Goal: Task Accomplishment & Management: Manage account settings

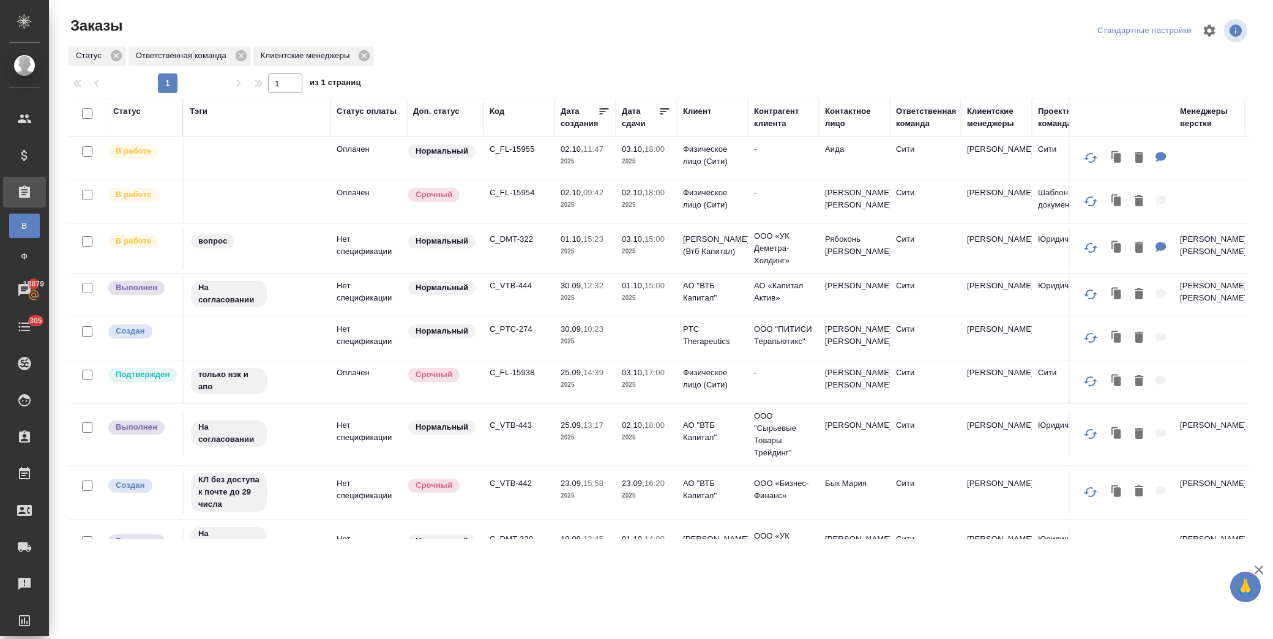
scroll to position [353, 0]
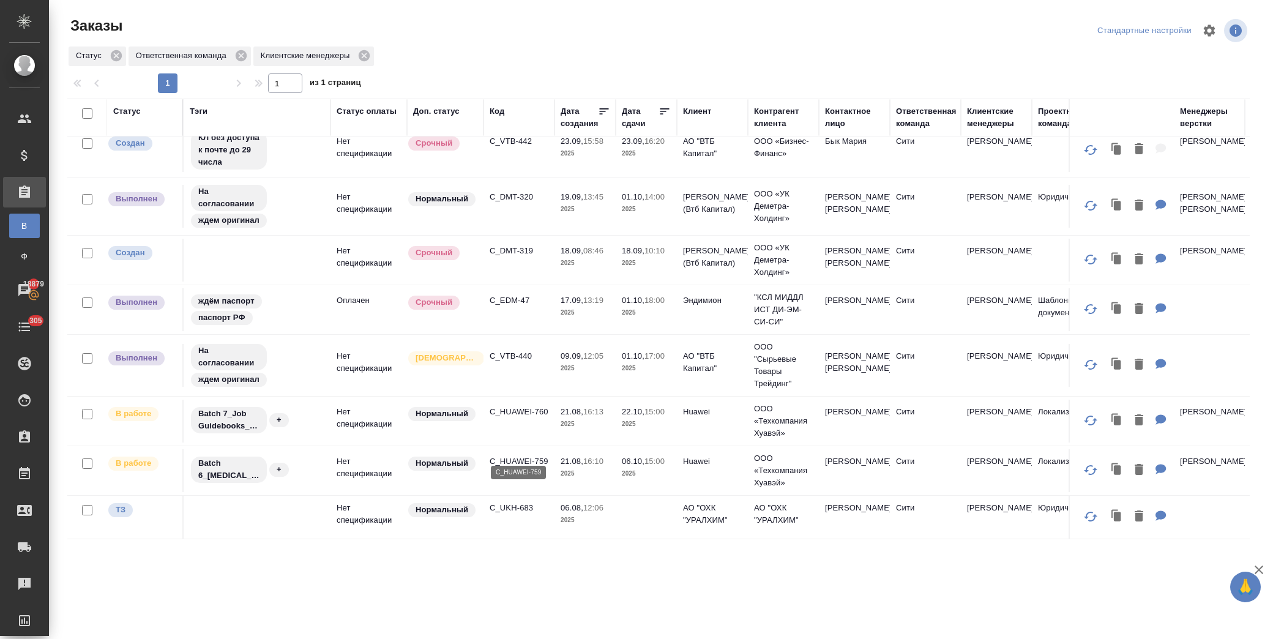
click at [535, 455] on p "C_HUAWEI-759" at bounding box center [519, 461] width 59 height 12
click at [521, 350] on p "C_VTB-440" at bounding box center [519, 356] width 59 height 12
click at [518, 245] on p "C_DMT-319" at bounding box center [519, 251] width 59 height 12
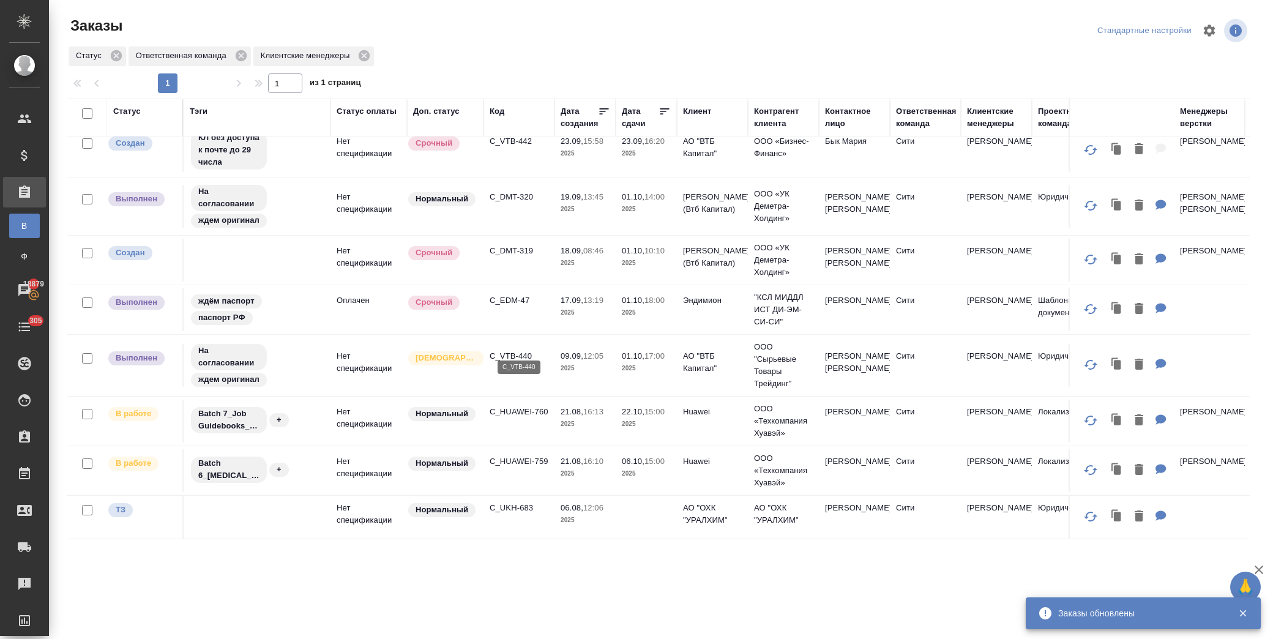
click at [520, 350] on p "C_VTB-440" at bounding box center [519, 356] width 59 height 12
click at [512, 191] on p "C_DMT-320" at bounding box center [519, 197] width 59 height 12
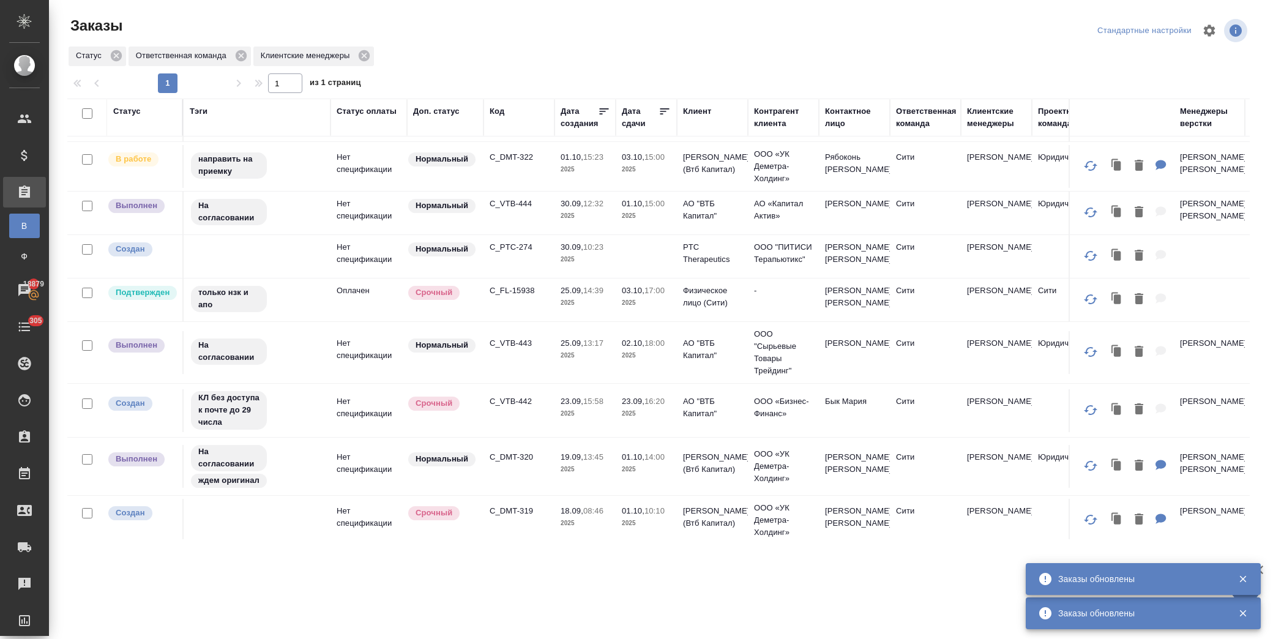
scroll to position [81, 0]
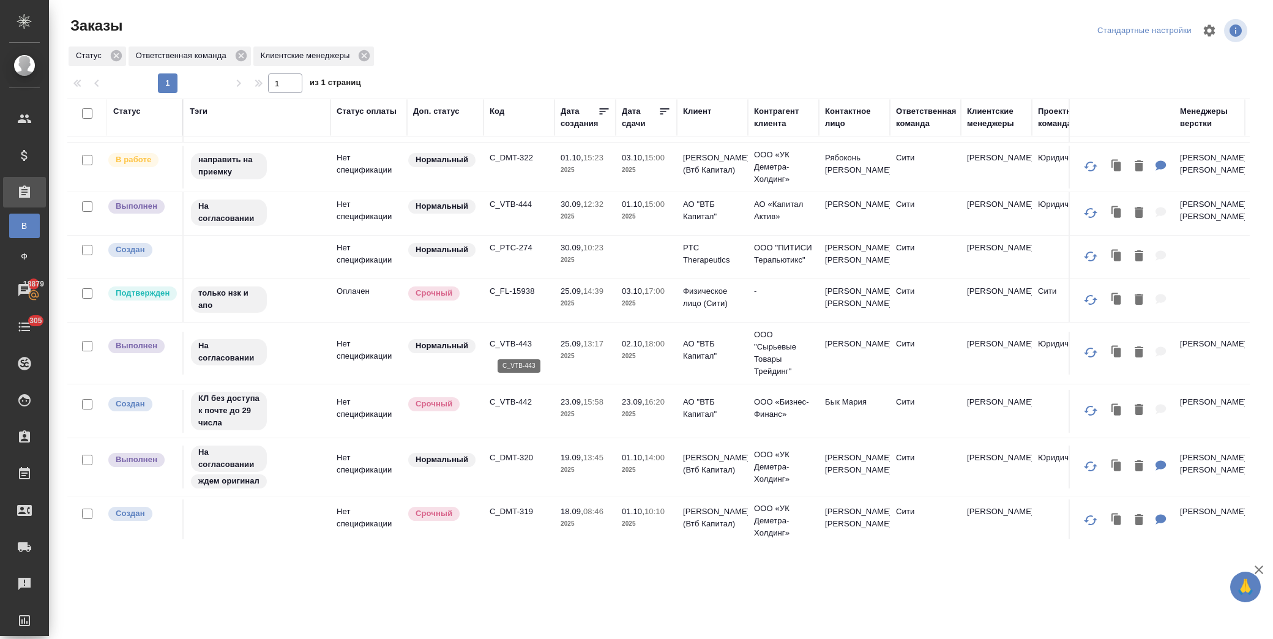
click at [517, 343] on p "C_VTB-443" at bounding box center [519, 344] width 59 height 12
click at [507, 291] on p "C_FL-15938" at bounding box center [519, 291] width 59 height 12
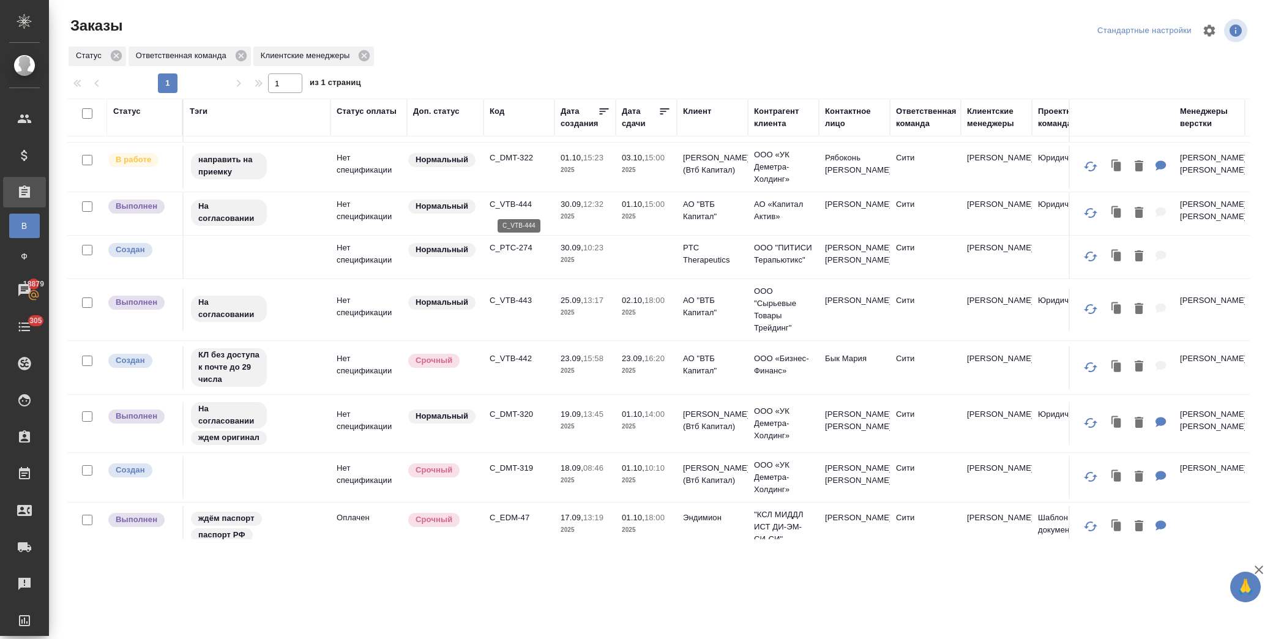
click at [515, 203] on p "C_VTB-444" at bounding box center [519, 204] width 59 height 12
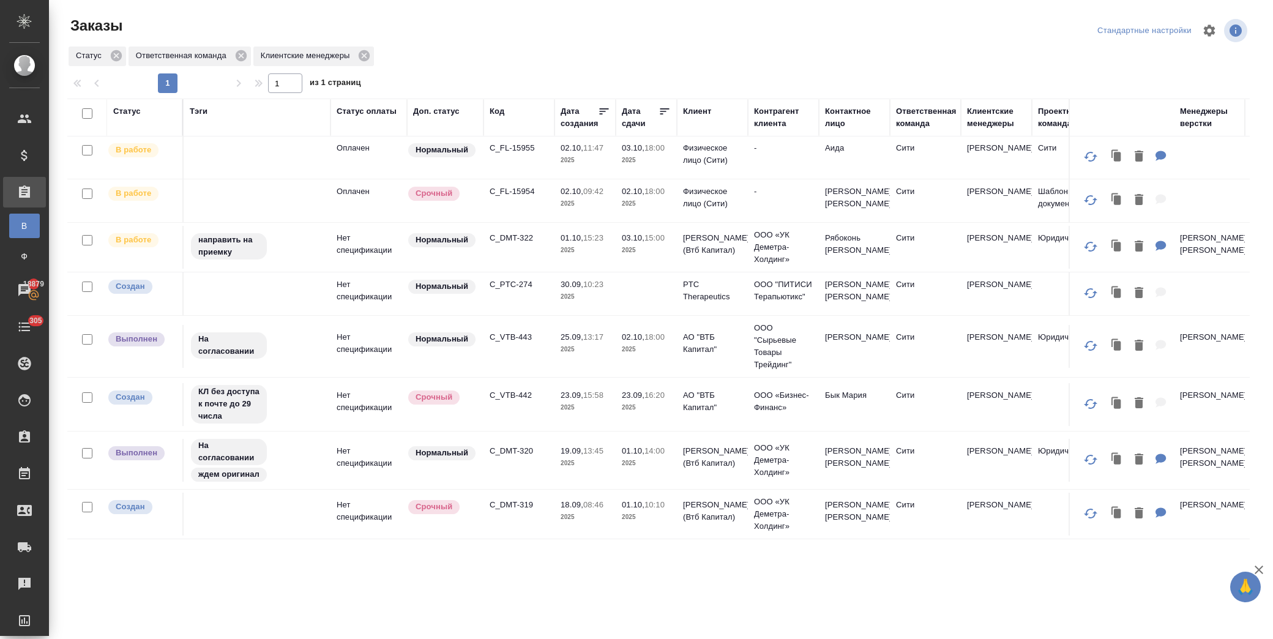
scroll to position [0, 0]
click at [520, 191] on p "C_FL-15954" at bounding box center [519, 193] width 59 height 12
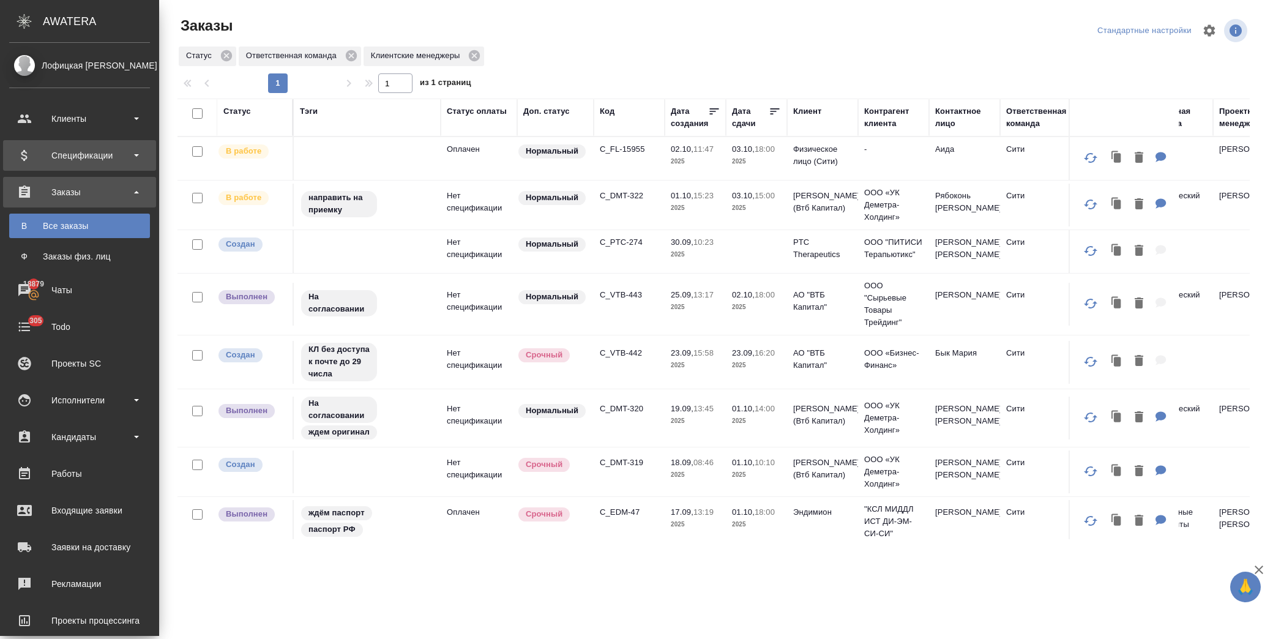
click at [78, 157] on div "Спецификации" at bounding box center [79, 155] width 141 height 18
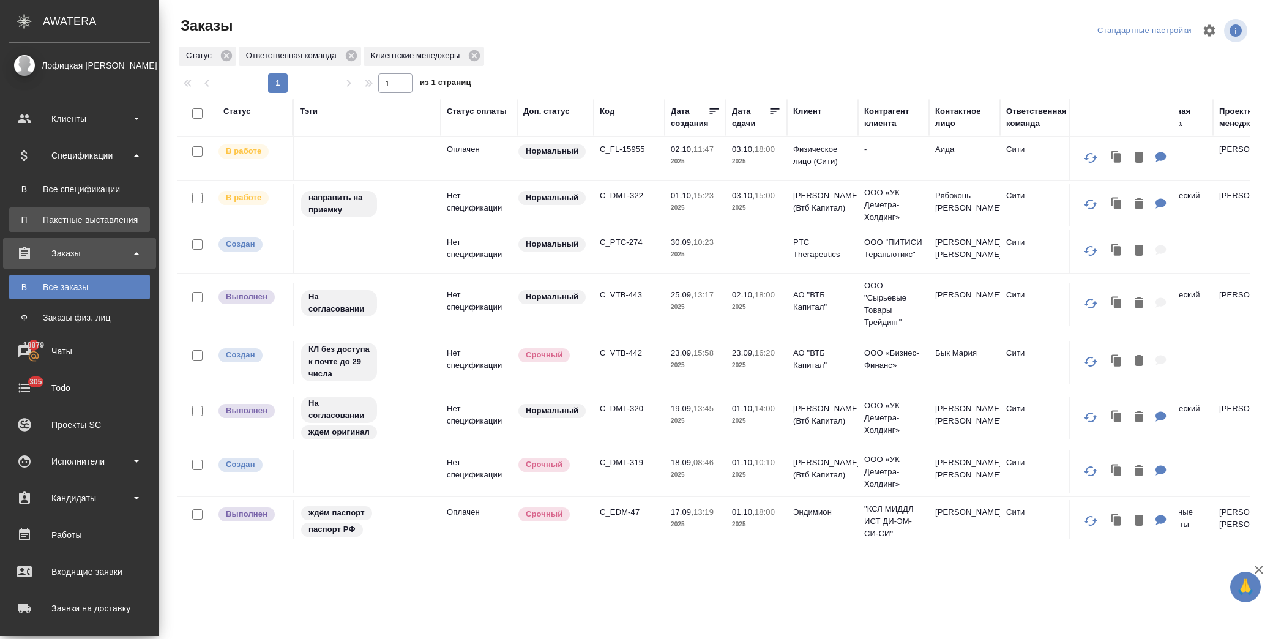
click at [99, 214] on div "Пакетные выставления" at bounding box center [79, 220] width 129 height 12
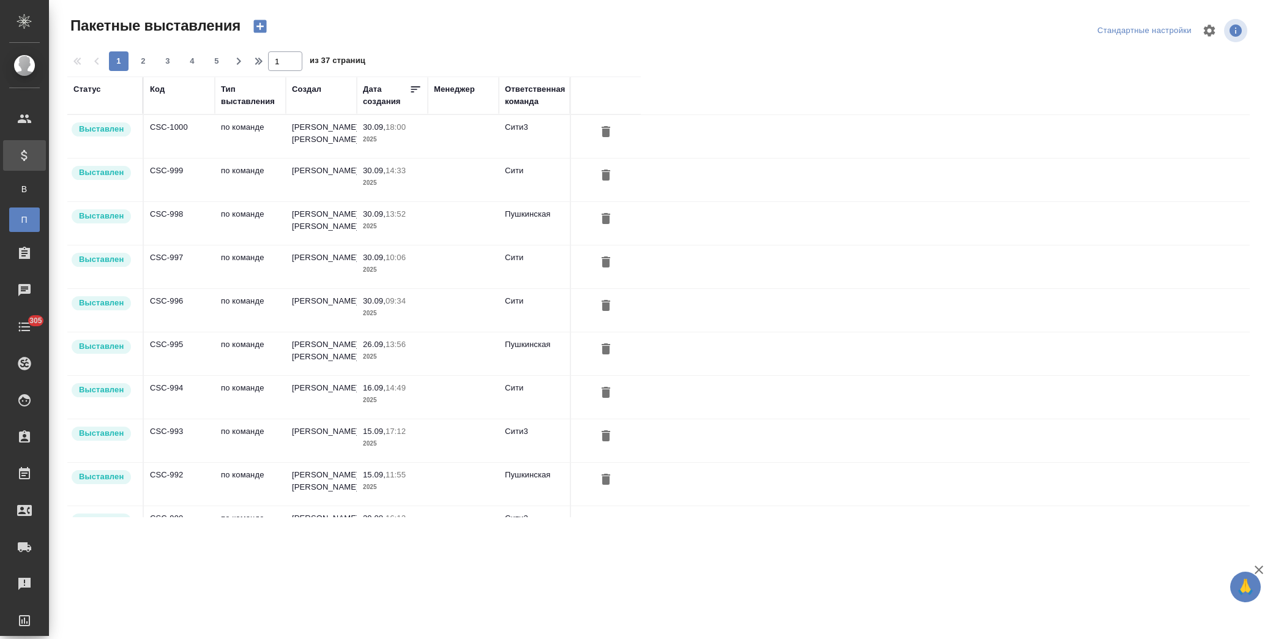
click at [259, 28] on icon "button" at bounding box center [260, 26] width 17 height 17
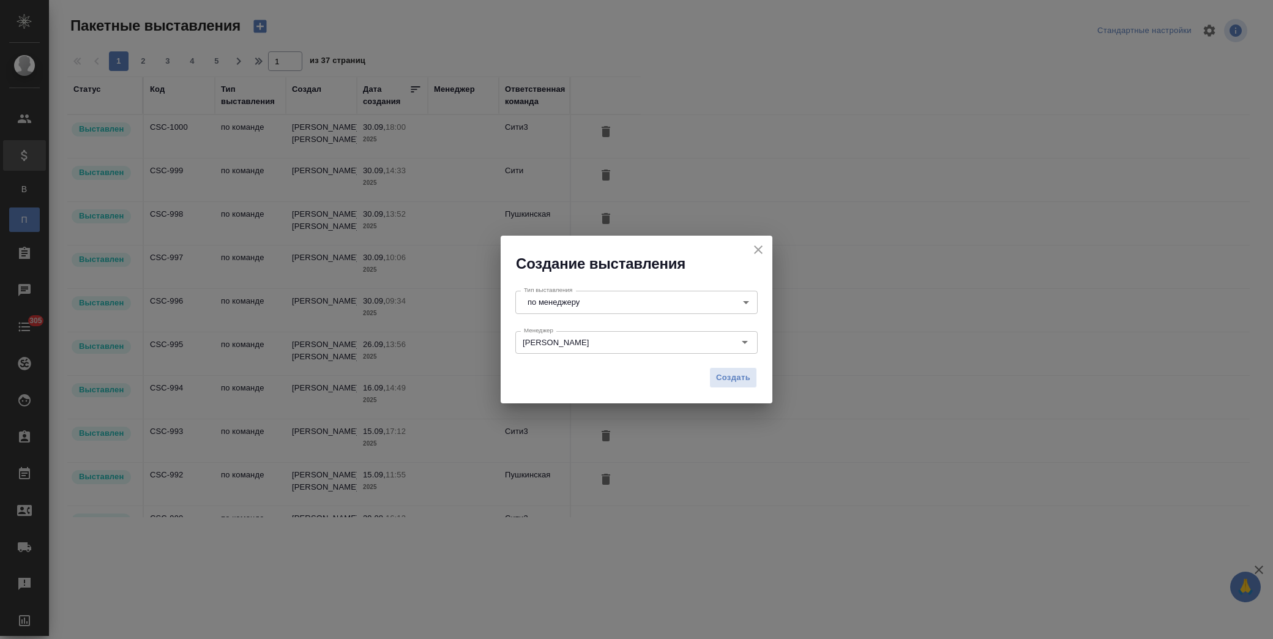
click at [608, 298] on body "🙏 .cls-1 fill:#fff; AWATERA Лофицкая Юлия Владимировна Клиенты Спецификации В В…" at bounding box center [636, 319] width 1273 height 639
click at [581, 319] on li "по команде" at bounding box center [636, 323] width 242 height 21
type input "byDepartment"
click at [728, 383] on span "Создать" at bounding box center [733, 378] width 34 height 14
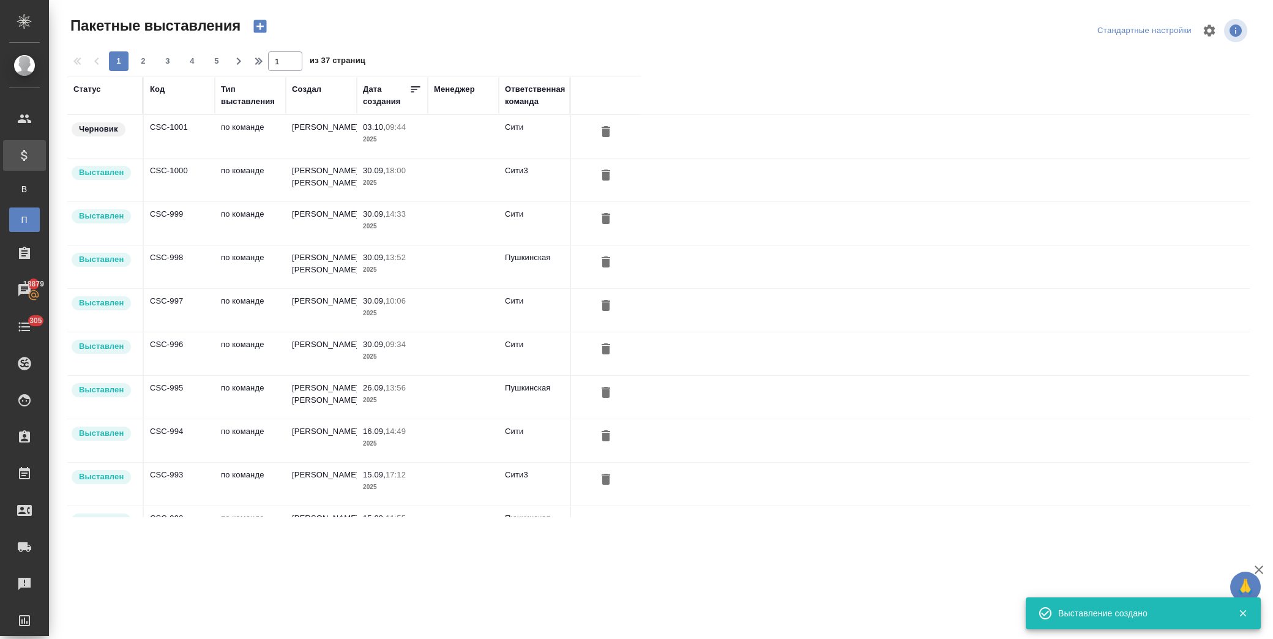
click at [337, 149] on td "Димитриева Юлия" at bounding box center [321, 136] width 71 height 43
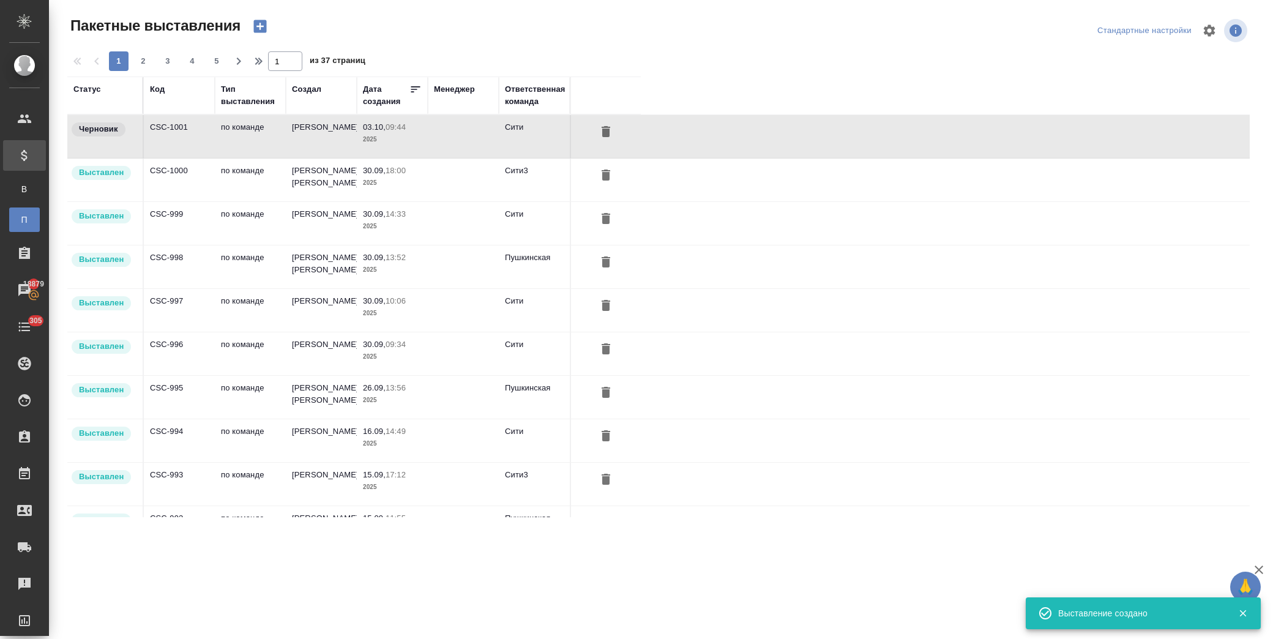
click at [337, 149] on td "[PERSON_NAME]" at bounding box center [321, 136] width 71 height 43
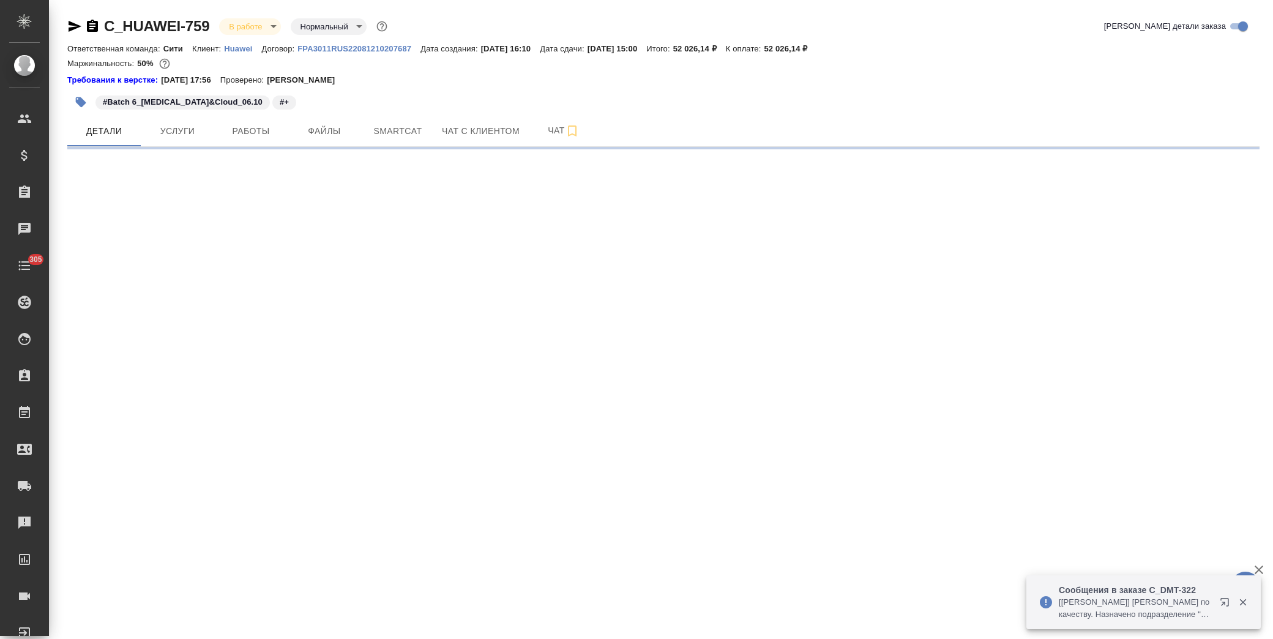
select select "RU"
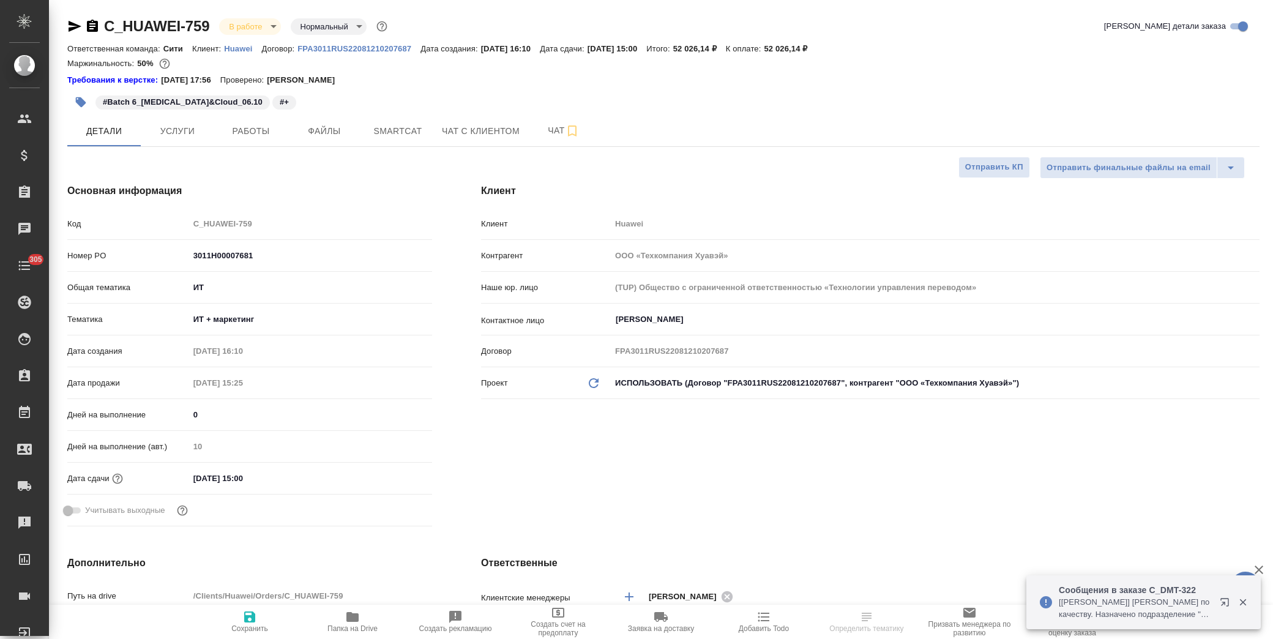
type textarea "x"
drag, startPoint x: 211, startPoint y: 29, endPoint x: 106, endPoint y: 31, distance: 104.7
click at [106, 31] on div "C_HUAWEI-759 В работе inProgress Нормальный normal" at bounding box center [228, 27] width 323 height 20
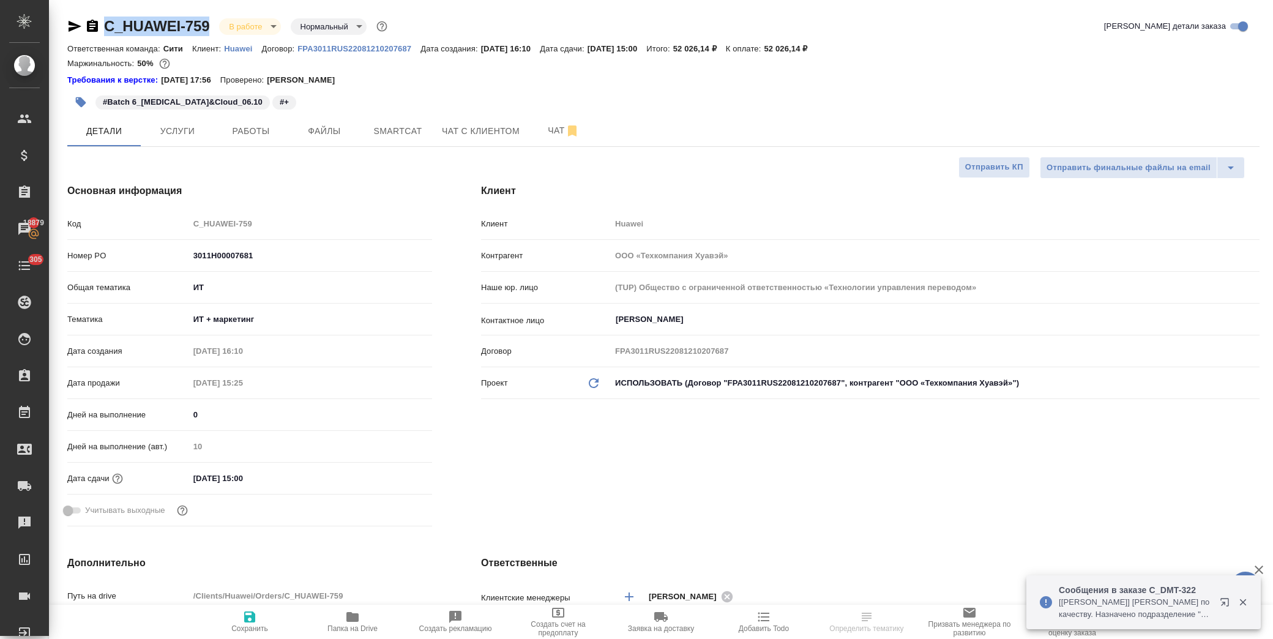
copy link "C_HUAWEI-759"
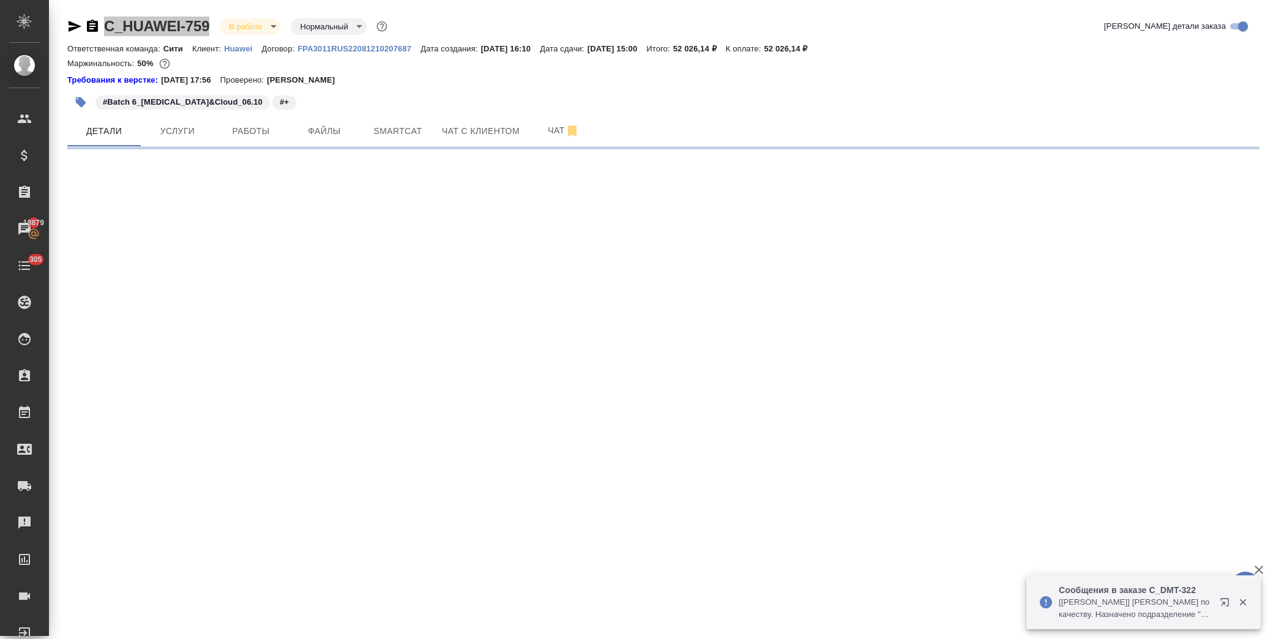
select select "RU"
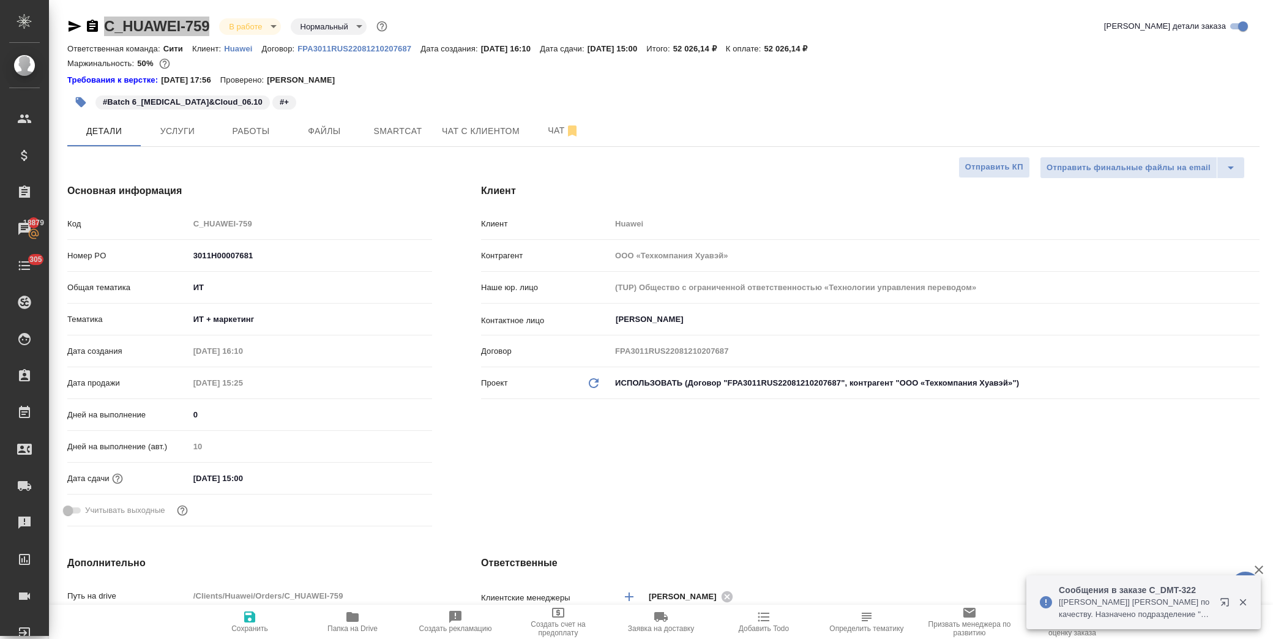
type textarea "x"
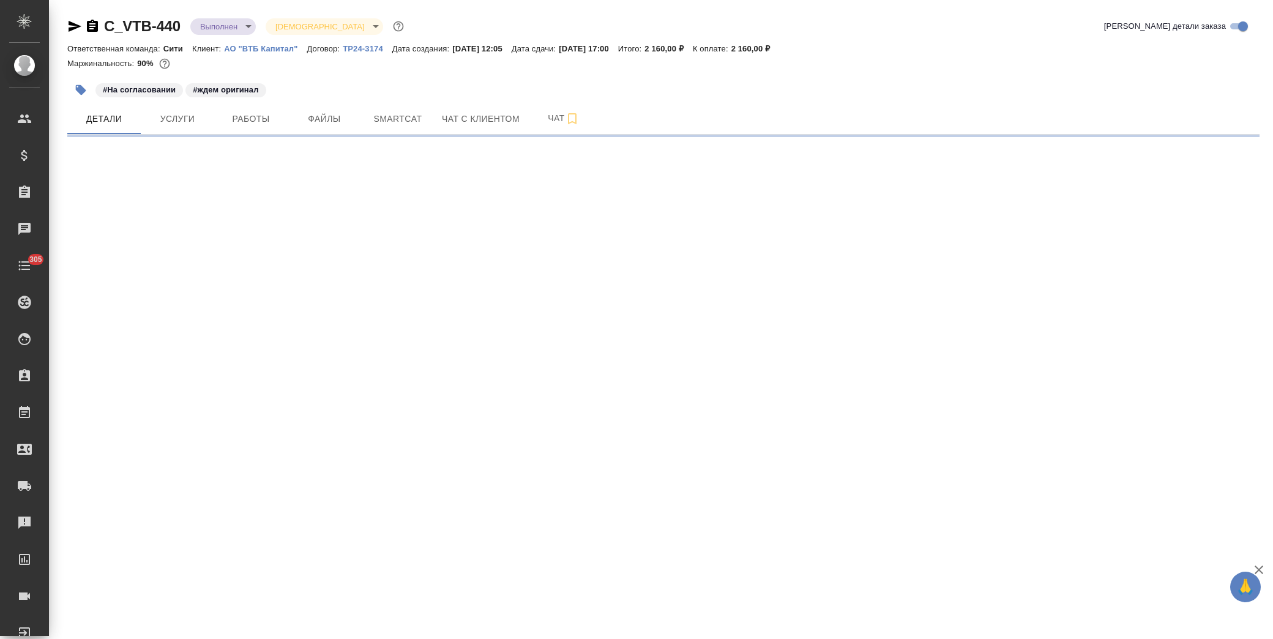
select select "RU"
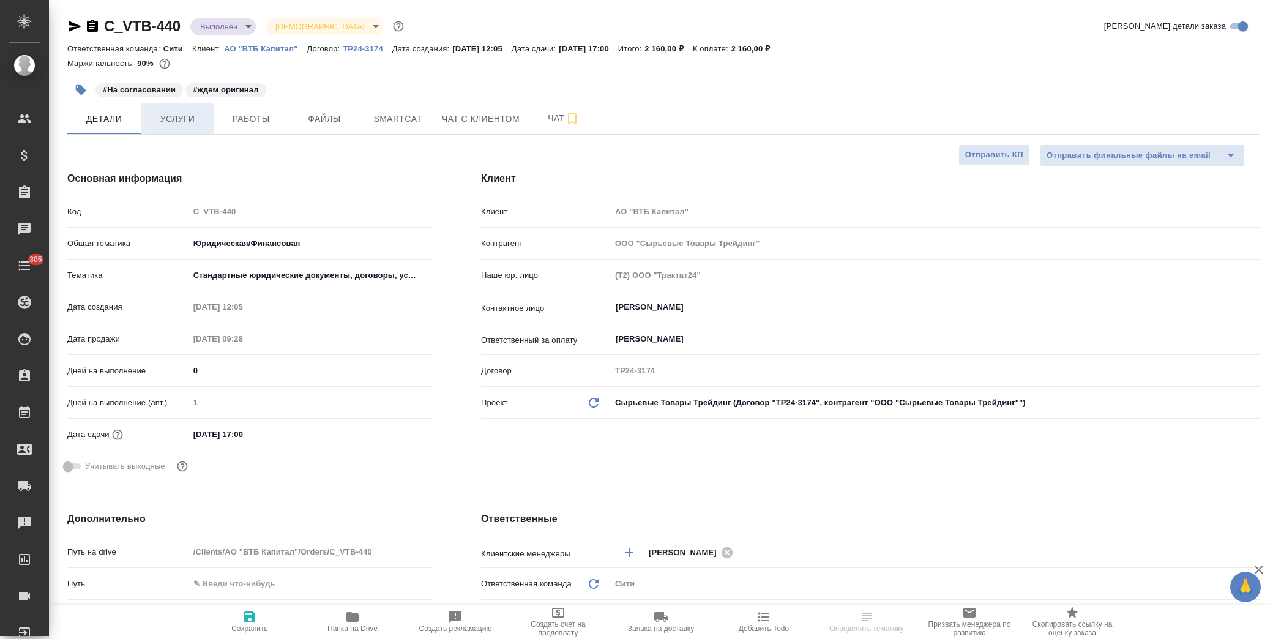
type textarea "x"
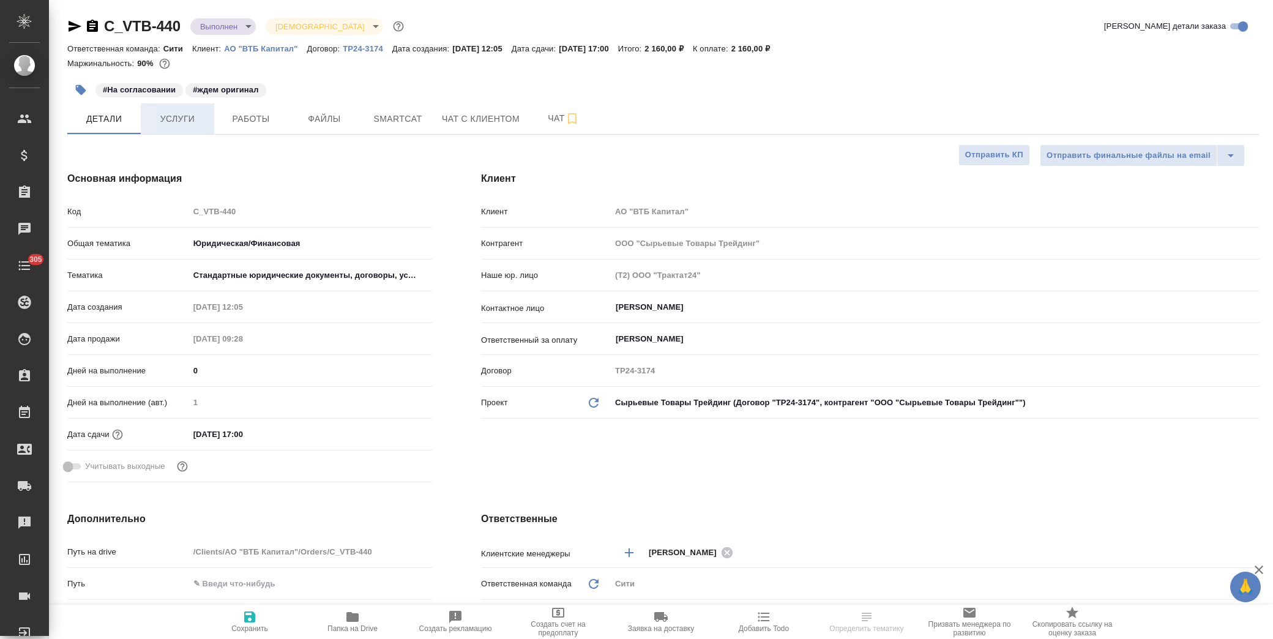
type textarea "x"
click at [69, 26] on icon "button" at bounding box center [74, 26] width 15 height 15
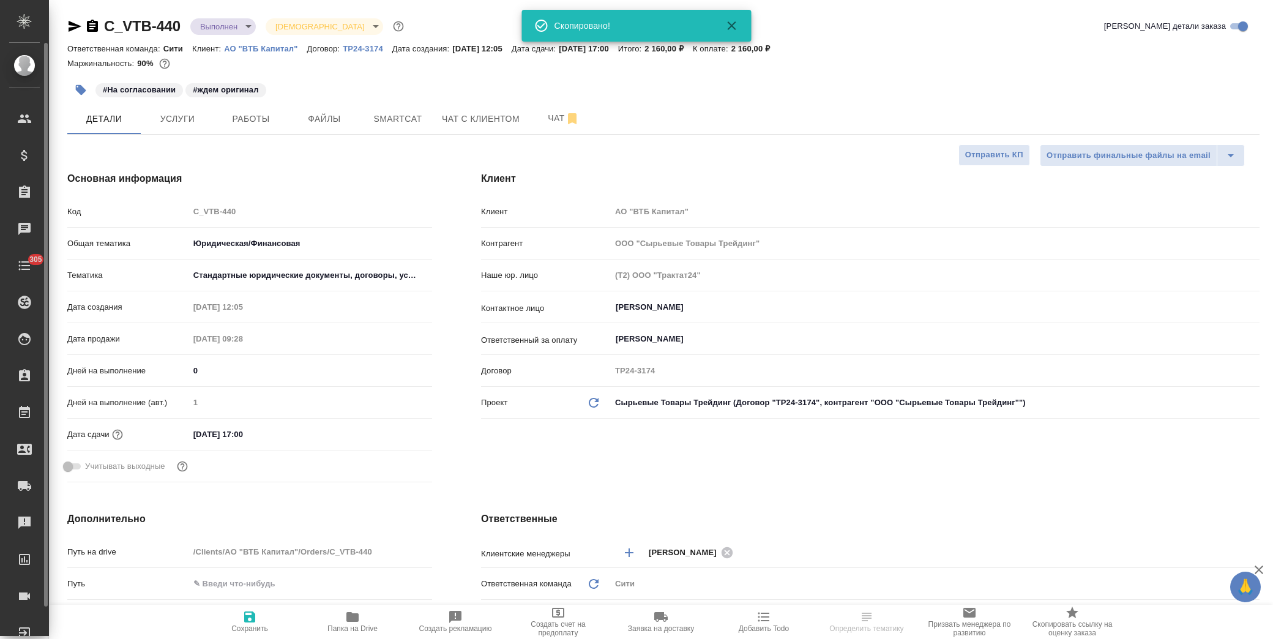
type textarea "x"
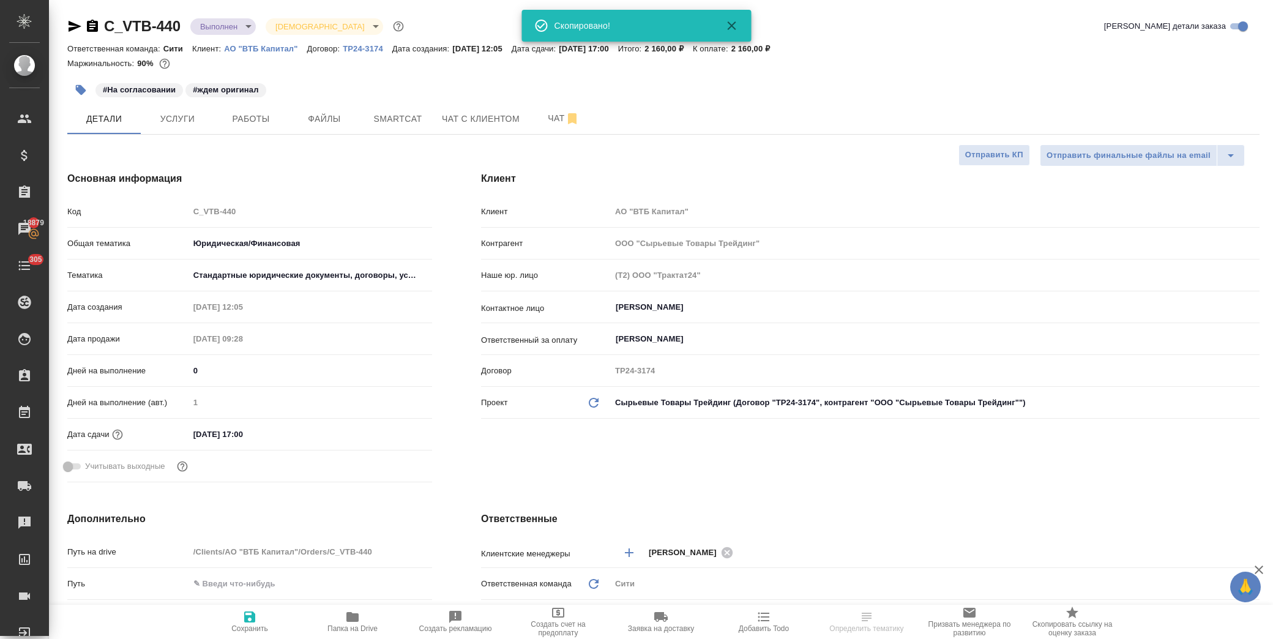
type textarea "x"
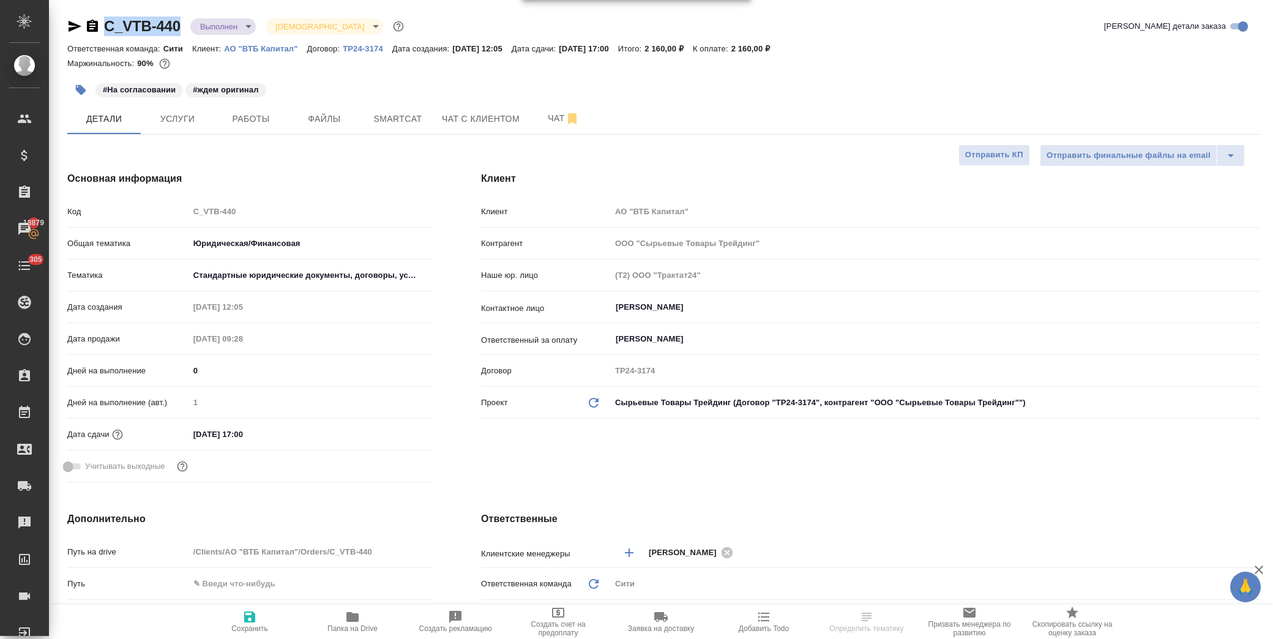
drag, startPoint x: 181, startPoint y: 23, endPoint x: 106, endPoint y: 20, distance: 74.7
click at [106, 20] on div "C_VTB-440 Выполнен completed Святая троица holyTrinity" at bounding box center [236, 27] width 339 height 20
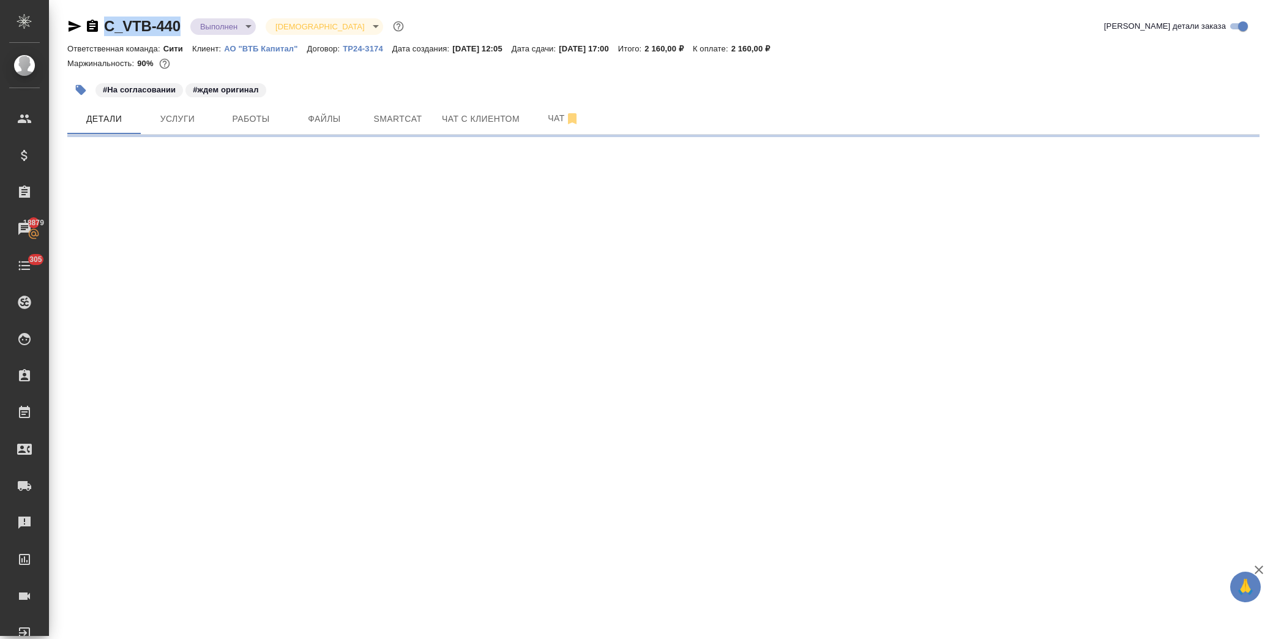
copy link "C_VTB-440"
select select "RU"
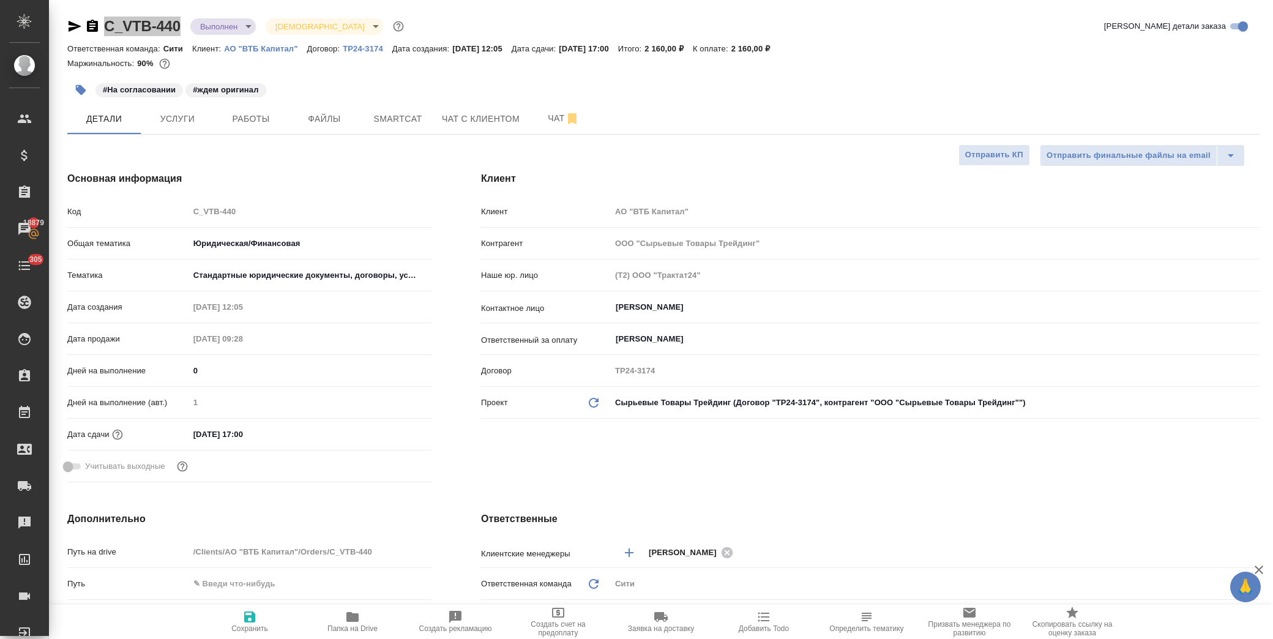
type textarea "x"
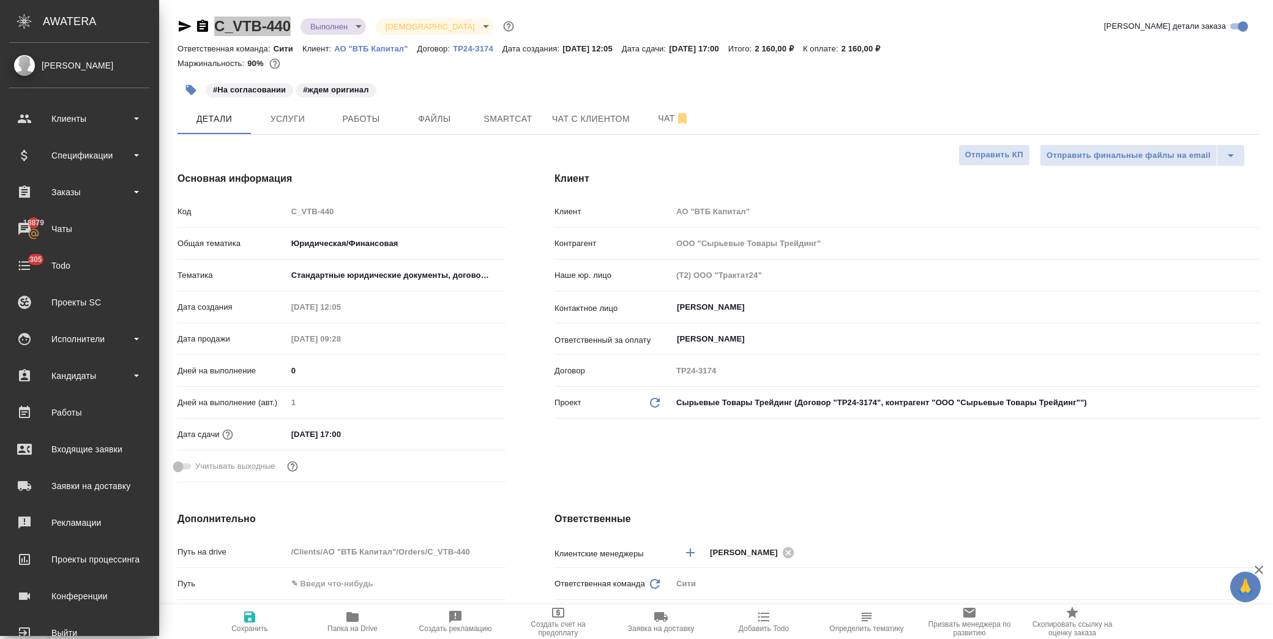
type textarea "x"
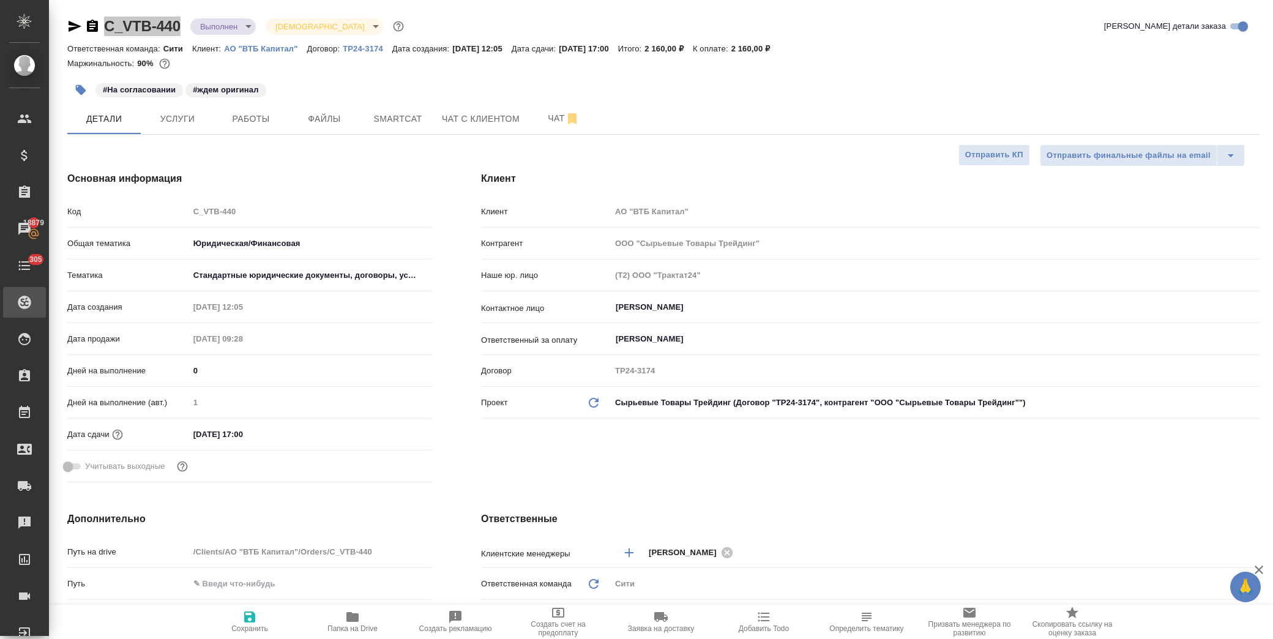
type textarea "x"
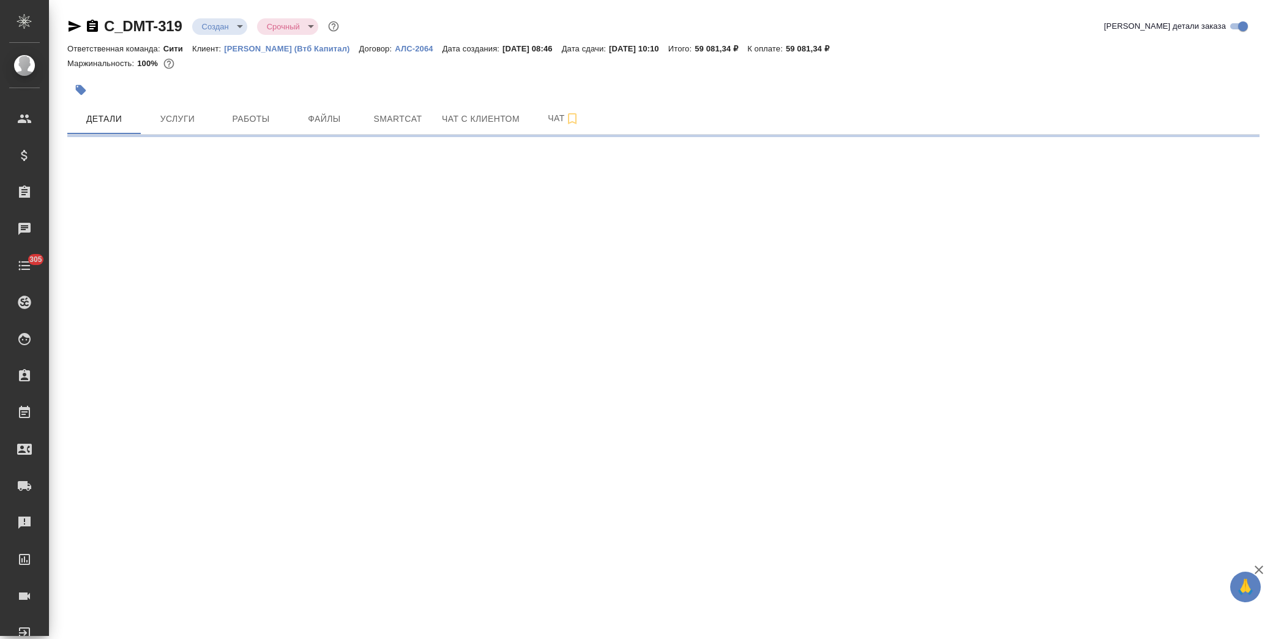
select select "RU"
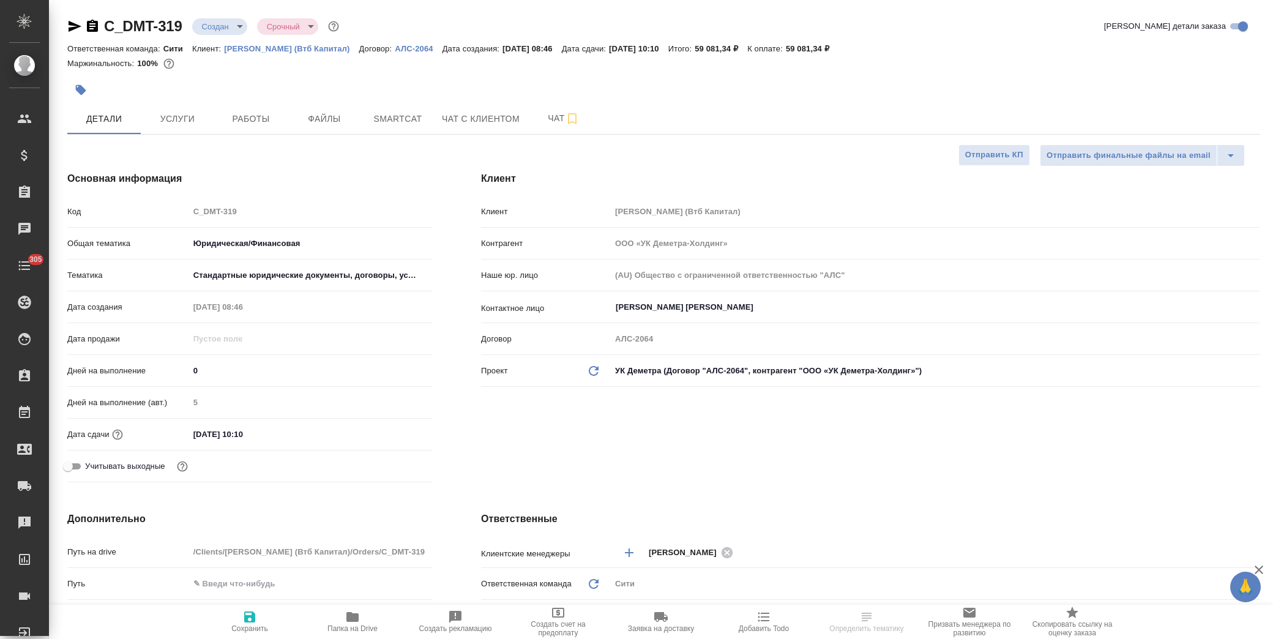
type textarea "x"
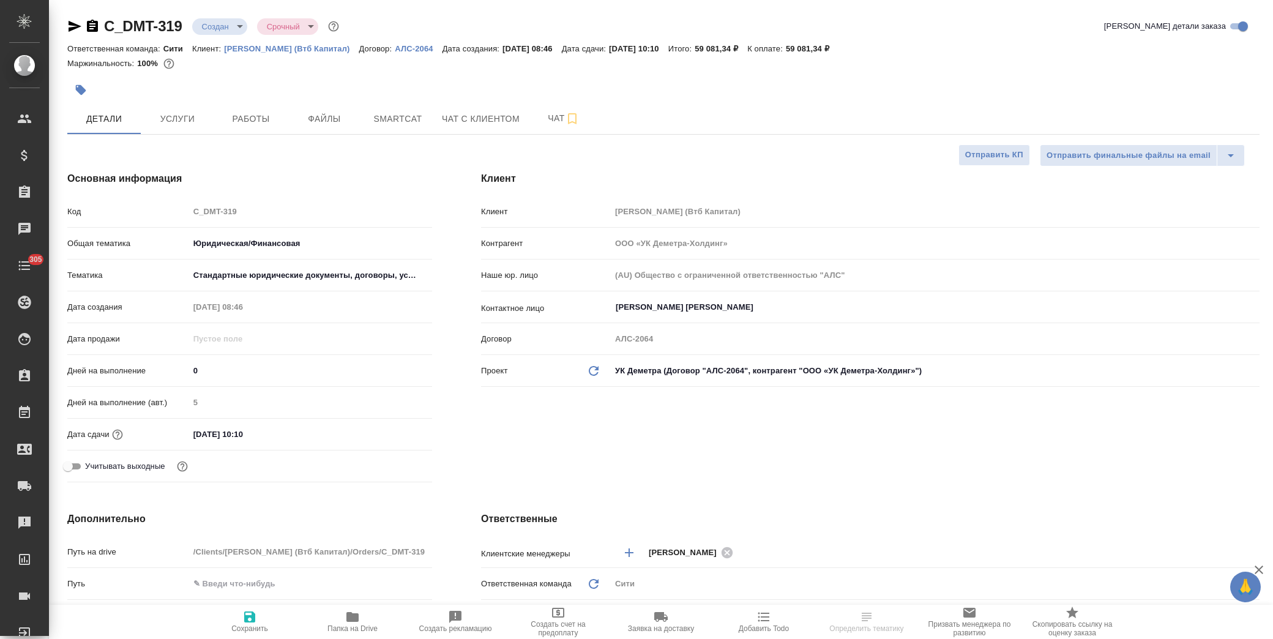
type textarea "x"
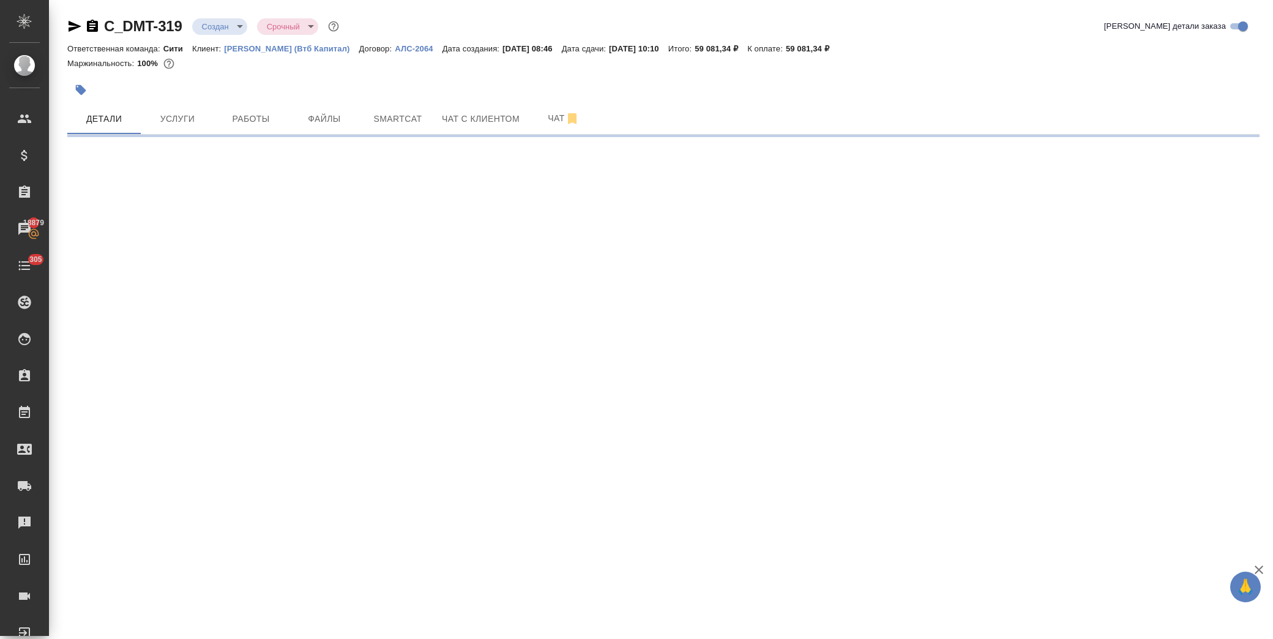
select select "RU"
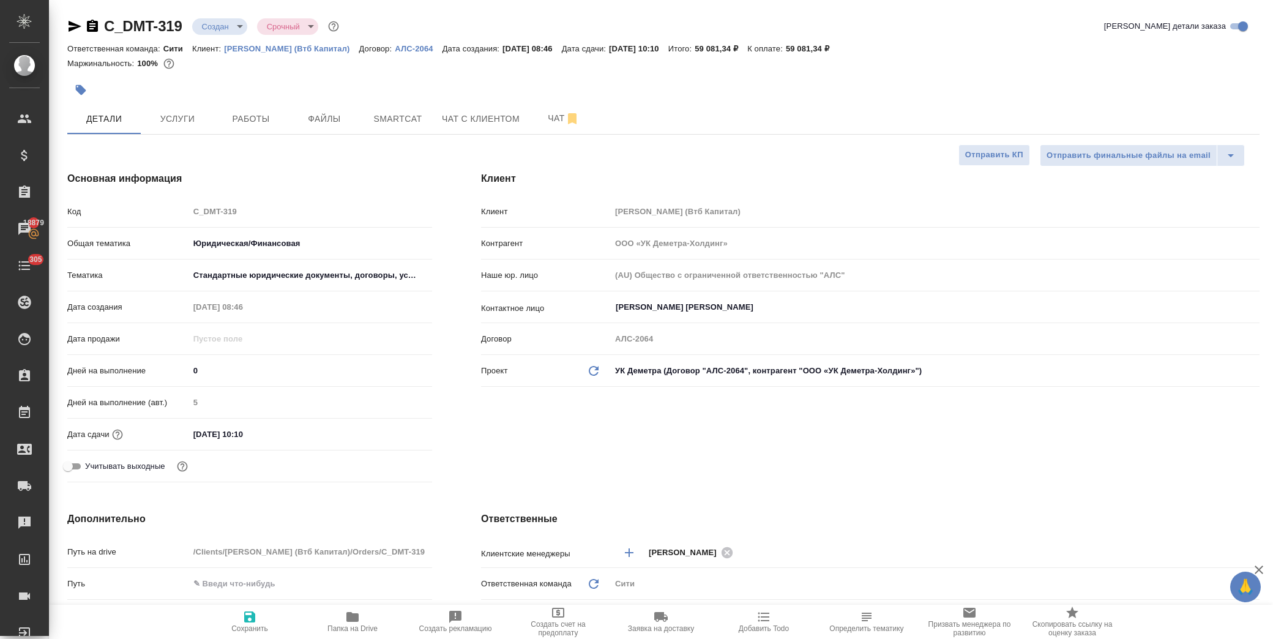
type textarea "x"
drag, startPoint x: 187, startPoint y: 23, endPoint x: 107, endPoint y: 28, distance: 80.3
click at [107, 28] on div "C_DMT-319 Создан new Срочный urgent" at bounding box center [204, 27] width 274 height 20
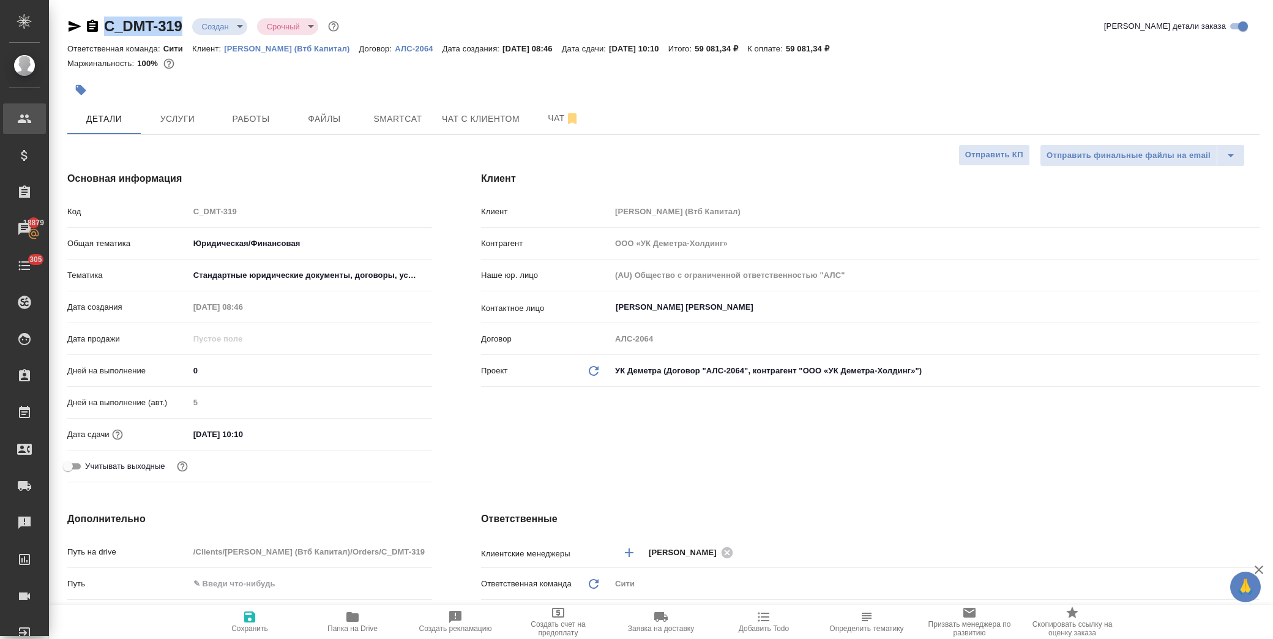
type textarea "x"
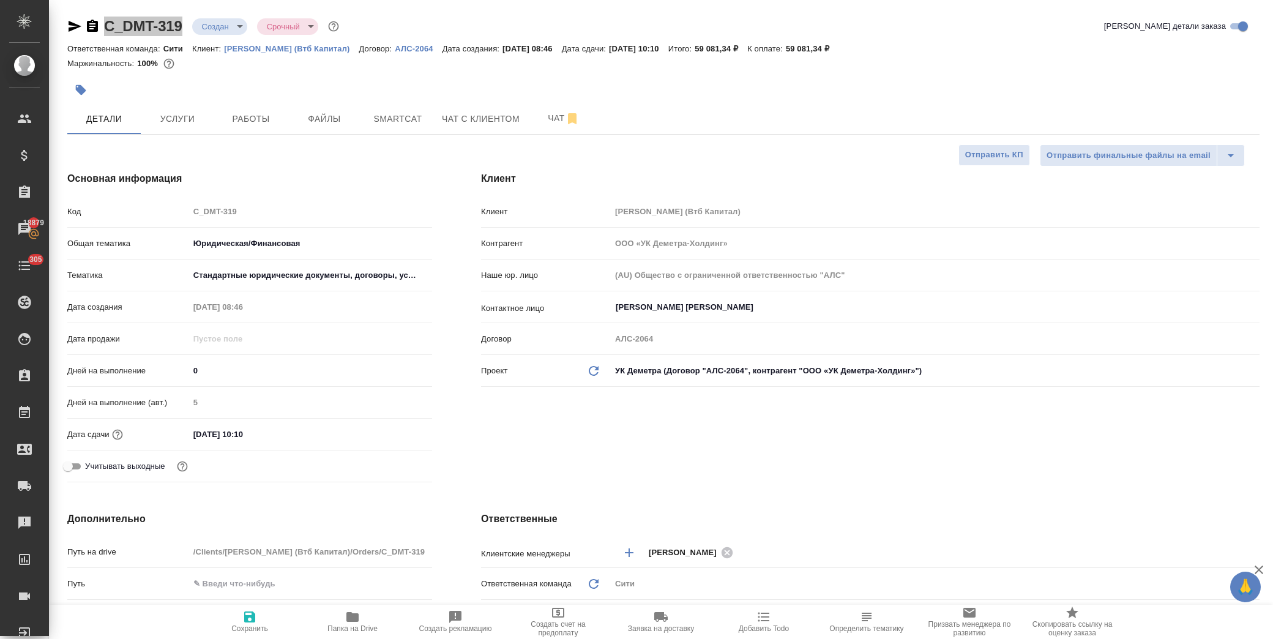
type textarea "x"
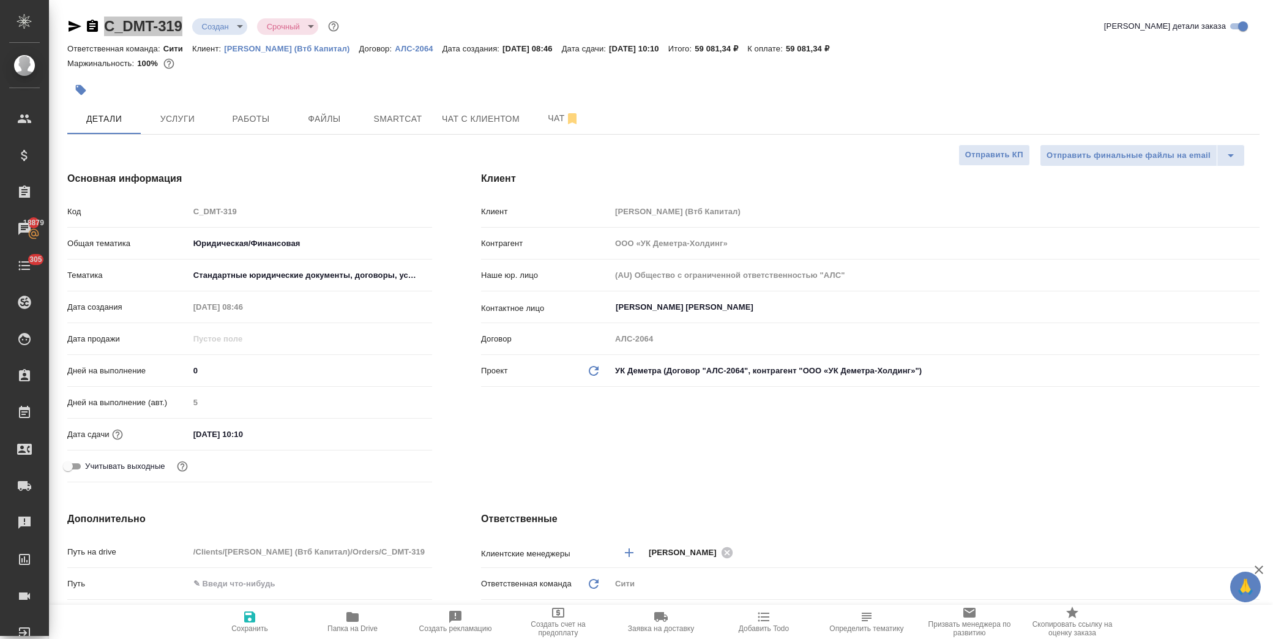
type textarea "x"
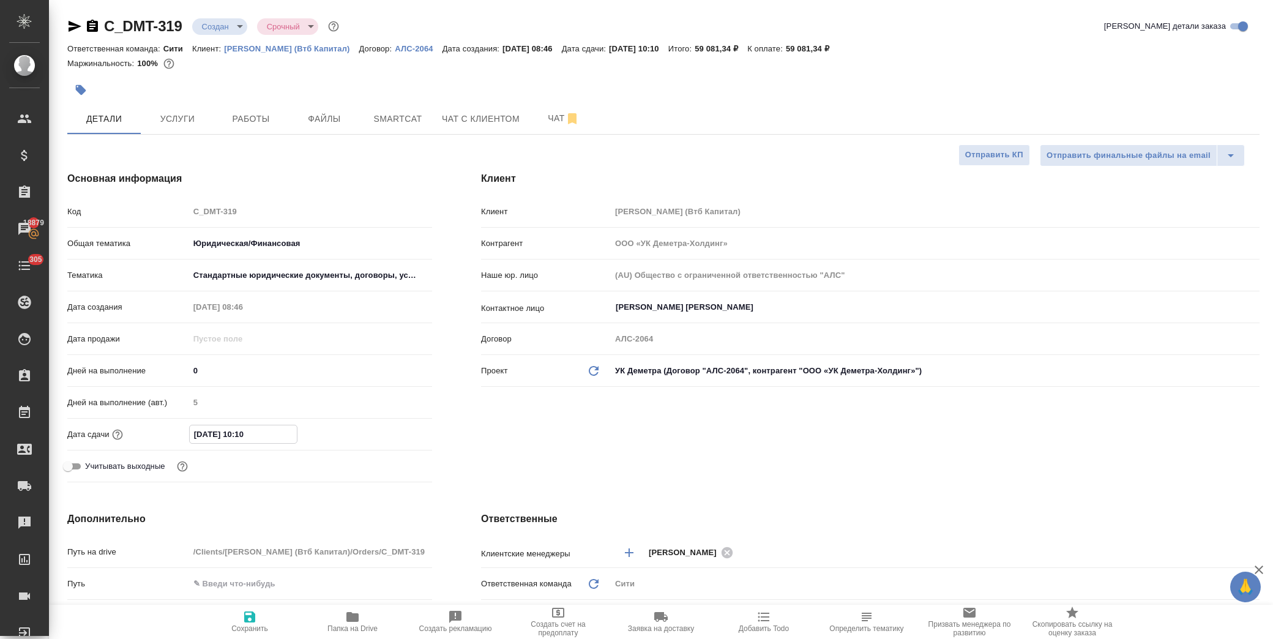
click at [288, 433] on input "18.09.2025 10:10" at bounding box center [243, 434] width 107 height 18
click at [391, 430] on icon "button" at bounding box center [396, 433] width 11 height 12
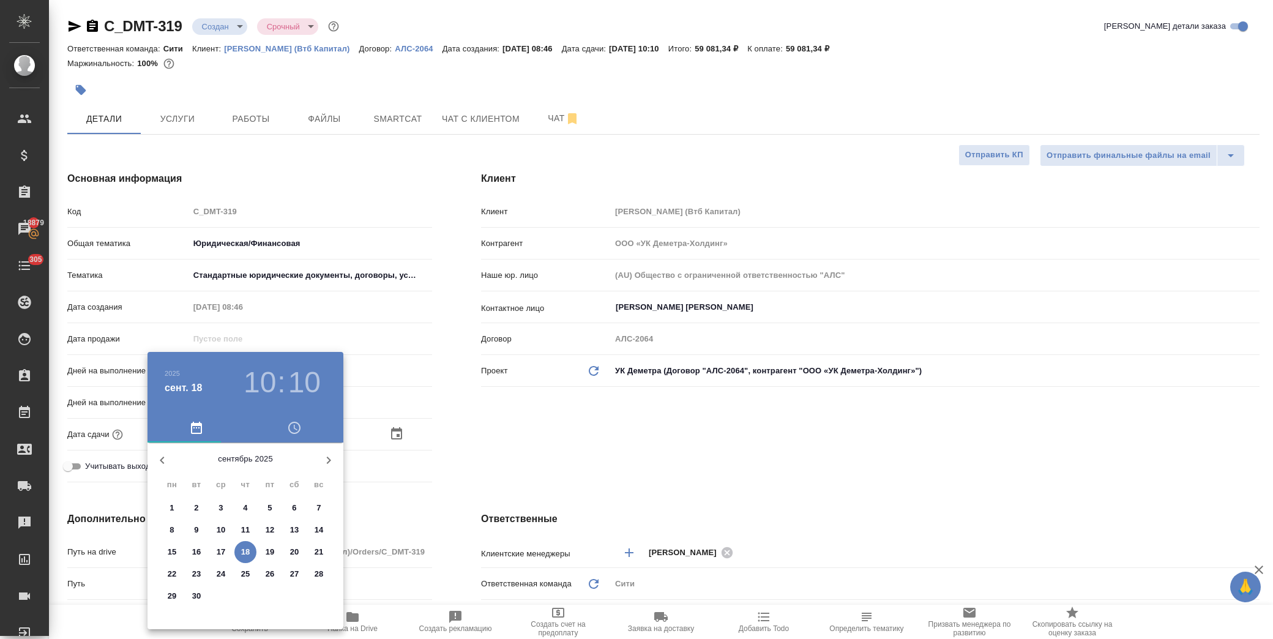
click at [322, 461] on icon "button" at bounding box center [328, 460] width 15 height 15
click at [222, 508] on p "1" at bounding box center [220, 508] width 4 height 12
type input "01.10.2025 10:10"
type textarea "x"
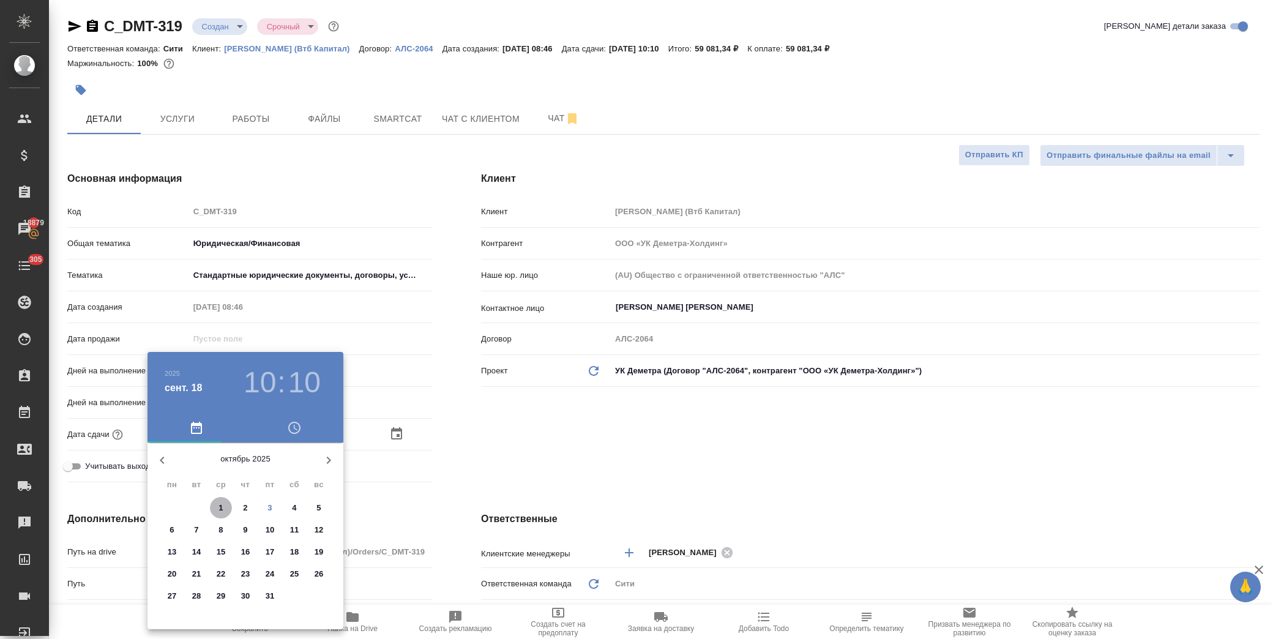
type textarea "x"
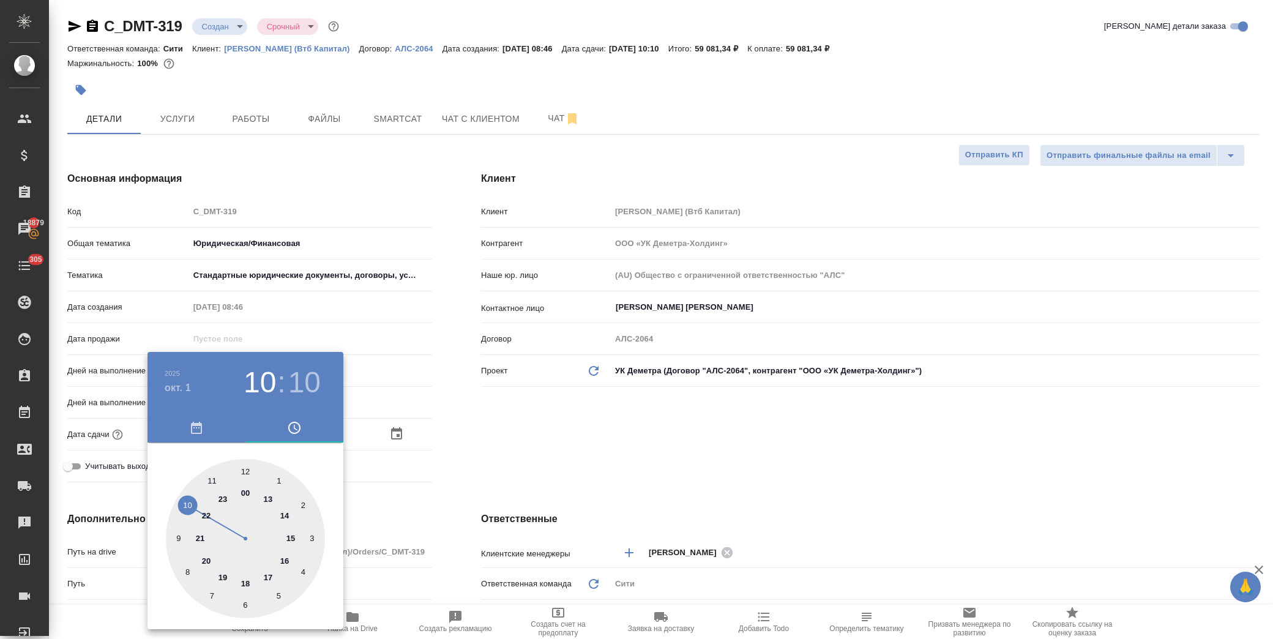
drag, startPoint x: 482, startPoint y: 445, endPoint x: 468, endPoint y: 466, distance: 25.5
click at [482, 444] on div at bounding box center [636, 319] width 1273 height 639
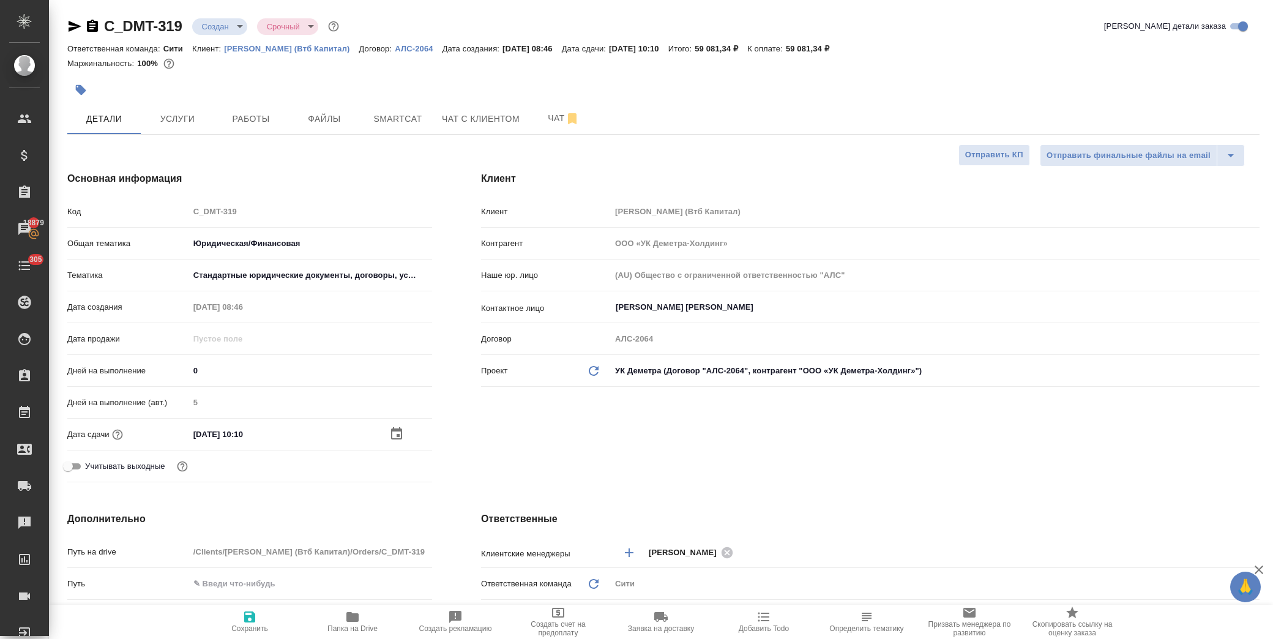
click at [255, 626] on span "Сохранить" at bounding box center [249, 628] width 37 height 9
type textarea "x"
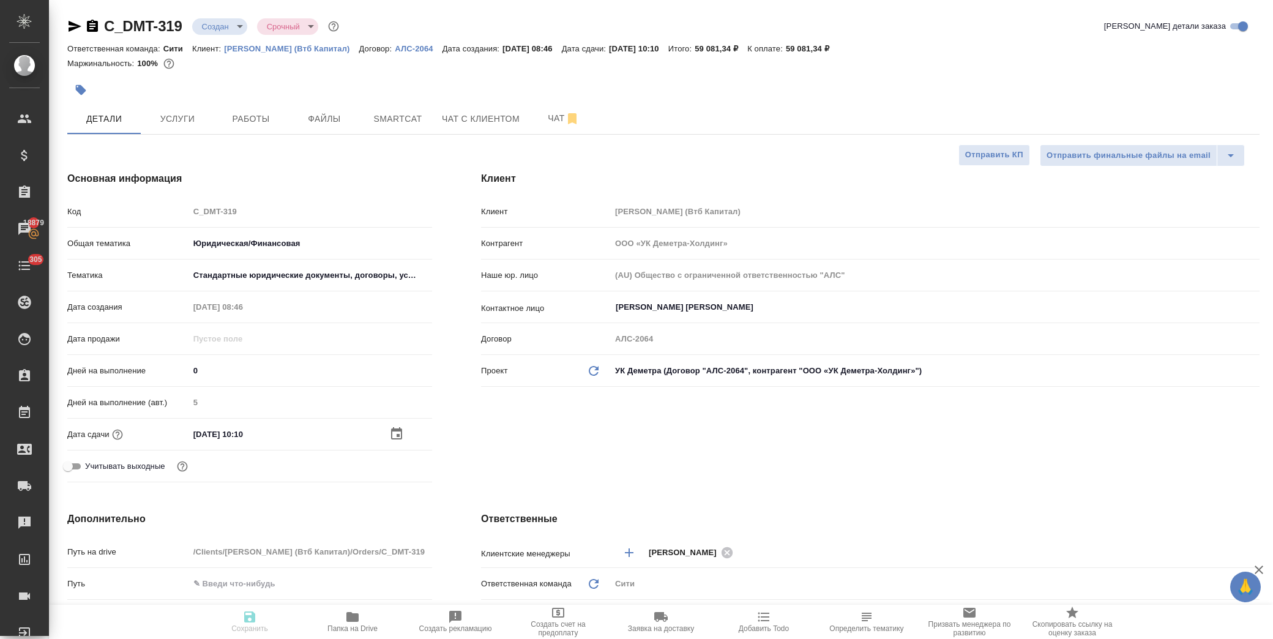
type textarea "x"
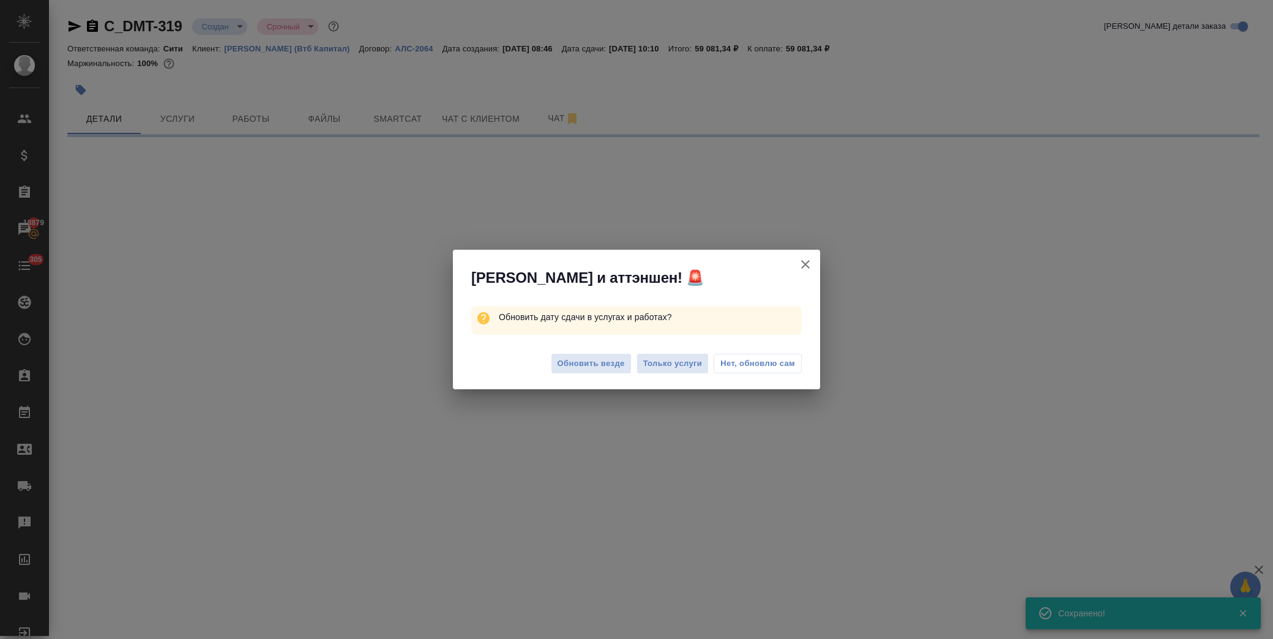
select select "RU"
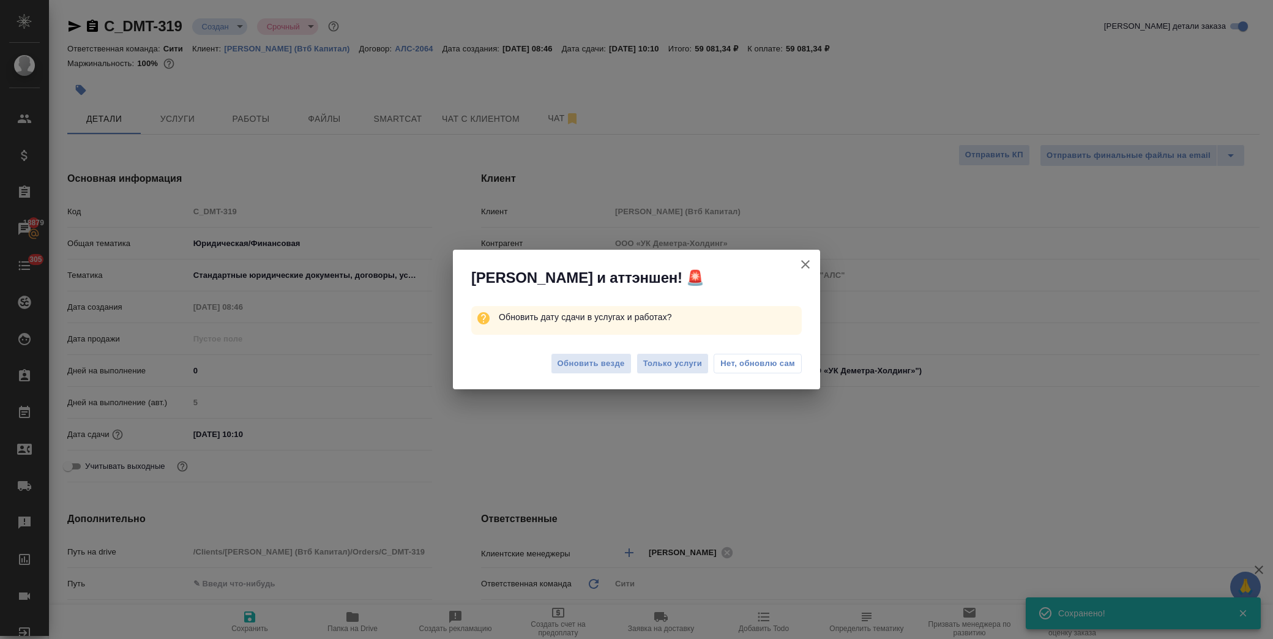
type textarea "x"
drag, startPoint x: 752, startPoint y: 369, endPoint x: 807, endPoint y: 170, distance: 206.4
click at [752, 366] on span "Нет, обновлю сам" at bounding box center [757, 363] width 75 height 12
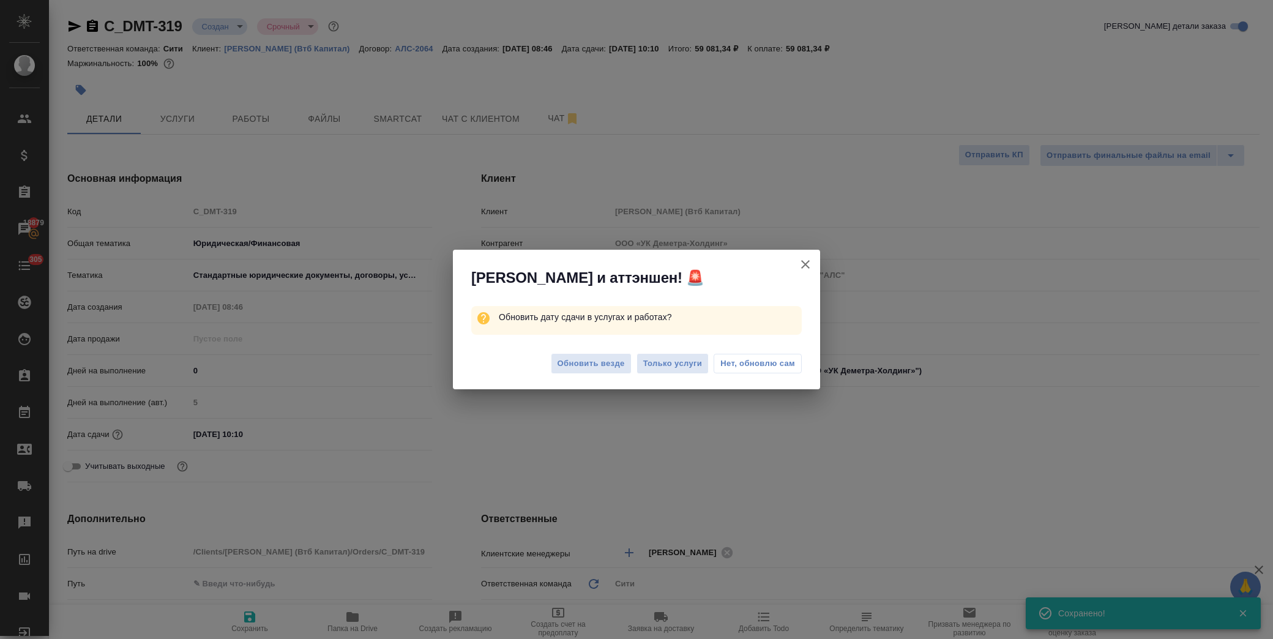
type textarea "x"
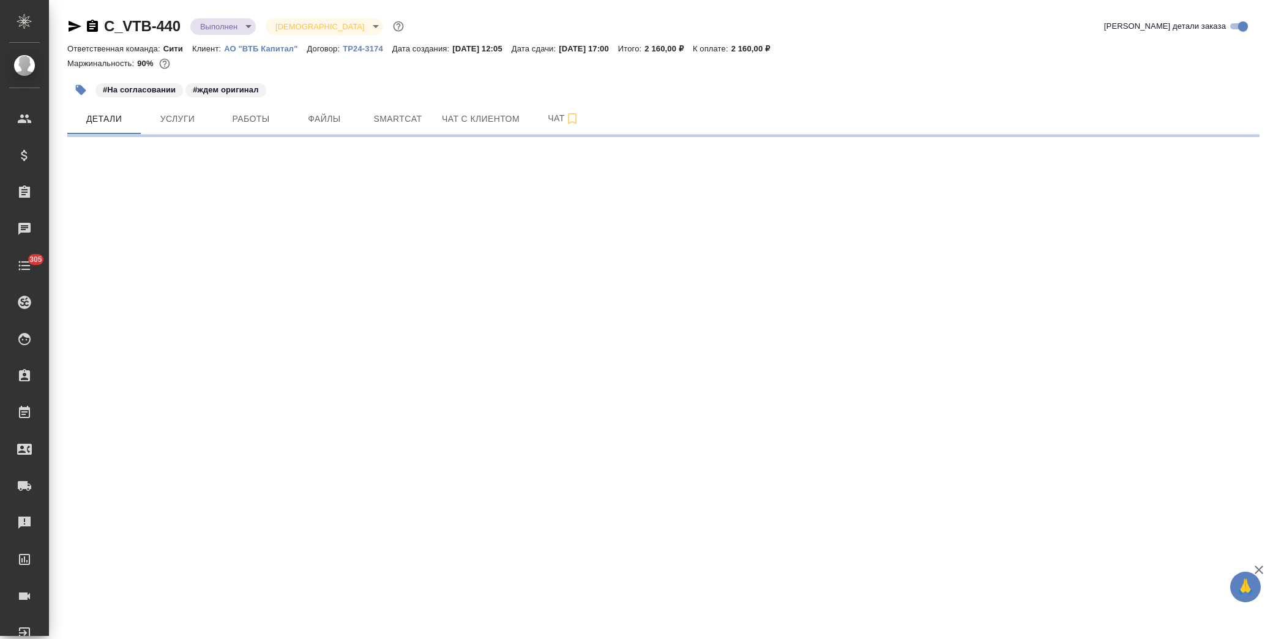
select select "RU"
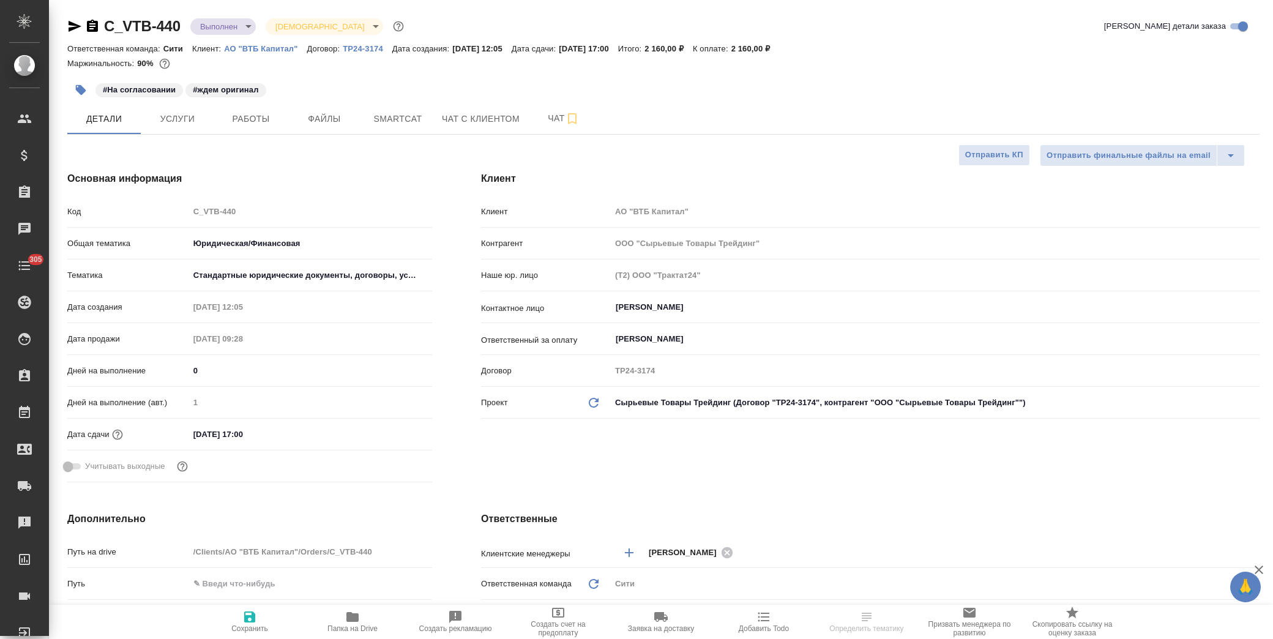
type textarea "x"
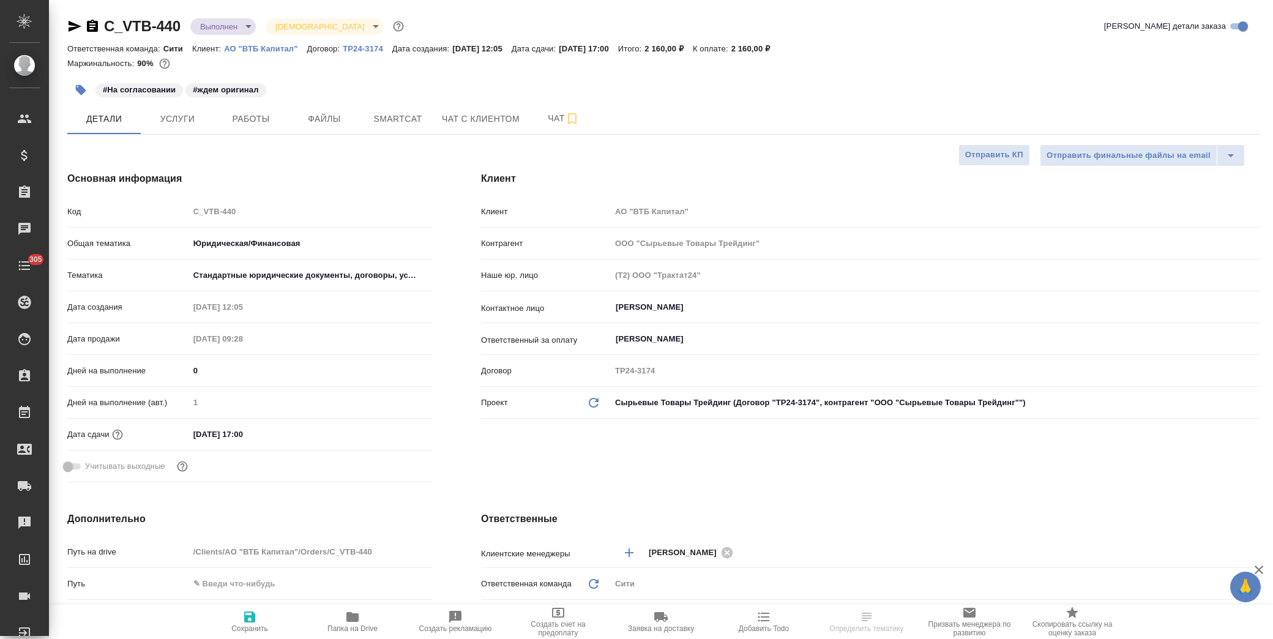
type textarea "x"
click at [296, 437] on input "01.10.2025 17:00" at bounding box center [242, 434] width 107 height 18
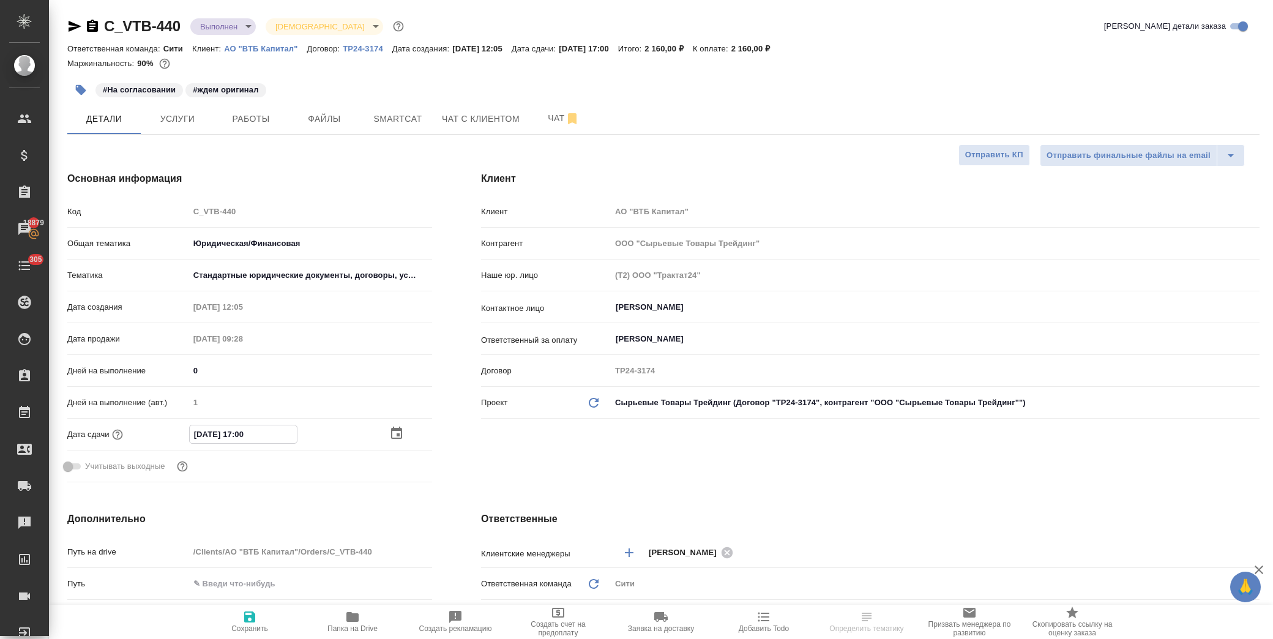
click at [392, 430] on icon "button" at bounding box center [396, 433] width 11 height 12
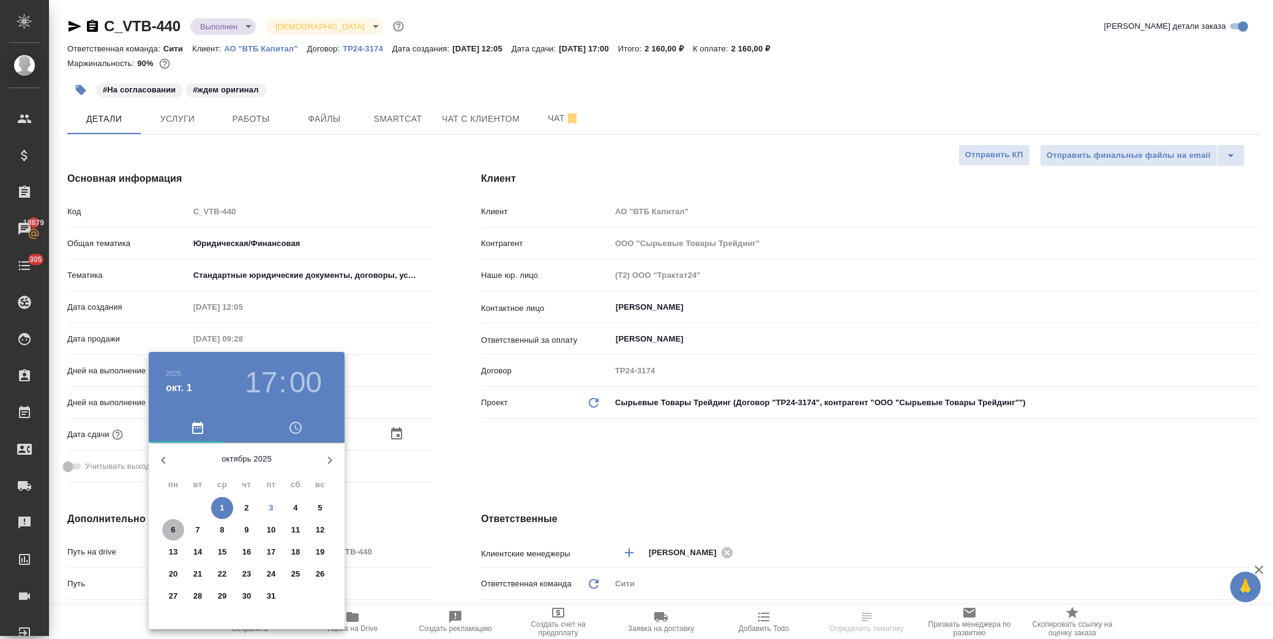
click at [172, 529] on p "6" at bounding box center [173, 530] width 4 height 12
type input "06.10.2025 17:00"
type textarea "x"
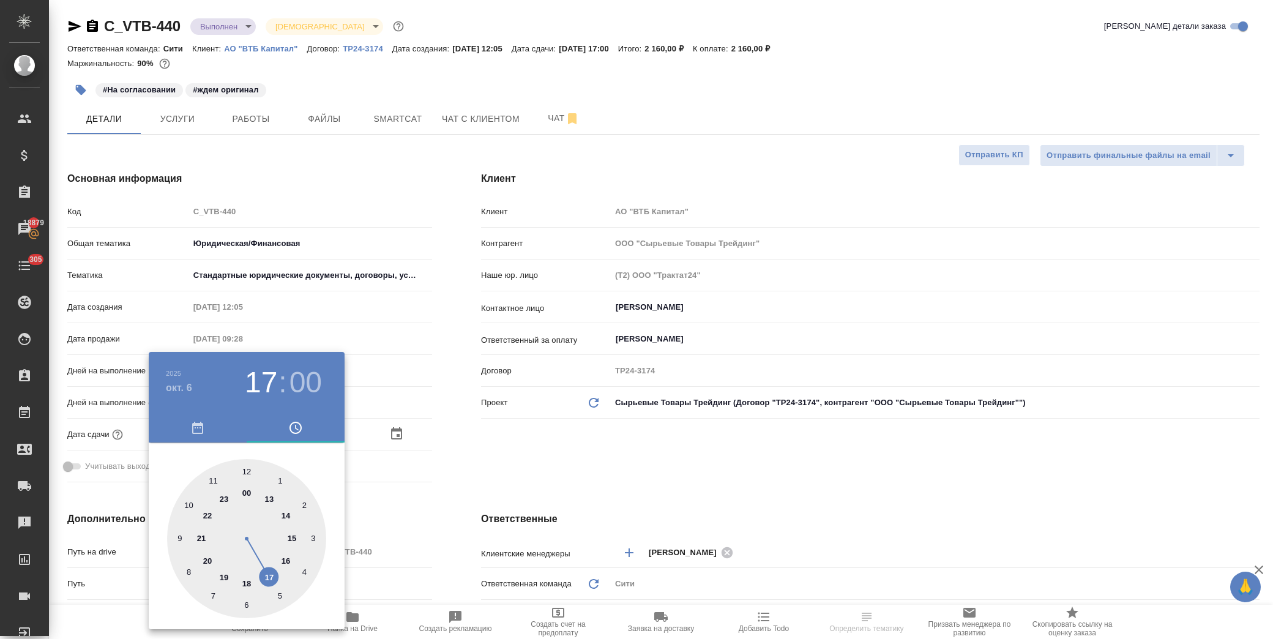
click at [486, 475] on div at bounding box center [636, 319] width 1273 height 639
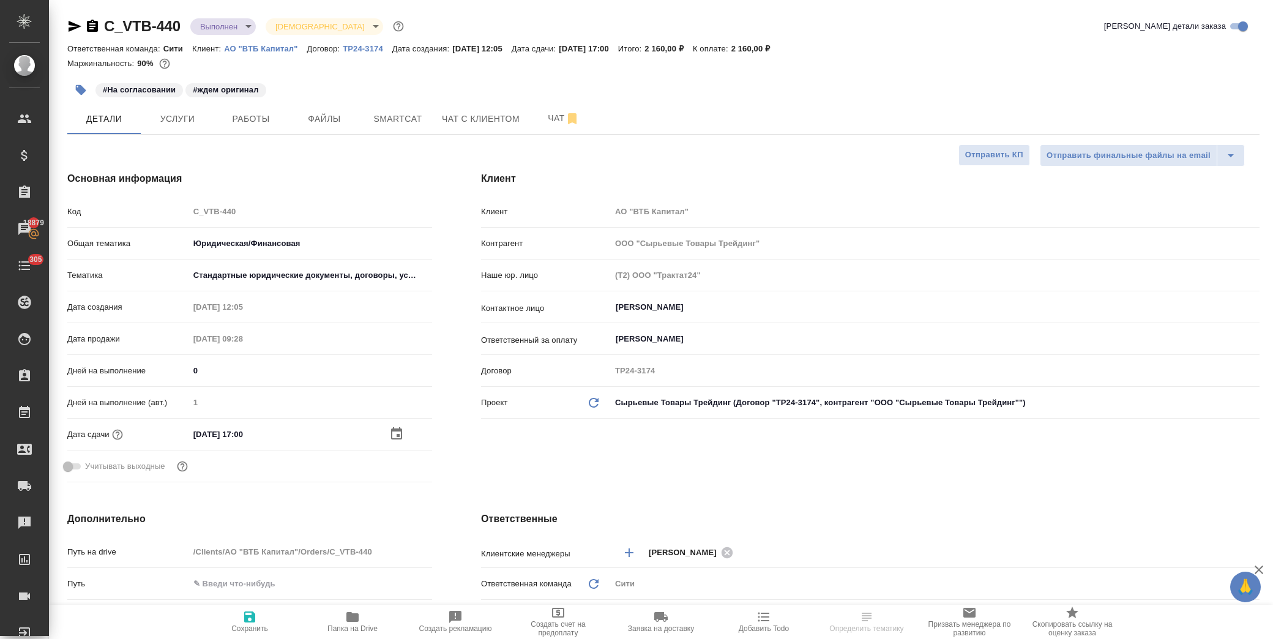
click at [260, 618] on span "Сохранить" at bounding box center [250, 621] width 88 height 23
type textarea "x"
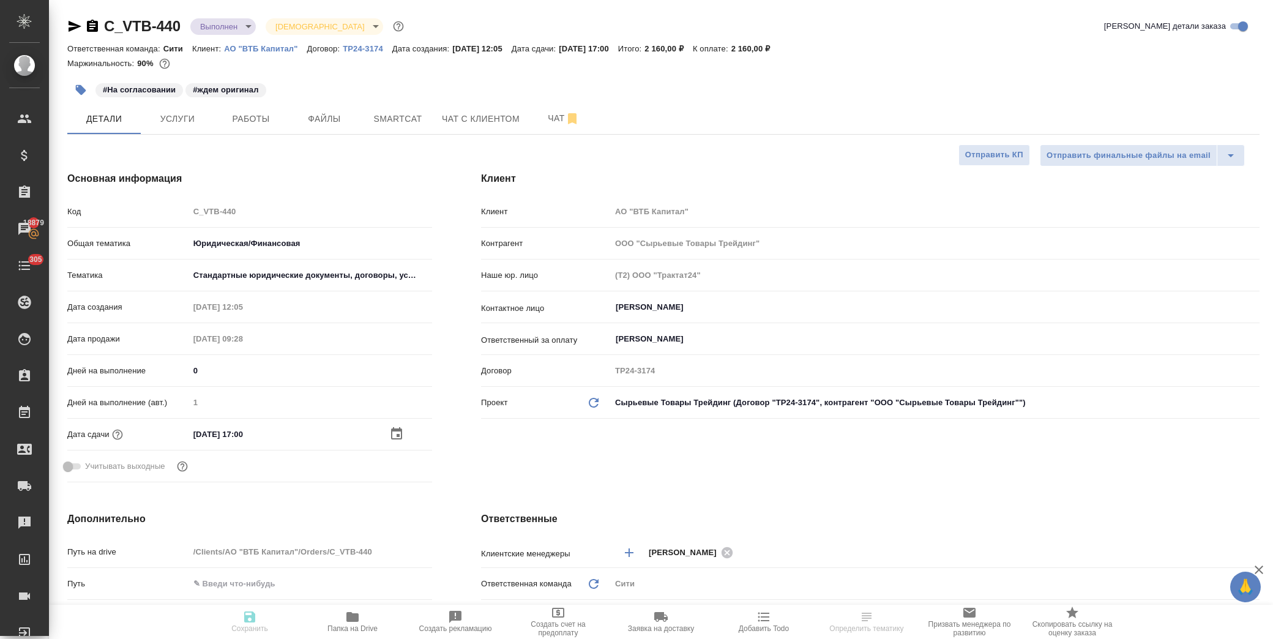
type textarea "x"
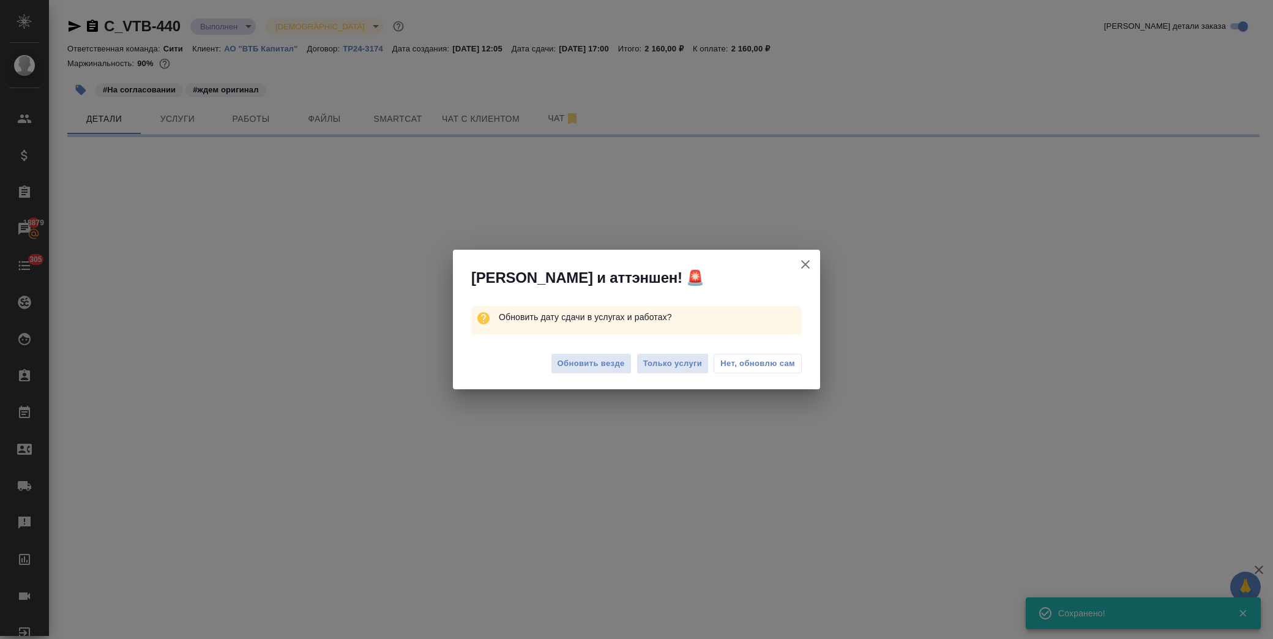
select select "RU"
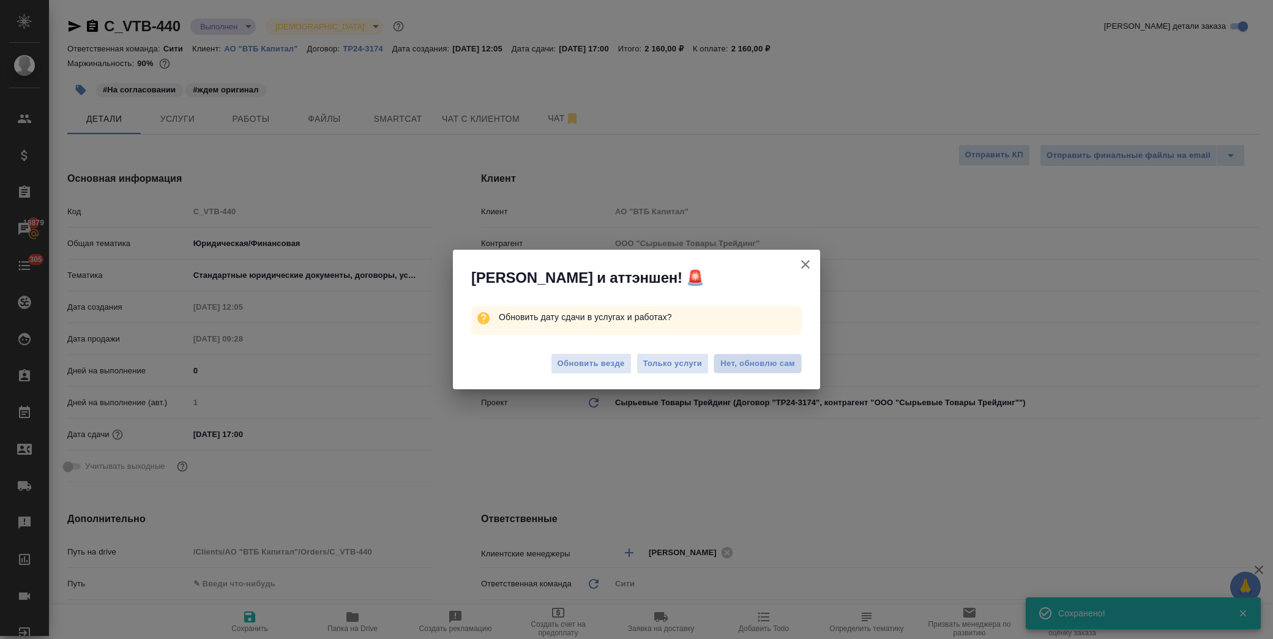
click at [745, 363] on span "Нет, обновлю сам" at bounding box center [757, 363] width 75 height 12
type textarea "x"
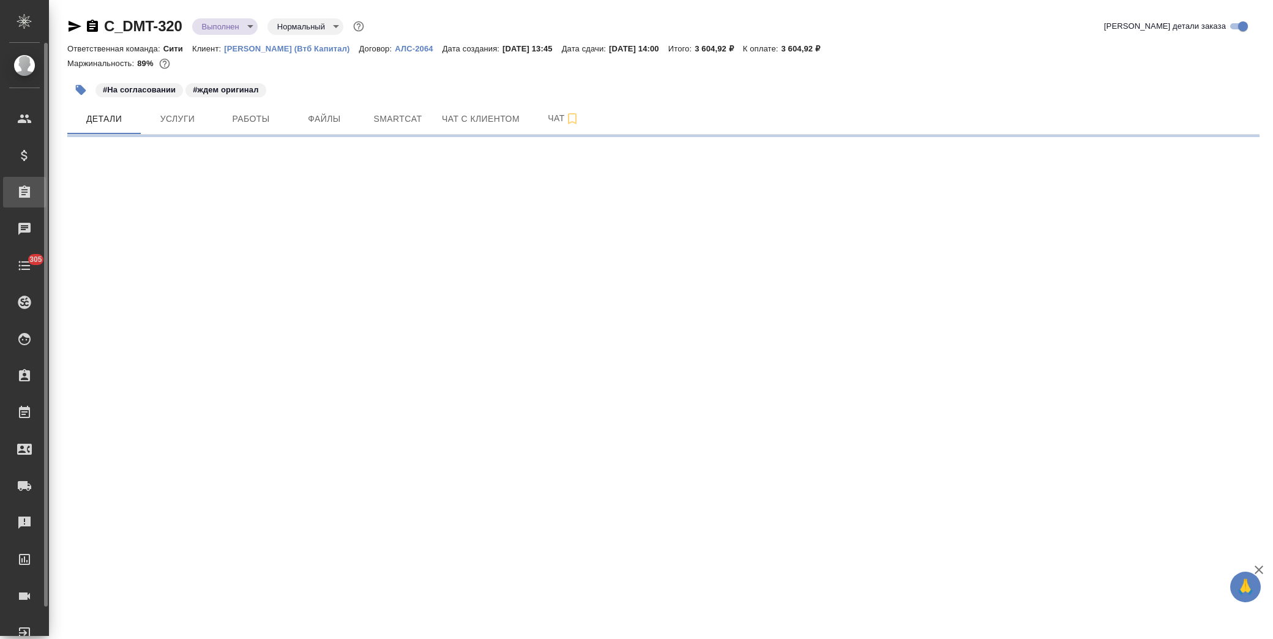
select select "RU"
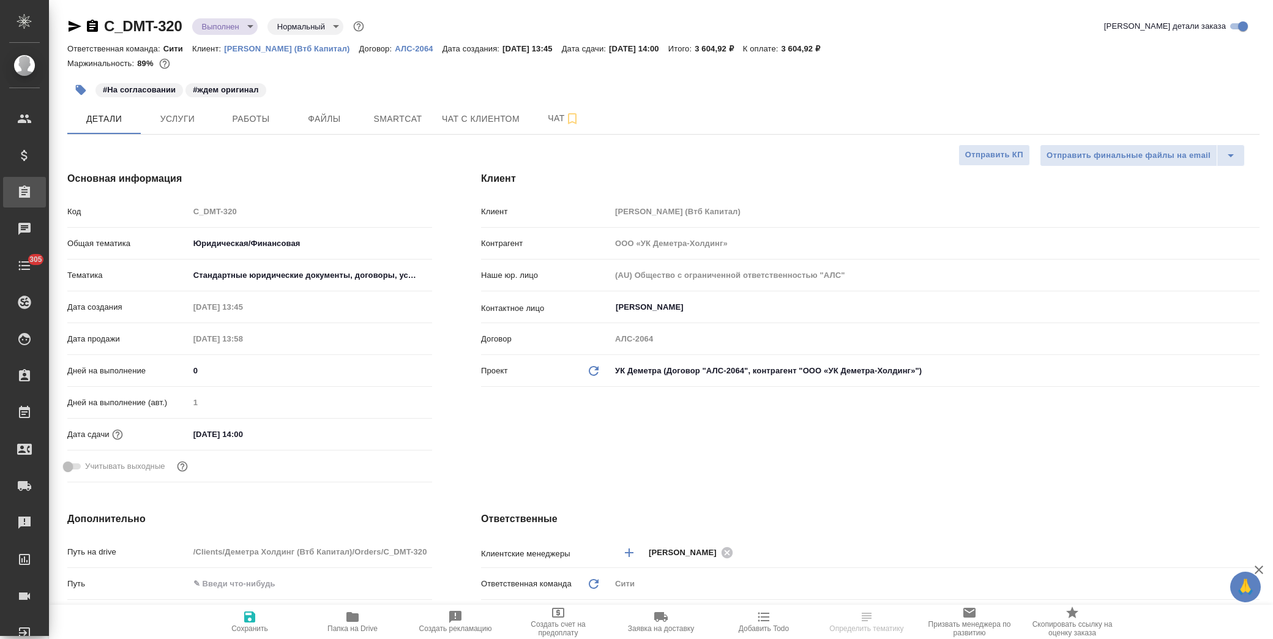
type textarea "x"
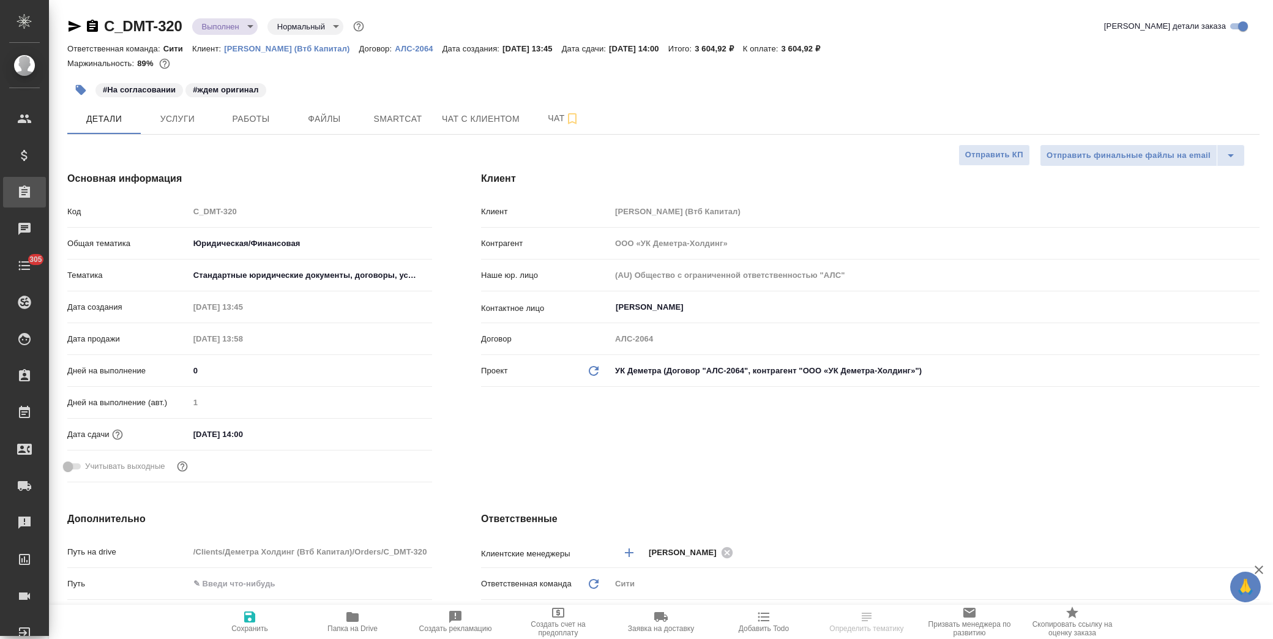
type textarea "x"
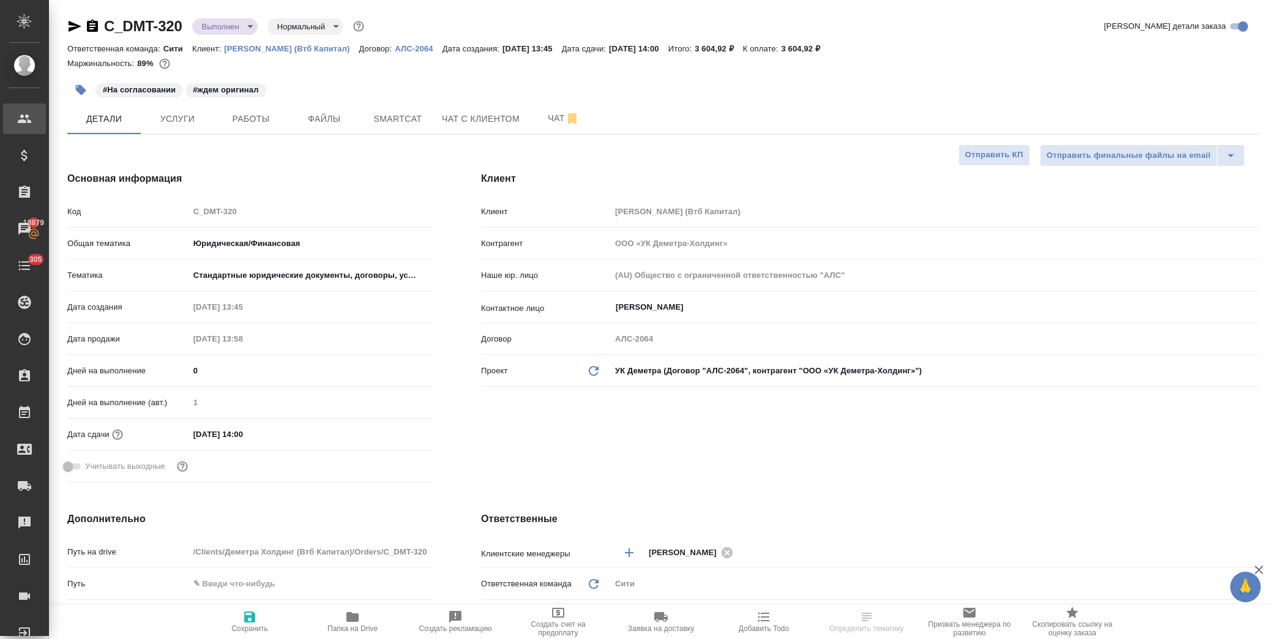
type textarea "x"
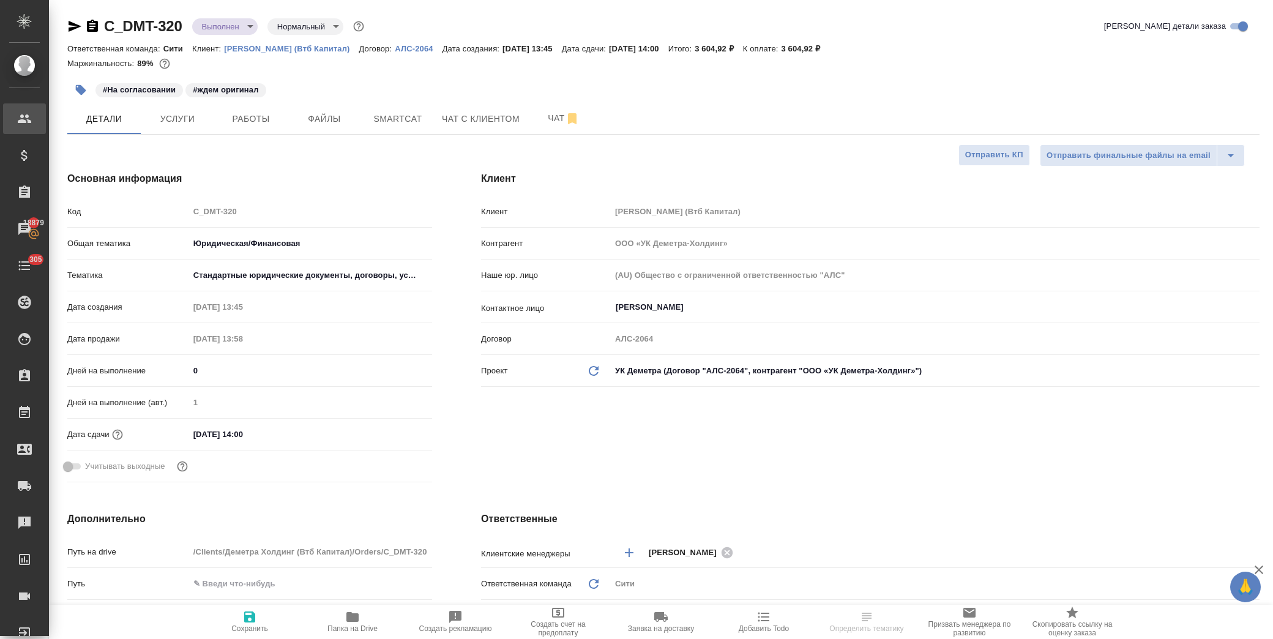
type textarea "x"
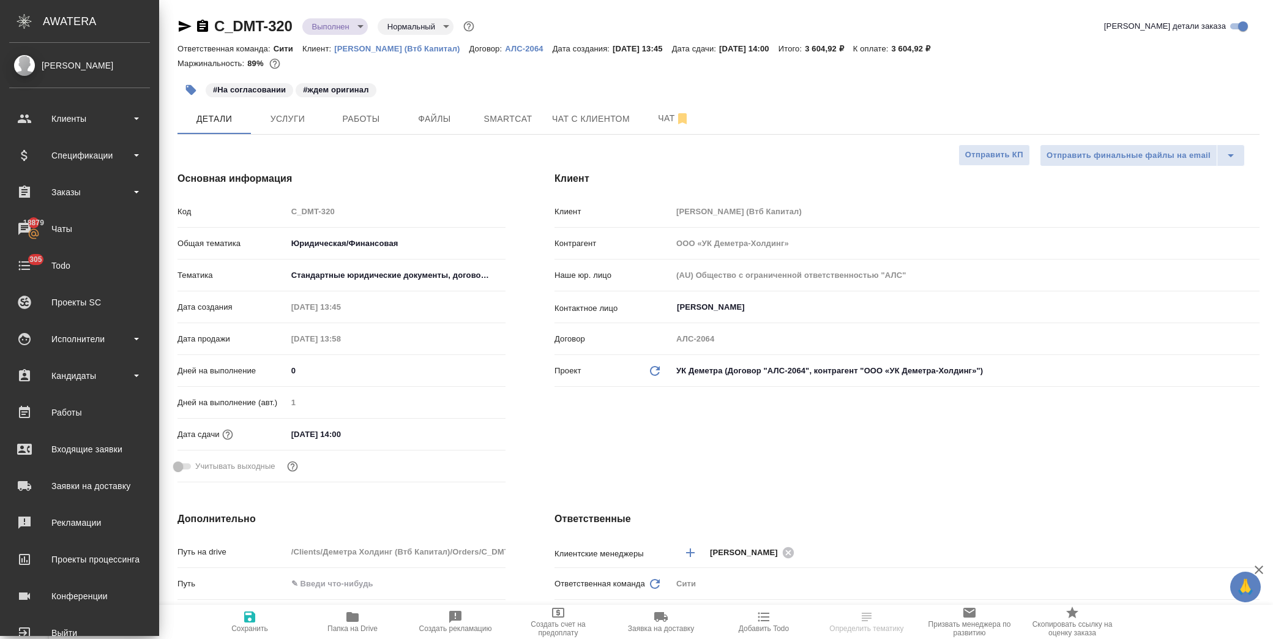
type textarea "x"
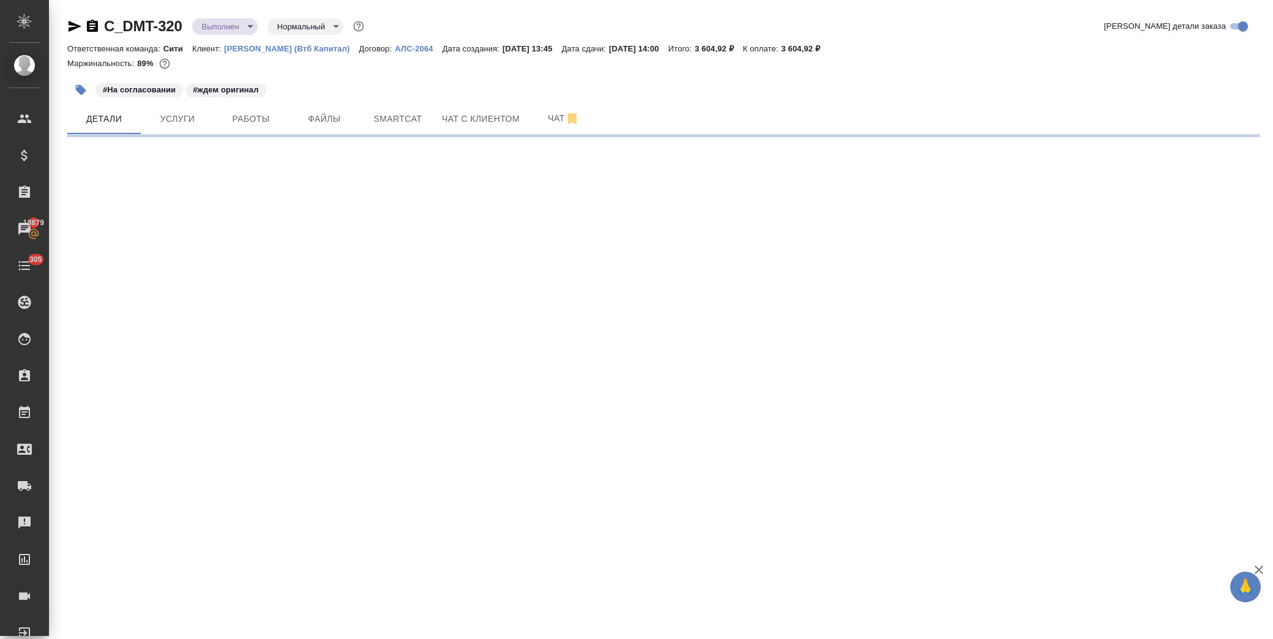
click at [182, 31] on div "C_DMT-320 Выполнен completed Нормальный normal" at bounding box center [216, 27] width 299 height 20
select select "RU"
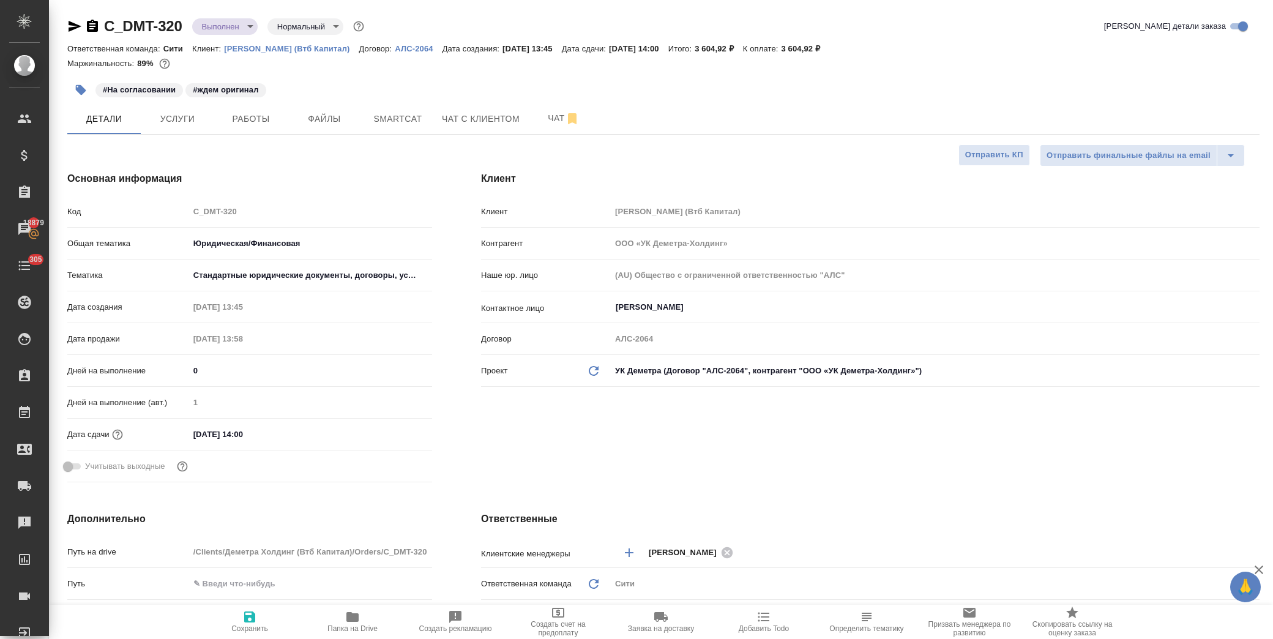
type textarea "x"
drag, startPoint x: 187, startPoint y: 31, endPoint x: 102, endPoint y: 29, distance: 85.1
click at [102, 29] on div "C_DMT-320 Выполнен completed Нормальный normal" at bounding box center [216, 27] width 299 height 20
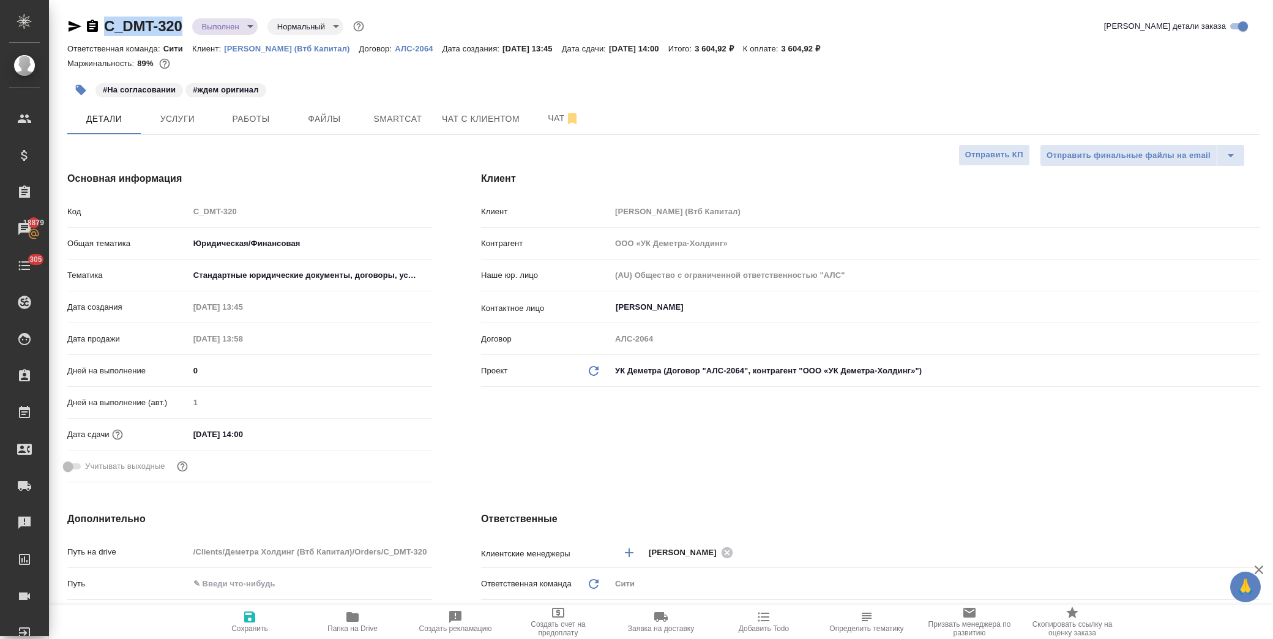
copy link "C_DMT-320"
type textarea "x"
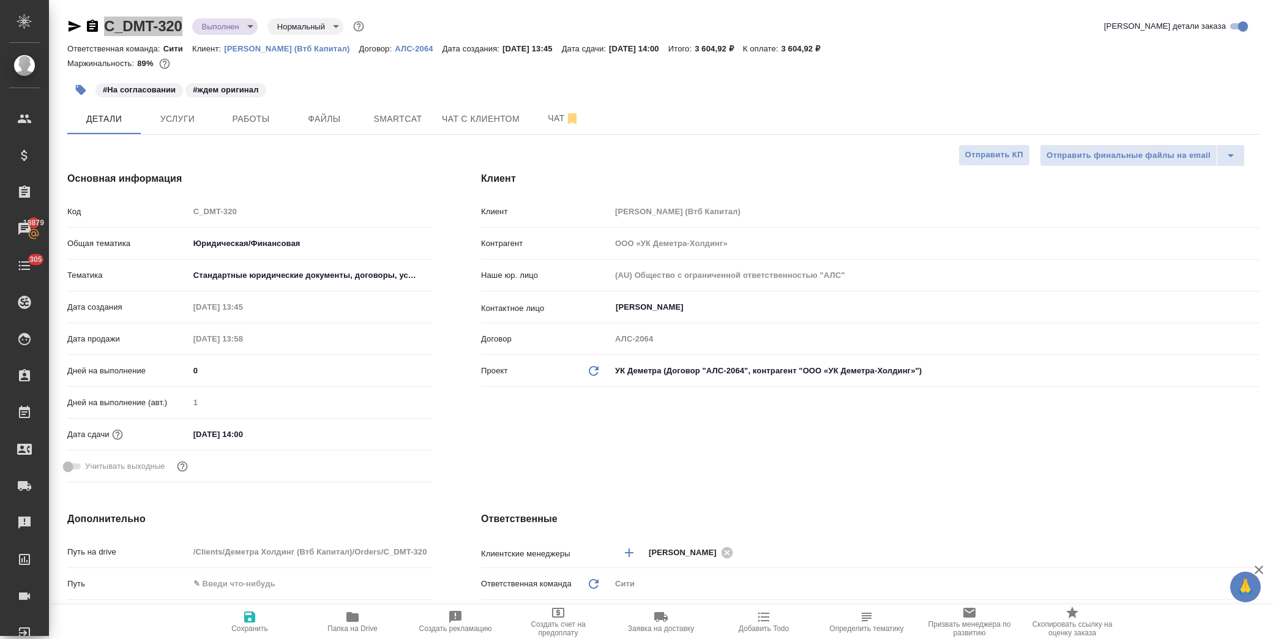
type textarea "x"
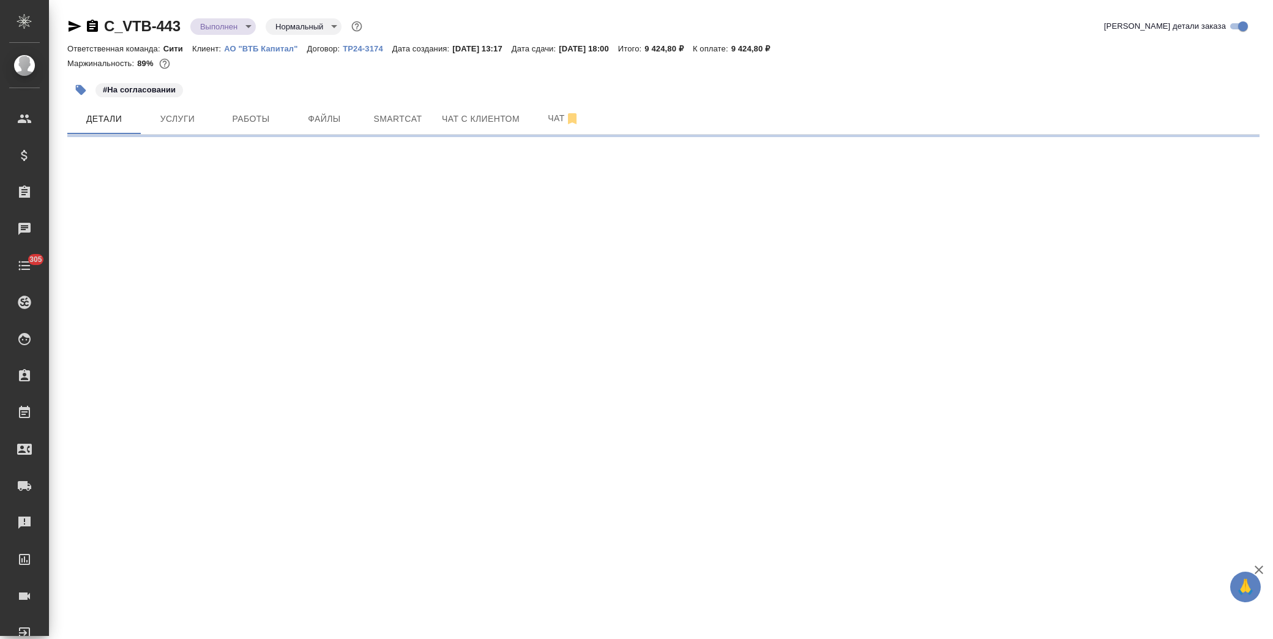
select select "RU"
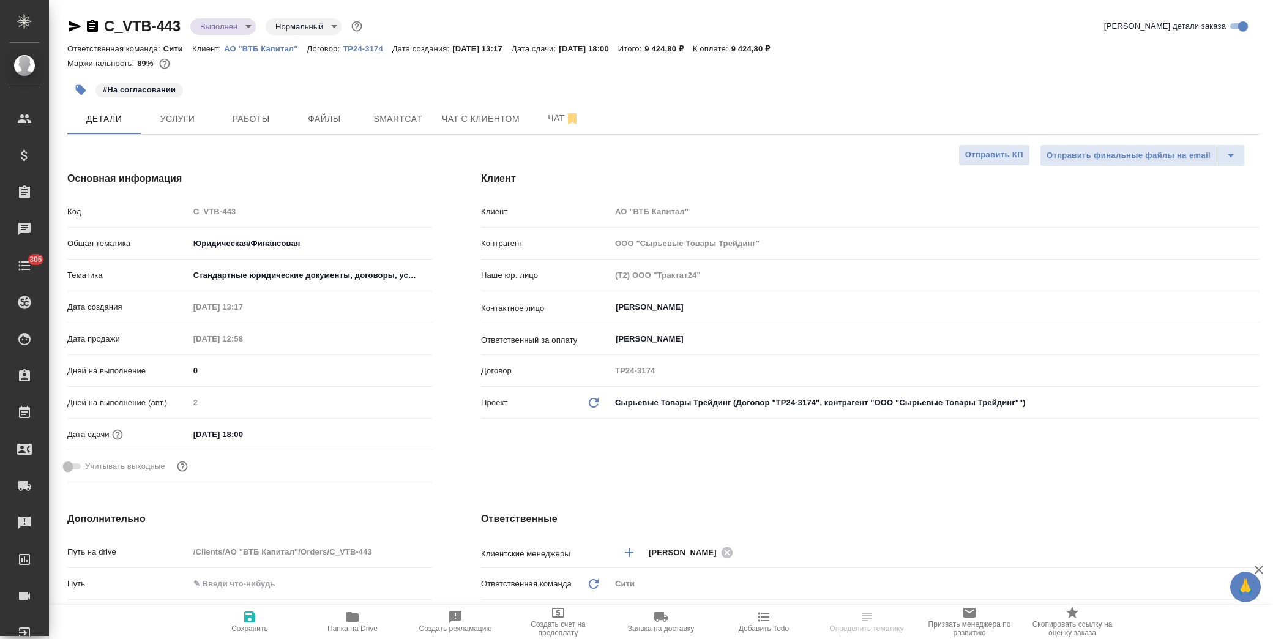
type textarea "x"
drag, startPoint x: 185, startPoint y: 26, endPoint x: 99, endPoint y: 25, distance: 86.3
click at [99, 25] on div "C_VTB-443 Выполнен completed Нормальный normal" at bounding box center [215, 27] width 297 height 20
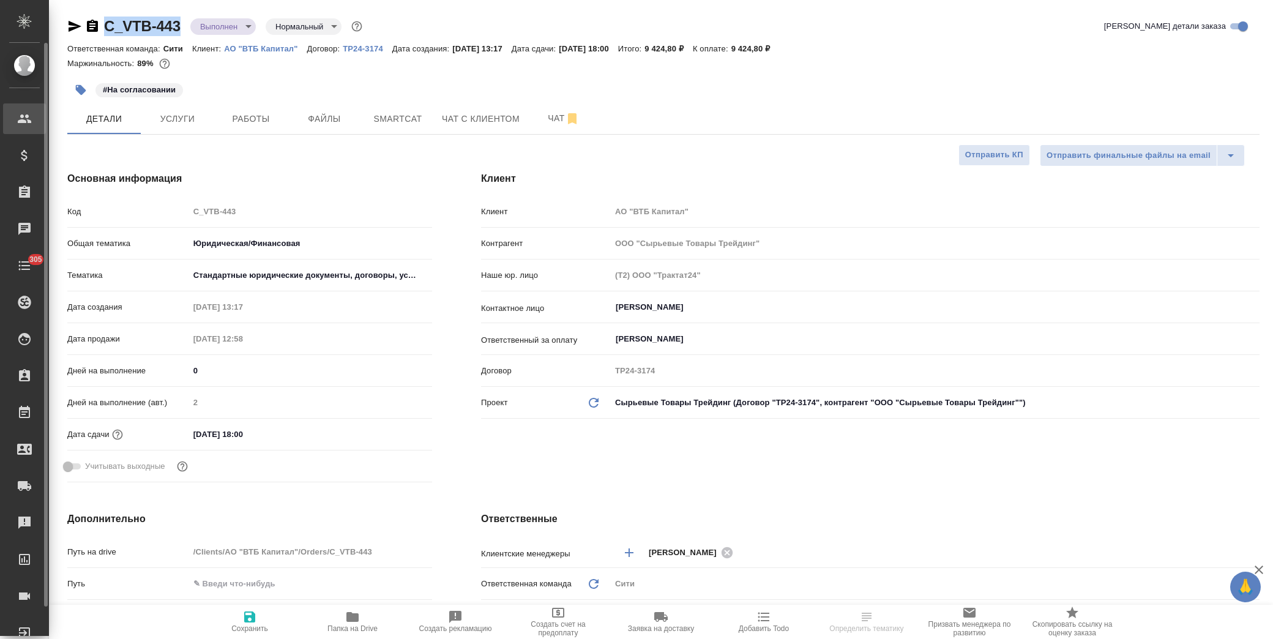
type textarea "x"
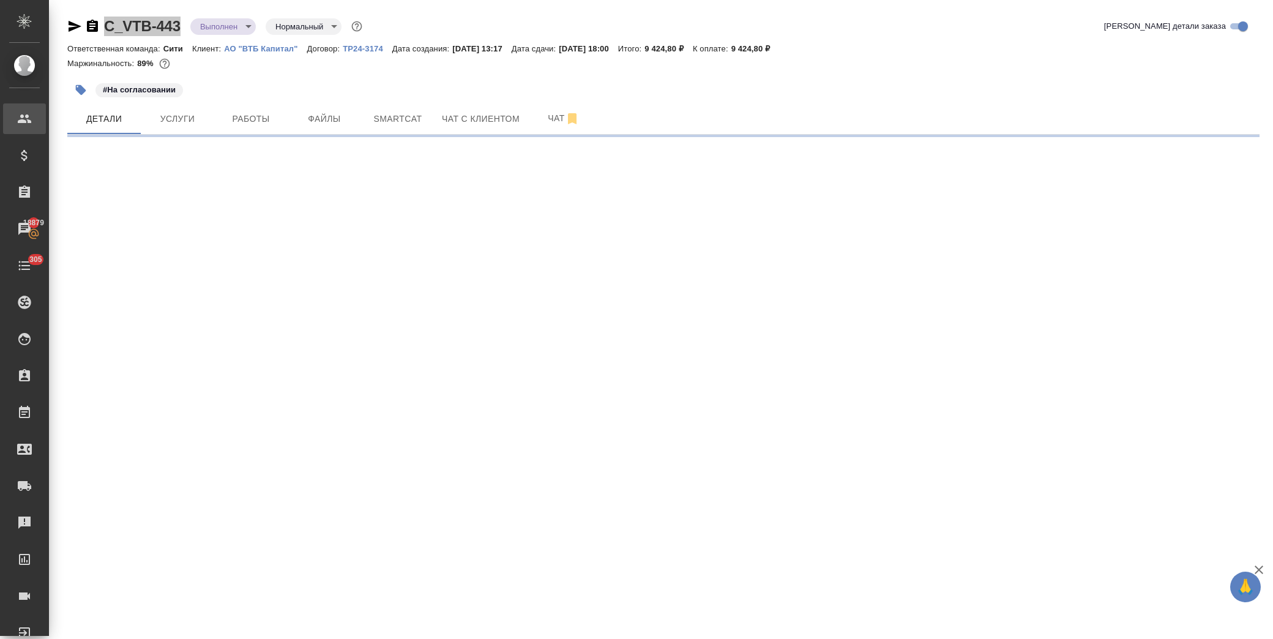
select select "RU"
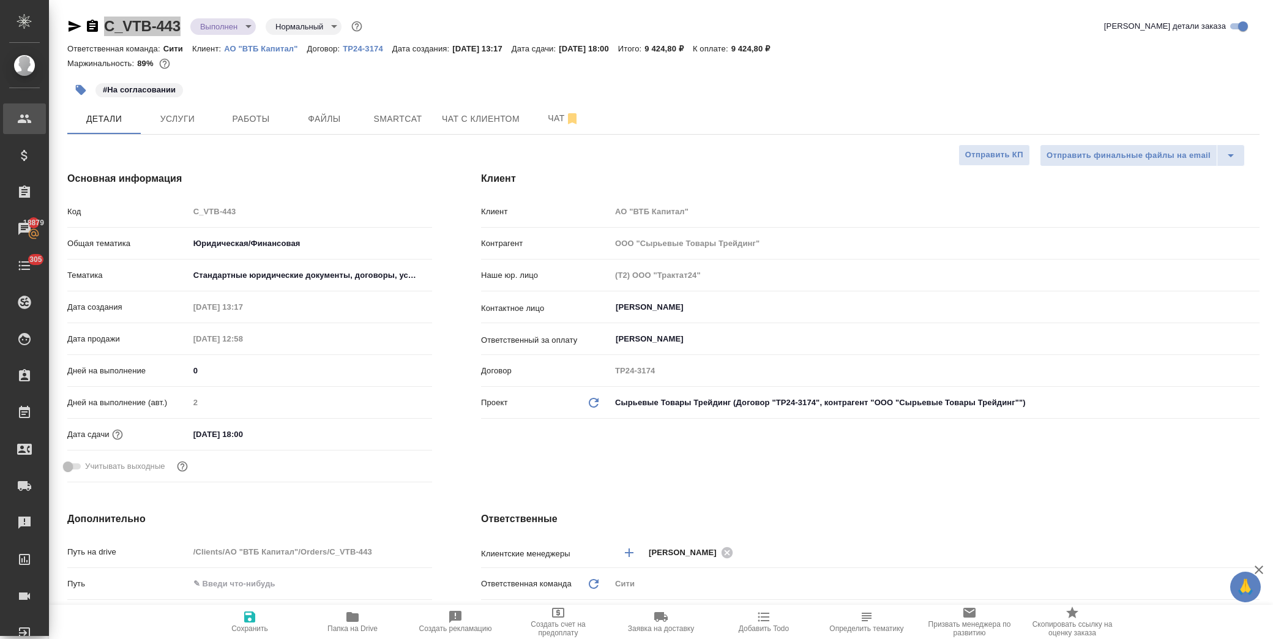
type textarea "x"
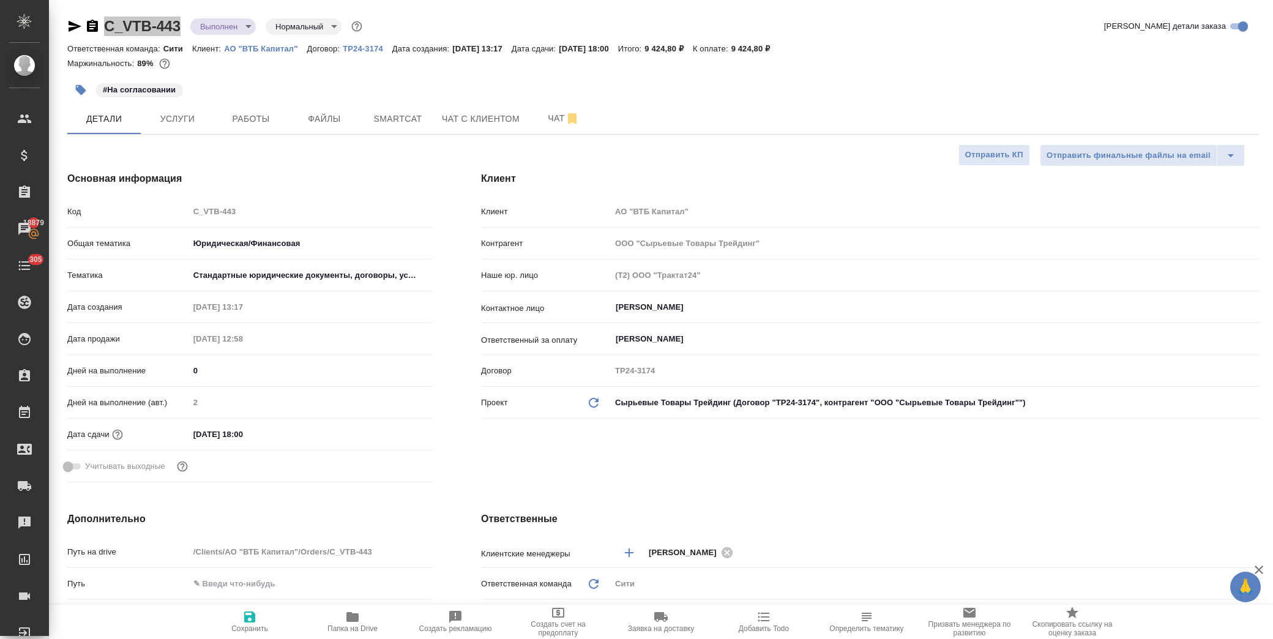
type textarea "x"
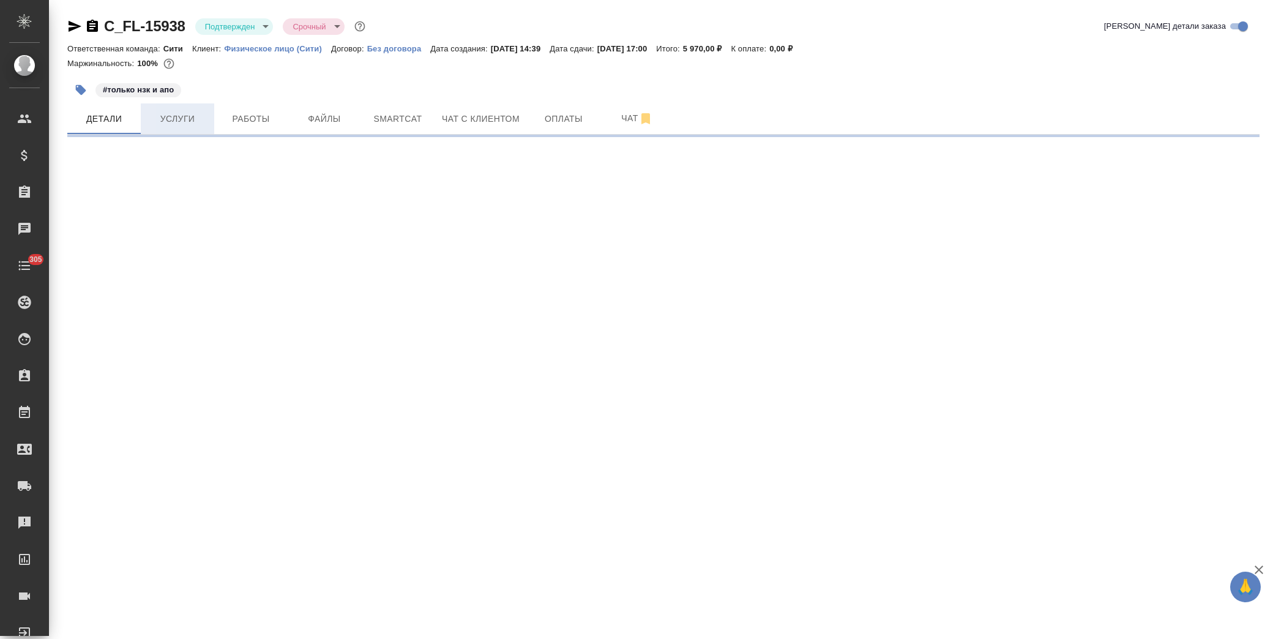
select select "RU"
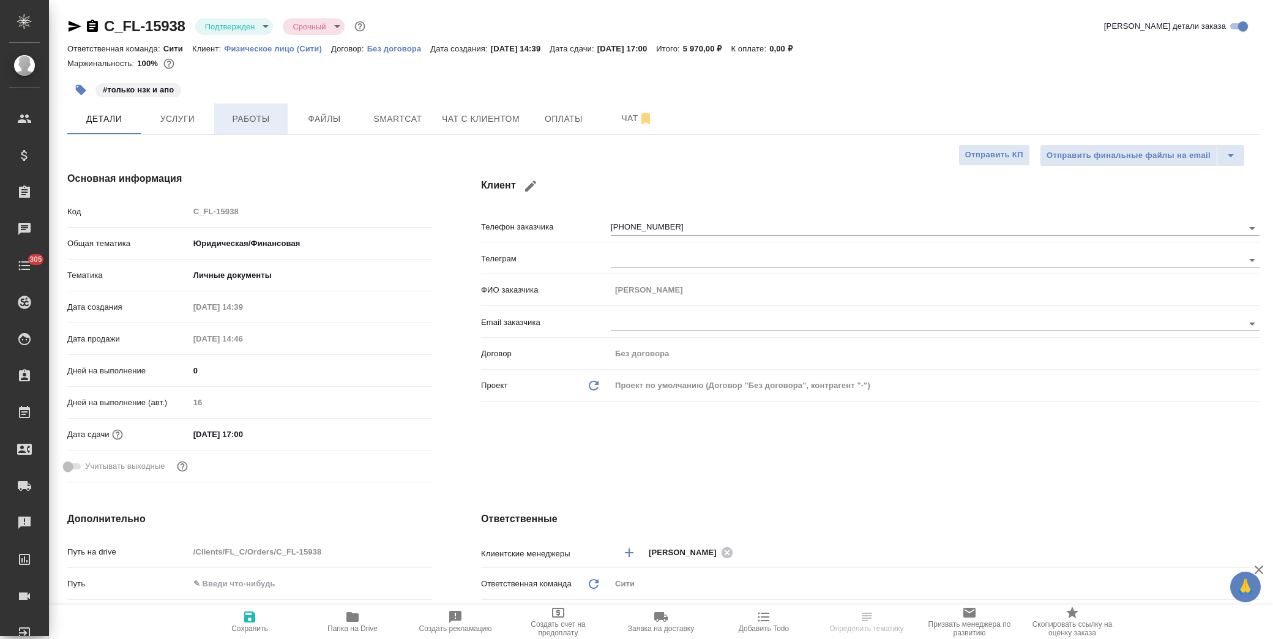
type textarea "x"
click at [259, 115] on span "Работы" at bounding box center [251, 118] width 59 height 15
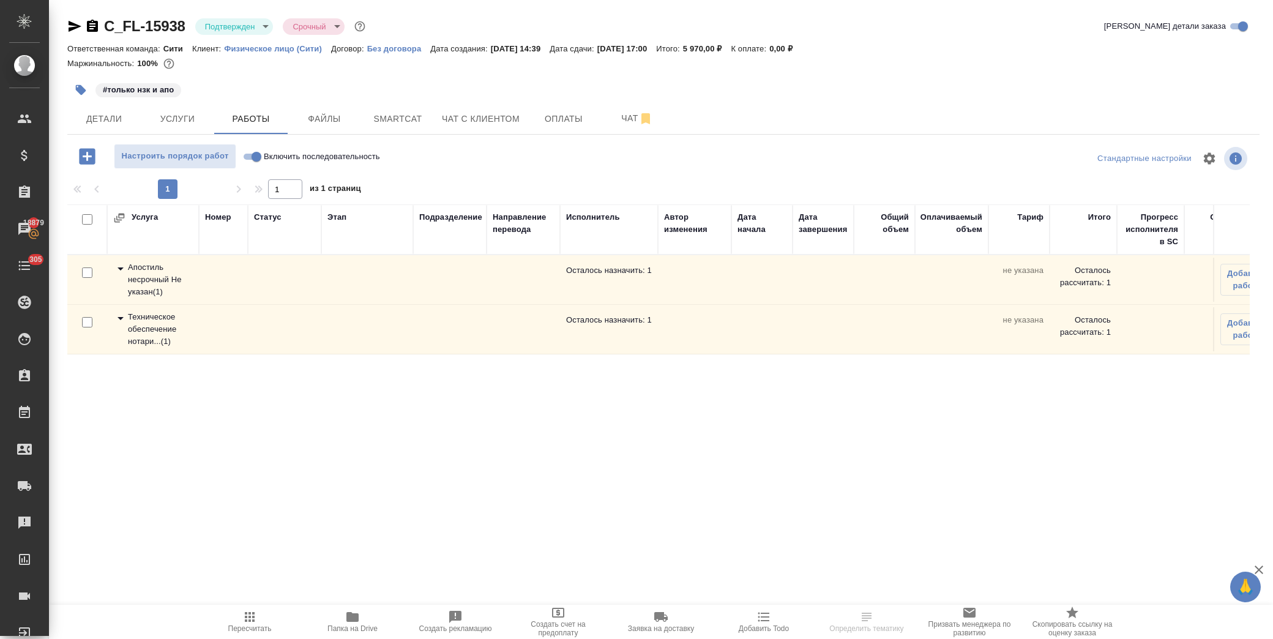
click at [116, 316] on icon at bounding box center [120, 318] width 15 height 15
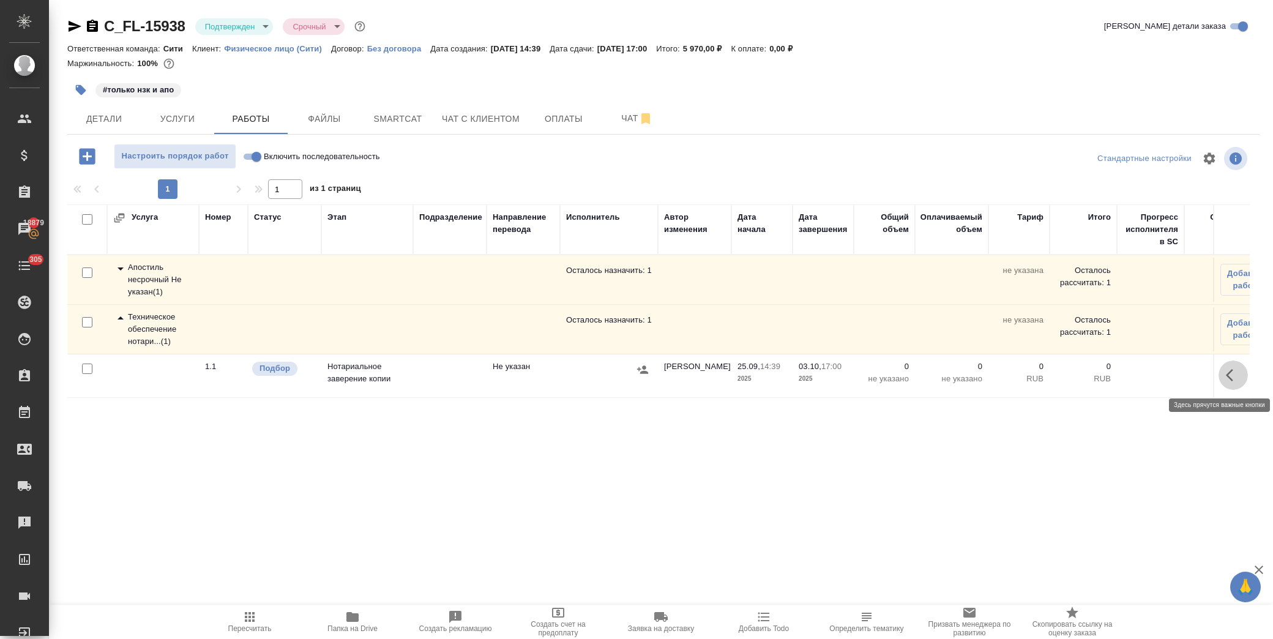
click at [1230, 368] on icon "button" at bounding box center [1233, 375] width 15 height 15
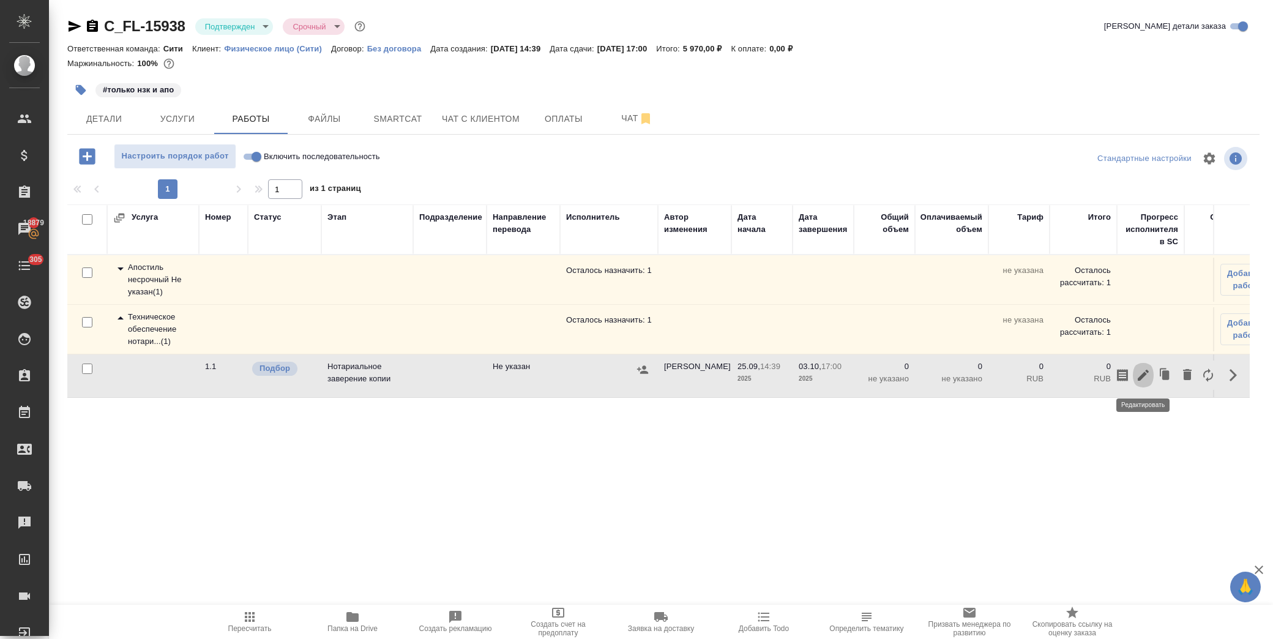
click at [1147, 370] on icon "button" at bounding box center [1143, 375] width 15 height 15
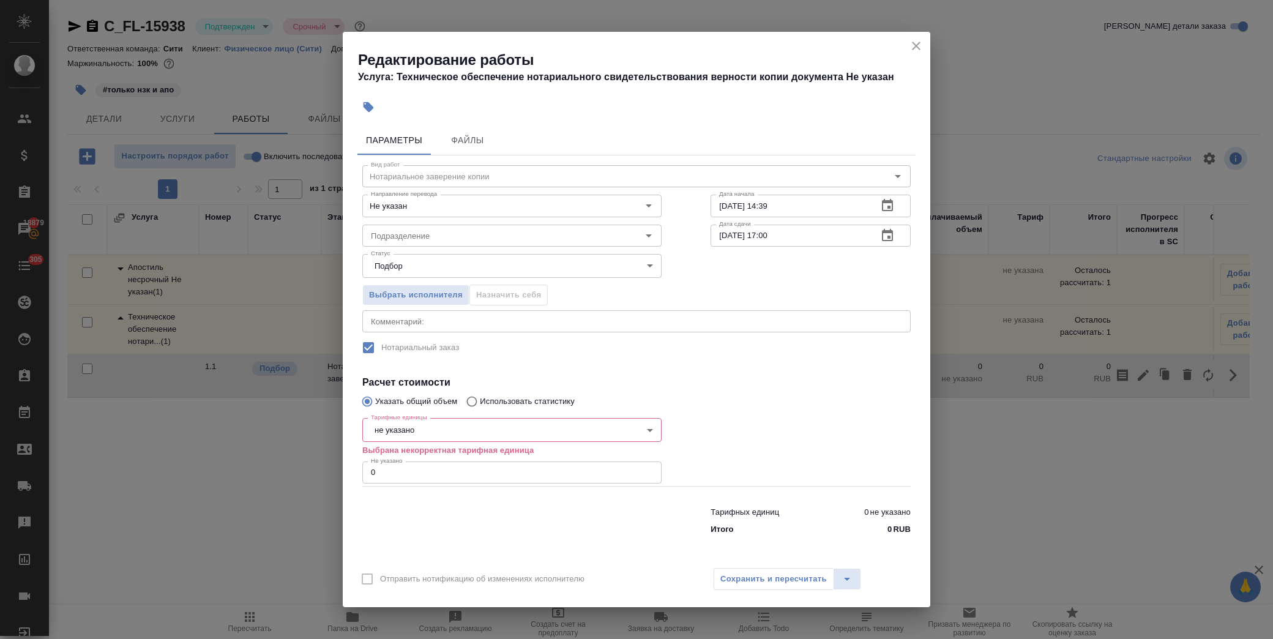
click at [479, 430] on body "🙏 .cls-1 fill:#fff; AWATERA [PERSON_NAME] Спецификации Заказы 18879 Чаты 305 To…" at bounding box center [636, 319] width 1273 height 639
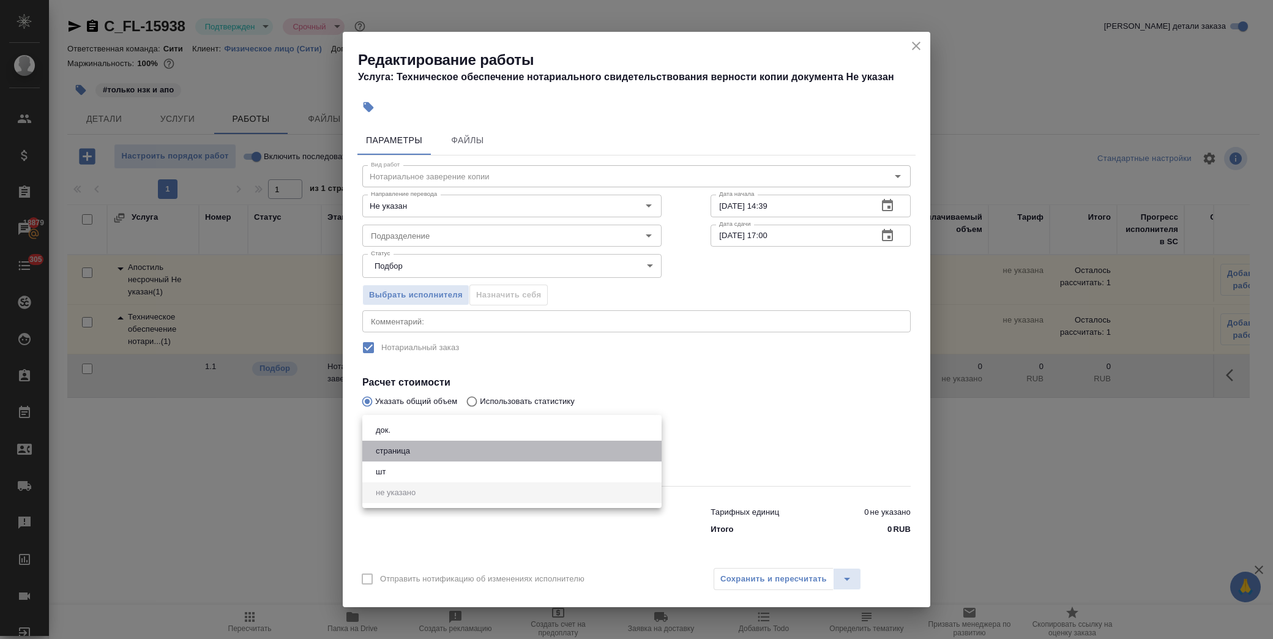
click at [439, 448] on li "страница" at bounding box center [511, 451] width 299 height 21
type input "5a8b1489cc6b4906c91bfdb2"
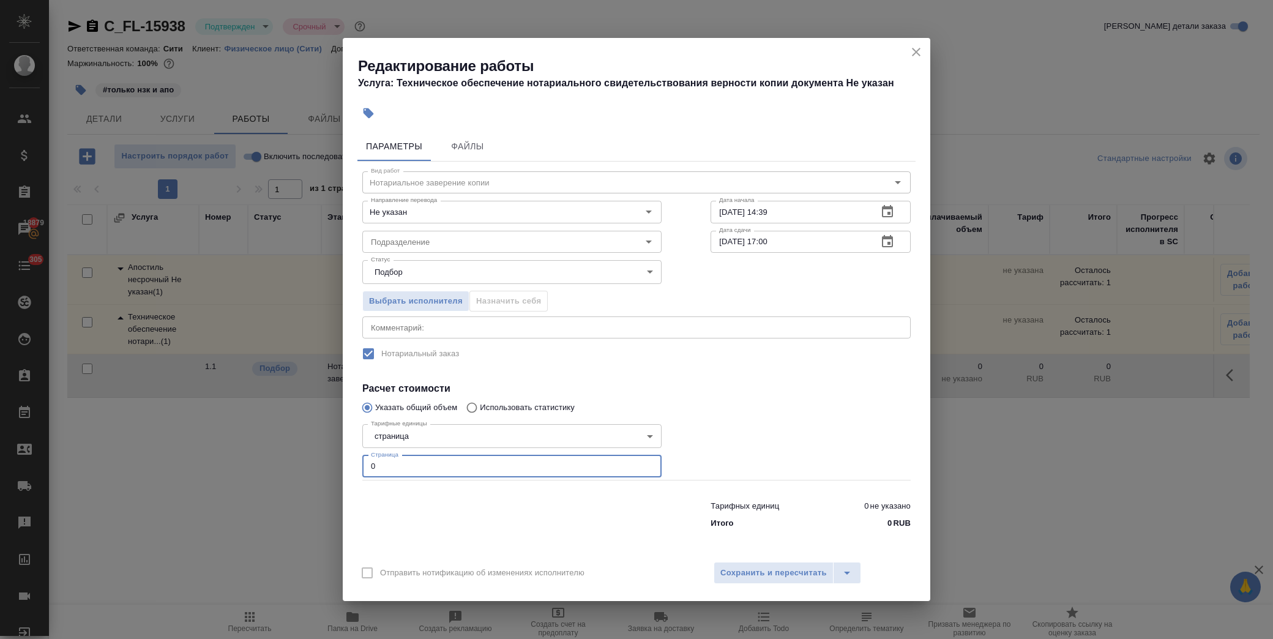
drag, startPoint x: 398, startPoint y: 466, endPoint x: 313, endPoint y: 460, distance: 84.7
click at [313, 460] on div "Редактирование работы Услуга: Техническое обеспечение нотариального свидетельст…" at bounding box center [636, 319] width 1273 height 639
type input "2"
click at [450, 247] on input "Подразделение" at bounding box center [491, 241] width 251 height 15
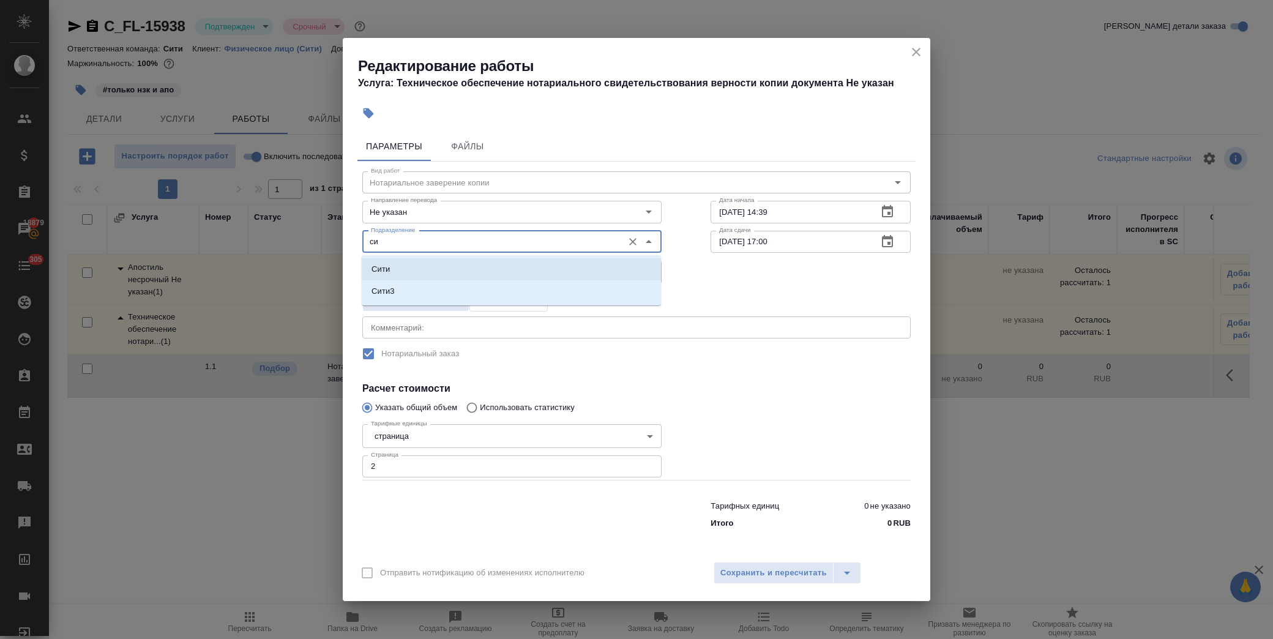
click at [450, 264] on li "Сити" at bounding box center [511, 269] width 299 height 22
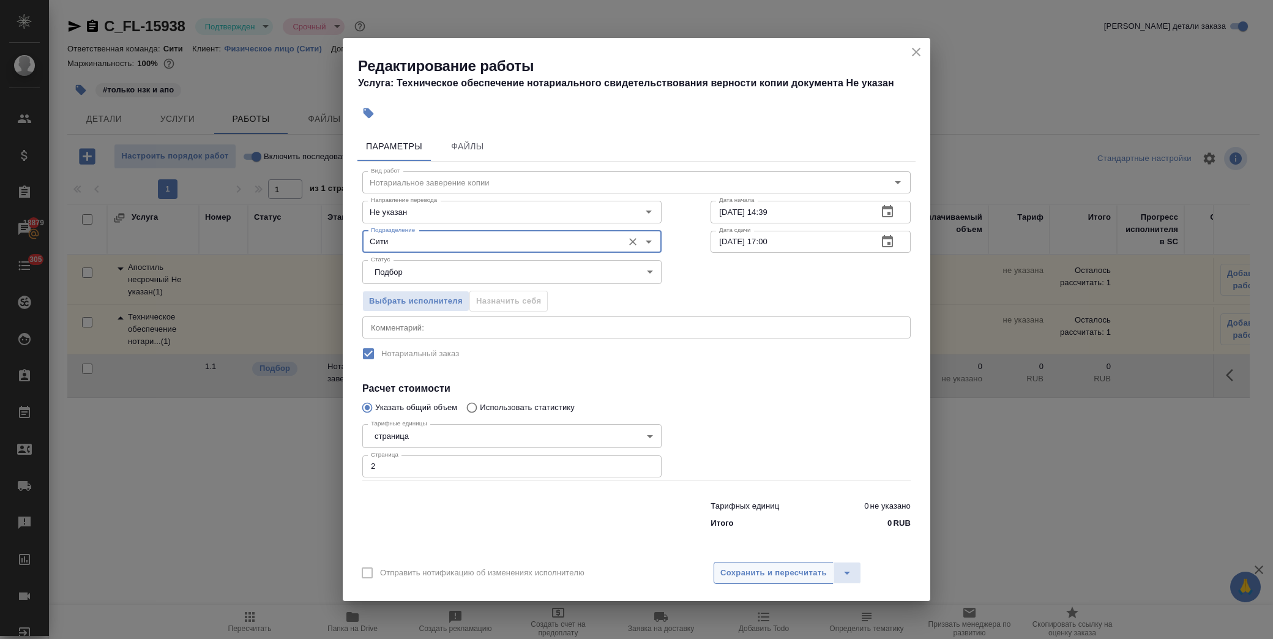
type input "Сити"
click at [748, 562] on button "Сохранить и пересчитать" at bounding box center [774, 573] width 120 height 22
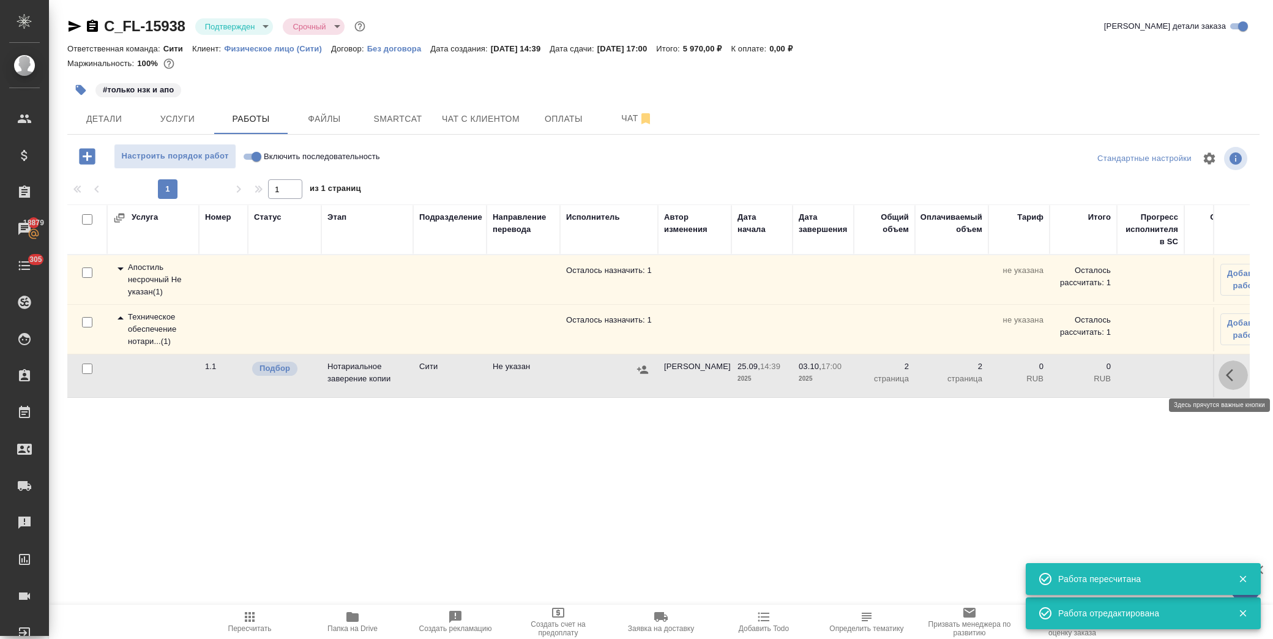
click at [1231, 387] on button "button" at bounding box center [1233, 374] width 29 height 29
click at [1146, 378] on icon "button" at bounding box center [1143, 375] width 15 height 15
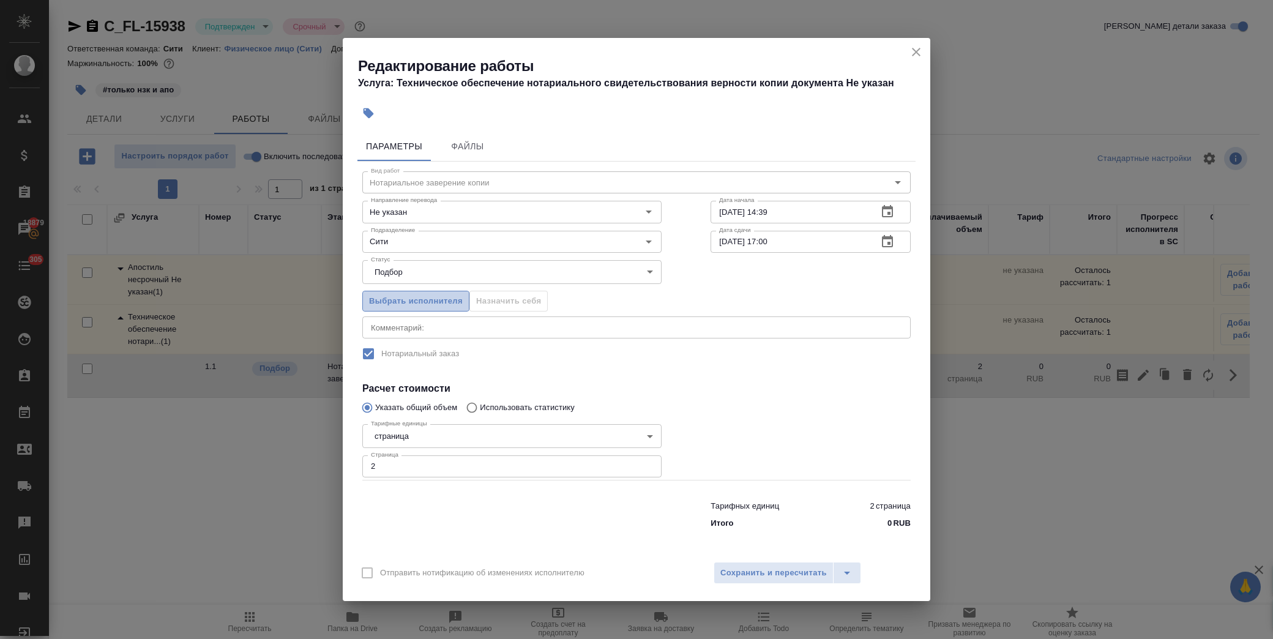
click at [424, 295] on span "Выбрать исполнителя" at bounding box center [416, 301] width 94 height 14
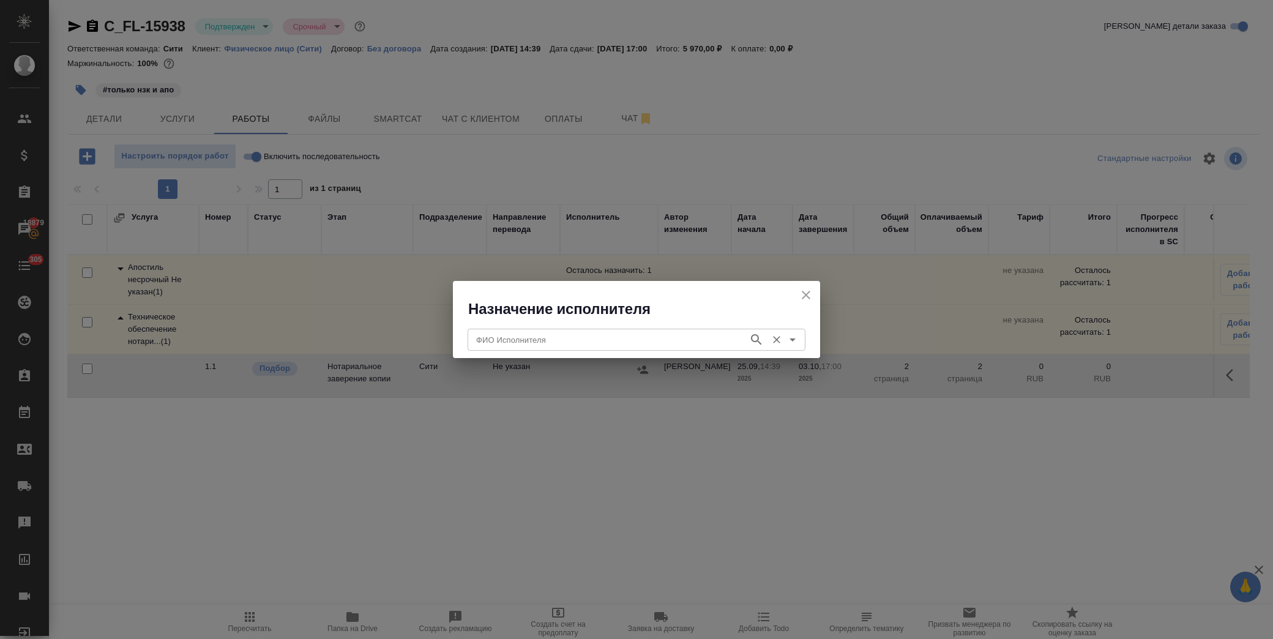
click at [516, 335] on input "ФИО Исполнителя" at bounding box center [606, 339] width 271 height 15
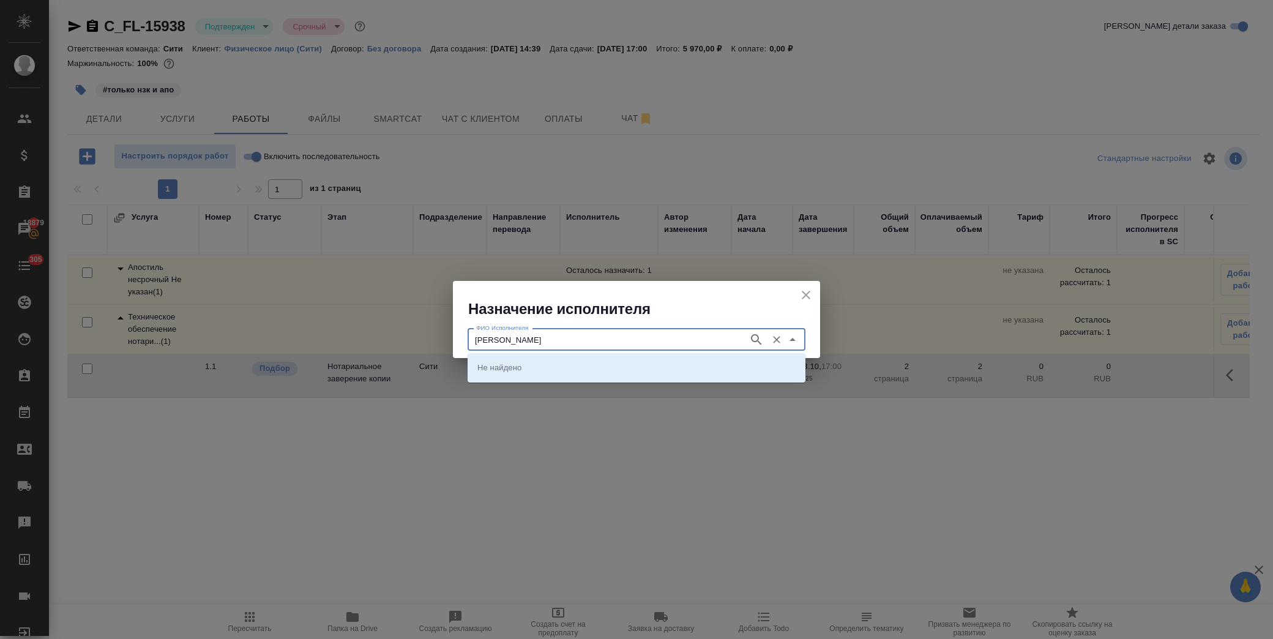
type input "крылова"
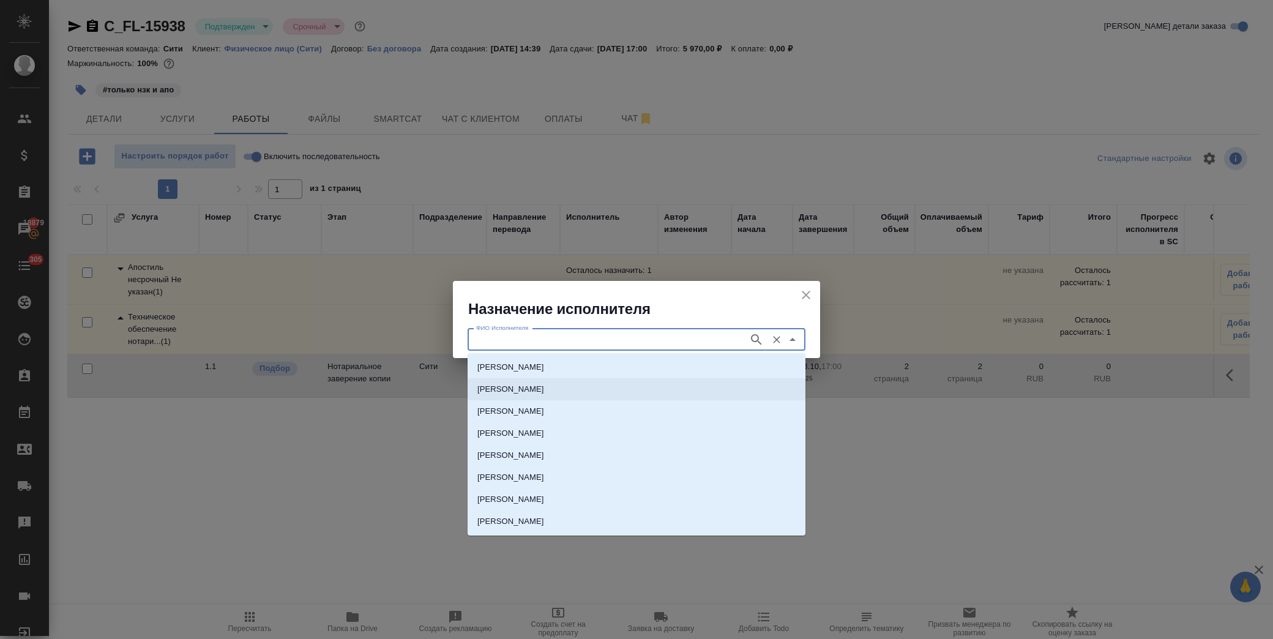
click at [531, 379] on li "[PERSON_NAME]" at bounding box center [637, 389] width 338 height 22
type input "[PERSON_NAME]"
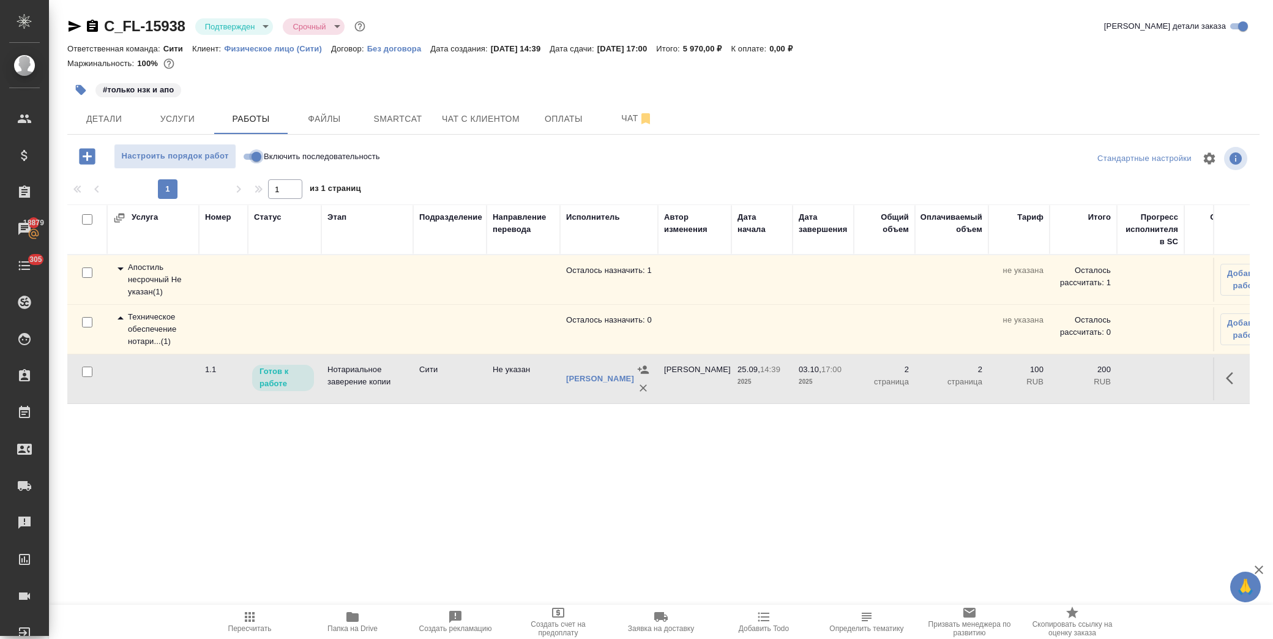
drag, startPoint x: 258, startPoint y: 155, endPoint x: 266, endPoint y: 160, distance: 9.3
click at [258, 157] on input "Включить последовательность" at bounding box center [256, 156] width 44 height 15
checkbox input "true"
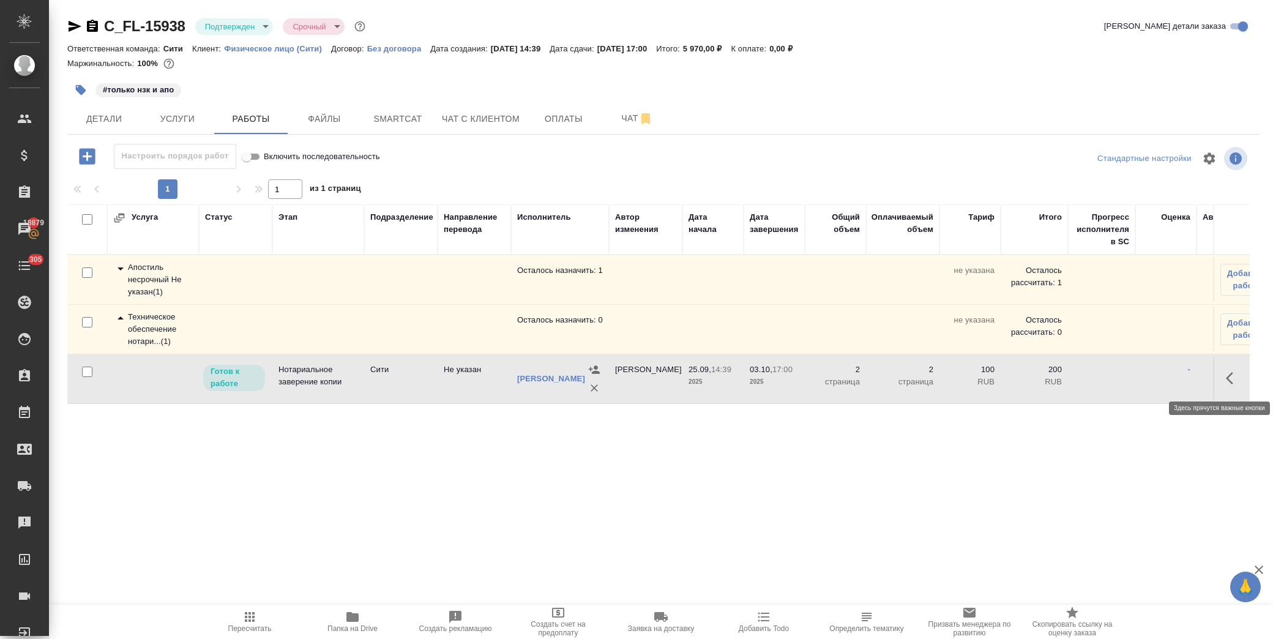
click at [1226, 376] on icon "button" at bounding box center [1233, 378] width 15 height 15
click at [1144, 380] on icon "button" at bounding box center [1143, 378] width 15 height 15
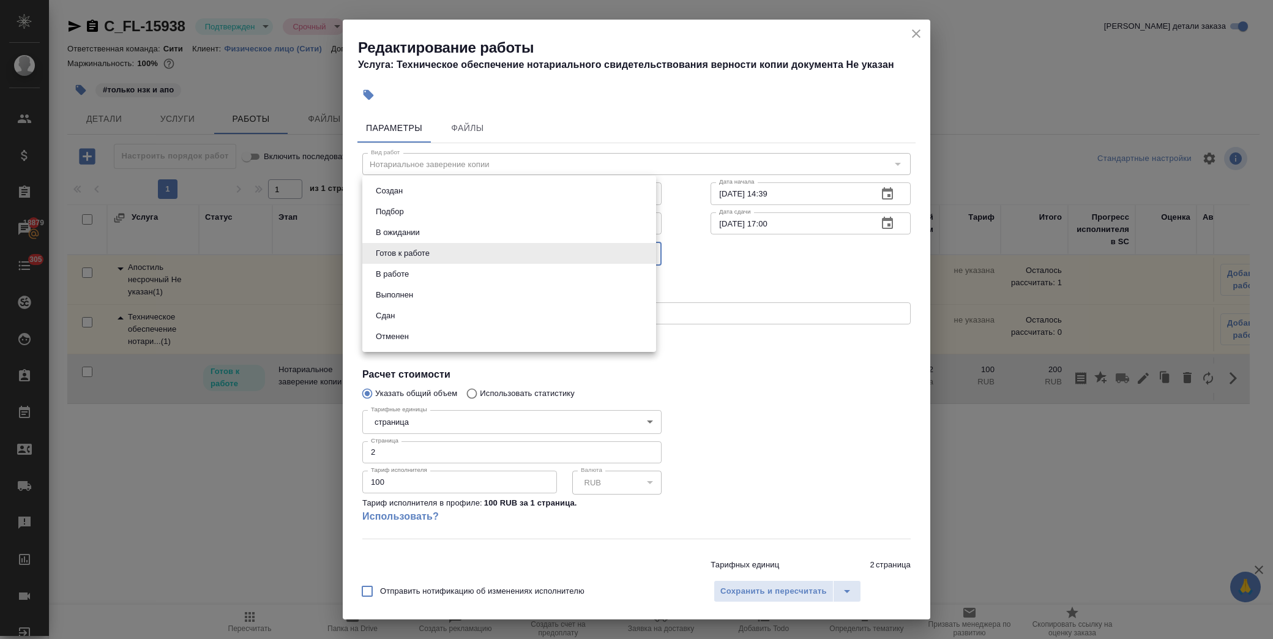
click at [442, 256] on body "🙏 .cls-1 fill:#fff; AWATERA Лофицкая Юлия Владимировна Клиенты Спецификации Зак…" at bounding box center [636, 319] width 1273 height 639
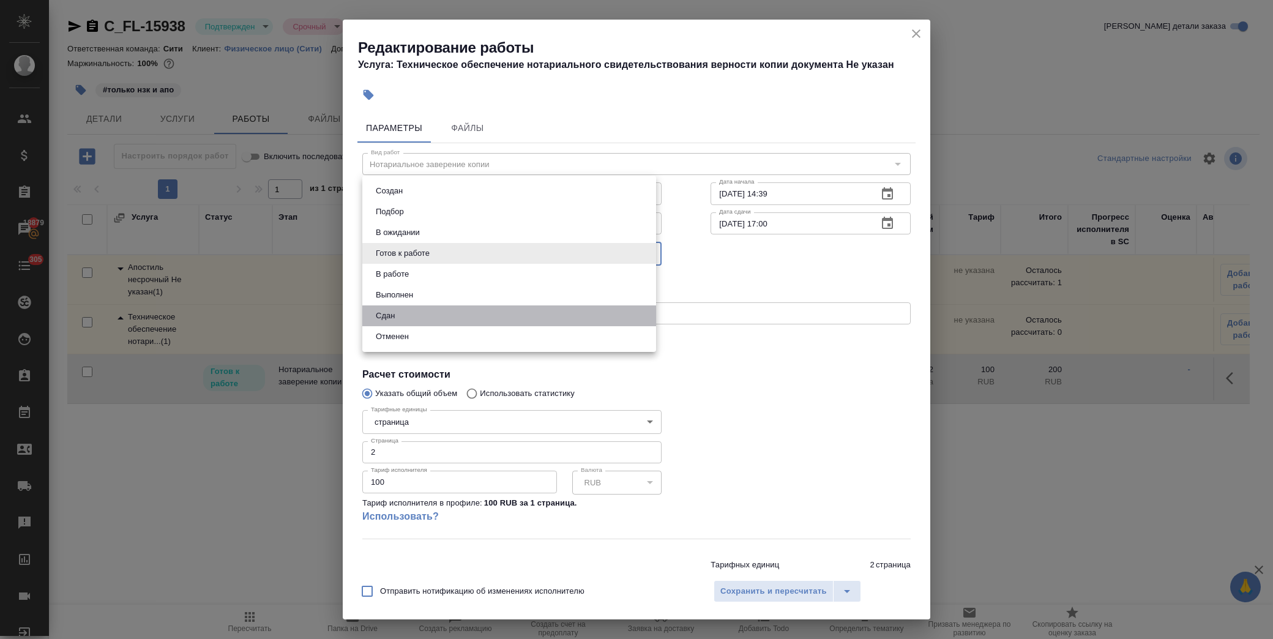
click at [420, 313] on li "Сдан" at bounding box center [509, 315] width 294 height 21
type input "closed"
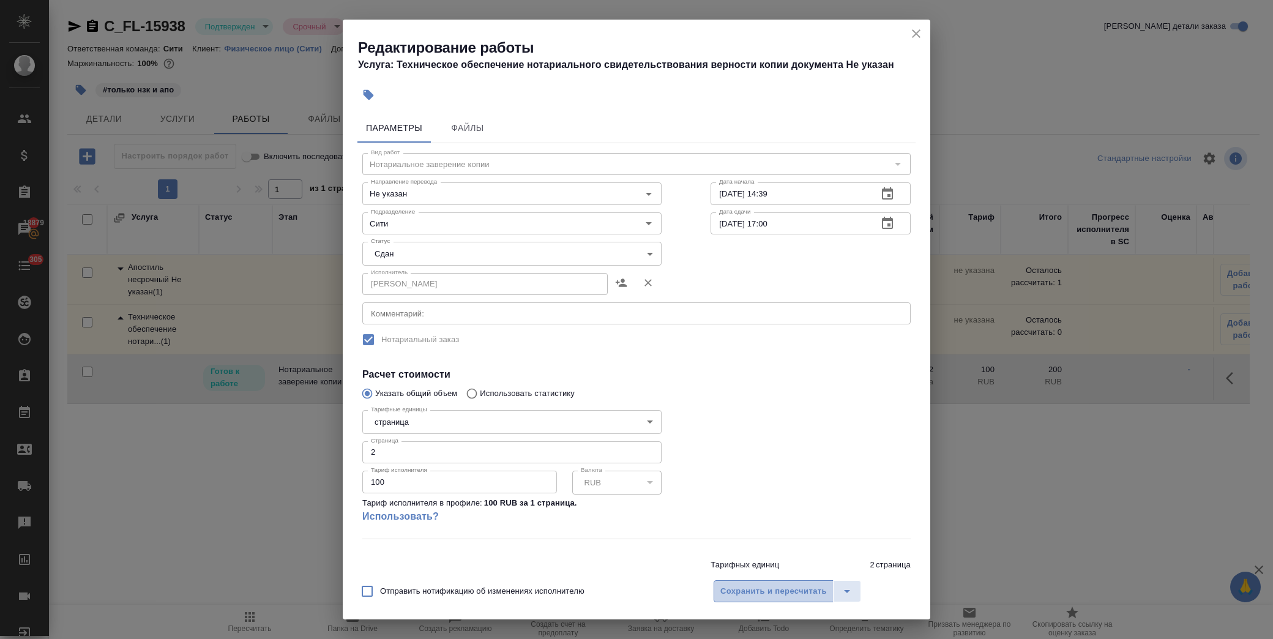
click at [750, 589] on span "Сохранить и пересчитать" at bounding box center [773, 591] width 106 height 14
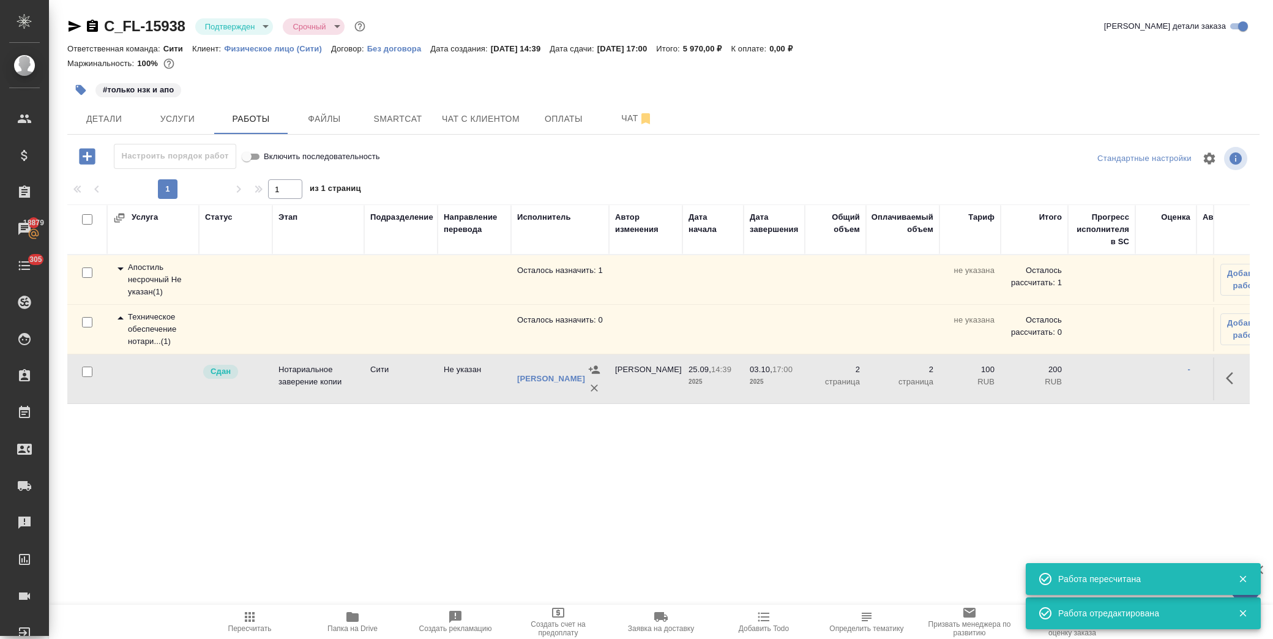
click at [118, 273] on icon at bounding box center [120, 268] width 15 height 15
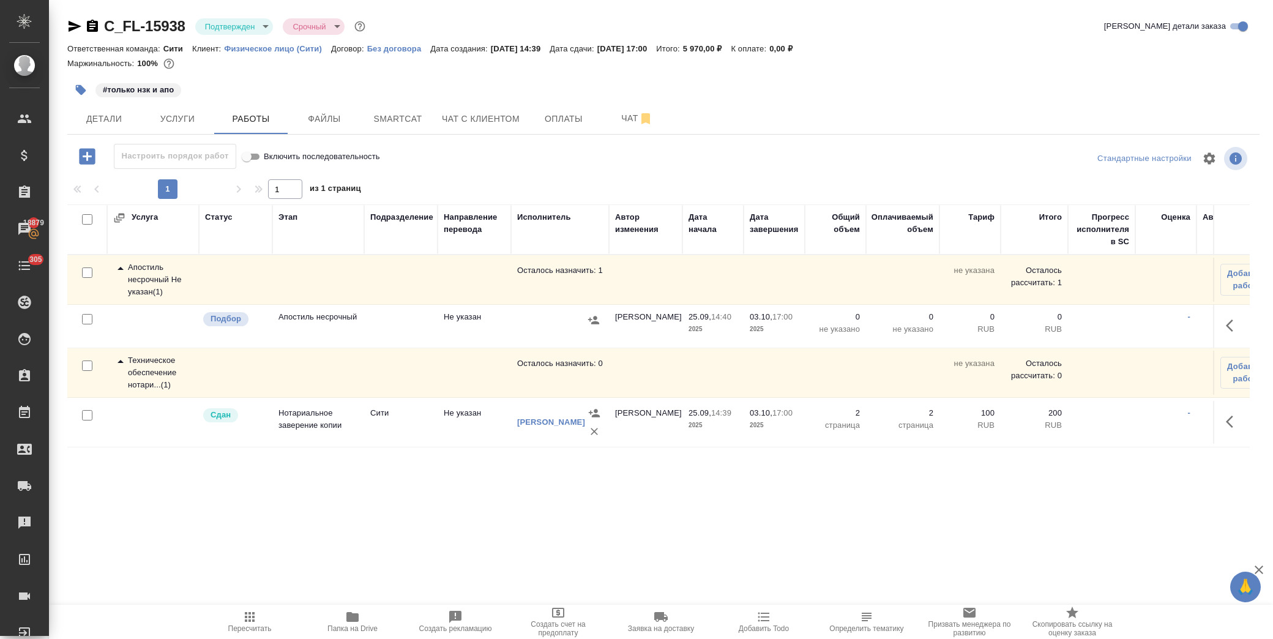
click at [1228, 323] on icon "button" at bounding box center [1233, 325] width 15 height 15
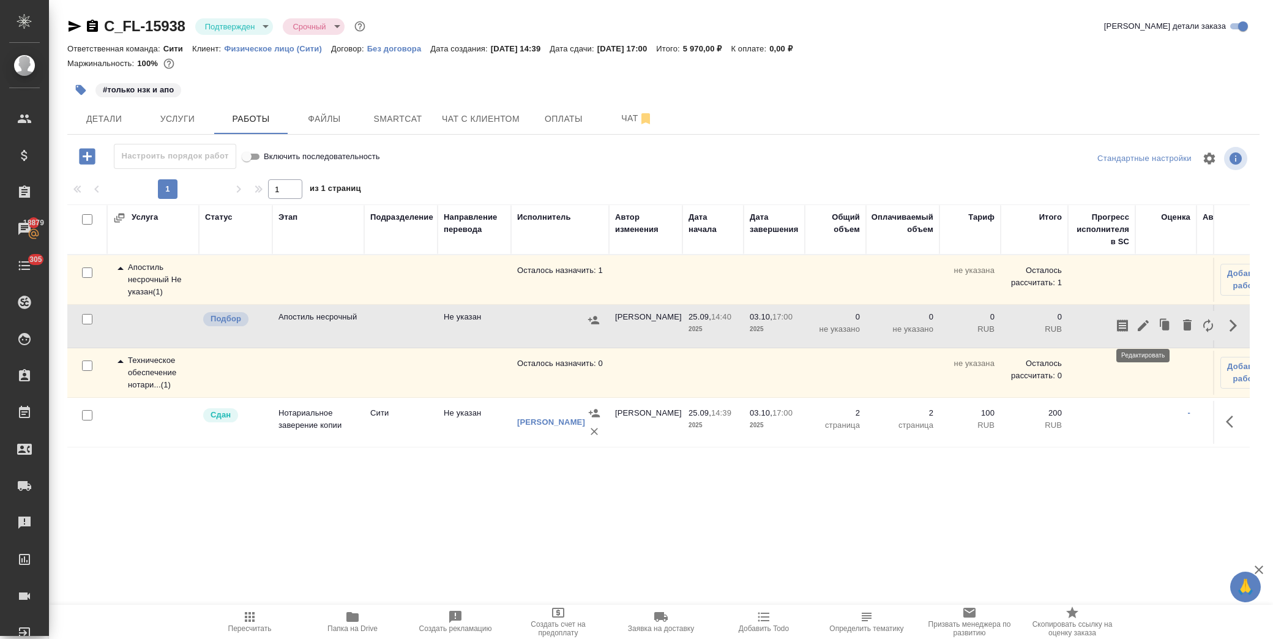
click at [1136, 321] on icon "button" at bounding box center [1143, 325] width 15 height 15
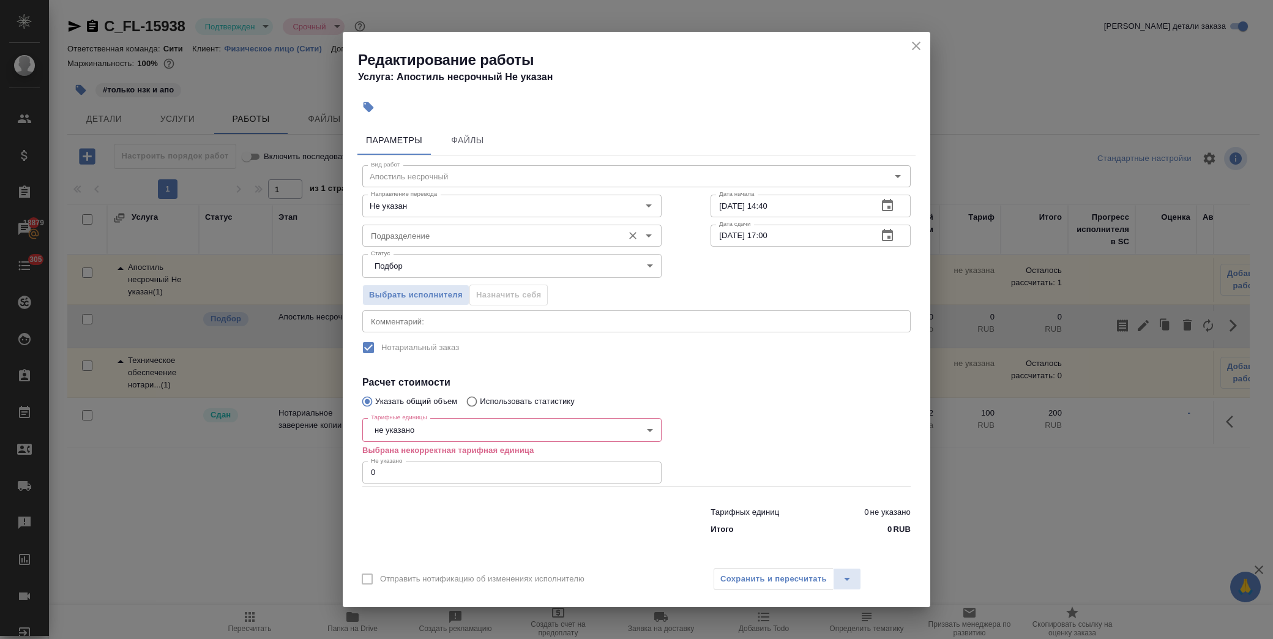
click at [429, 236] on input "Подразделение" at bounding box center [491, 235] width 251 height 15
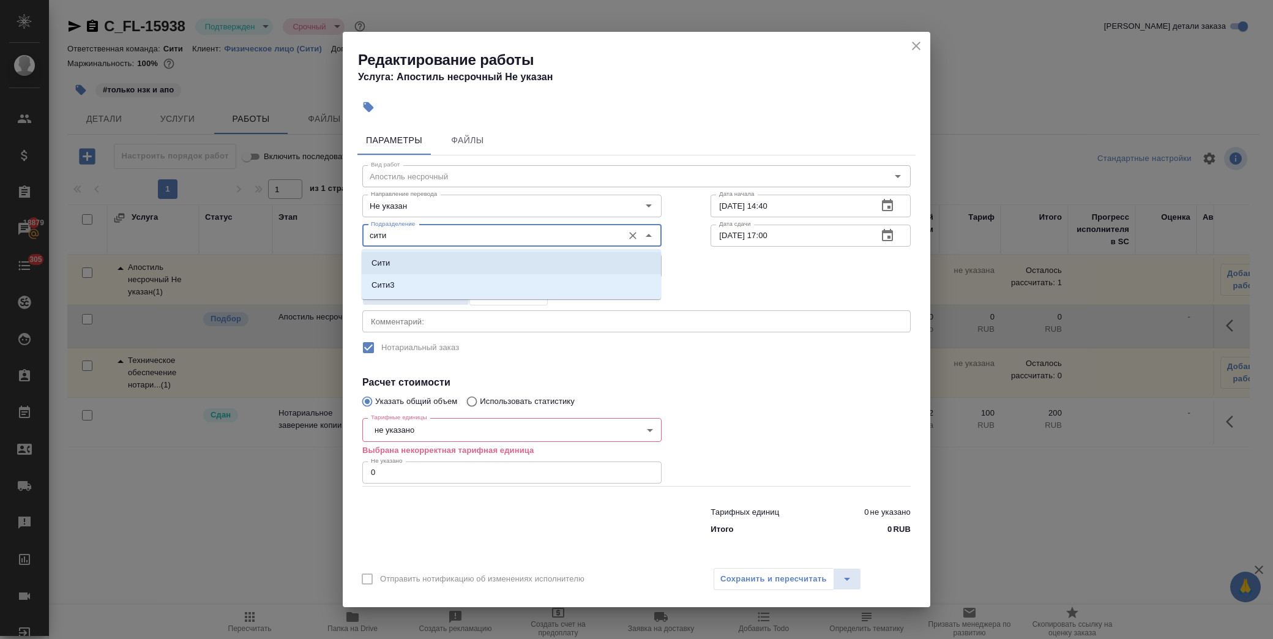
click at [417, 258] on li "Сити" at bounding box center [511, 263] width 299 height 22
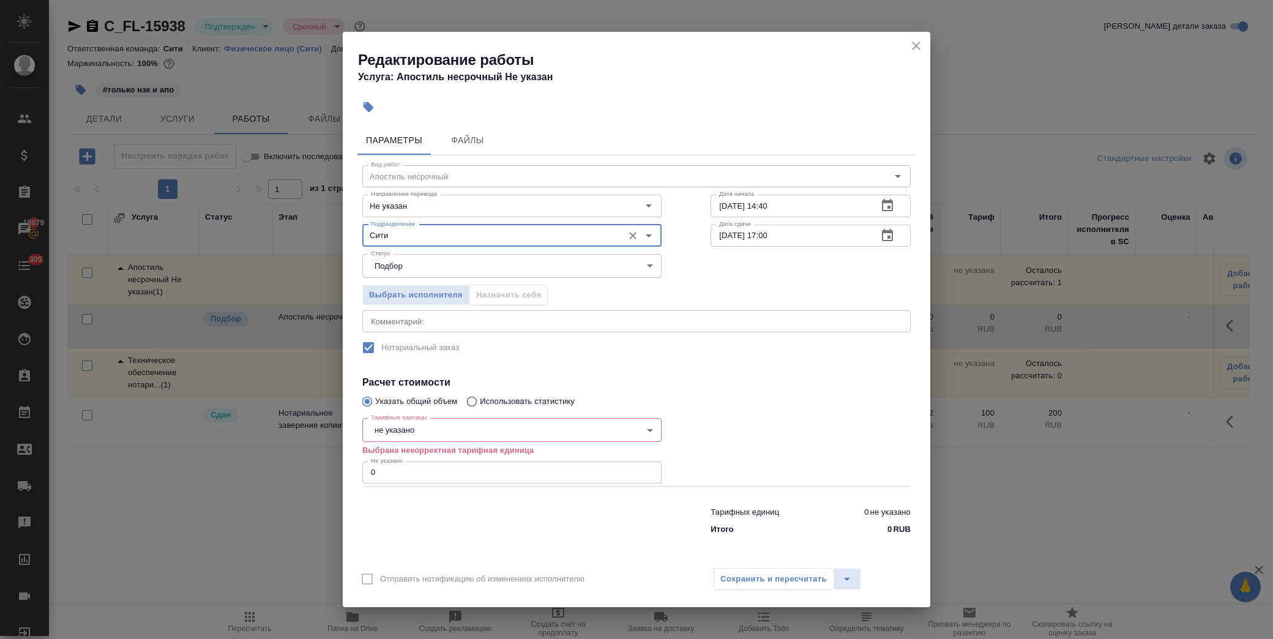
type input "Сити"
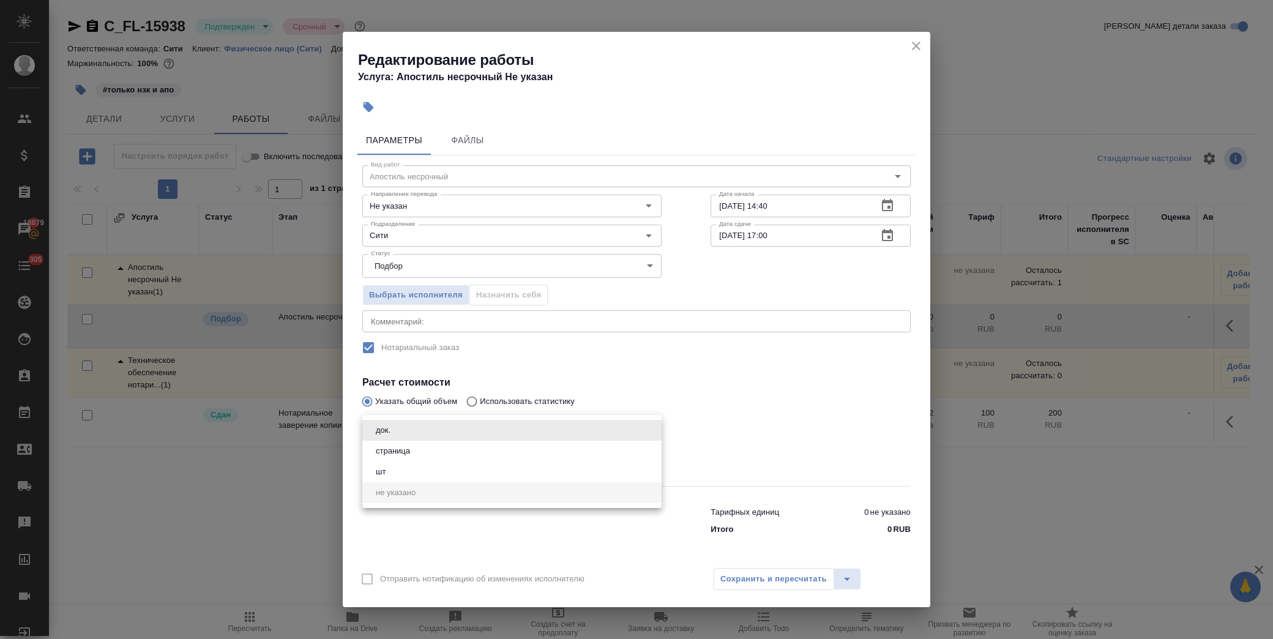
click at [445, 426] on body "🙏 .cls-1 fill:#fff; AWATERA Лофицкая Юлия Владимировна Клиенты Спецификации Зак…" at bounding box center [636, 319] width 1273 height 639
drag, startPoint x: 419, startPoint y: 432, endPoint x: 416, endPoint y: 446, distance: 13.7
click at [419, 433] on li "док." at bounding box center [511, 430] width 299 height 21
type input "5a8b1489cc6b4906c91bfd8b"
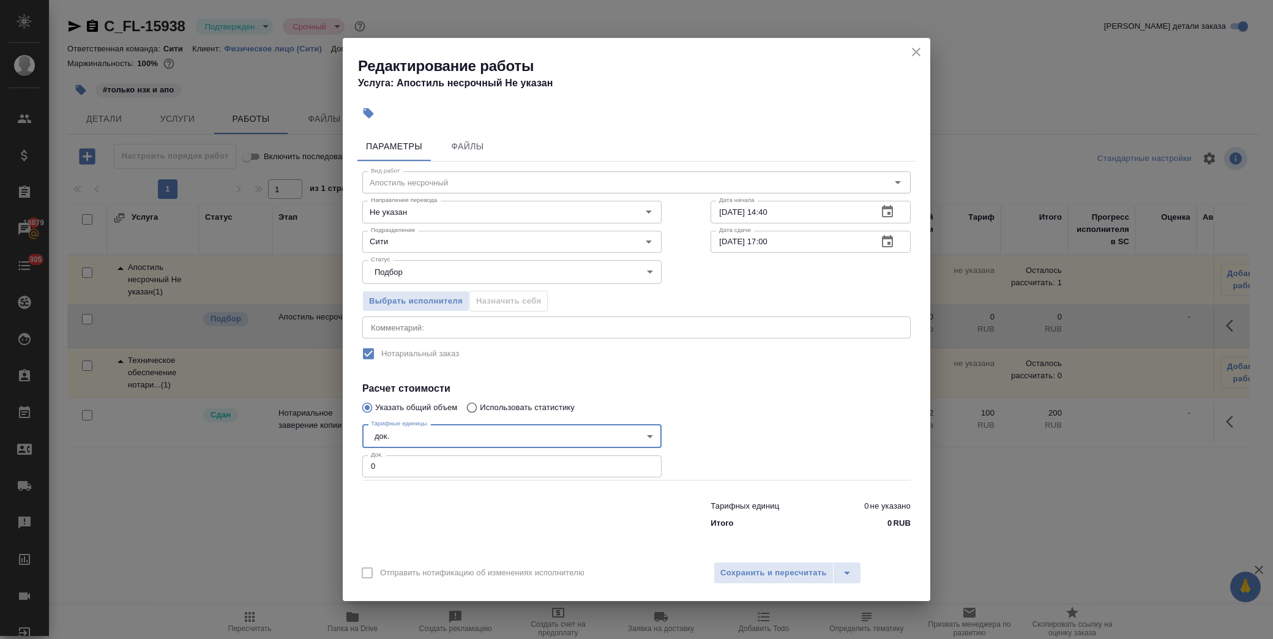
drag, startPoint x: 389, startPoint y: 467, endPoint x: 330, endPoint y: 465, distance: 58.2
click at [330, 465] on div "Редактирование работы Услуга: Апостиль несрочный Не указан Параметры Файлы Вид …" at bounding box center [636, 319] width 1273 height 639
type input "1"
click at [812, 559] on div "Отправить нотификацию об изменениях исполнителю Сохранить и пересчитать" at bounding box center [637, 577] width 588 height 47
click at [810, 572] on span "Сохранить и пересчитать" at bounding box center [773, 573] width 106 height 14
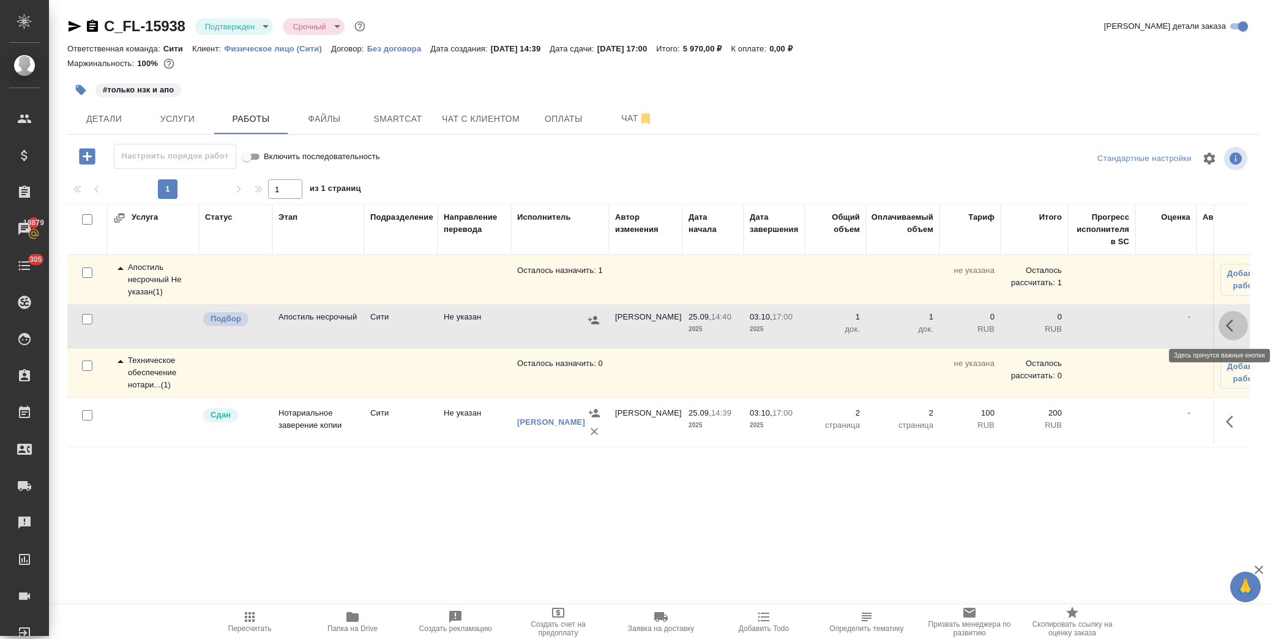
click at [1230, 319] on icon "button" at bounding box center [1233, 325] width 15 height 15
click at [1145, 326] on icon "button" at bounding box center [1143, 325] width 11 height 11
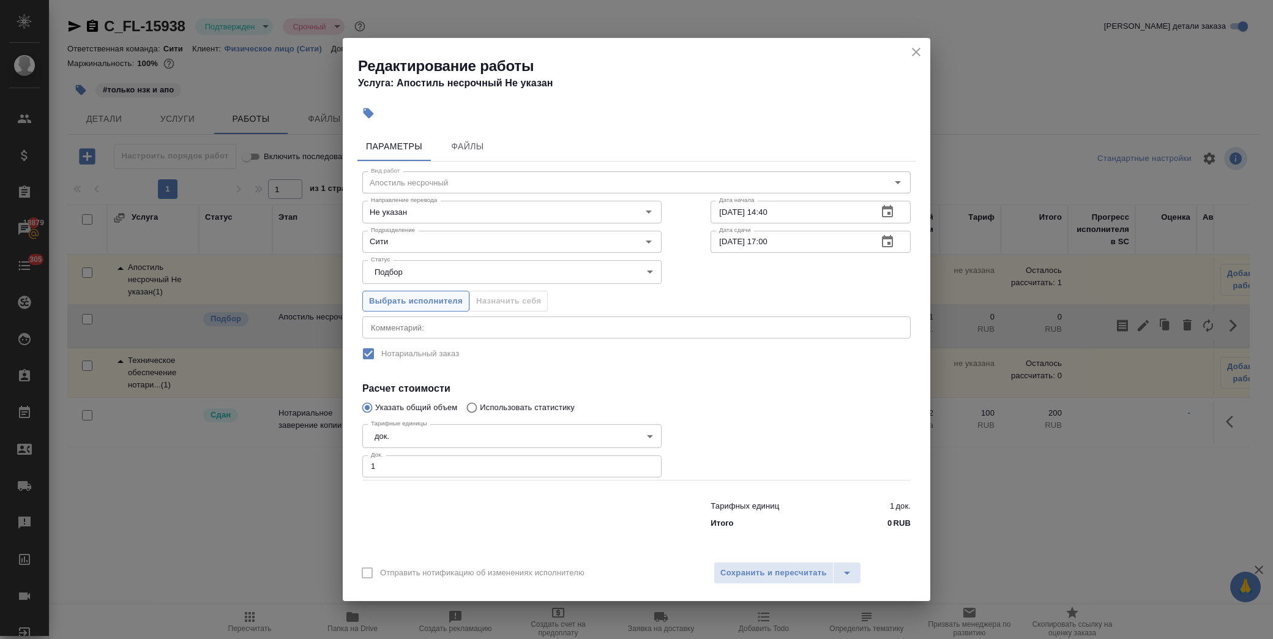
click at [406, 302] on span "Выбрать исполнителя" at bounding box center [416, 301] width 94 height 14
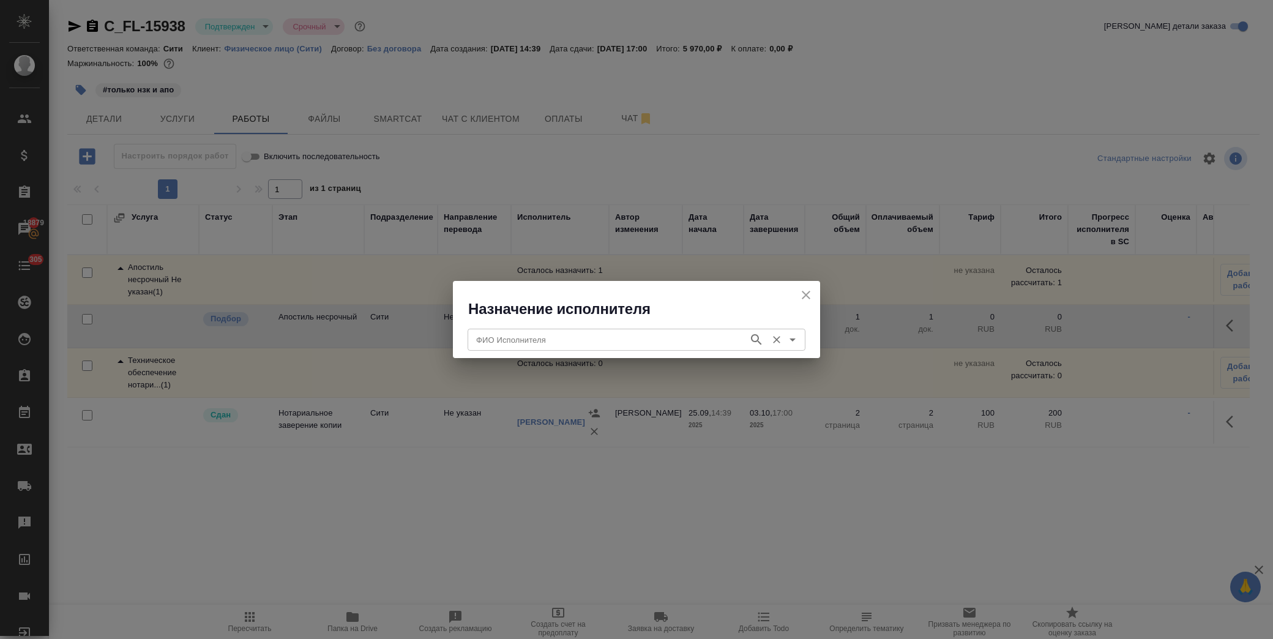
click at [523, 338] on input "ФИО Исполнителя" at bounding box center [606, 339] width 271 height 15
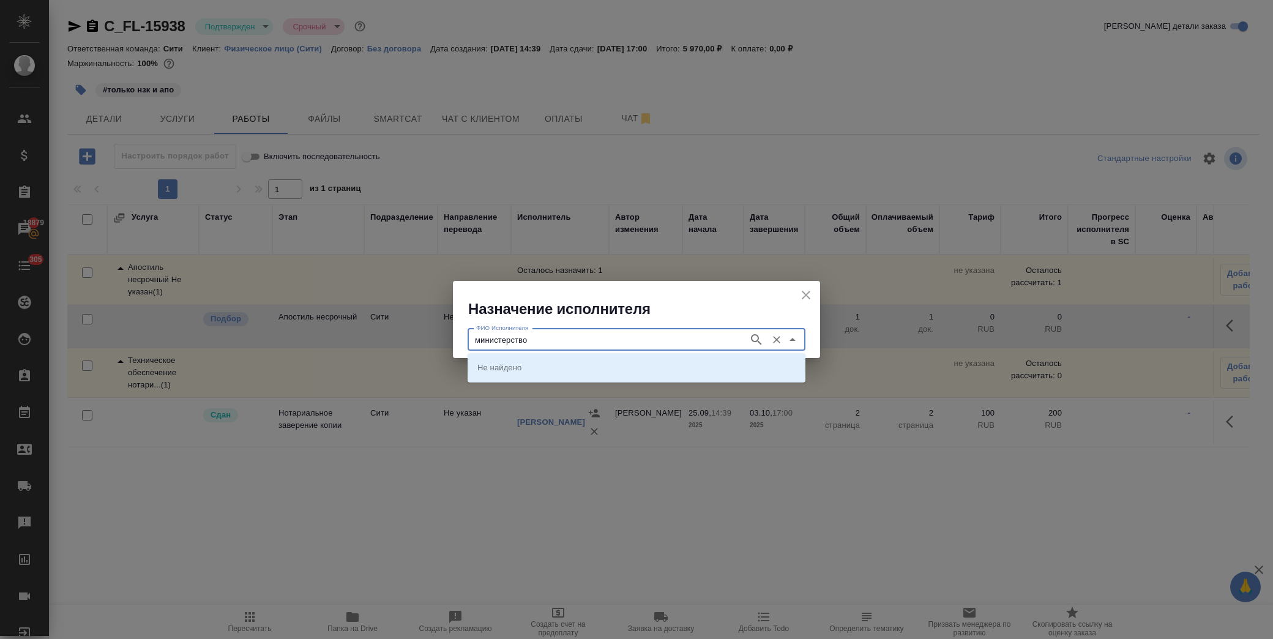
type input "министерство"
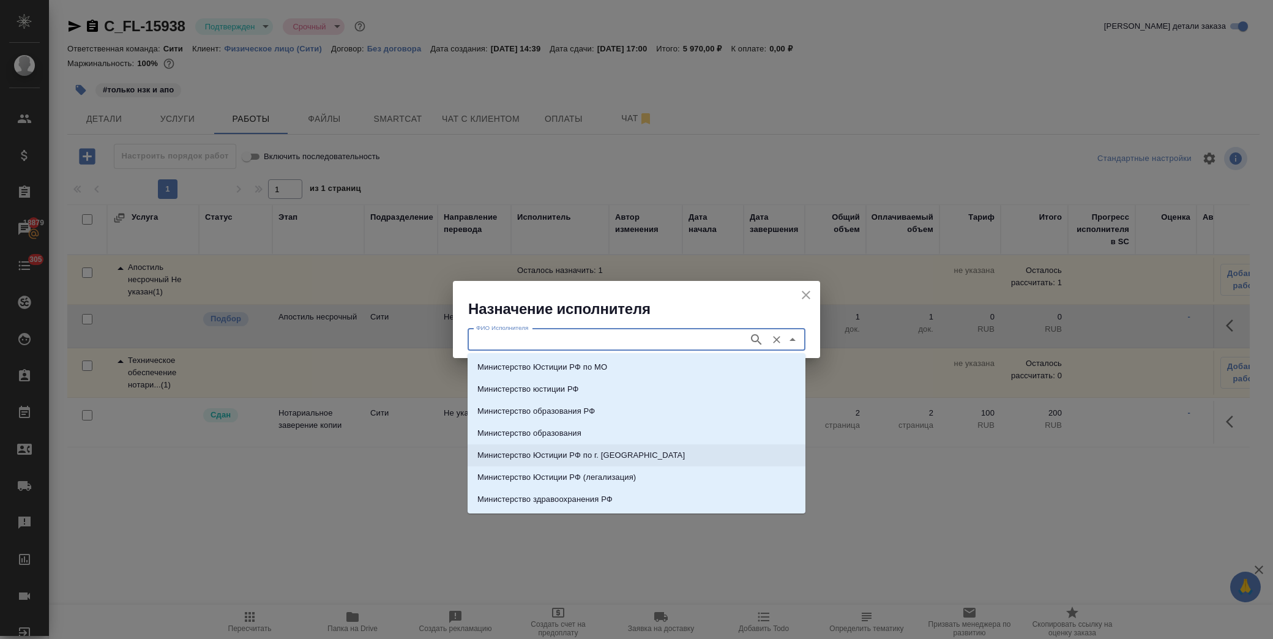
click at [607, 453] on p "Министерство Юстиции РФ по г. Москве" at bounding box center [580, 455] width 207 height 12
type input "Министерство Юстиции РФ по г. Москве"
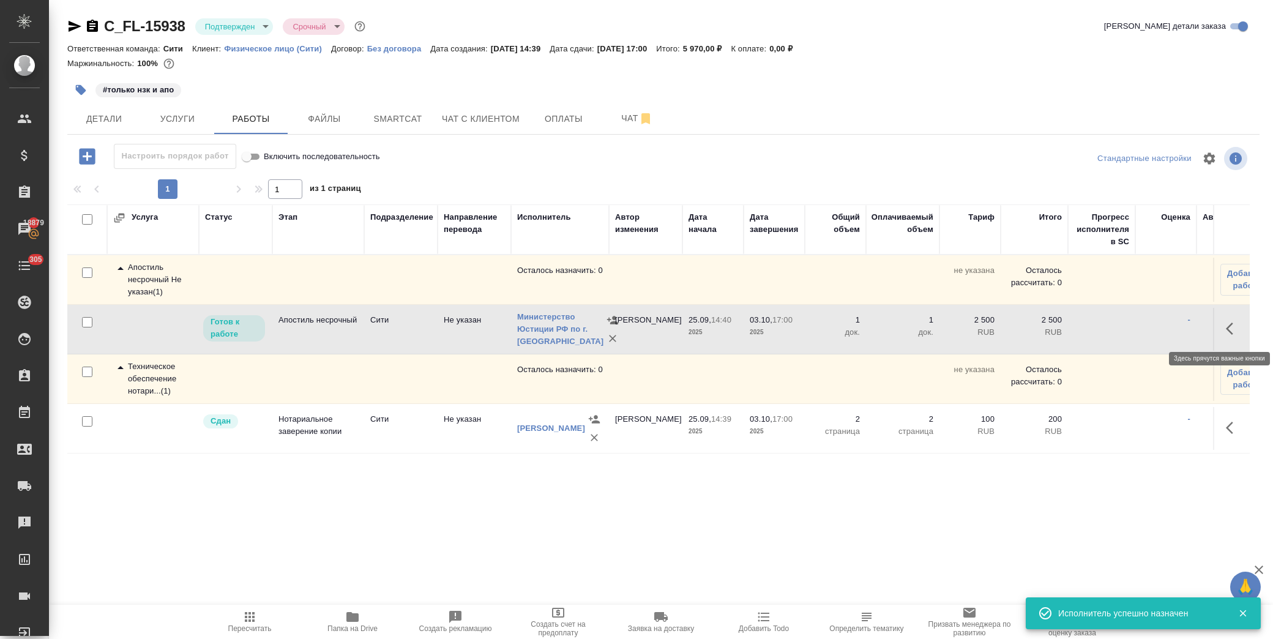
click at [1228, 329] on icon "button" at bounding box center [1229, 329] width 7 height 12
click at [1140, 332] on icon "button" at bounding box center [1143, 328] width 11 height 11
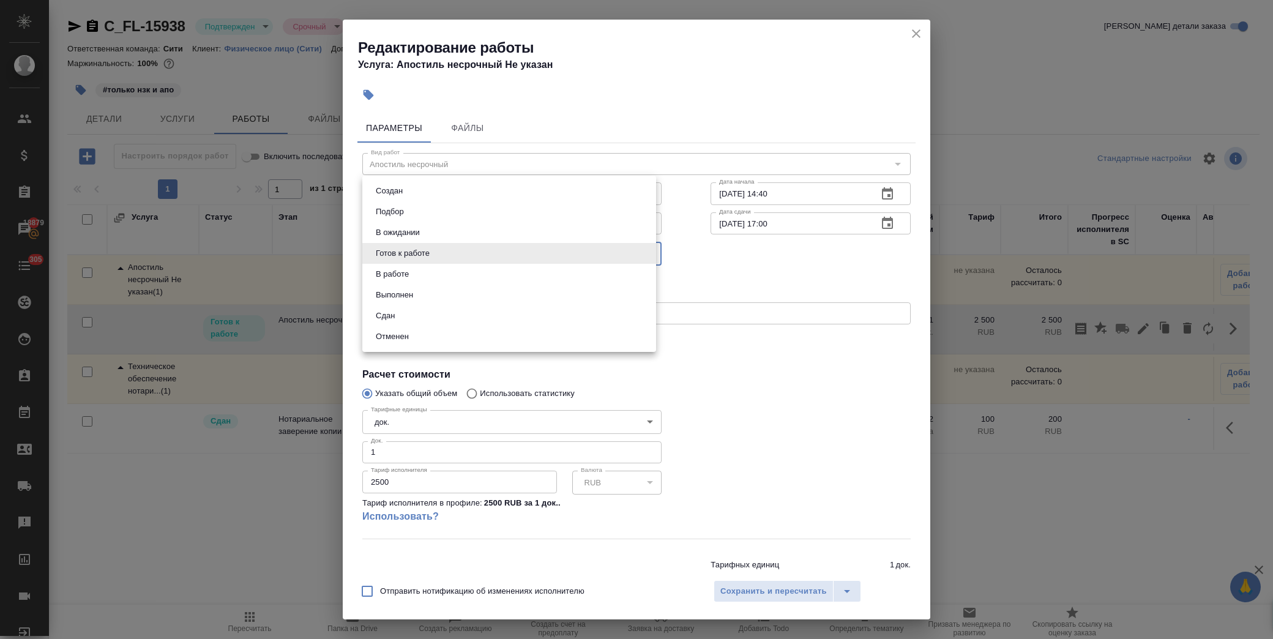
click at [439, 246] on body "🙏 .cls-1 fill:#fff; AWATERA Лофицкая Юлия Владимировна Клиенты Спецификации Зак…" at bounding box center [636, 319] width 1273 height 639
click at [424, 316] on li "Сдан" at bounding box center [509, 315] width 294 height 21
type input "closed"
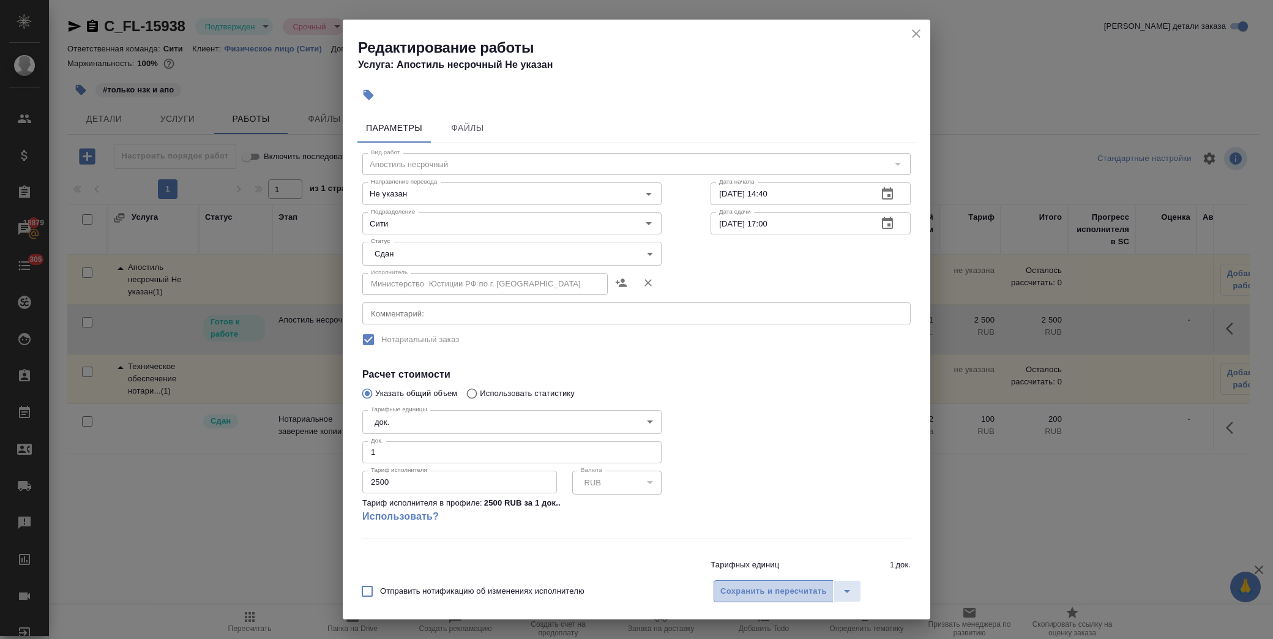
click at [808, 594] on span "Сохранить и пересчитать" at bounding box center [773, 591] width 106 height 14
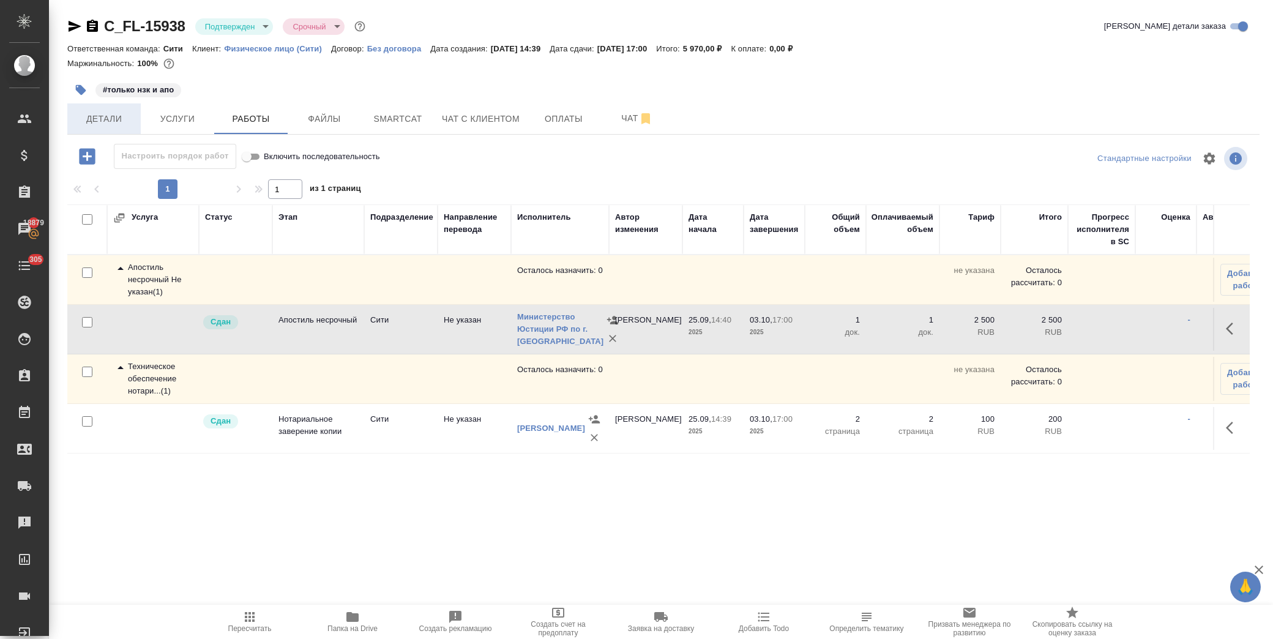
click at [95, 122] on span "Детали" at bounding box center [104, 118] width 59 height 15
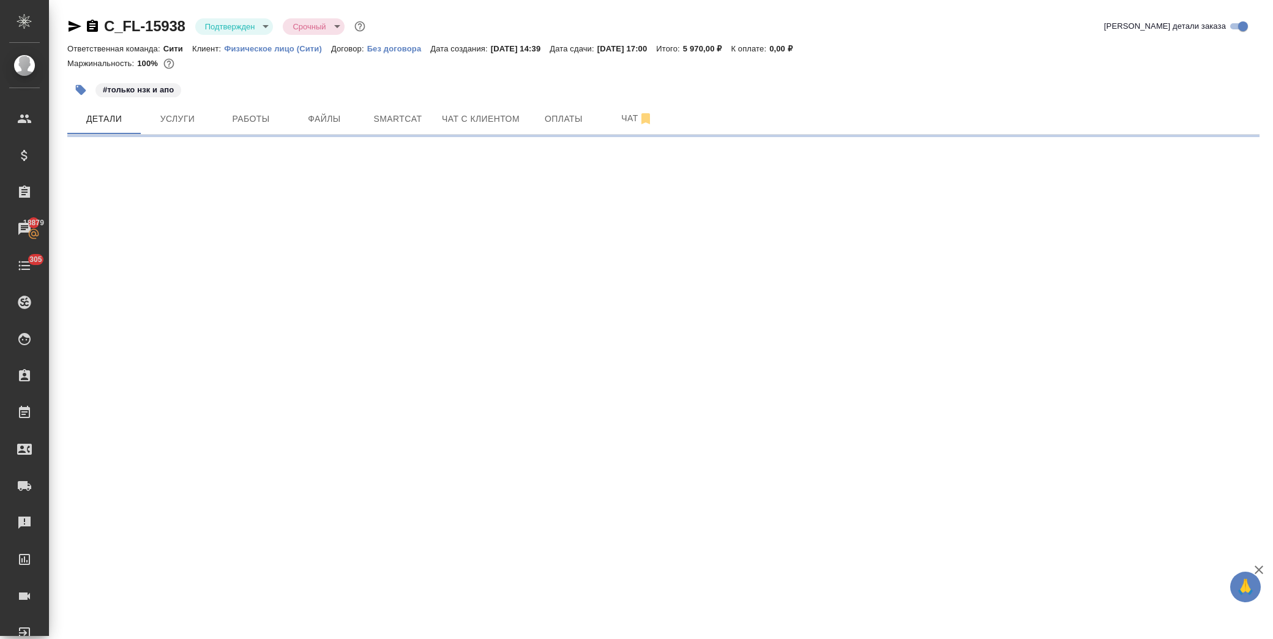
select select "RU"
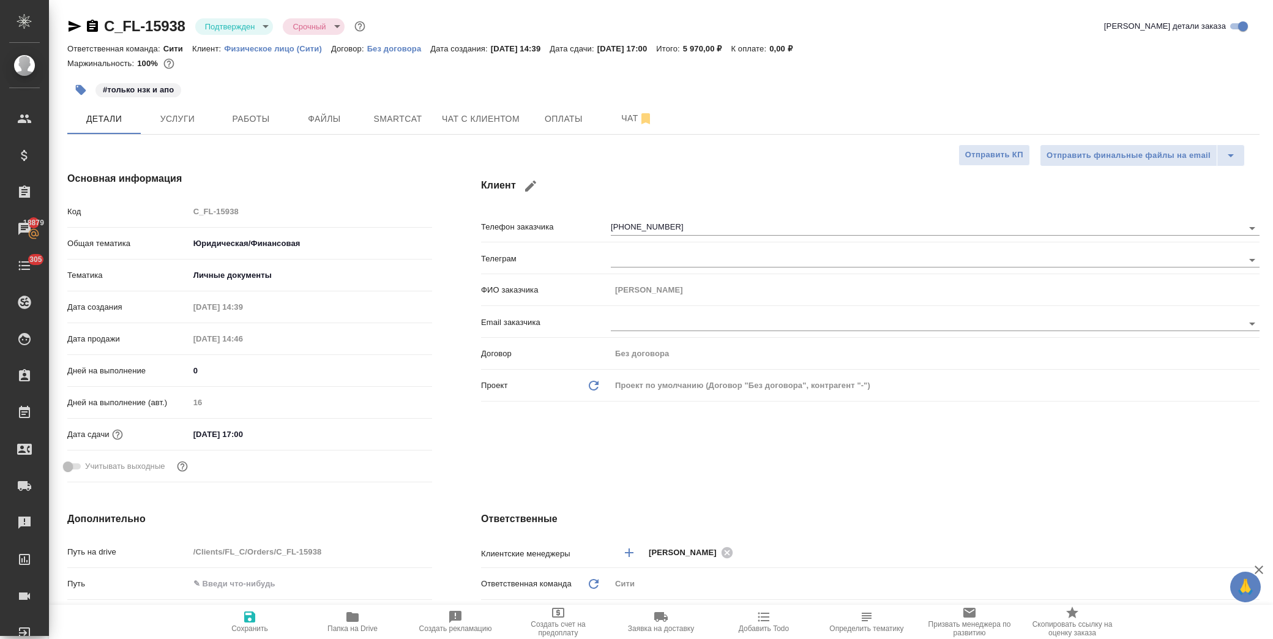
type textarea "x"
click at [257, 31] on body "🙏 .cls-1 fill:#fff; AWATERA Лофицкая Юлия Владимировна Клиенты Спецификации Зак…" at bounding box center [636, 319] width 1273 height 639
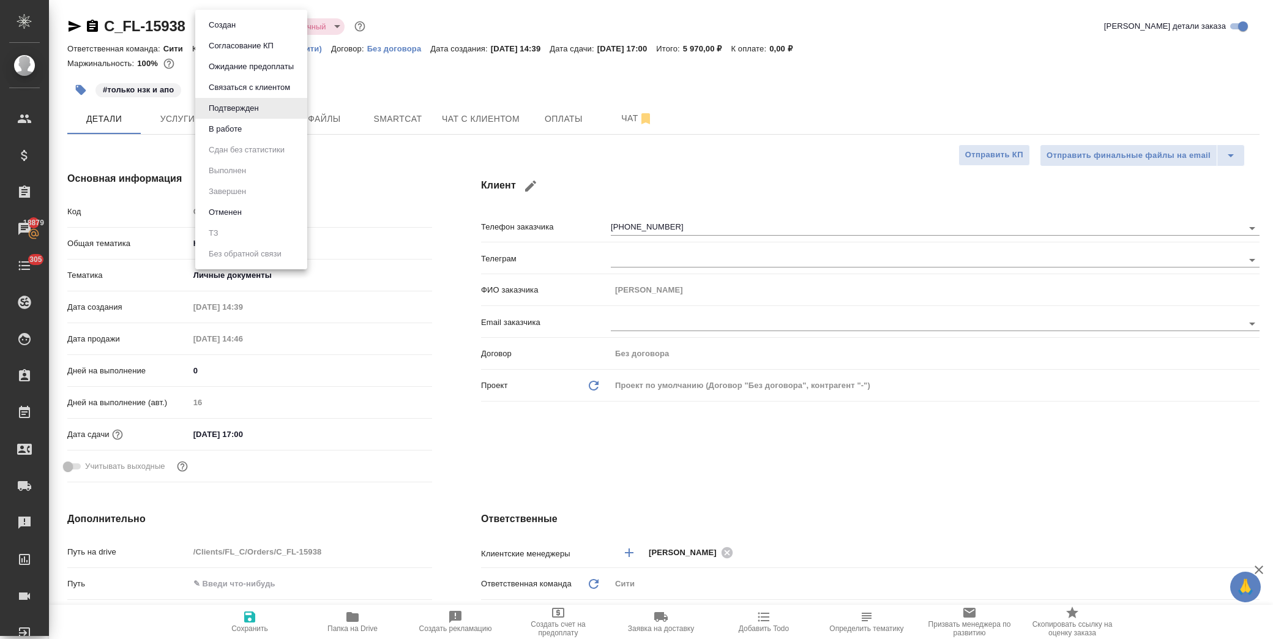
click at [251, 127] on li "В работе" at bounding box center [251, 129] width 112 height 21
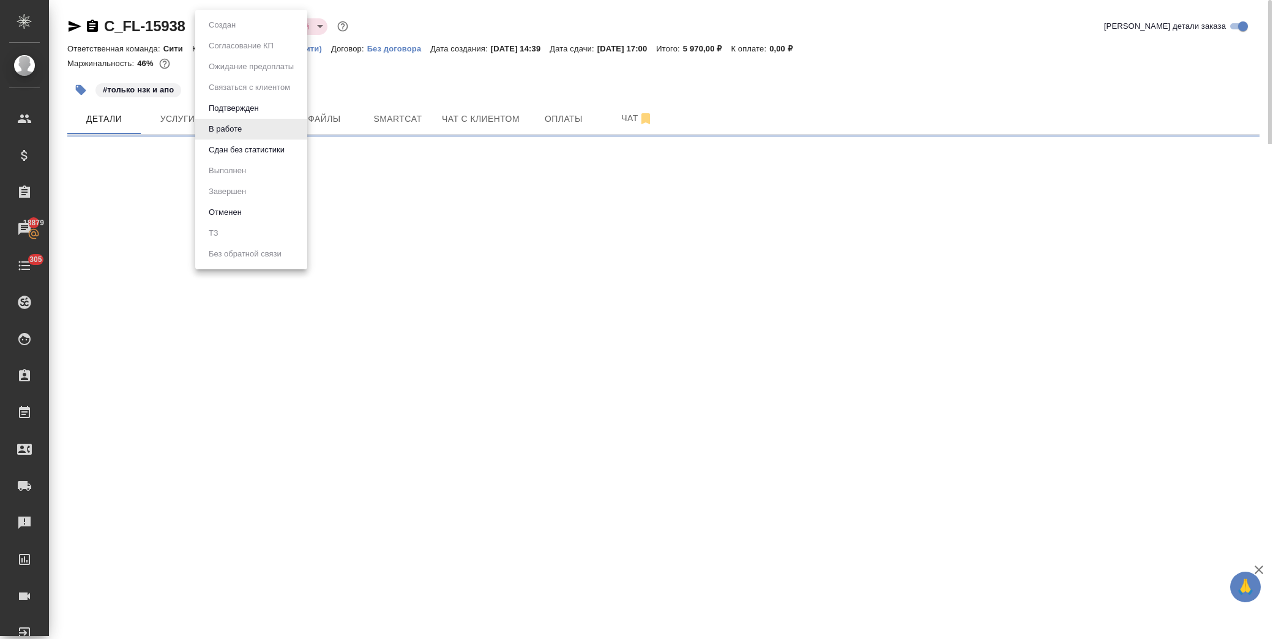
click at [237, 24] on body "🙏 .cls-1 fill:#fff; AWATERA Лофицкая Юлия Владимировна Клиенты Спецификации Зак…" at bounding box center [636, 319] width 1273 height 639
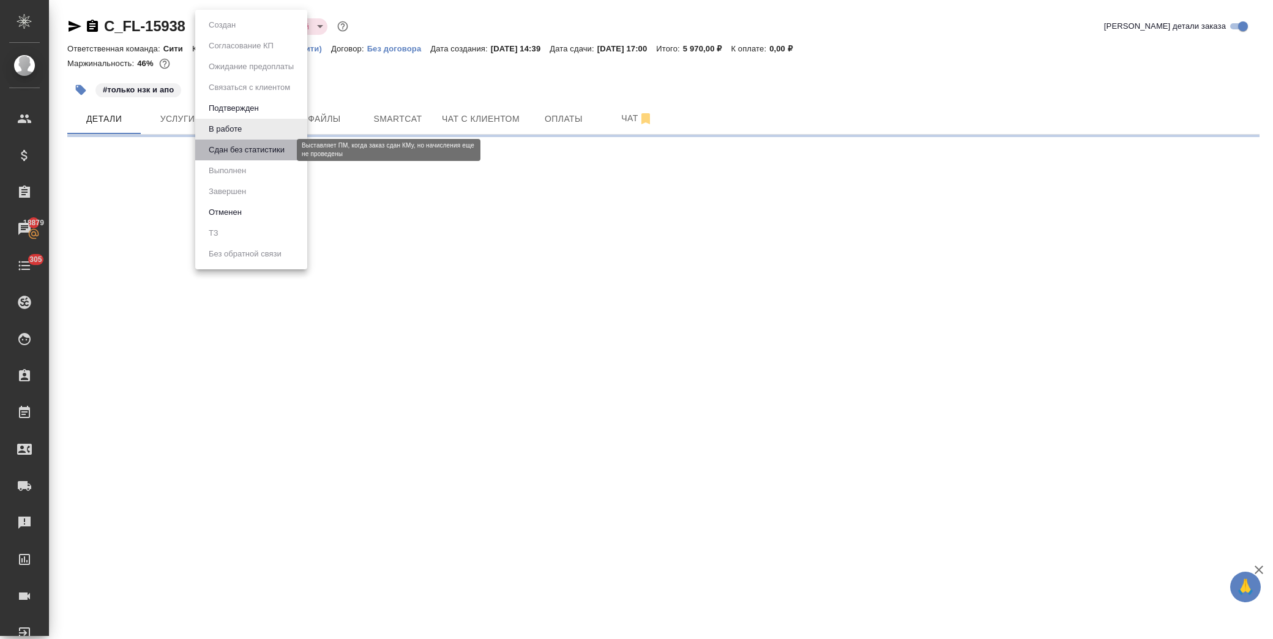
click at [242, 147] on button "Сдан без статистики" at bounding box center [246, 149] width 83 height 13
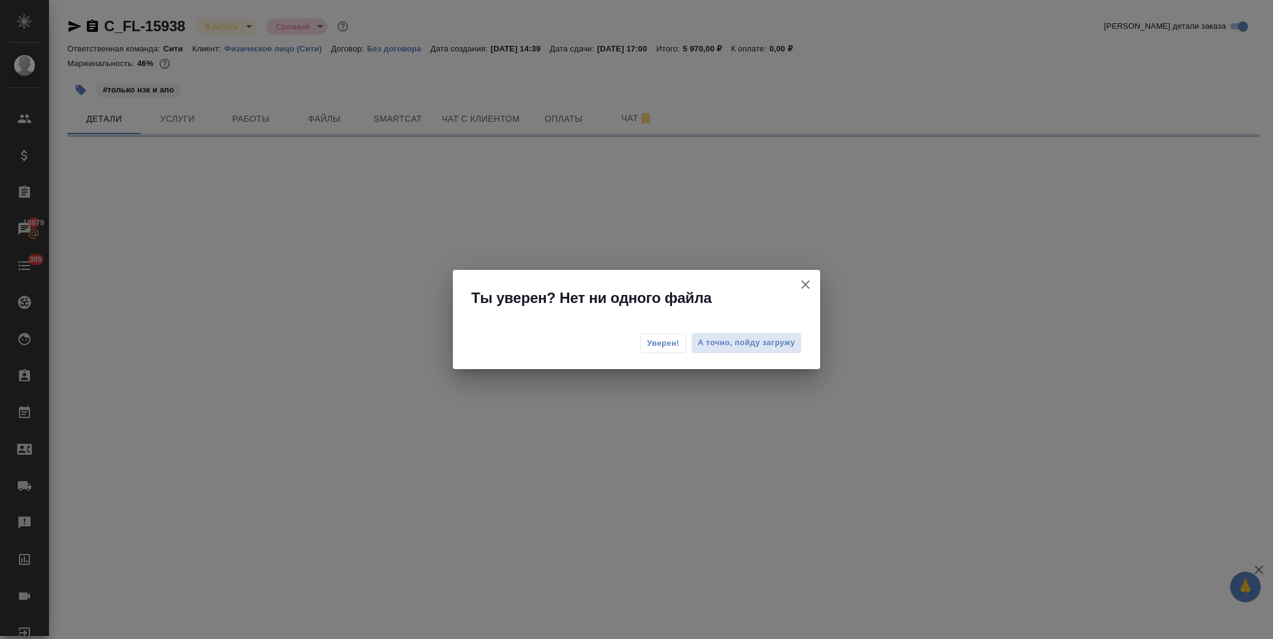
click at [666, 345] on span "Уверен!" at bounding box center [663, 343] width 32 height 12
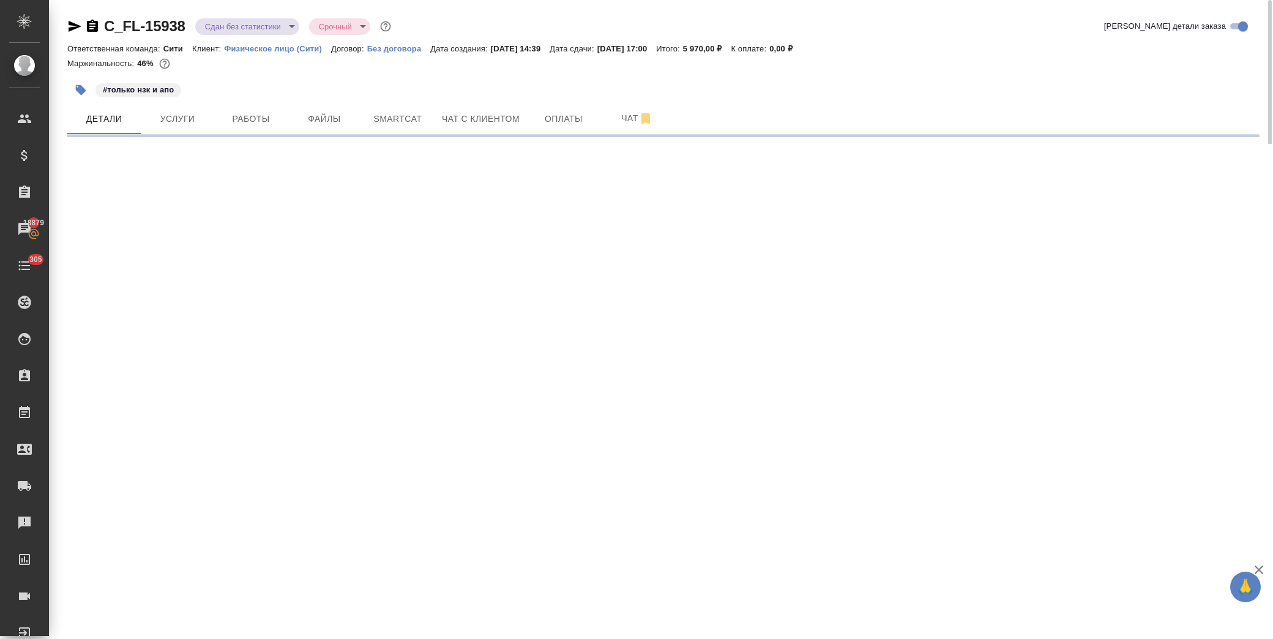
select select "RU"
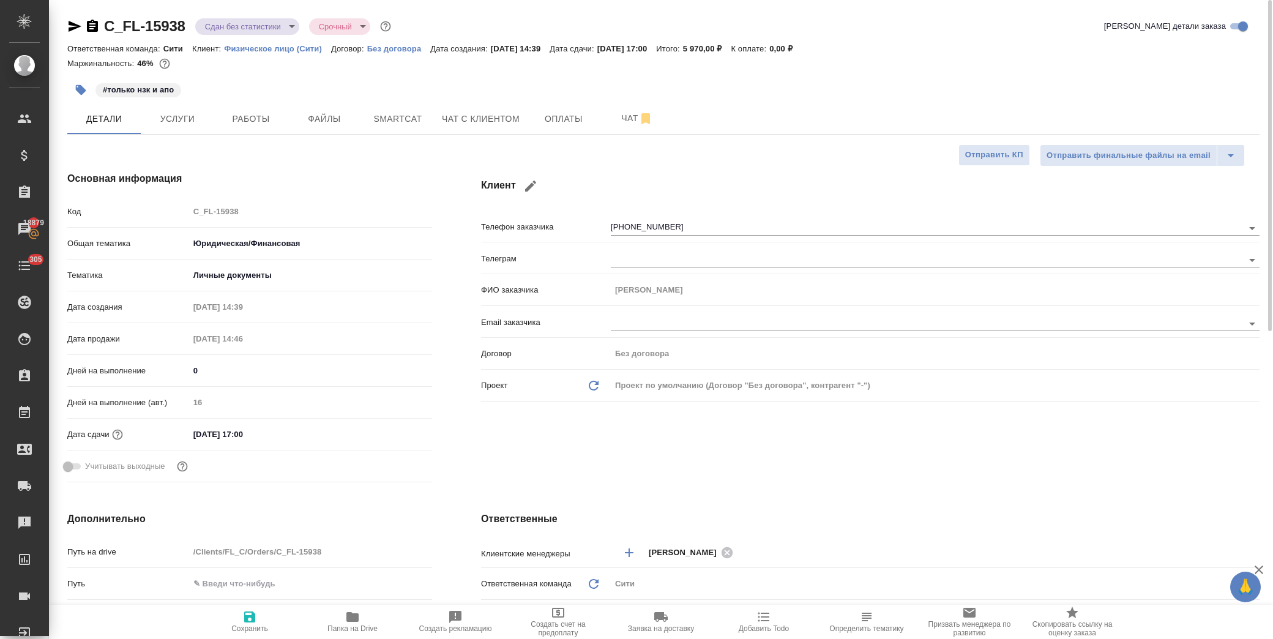
type textarea "x"
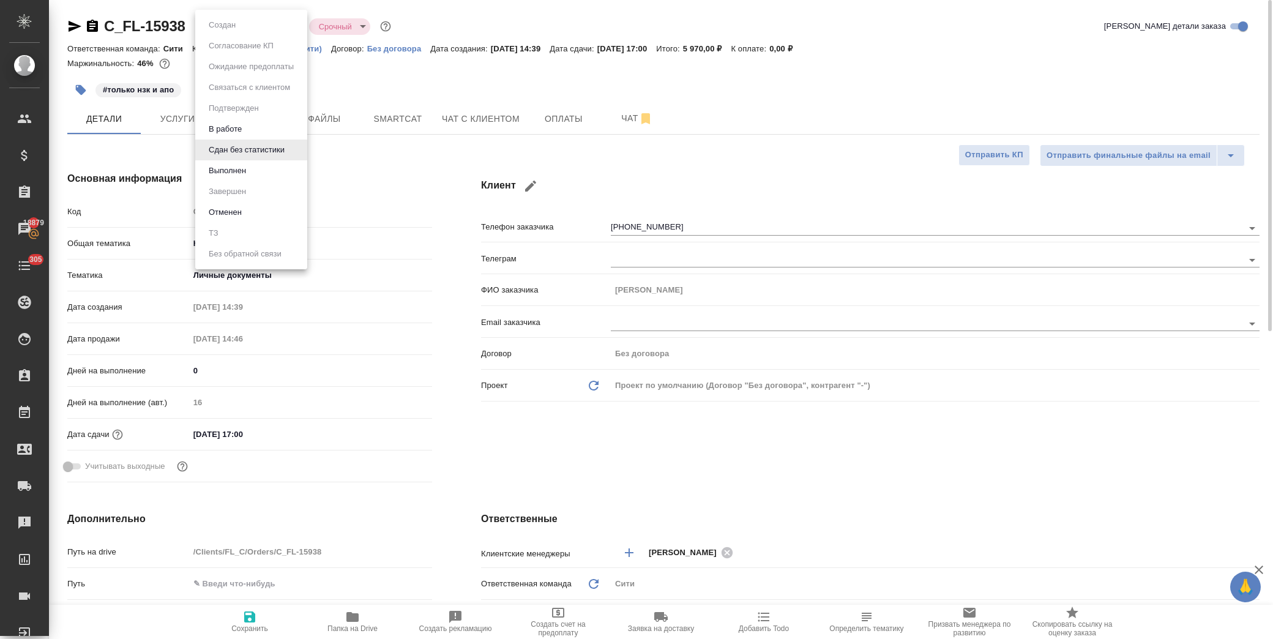
click at [291, 23] on body "🙏 .cls-1 fill:#fff; AWATERA Лофицкая Юлия Владимировна Клиенты Спецификации Зак…" at bounding box center [636, 319] width 1273 height 639
click at [258, 170] on li "Выполнен" at bounding box center [251, 170] width 112 height 21
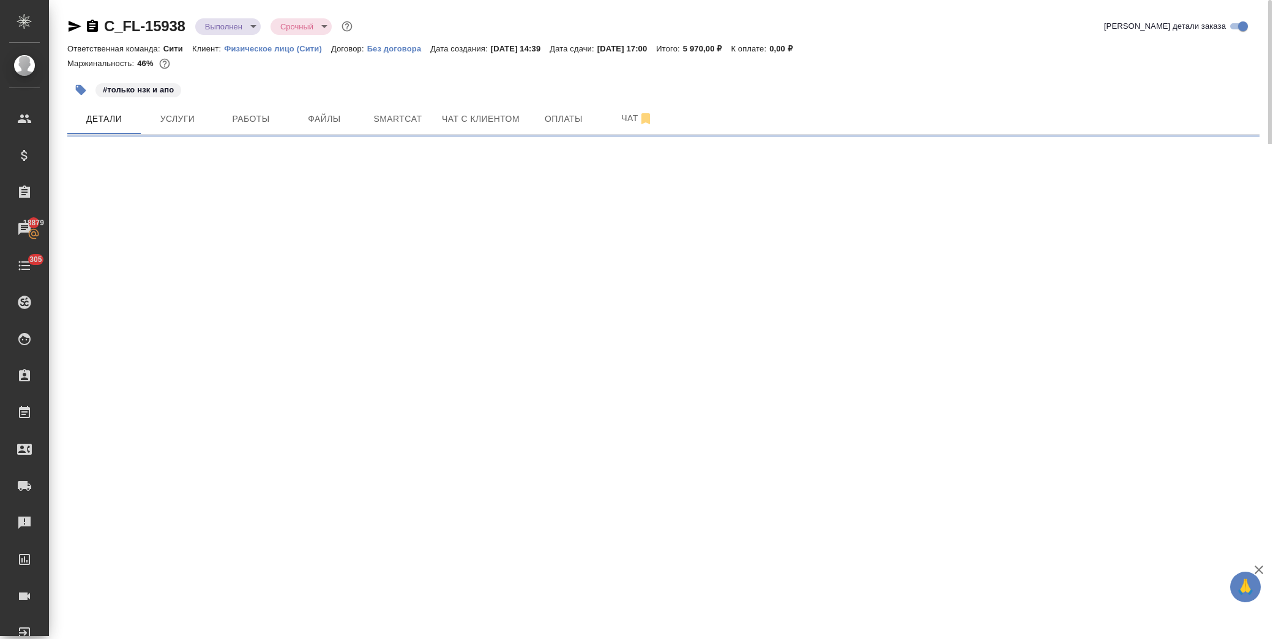
select select "RU"
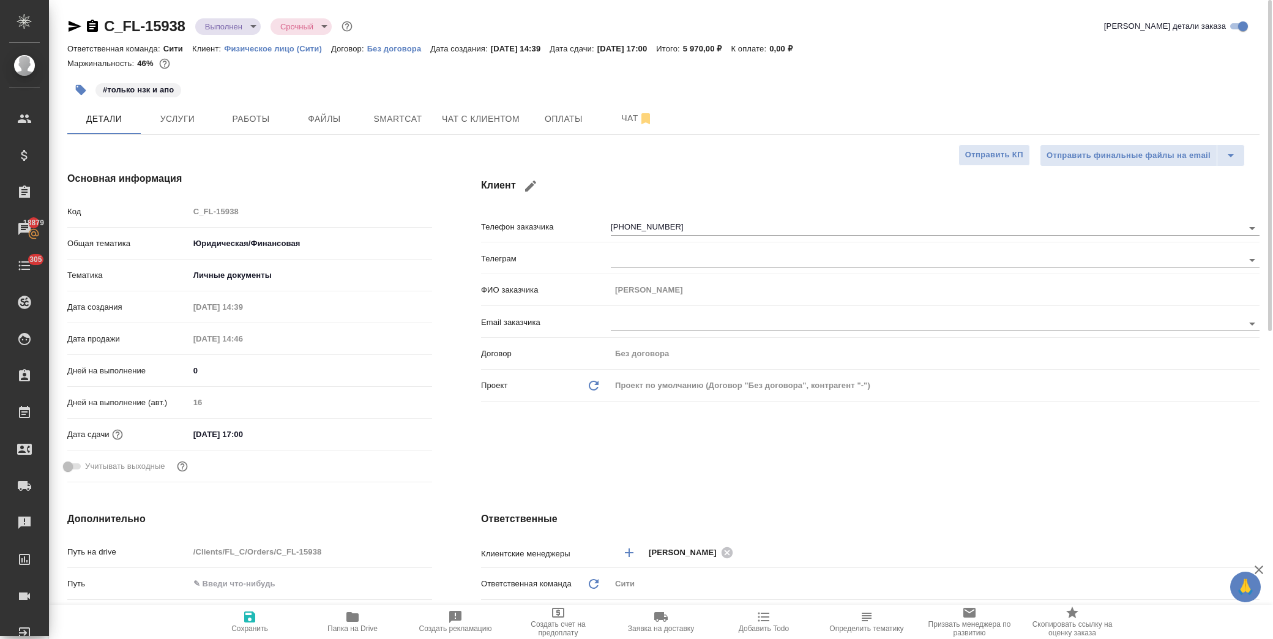
type textarea "x"
click at [230, 26] on body "🙏 .cls-1 fill:#fff; AWATERA Лофицкая Юлия Владимировна Клиенты Спецификации Зак…" at bounding box center [636, 319] width 1273 height 639
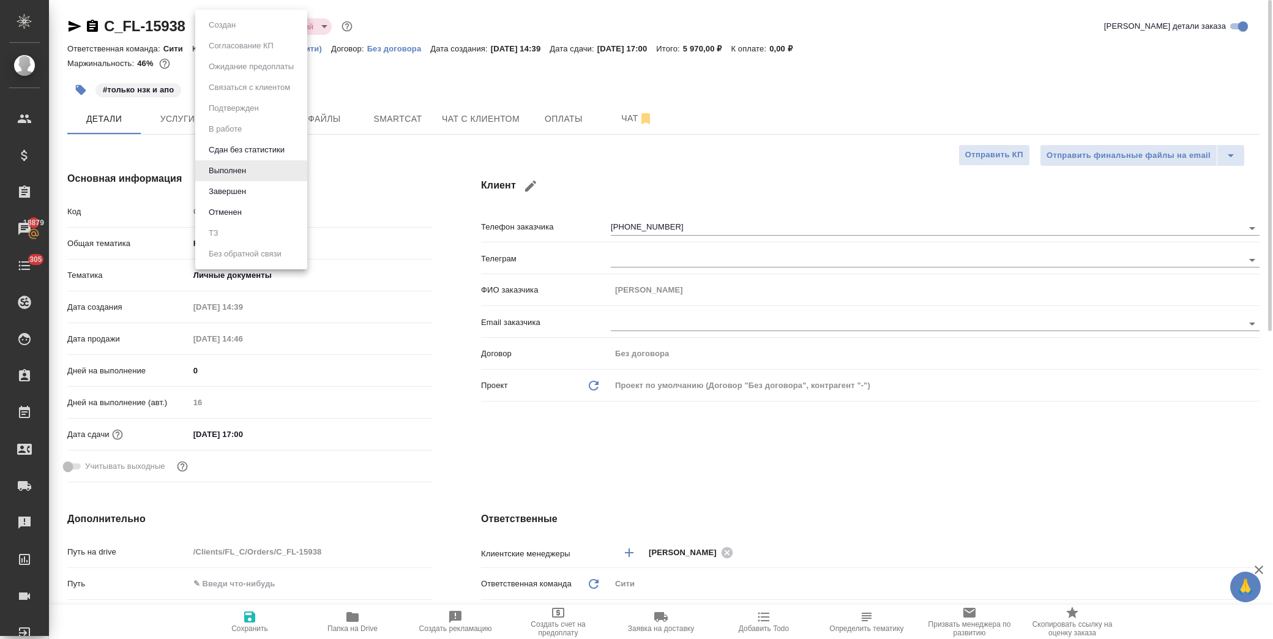
type textarea "x"
click at [278, 194] on li "Завершен" at bounding box center [251, 191] width 112 height 21
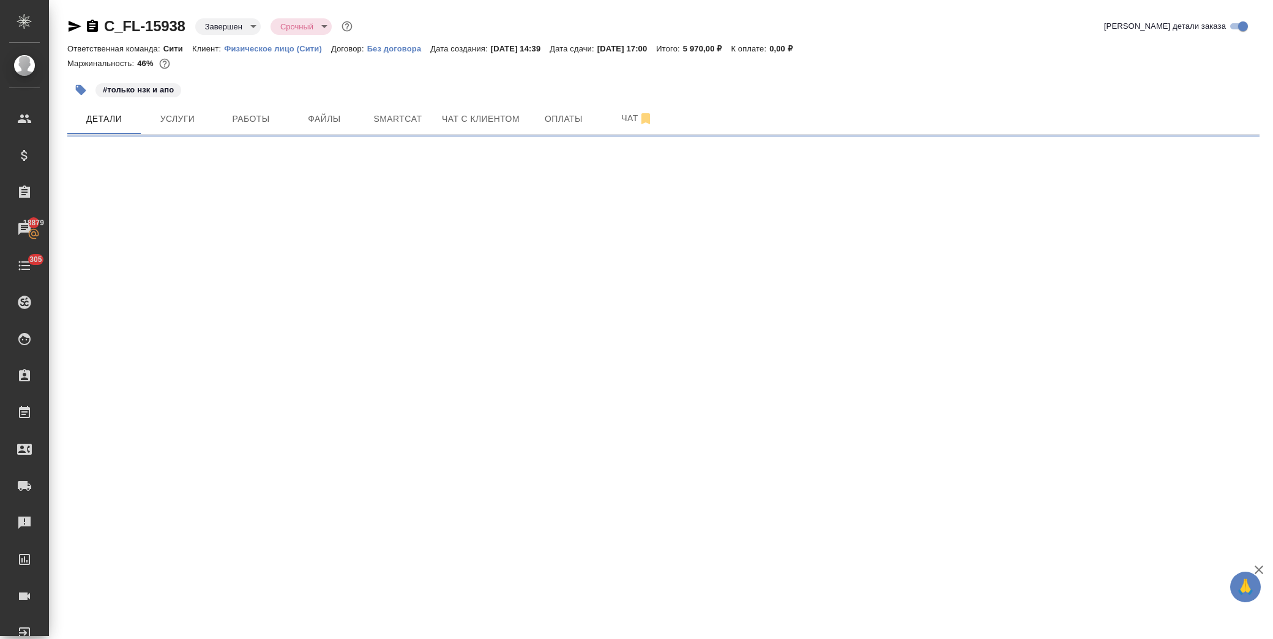
select select "RU"
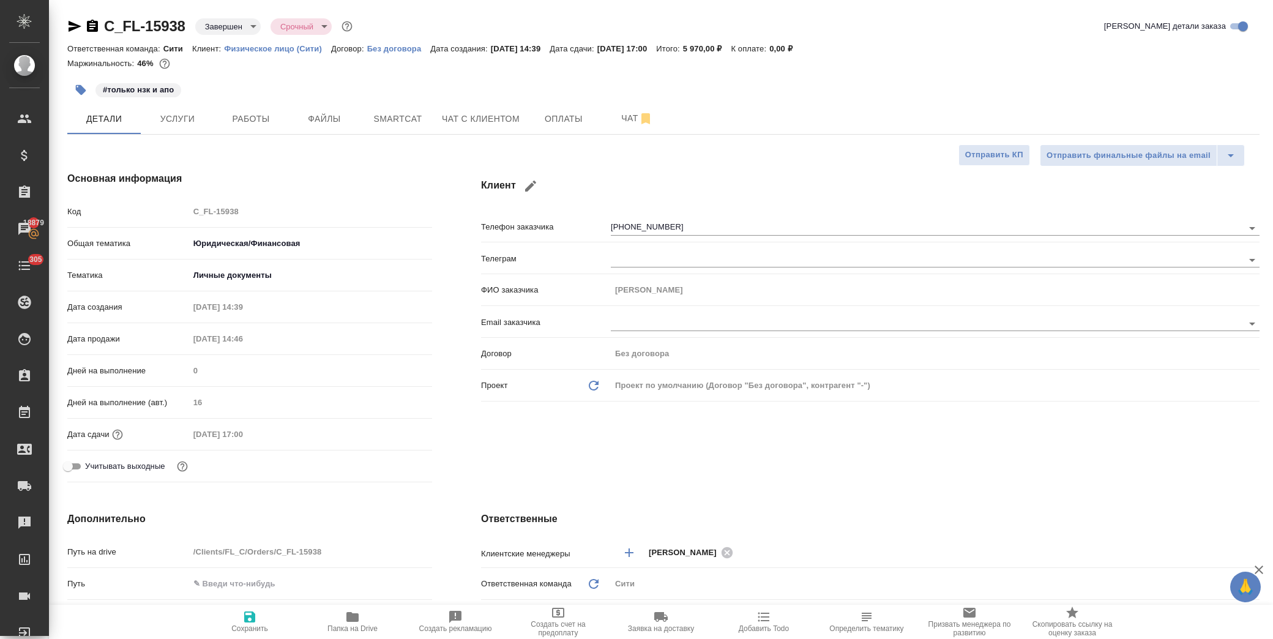
type textarea "x"
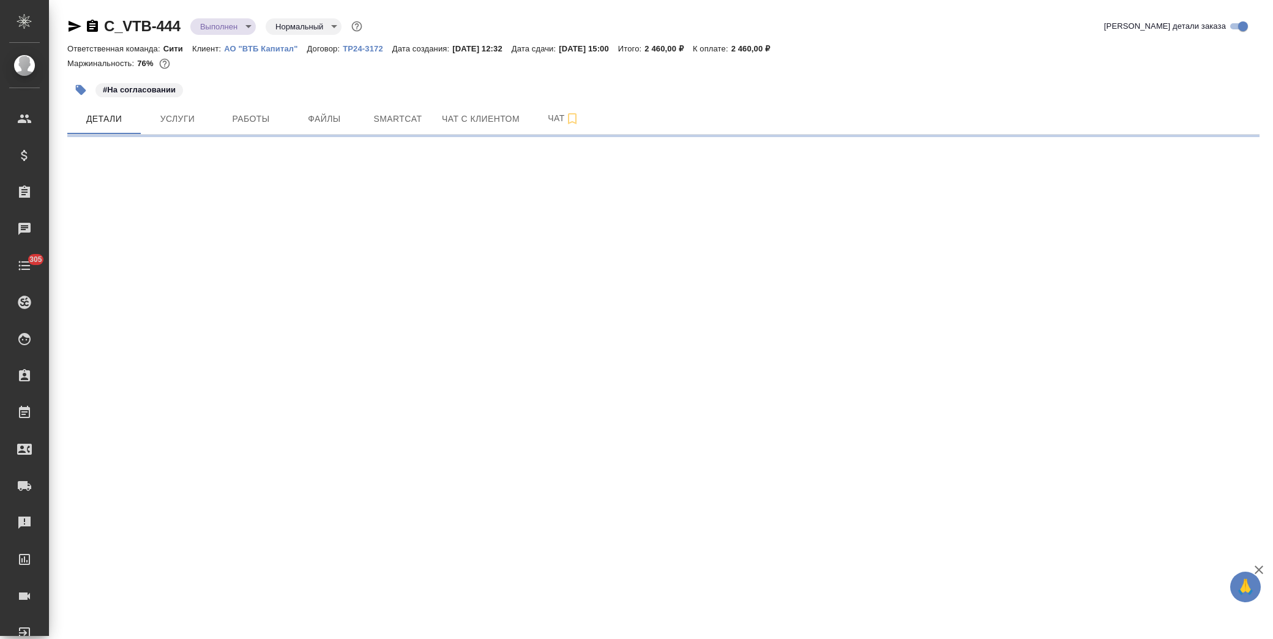
select select "RU"
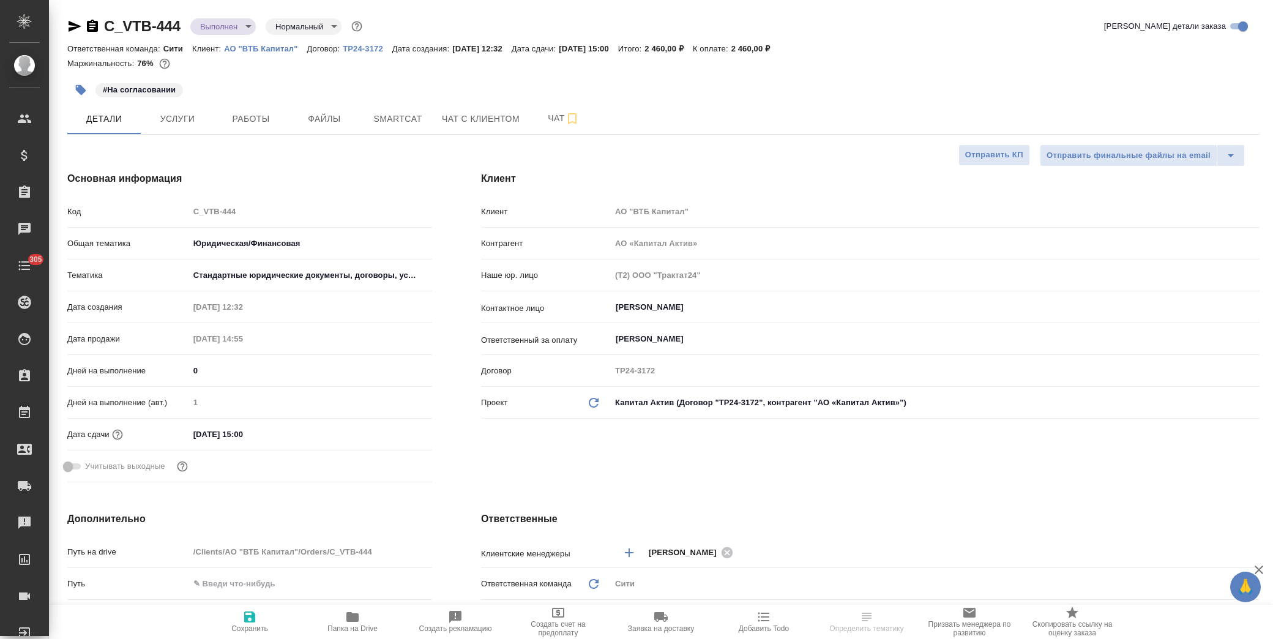
type textarea "x"
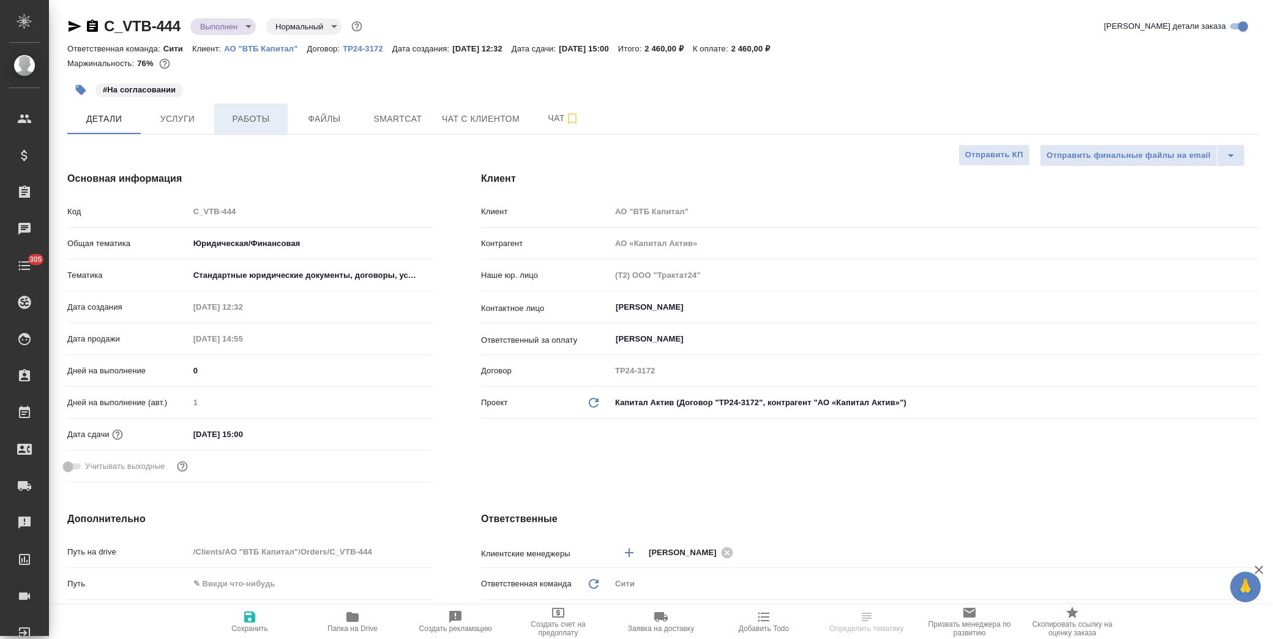
type textarea "x"
click at [263, 130] on button "Работы" at bounding box center [250, 118] width 73 height 31
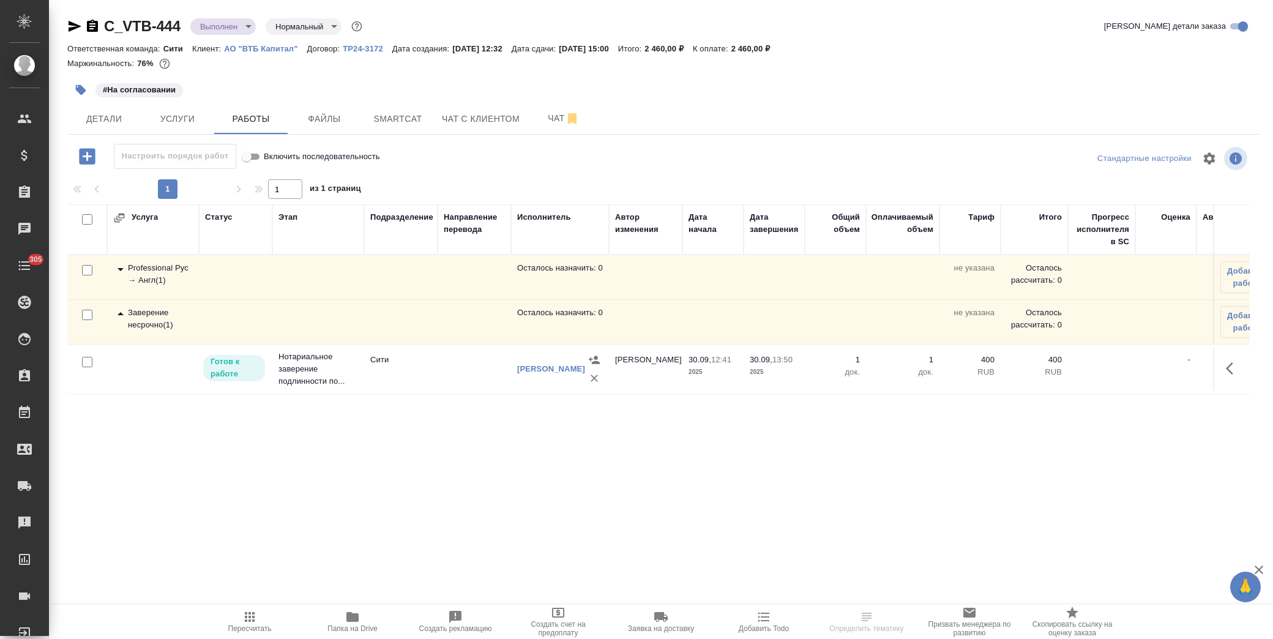
drag, startPoint x: 1214, startPoint y: 371, endPoint x: 1194, endPoint y: 371, distance: 19.6
click at [1214, 371] on td at bounding box center [1231, 369] width 37 height 43
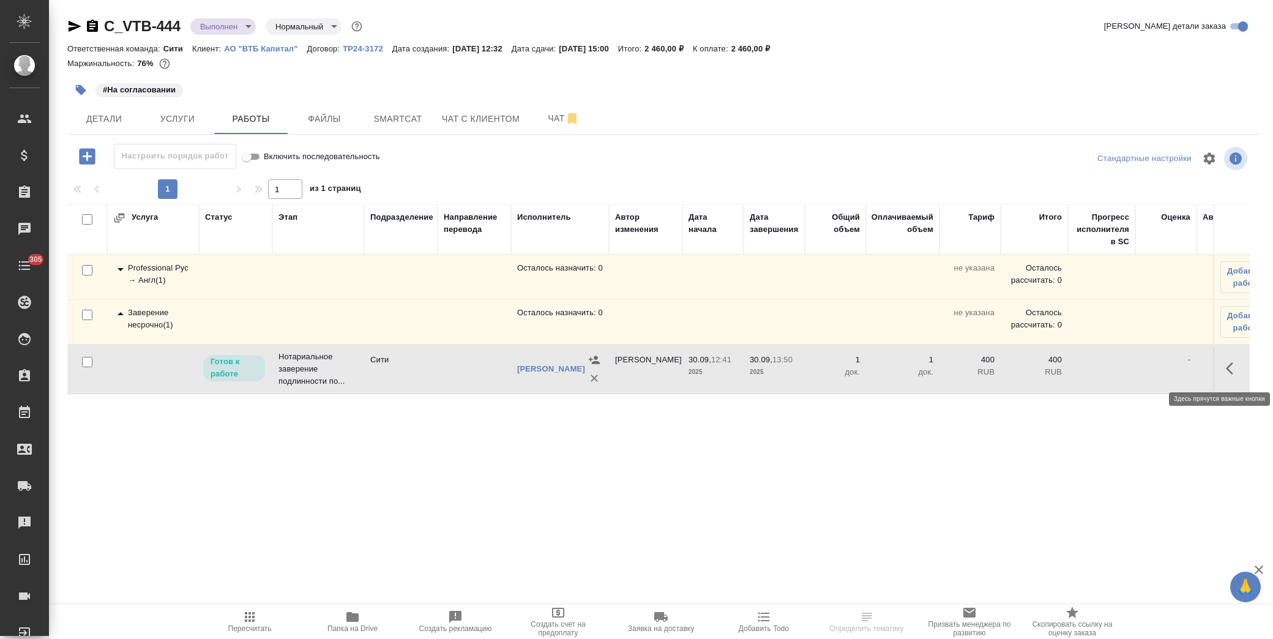
click at [1226, 365] on icon "button" at bounding box center [1233, 368] width 15 height 15
click at [1141, 367] on icon "button" at bounding box center [1143, 368] width 15 height 15
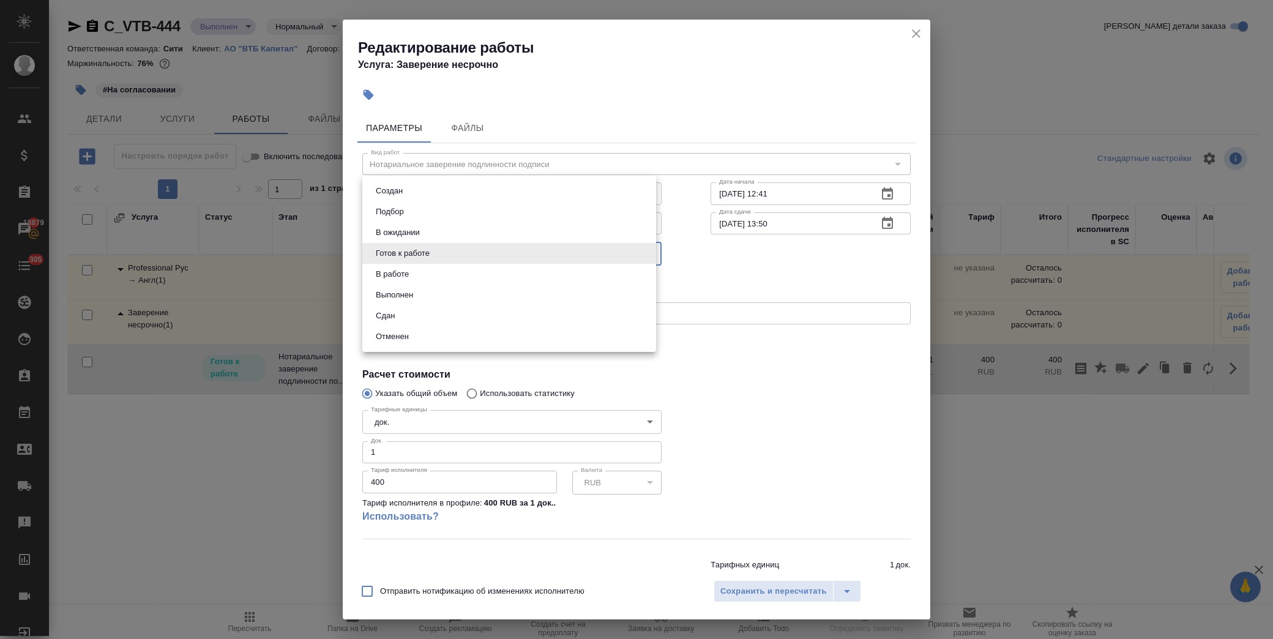
click at [463, 253] on body "🙏 .cls-1 fill:#fff; AWATERA [PERSON_NAME] Спецификации Заказы 18879 Чаты 305 To…" at bounding box center [636, 319] width 1273 height 639
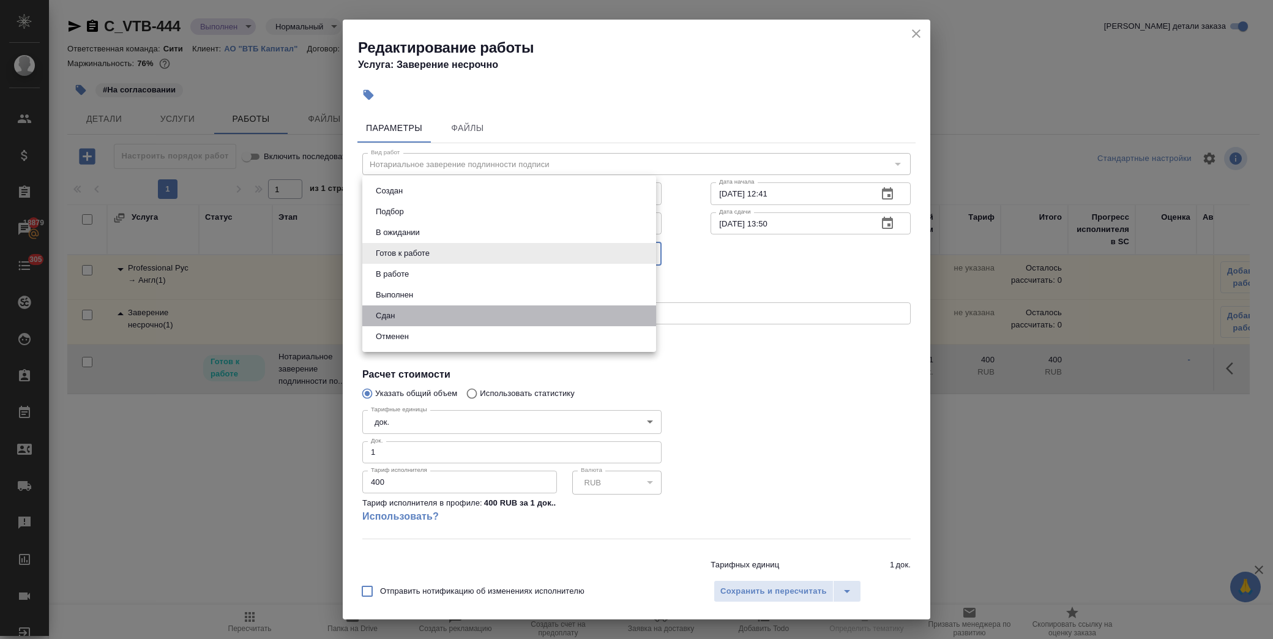
click at [442, 315] on li "Сдан" at bounding box center [509, 315] width 294 height 21
type input "closed"
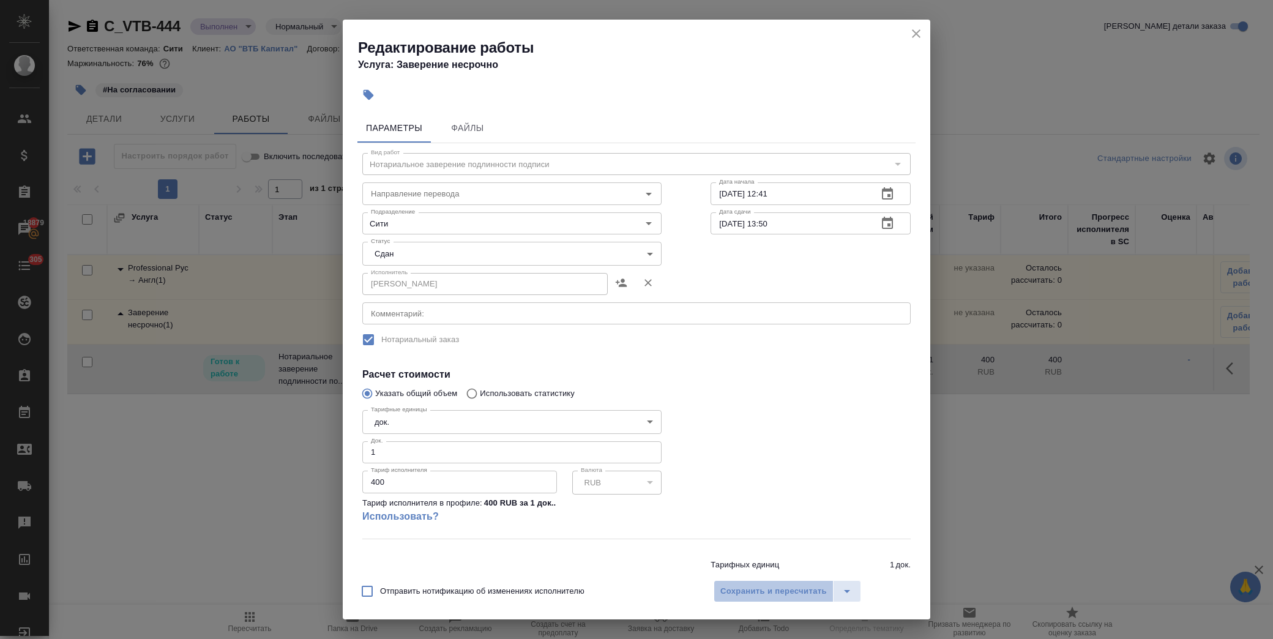
drag, startPoint x: 767, startPoint y: 592, endPoint x: 508, endPoint y: 408, distance: 318.1
click at [766, 594] on span "Сохранить и пересчитать" at bounding box center [773, 591] width 106 height 14
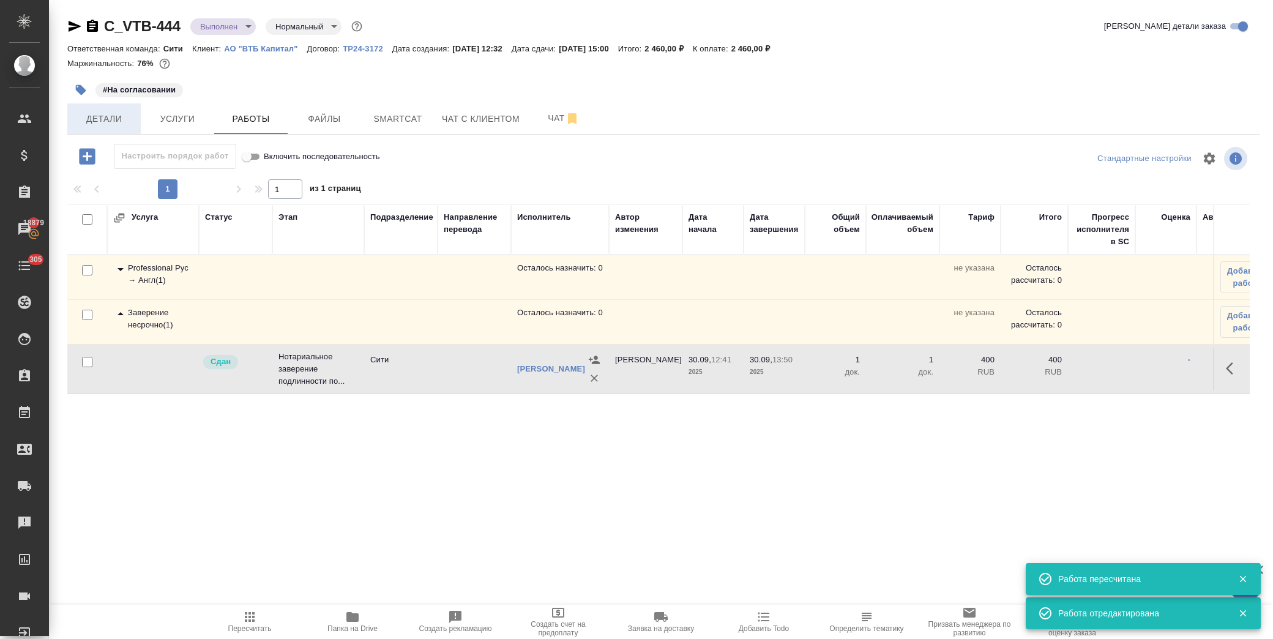
click at [114, 120] on span "Детали" at bounding box center [104, 118] width 59 height 15
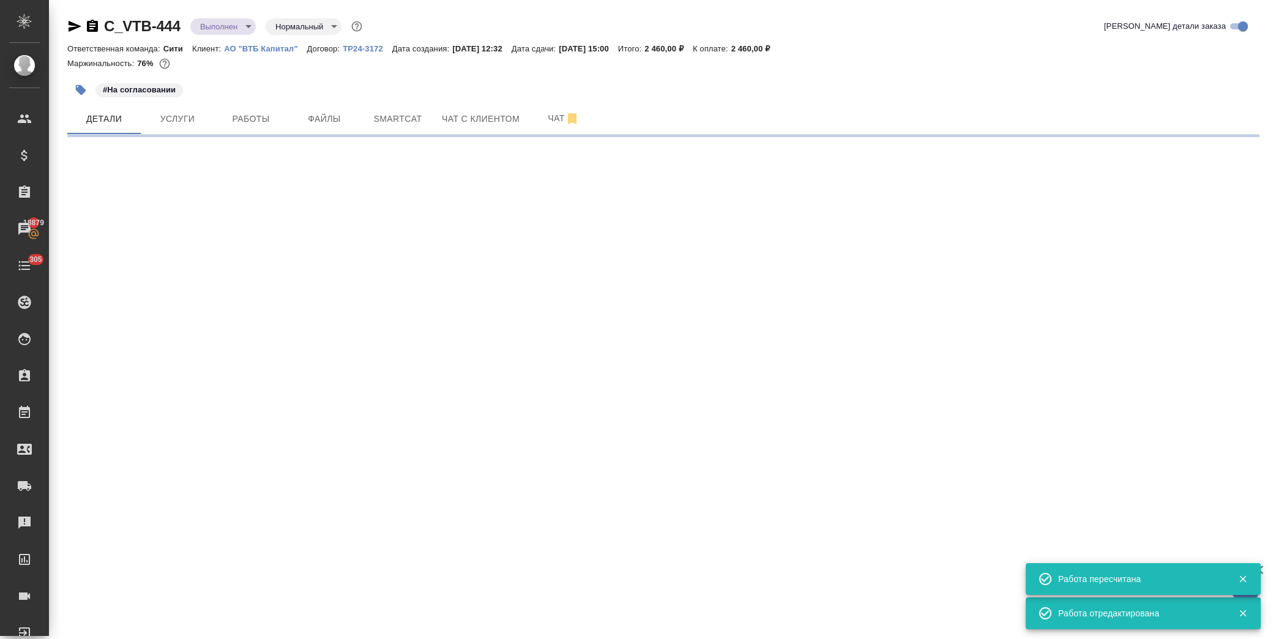
select select "RU"
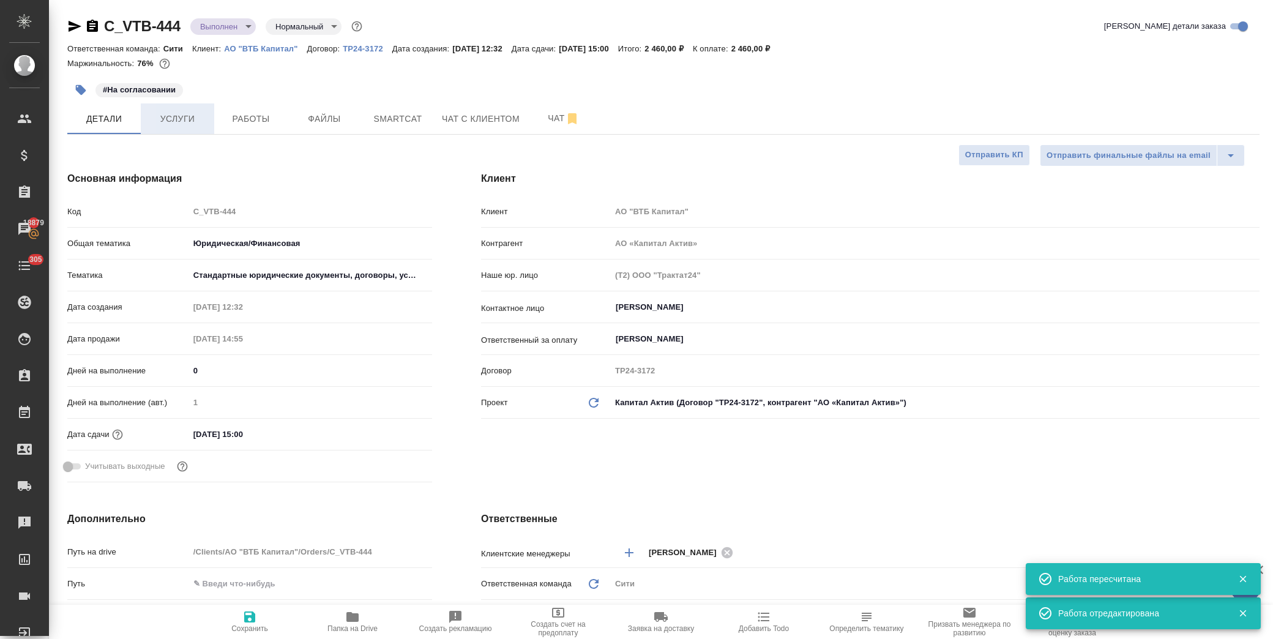
click at [199, 110] on button "Услуги" at bounding box center [177, 118] width 73 height 31
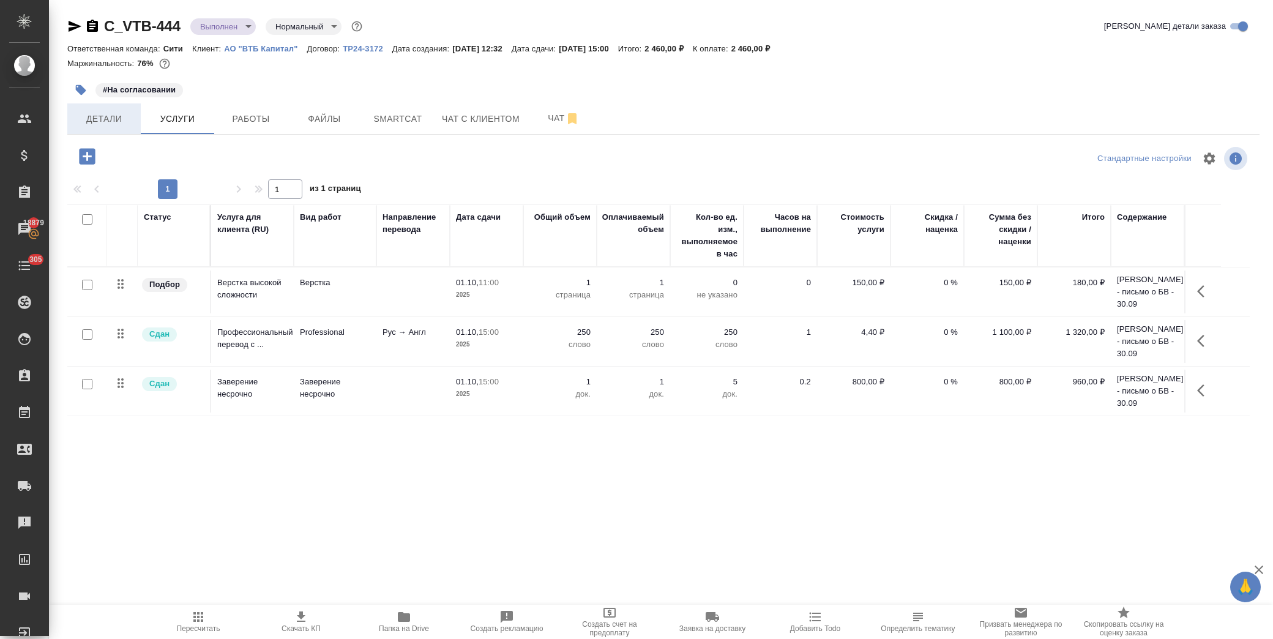
click at [95, 127] on button "Детали" at bounding box center [103, 118] width 73 height 31
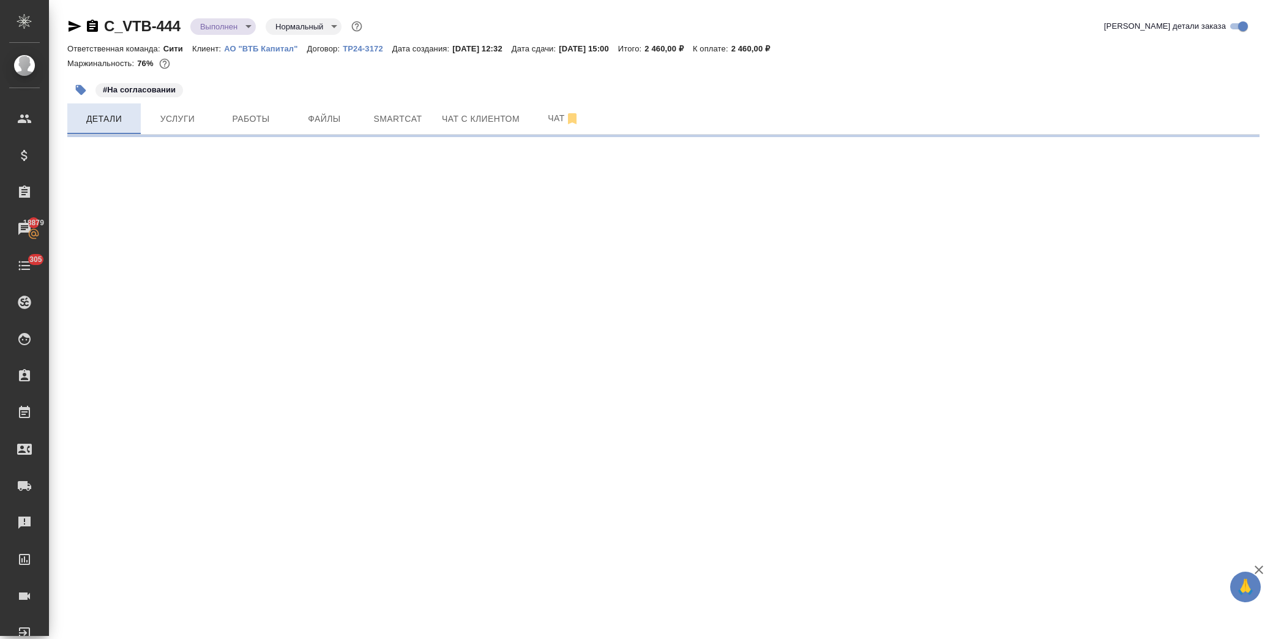
select select "RU"
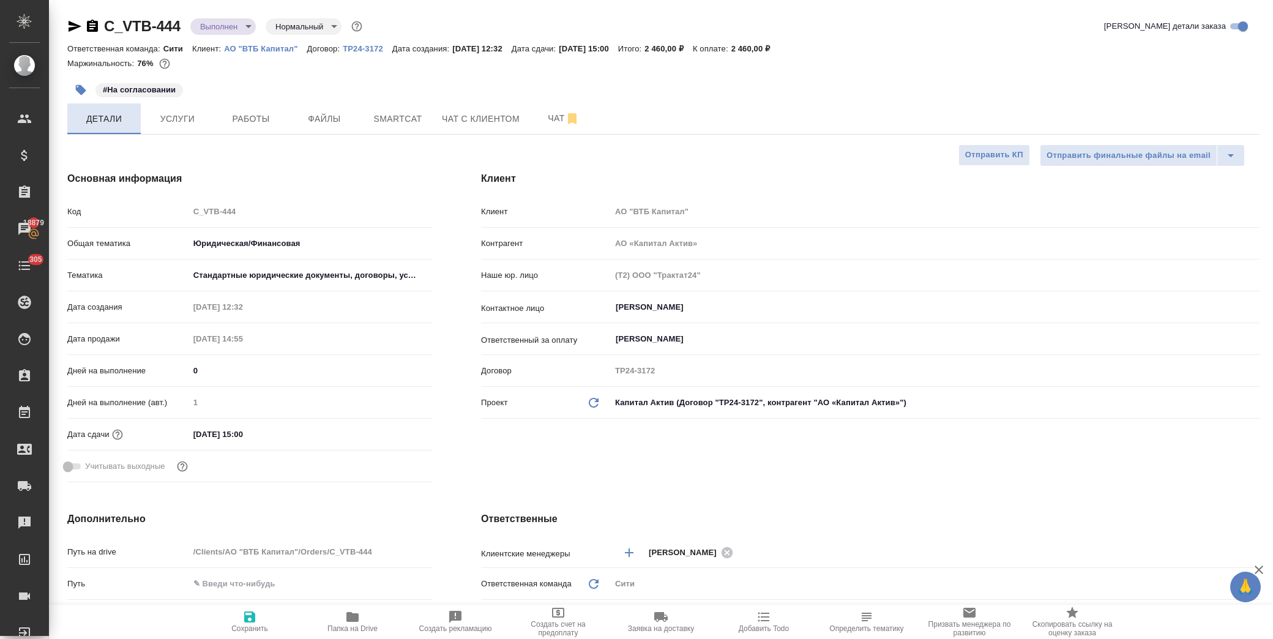
type textarea "x"
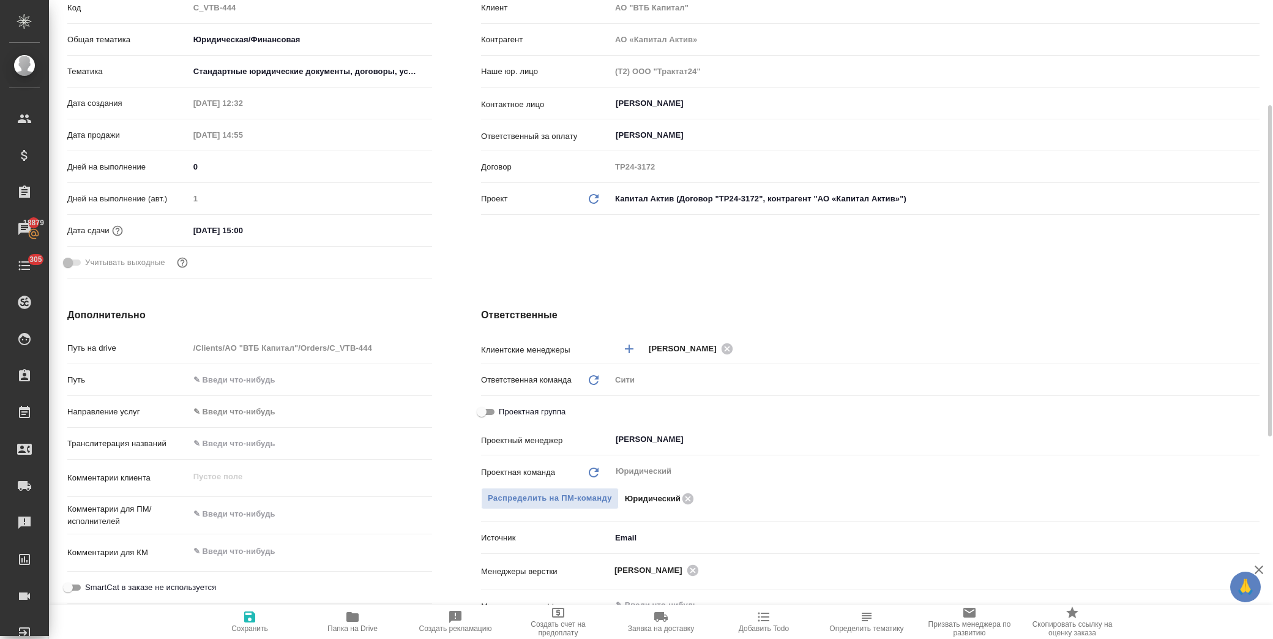
click at [491, 410] on input "Проектная группа" at bounding box center [482, 412] width 44 height 15
checkbox input "true"
type textarea "x"
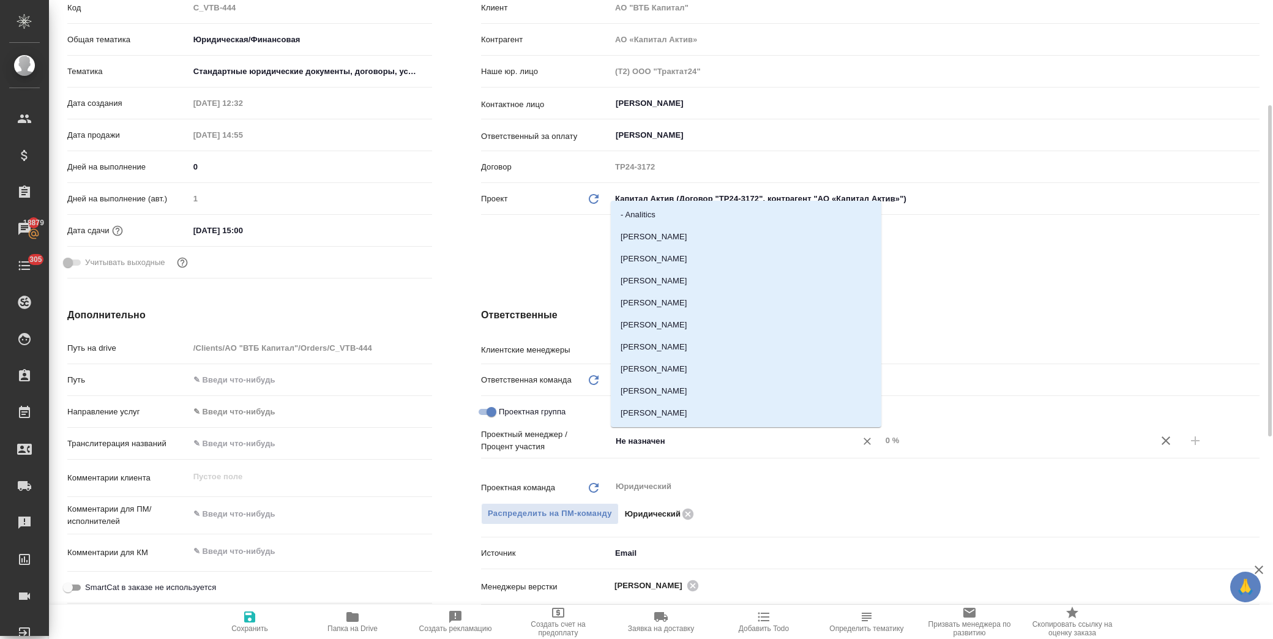
click at [651, 439] on input "Не назначен" at bounding box center [725, 440] width 222 height 15
type input "бада"
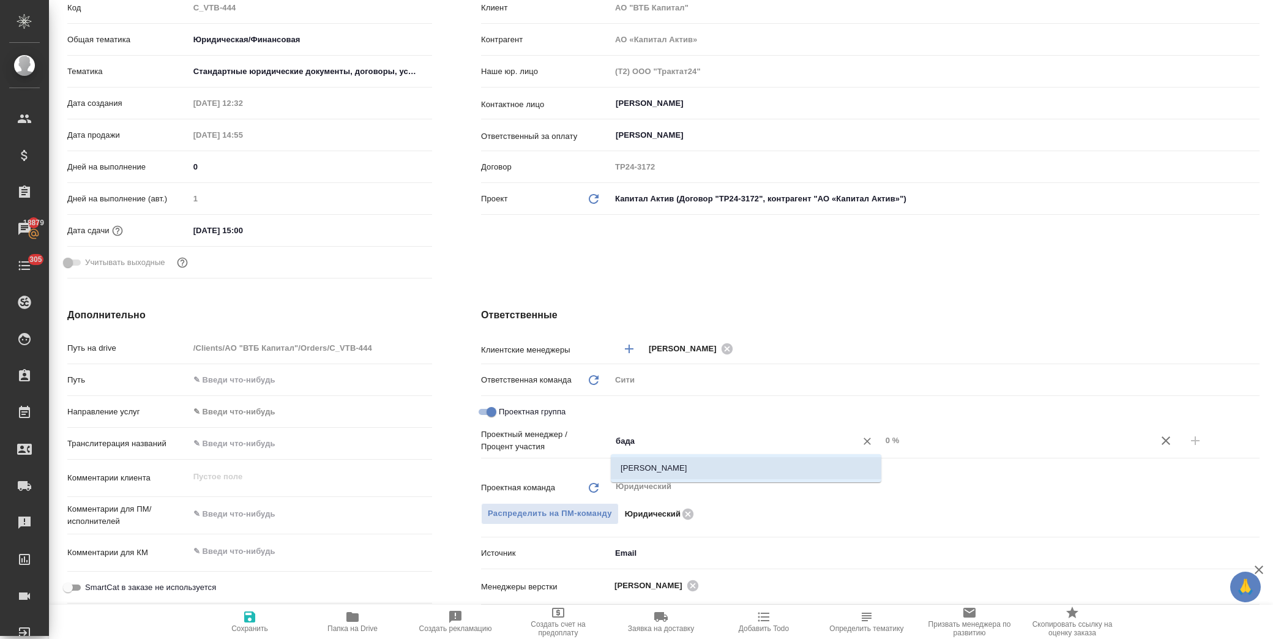
click at [700, 465] on li "[PERSON_NAME]" at bounding box center [746, 468] width 271 height 22
type textarea "x"
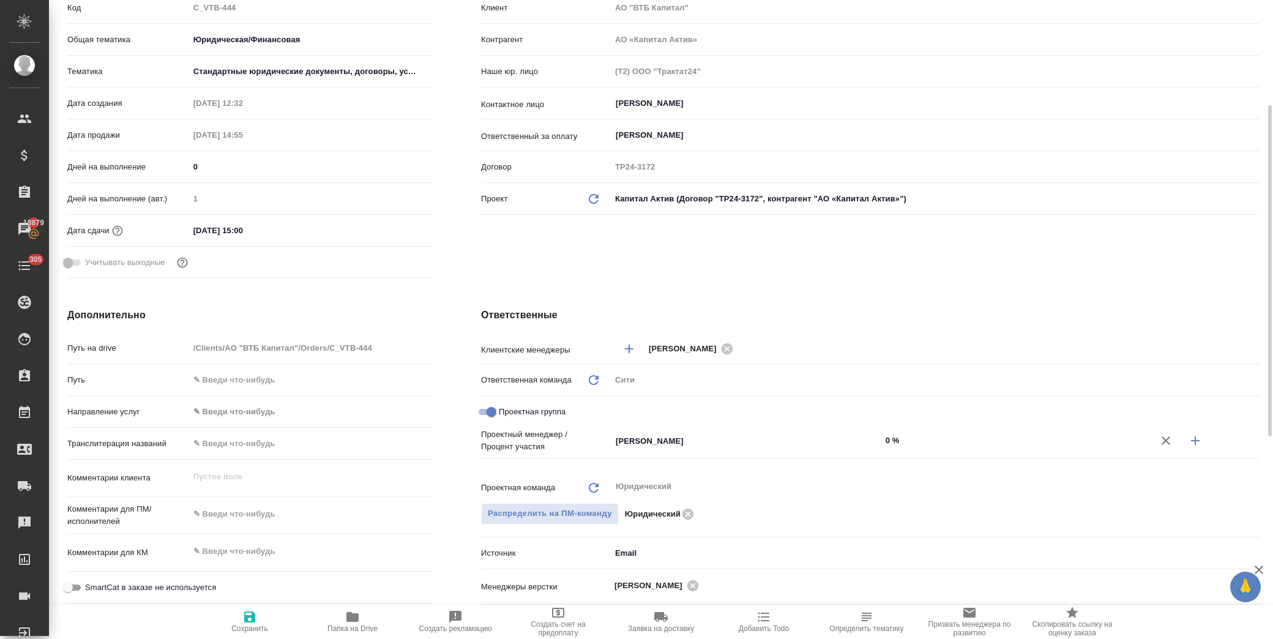
drag, startPoint x: 1191, startPoint y: 442, endPoint x: 964, endPoint y: 444, distance: 227.1
click at [1190, 442] on icon "button" at bounding box center [1195, 440] width 15 height 15
type textarea "x"
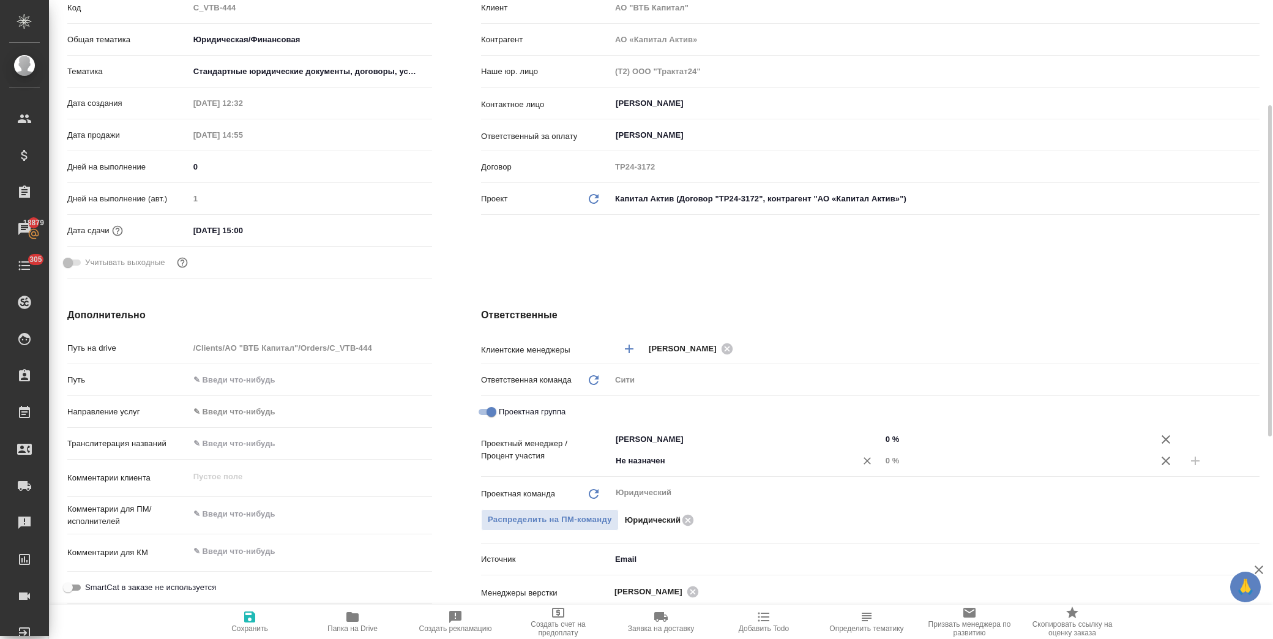
click at [652, 468] on input "Не назначен" at bounding box center [725, 460] width 222 height 15
type input "[PERSON_NAME]"
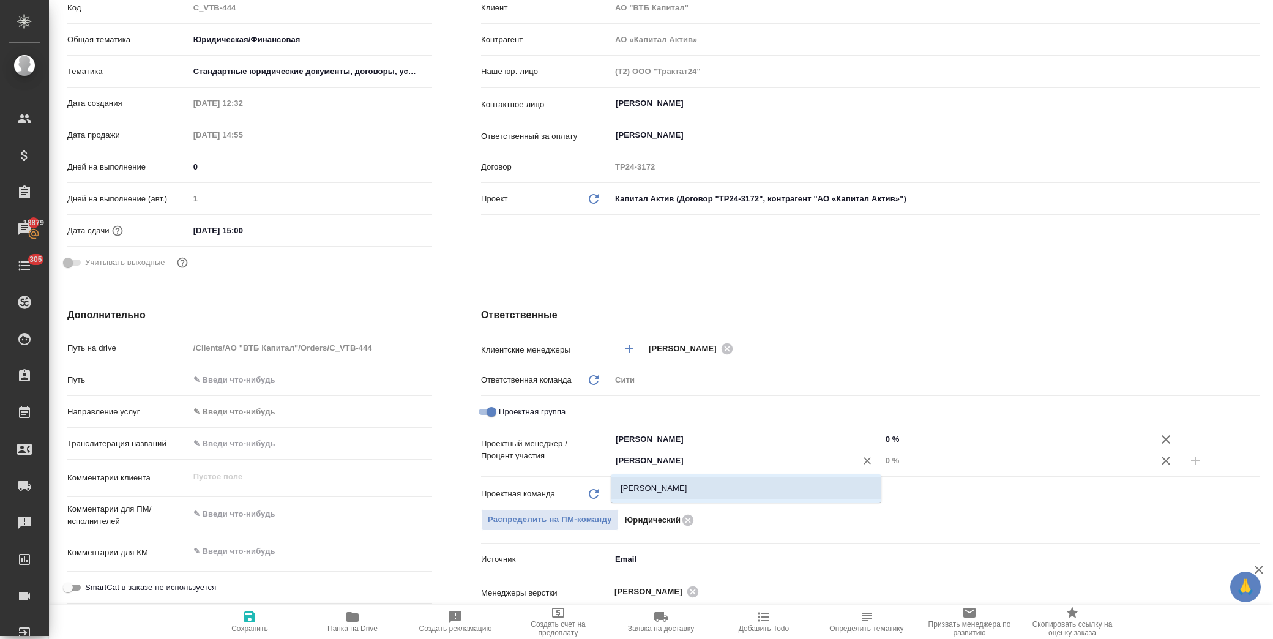
click at [663, 482] on li "[PERSON_NAME]" at bounding box center [746, 488] width 271 height 22
type textarea "x"
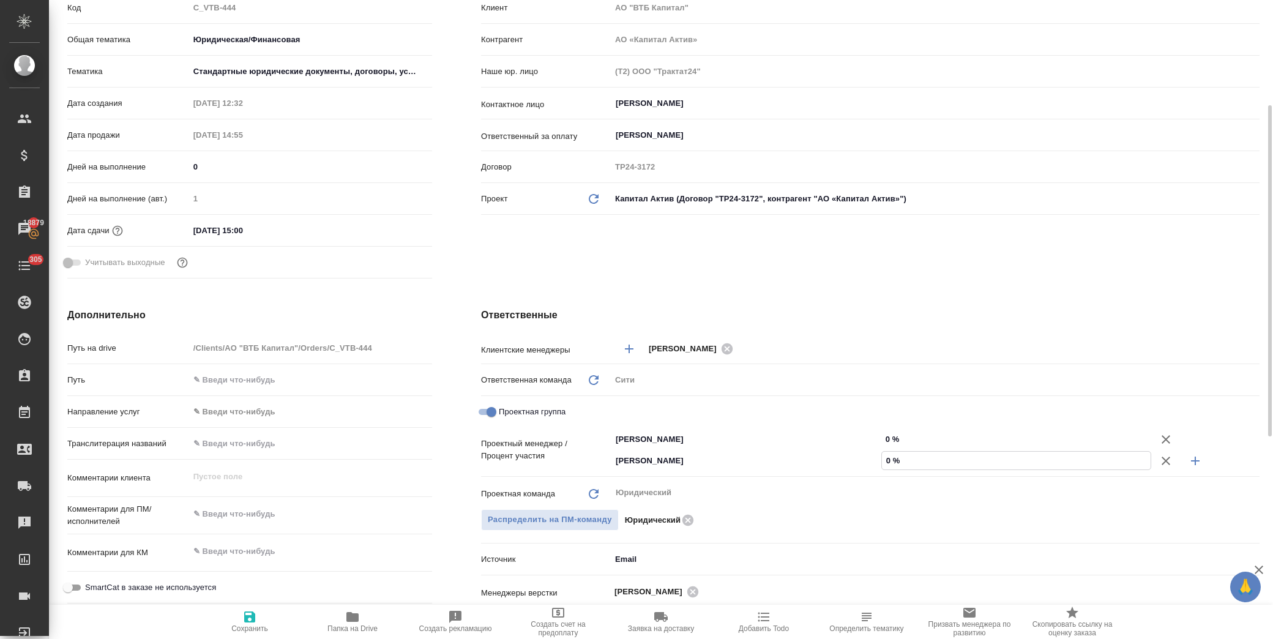
drag, startPoint x: 885, startPoint y: 459, endPoint x: 891, endPoint y: 458, distance: 6.2
click at [891, 458] on input "0 %" at bounding box center [1016, 461] width 269 height 18
type textarea "x"
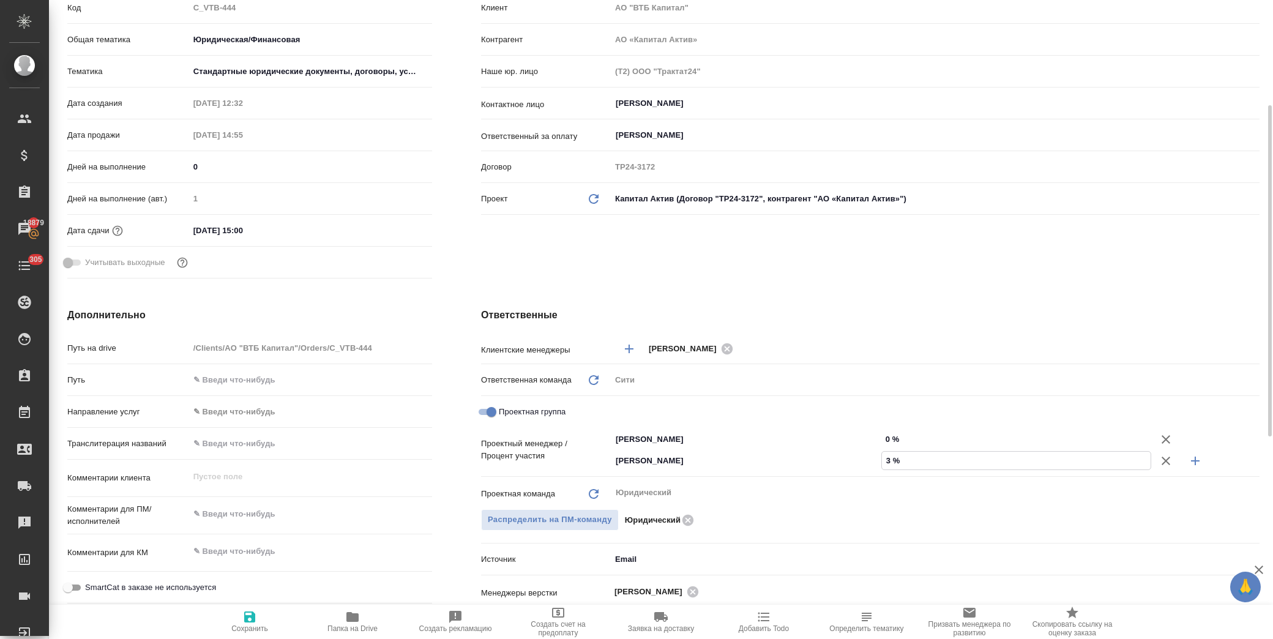
type input "39 %"
type textarea "x"
type input "39 %"
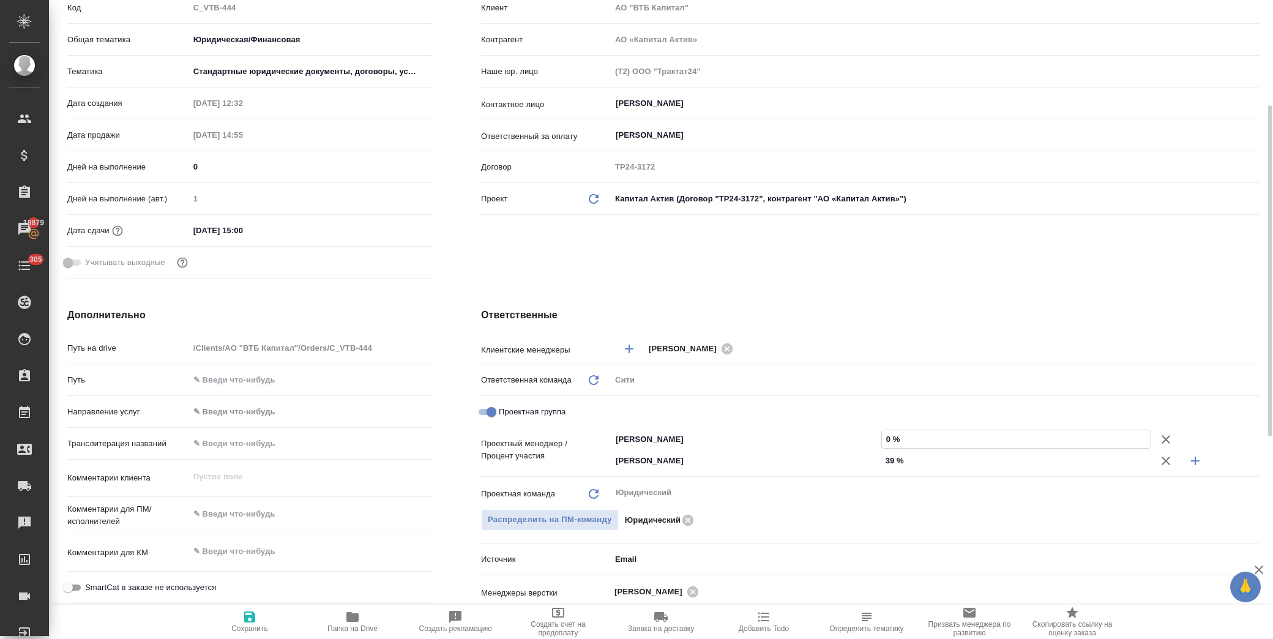
drag, startPoint x: 884, startPoint y: 441, endPoint x: 894, endPoint y: 439, distance: 9.4
click at [894, 439] on input "0 %" at bounding box center [1016, 439] width 269 height 18
type input "6 %"
type textarea "x"
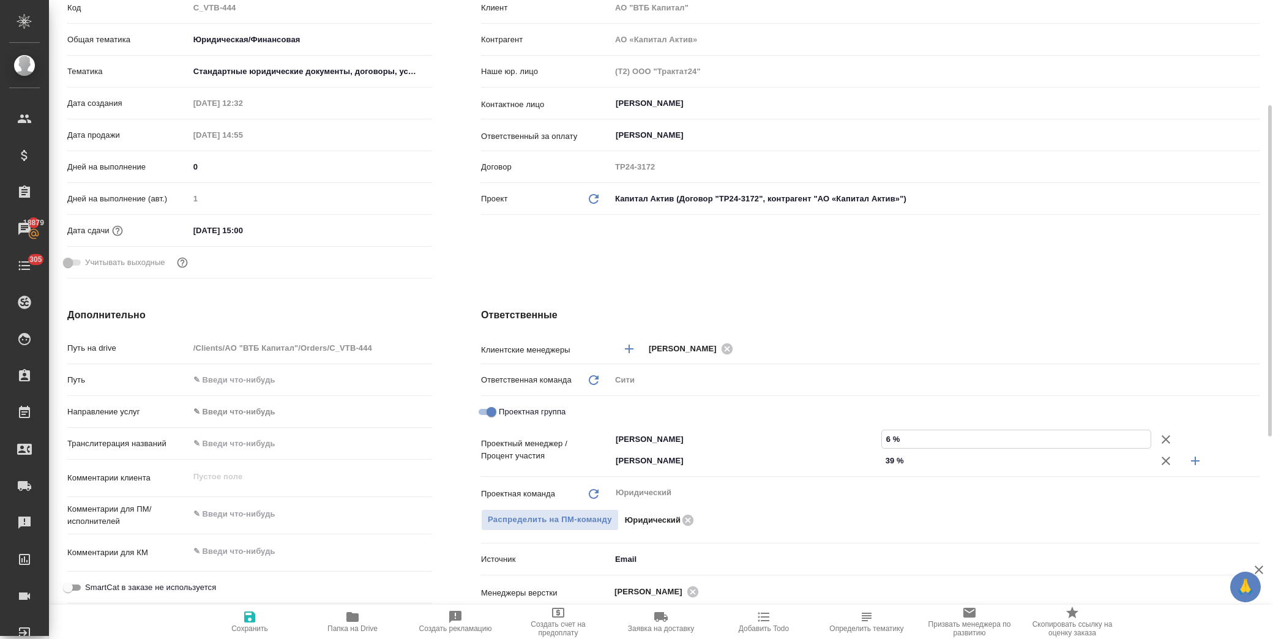
type textarea "x"
type input "61 %"
type textarea "x"
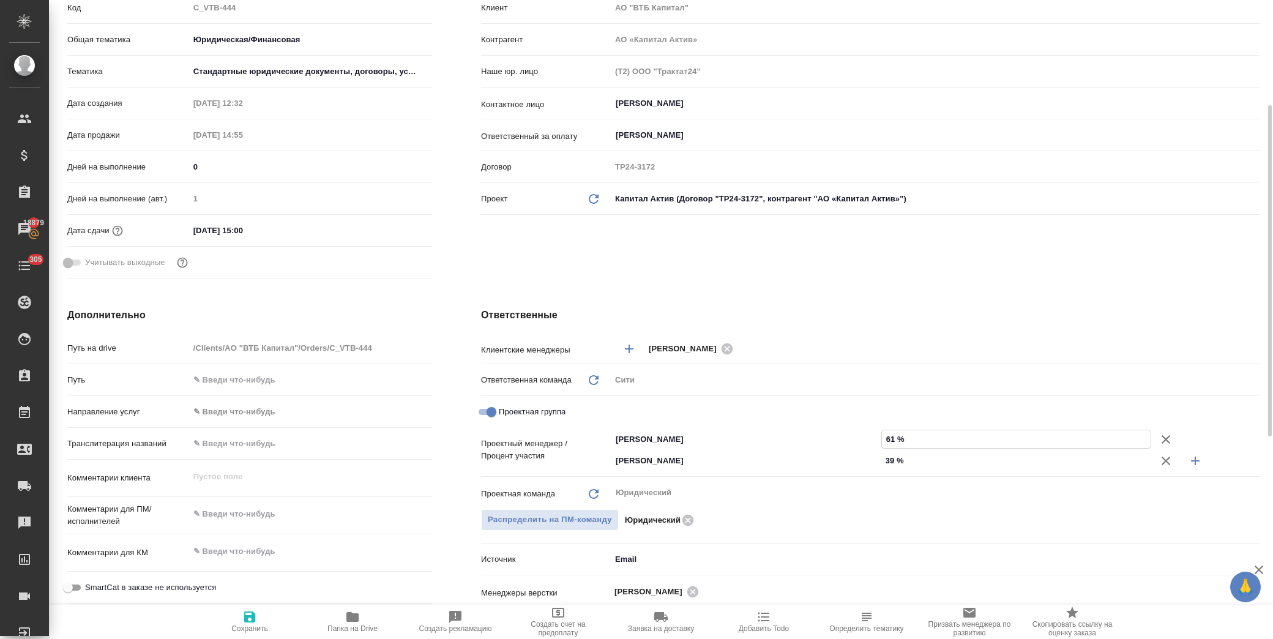
type input "61 %"
click at [939, 252] on div "Клиент Клиент АО "ВТБ Капитал" Контрагент АО «Капитал Актив» Наше юр. лицо (Т2)…" at bounding box center [870, 125] width 827 height 365
drag, startPoint x: 262, startPoint y: 615, endPoint x: 332, endPoint y: 594, distance: 73.6
click at [263, 615] on span "Сохранить" at bounding box center [250, 621] width 88 height 23
type textarea "x"
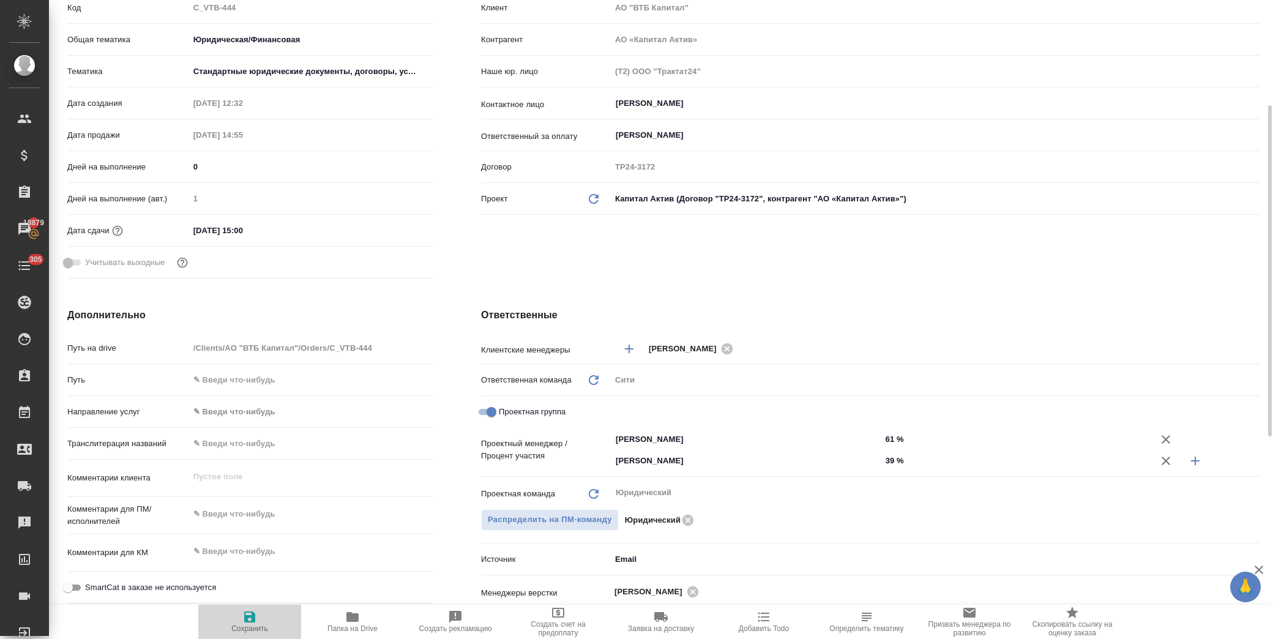
type textarea "x"
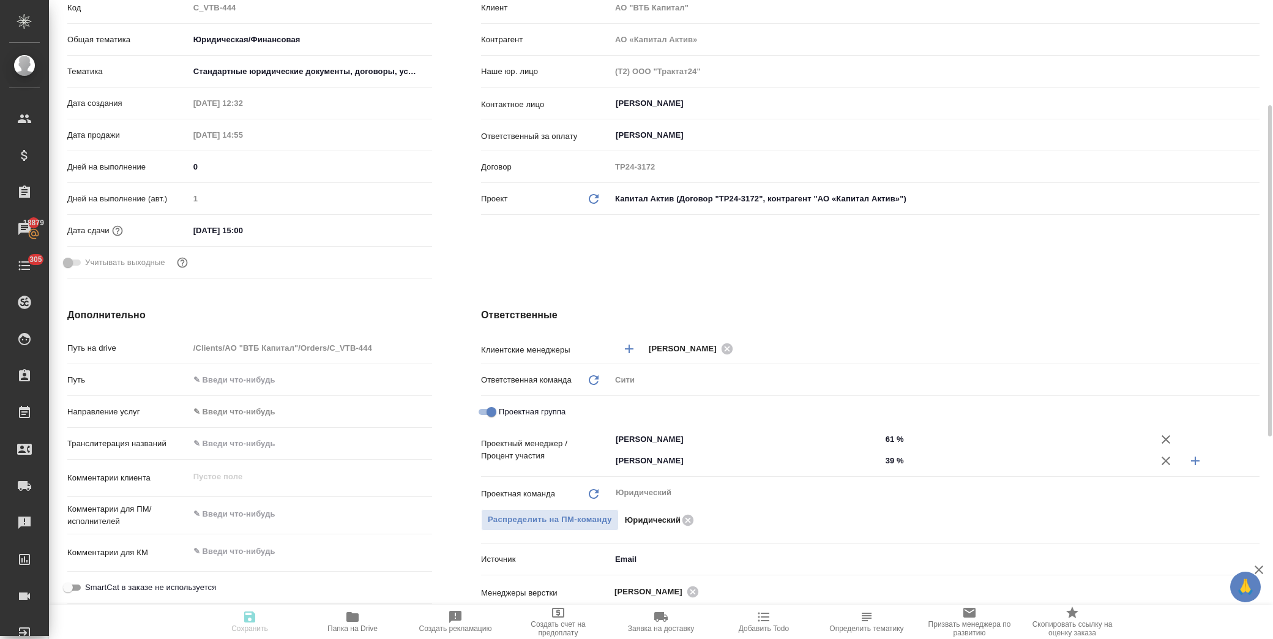
type textarea "x"
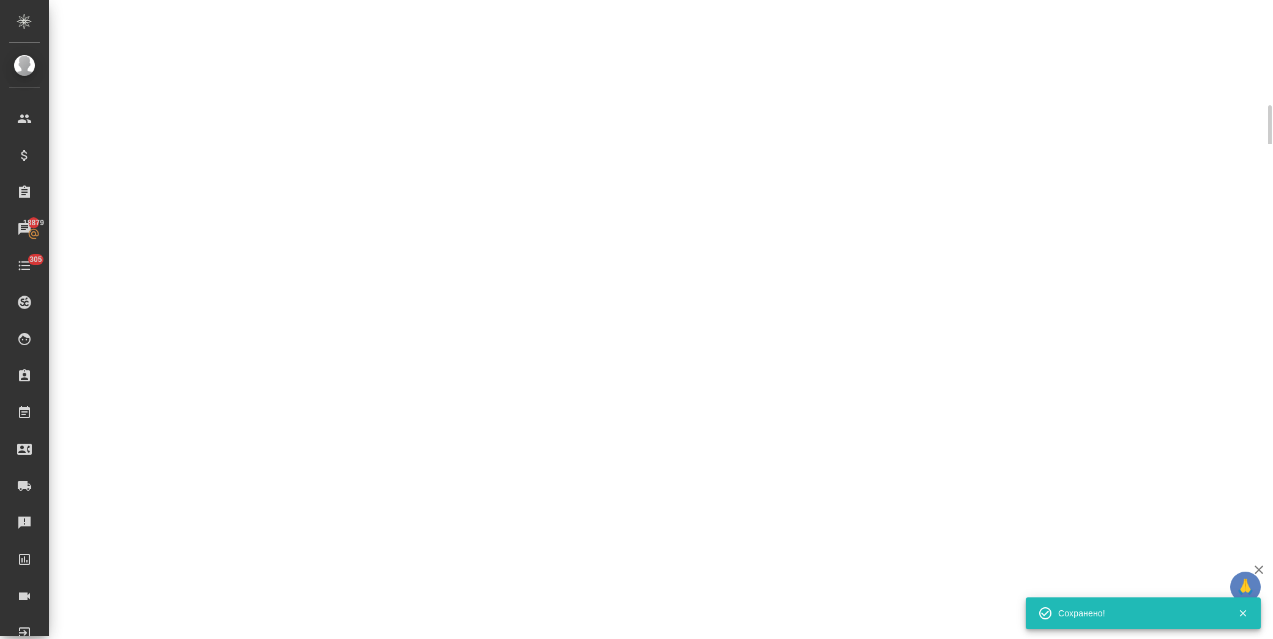
select select "RU"
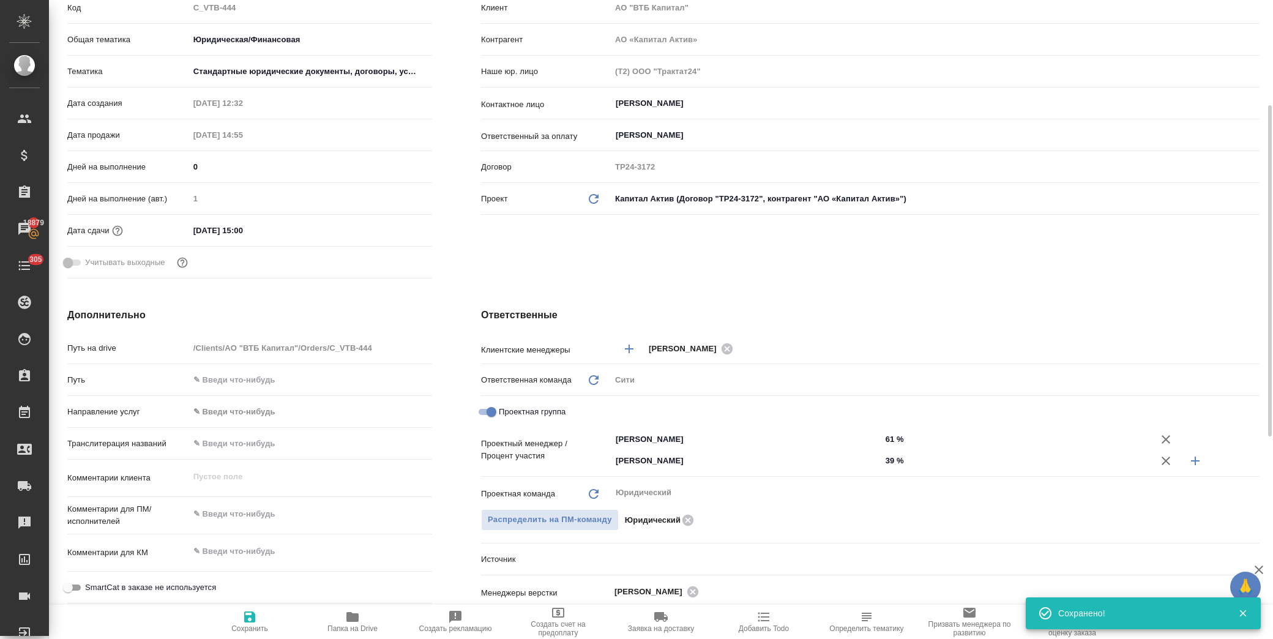
type textarea "x"
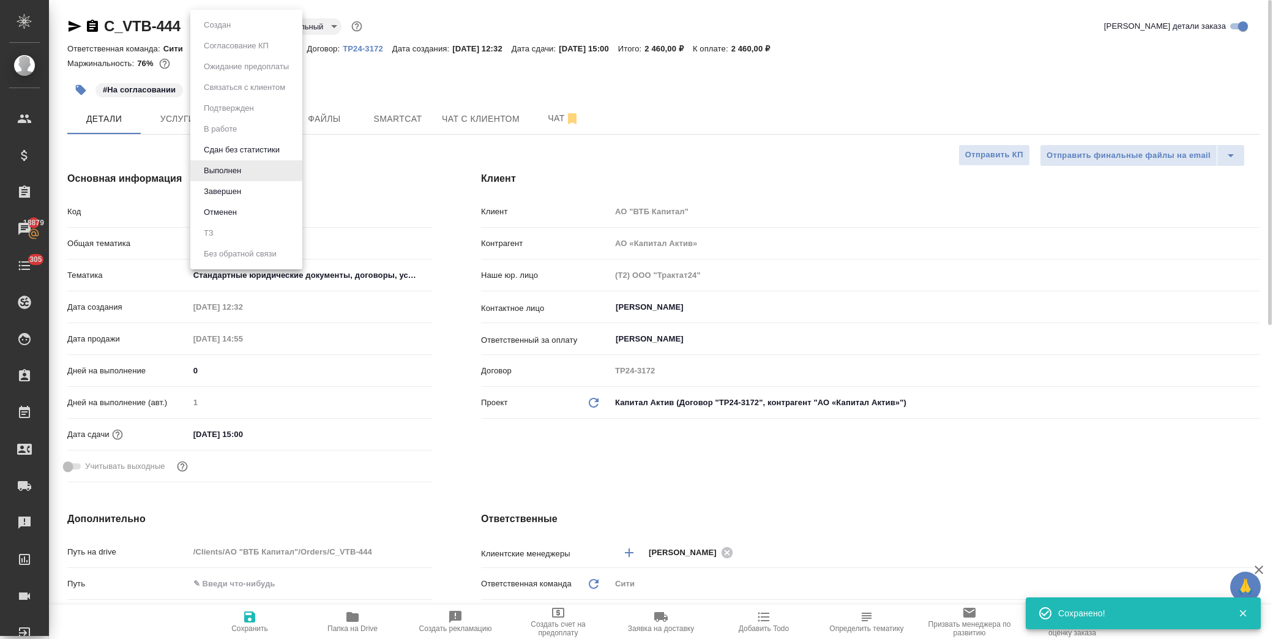
click at [241, 26] on body "🙏 .cls-1 fill:#fff; AWATERA [PERSON_NAME] Спецификации Заказы 18879 Чаты 305 To…" at bounding box center [636, 319] width 1273 height 639
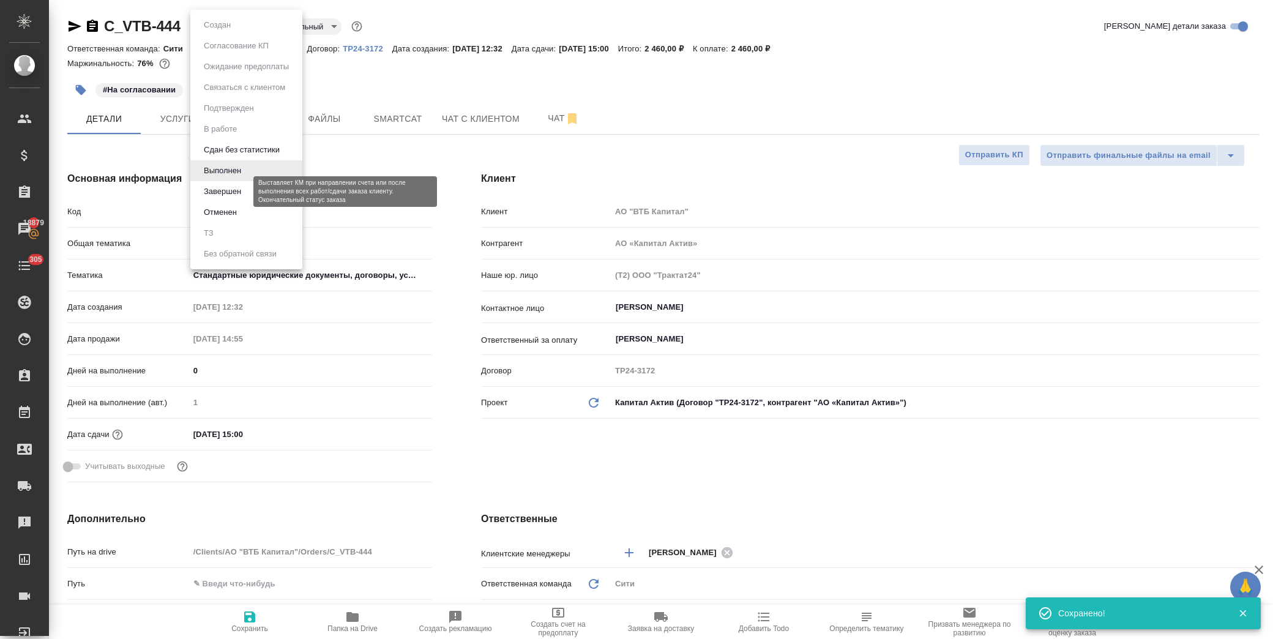
click at [242, 193] on button "Завершен" at bounding box center [222, 191] width 45 height 13
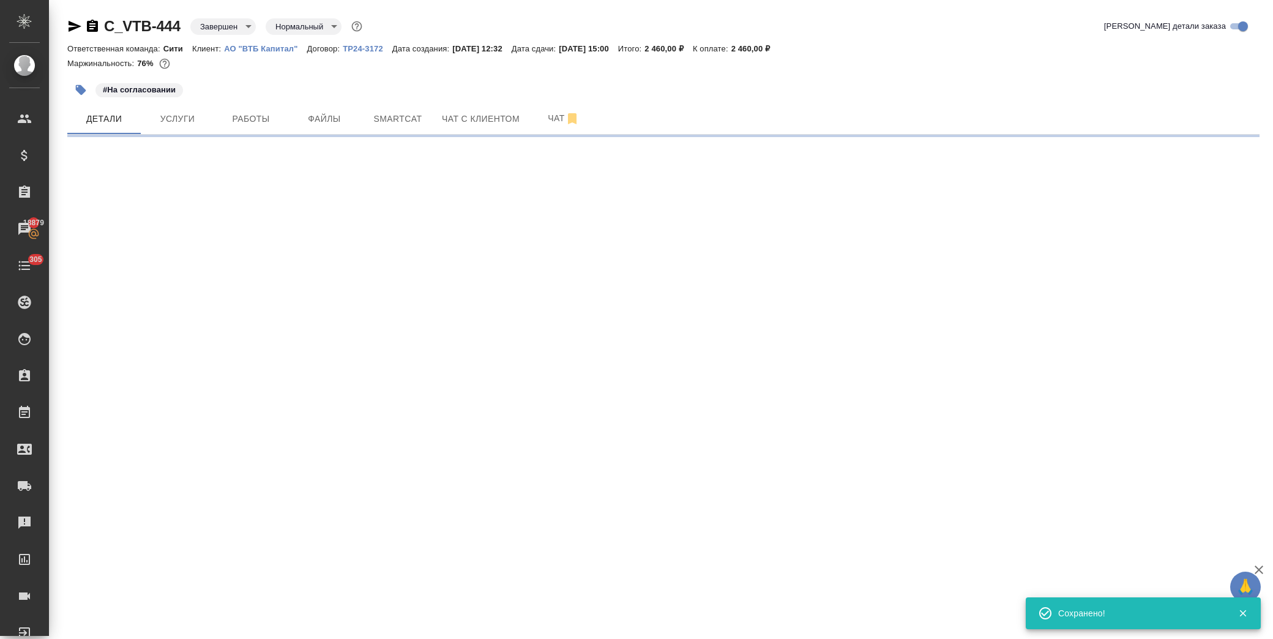
select select "RU"
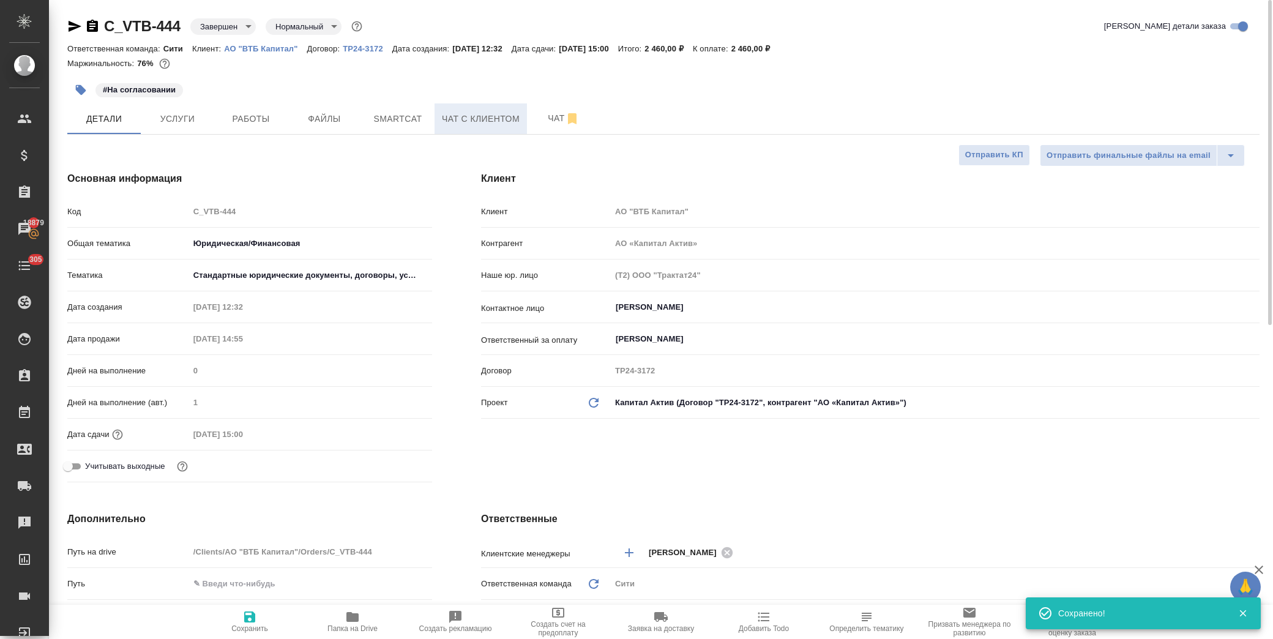
type textarea "x"
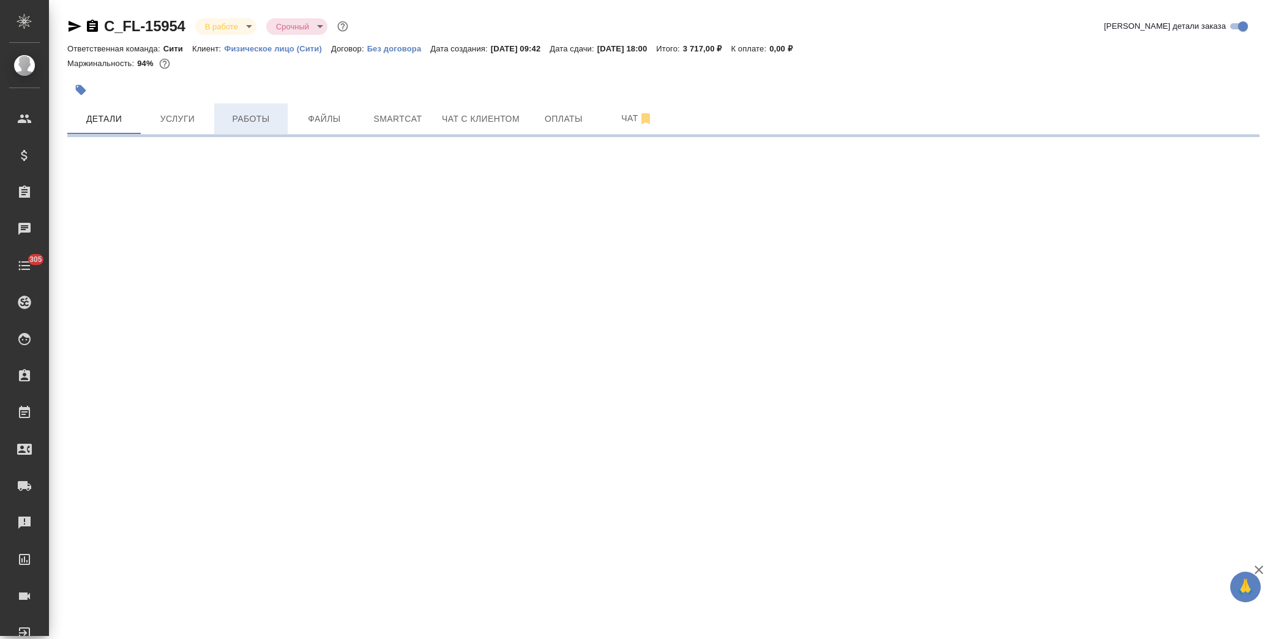
click at [248, 111] on span "Работы" at bounding box center [251, 118] width 59 height 15
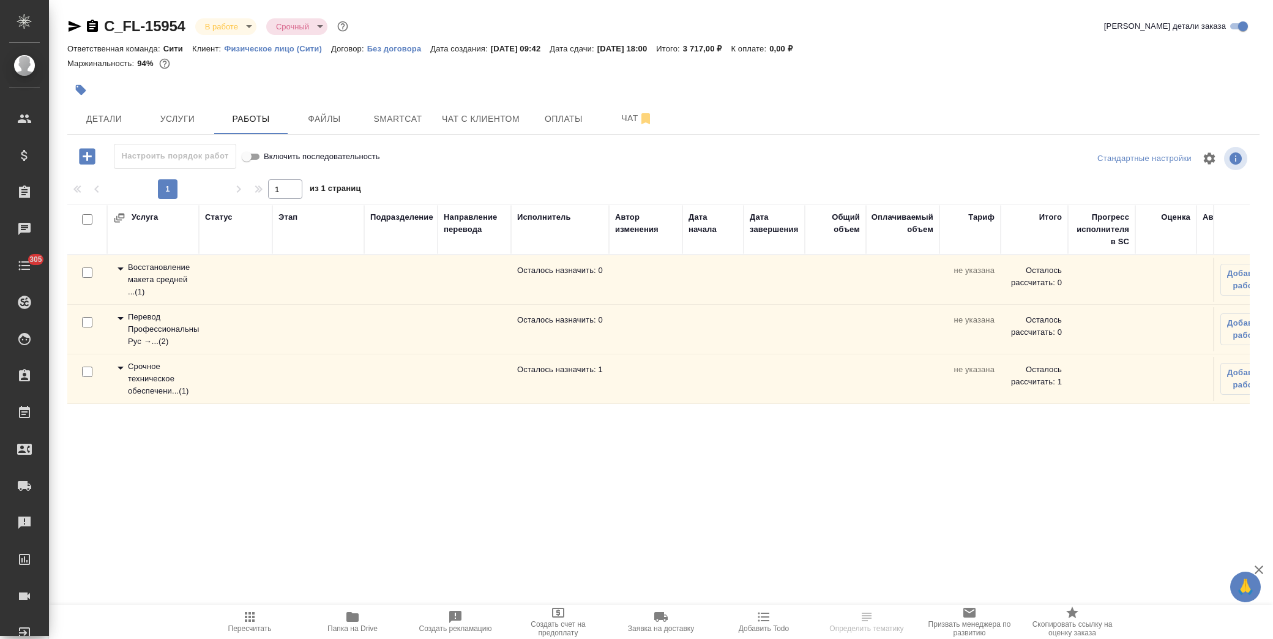
click at [122, 365] on icon at bounding box center [120, 367] width 15 height 15
click at [1226, 430] on icon "button" at bounding box center [1233, 427] width 15 height 15
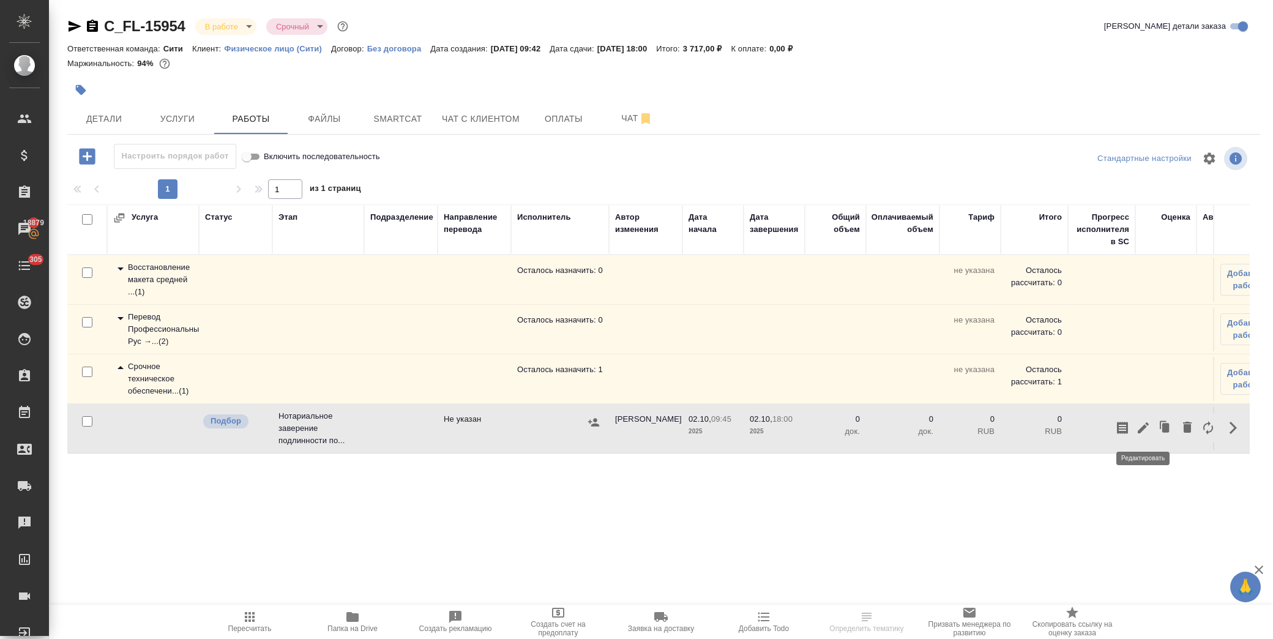
click at [1139, 432] on icon "button" at bounding box center [1143, 427] width 11 height 11
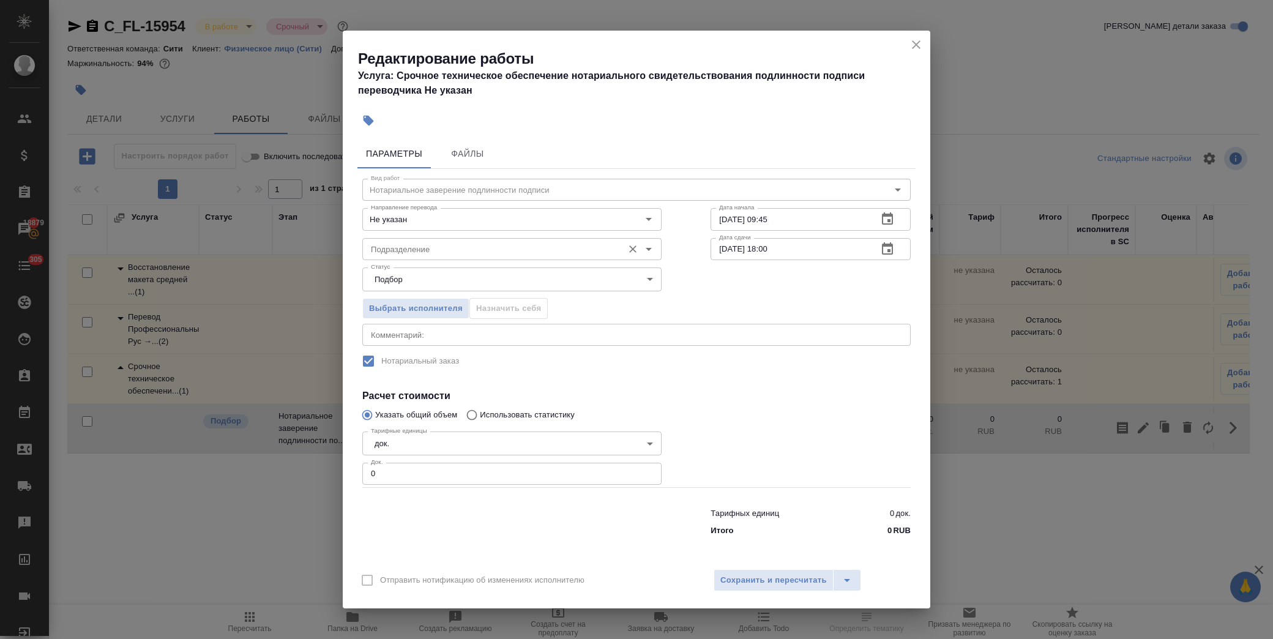
click at [554, 243] on input "Подразделение" at bounding box center [491, 249] width 251 height 15
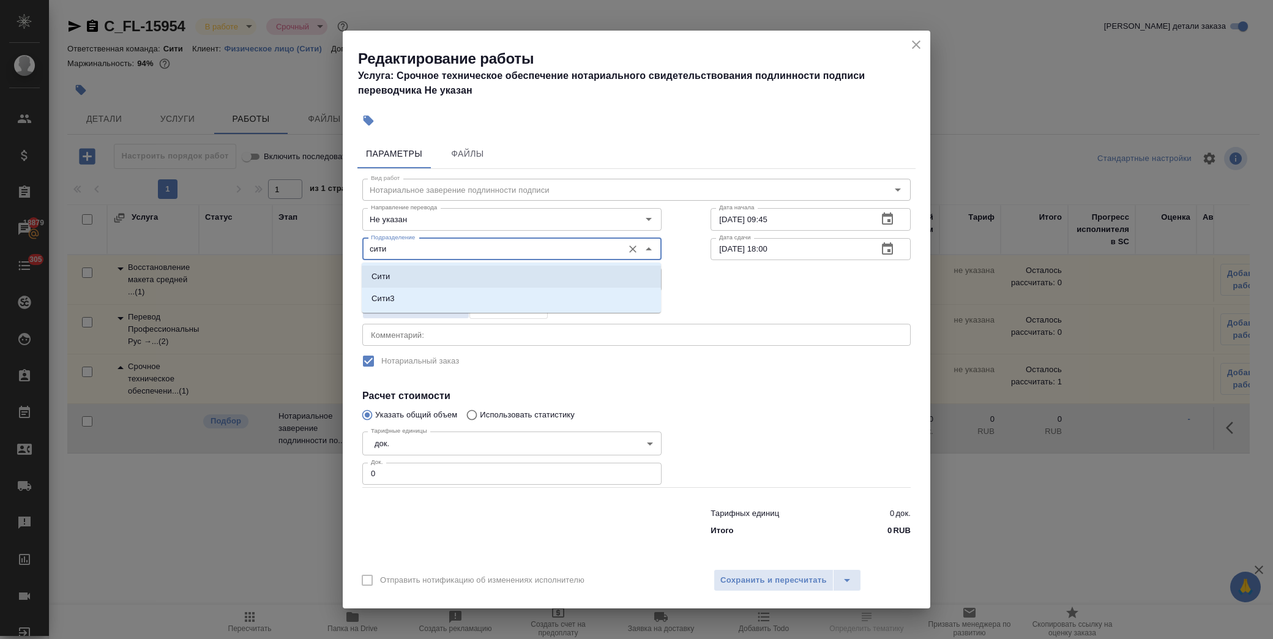
click at [510, 271] on li "Сити" at bounding box center [511, 277] width 299 height 22
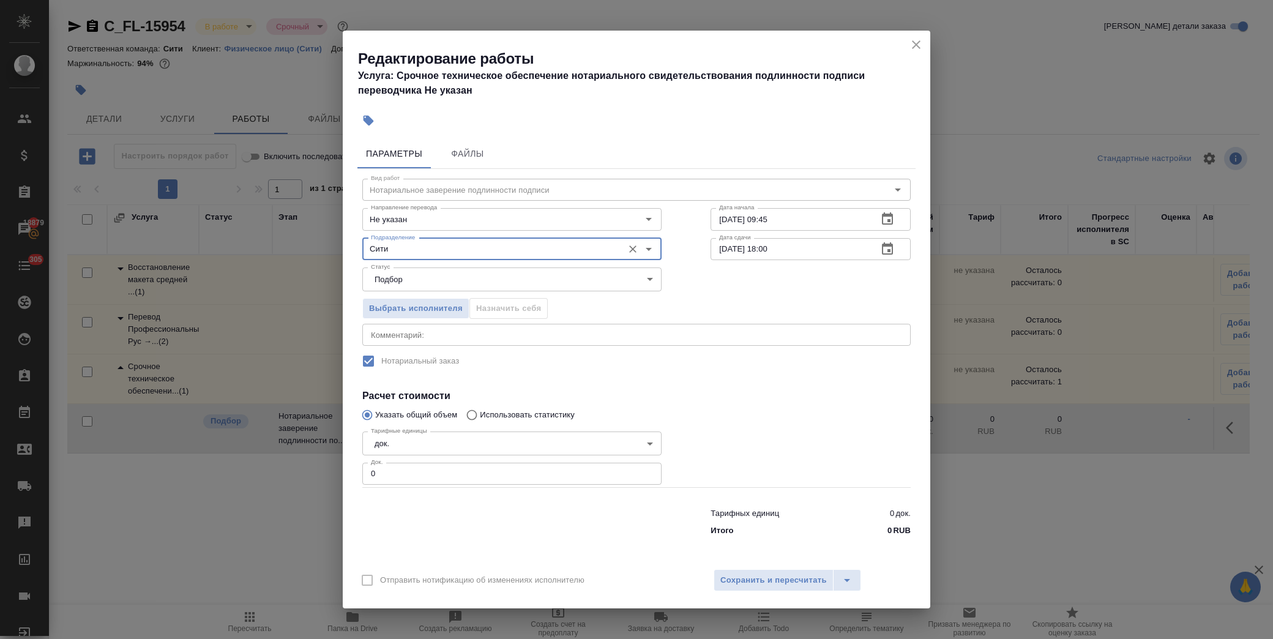
type input "Сити"
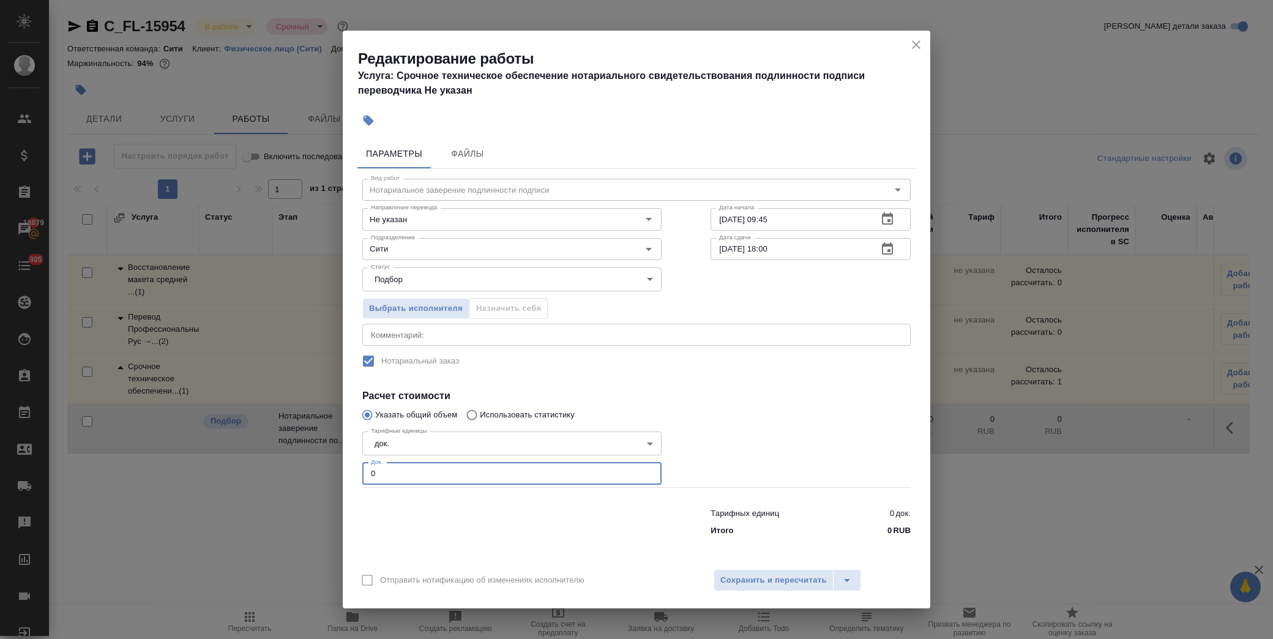
drag, startPoint x: 359, startPoint y: 476, endPoint x: 313, endPoint y: 475, distance: 45.9
click at [313, 475] on div "Редактирование работы Услуга: Срочное техническое обеспечение нотариального сви…" at bounding box center [636, 319] width 1273 height 639
type input "1"
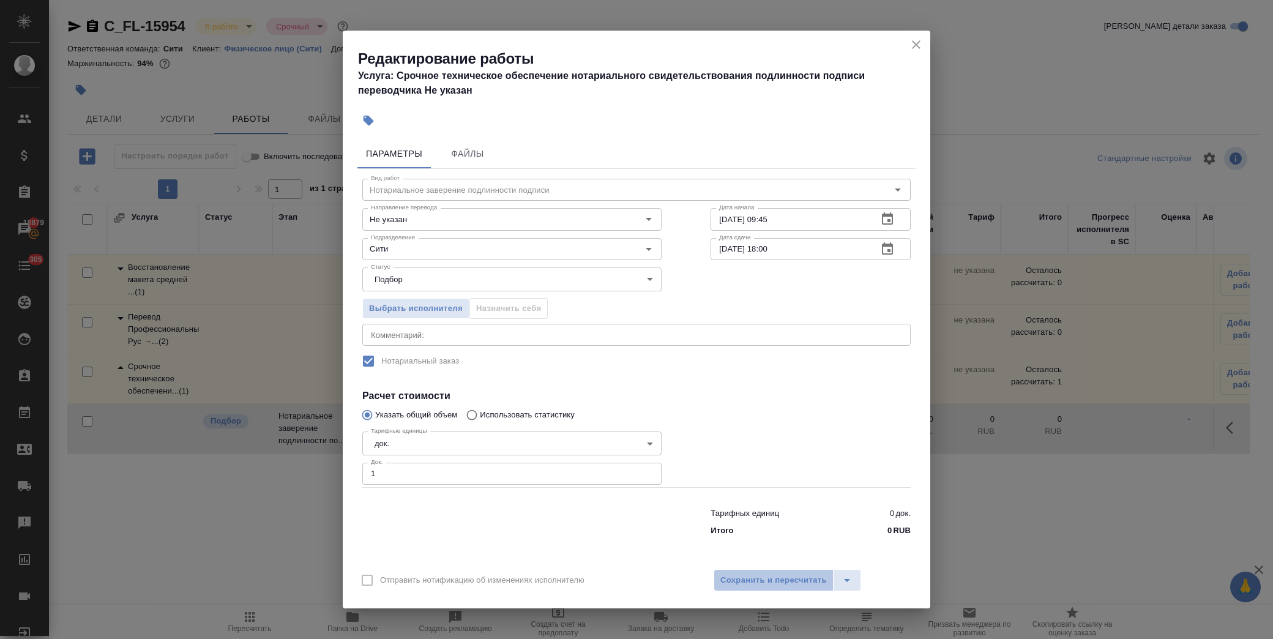
drag, startPoint x: 812, startPoint y: 574, endPoint x: 1100, endPoint y: 476, distance: 305.0
click at [819, 572] on button "Сохранить и пересчитать" at bounding box center [774, 580] width 120 height 22
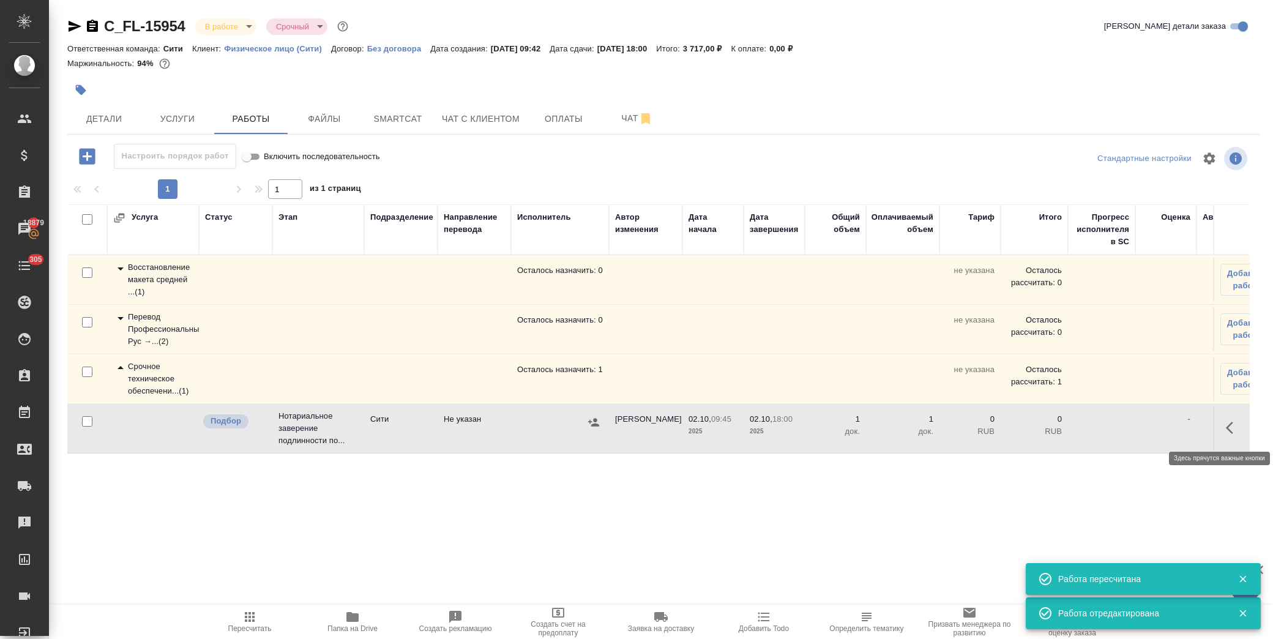
click at [1231, 431] on icon "button" at bounding box center [1229, 428] width 7 height 12
click at [1145, 431] on icon "button" at bounding box center [1143, 427] width 15 height 15
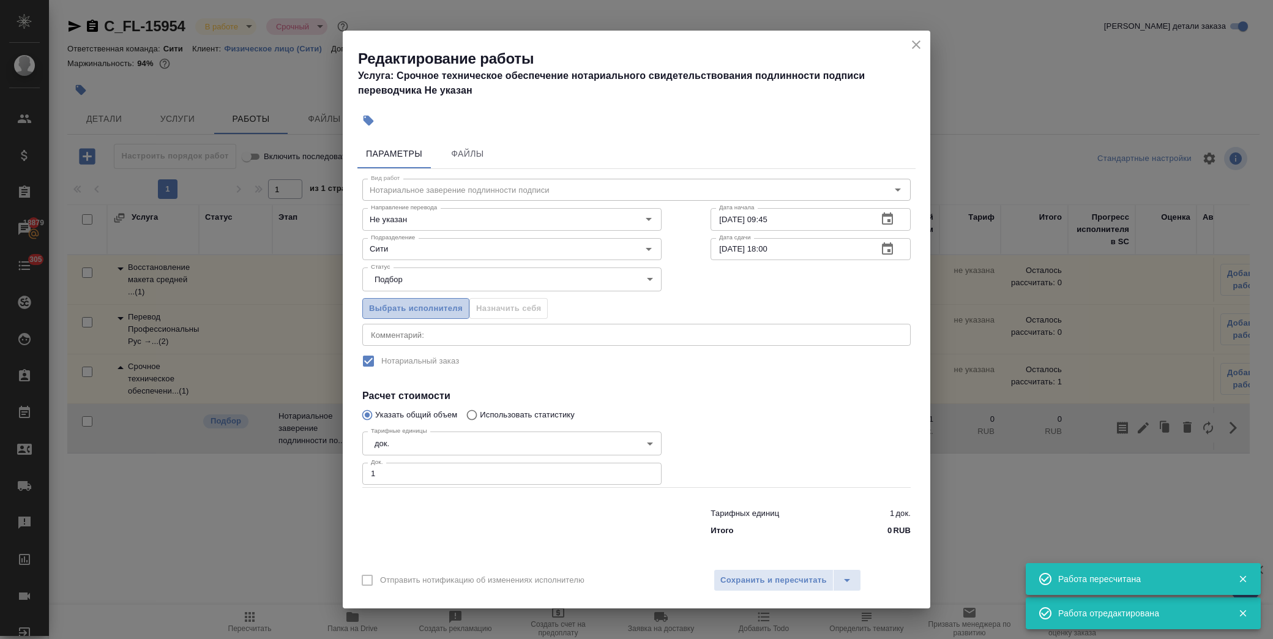
click at [449, 304] on span "Выбрать исполнителя" at bounding box center [416, 309] width 94 height 14
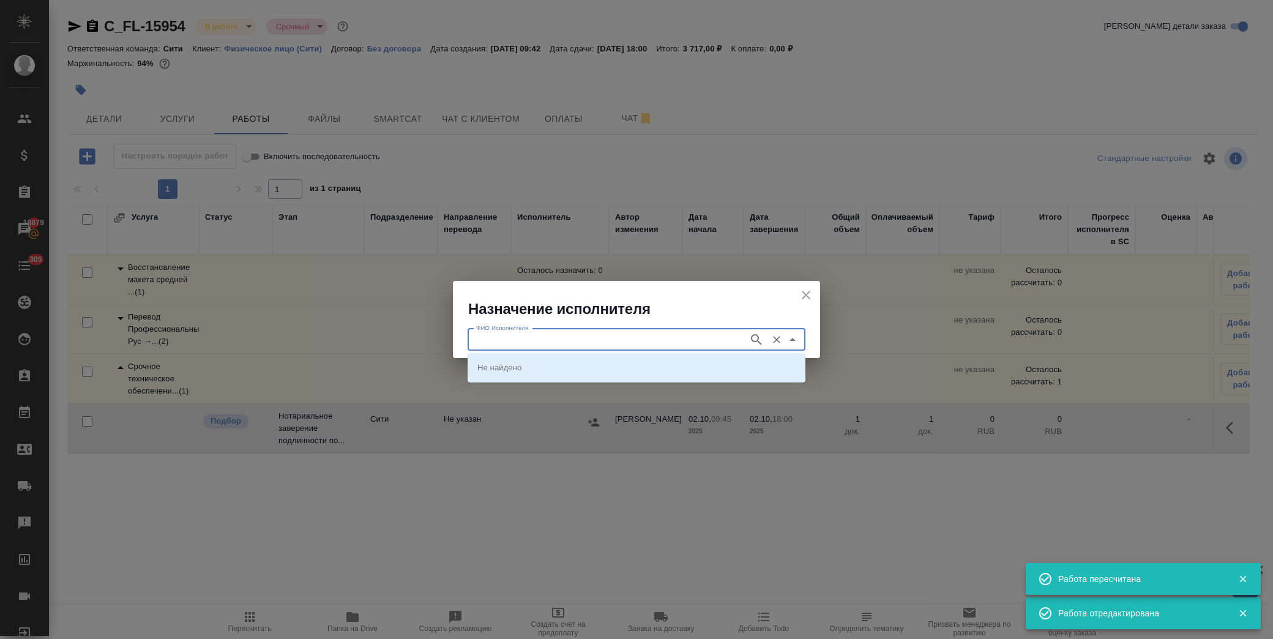
click at [521, 342] on input "ФИО Исполнителя" at bounding box center [606, 339] width 271 height 15
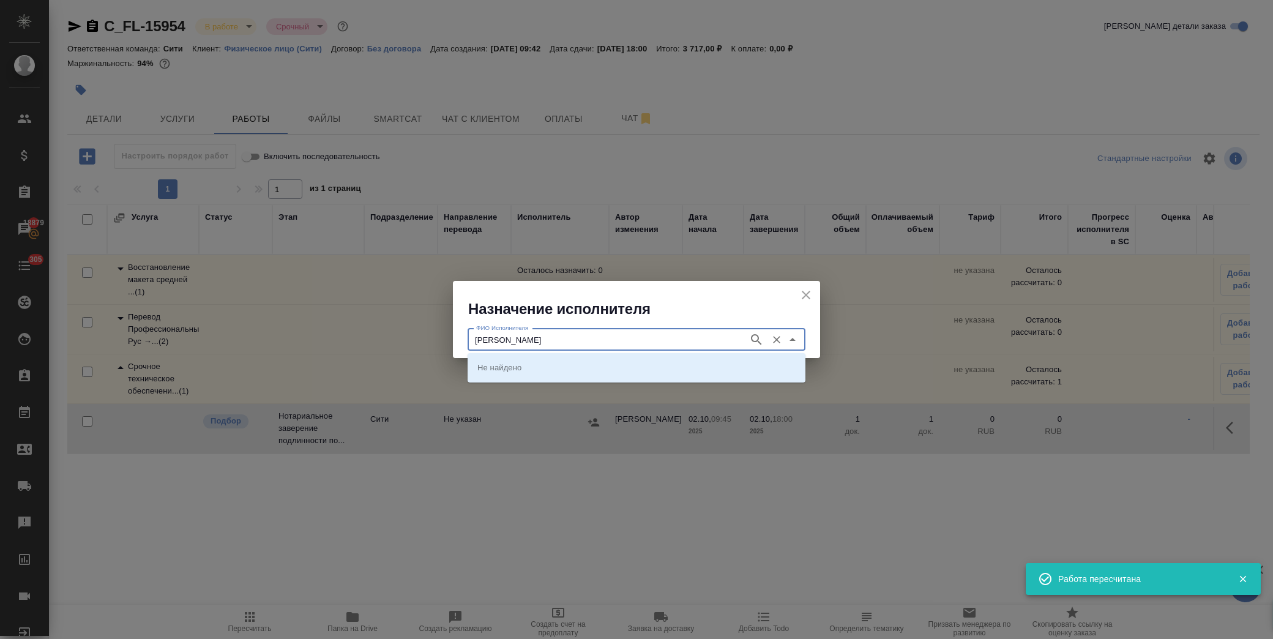
type input "крылова"
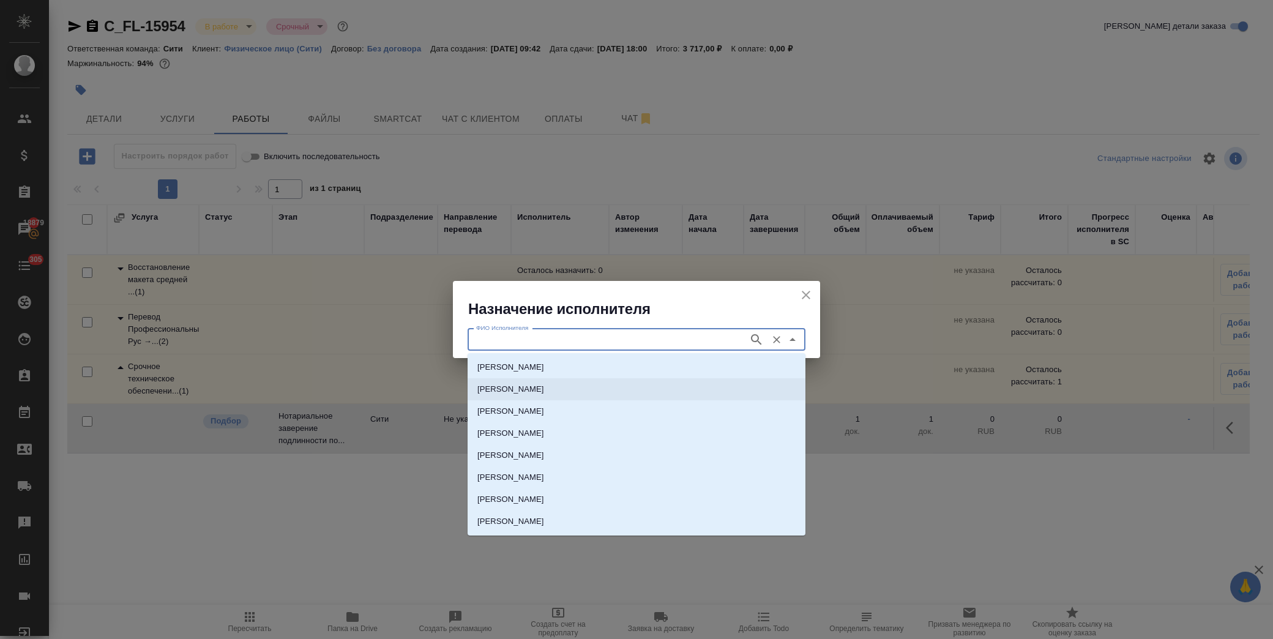
click at [544, 393] on p "НОТАРИУС Крылова Юлия Владимировна" at bounding box center [510, 389] width 67 height 12
type input "НОТАРИУС Крылова Юлия Владимировна"
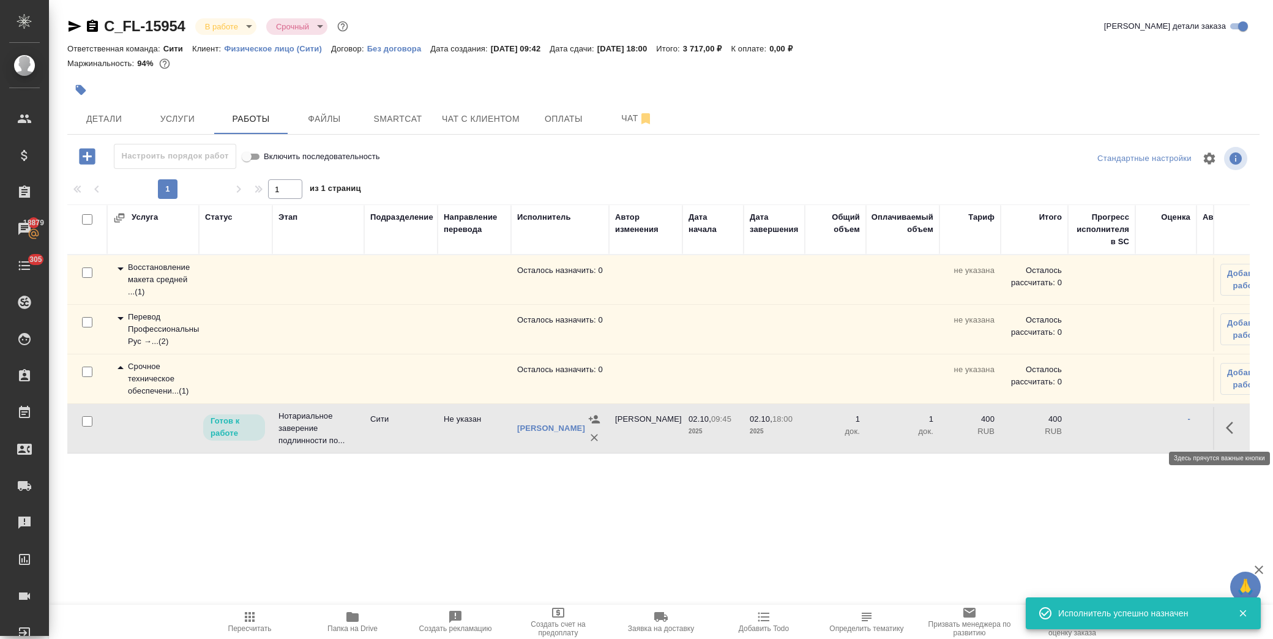
click at [1226, 428] on icon "button" at bounding box center [1233, 427] width 15 height 15
click at [1145, 435] on icon "button" at bounding box center [1143, 427] width 15 height 15
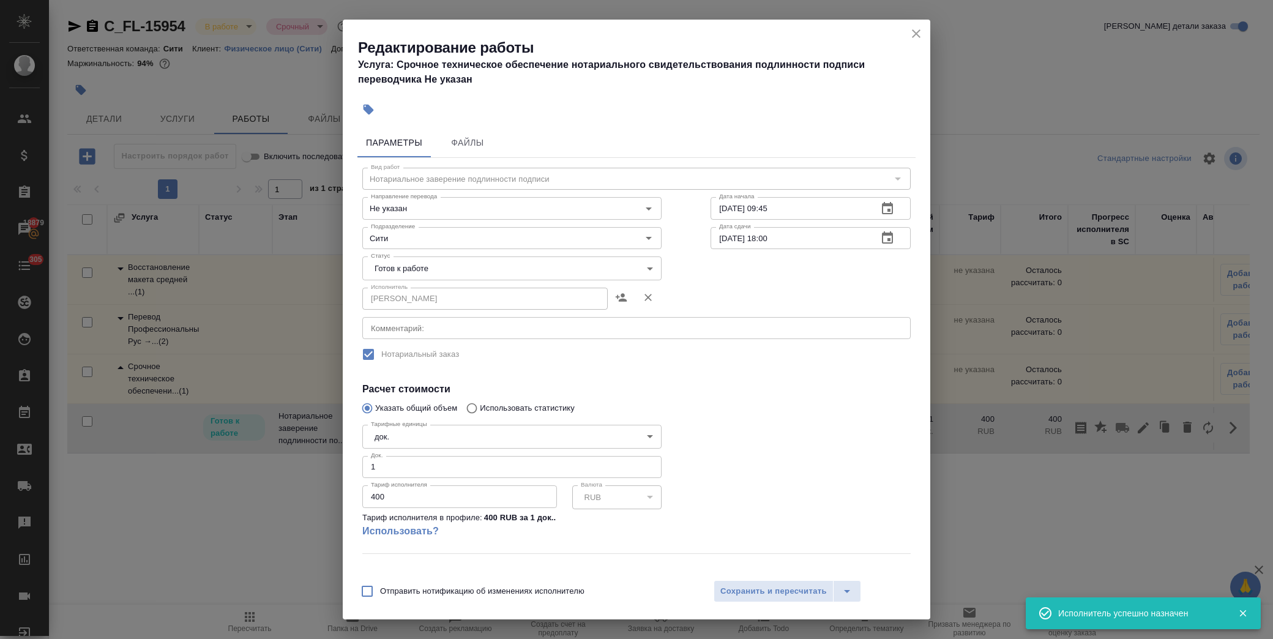
click at [474, 259] on body "🙏 .cls-1 fill:#fff; AWATERA Лофицкая Юлия Владимировна Клиенты Спецификации Зак…" at bounding box center [636, 319] width 1273 height 639
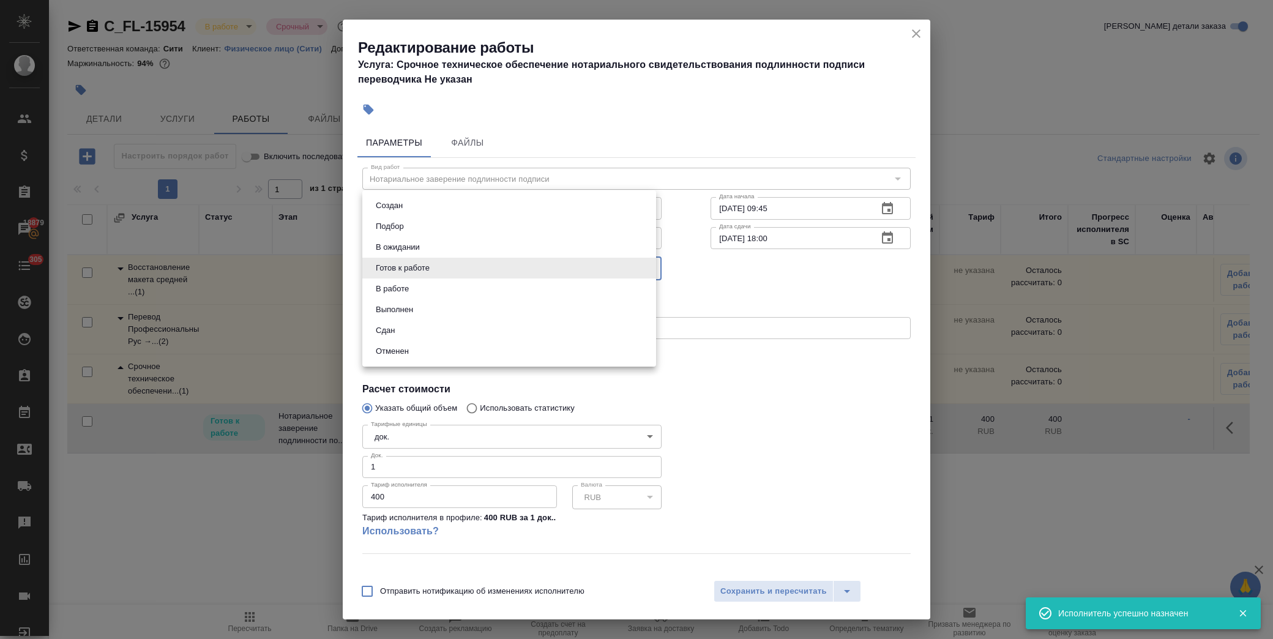
click at [439, 329] on li "Сдан" at bounding box center [509, 330] width 294 height 21
type input "closed"
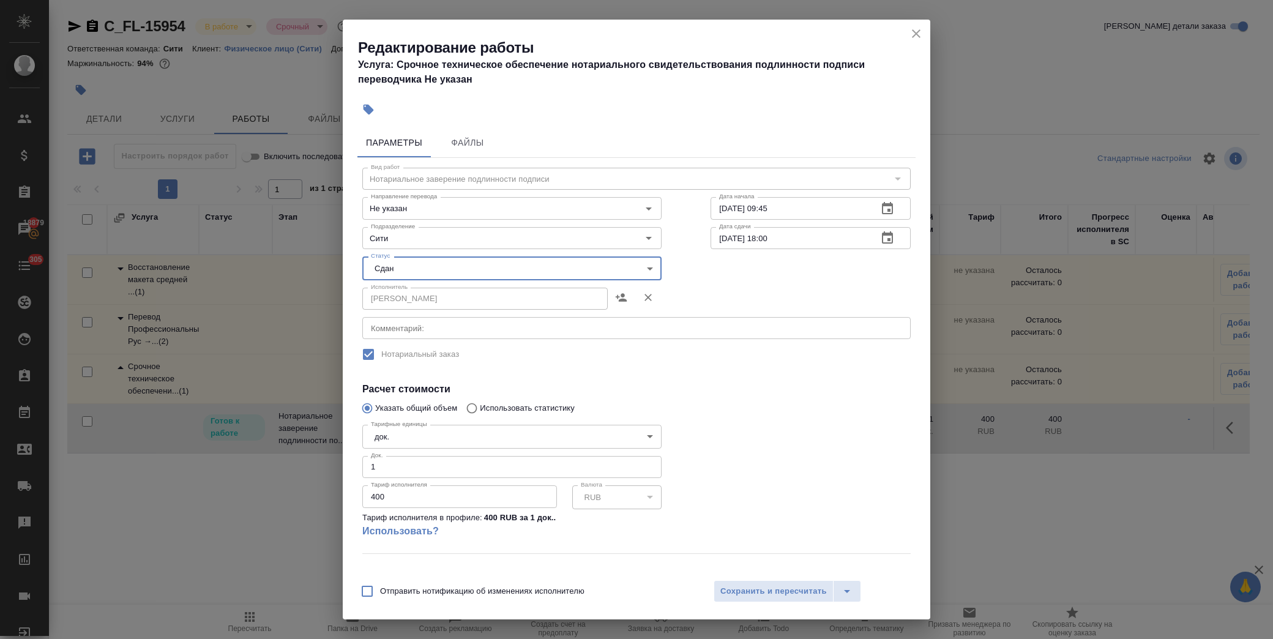
drag, startPoint x: 752, startPoint y: 591, endPoint x: 752, endPoint y: 565, distance: 25.7
click at [752, 592] on span "Сохранить и пересчитать" at bounding box center [773, 591] width 106 height 14
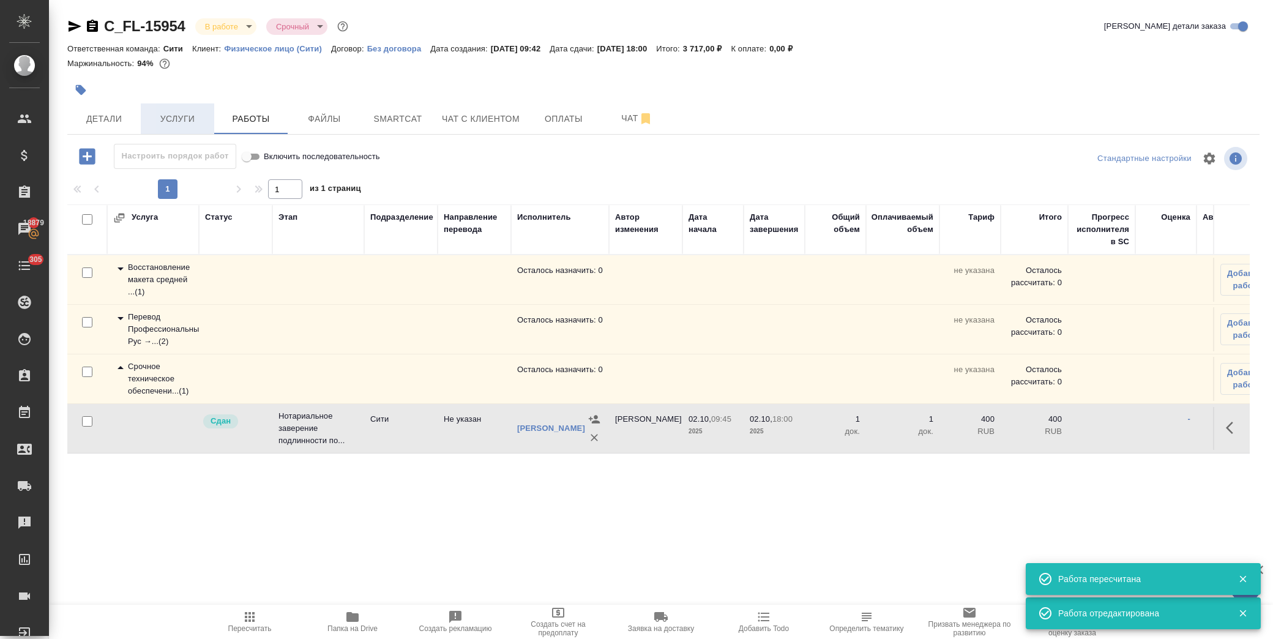
click at [174, 113] on span "Услуги" at bounding box center [177, 118] width 59 height 15
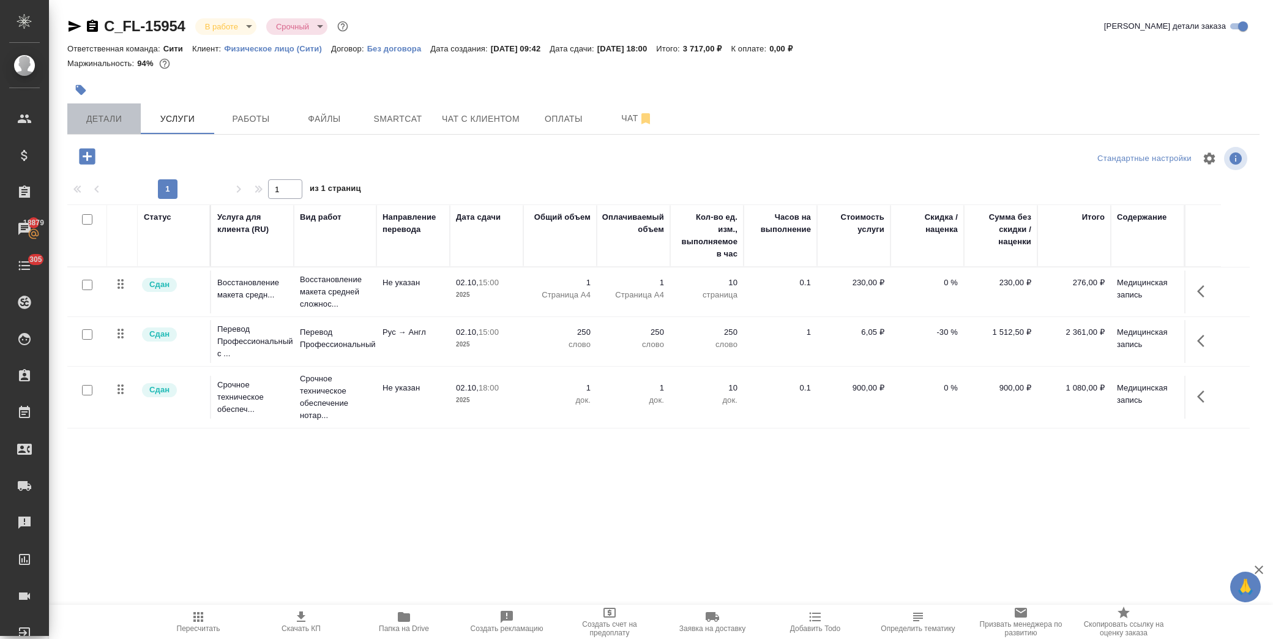
click at [110, 105] on button "Детали" at bounding box center [103, 118] width 73 height 31
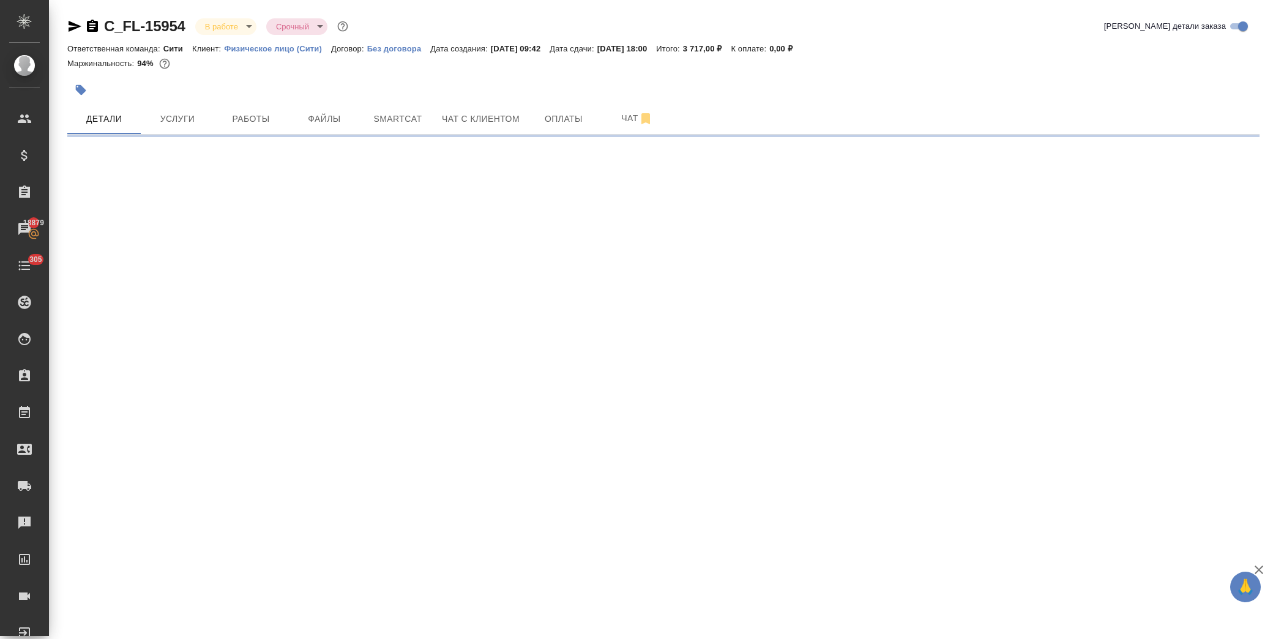
select select "RU"
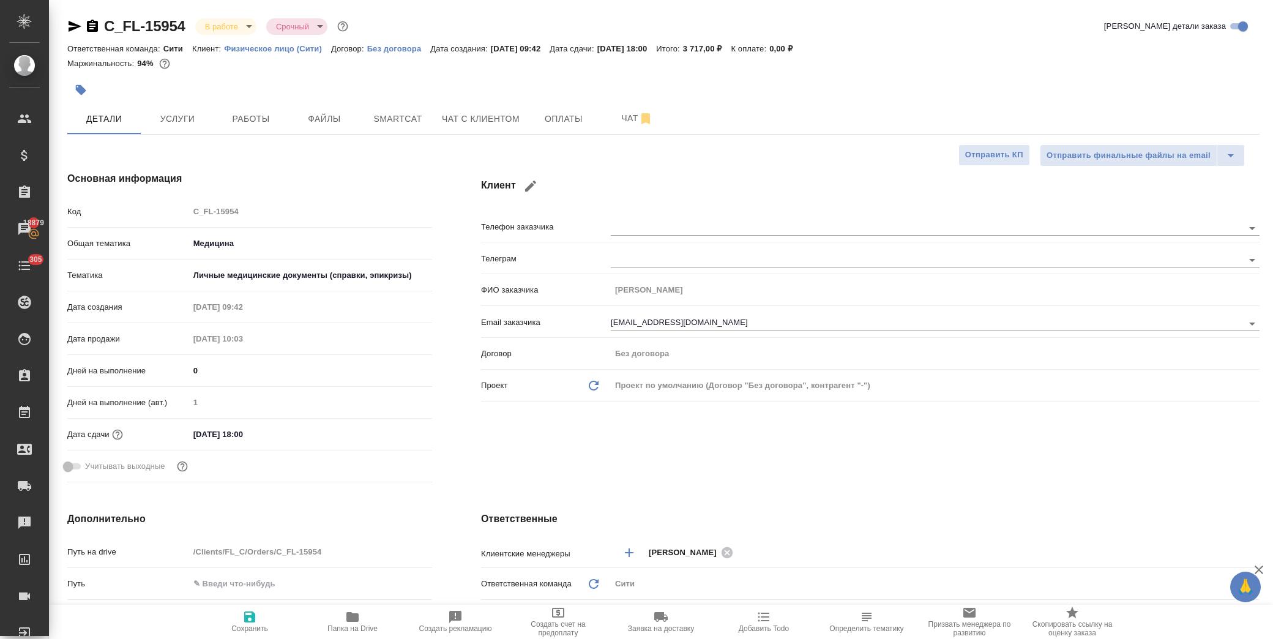
type textarea "x"
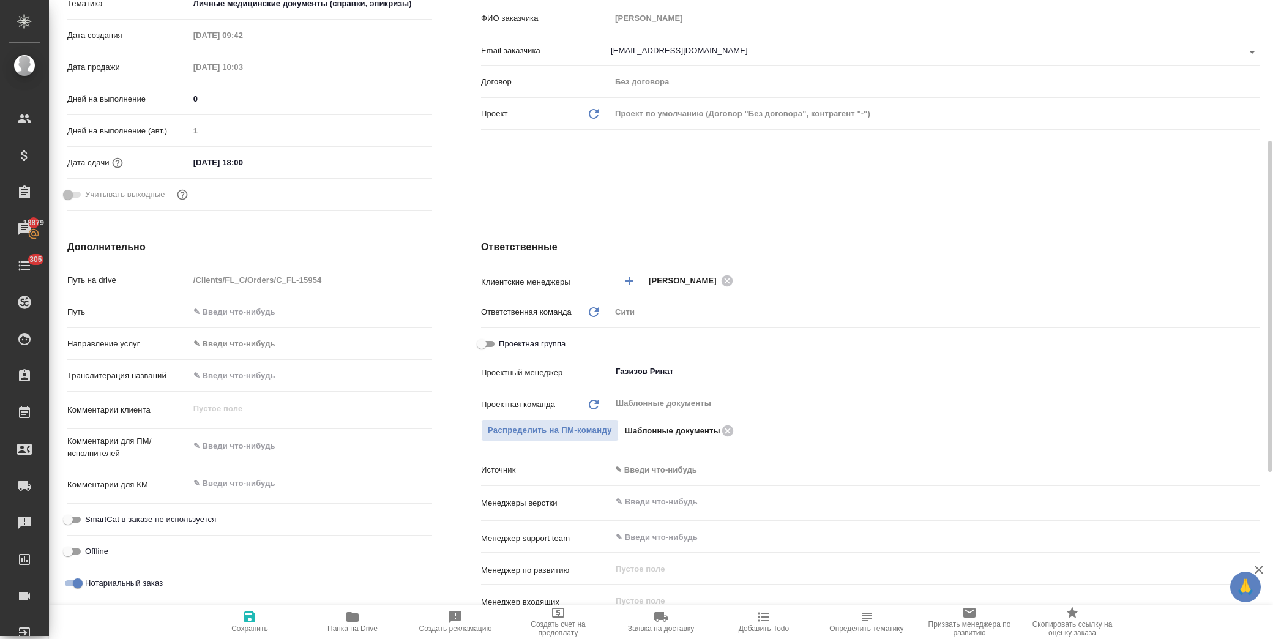
drag, startPoint x: 484, startPoint y: 345, endPoint x: 515, endPoint y: 356, distance: 32.7
click at [483, 344] on input "Проектная группа" at bounding box center [482, 344] width 44 height 15
checkbox input "true"
type textarea "x"
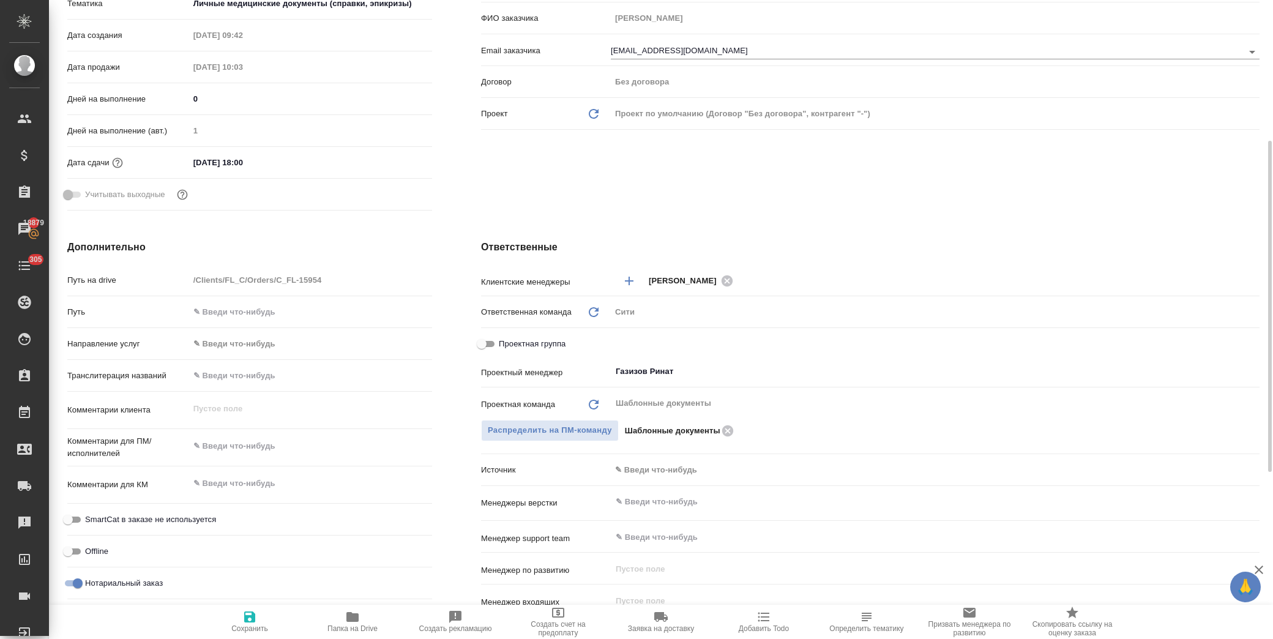
type textarea "x"
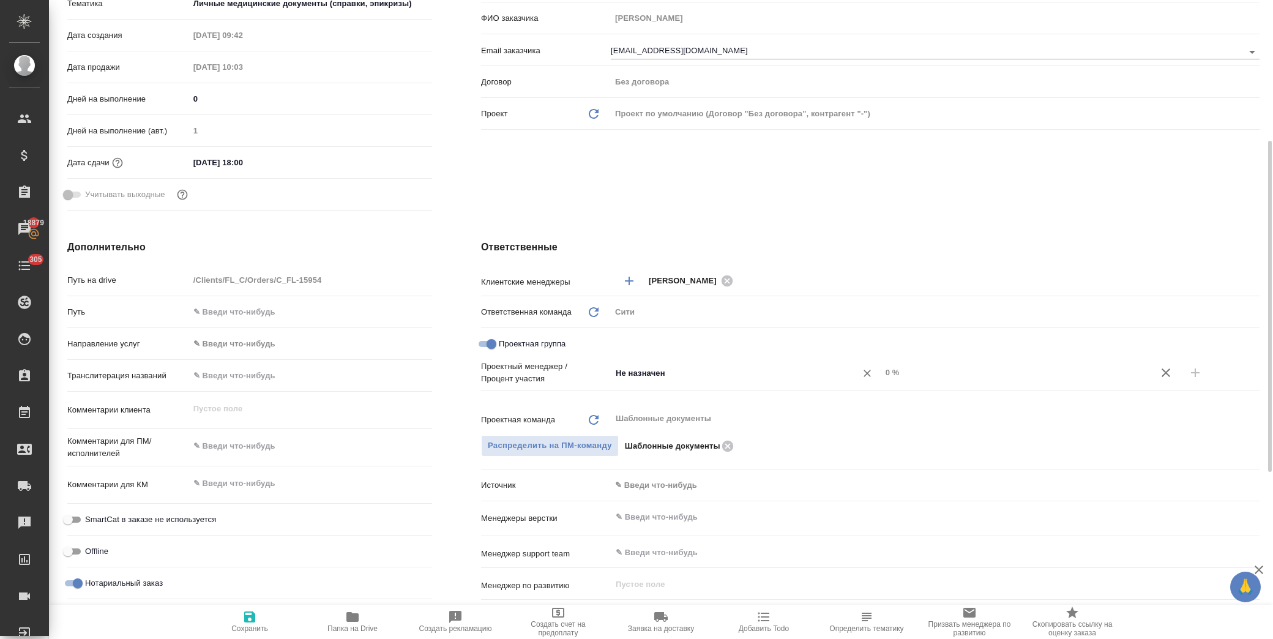
click at [641, 371] on input "Не назначен" at bounding box center [725, 372] width 222 height 15
type input "гази"
drag, startPoint x: 644, startPoint y: 403, endPoint x: 973, endPoint y: 360, distance: 331.4
click at [647, 402] on li "Газизов Ринат" at bounding box center [746, 400] width 271 height 22
type textarea "x"
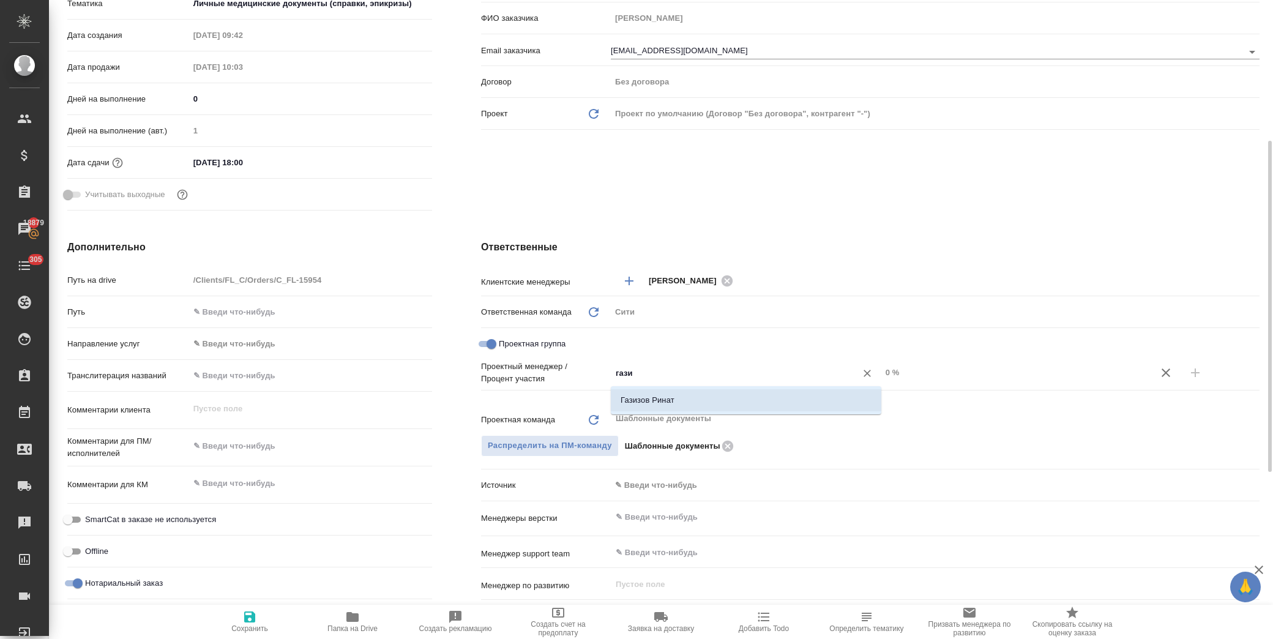
type textarea "x"
click at [1203, 375] on button "button" at bounding box center [1195, 372] width 29 height 29
type textarea "x"
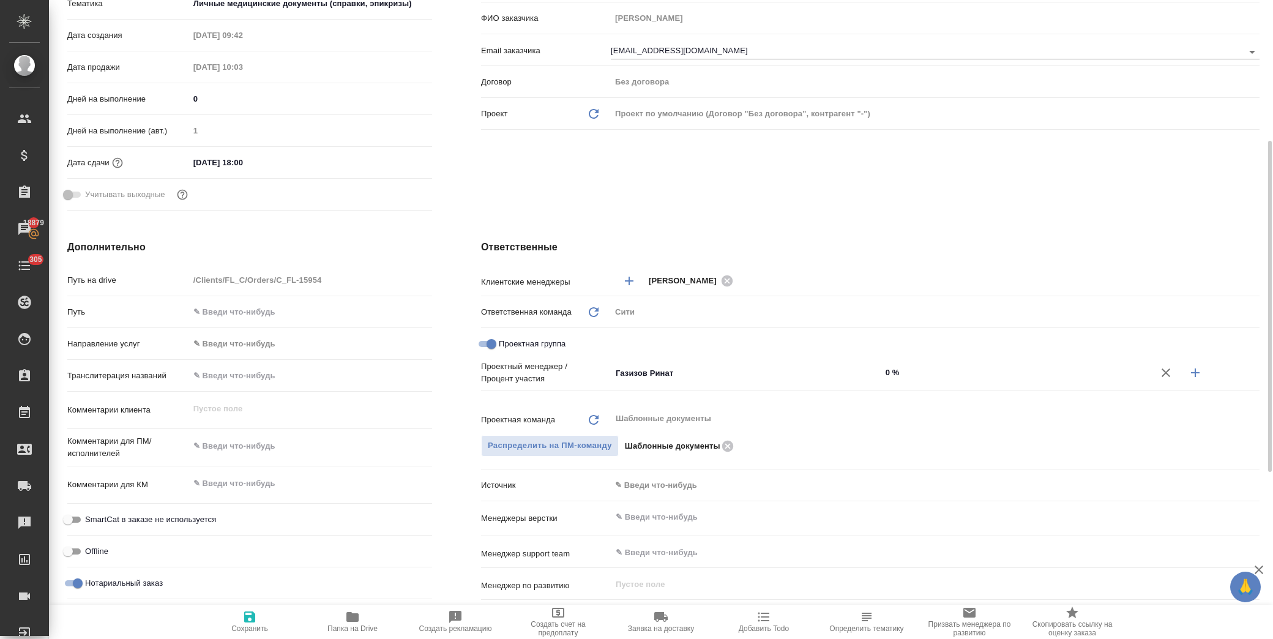
type textarea "x"
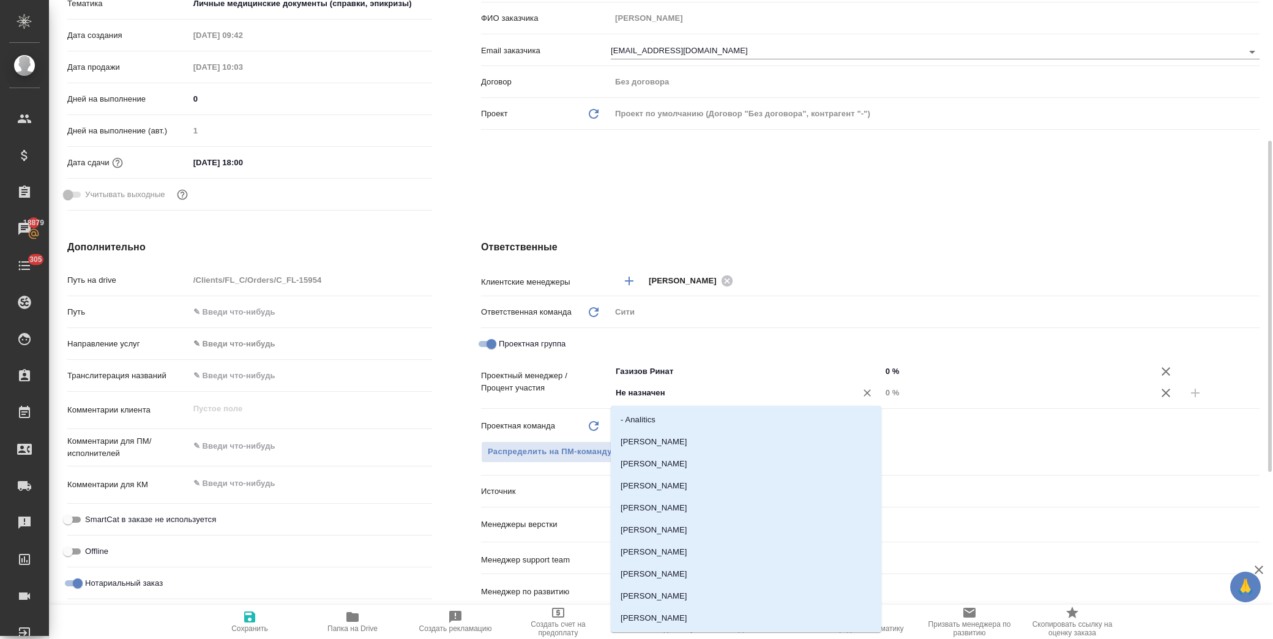
click at [646, 396] on input "Не назначен" at bounding box center [725, 393] width 222 height 15
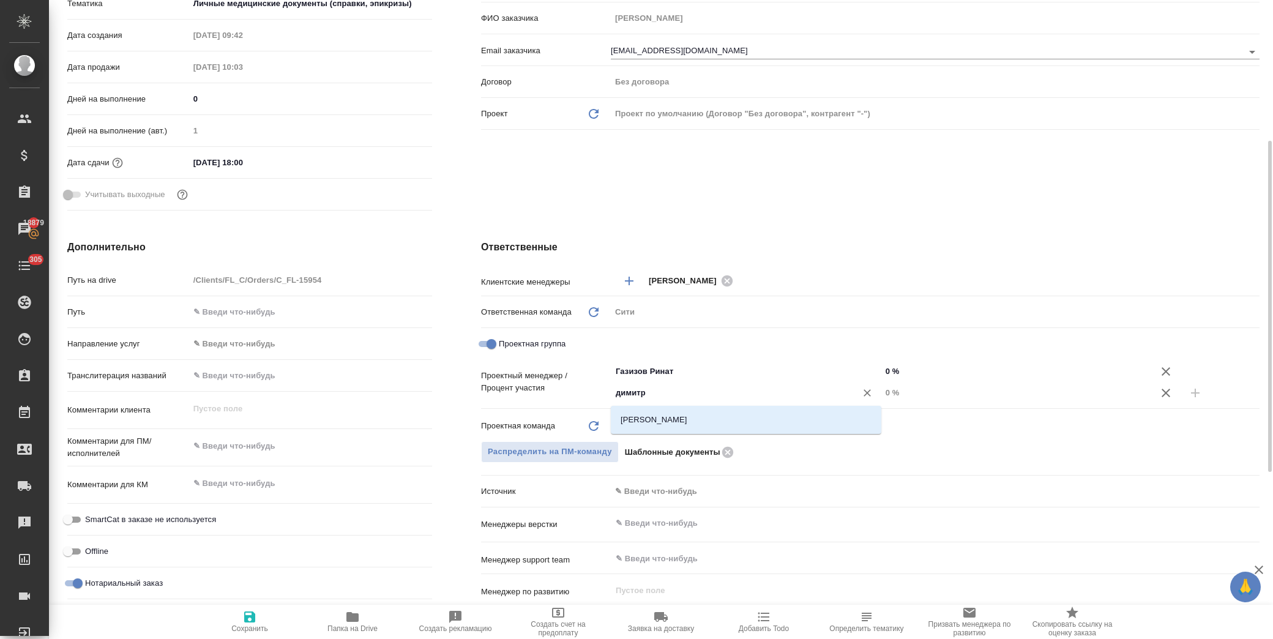
type input "димитри"
click at [662, 412] on li "[PERSON_NAME]" at bounding box center [746, 420] width 271 height 22
type textarea "x"
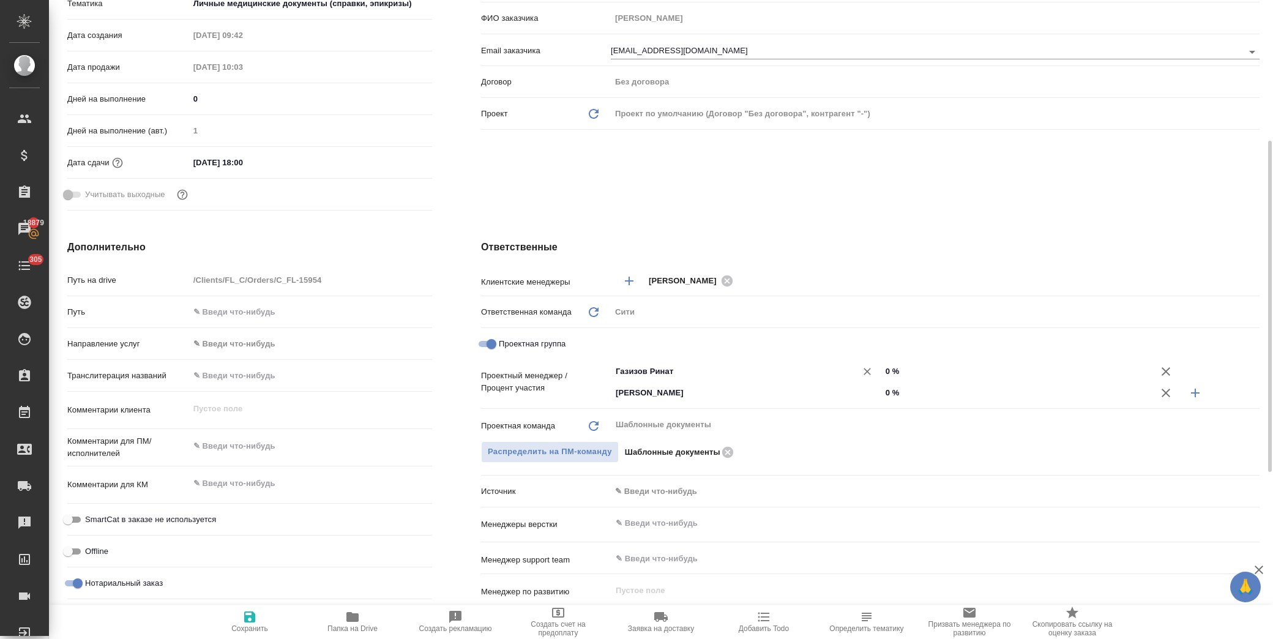
click at [878, 368] on div "Газизов Ринат ​" at bounding box center [746, 371] width 271 height 22
drag, startPoint x: 673, startPoint y: 371, endPoint x: 597, endPoint y: 377, distance: 76.1
click at [597, 377] on div "Проектный менеджер / Процент участия 78 ​ 0 % Димитриева Юлия ​ 0 %" at bounding box center [870, 381] width 778 height 43
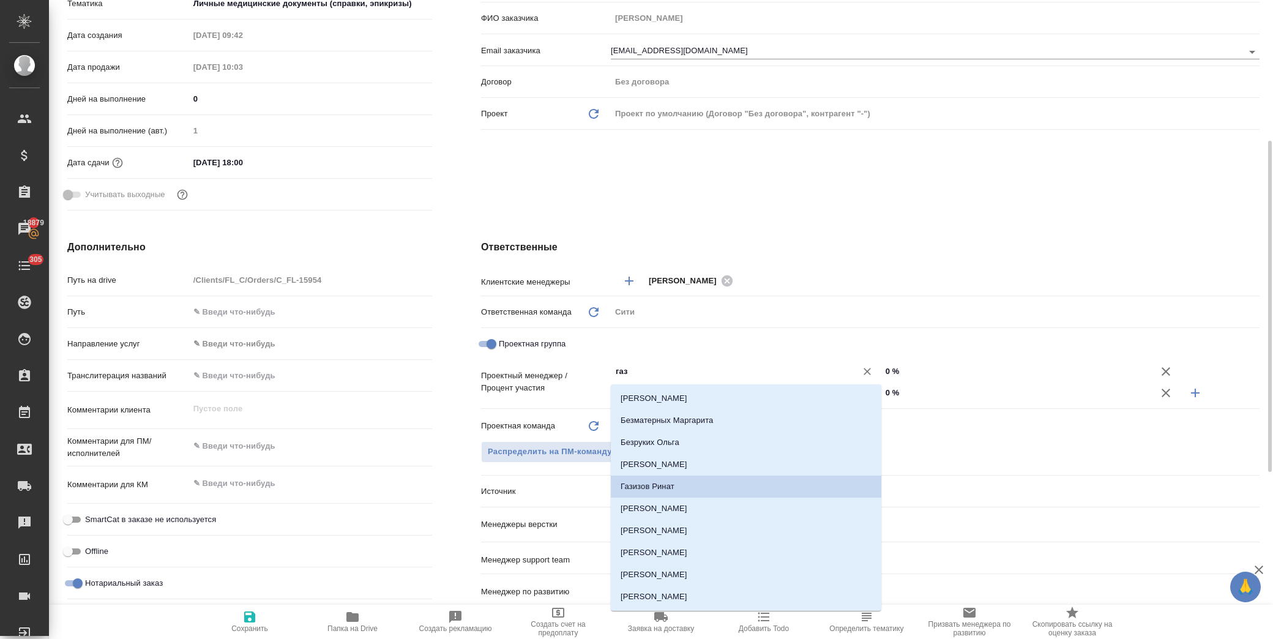
scroll to position [3, 0]
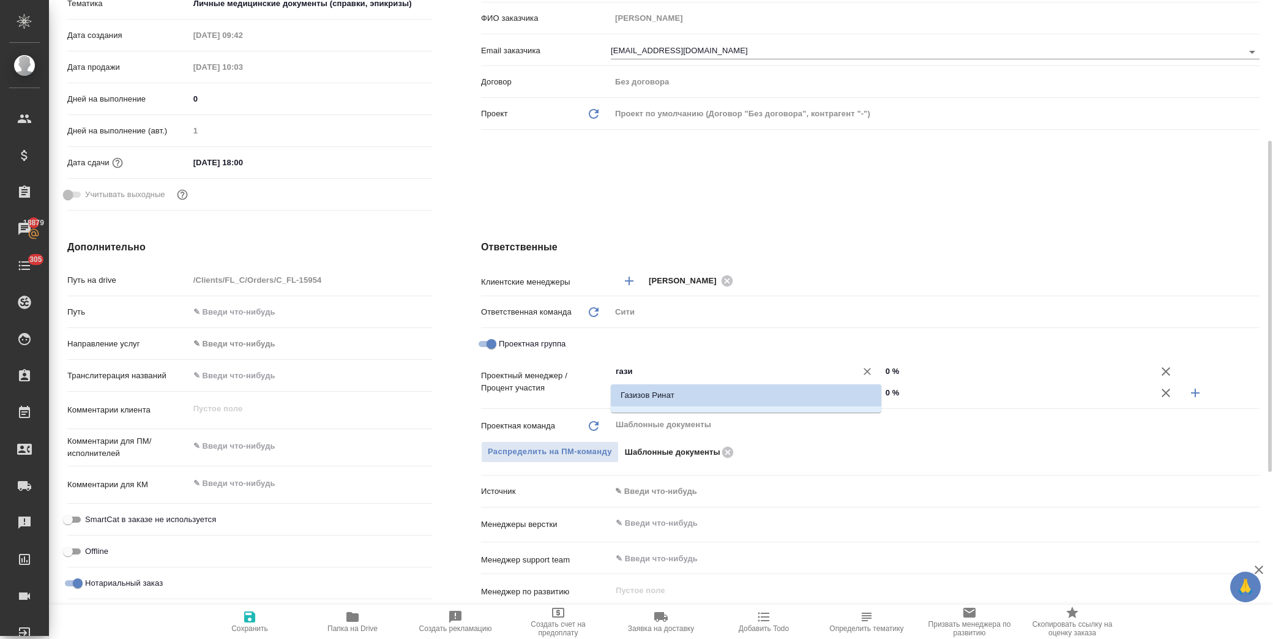
drag, startPoint x: 655, startPoint y: 396, endPoint x: 805, endPoint y: 377, distance: 150.5
click at [657, 397] on li "Газизов Ринат" at bounding box center [746, 395] width 271 height 22
type input "Газизов Ринат"
click at [885, 374] on input "0 %" at bounding box center [1016, 371] width 269 height 18
type input "70 %"
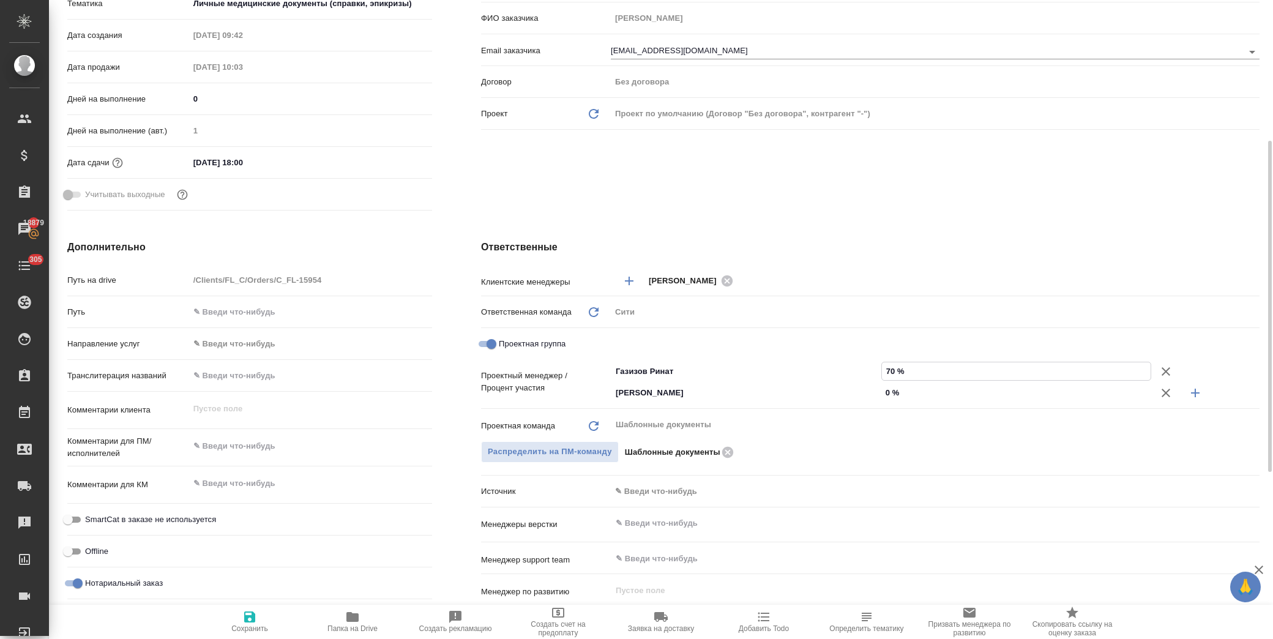
type textarea "x"
type input "70 %"
click at [884, 393] on input "0 %" at bounding box center [1016, 393] width 269 height 18
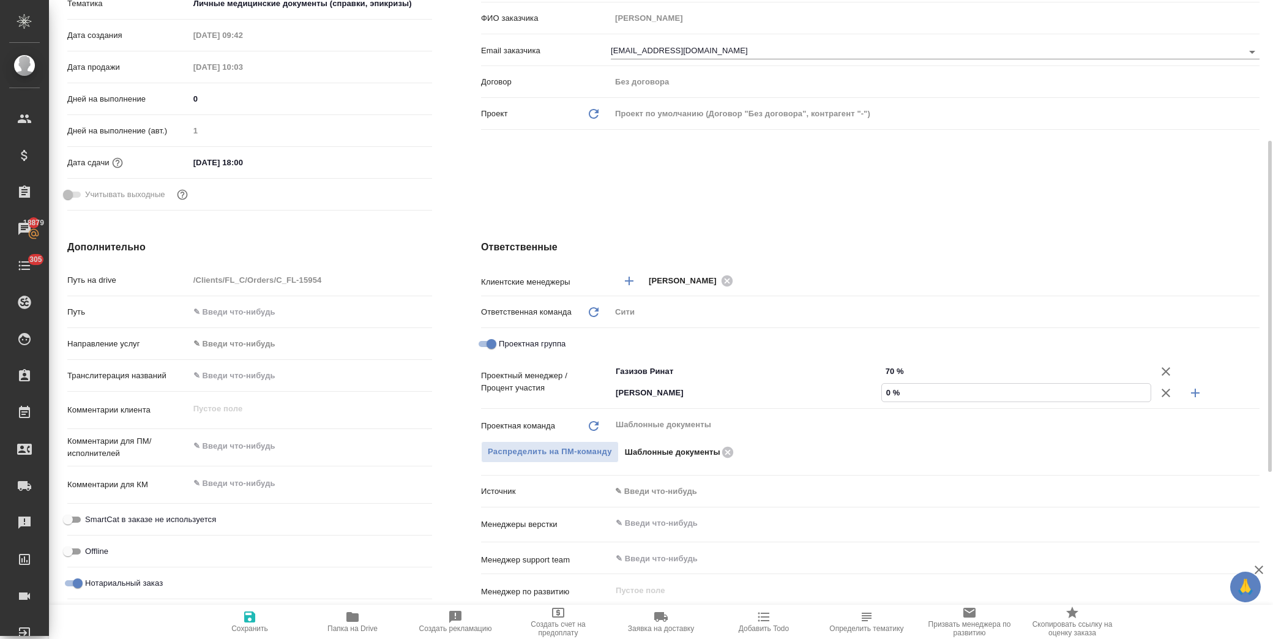
type input "30 %"
type textarea "x"
type input "30 %"
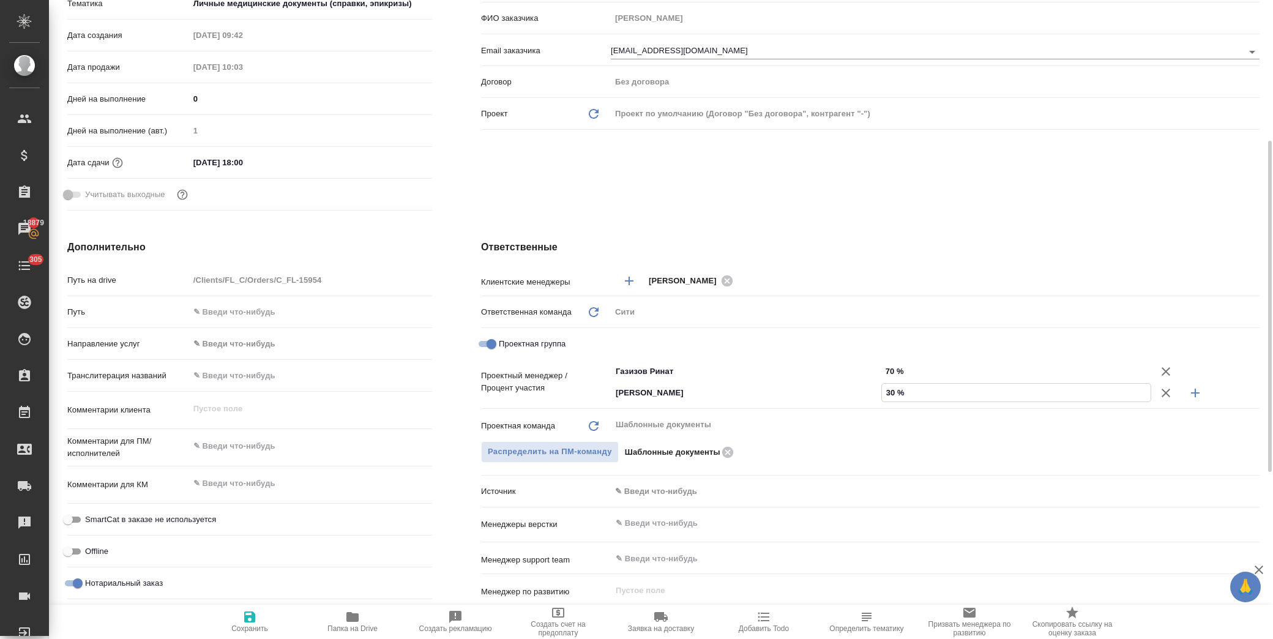
drag, startPoint x: 245, startPoint y: 620, endPoint x: 266, endPoint y: 594, distance: 33.9
click at [245, 621] on icon "button" at bounding box center [249, 616] width 11 height 11
type textarea "x"
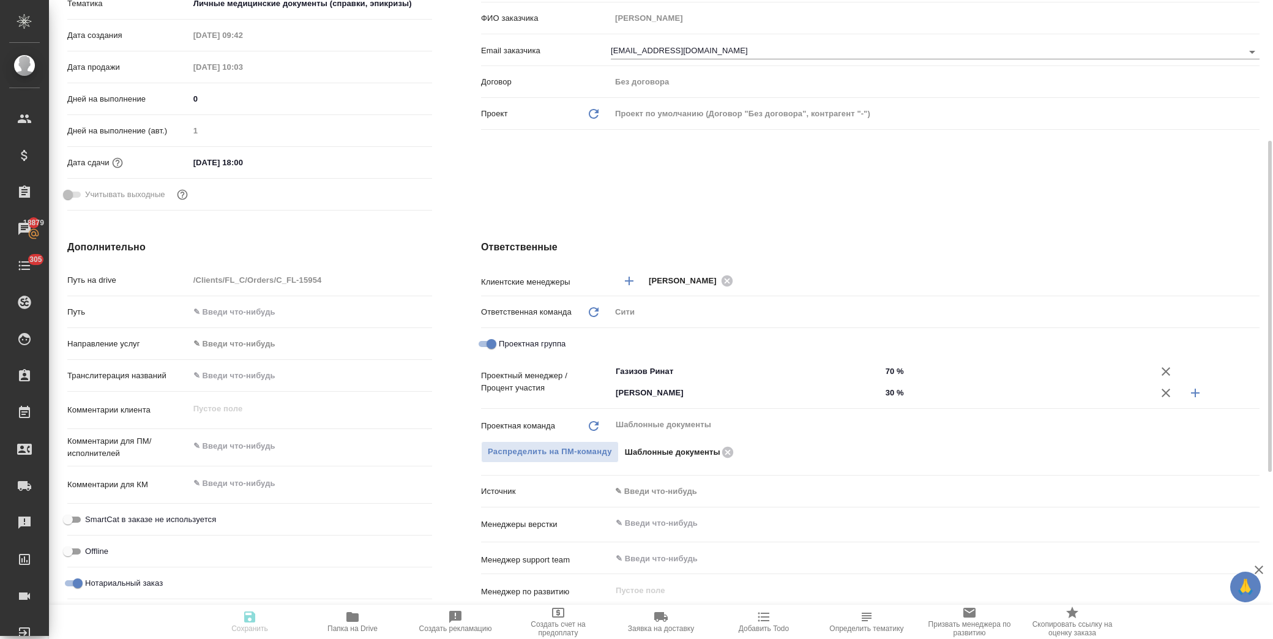
type textarea "x"
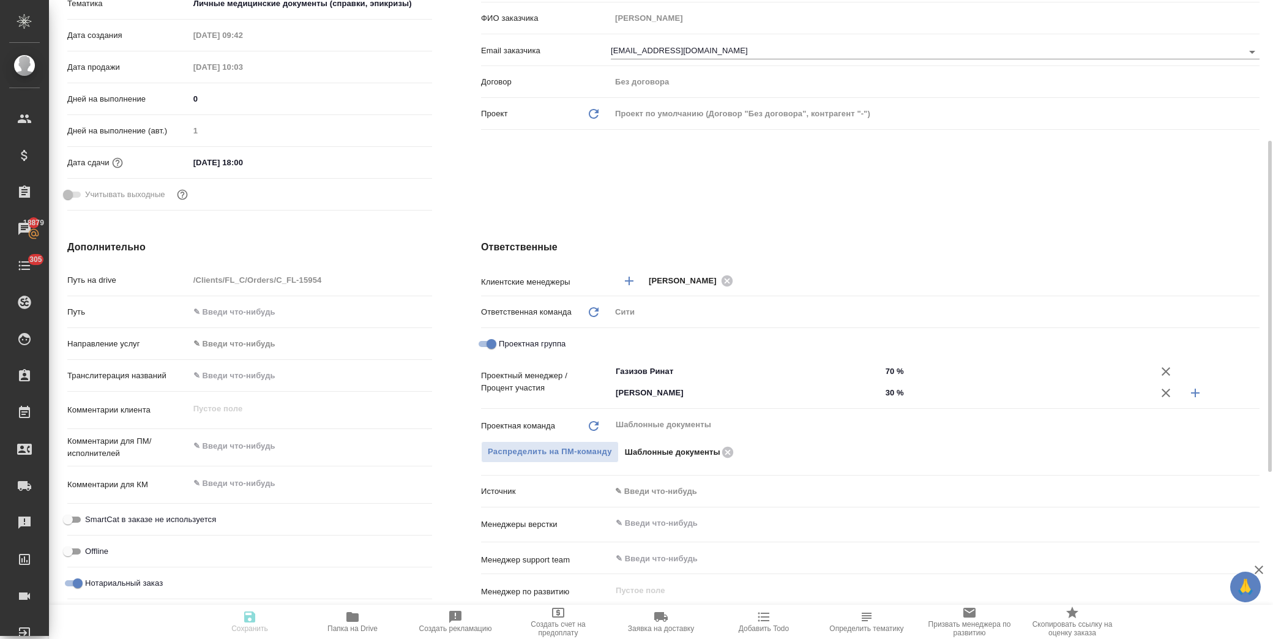
type textarea "x"
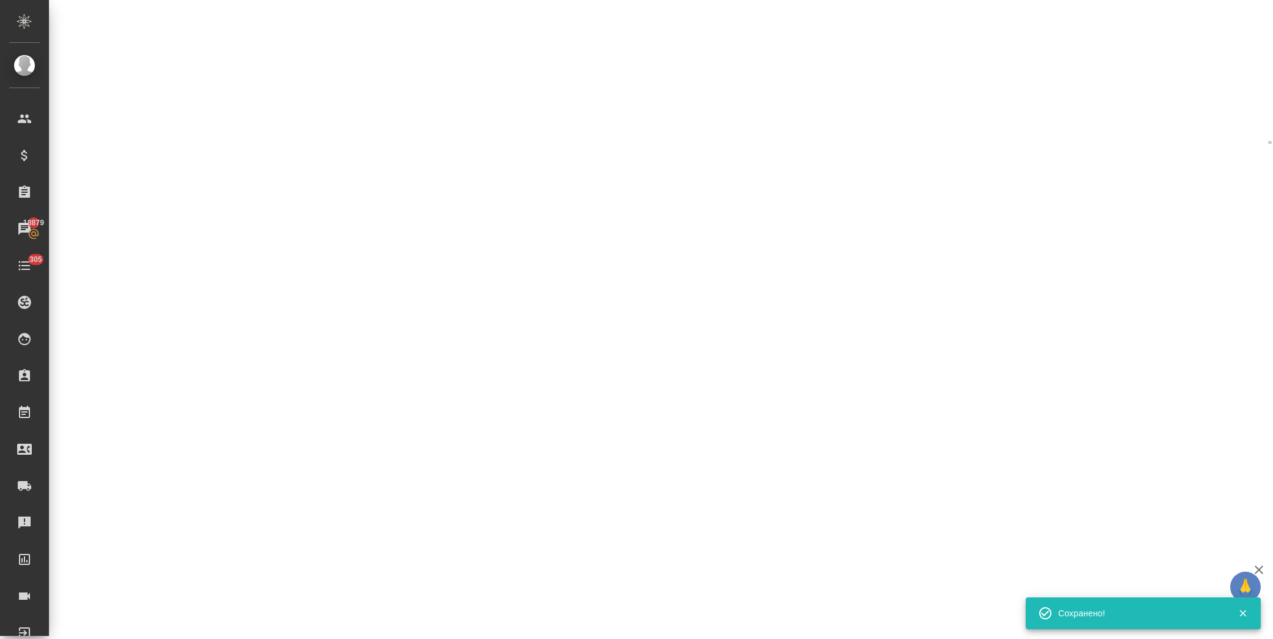
select select "RU"
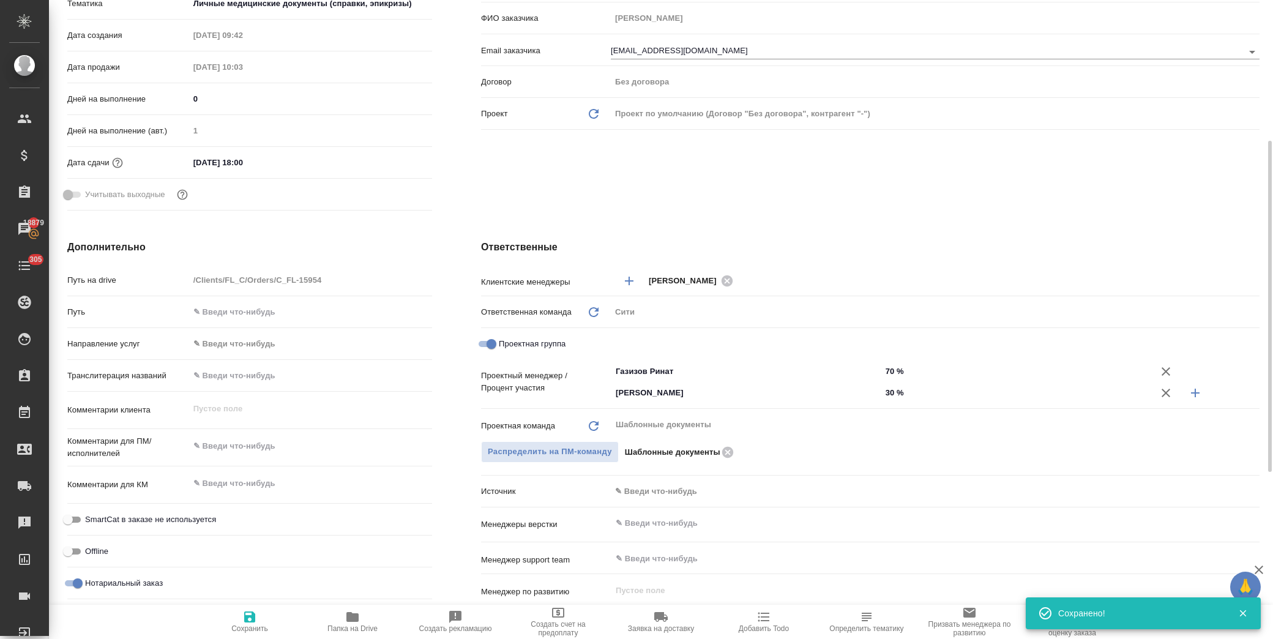
type textarea "x"
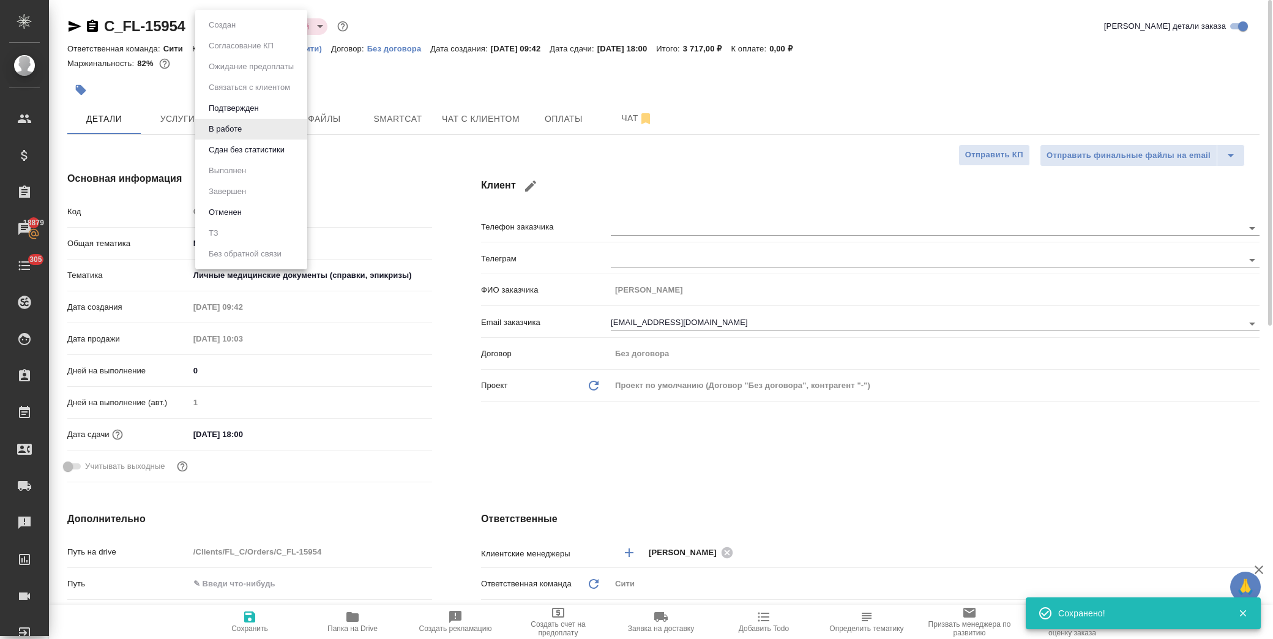
click at [226, 27] on body "🙏 .cls-1 fill:#fff; AWATERA Лофицкая Юлия Владимировна Клиенты Спецификации Зак…" at bounding box center [636, 319] width 1273 height 639
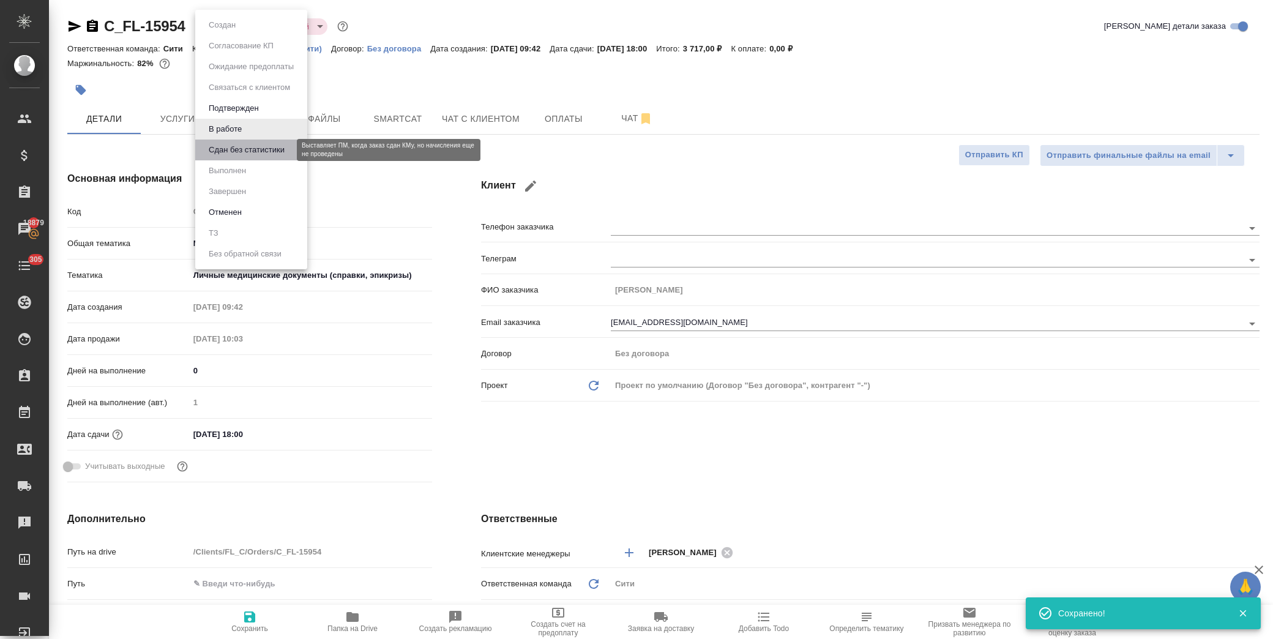
click at [253, 146] on button "Сдан без статистики" at bounding box center [246, 149] width 83 height 13
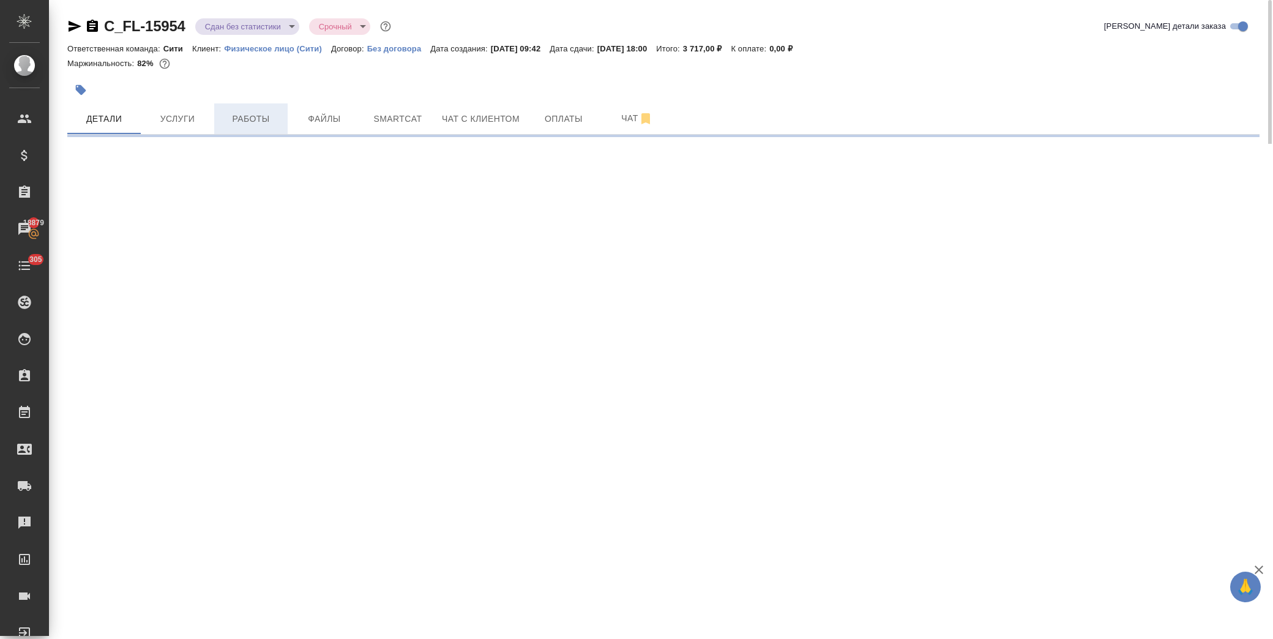
click at [245, 121] on span "Работы" at bounding box center [251, 118] width 59 height 15
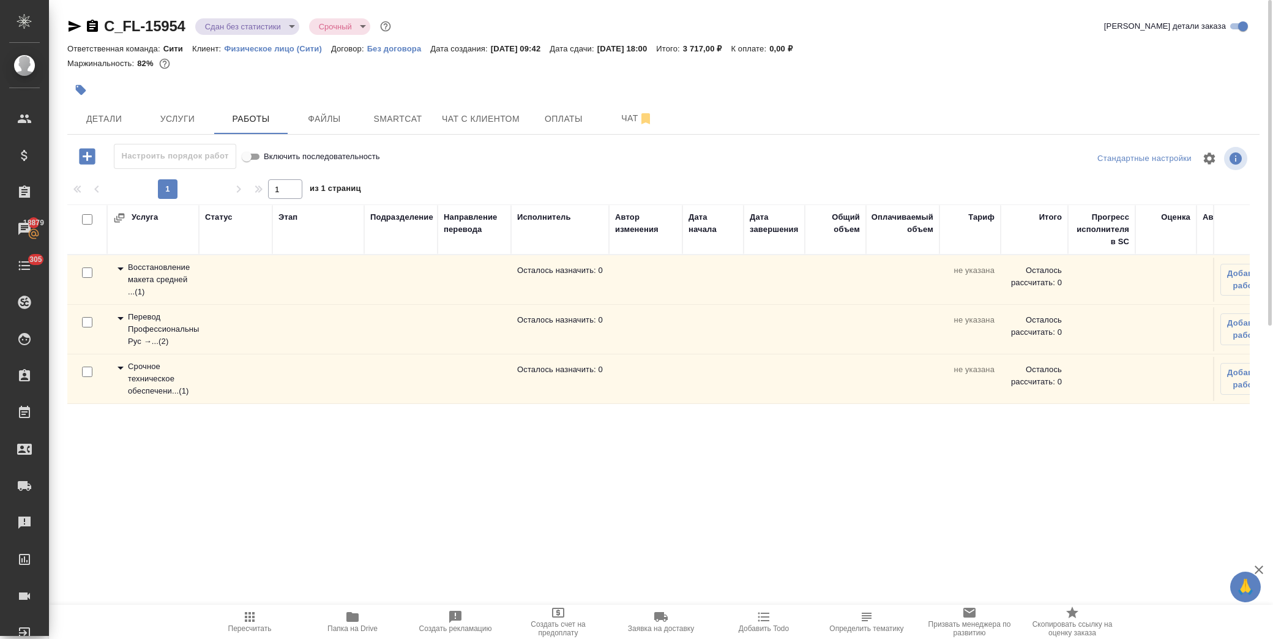
click at [124, 267] on icon at bounding box center [120, 268] width 15 height 15
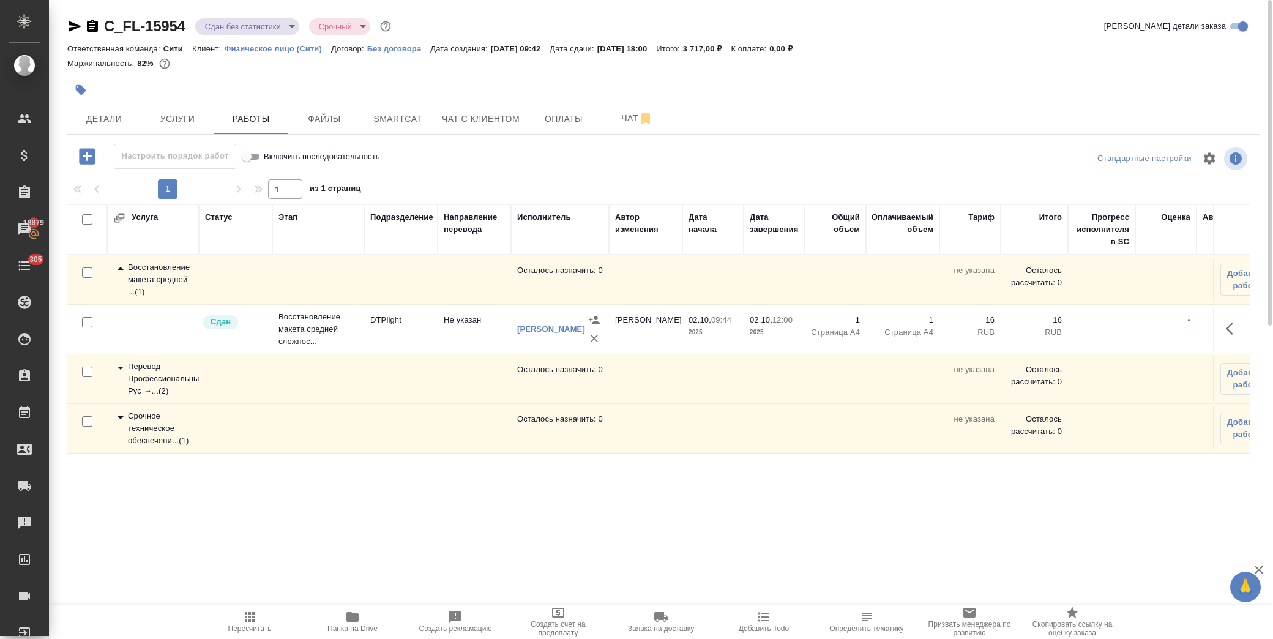
click at [124, 267] on icon at bounding box center [120, 268] width 15 height 15
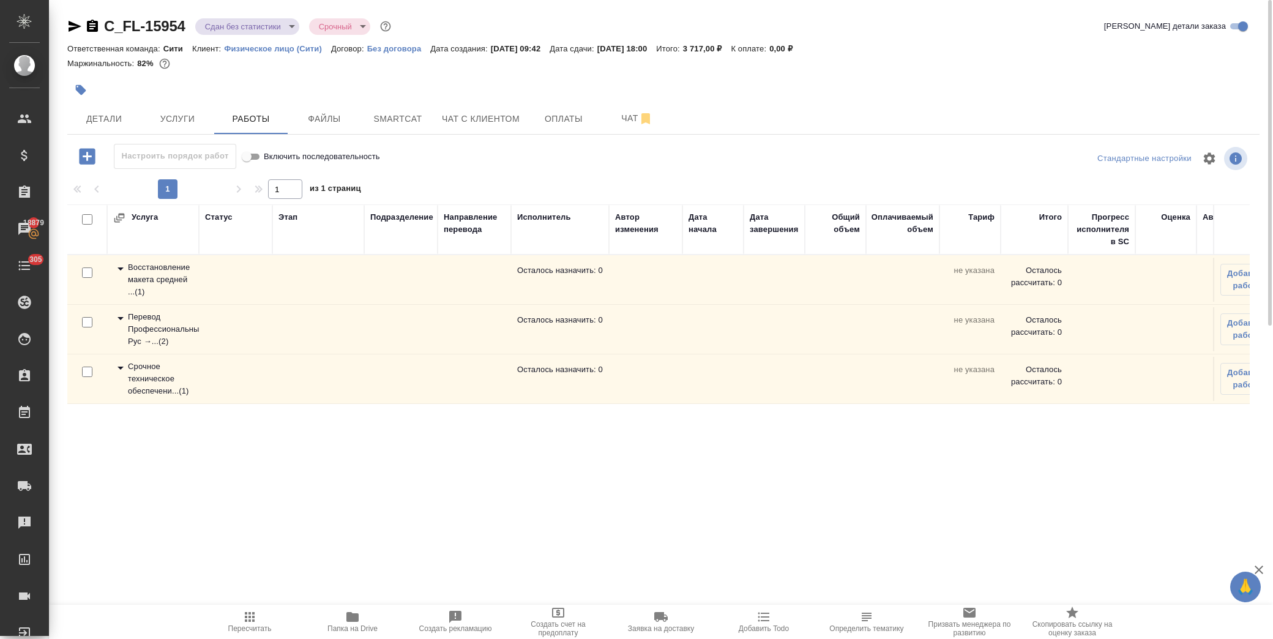
click at [119, 319] on icon at bounding box center [121, 318] width 6 height 3
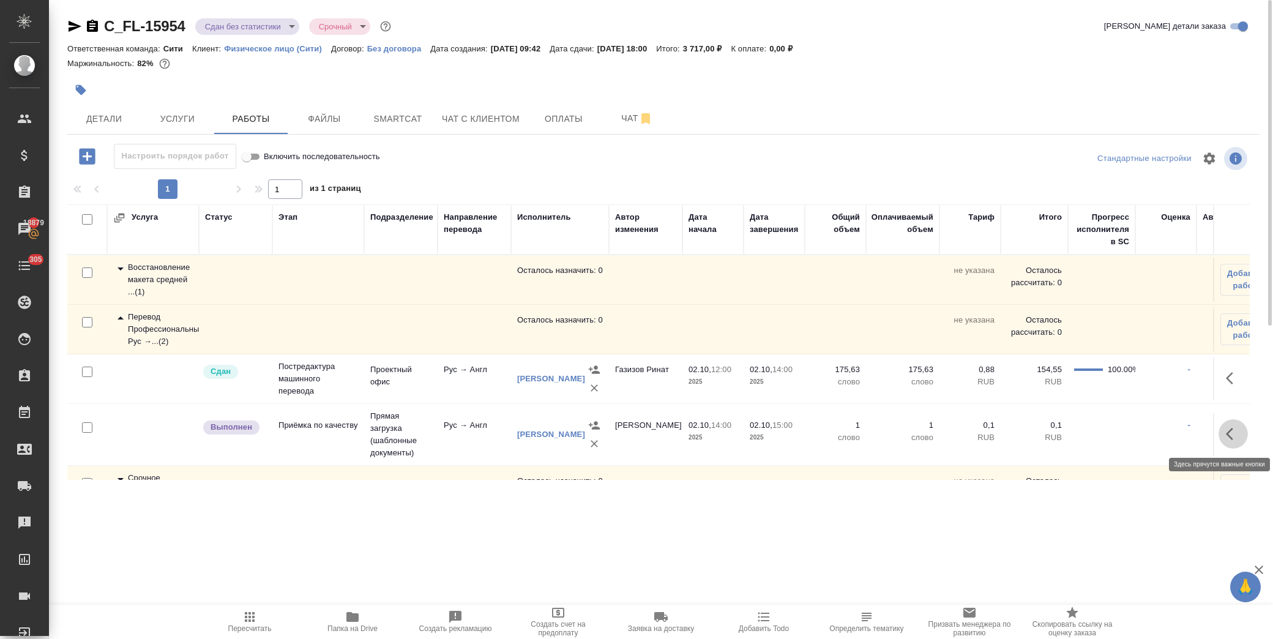
drag, startPoint x: 1224, startPoint y: 435, endPoint x: 1209, endPoint y: 435, distance: 14.7
click at [1226, 435] on icon "button" at bounding box center [1233, 434] width 15 height 15
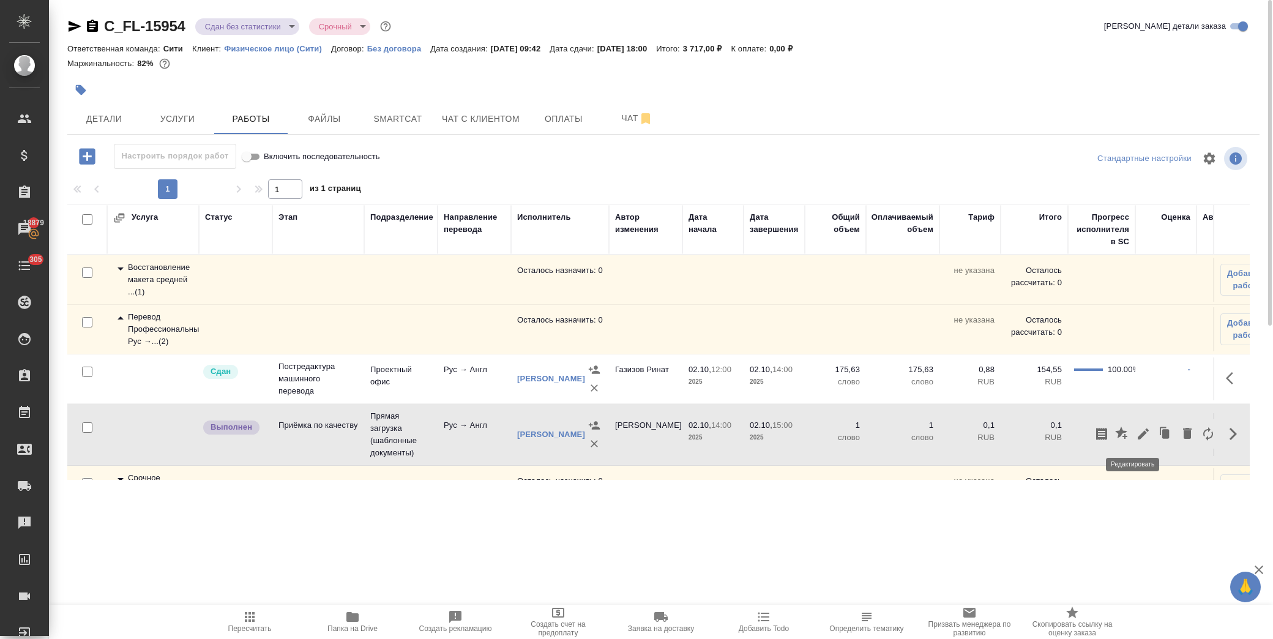
click at [1136, 431] on icon "button" at bounding box center [1143, 434] width 15 height 15
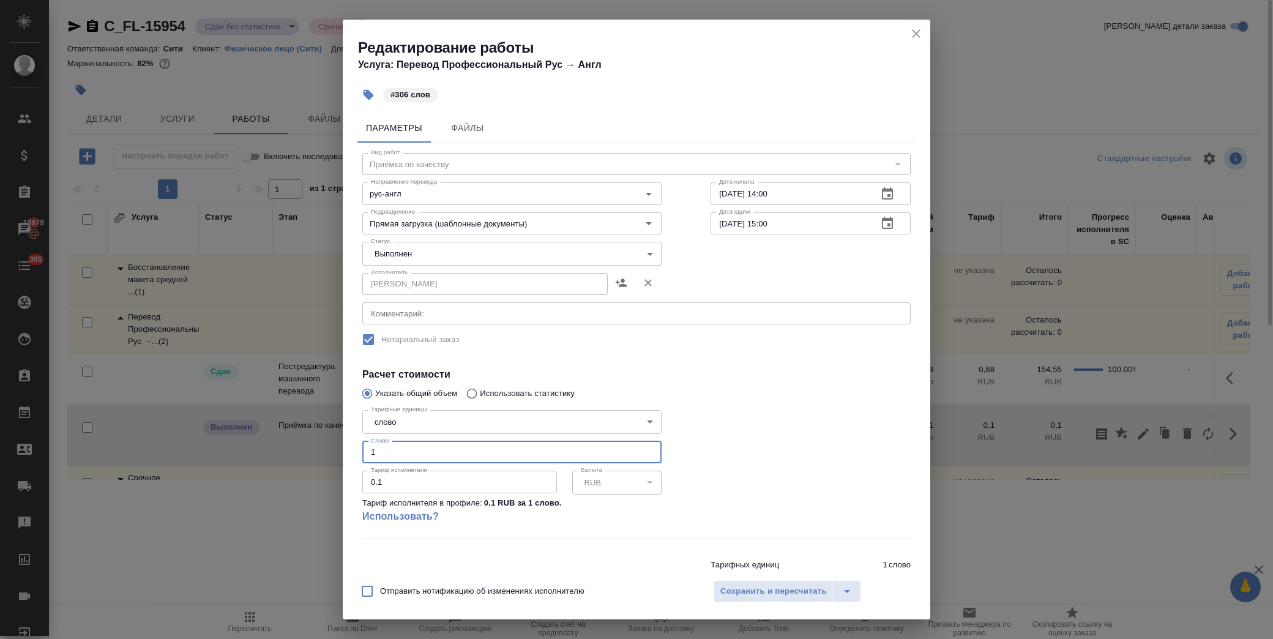
drag, startPoint x: 327, startPoint y: 457, endPoint x: 302, endPoint y: 461, distance: 25.5
click at [302, 461] on div "Редактирование работы Услуга: Перевод Профессиональный Рус → Англ #306 слов Пар…" at bounding box center [636, 319] width 1273 height 639
type input "306"
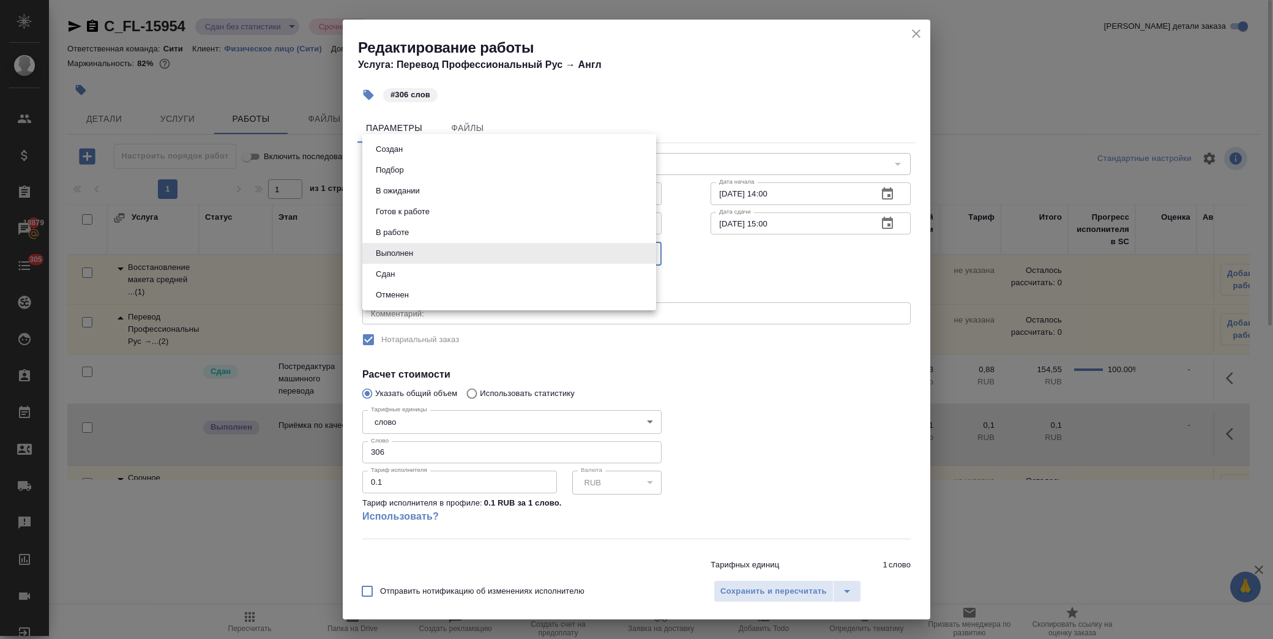
click at [480, 244] on body "🙏 .cls-1 fill:#fff; AWATERA Лофицкая Юлия Владимировна Клиенты Спецификации Зак…" at bounding box center [636, 319] width 1273 height 639
drag, startPoint x: 425, startPoint y: 273, endPoint x: 600, endPoint y: 390, distance: 210.3
click at [426, 274] on li "Сдан" at bounding box center [509, 274] width 294 height 21
type input "closed"
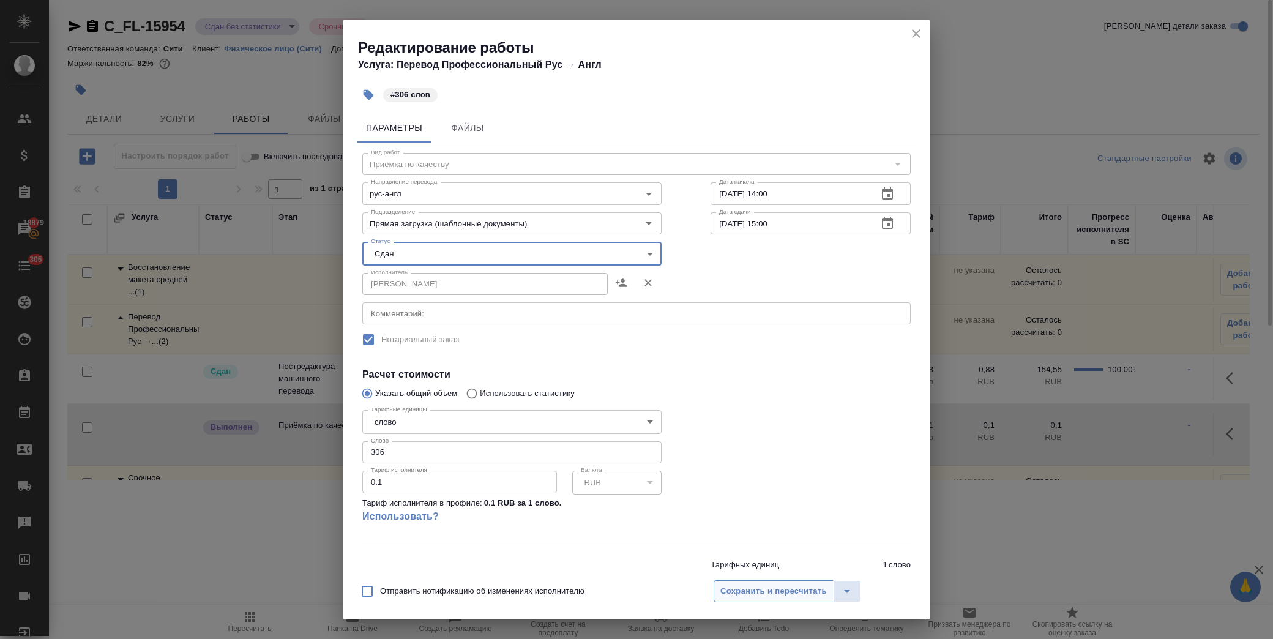
click at [747, 597] on span "Сохранить и пересчитать" at bounding box center [773, 591] width 106 height 14
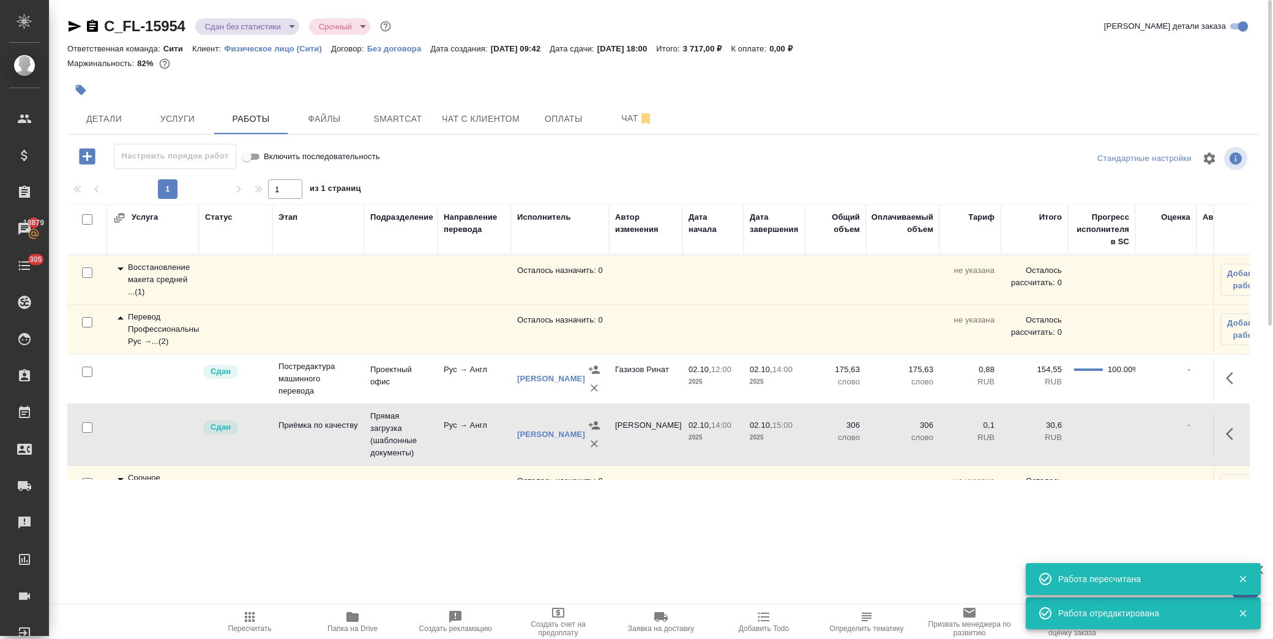
click at [282, 24] on body "🙏 .cls-1 fill:#fff; AWATERA Лофицкая Юлия Владимировна Клиенты Спецификации Зак…" at bounding box center [636, 319] width 1273 height 639
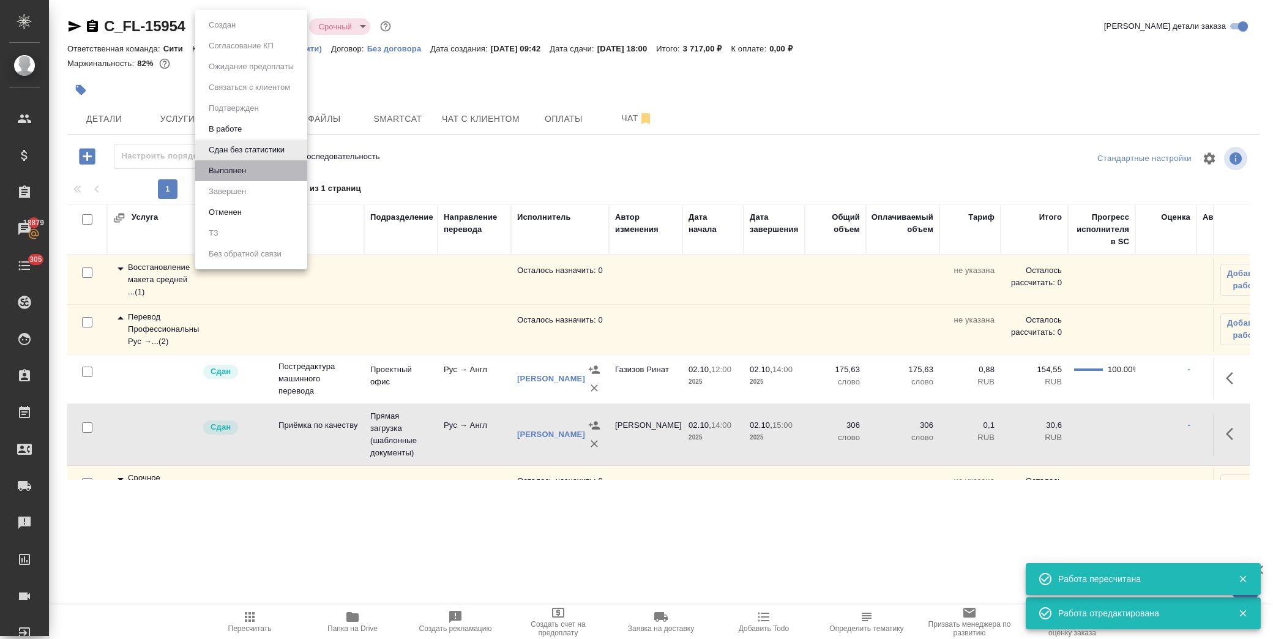
click at [259, 170] on li "Выполнен" at bounding box center [251, 170] width 112 height 21
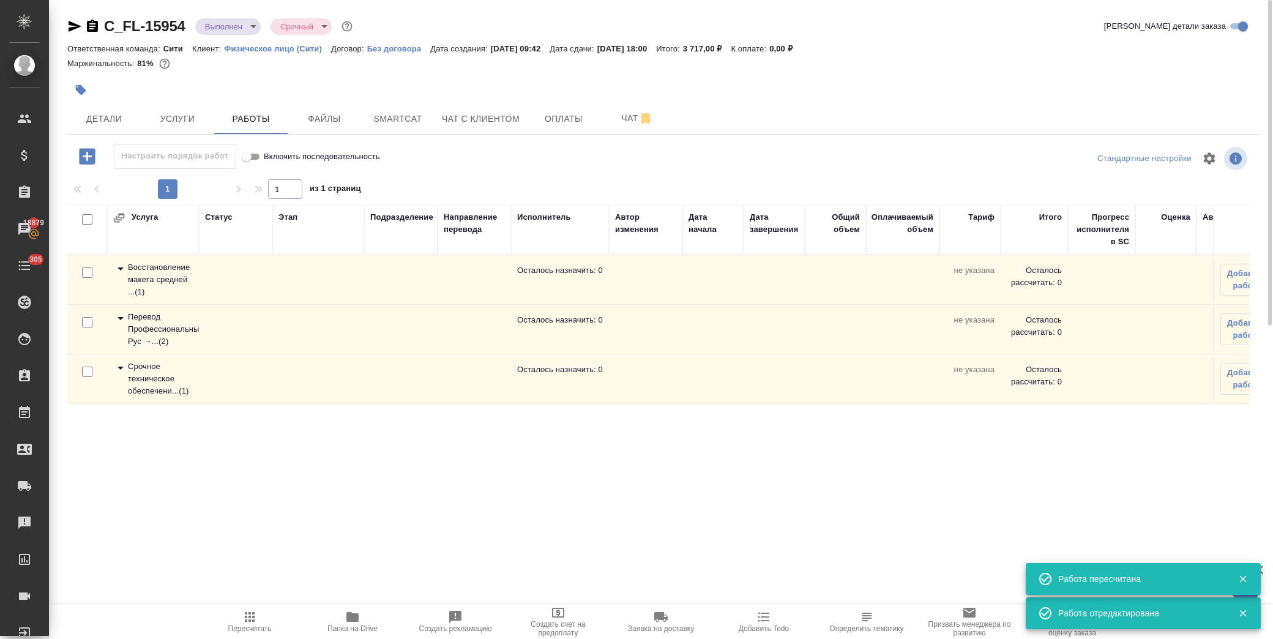
click at [246, 31] on body "🙏 .cls-1 fill:#fff; AWATERA Лофицкая Юлия Владимировна Клиенты Спецификации Зак…" at bounding box center [636, 319] width 1273 height 639
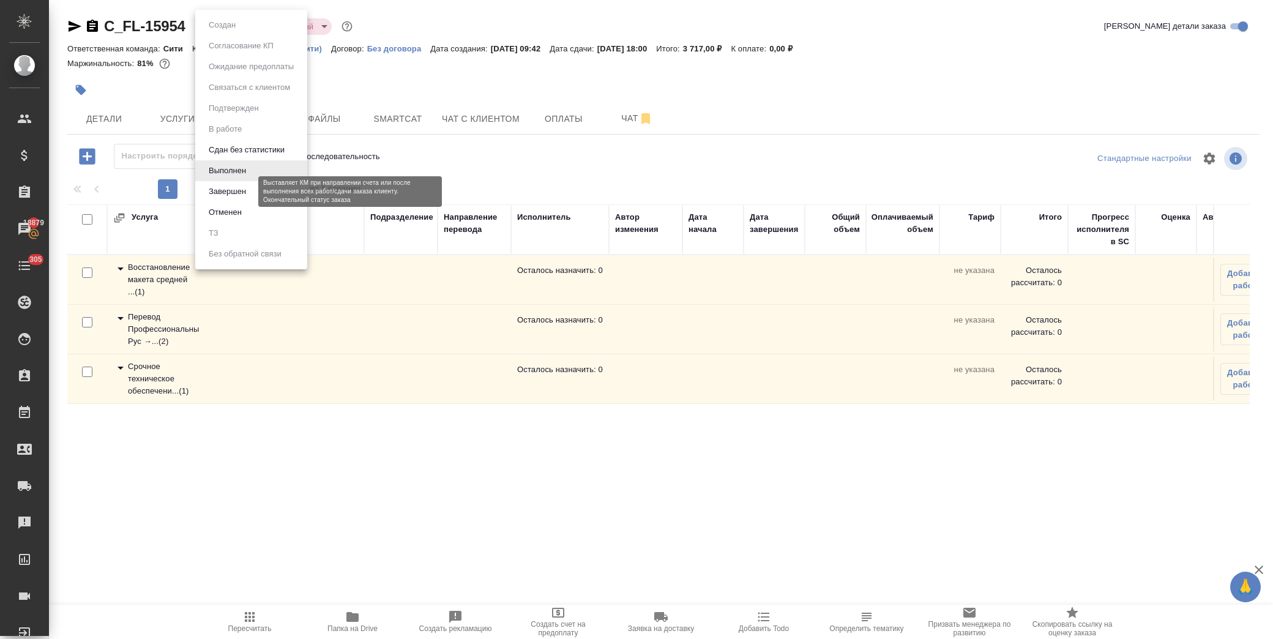
click at [246, 190] on button "Завершен" at bounding box center [227, 191] width 45 height 13
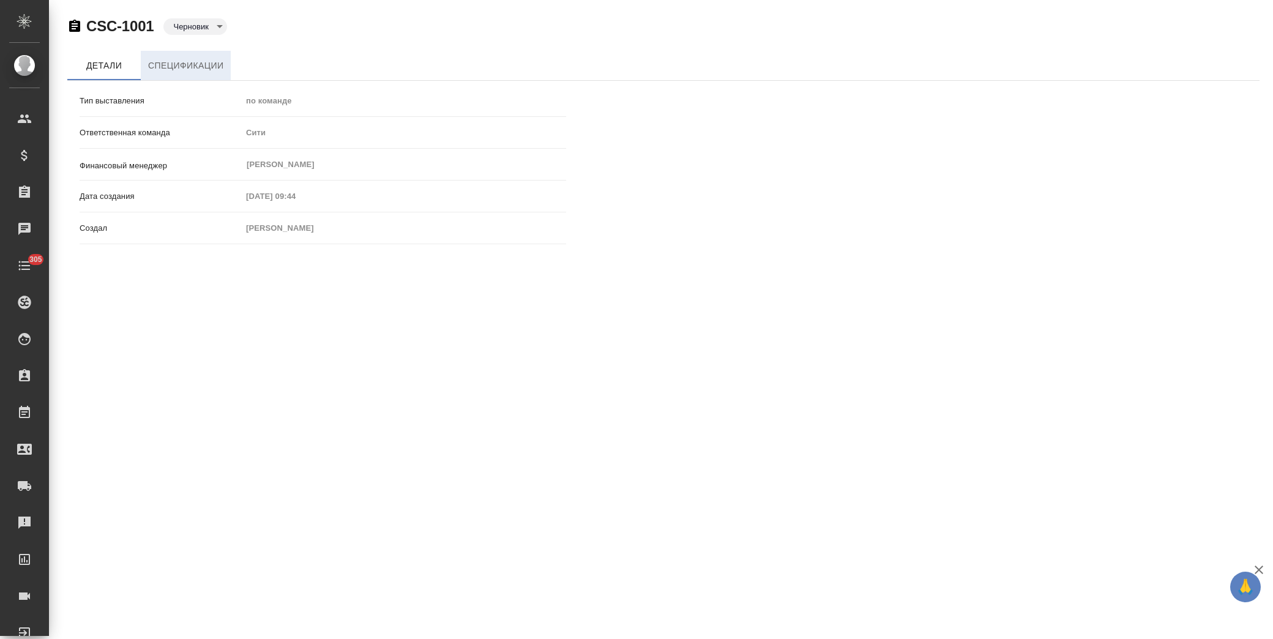
click at [185, 65] on span "Спецификации" at bounding box center [185, 65] width 75 height 15
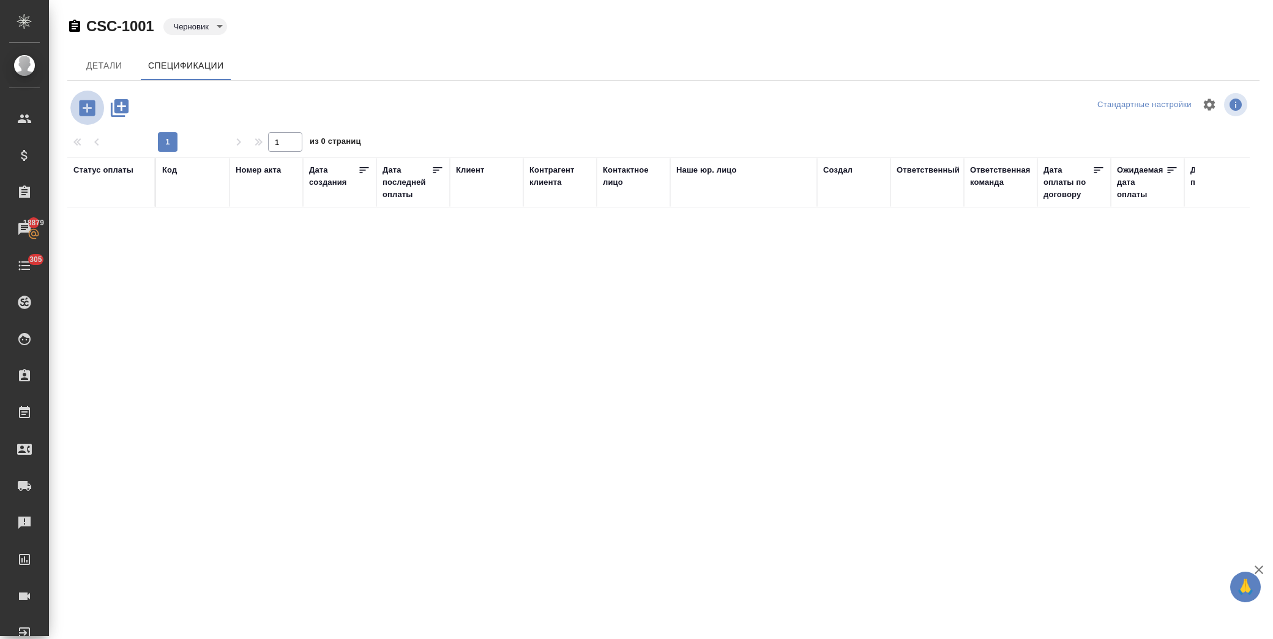
click at [78, 114] on icon "button" at bounding box center [87, 107] width 21 height 21
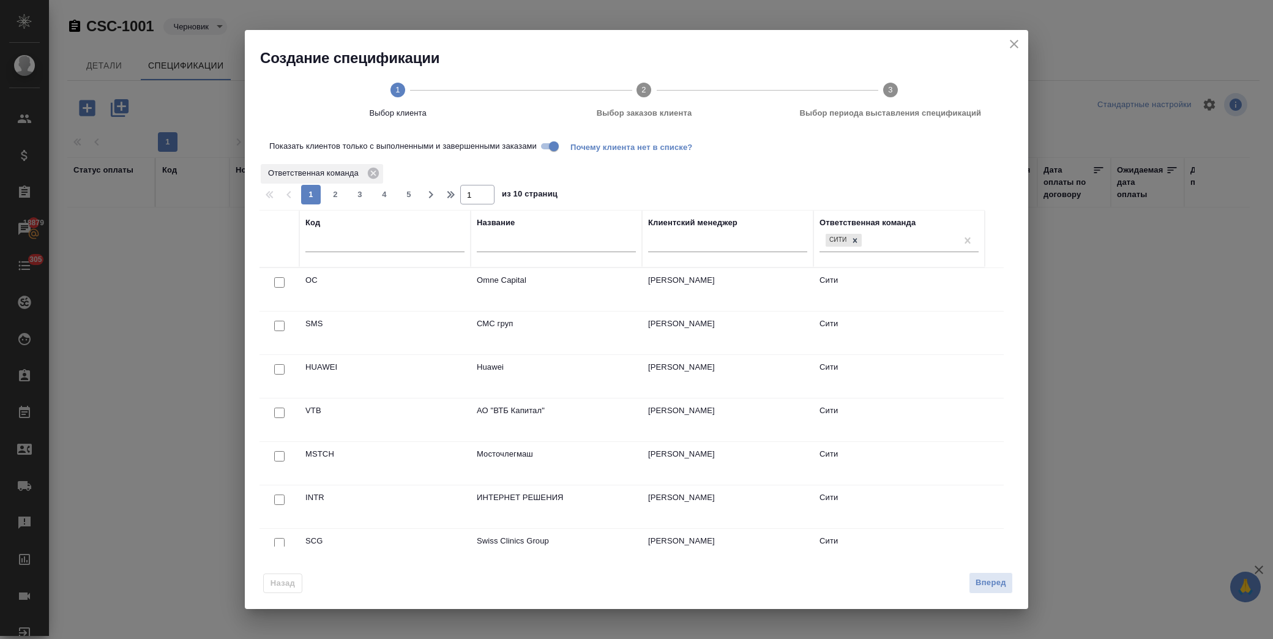
click at [510, 244] on input "text" at bounding box center [556, 244] width 159 height 15
click at [278, 369] on input "checkbox" at bounding box center [279, 369] width 10 height 10
checkbox input "true"
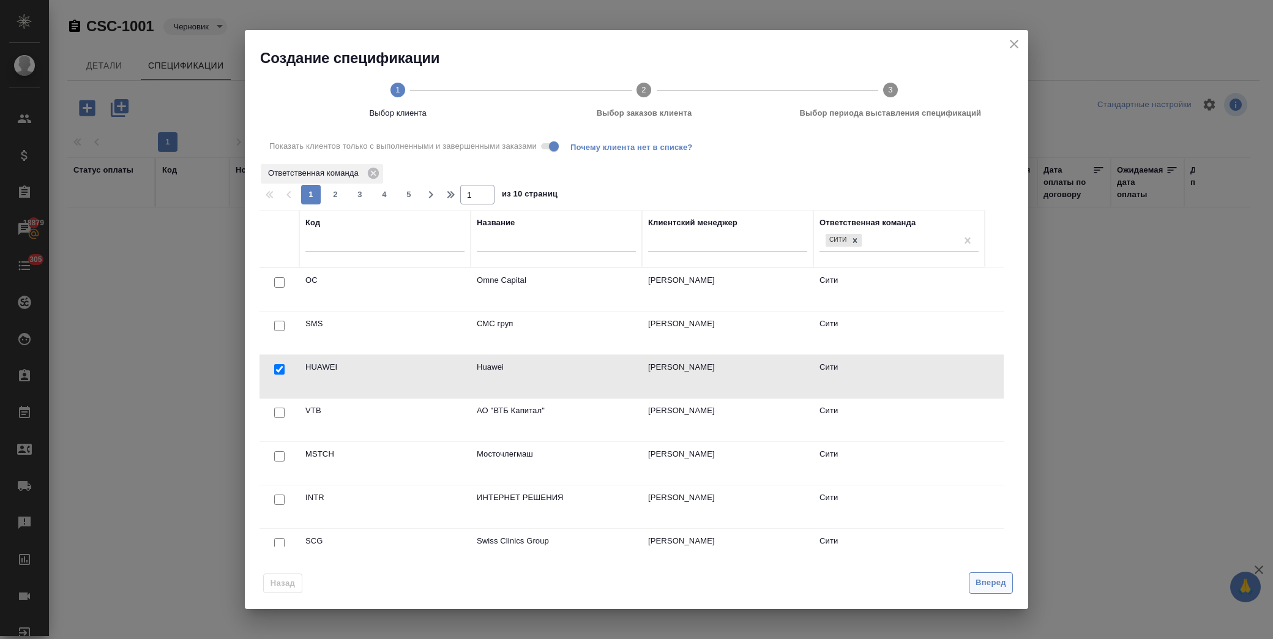
click at [983, 580] on span "Вперед" at bounding box center [991, 583] width 31 height 14
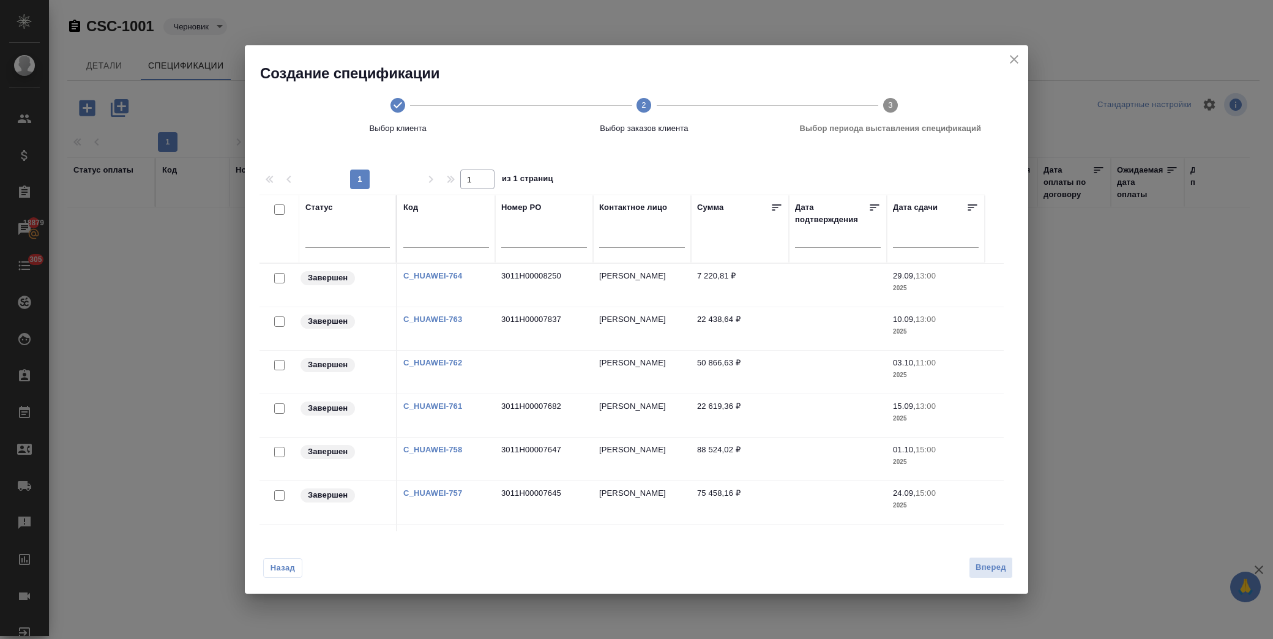
click at [448, 364] on link "C_HUAWEI-762" at bounding box center [432, 362] width 59 height 9
click at [1018, 58] on icon "close" at bounding box center [1014, 59] width 15 height 15
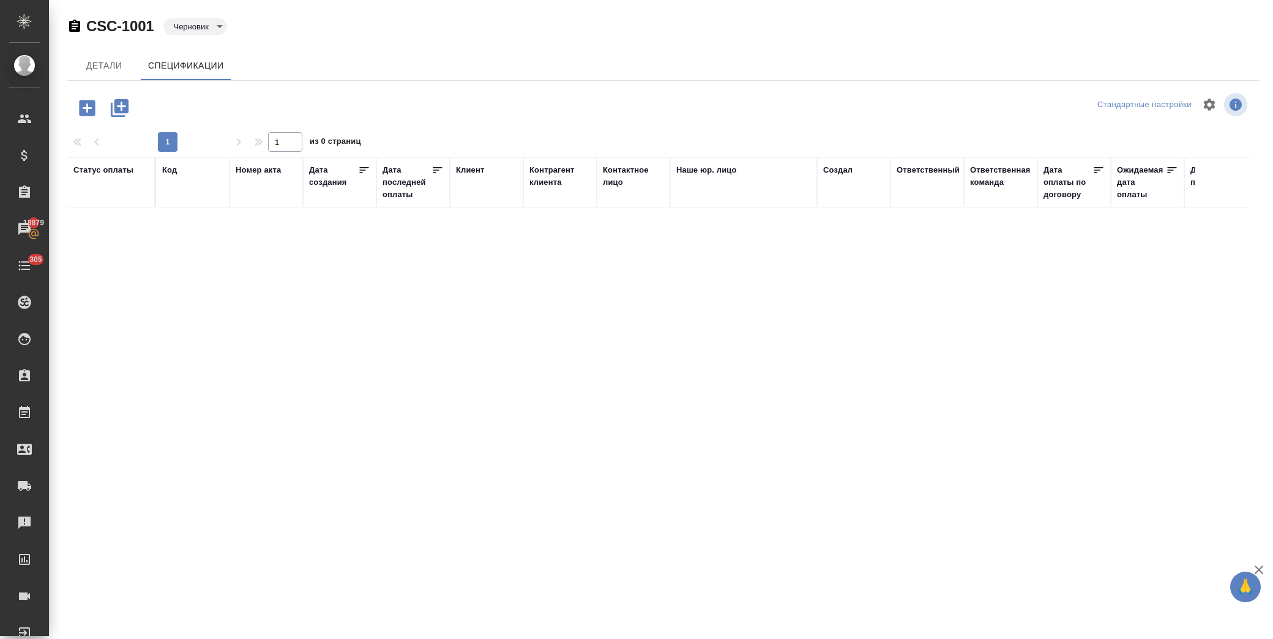
click at [94, 102] on icon "button" at bounding box center [87, 108] width 16 height 16
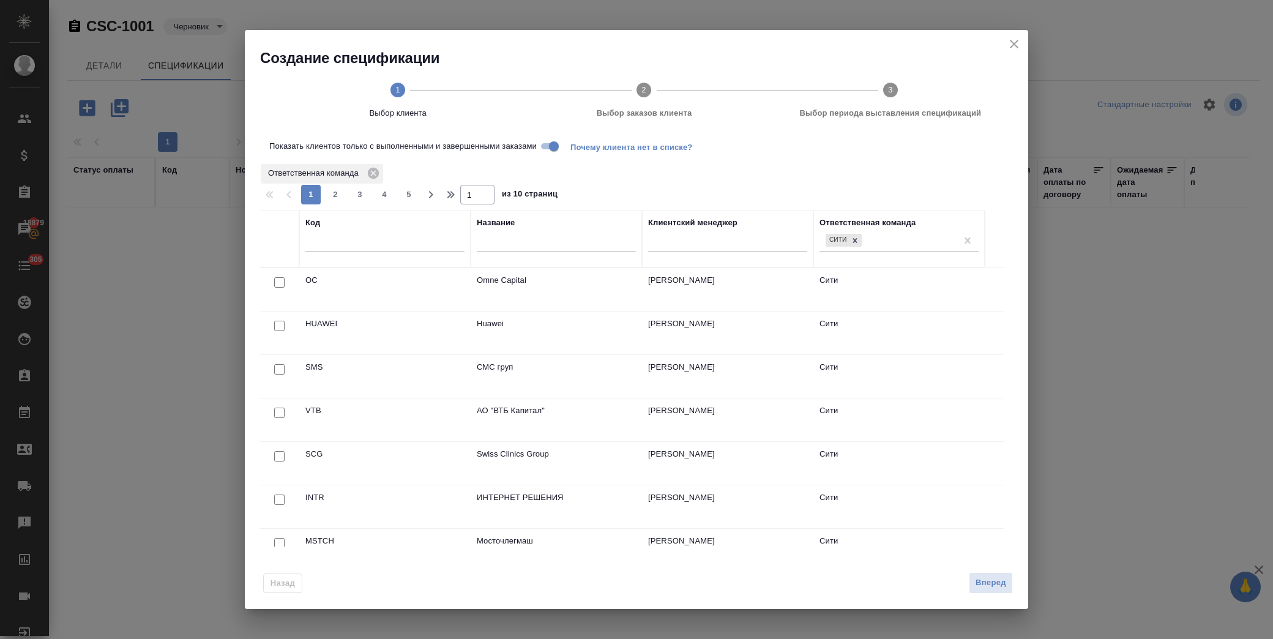
click at [278, 329] on input "checkbox" at bounding box center [279, 326] width 10 height 10
checkbox input "true"
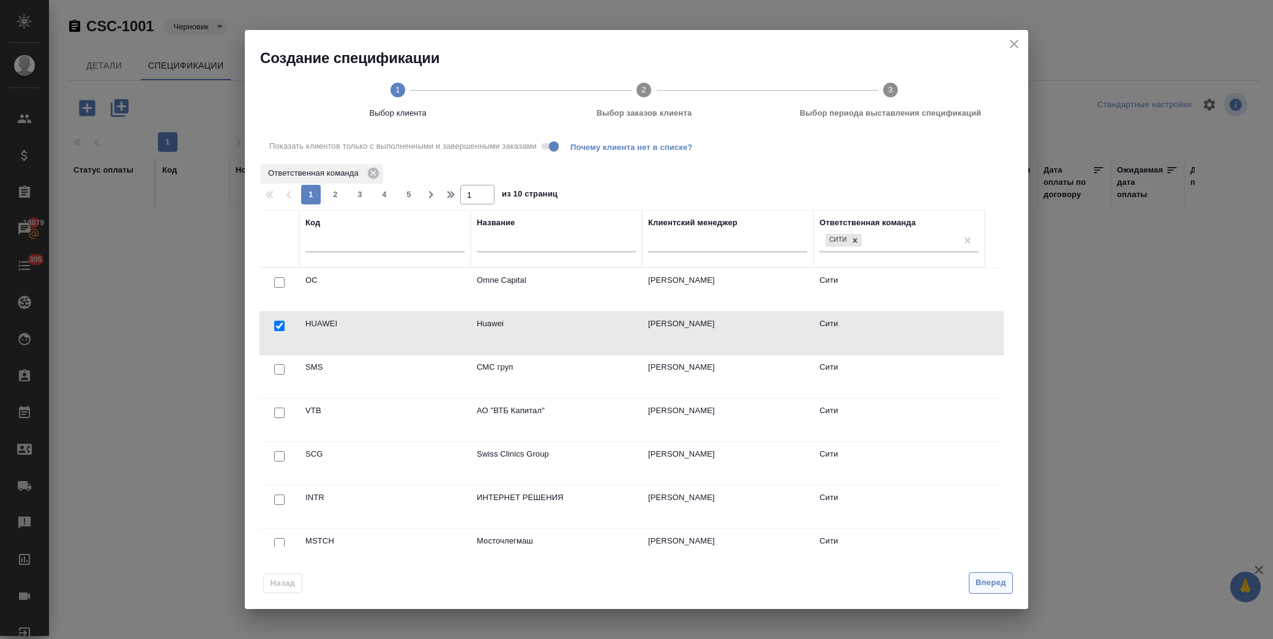
click at [988, 575] on button "Вперед" at bounding box center [991, 582] width 44 height 21
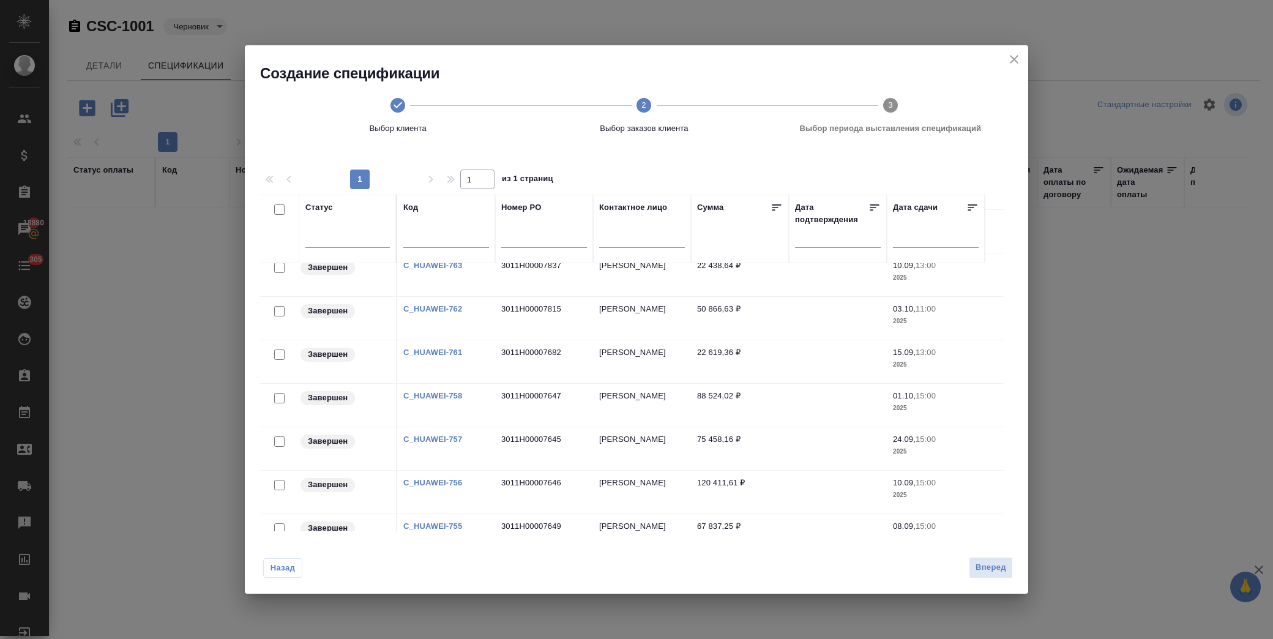
scroll to position [124, 0]
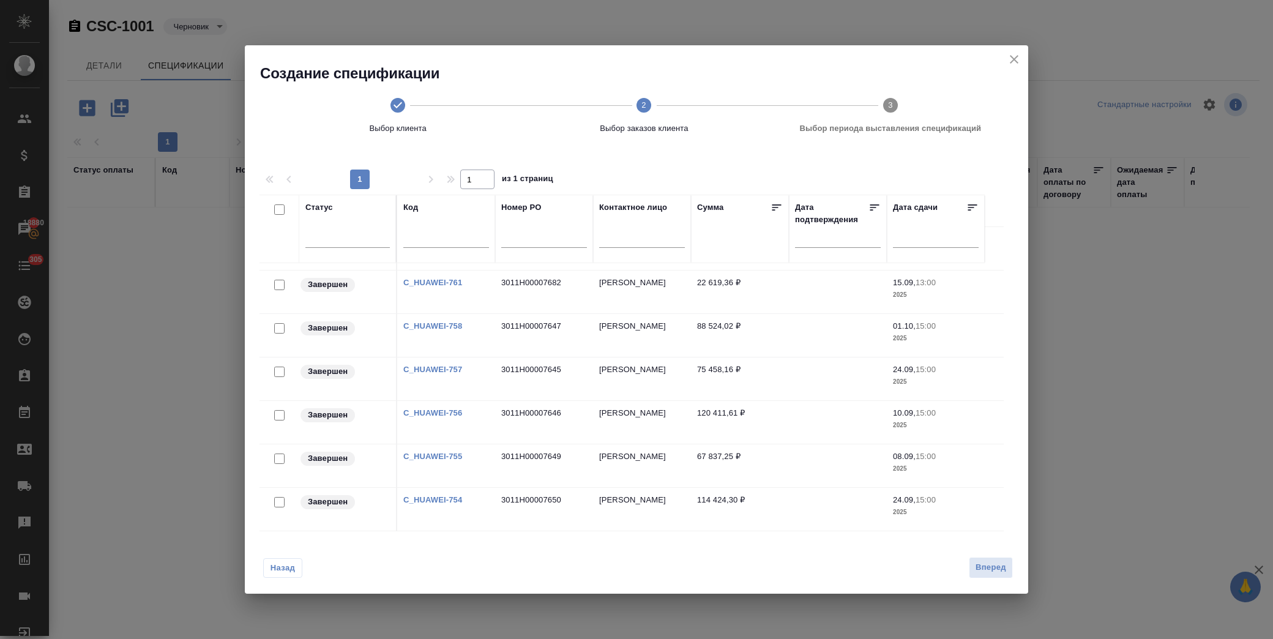
click at [277, 501] on input "checkbox" at bounding box center [279, 502] width 10 height 10
checkbox input "true"
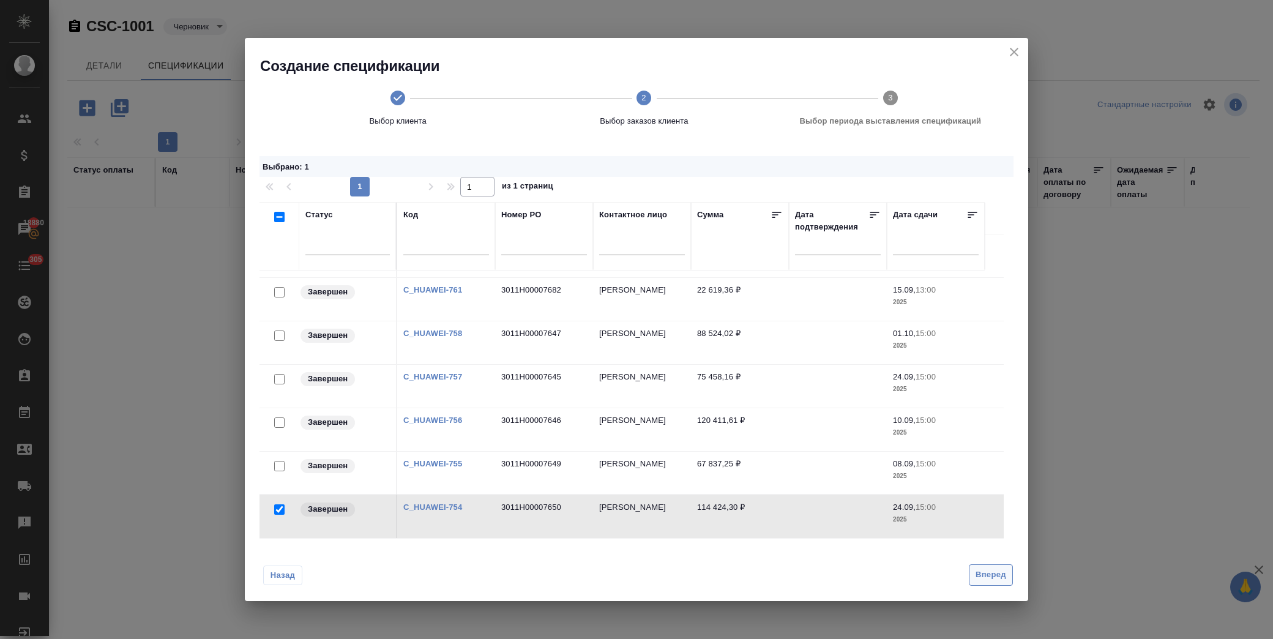
click at [982, 575] on span "Вперед" at bounding box center [991, 575] width 31 height 14
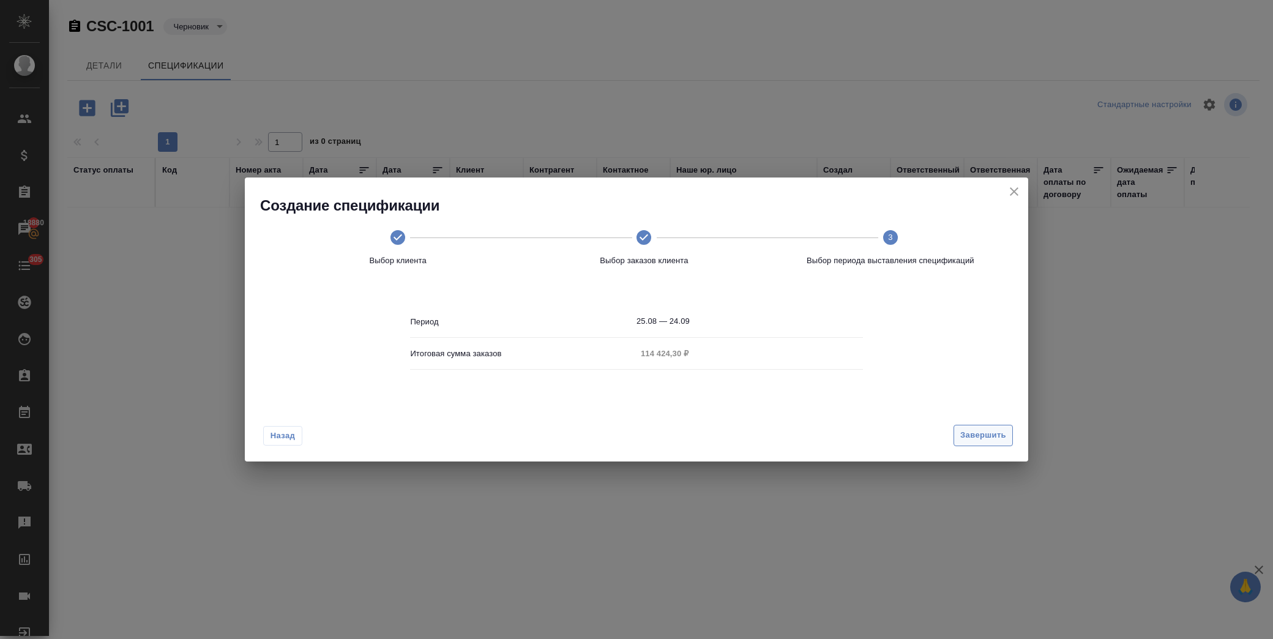
click at [968, 437] on span "Завершить" at bounding box center [983, 435] width 46 height 14
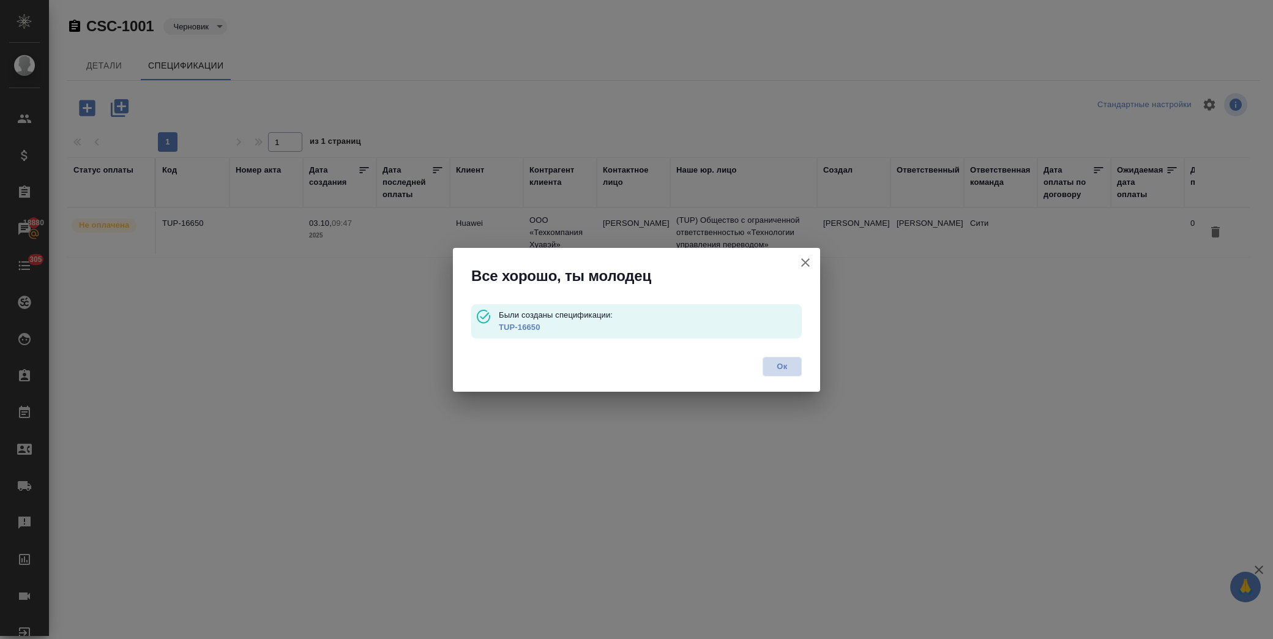
click at [781, 368] on span "Ок" at bounding box center [782, 366] width 26 height 12
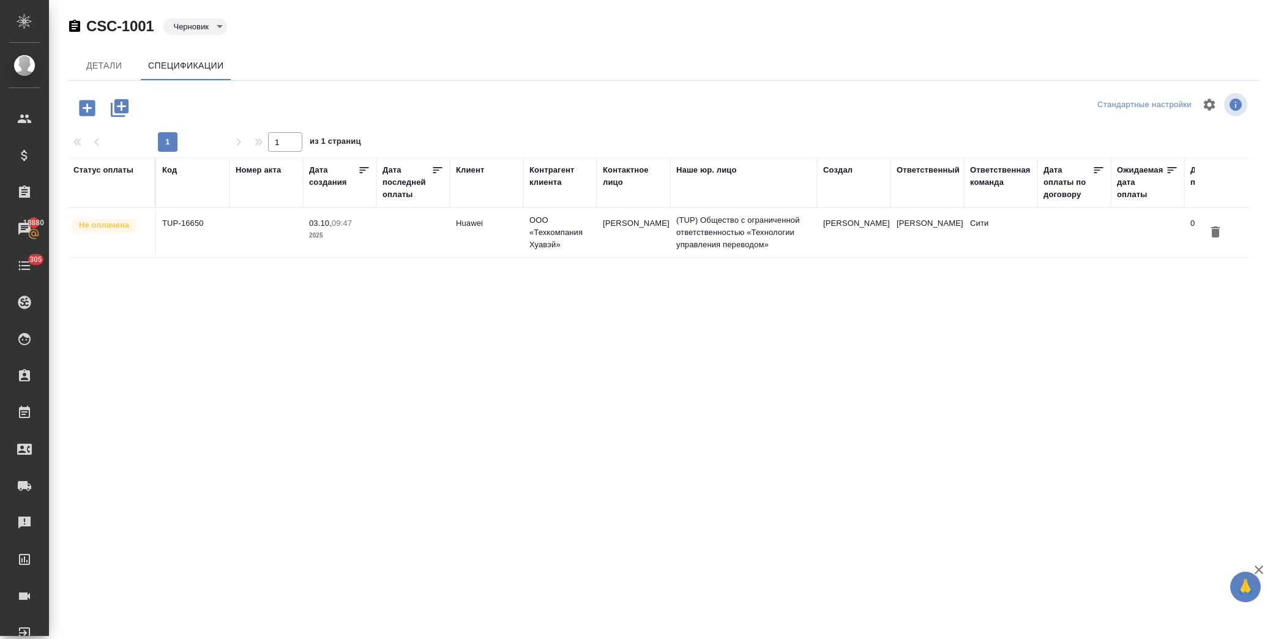
click at [1221, 226] on icon "button" at bounding box center [1215, 232] width 15 height 15
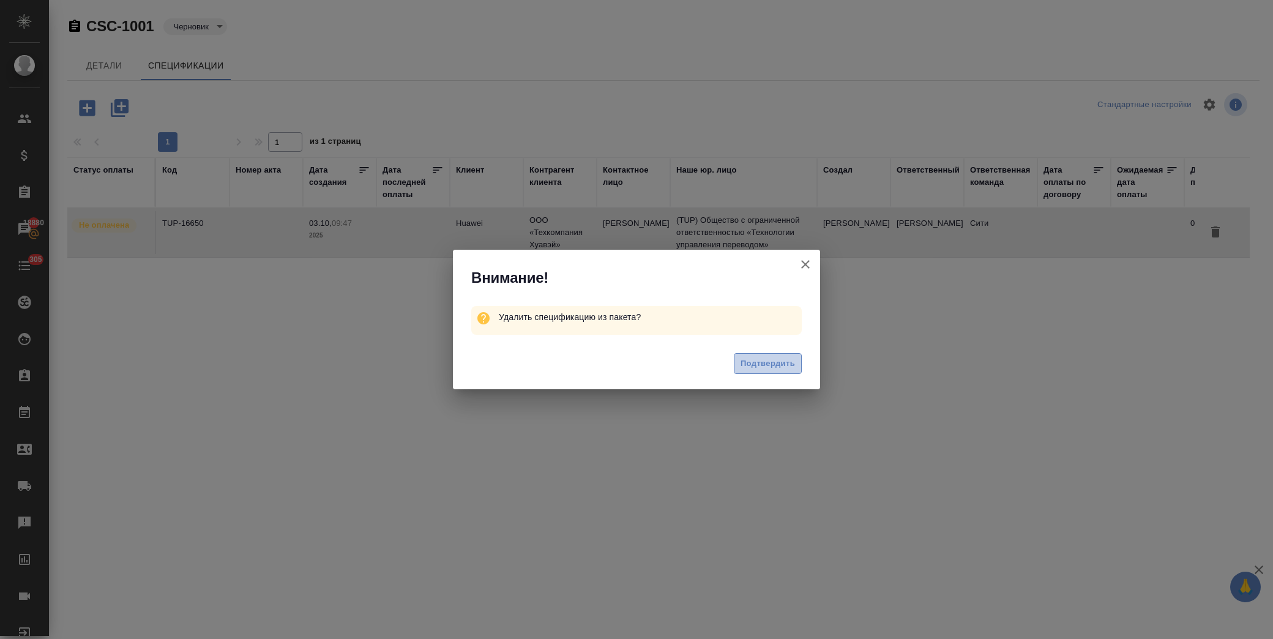
click at [780, 370] on span "Подтвердить" at bounding box center [768, 364] width 54 height 14
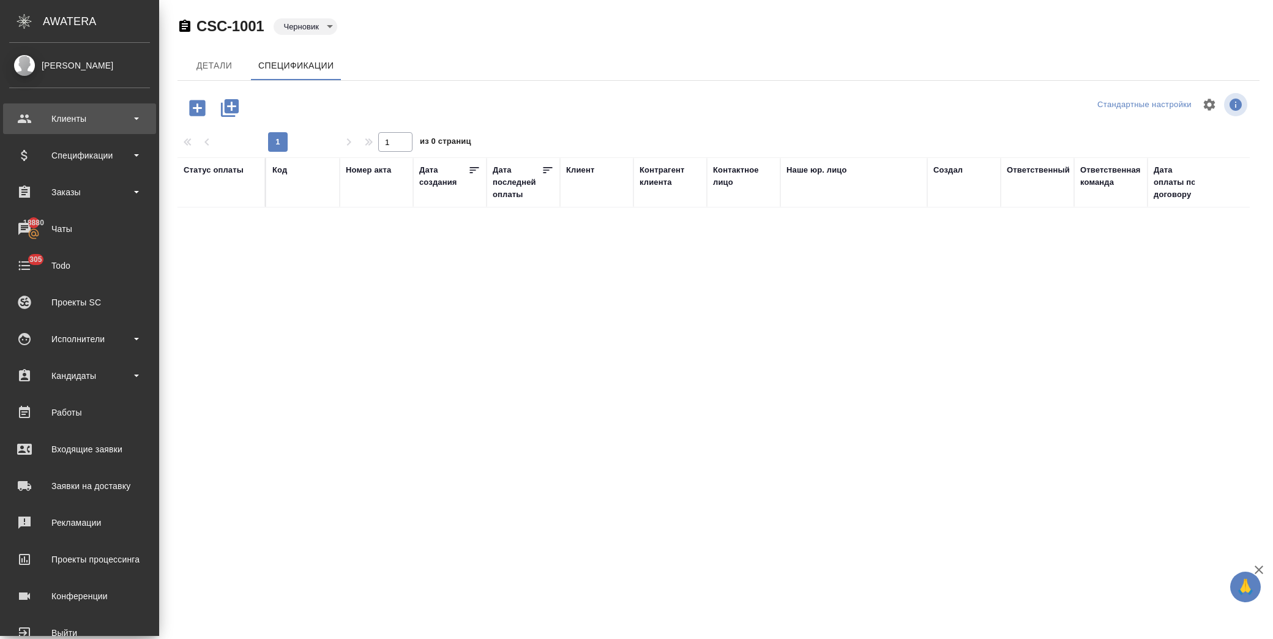
click at [75, 126] on div "Клиенты" at bounding box center [79, 119] width 141 height 18
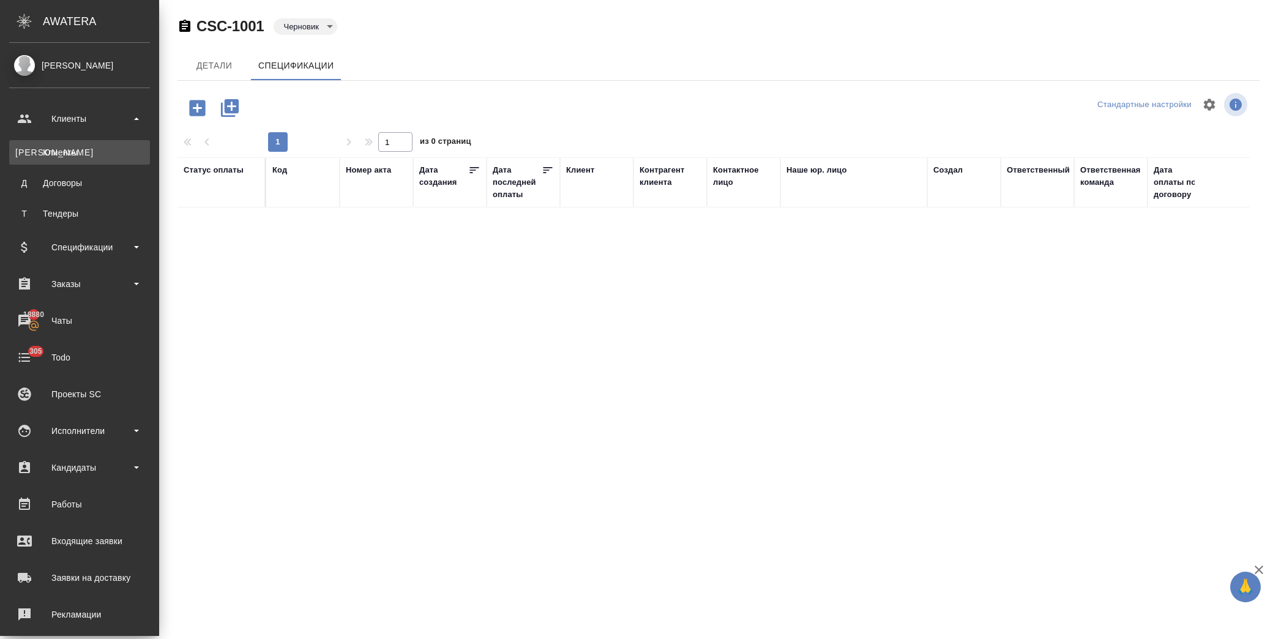
click at [76, 147] on div "Клиенты" at bounding box center [79, 152] width 129 height 12
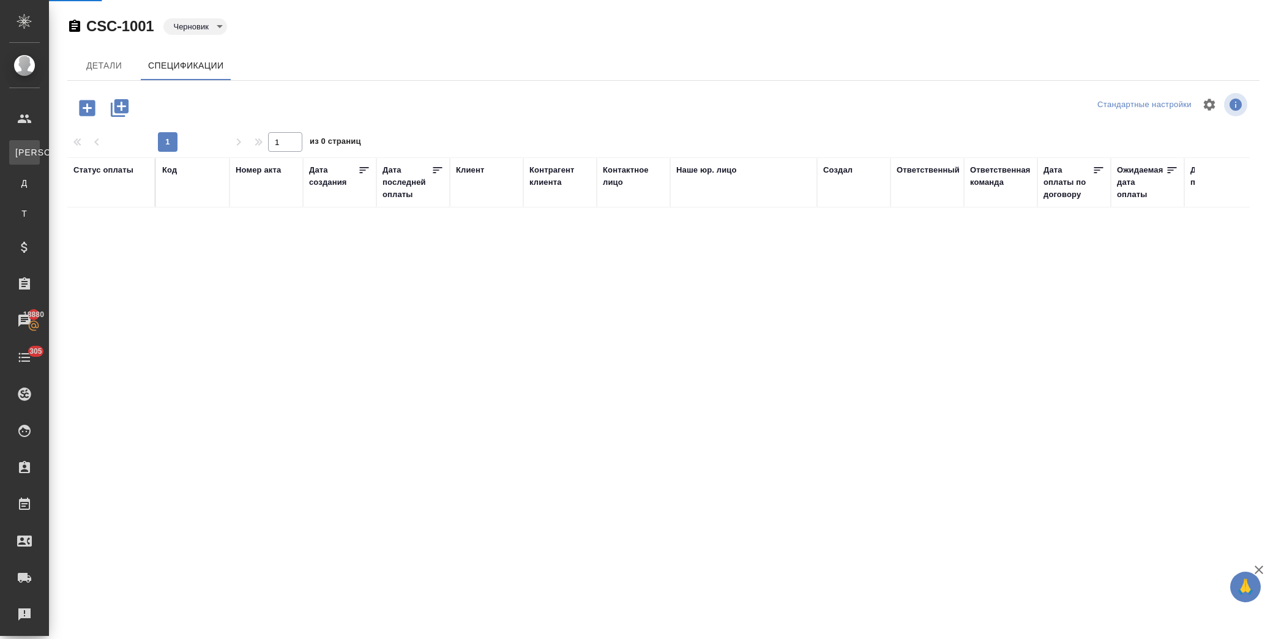
select select "RU"
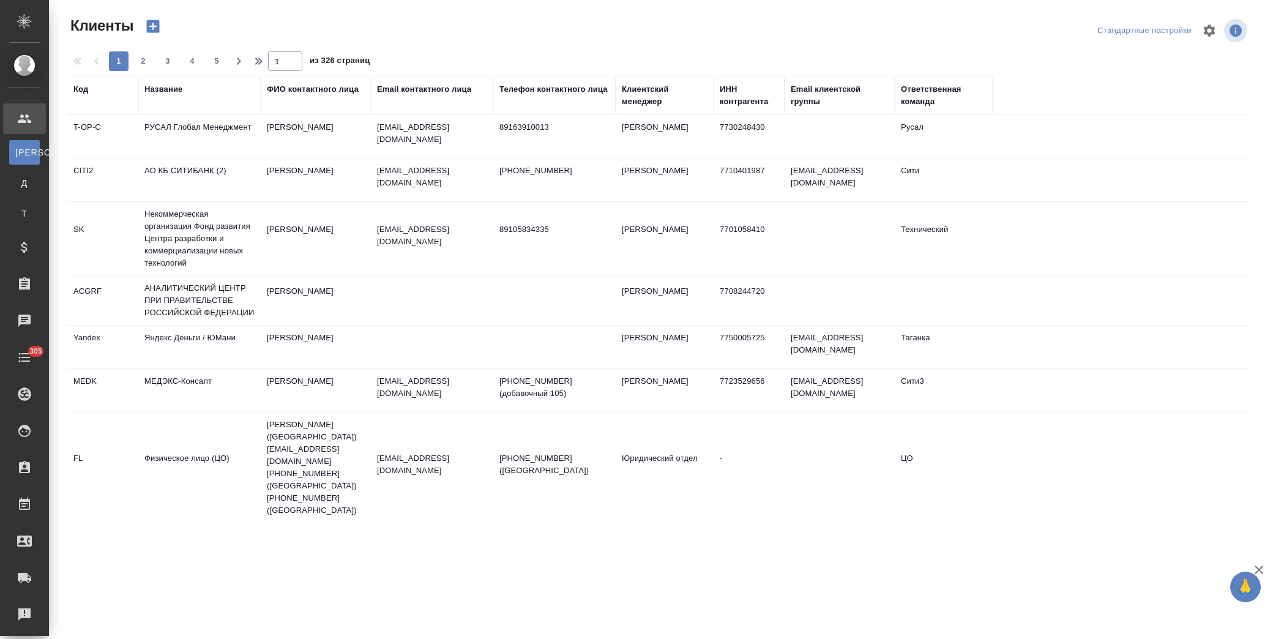
click at [151, 92] on div "Название" at bounding box center [163, 89] width 38 height 12
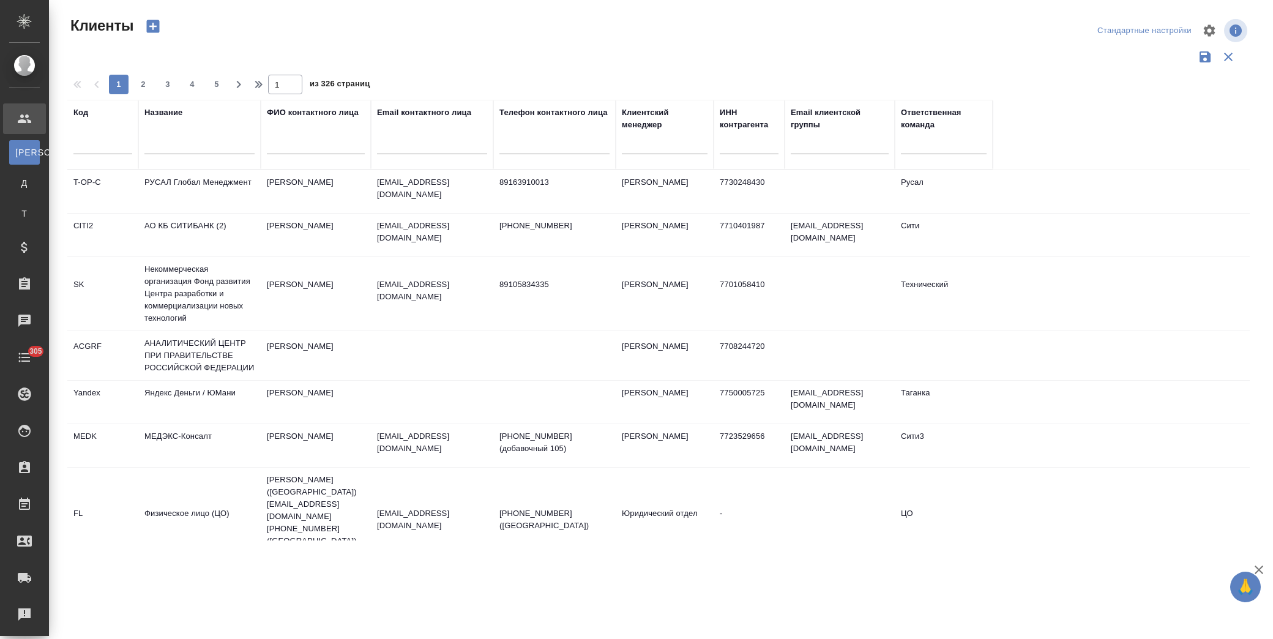
click at [187, 147] on input "text" at bounding box center [199, 146] width 110 height 15
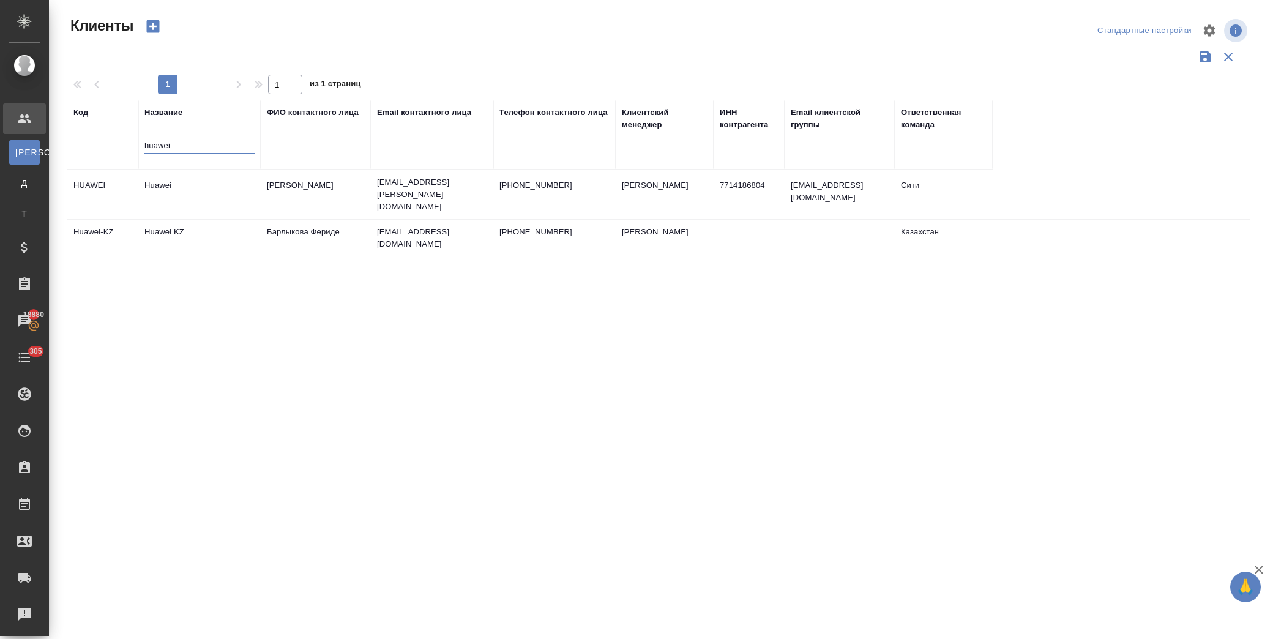
type input "huawei"
click at [221, 185] on td "Huawei" at bounding box center [199, 194] width 122 height 43
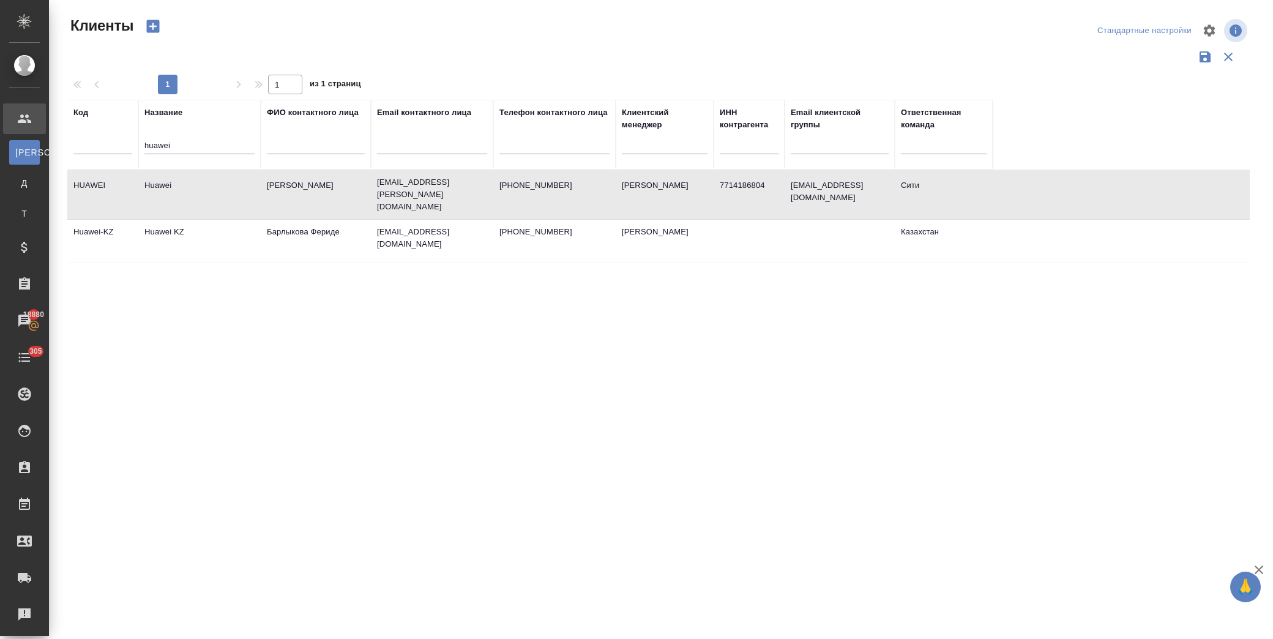
click at [221, 185] on td "Huawei" at bounding box center [199, 194] width 122 height 43
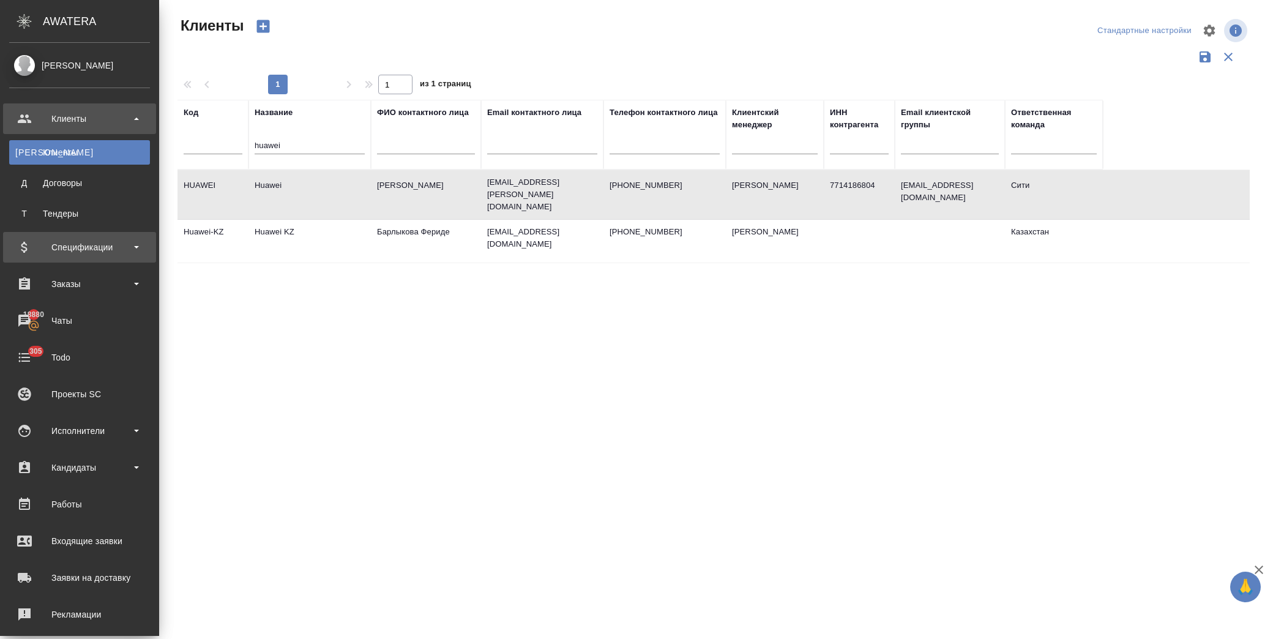
click at [84, 236] on div "Спецификации" at bounding box center [79, 247] width 153 height 31
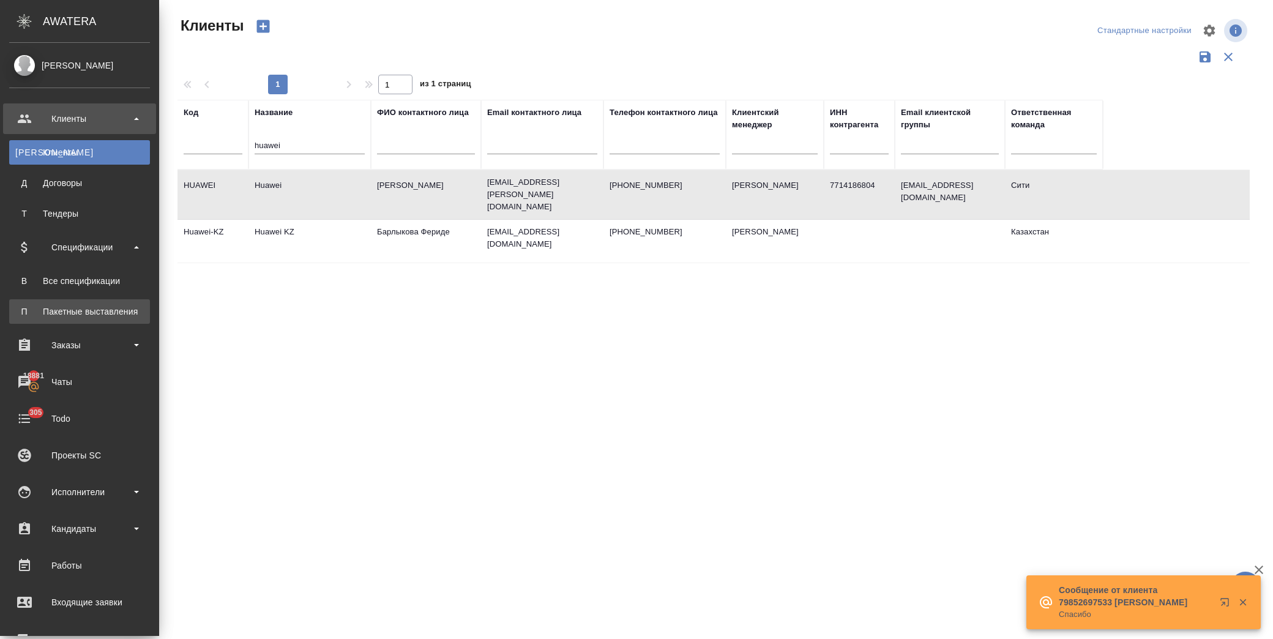
click at [105, 307] on div "Пакетные выставления" at bounding box center [79, 311] width 129 height 12
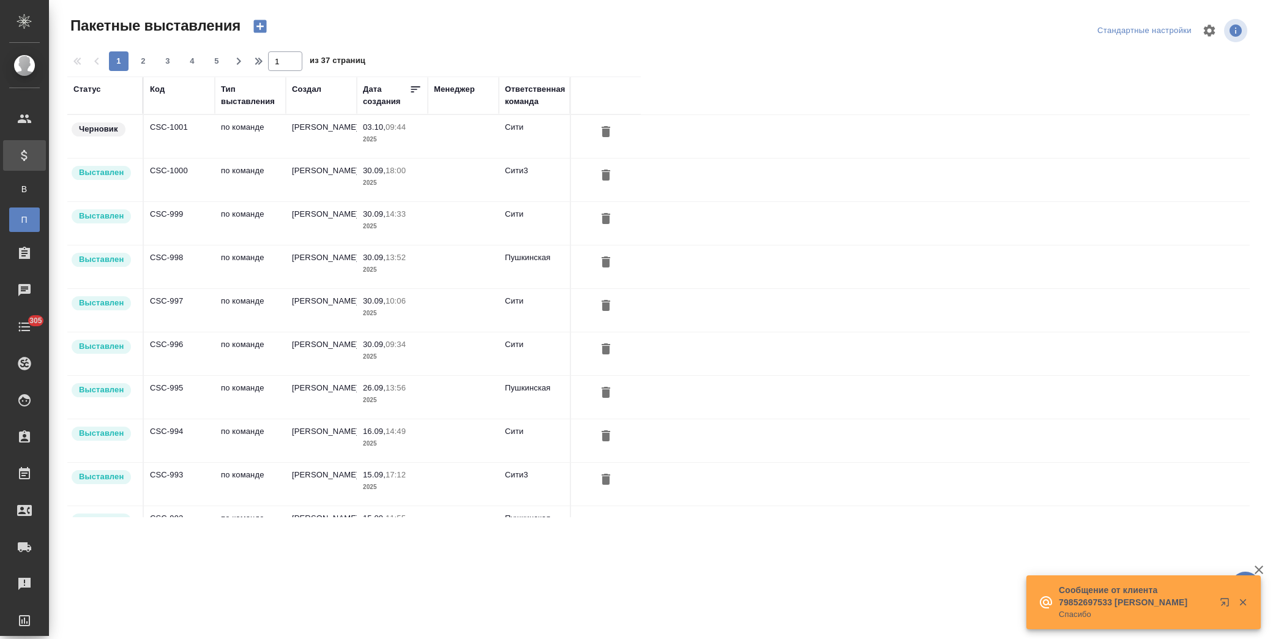
click at [317, 137] on td "[PERSON_NAME]" at bounding box center [321, 136] width 71 height 43
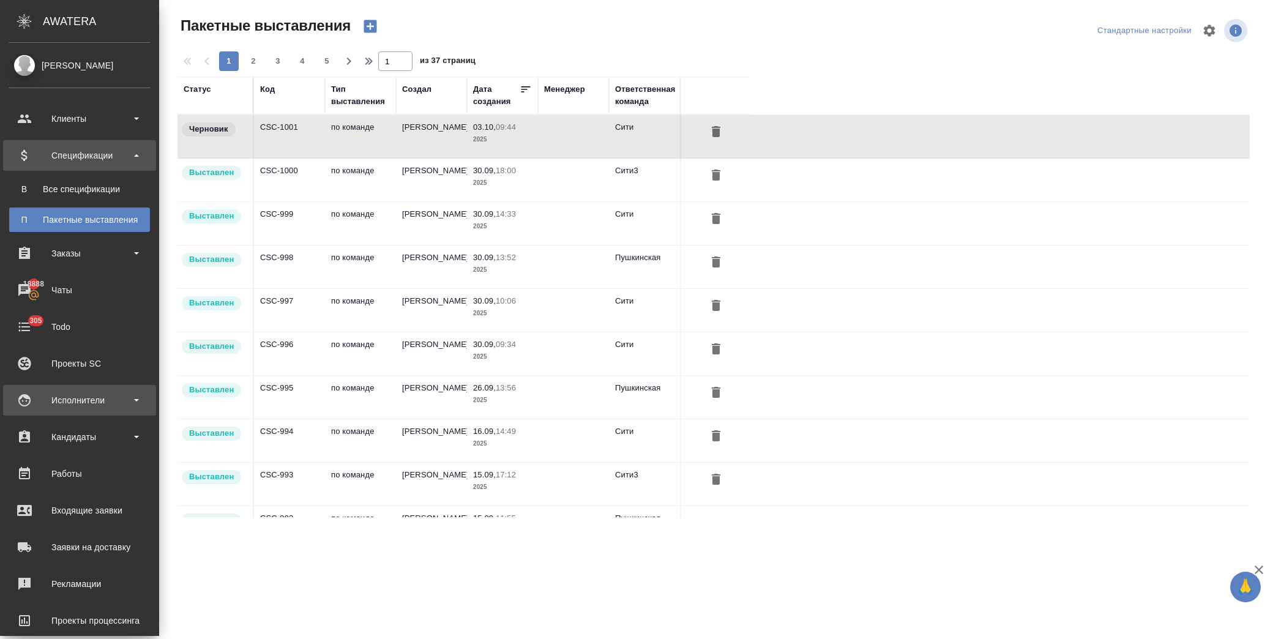
click at [121, 399] on div "Исполнители" at bounding box center [79, 400] width 141 height 18
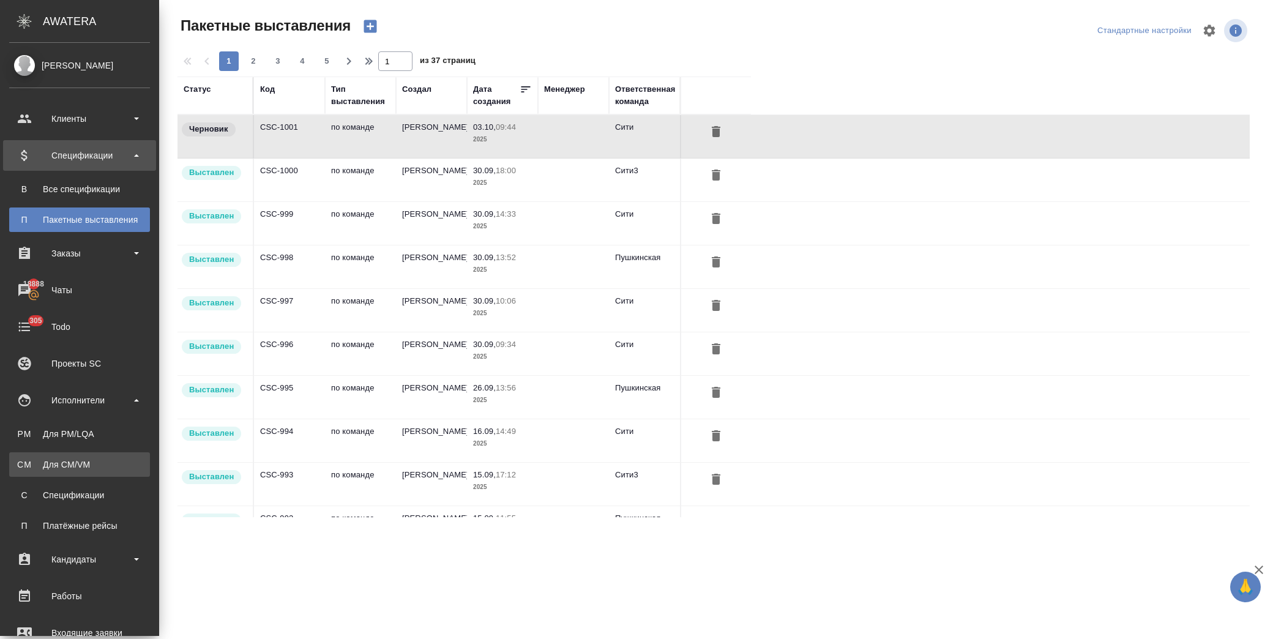
click at [113, 461] on div "Для CM/VM" at bounding box center [79, 464] width 129 height 12
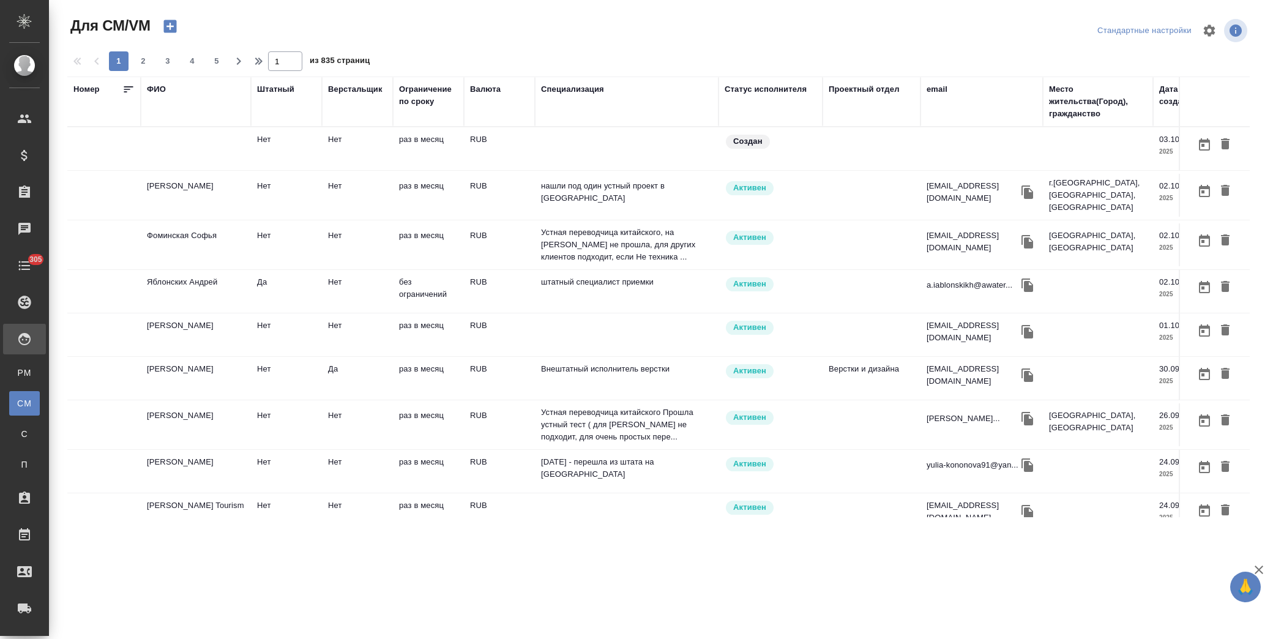
click at [156, 88] on div "ФИО" at bounding box center [156, 89] width 19 height 12
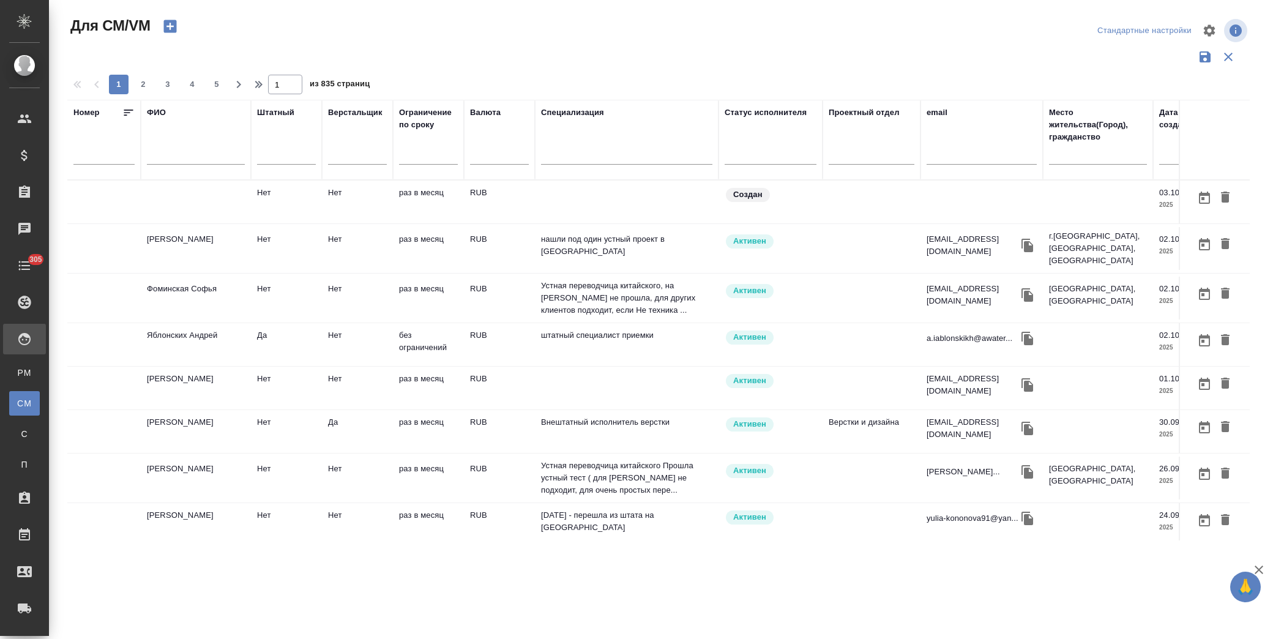
click at [212, 157] on input "text" at bounding box center [196, 156] width 98 height 15
type input "крылова"
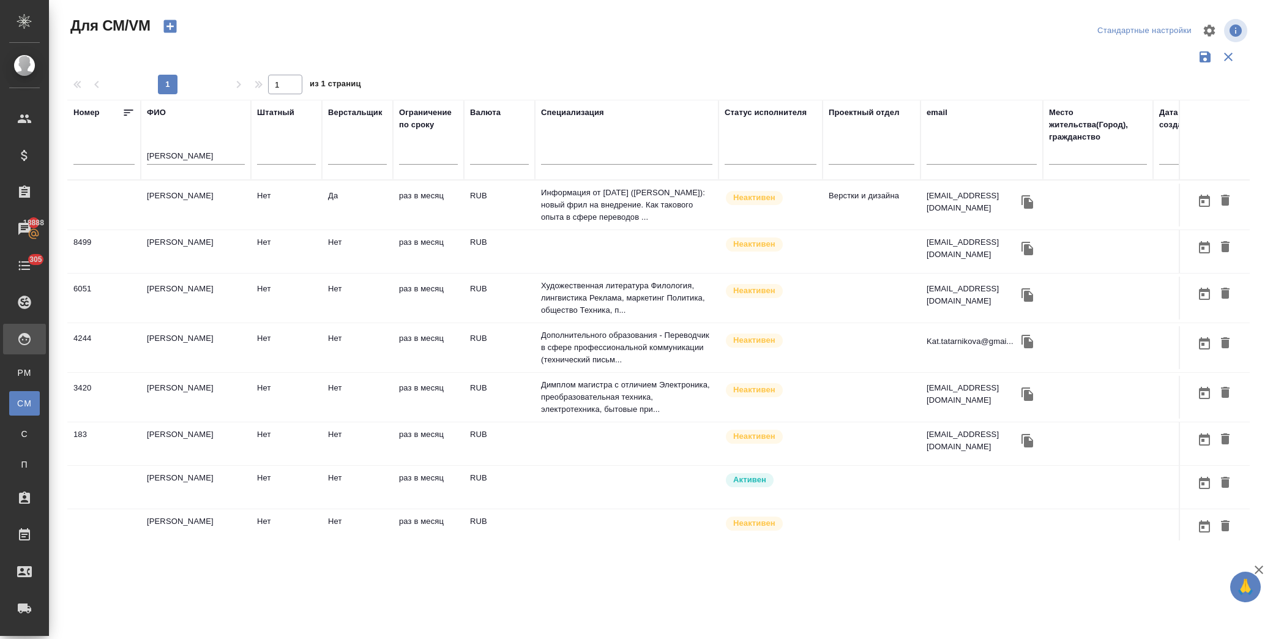
click at [231, 478] on td "НОТАРИУС Крылова Юлия Владимировна" at bounding box center [196, 487] width 110 height 43
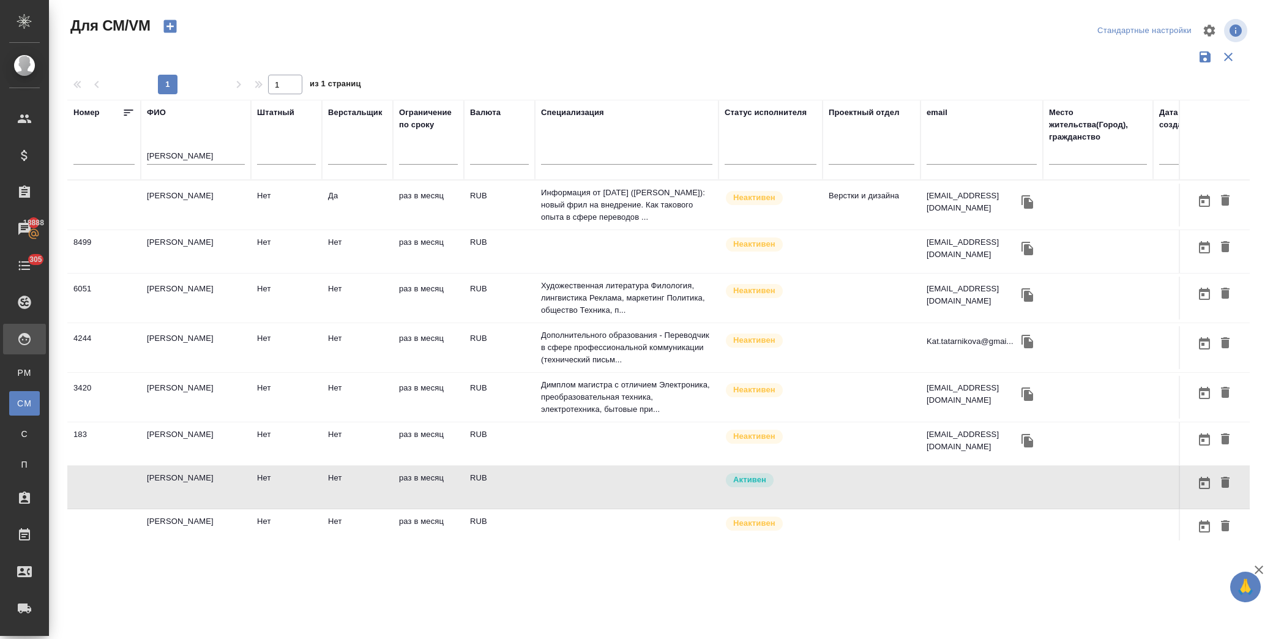
click at [321, 491] on td "Нет" at bounding box center [286, 487] width 71 height 43
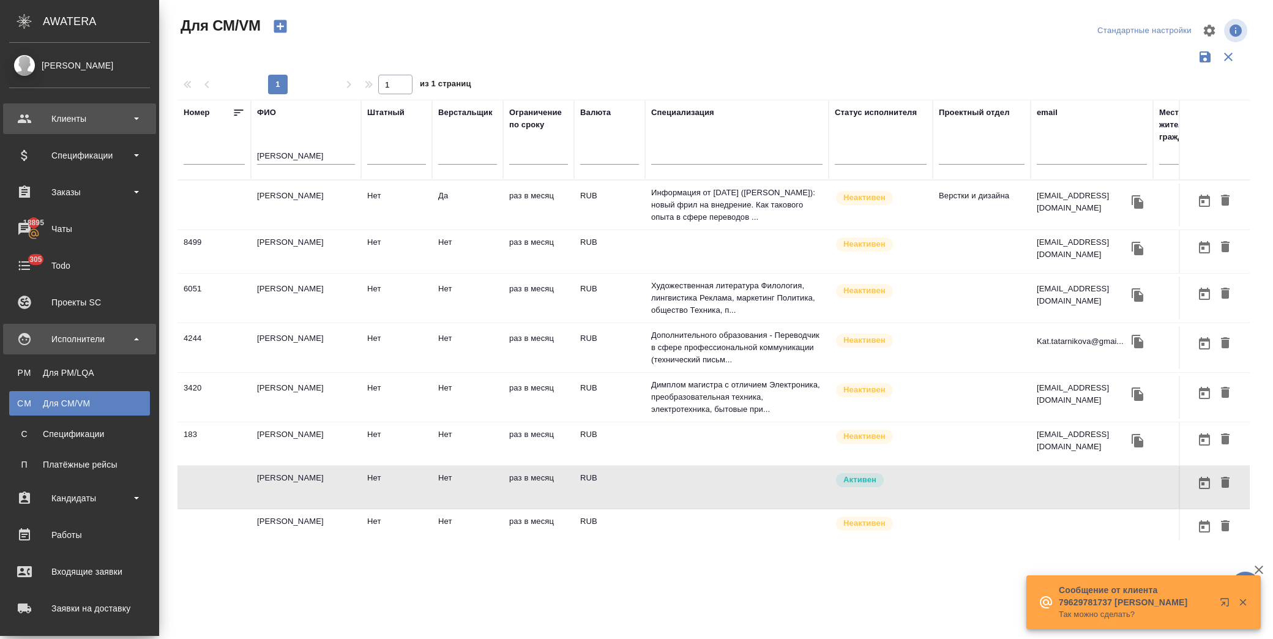
click at [62, 119] on div "Клиенты" at bounding box center [79, 119] width 141 height 18
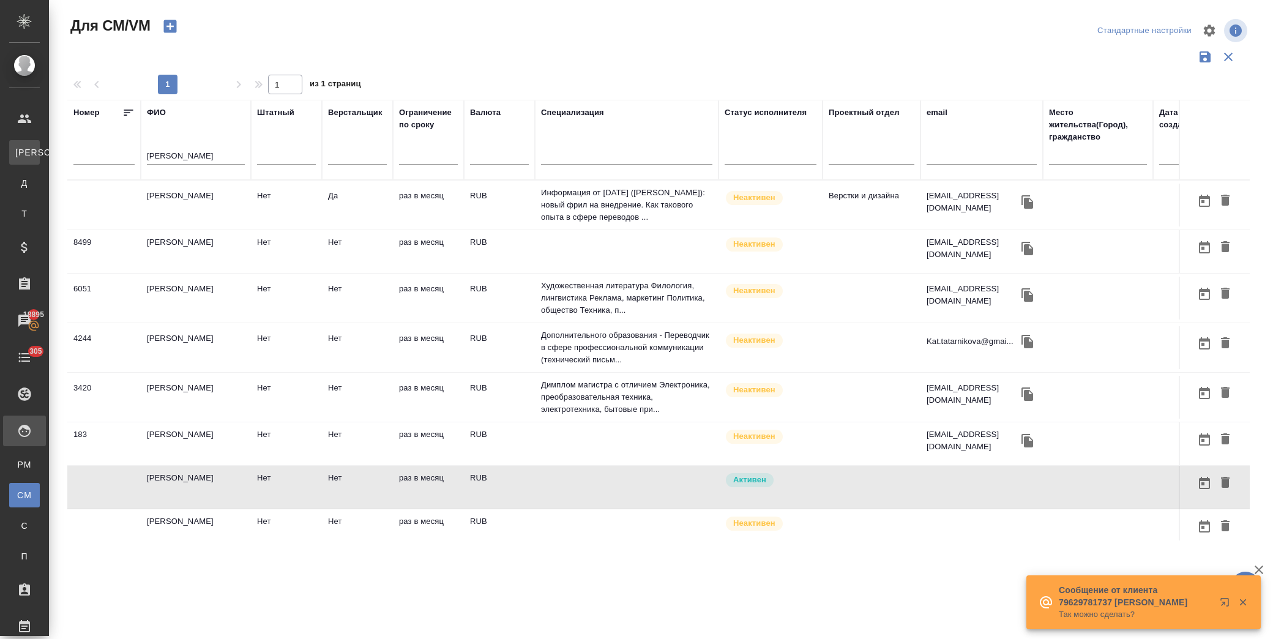
click at [40, 160] on link "К Клиенты" at bounding box center [24, 152] width 31 height 24
select select "RU"
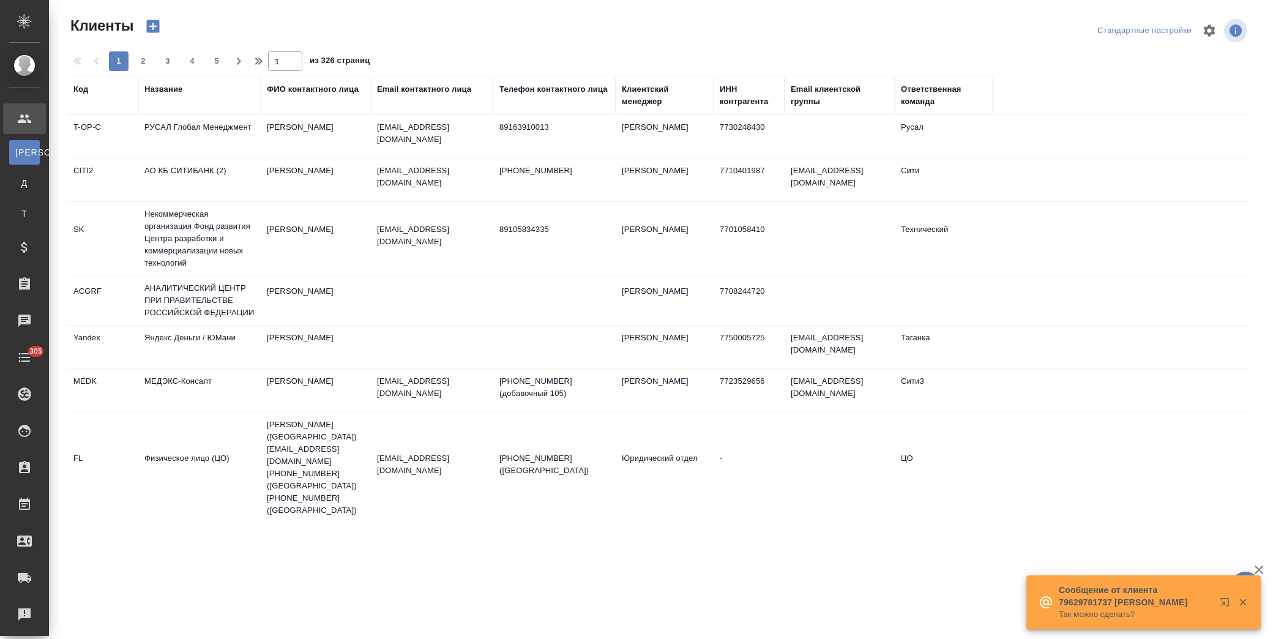
click at [145, 88] on div "Название" at bounding box center [163, 89] width 38 height 12
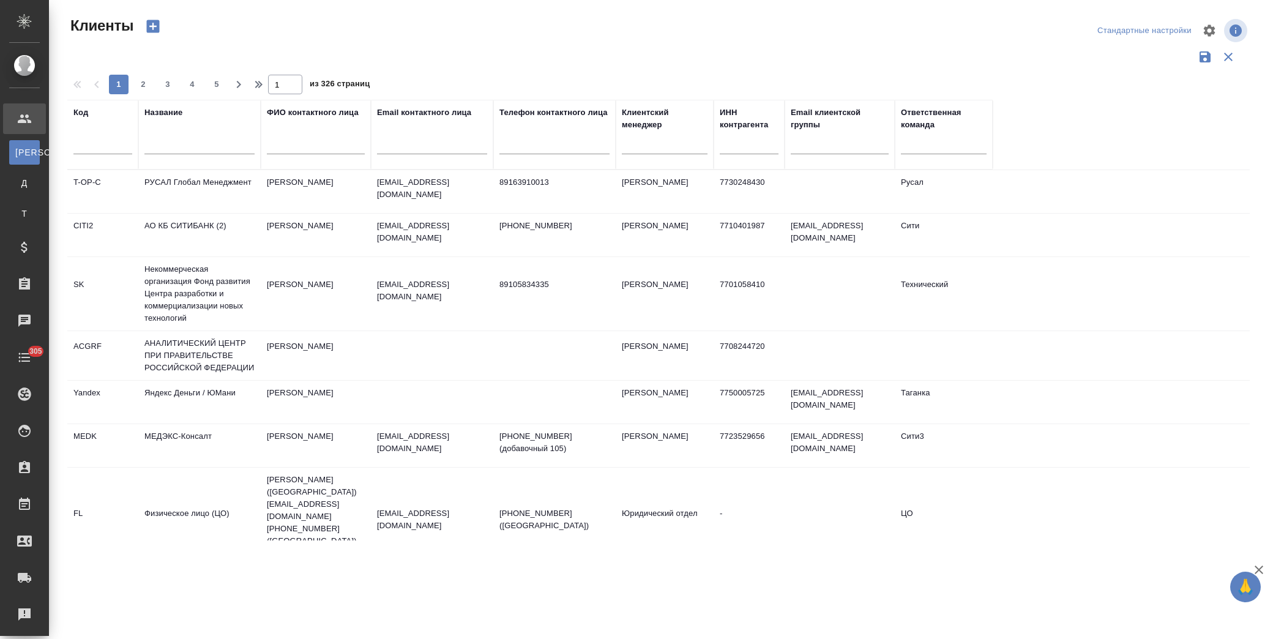
click at [166, 148] on input "text" at bounding box center [199, 146] width 110 height 15
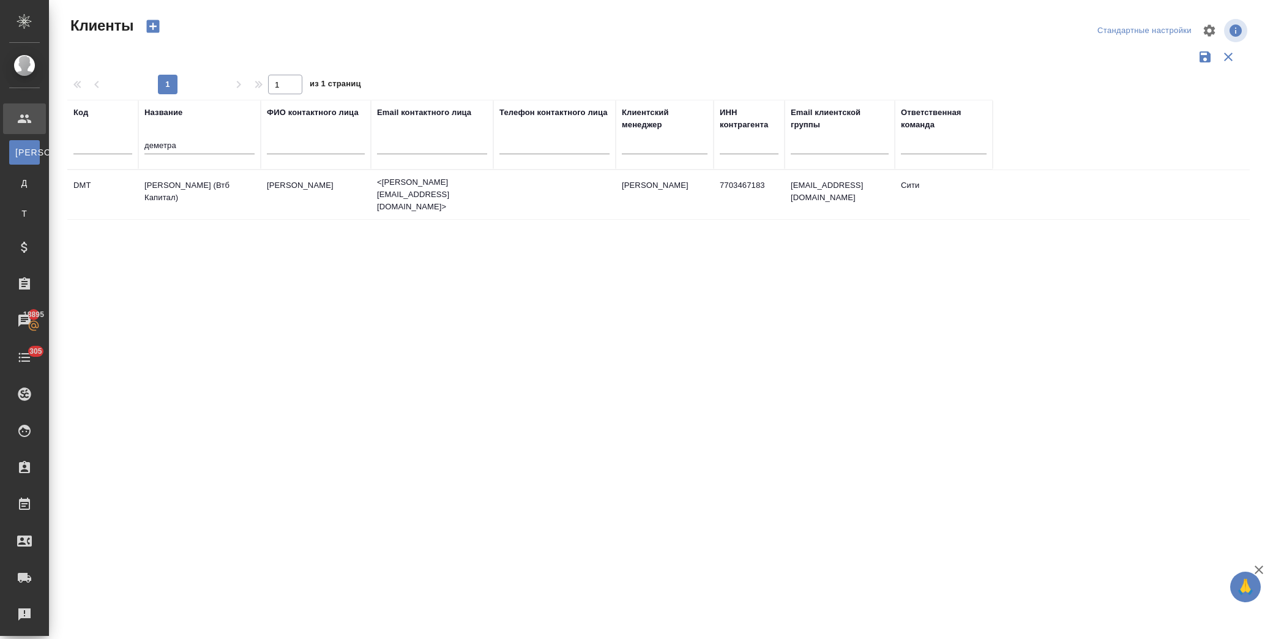
click at [180, 190] on td "Деметра Холдинг (Втб Капитал)" at bounding box center [199, 194] width 122 height 43
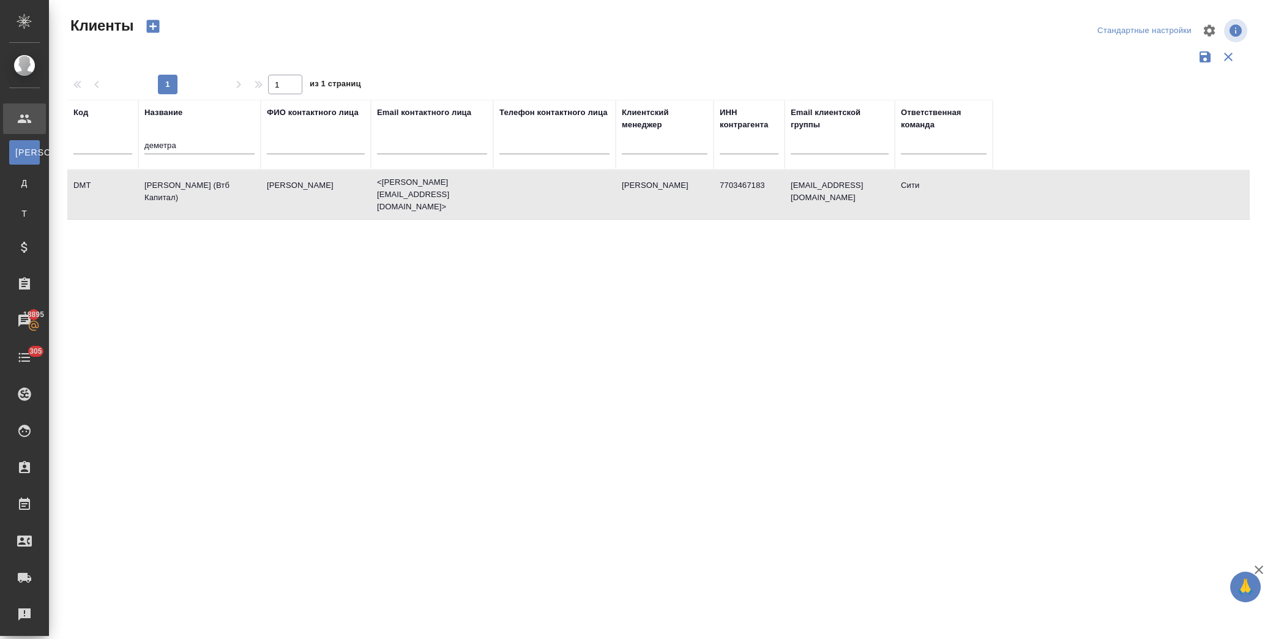
click at [180, 190] on td "Деметра Холдинг (Втб Капитал)" at bounding box center [199, 194] width 122 height 43
click at [237, 192] on td "Деметра Холдинг (Втб Капитал)" at bounding box center [199, 194] width 122 height 43
drag, startPoint x: 180, startPoint y: 137, endPoint x: 139, endPoint y: 137, distance: 41.0
click at [139, 137] on th "Название деметра" at bounding box center [199, 135] width 122 height 70
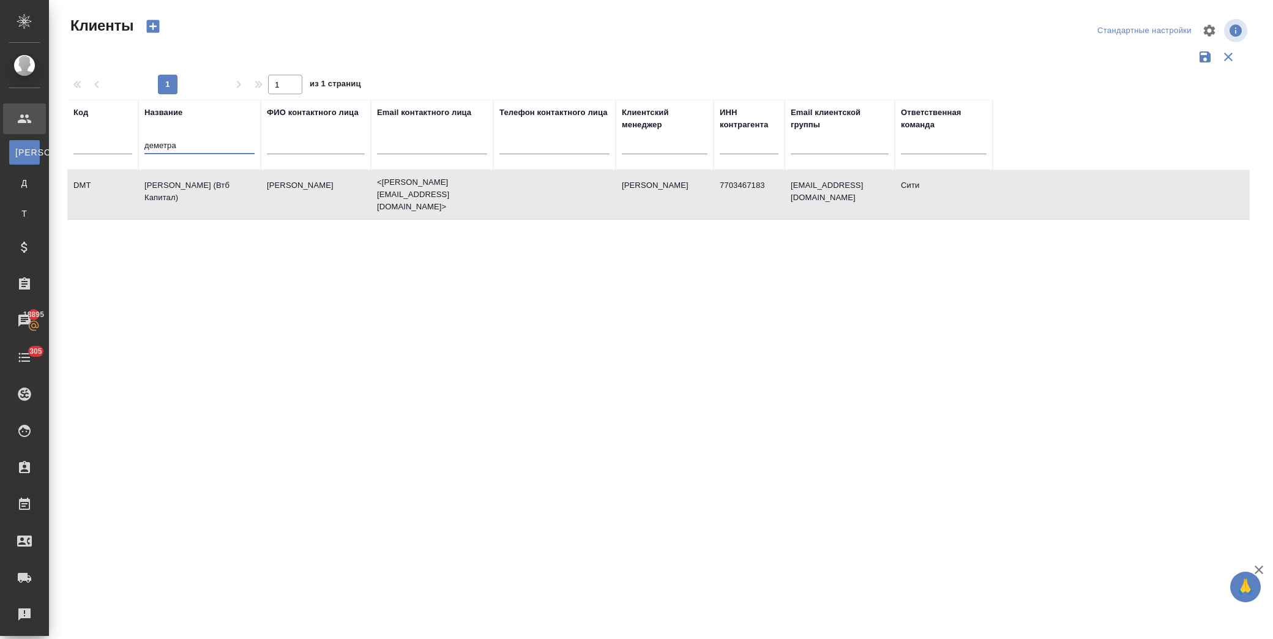
type input "э"
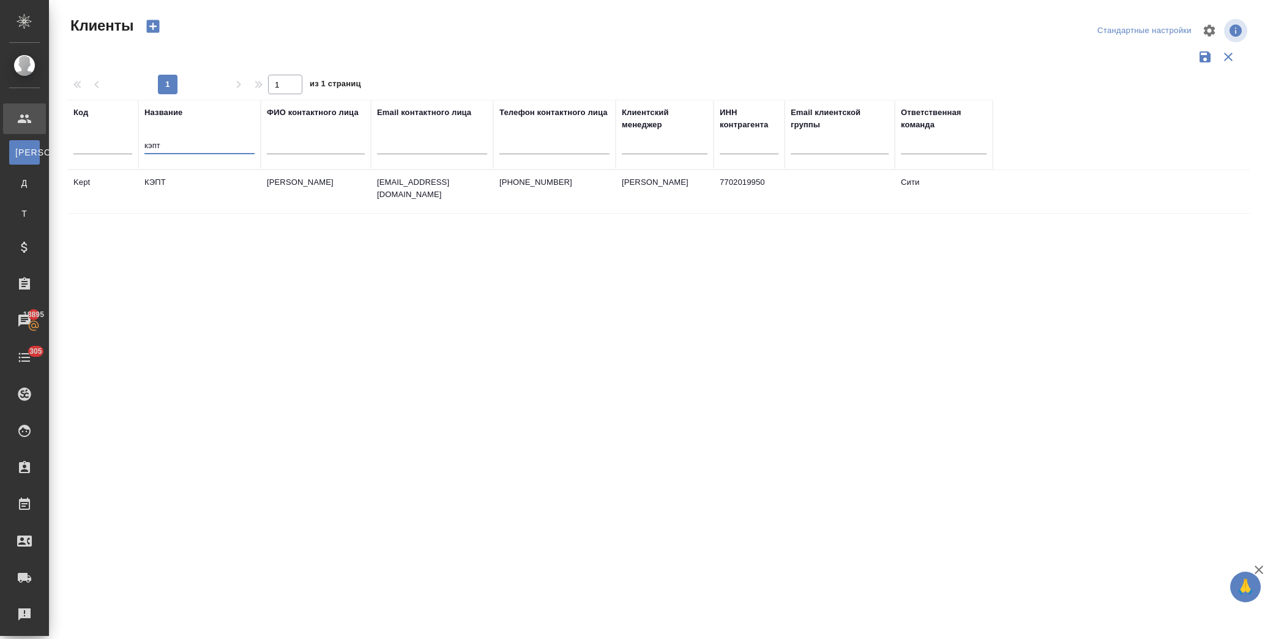
type input "кэпт"
click at [171, 188] on td "КЭПТ" at bounding box center [199, 191] width 122 height 43
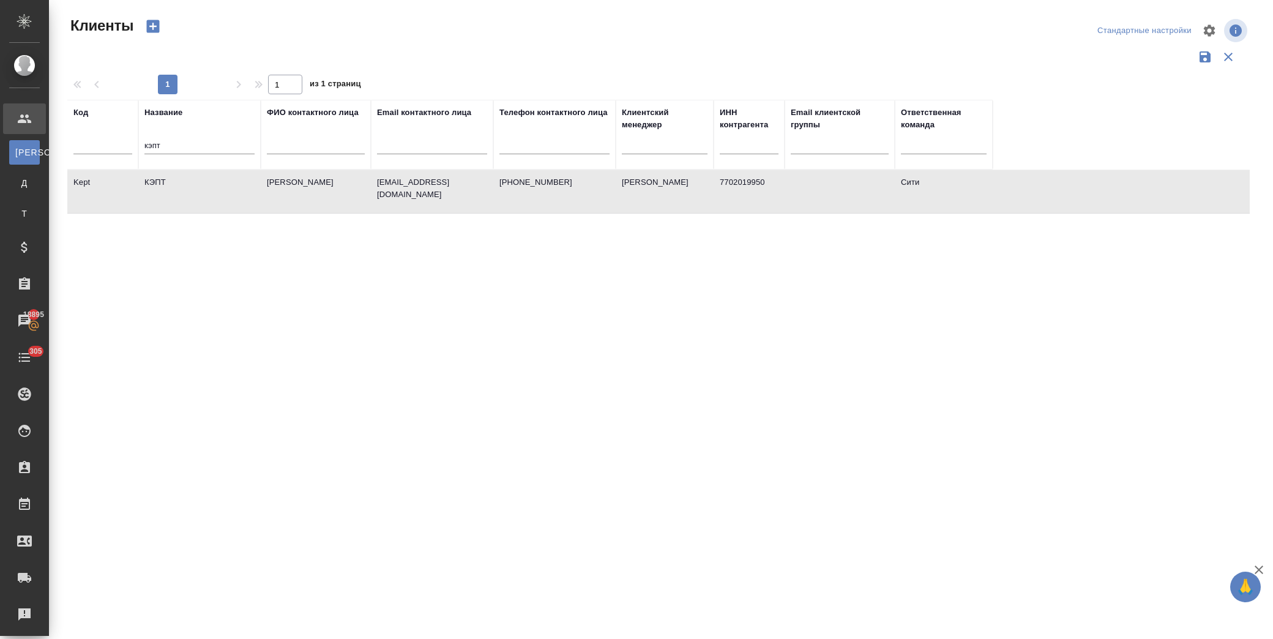
click at [171, 188] on td "КЭПТ" at bounding box center [199, 191] width 122 height 43
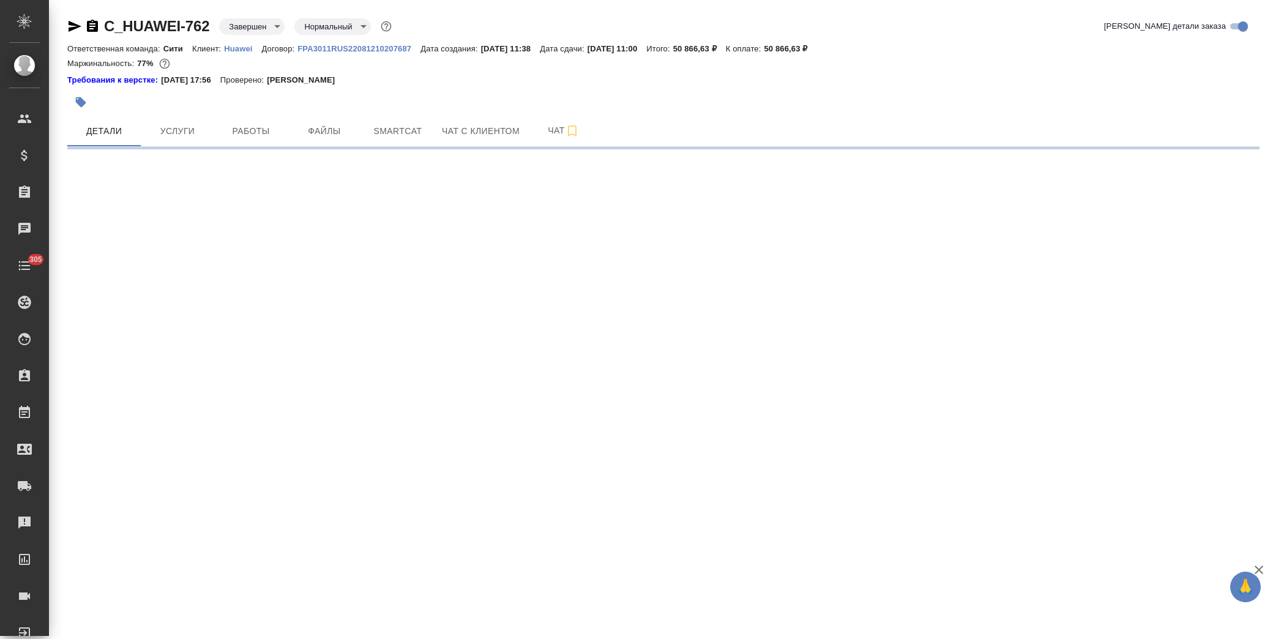
select select "RU"
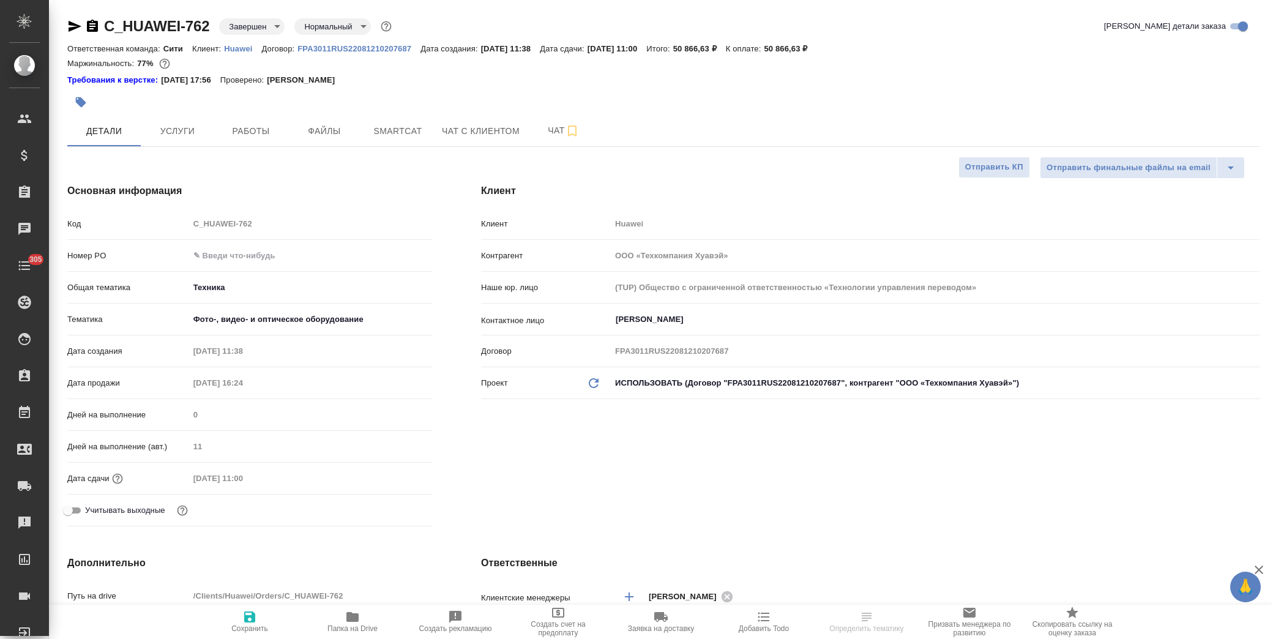
type textarea "x"
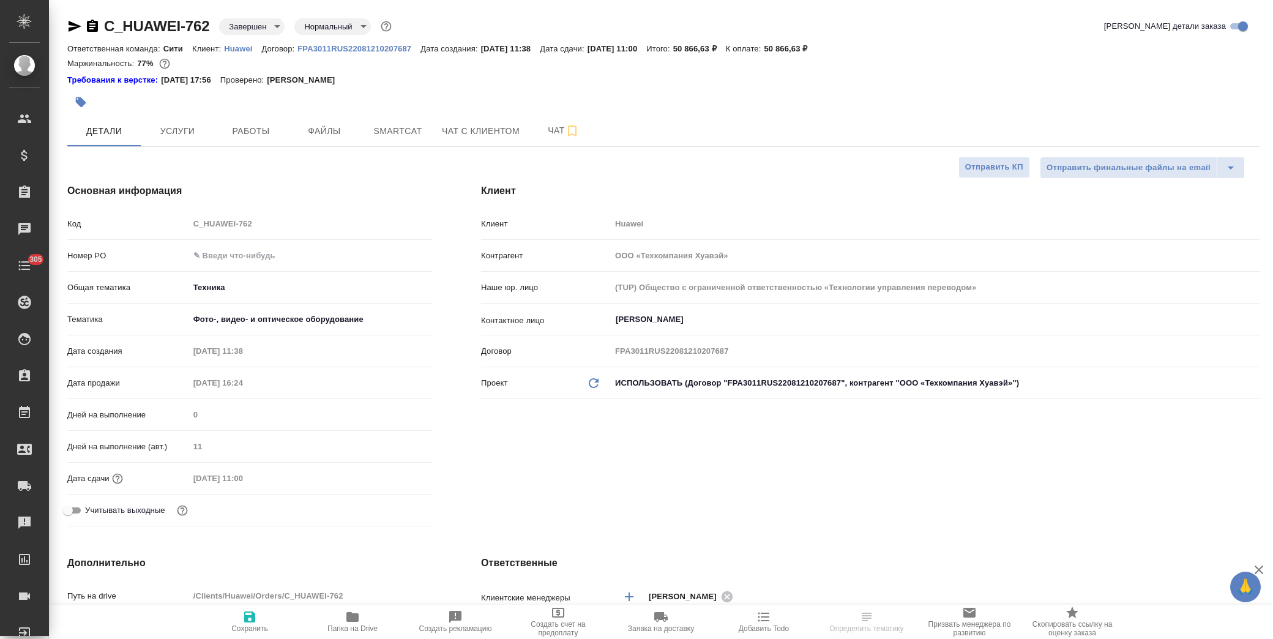
type textarea "x"
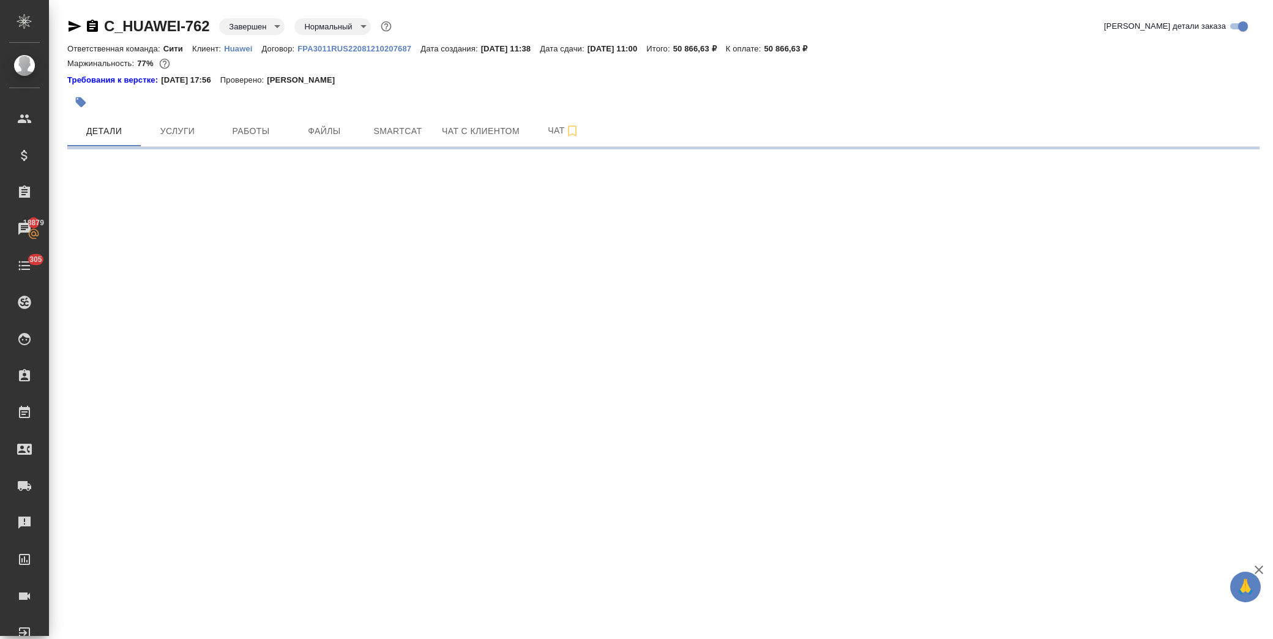
select select "RU"
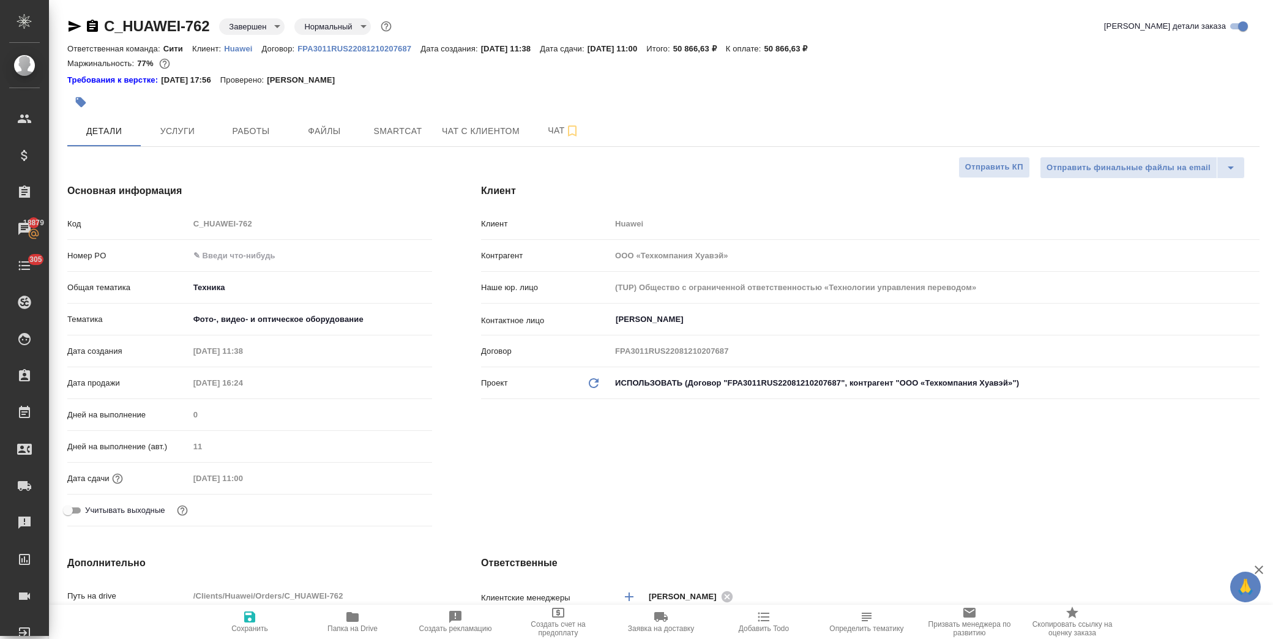
type textarea "x"
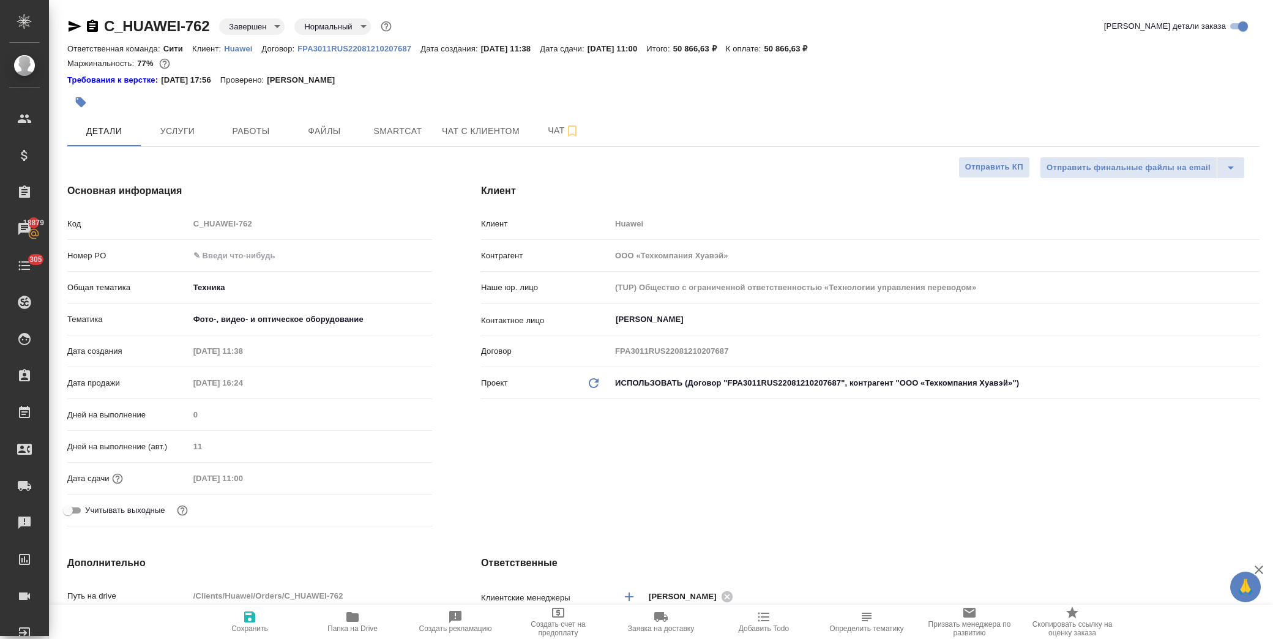
type textarea "x"
click at [271, 259] on input "text" at bounding box center [310, 256] width 243 height 18
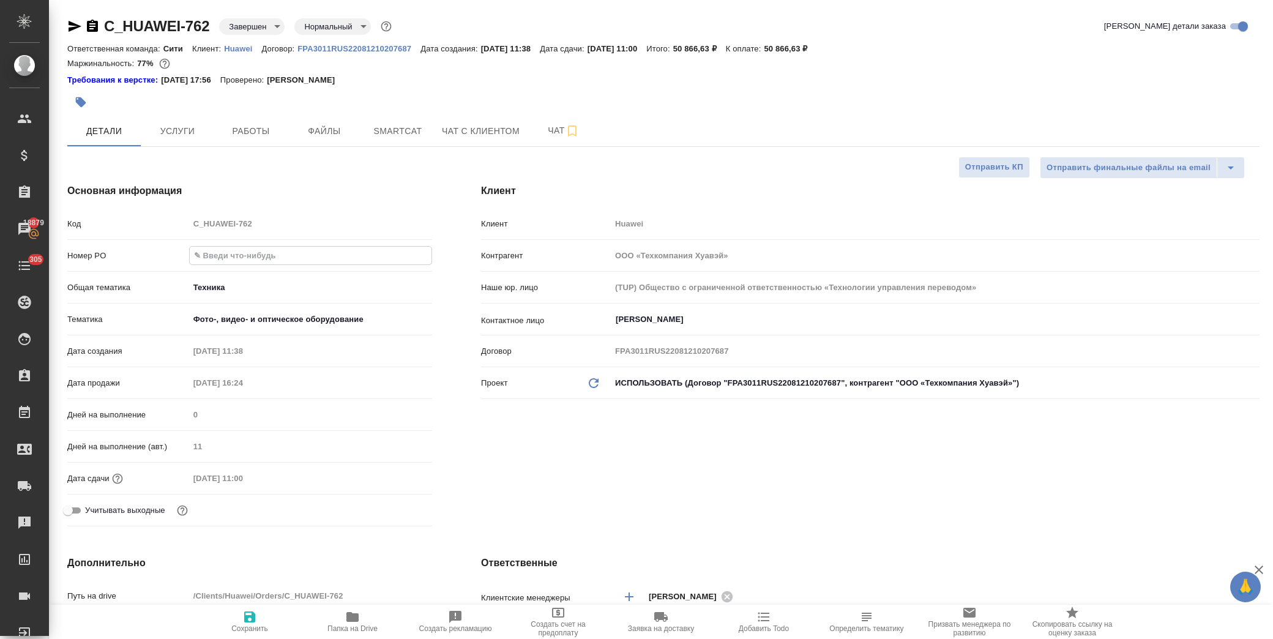
paste input "3011H00007815"
type input "3011H00007815"
type textarea "x"
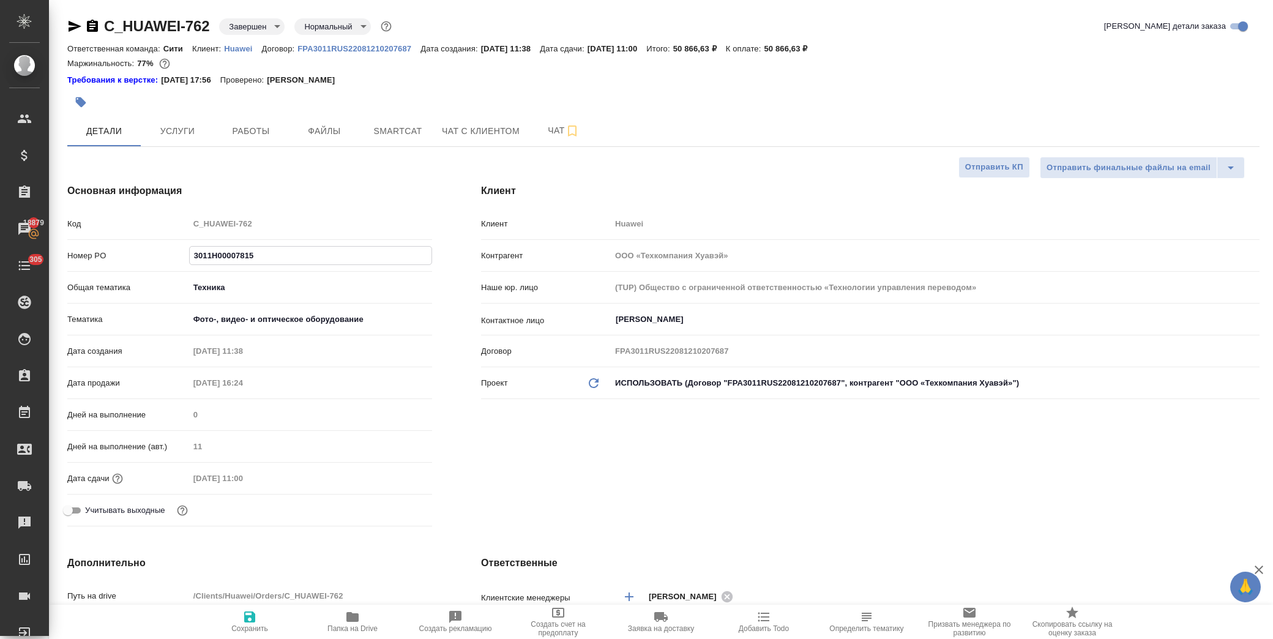
type input "3011H00007815"
click at [259, 614] on span "Сохранить" at bounding box center [250, 621] width 88 height 23
type textarea "x"
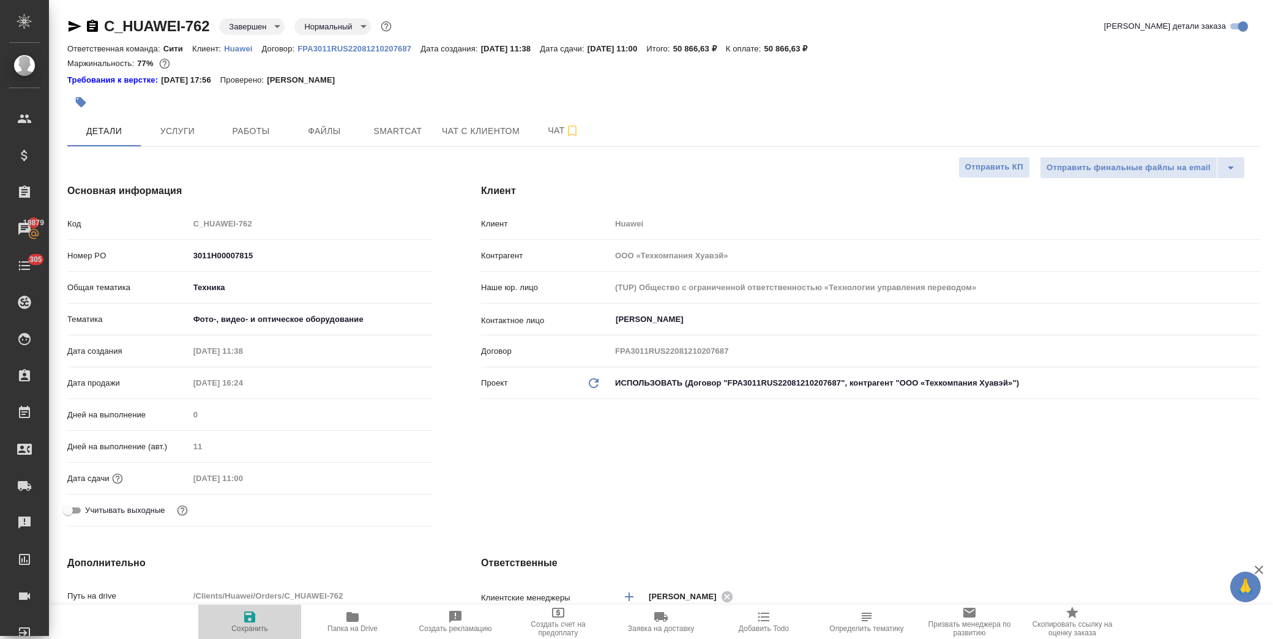
type textarea "x"
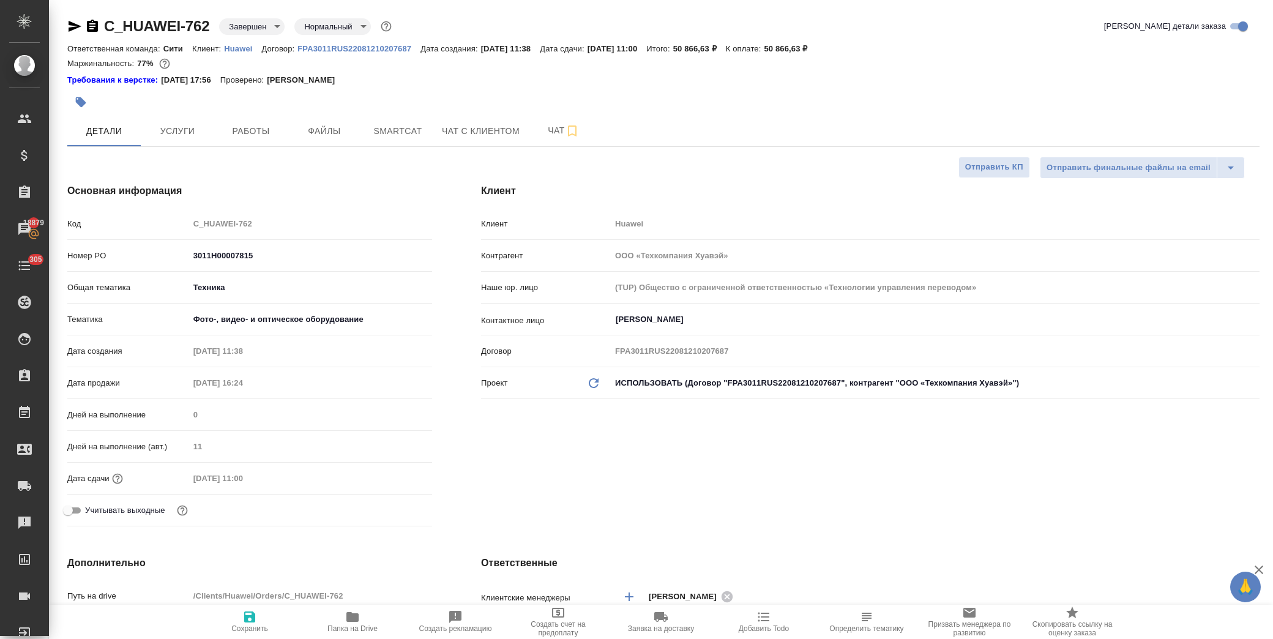
type textarea "x"
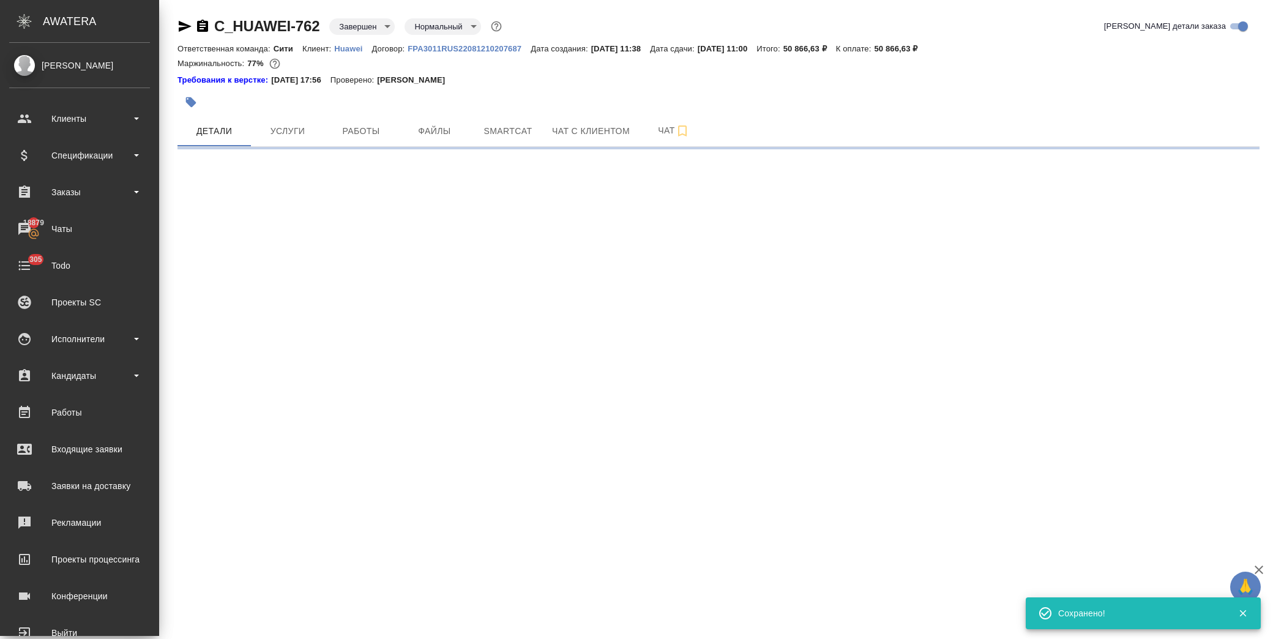
select select "RU"
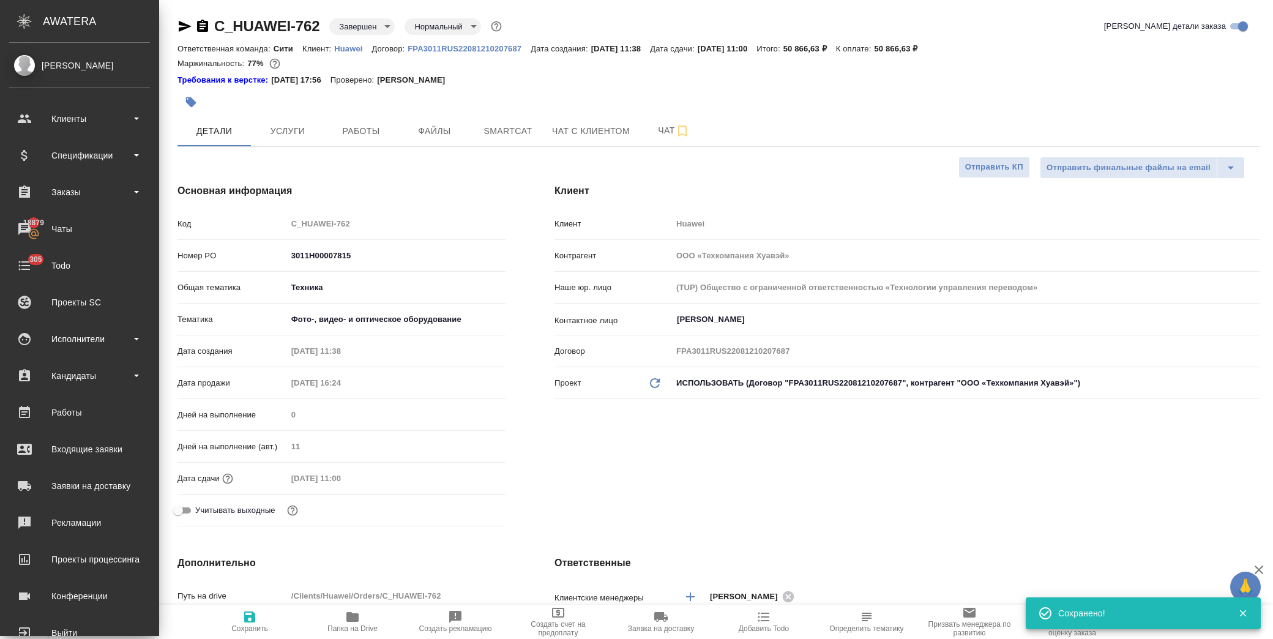
type textarea "x"
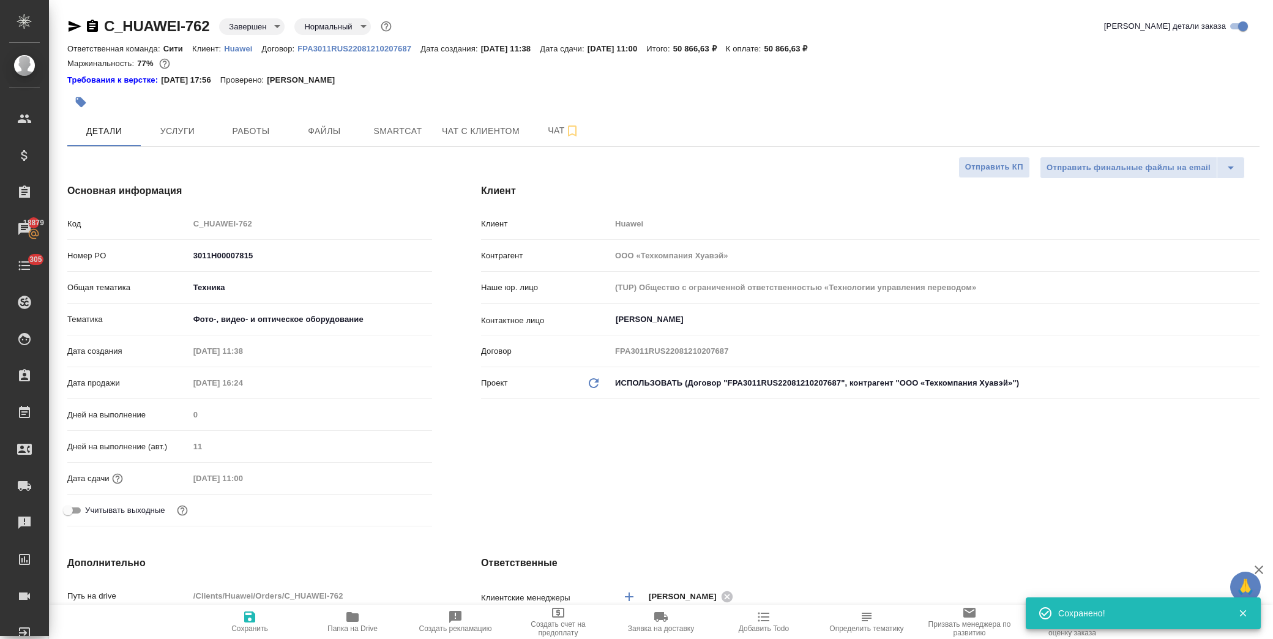
type textarea "x"
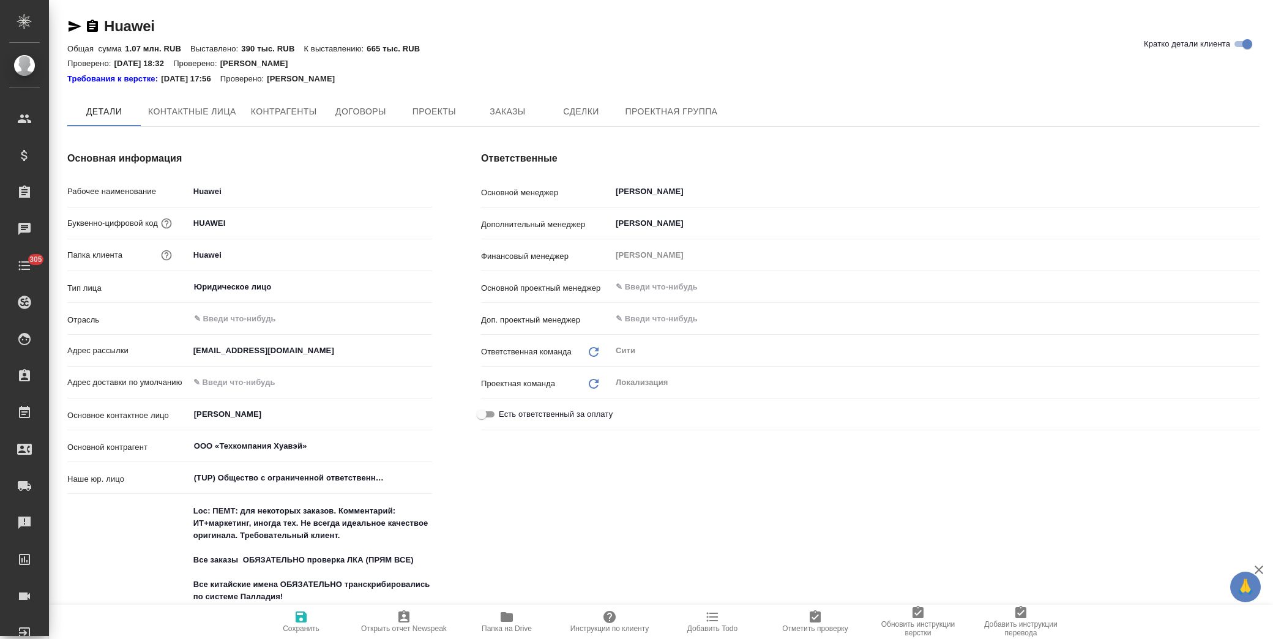
type textarea "x"
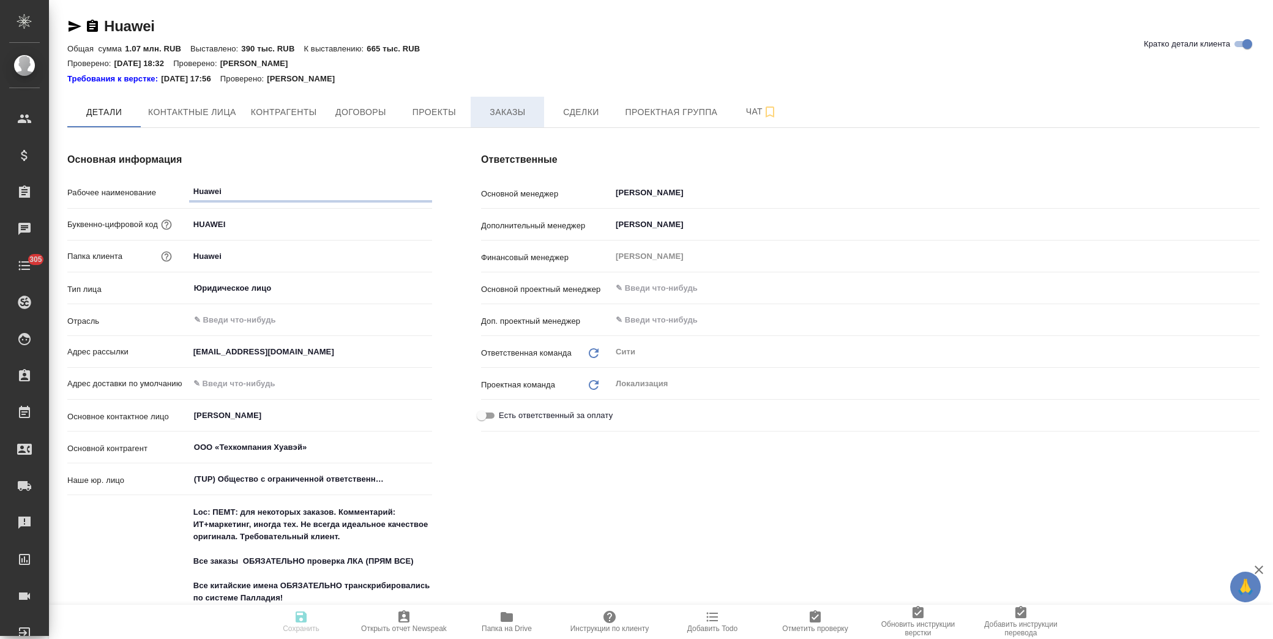
type textarea "x"
click at [501, 117] on span "Заказы" at bounding box center [507, 112] width 59 height 15
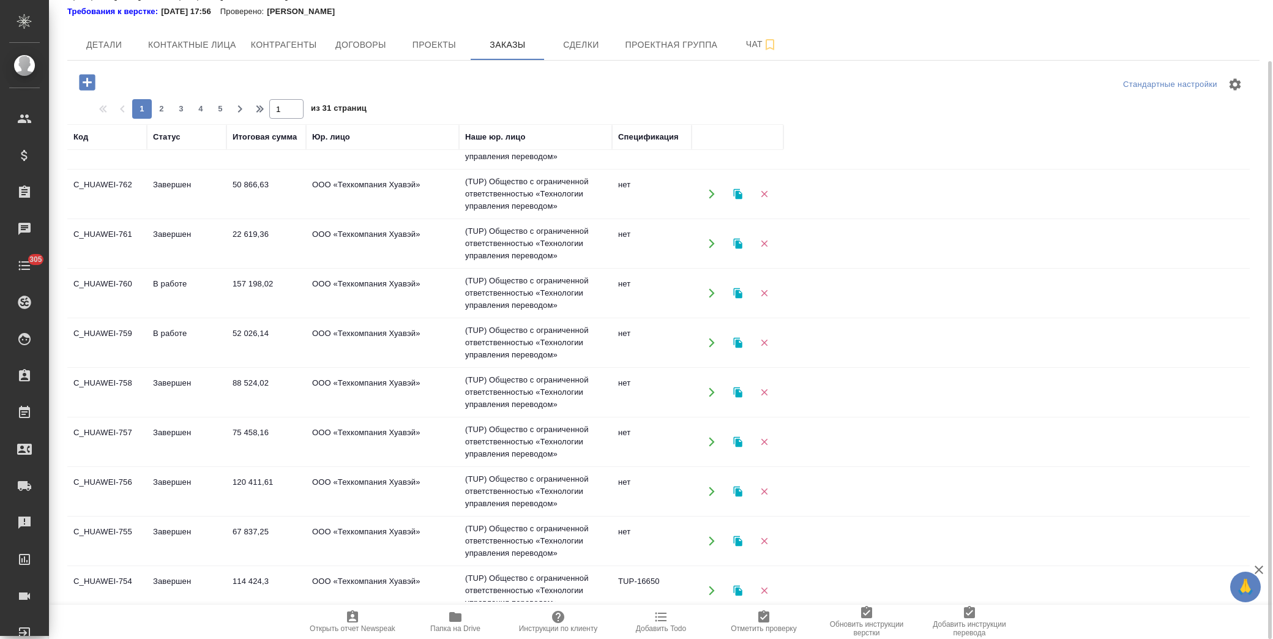
scroll to position [272, 0]
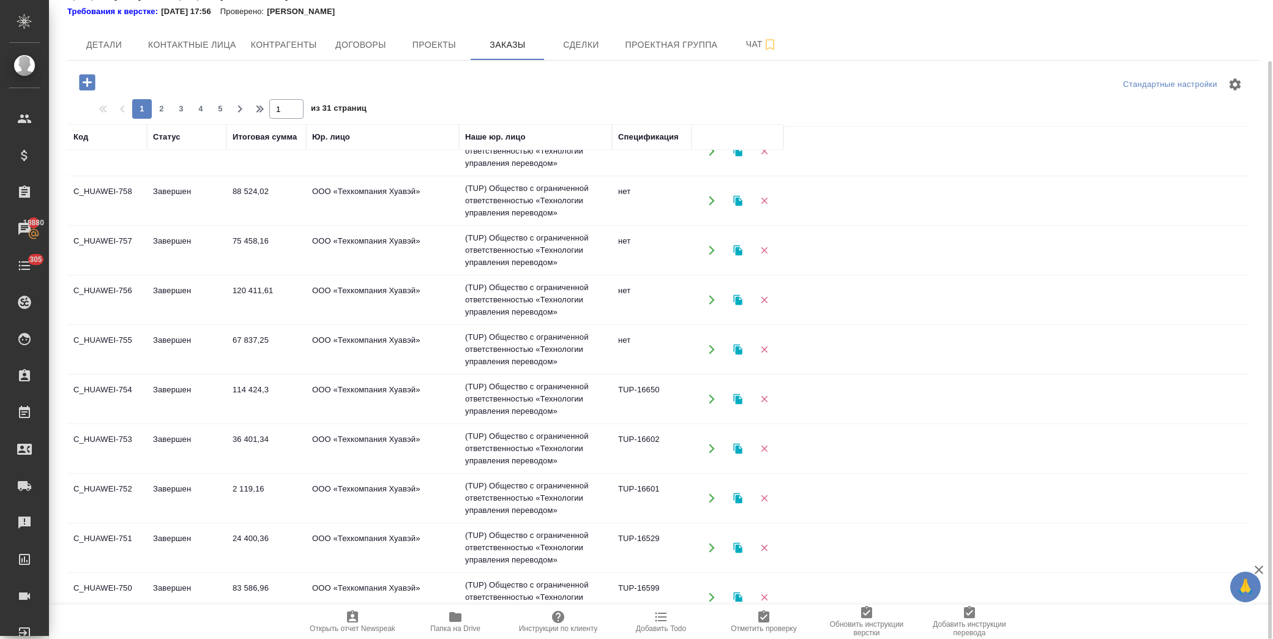
click at [240, 392] on td "114 424,3" at bounding box center [266, 399] width 80 height 43
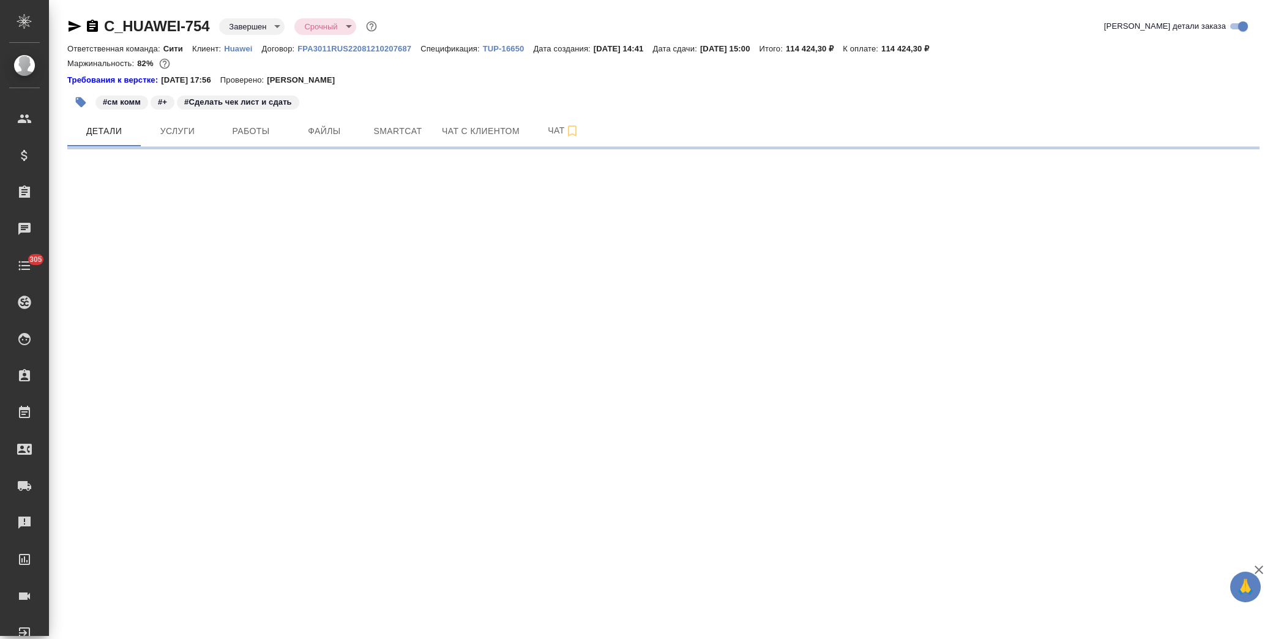
select select "RU"
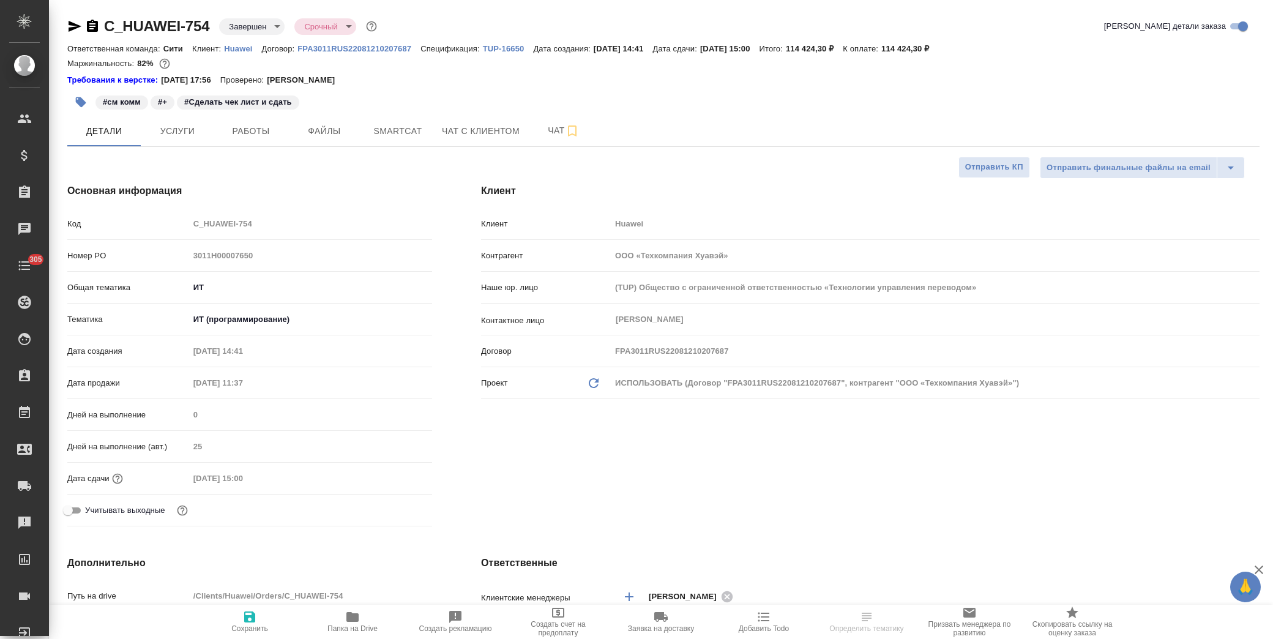
type textarea "x"
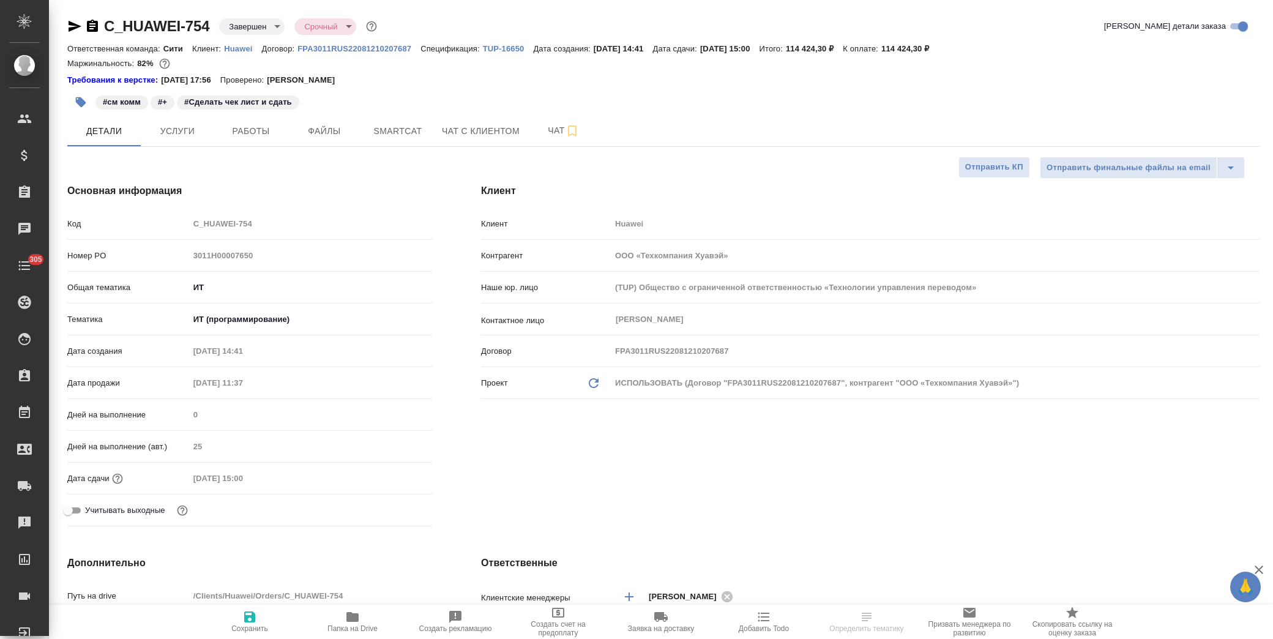
type textarea "x"
click at [493, 41] on div "Ответственная команда: Сити Клиент: Huawei Договор: FPA3011RUS22081210207687 Сп…" at bounding box center [663, 48] width 1192 height 15
type textarea "x"
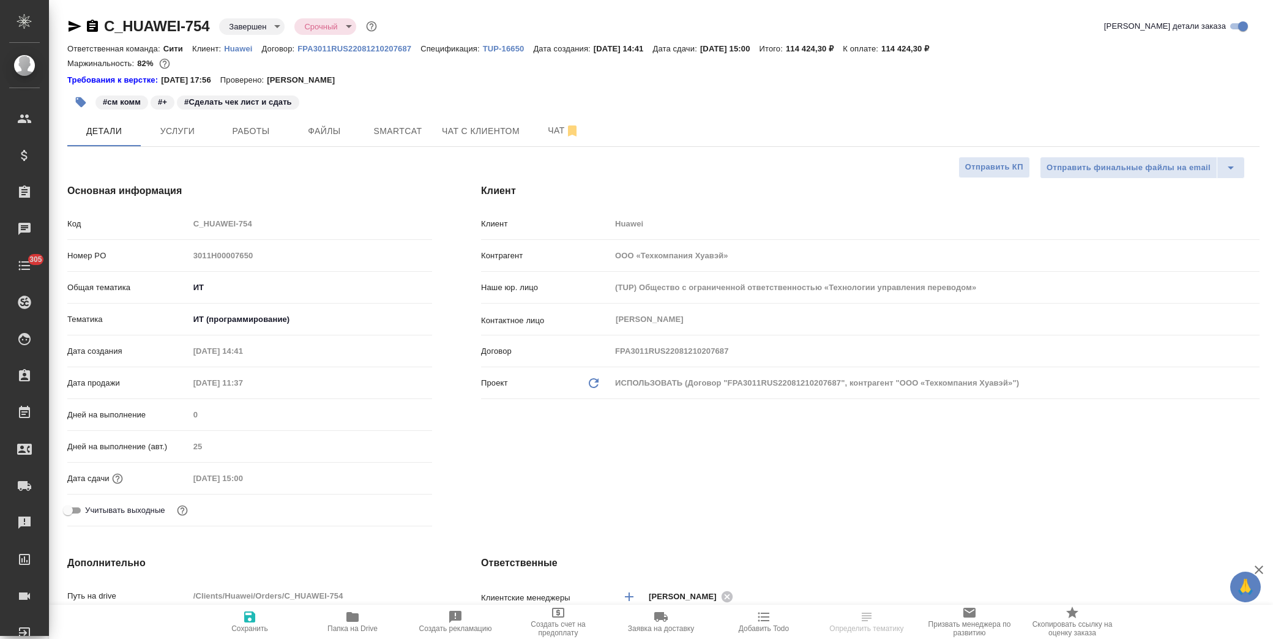
click at [496, 47] on p "TUP-16650" at bounding box center [508, 48] width 51 height 9
type textarea "x"
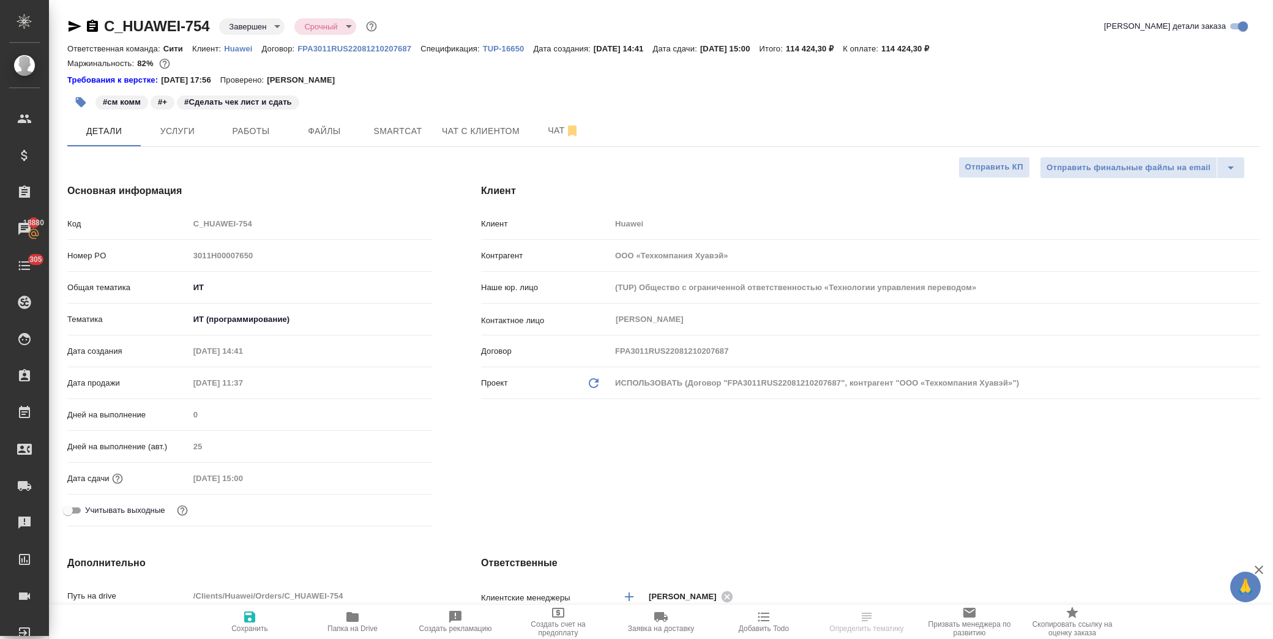
type textarea "x"
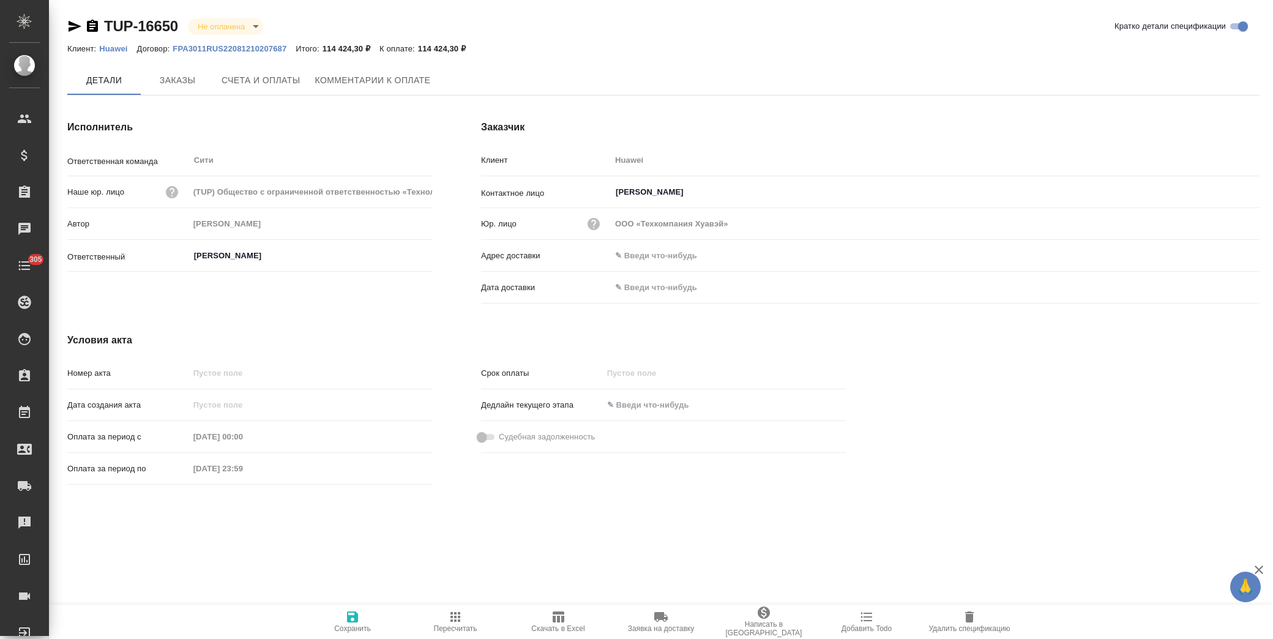
click at [980, 616] on span "Удалить спецификацию" at bounding box center [969, 621] width 88 height 23
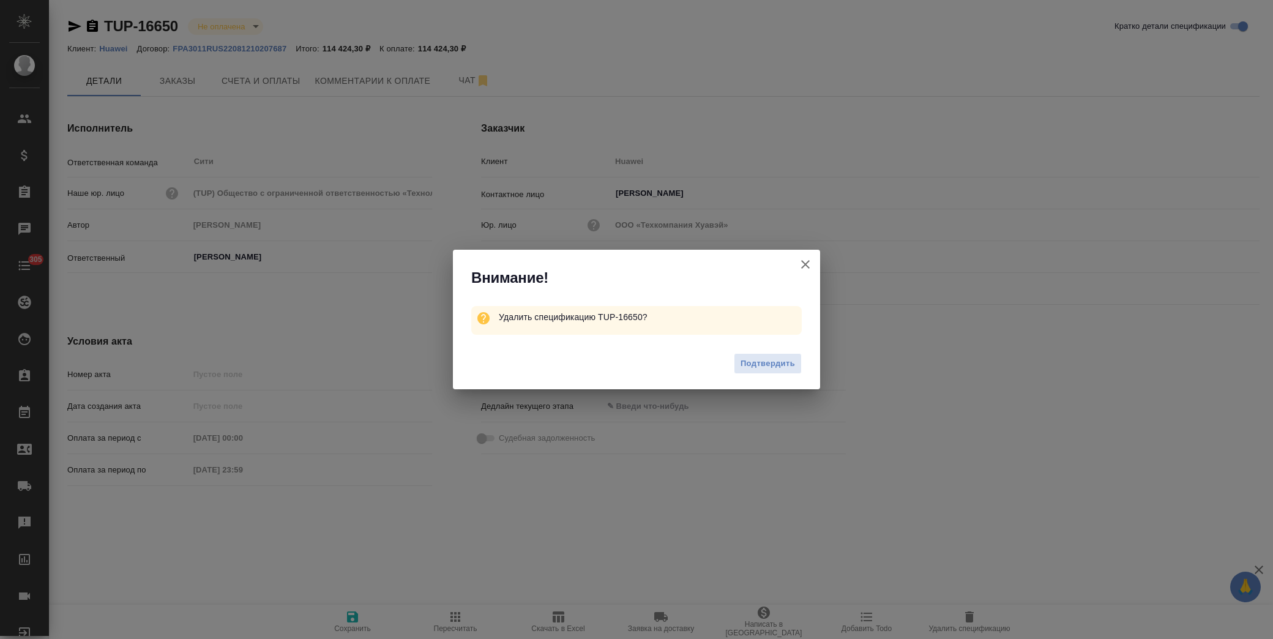
click at [782, 378] on div "Подтвердить" at bounding box center [636, 365] width 367 height 49
click at [782, 370] on span "Подтвердить" at bounding box center [768, 364] width 54 height 14
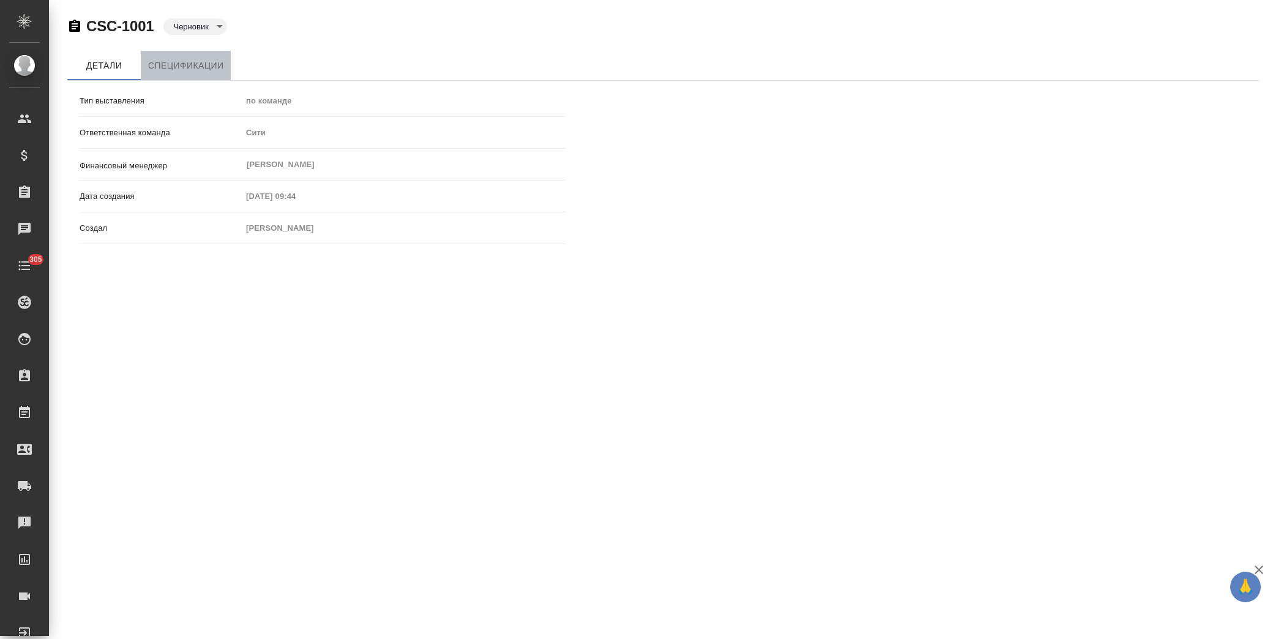
click at [190, 72] on span "Спецификации" at bounding box center [185, 65] width 75 height 15
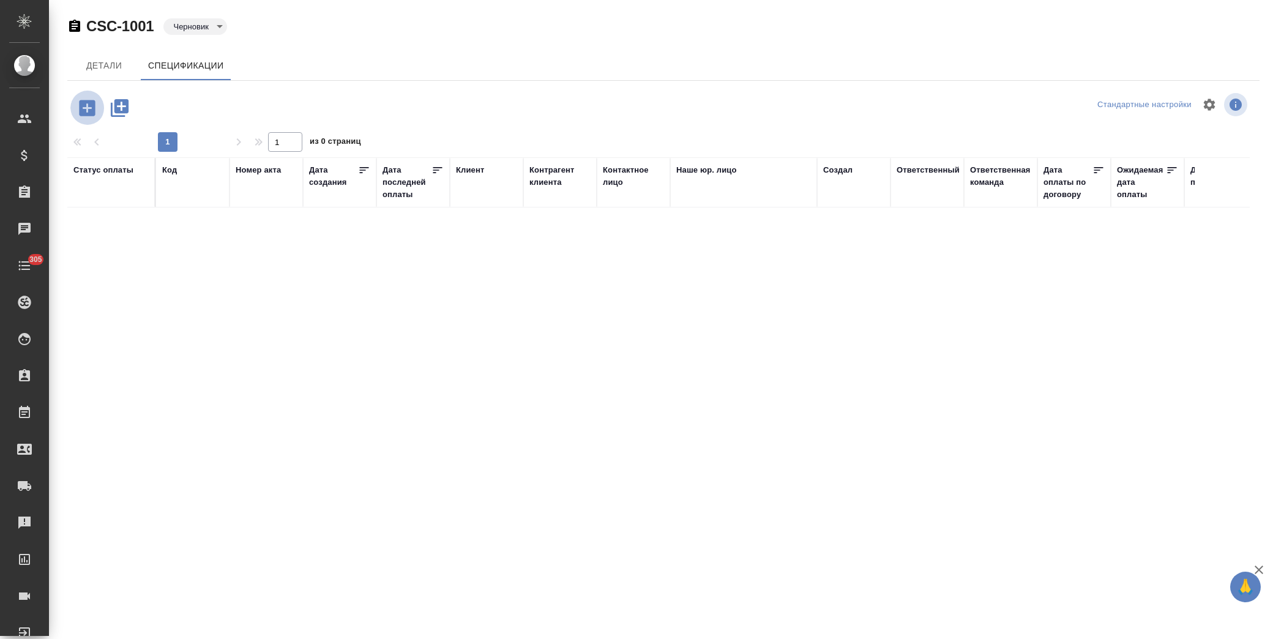
click at [93, 103] on icon "button" at bounding box center [87, 108] width 16 height 16
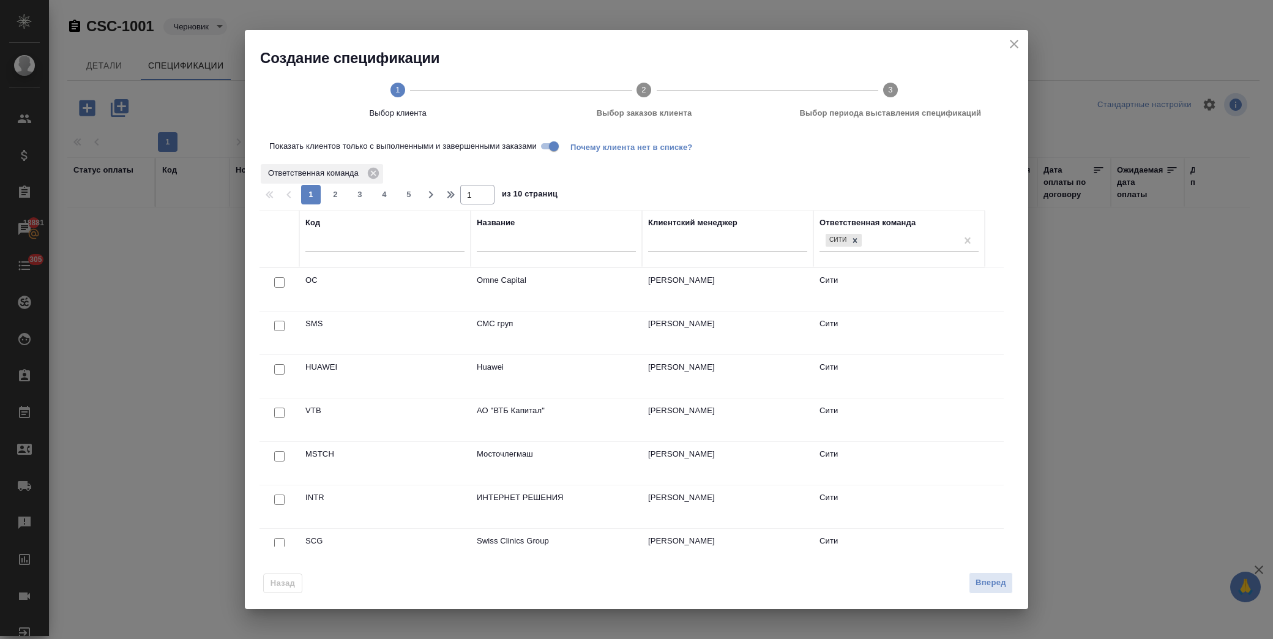
click at [278, 373] on input "checkbox" at bounding box center [279, 369] width 10 height 10
checkbox input "true"
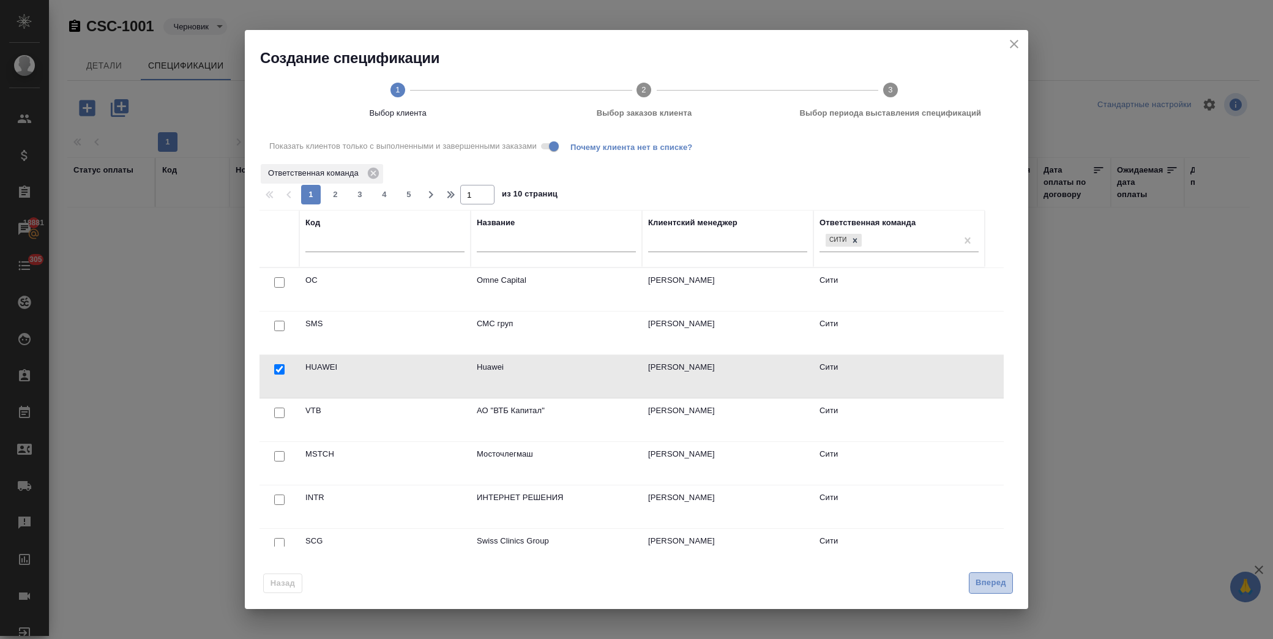
click at [1002, 588] on span "Вперед" at bounding box center [991, 583] width 31 height 14
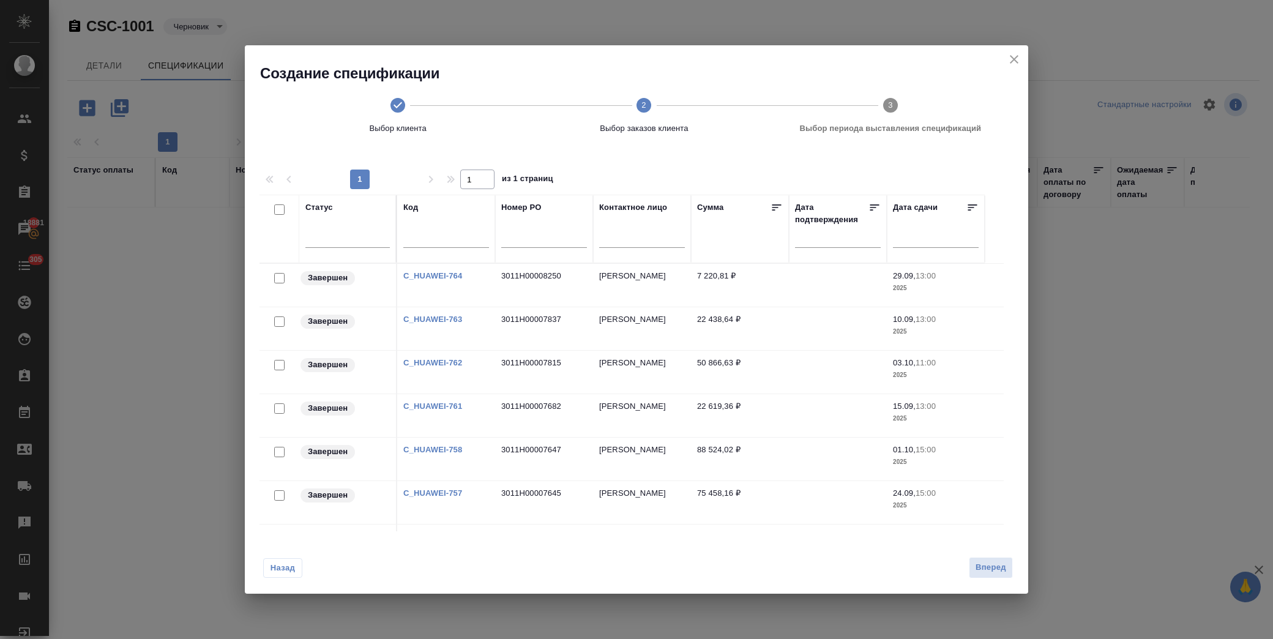
scroll to position [124, 0]
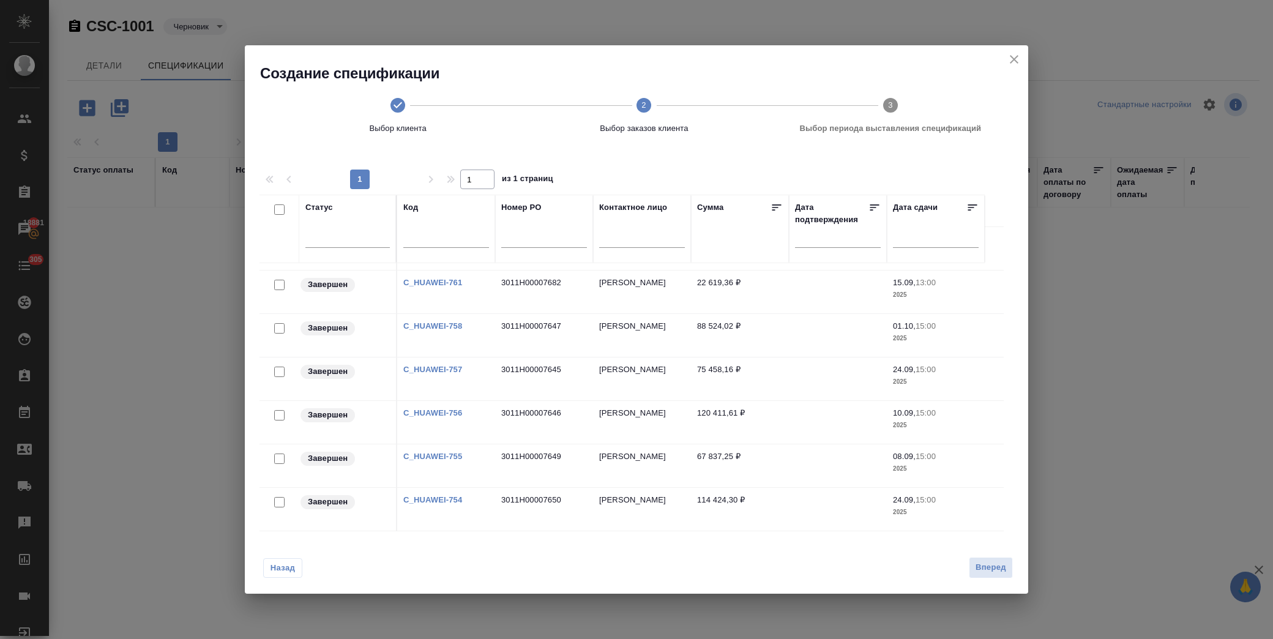
click at [277, 460] on input "checkbox" at bounding box center [279, 458] width 10 height 10
checkbox input "true"
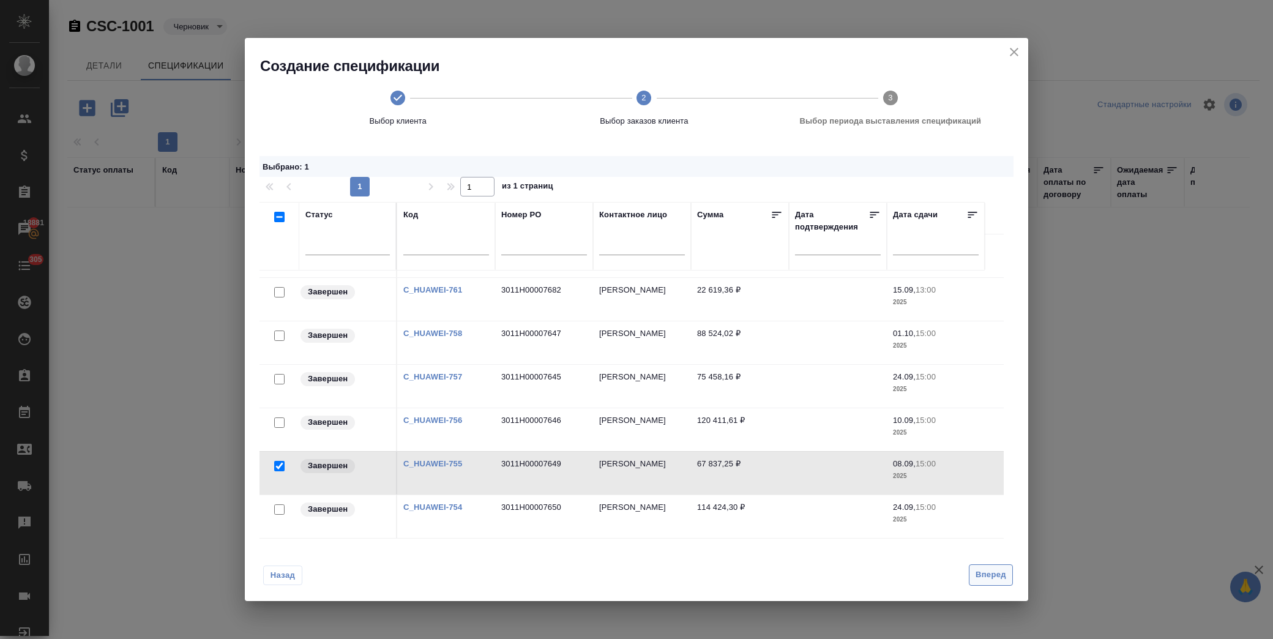
click at [998, 573] on span "Вперед" at bounding box center [991, 575] width 31 height 14
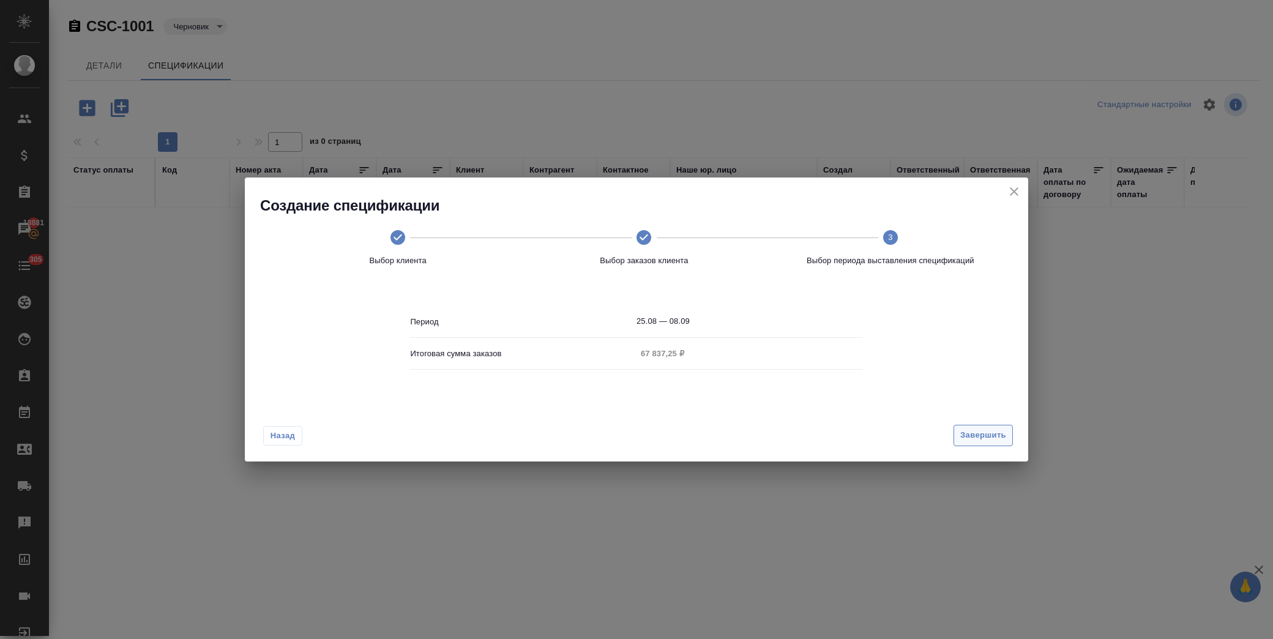
click at [975, 436] on span "Завершить" at bounding box center [983, 435] width 46 height 14
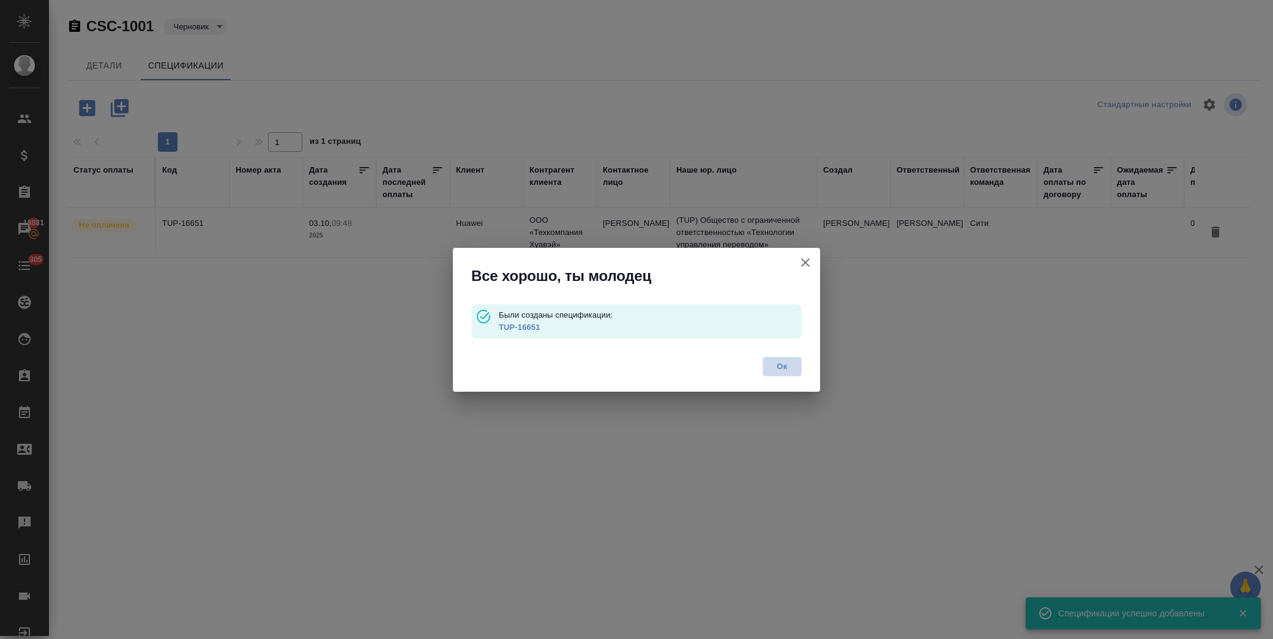
click at [793, 369] on span "Ок" at bounding box center [782, 366] width 26 height 12
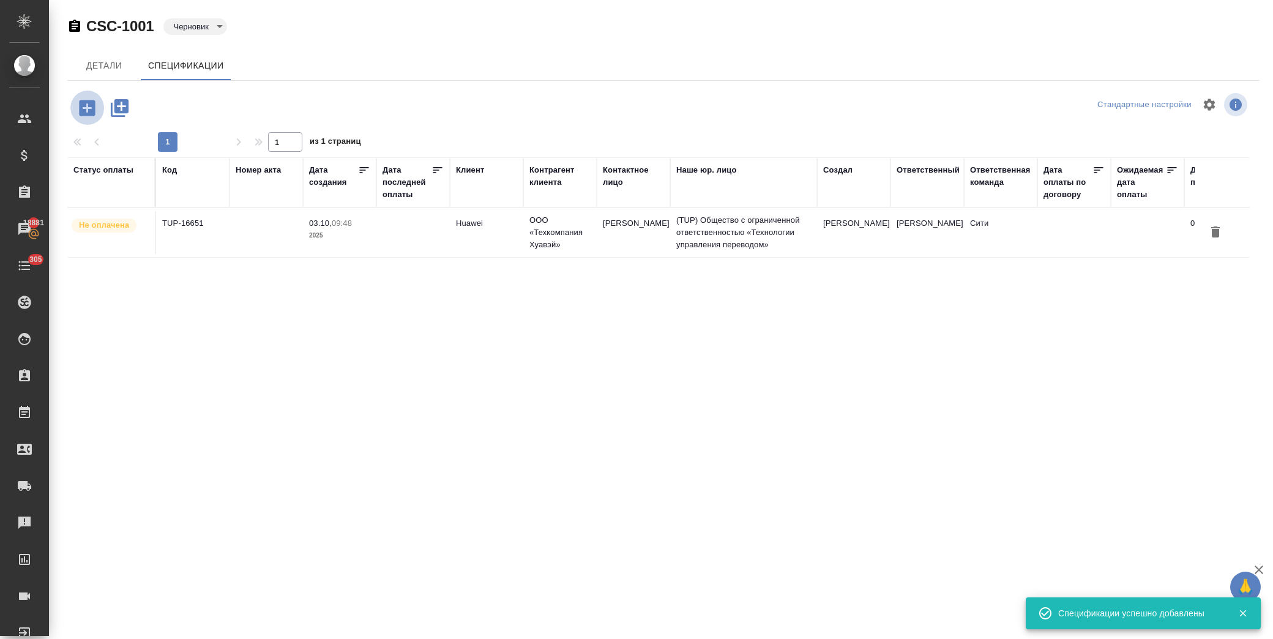
click at [86, 109] on icon "button" at bounding box center [87, 107] width 21 height 21
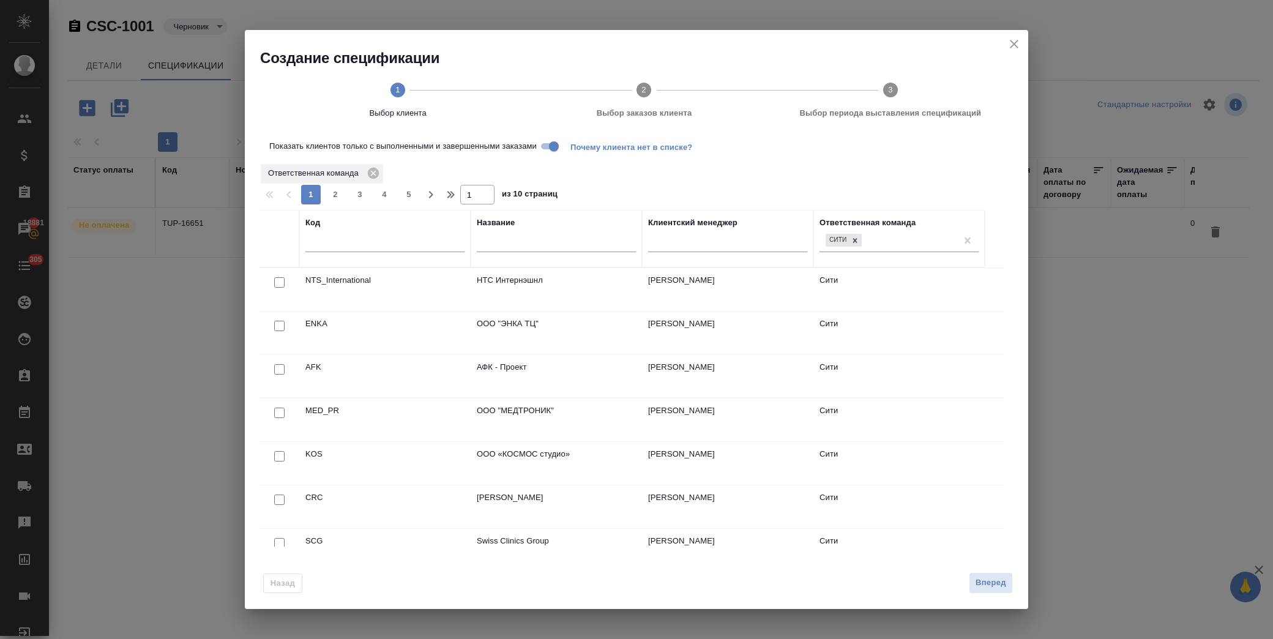
click at [362, 247] on input "text" at bounding box center [384, 244] width 159 height 15
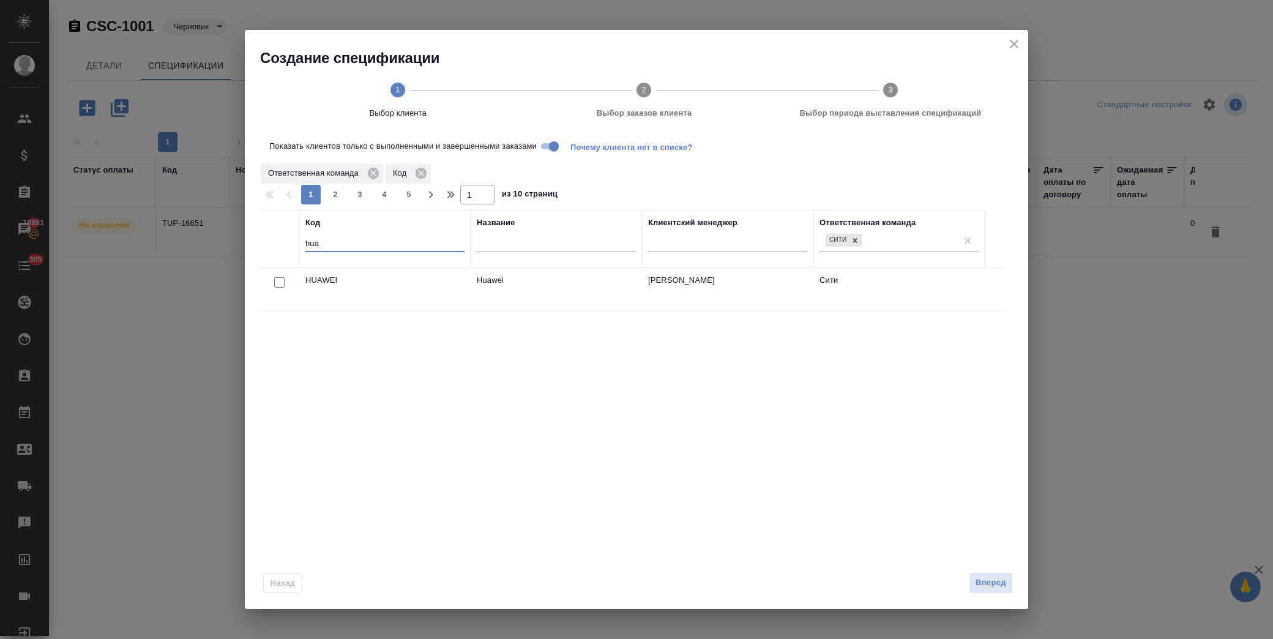
type input "hua"
click at [280, 280] on input "checkbox" at bounding box center [279, 282] width 10 height 10
checkbox input "true"
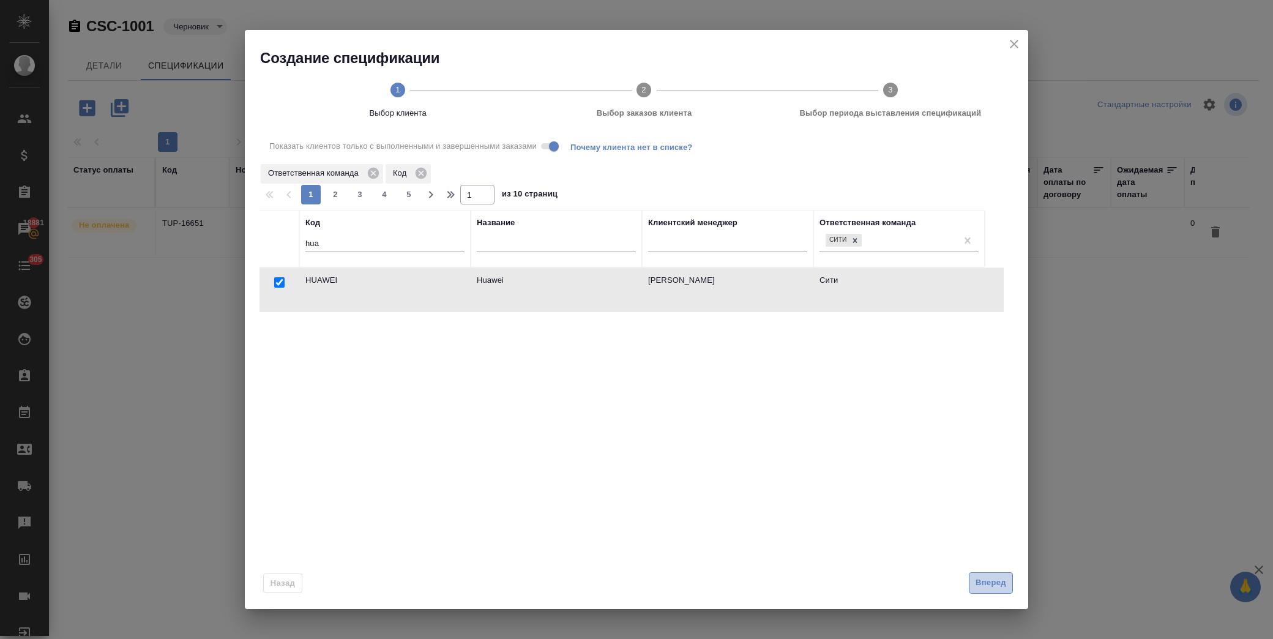
click at [1000, 591] on button "Вперед" at bounding box center [991, 582] width 44 height 21
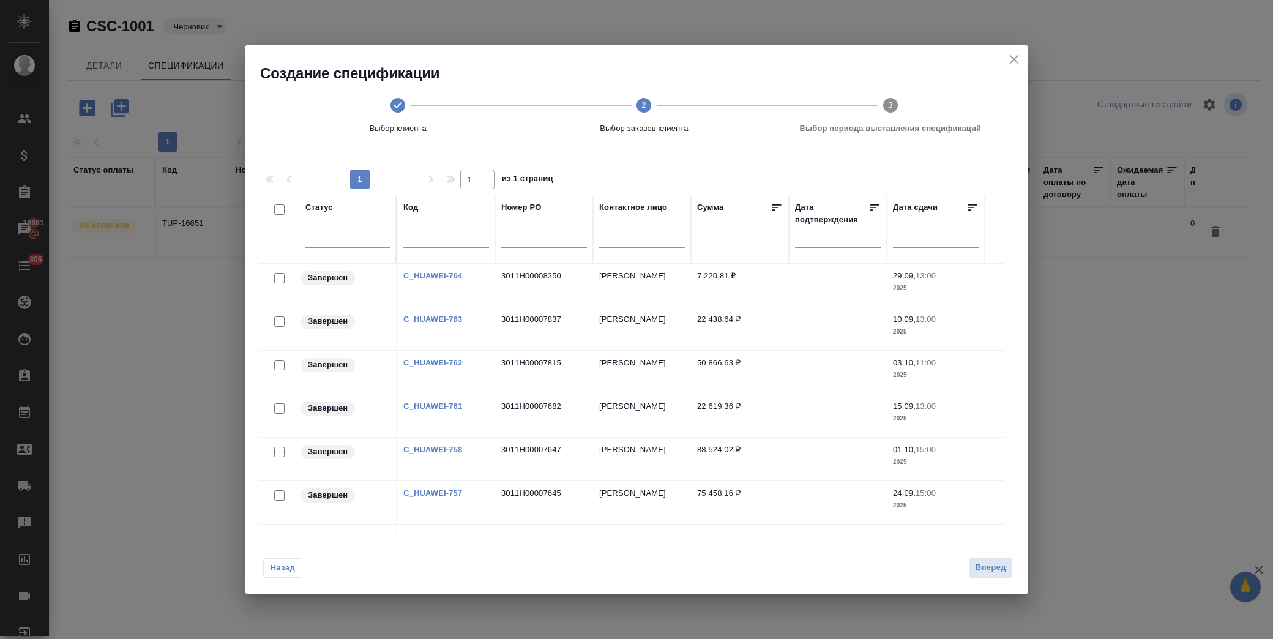
scroll to position [81, 0]
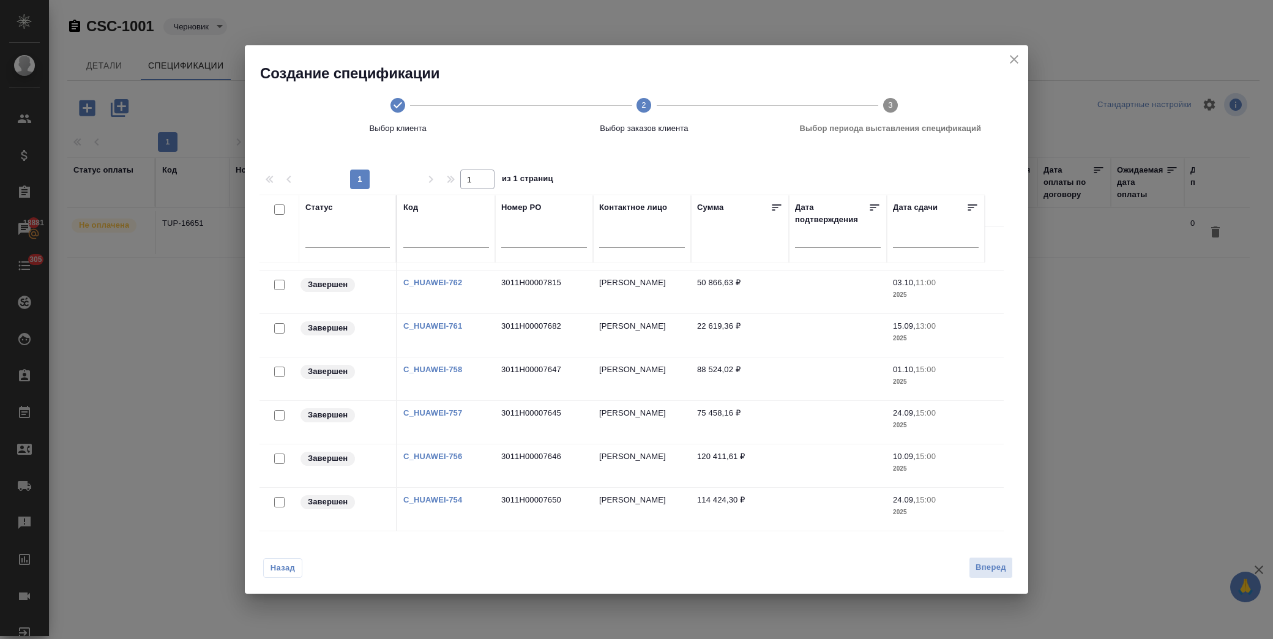
click at [275, 457] on input "checkbox" at bounding box center [279, 458] width 10 height 10
checkbox input "true"
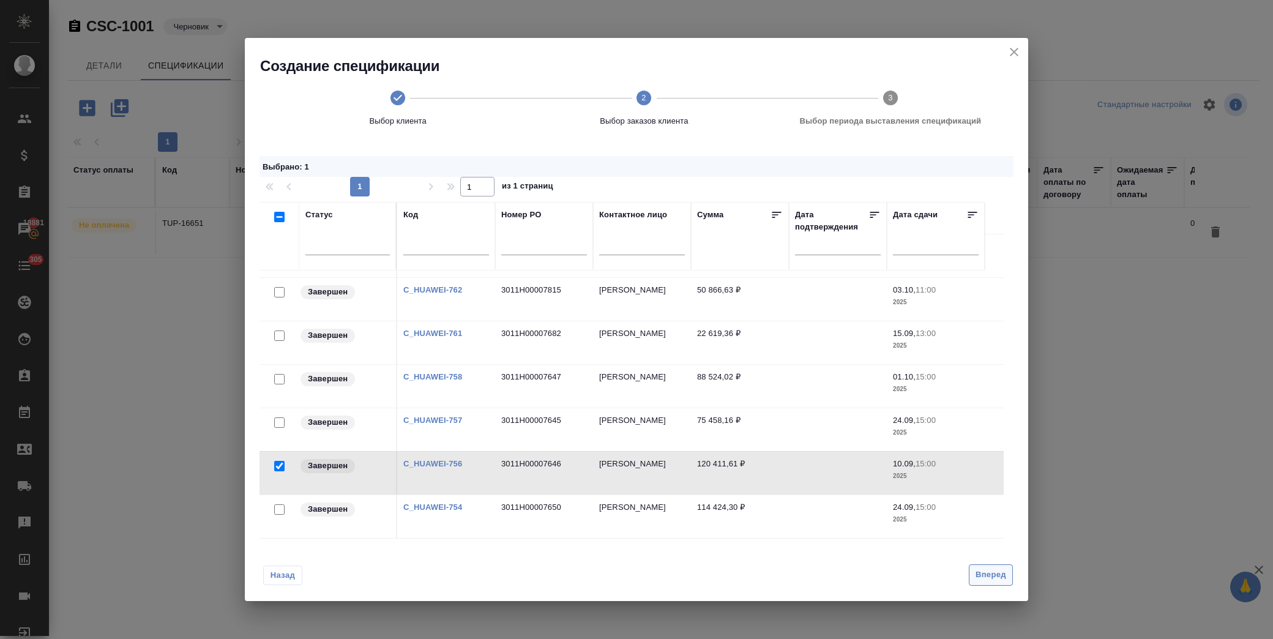
click at [988, 578] on span "Вперед" at bounding box center [991, 575] width 31 height 14
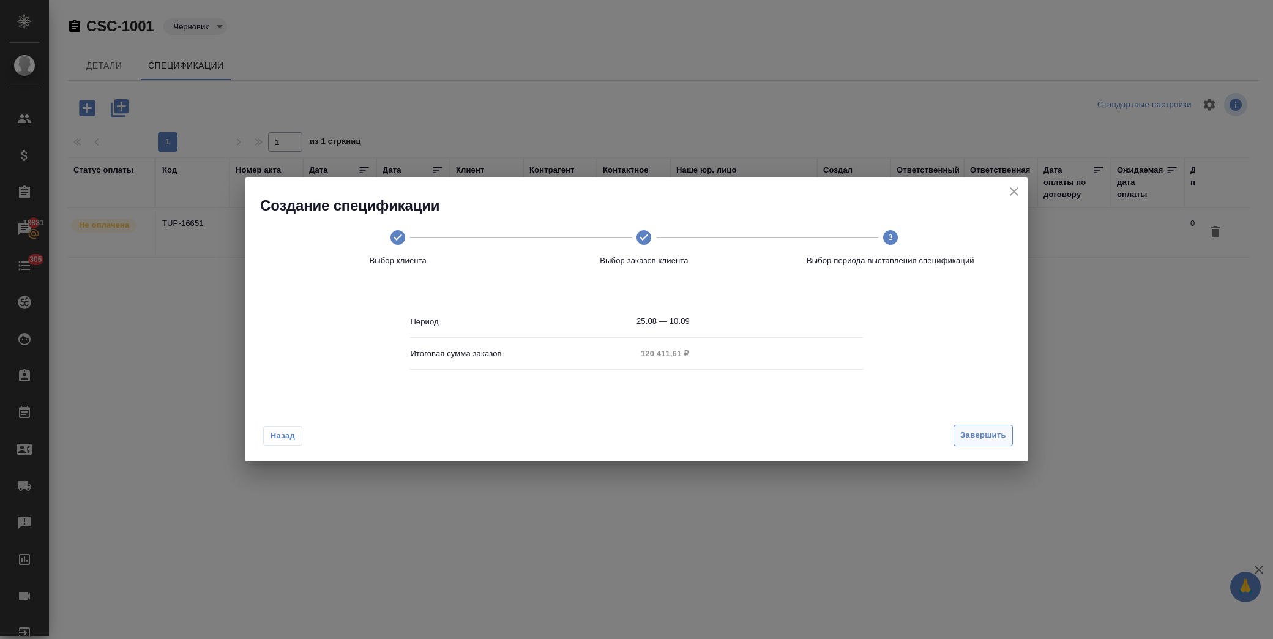
click at [995, 441] on span "Завершить" at bounding box center [983, 435] width 46 height 14
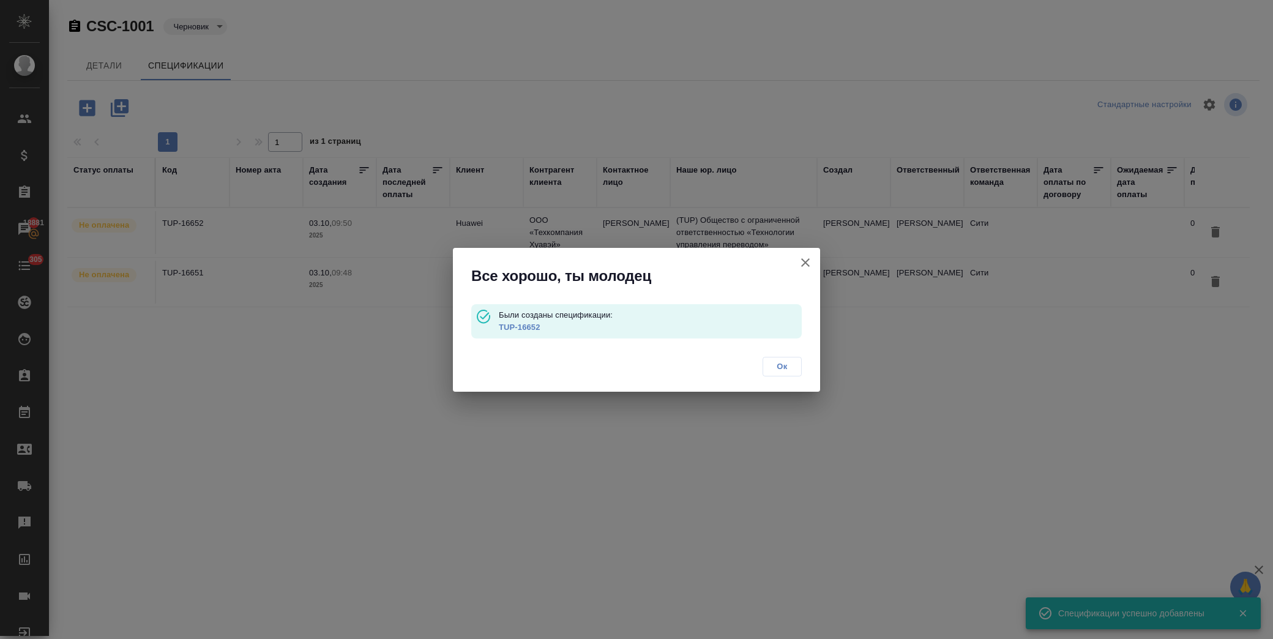
click at [789, 364] on span "Ок" at bounding box center [782, 366] width 26 height 12
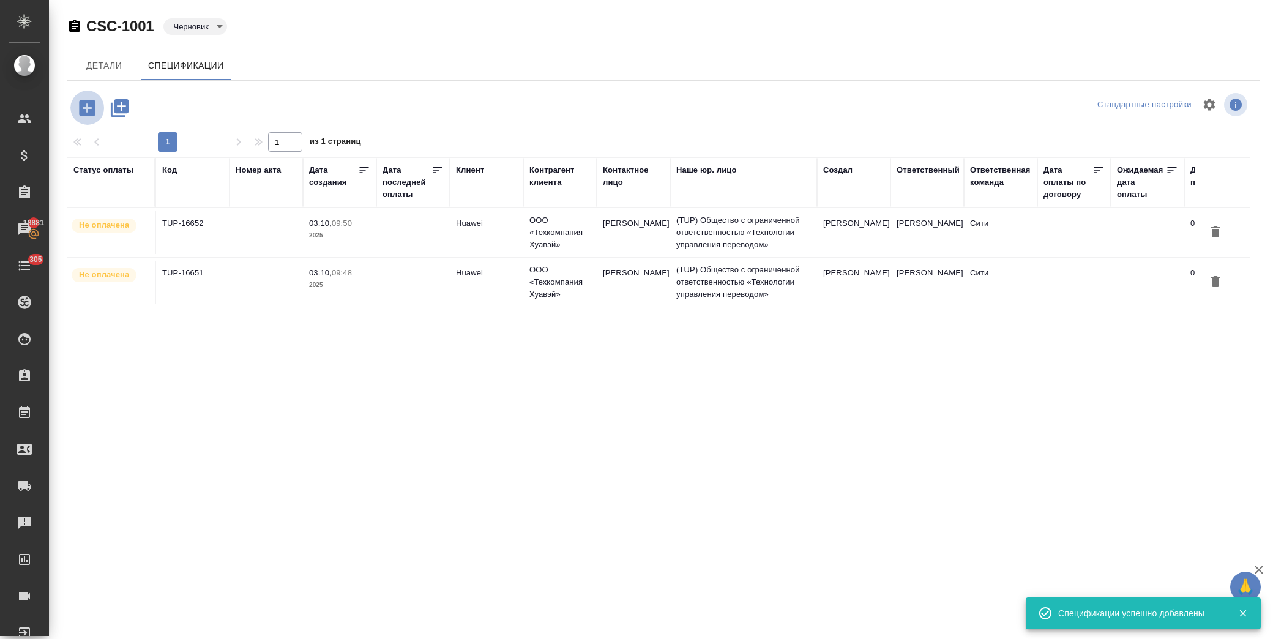
click at [89, 105] on icon "button" at bounding box center [87, 108] width 16 height 16
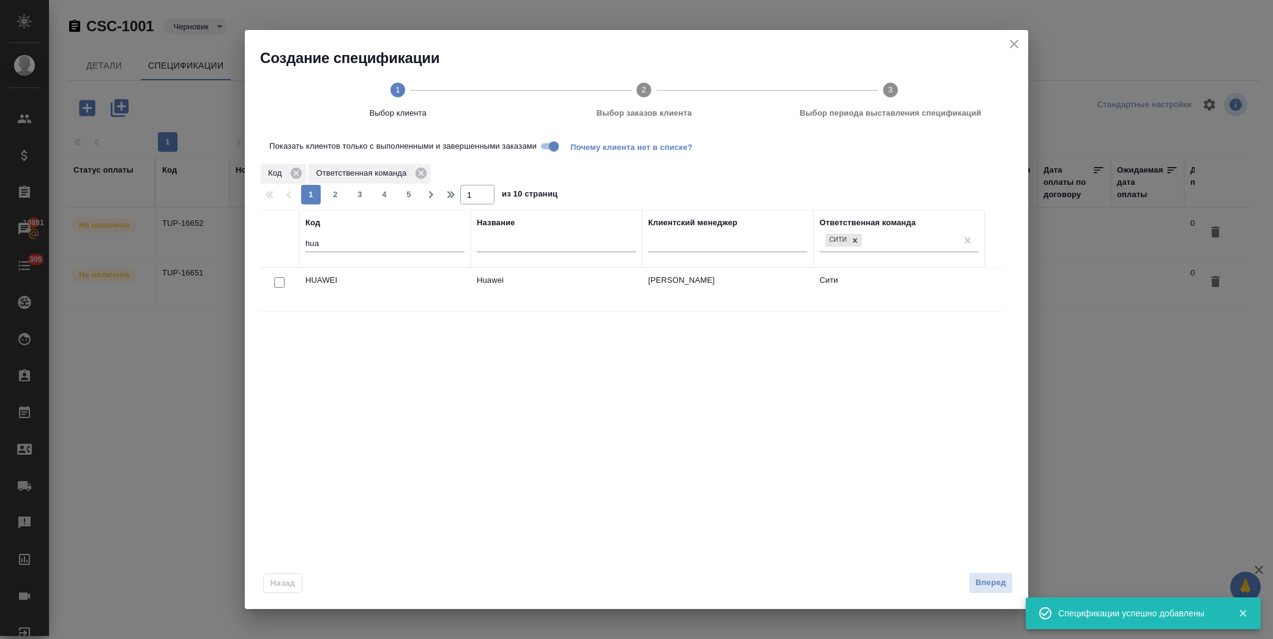
click at [282, 280] on input "checkbox" at bounding box center [279, 282] width 10 height 10
checkbox input "true"
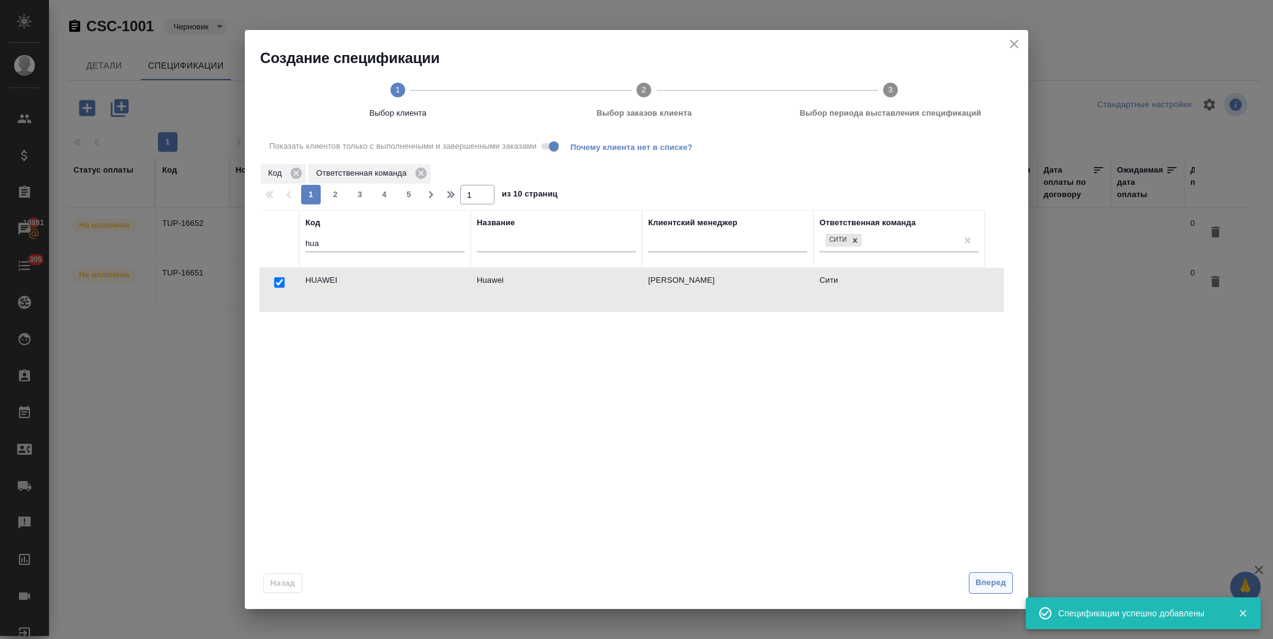
click at [998, 584] on span "Вперед" at bounding box center [991, 583] width 31 height 14
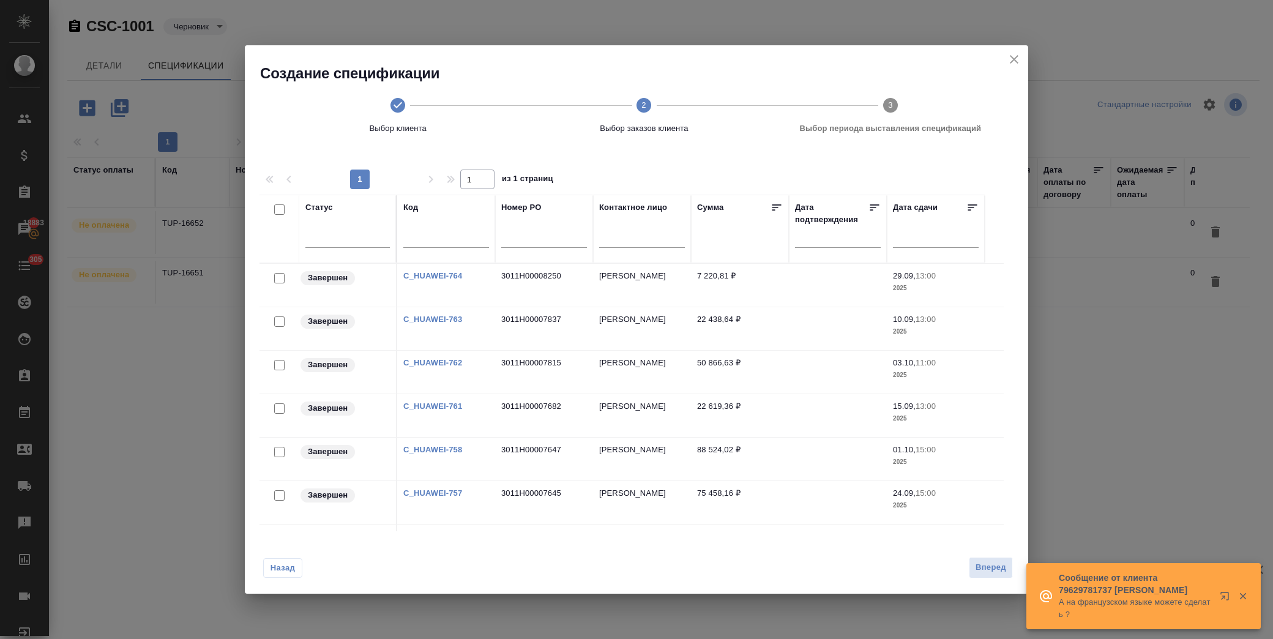
click at [279, 408] on input "checkbox" at bounding box center [279, 408] width 10 height 10
checkbox input "true"
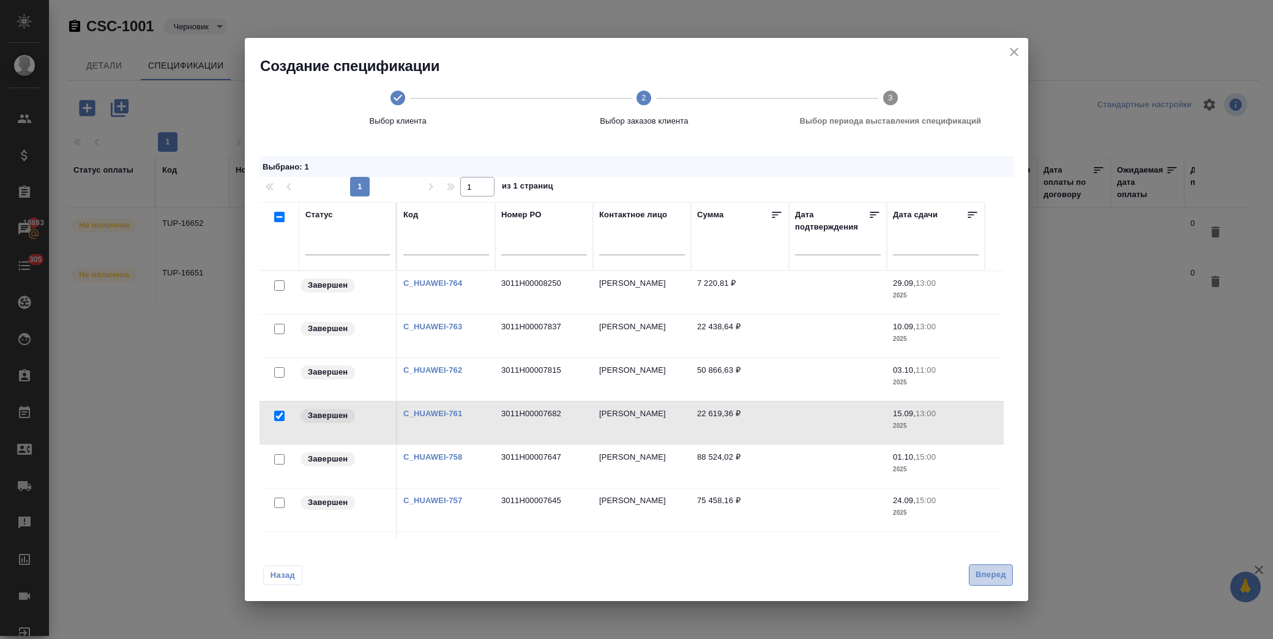
click at [994, 574] on span "Вперед" at bounding box center [991, 575] width 31 height 14
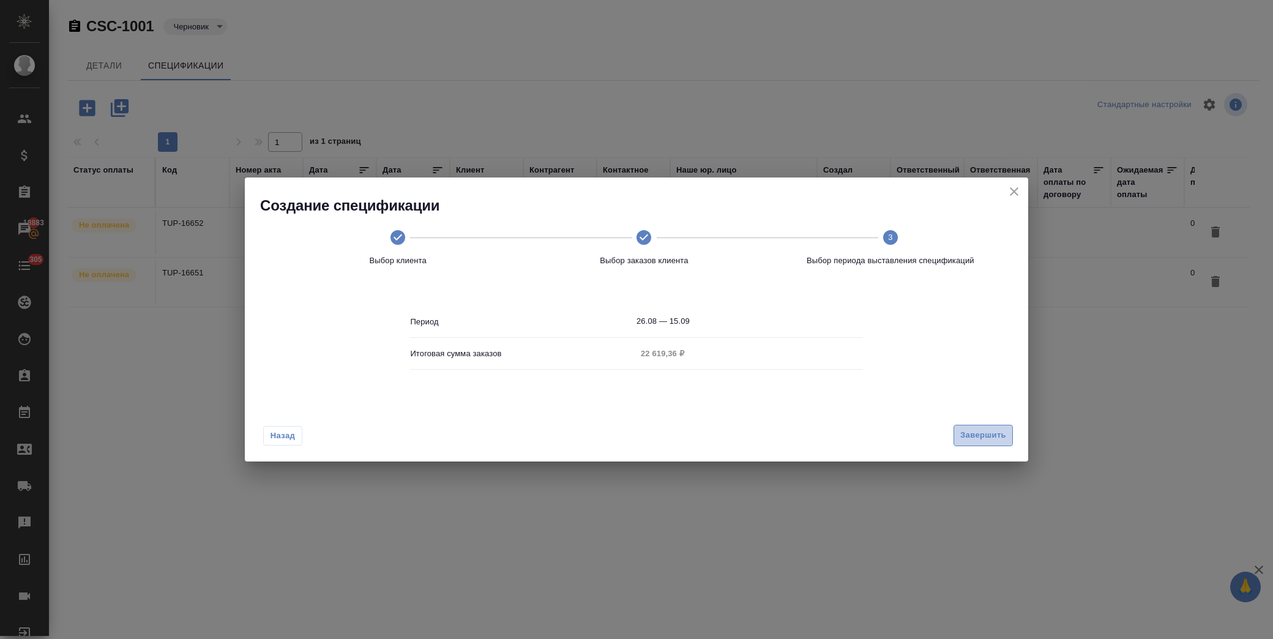
click at [976, 432] on span "Завершить" at bounding box center [983, 435] width 46 height 14
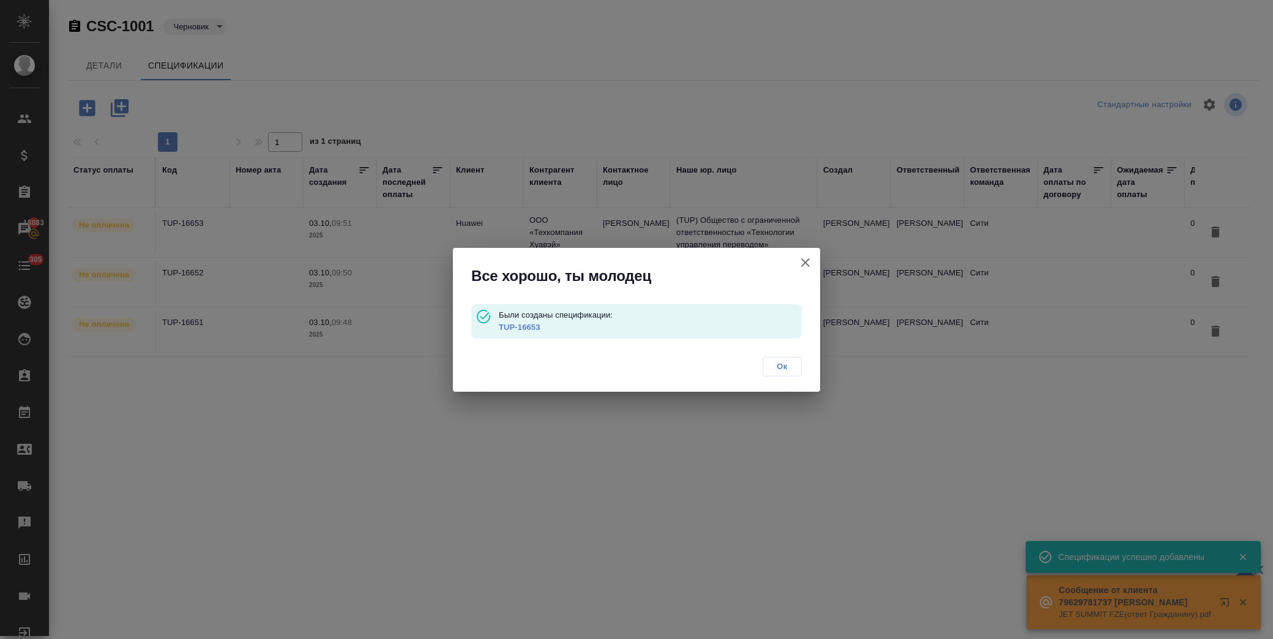
click at [786, 370] on span "Ок" at bounding box center [782, 366] width 26 height 12
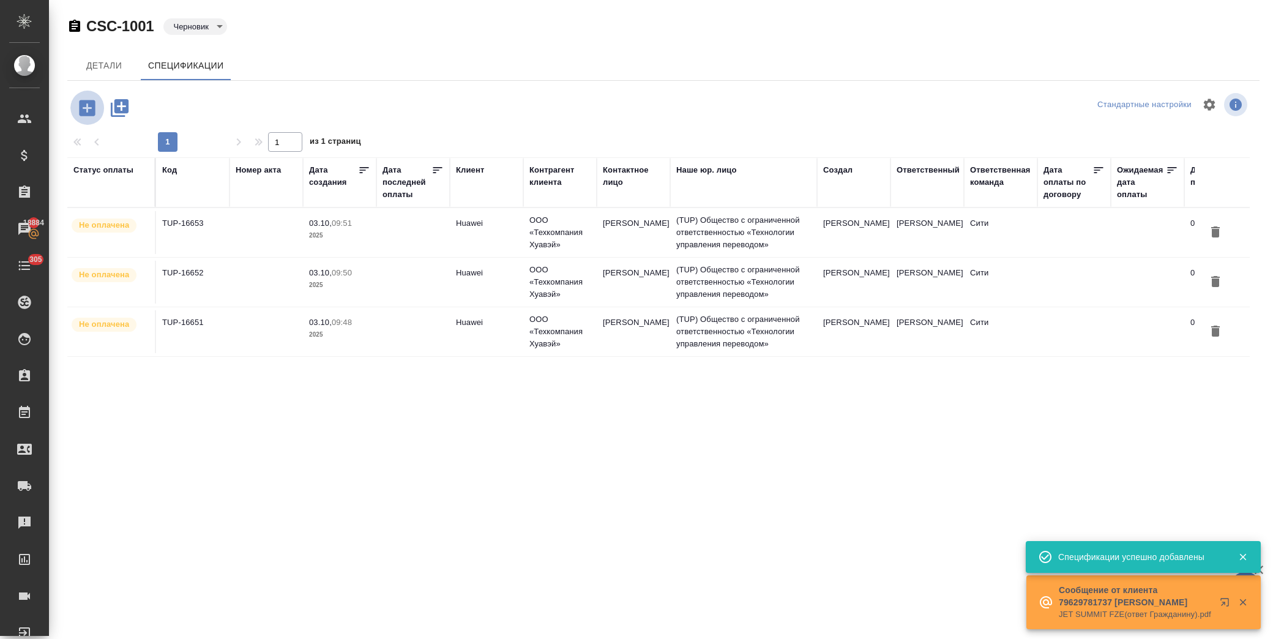
click at [82, 108] on icon "button" at bounding box center [87, 108] width 16 height 16
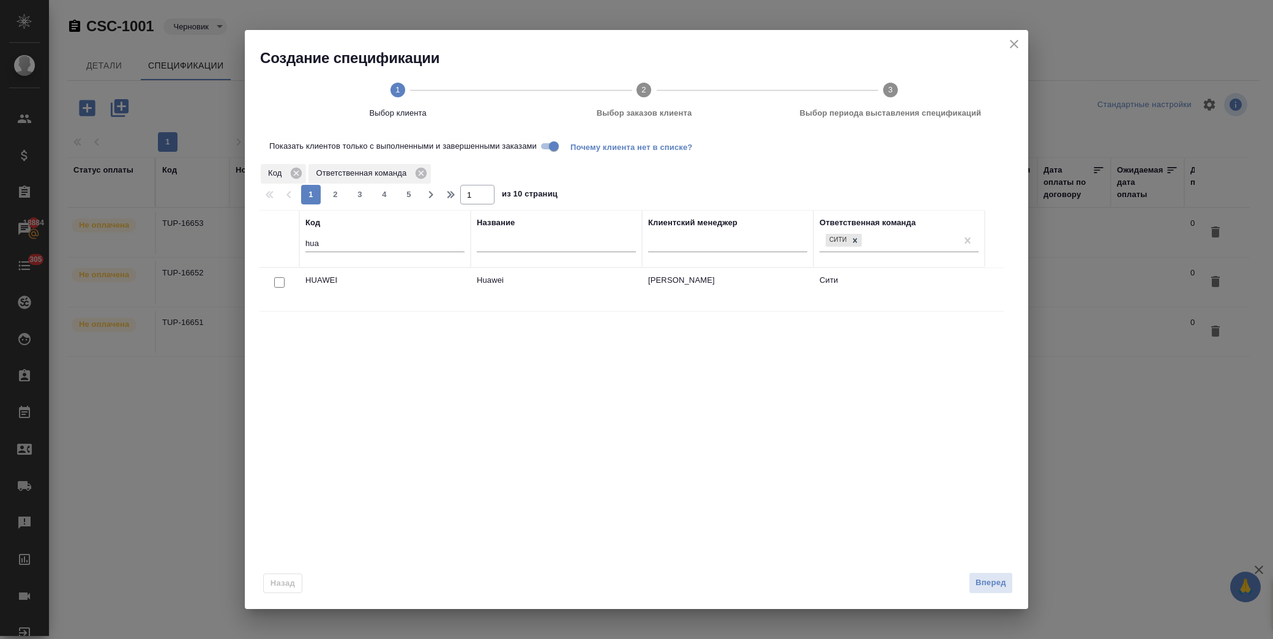
click at [278, 285] on input "checkbox" at bounding box center [279, 282] width 10 height 10
checkbox input "true"
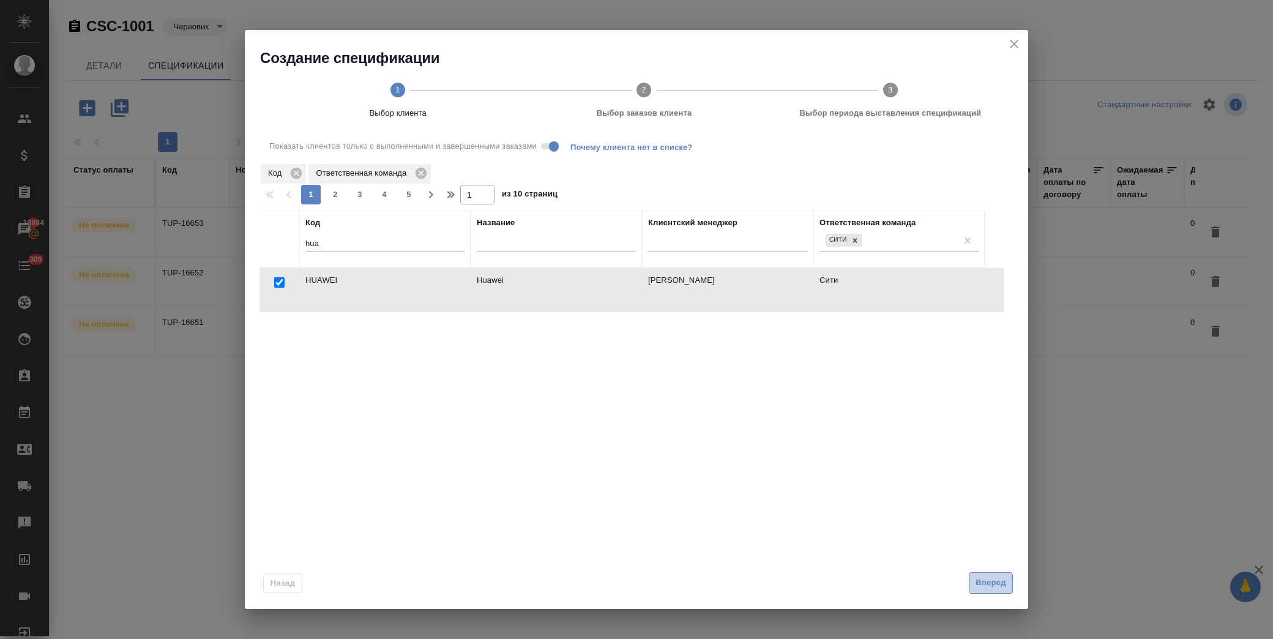
click at [989, 588] on span "Вперед" at bounding box center [991, 583] width 31 height 14
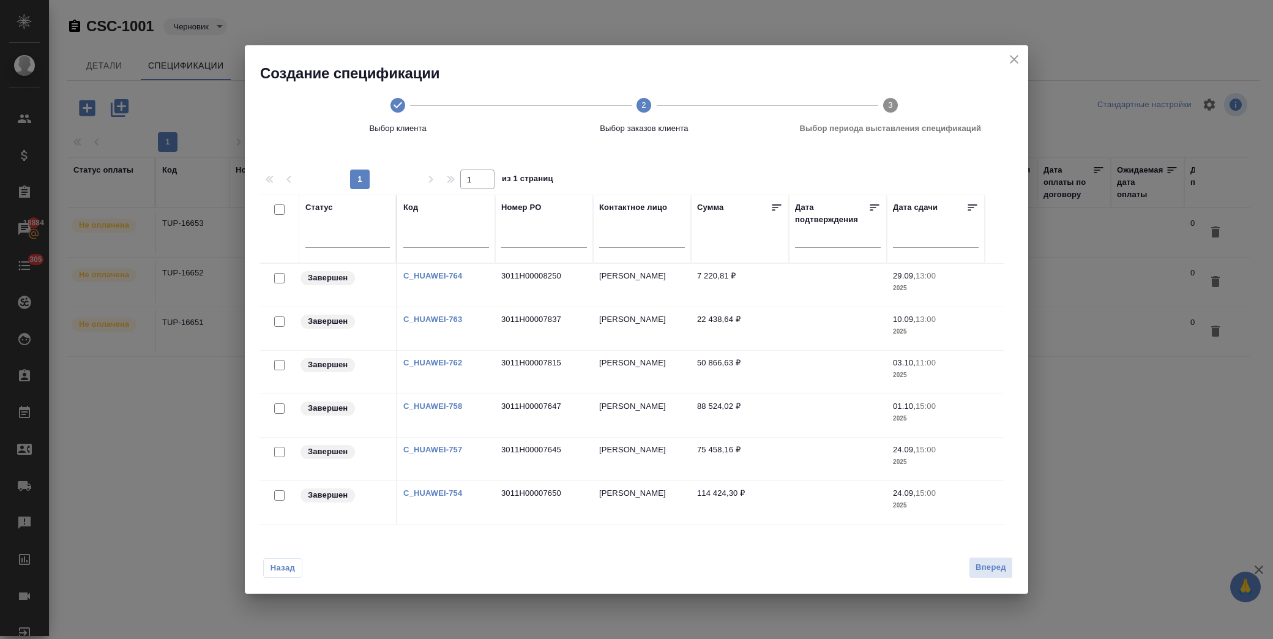
click at [277, 321] on input "checkbox" at bounding box center [279, 321] width 10 height 10
checkbox input "true"
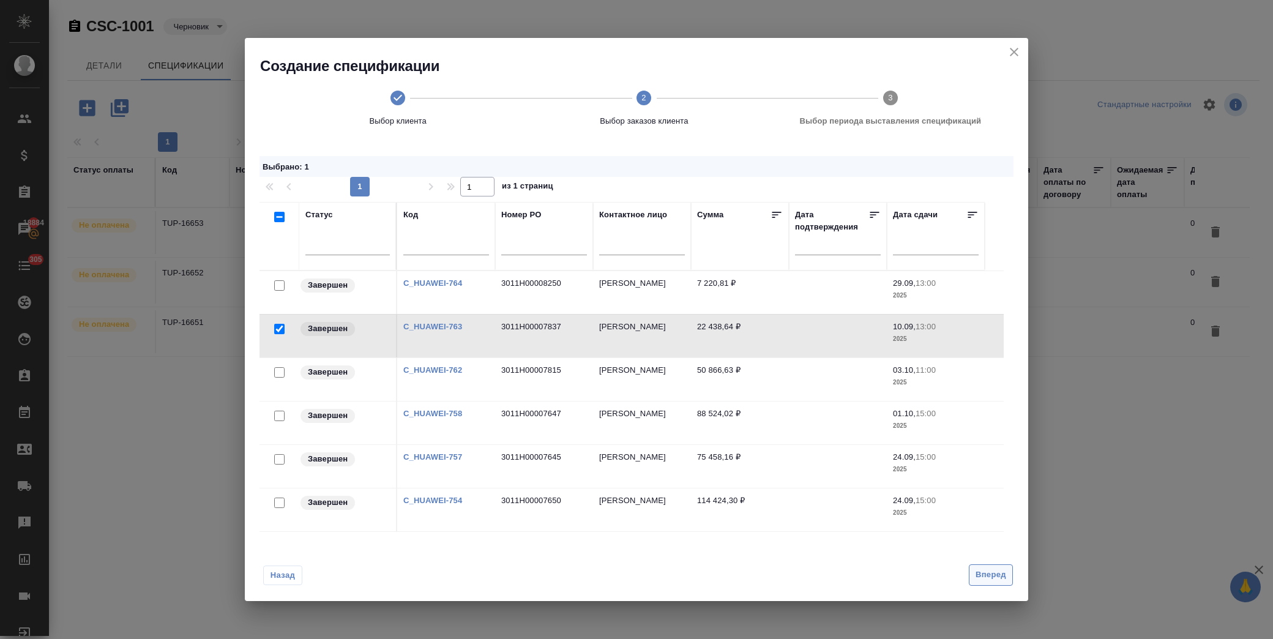
click at [1002, 570] on span "Вперед" at bounding box center [991, 575] width 31 height 14
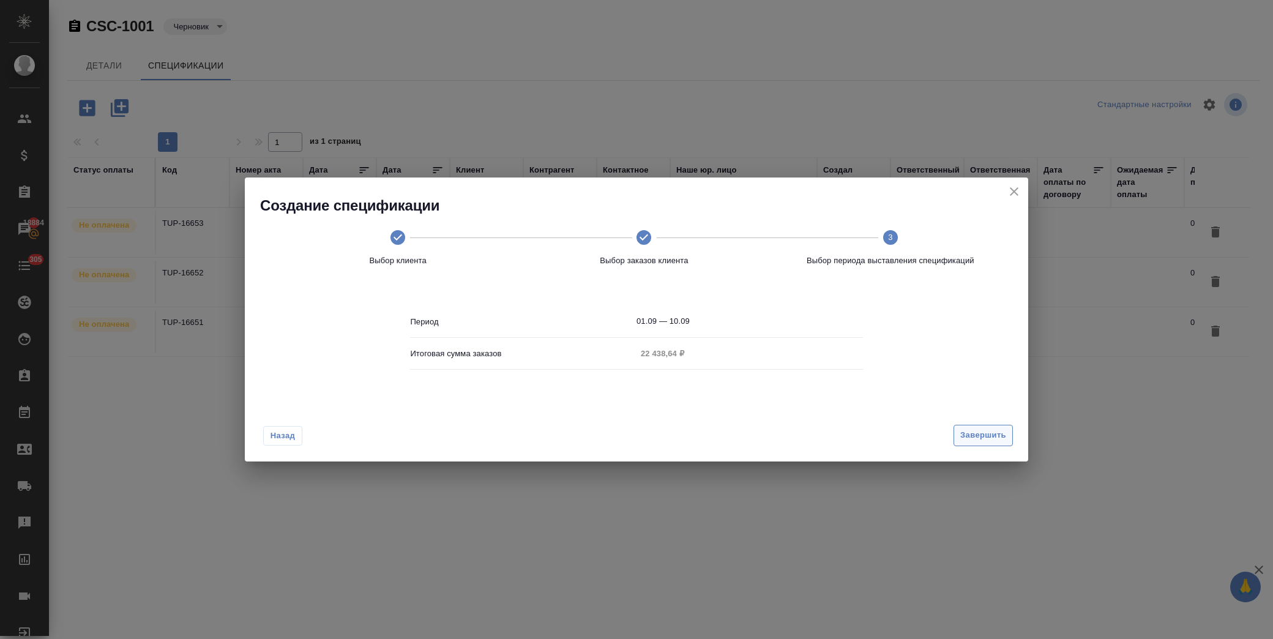
click at [980, 433] on span "Завершить" at bounding box center [983, 435] width 46 height 14
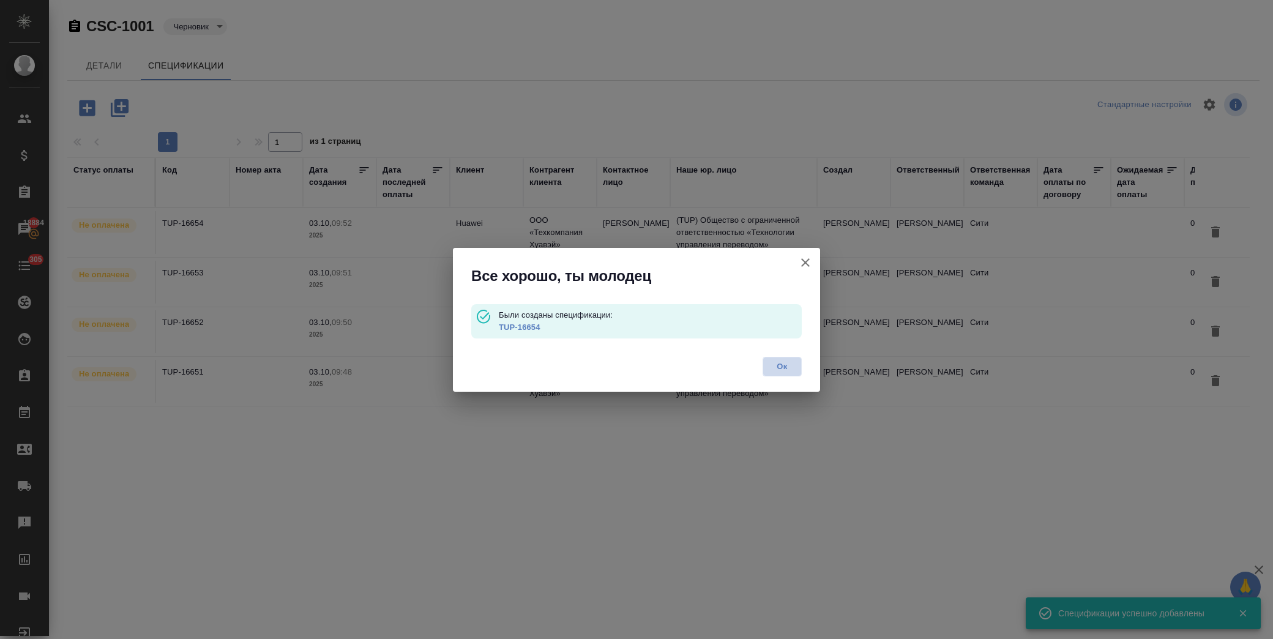
click at [788, 365] on span "Ок" at bounding box center [782, 366] width 26 height 12
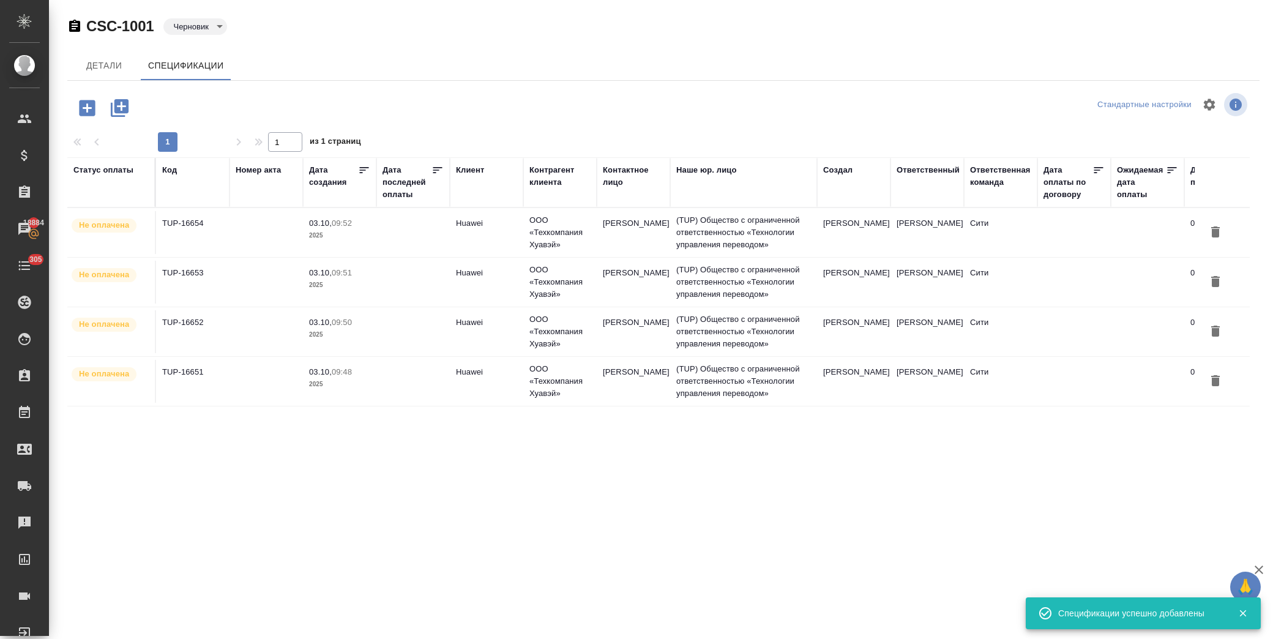
click at [87, 102] on icon "button" at bounding box center [87, 108] width 16 height 16
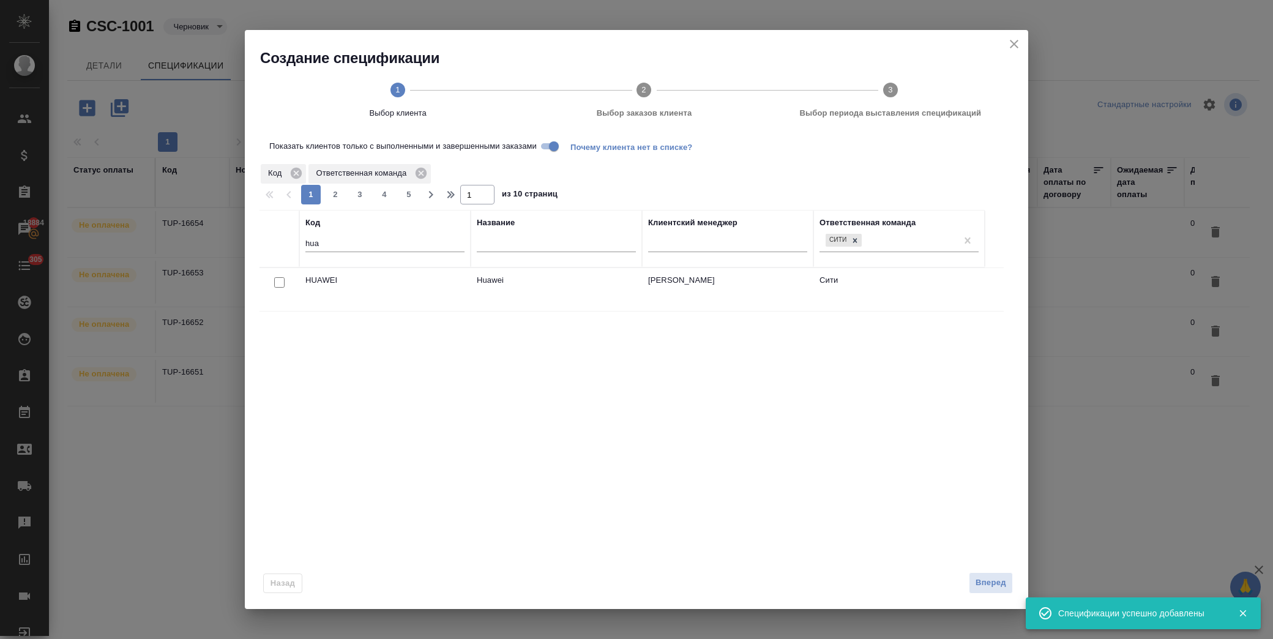
click at [283, 278] on input "checkbox" at bounding box center [279, 282] width 10 height 10
checkbox input "true"
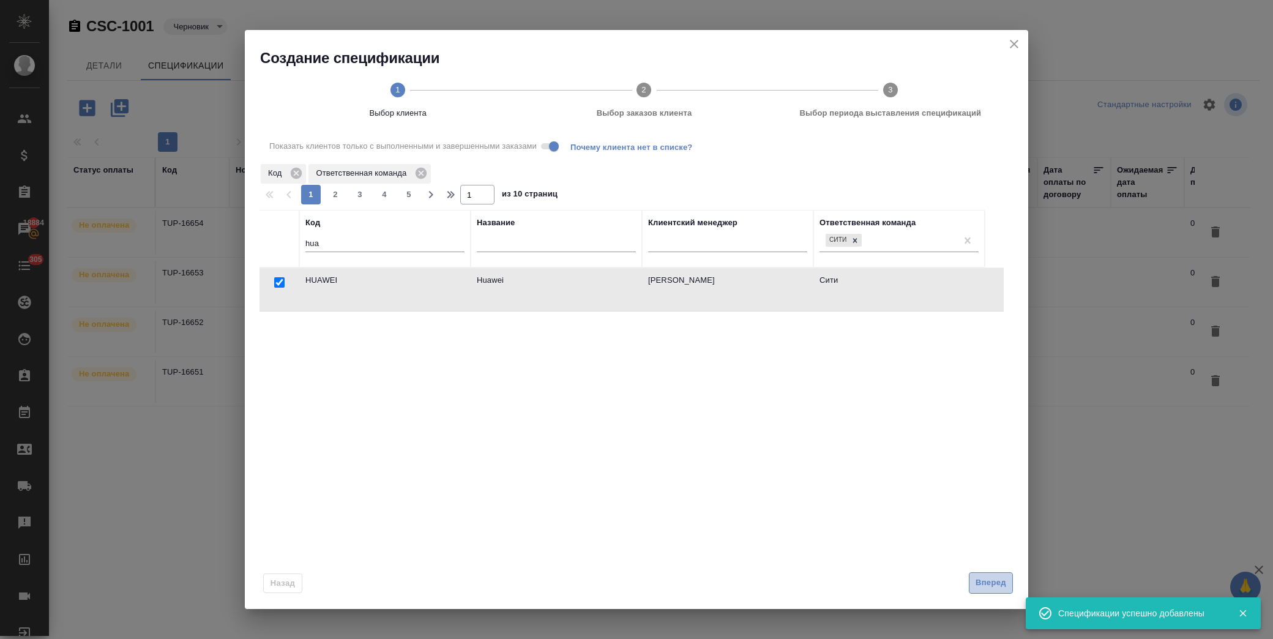
click at [982, 577] on span "Вперед" at bounding box center [991, 583] width 31 height 14
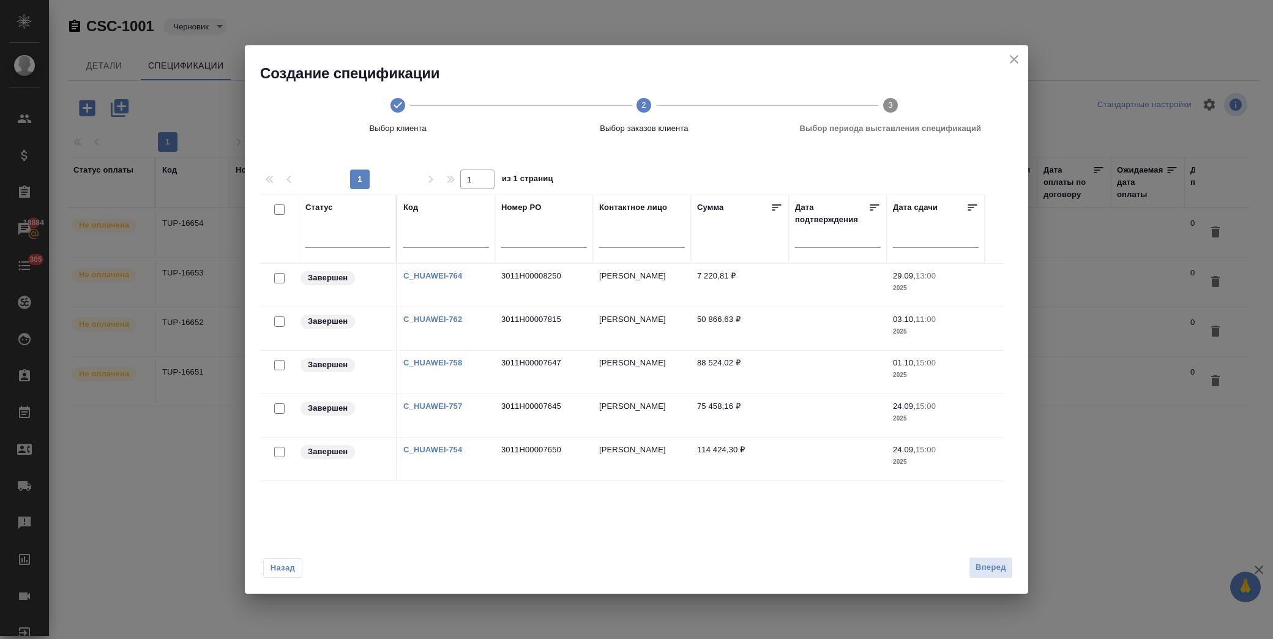
drag, startPoint x: 277, startPoint y: 275, endPoint x: 299, endPoint y: 289, distance: 25.3
click at [277, 275] on input "checkbox" at bounding box center [279, 278] width 10 height 10
checkbox input "true"
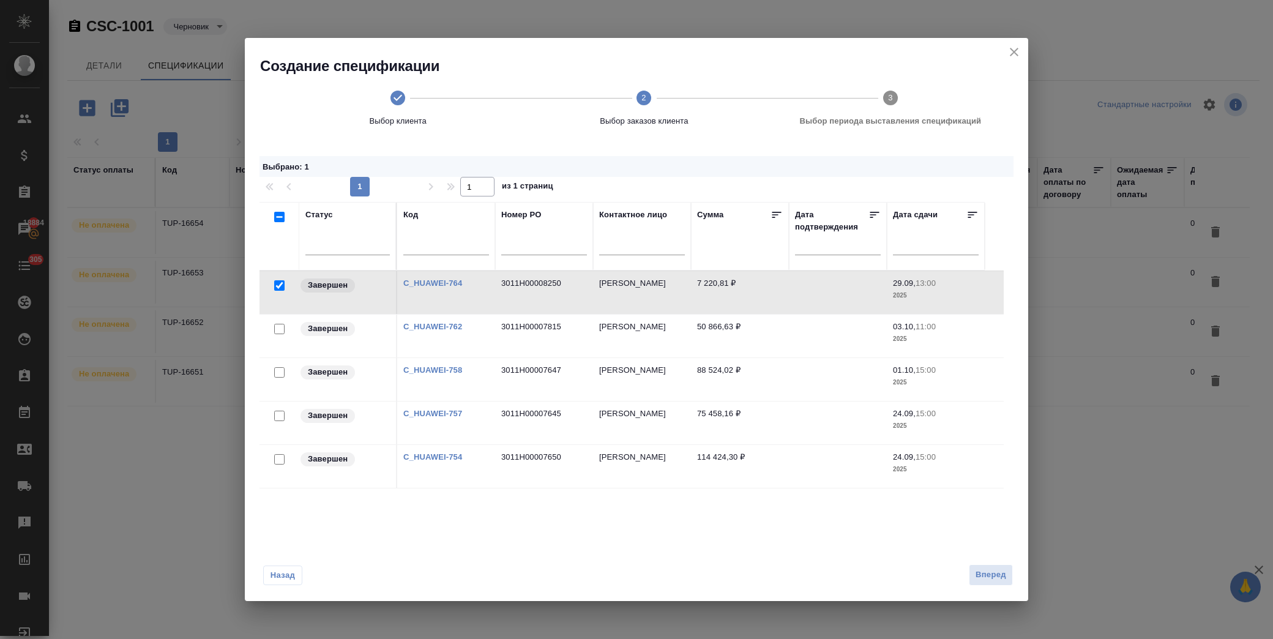
drag, startPoint x: 990, startPoint y: 573, endPoint x: 944, endPoint y: 554, distance: 50.0
click at [990, 573] on span "Вперед" at bounding box center [991, 575] width 31 height 14
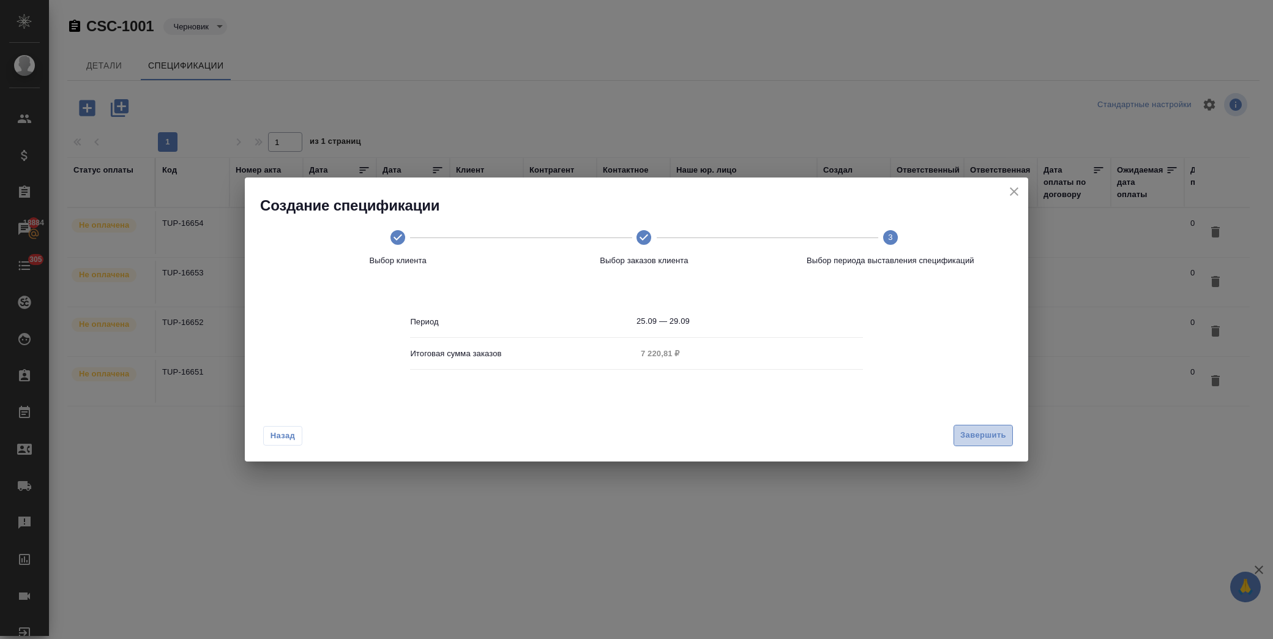
click at [978, 437] on span "Завершить" at bounding box center [983, 435] width 46 height 14
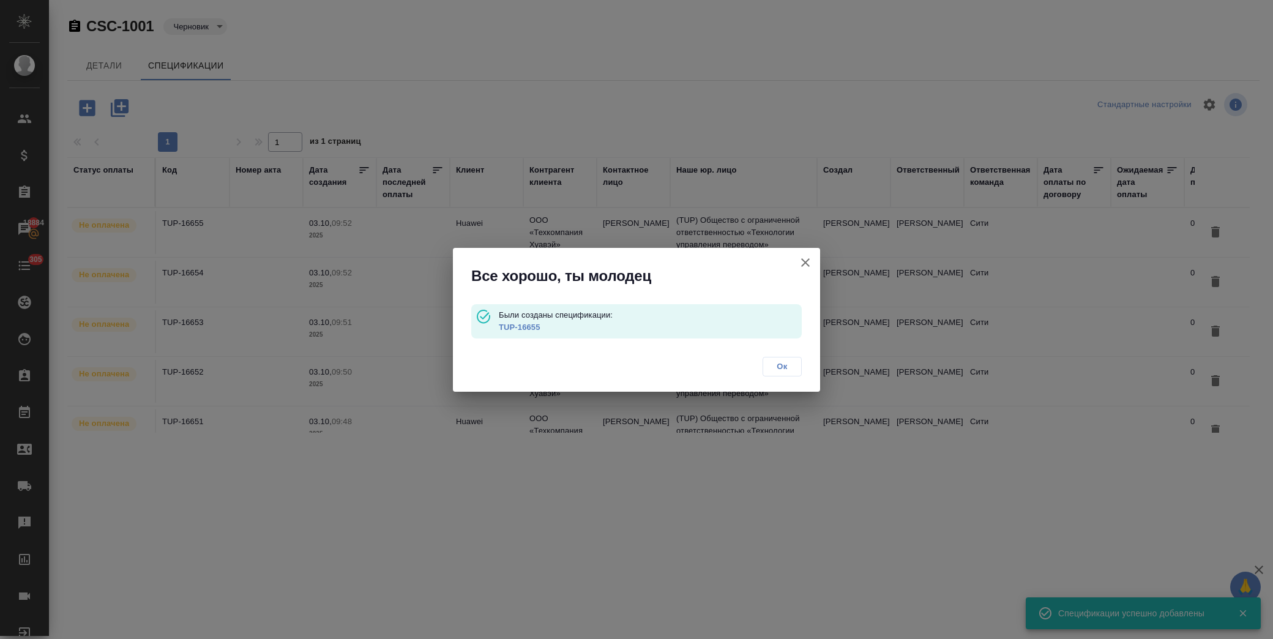
click at [794, 373] on button "Ок" at bounding box center [782, 367] width 39 height 20
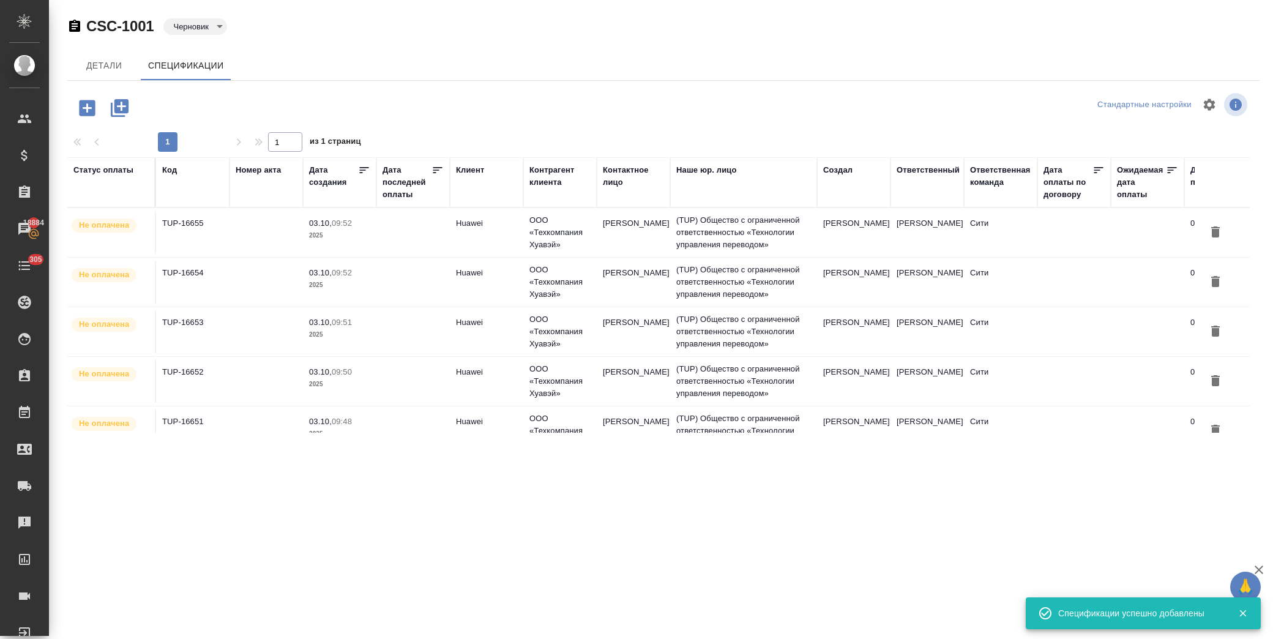
click at [198, 23] on body "🙏 .cls-1 fill:#fff; AWATERA Лофицкая Юлия Владимировна Клиенты Спецификации Зак…" at bounding box center [636, 319] width 1273 height 639
click at [225, 48] on button "К выставлению" at bounding box center [205, 46] width 64 height 13
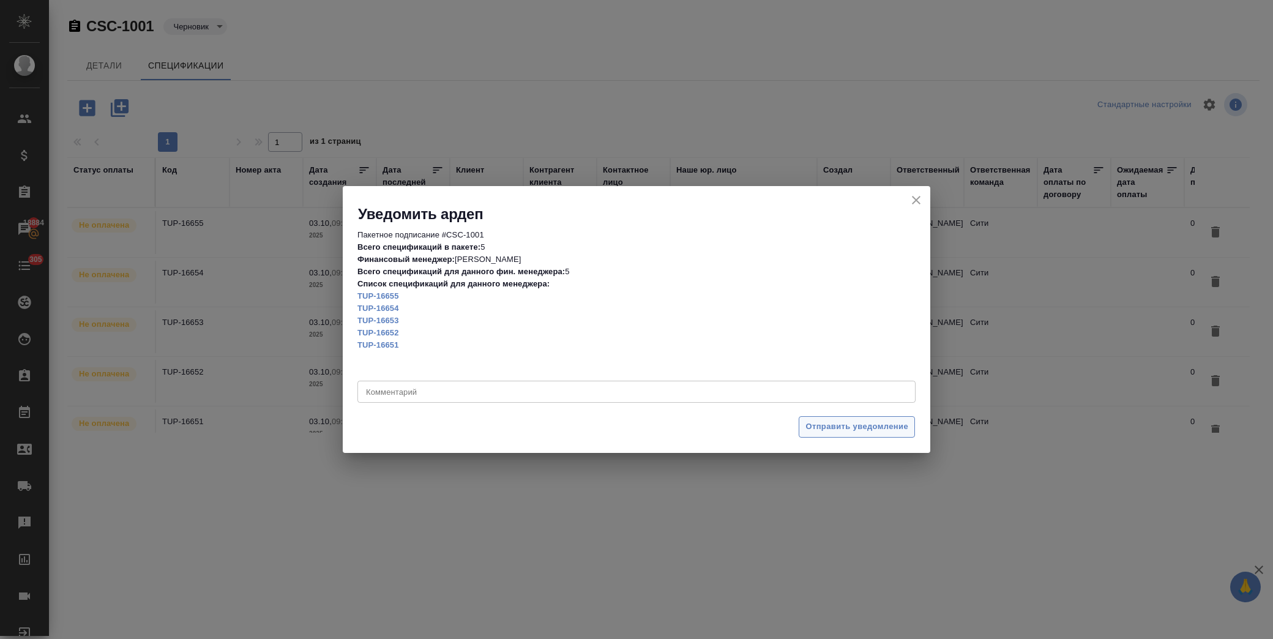
click at [876, 428] on span "Отправить уведомление" at bounding box center [856, 427] width 103 height 14
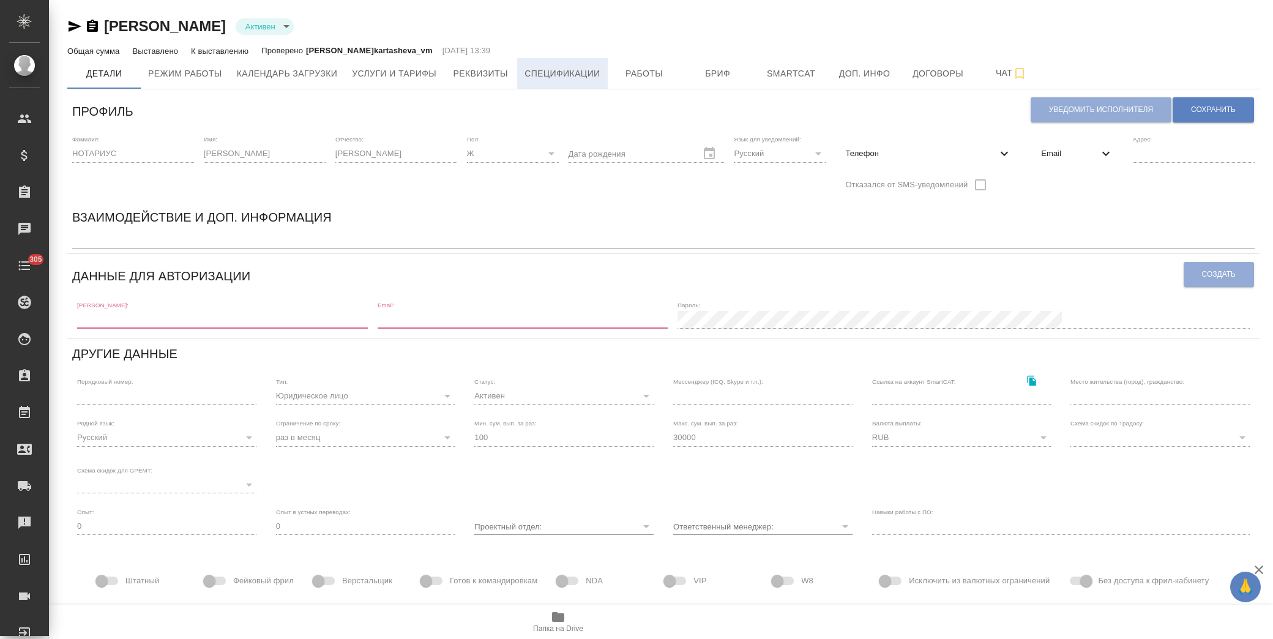
click at [575, 67] on span "Спецификации" at bounding box center [561, 73] width 75 height 15
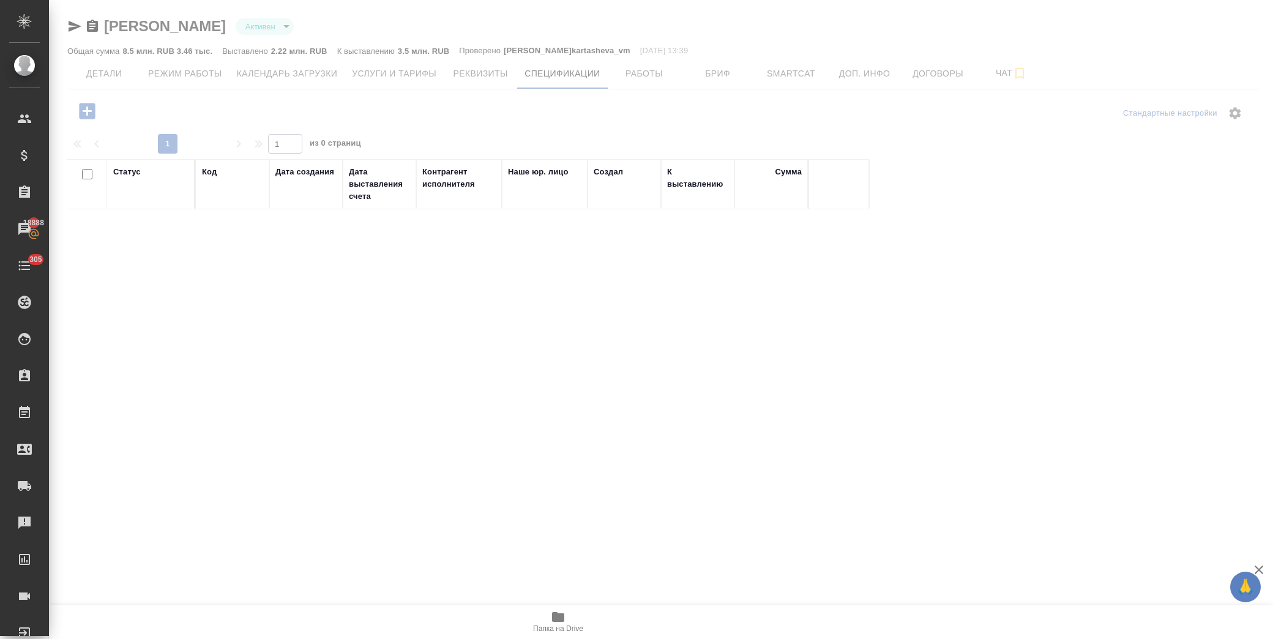
click at [105, 74] on div at bounding box center [661, 315] width 1224 height 631
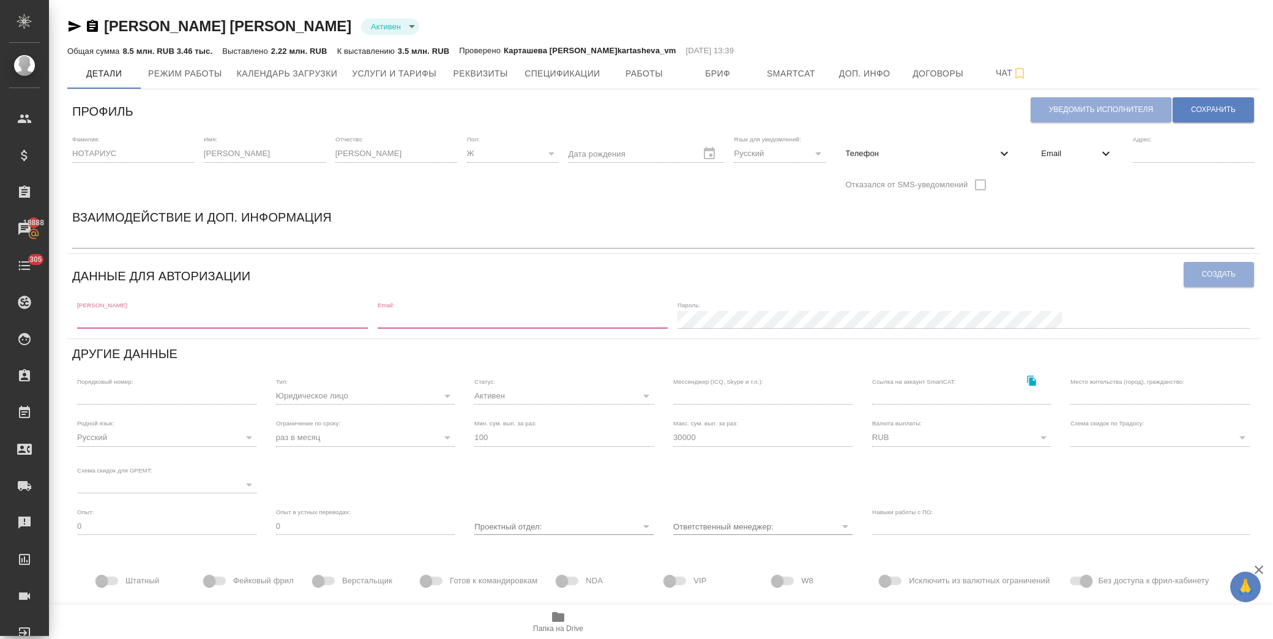
click at [135, 353] on h6 "Другие данные" at bounding box center [124, 354] width 105 height 20
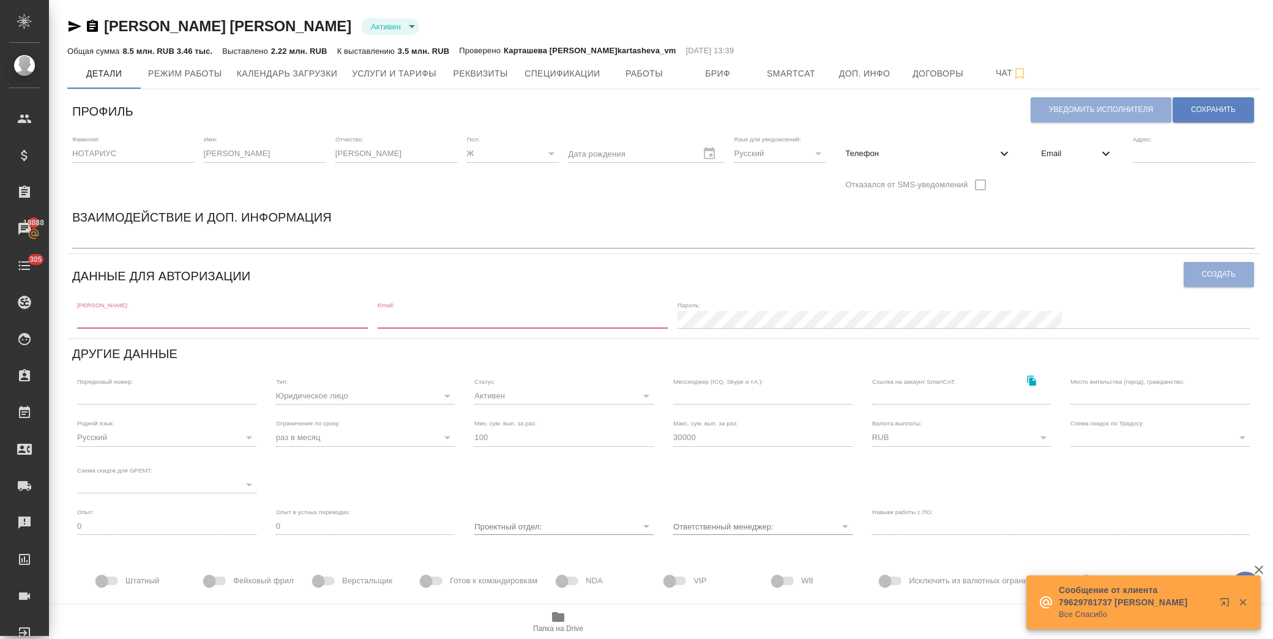
click at [75, 25] on icon "button" at bounding box center [75, 26] width 13 height 11
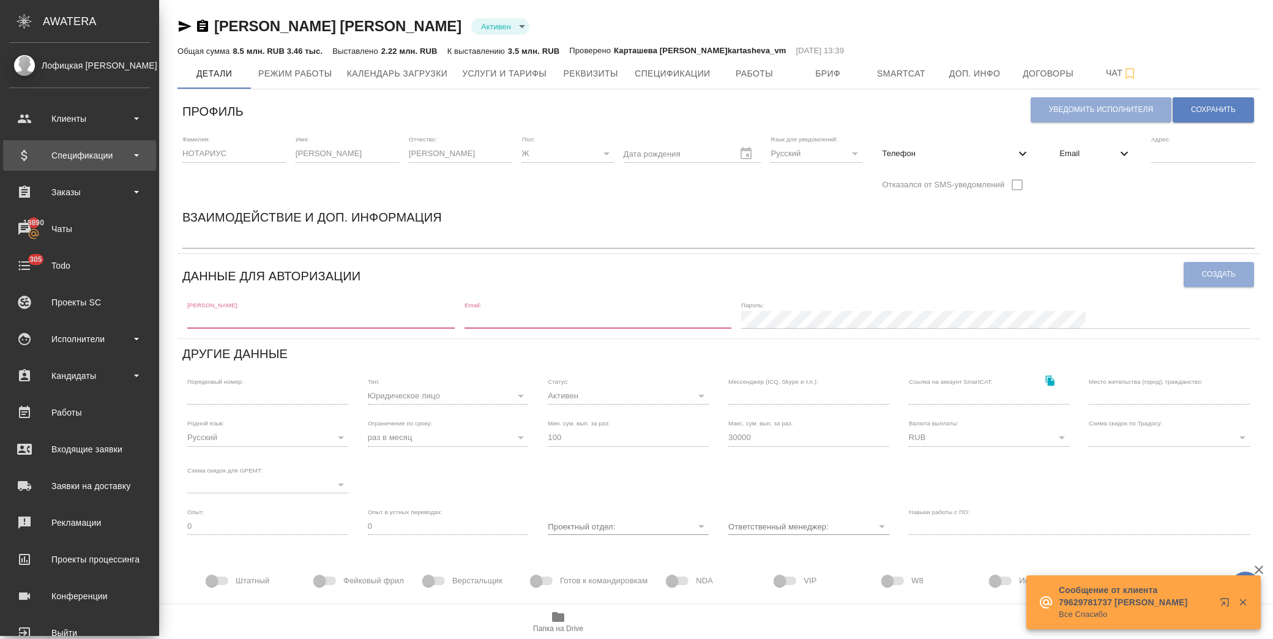
click at [72, 151] on div "Спецификации" at bounding box center [79, 155] width 141 height 18
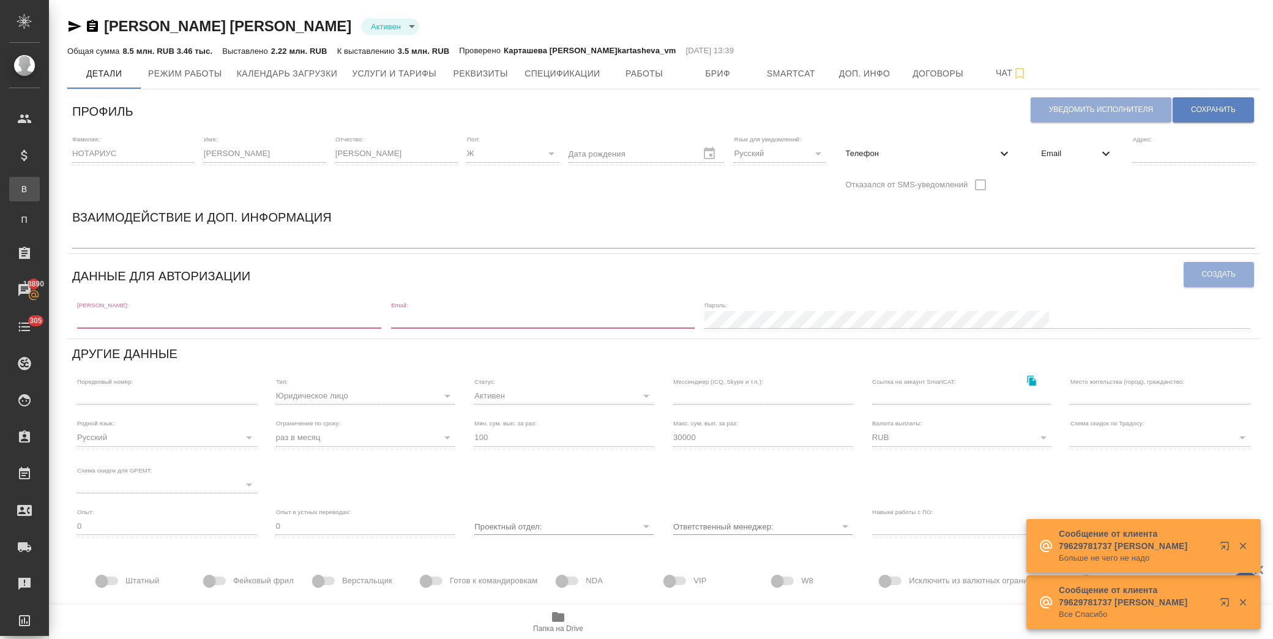
click at [18, 191] on div "Все спецификации" at bounding box center [9, 189] width 18 height 12
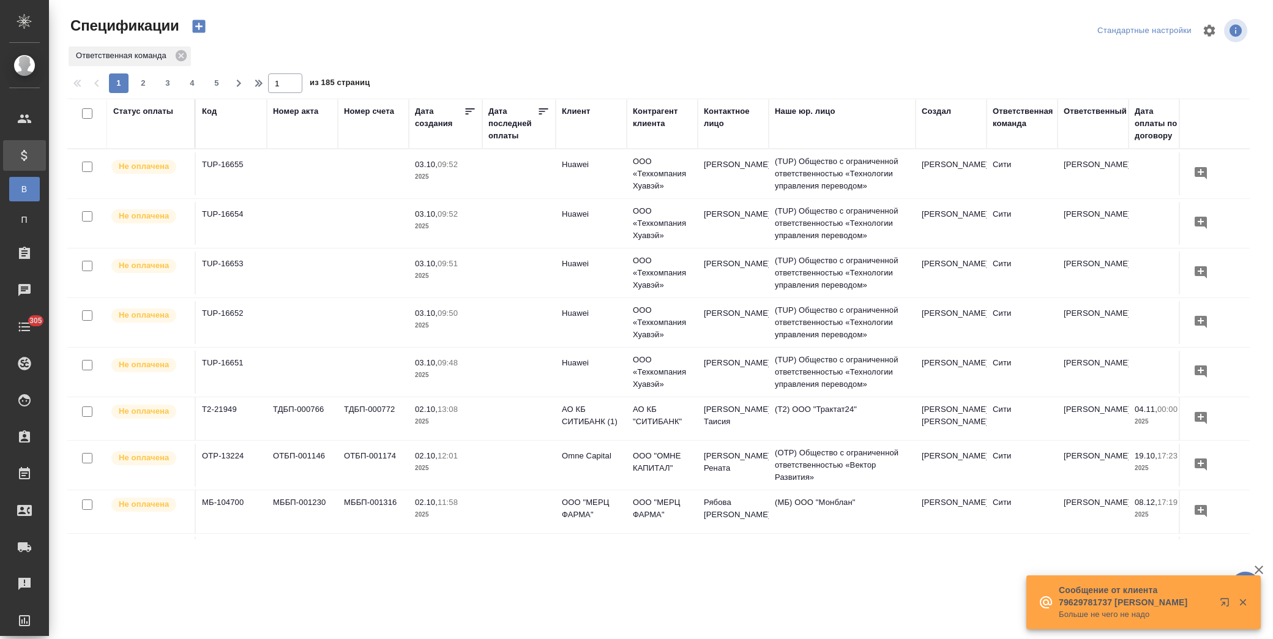
click at [580, 106] on div "Клиент" at bounding box center [576, 111] width 28 height 12
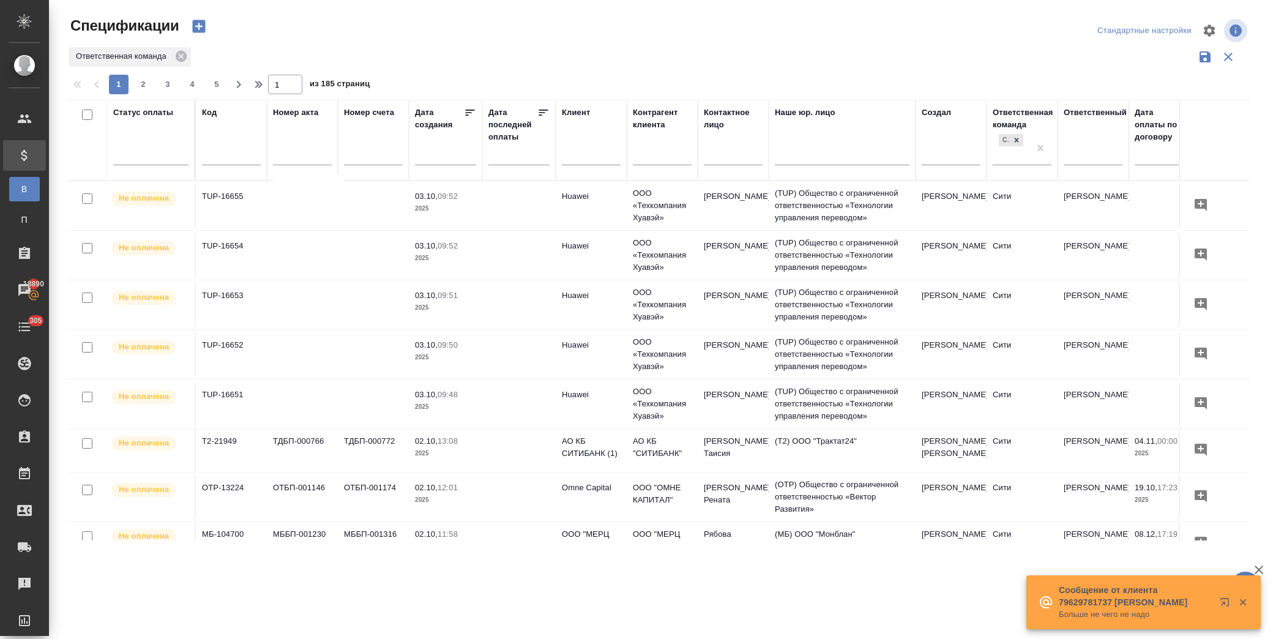
click at [588, 162] on input "text" at bounding box center [591, 156] width 59 height 15
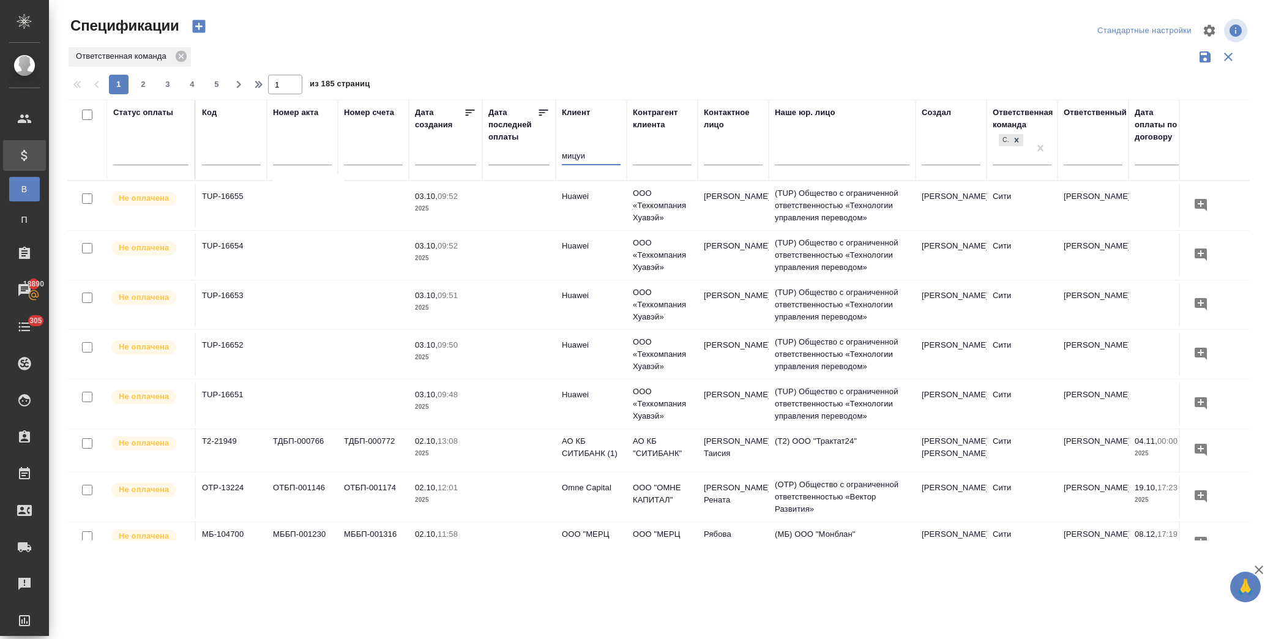
type input "мицуи"
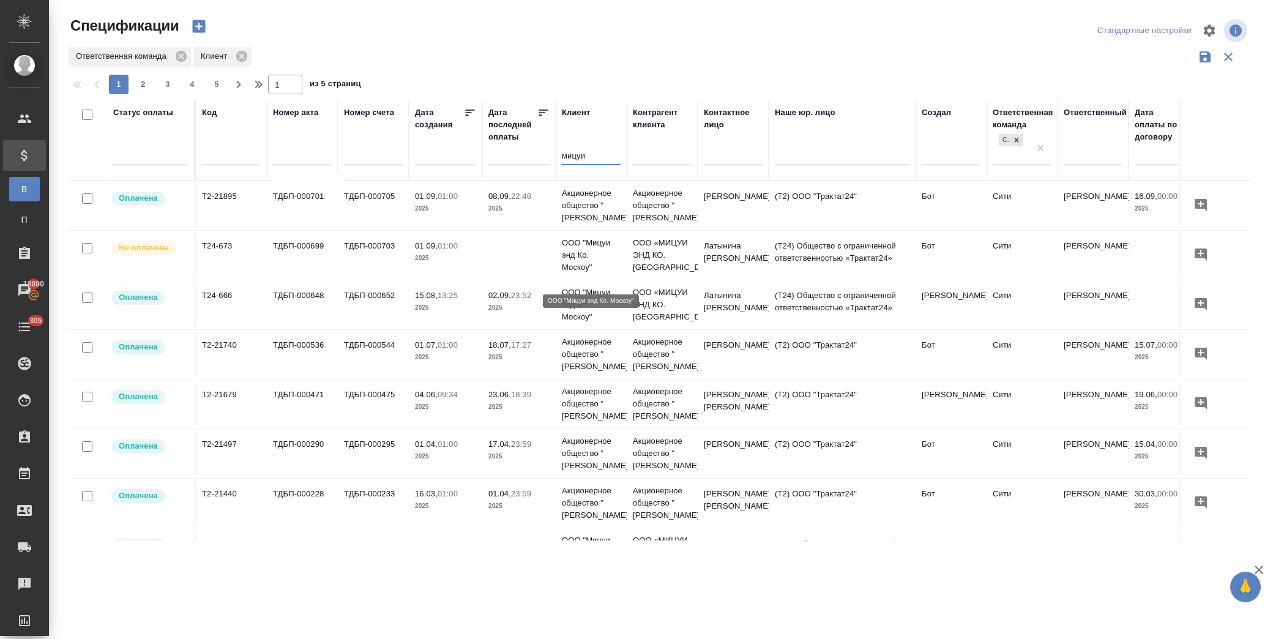
click at [600, 266] on p "ООО "Мицуи энд Ко. Москоу"" at bounding box center [591, 255] width 59 height 37
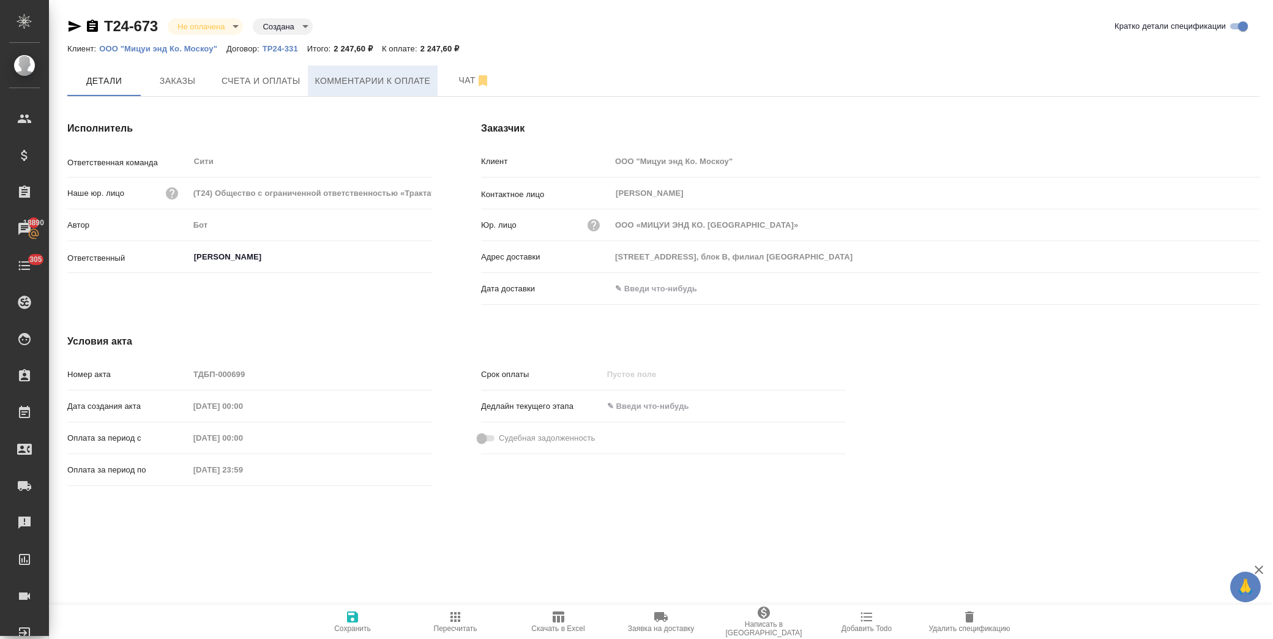
click at [384, 83] on span "Комментарии к оплате" at bounding box center [373, 80] width 116 height 15
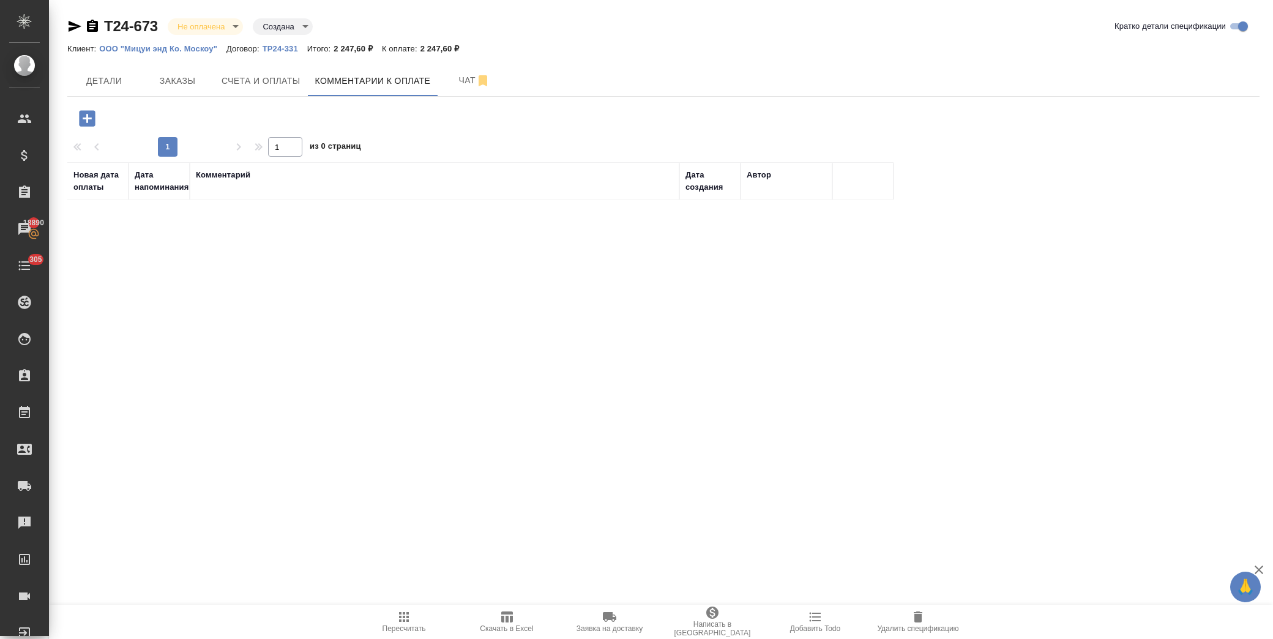
click at [88, 119] on icon "button" at bounding box center [87, 118] width 21 height 21
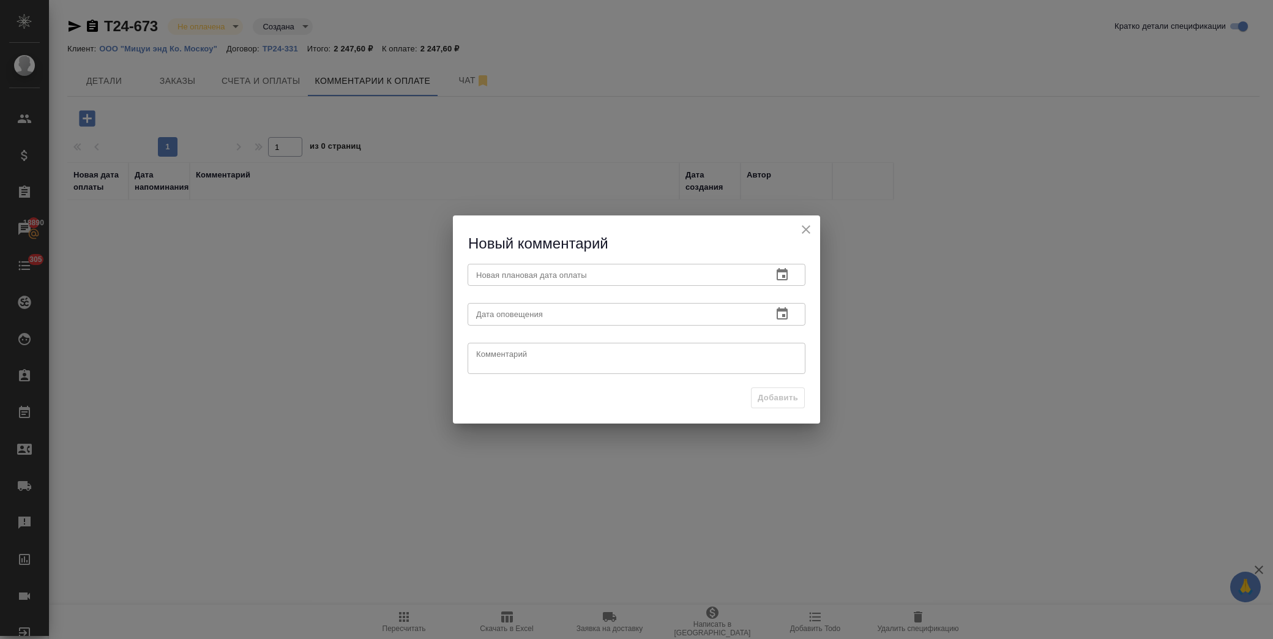
click at [784, 274] on icon "button" at bounding box center [782, 274] width 15 height 15
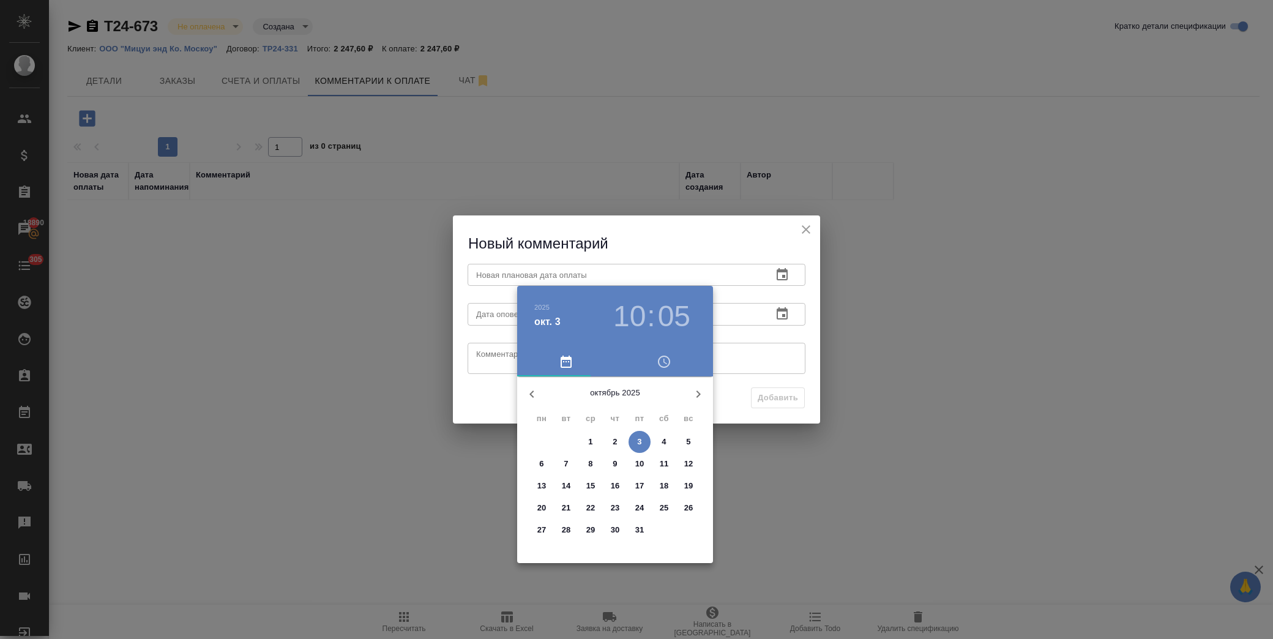
click at [641, 463] on p "10" at bounding box center [639, 464] width 9 height 12
type input "[DATE] 10:05"
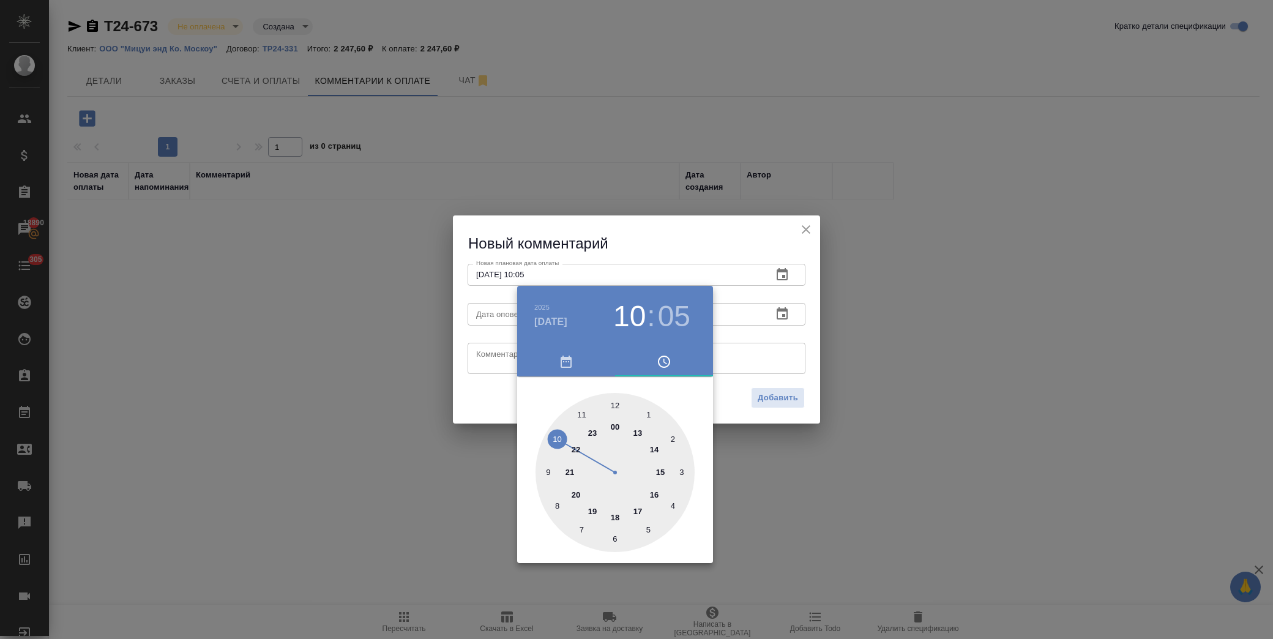
click at [491, 365] on div at bounding box center [636, 319] width 1273 height 639
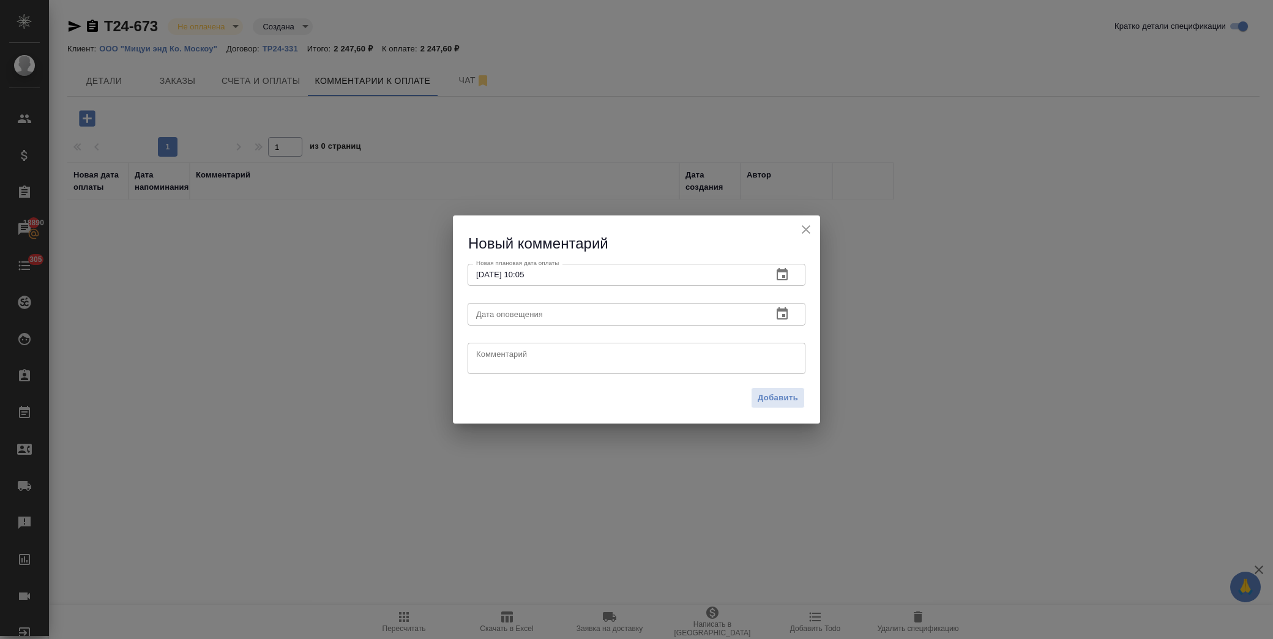
click at [504, 356] on textarea at bounding box center [636, 358] width 321 height 18
type textarea "За счётом зайдут 03.10"
click at [779, 394] on span "Добавить" at bounding box center [778, 398] width 40 height 14
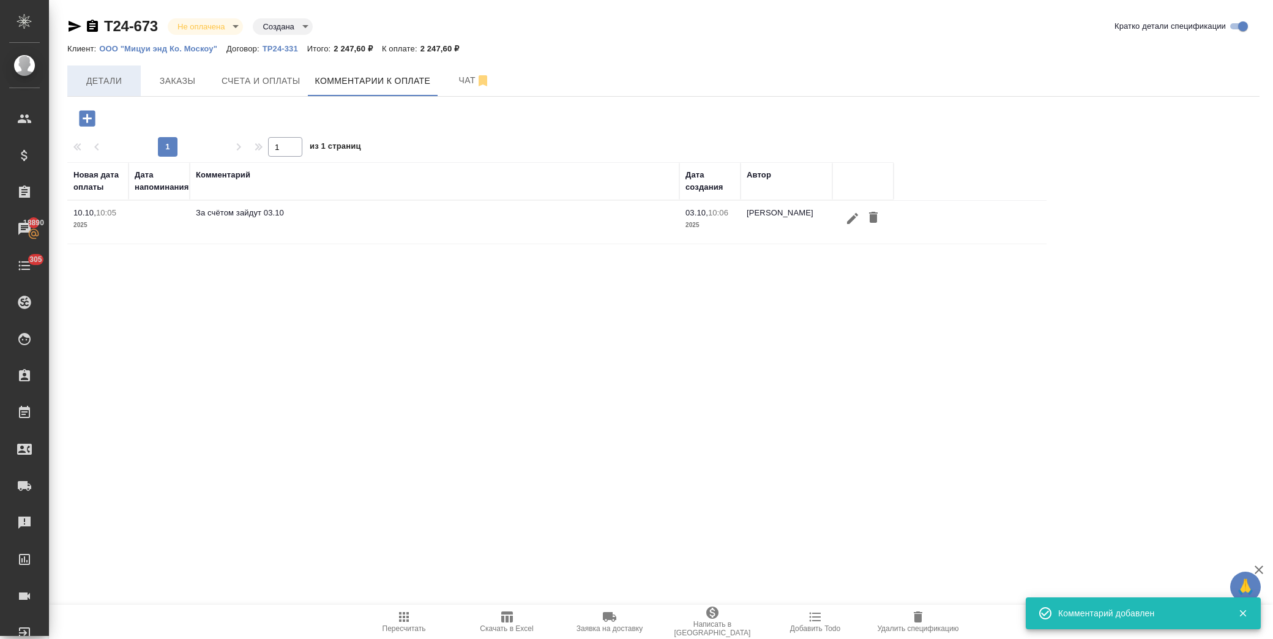
click at [106, 75] on span "Детали" at bounding box center [104, 80] width 59 height 15
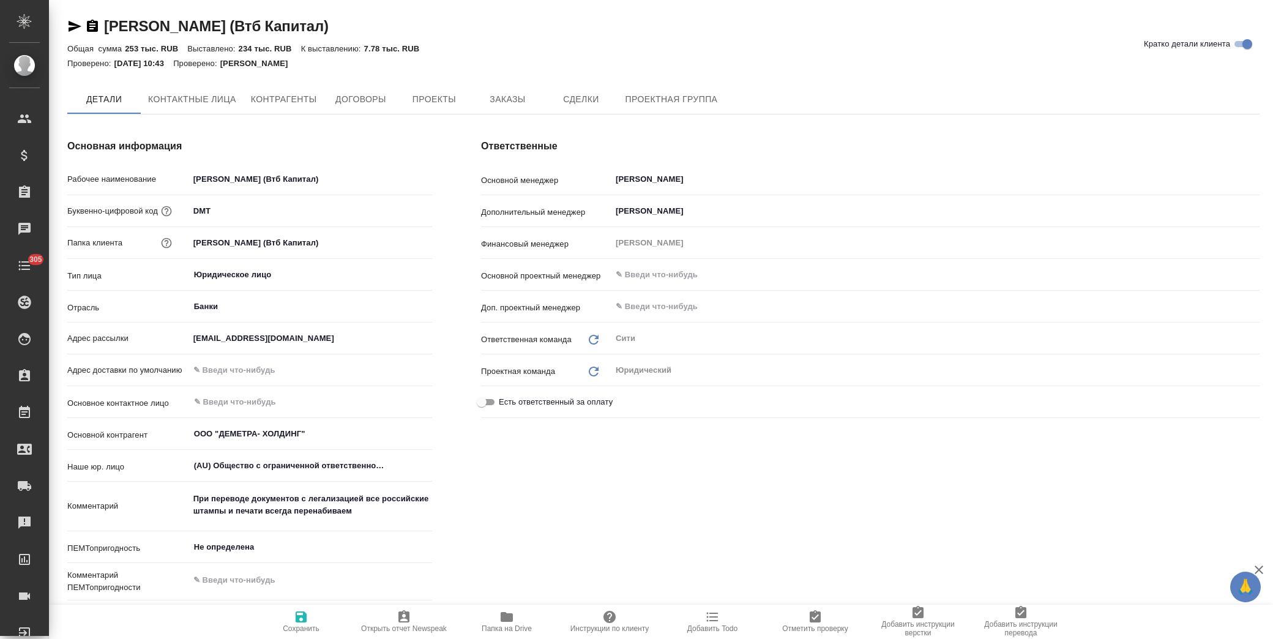
type textarea "x"
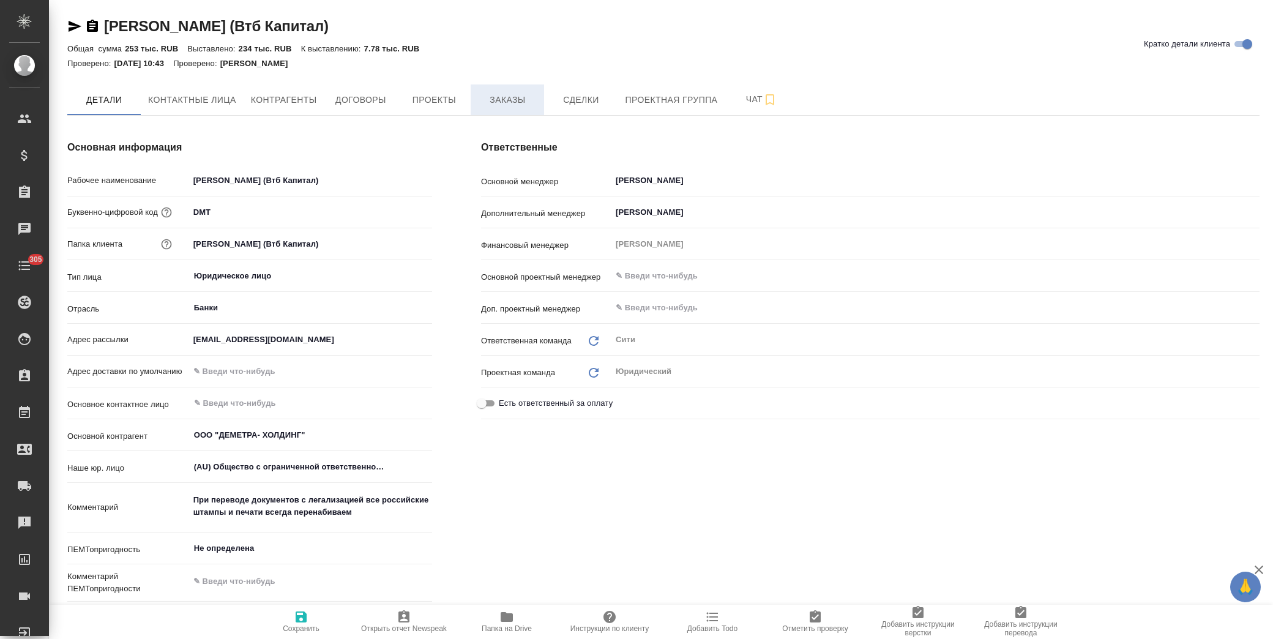
type textarea "x"
click at [519, 99] on span "Заказы" at bounding box center [507, 99] width 59 height 15
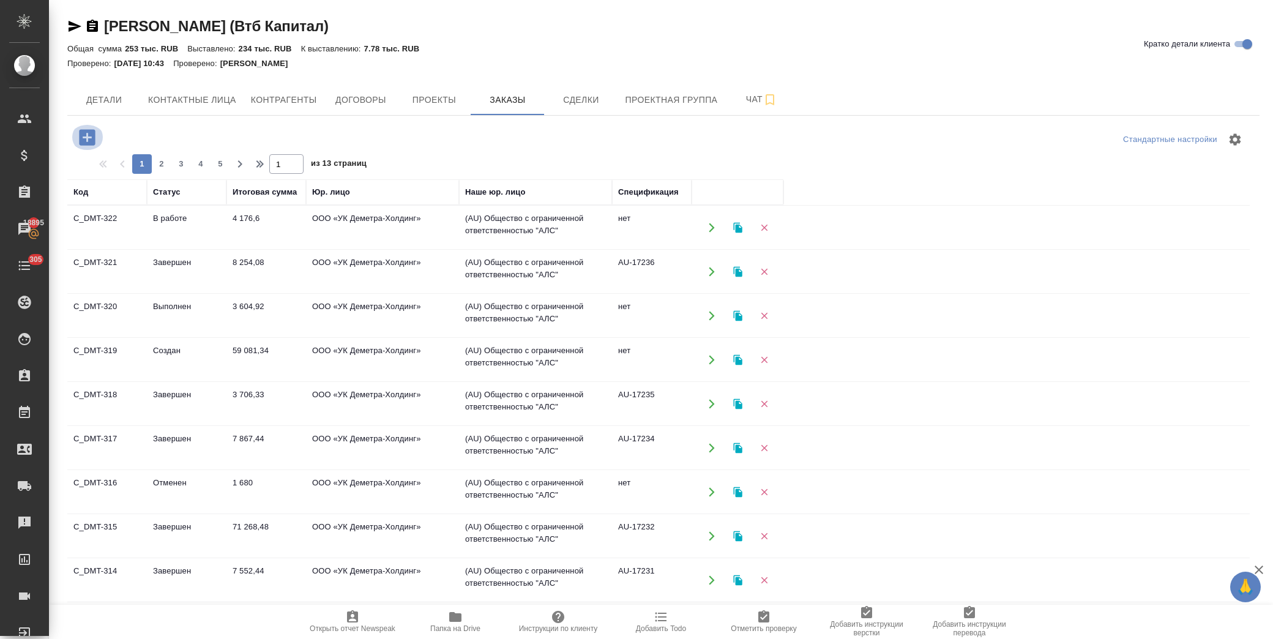
click at [91, 139] on icon "button" at bounding box center [87, 137] width 16 height 16
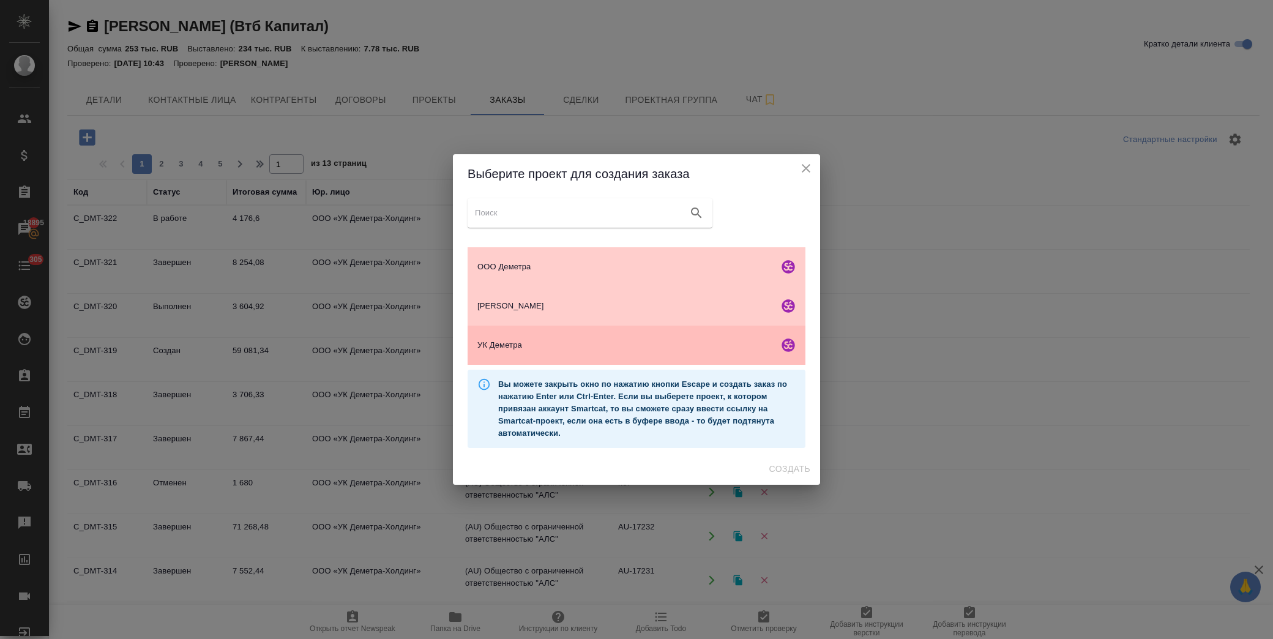
click at [516, 345] on span "УК Деметра" at bounding box center [625, 345] width 296 height 12
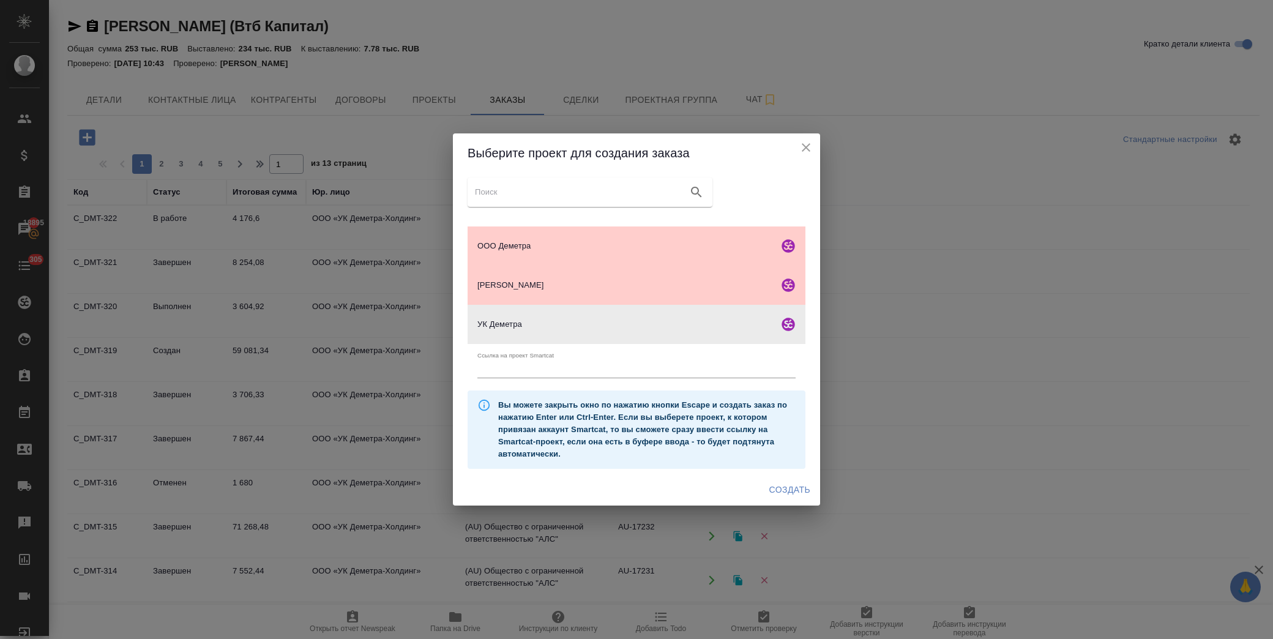
click at [786, 487] on span "Создать" at bounding box center [789, 489] width 41 height 15
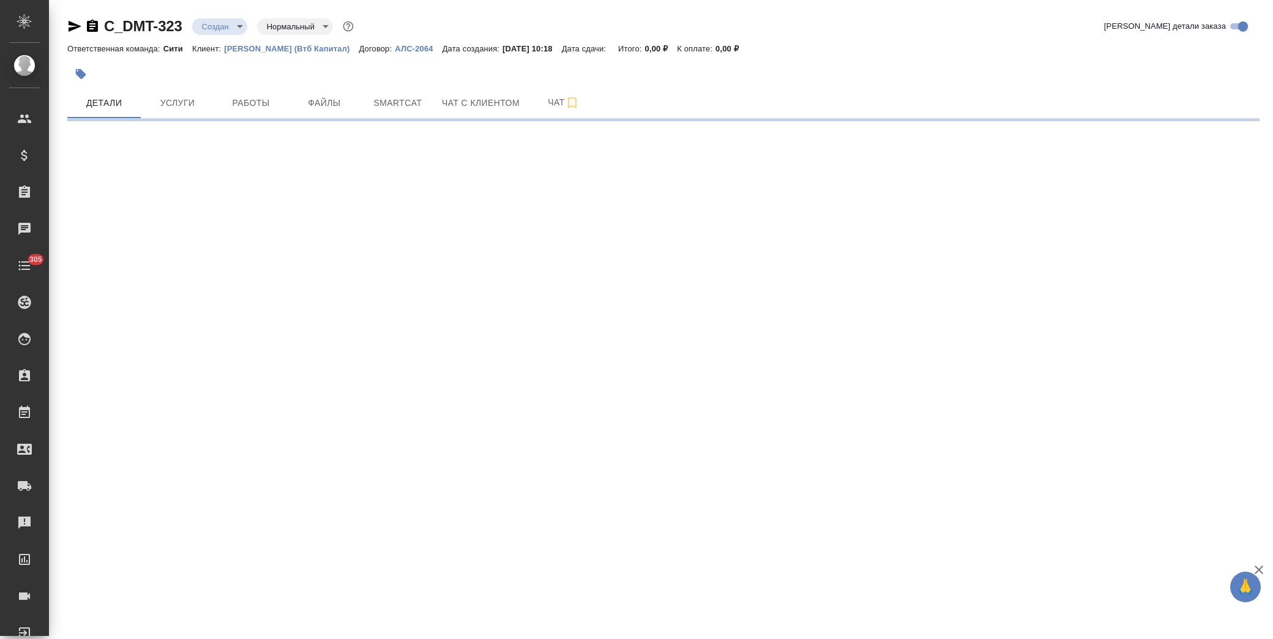
select select "RU"
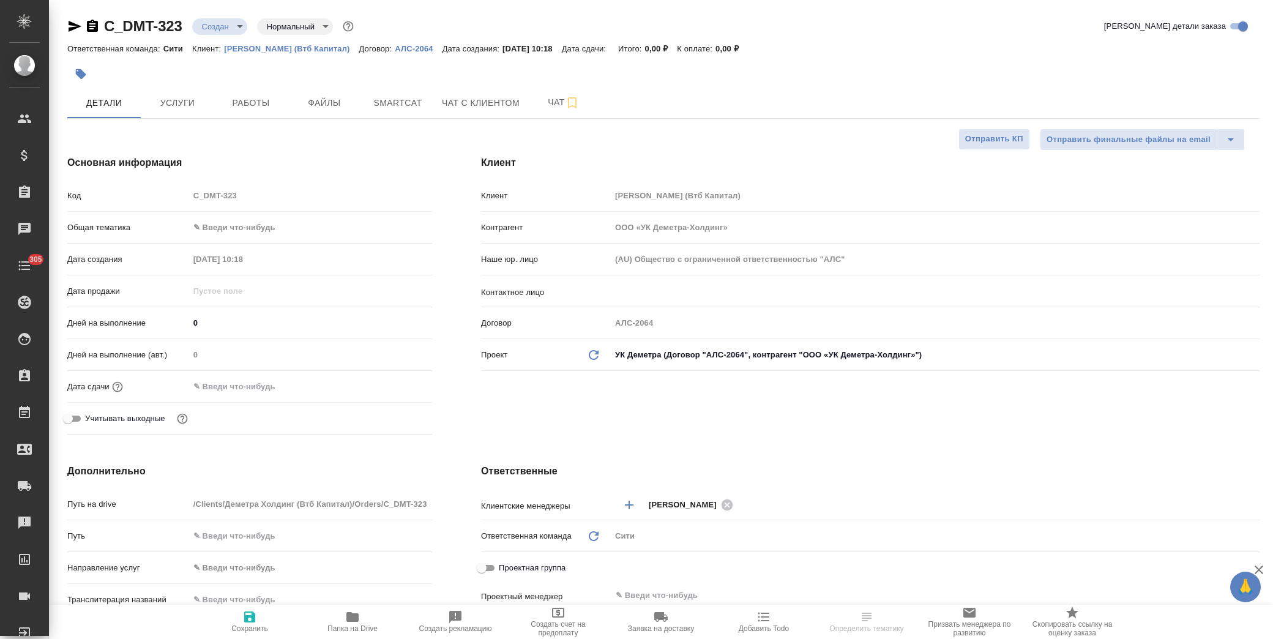
type textarea "x"
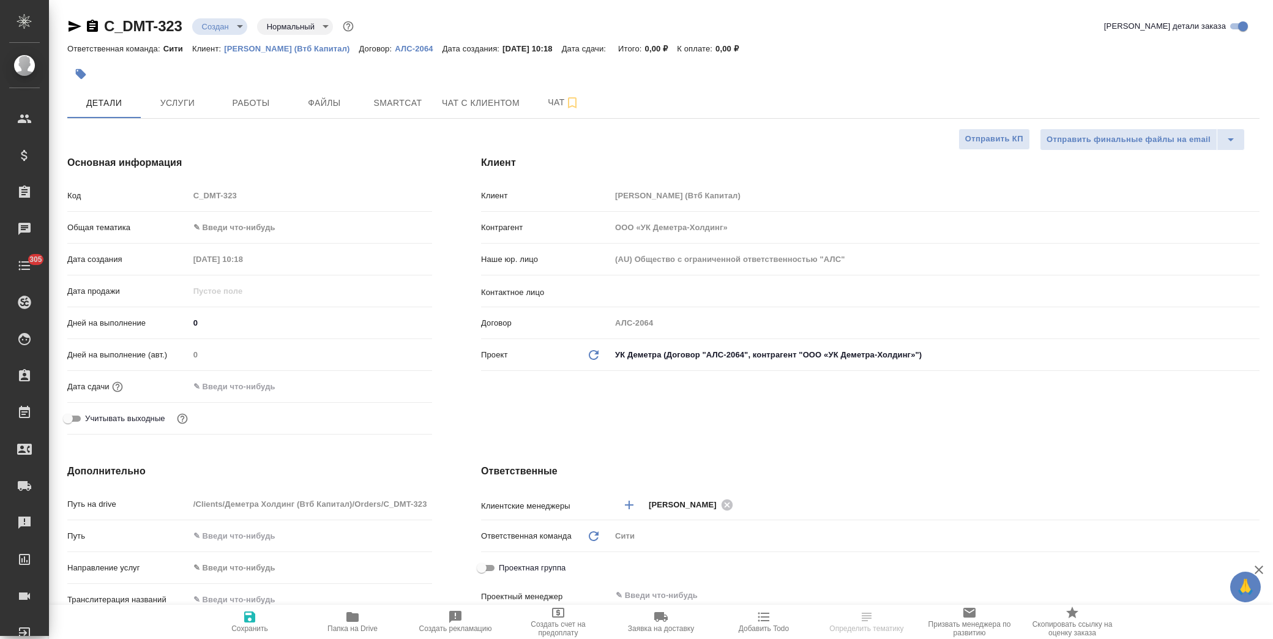
type textarea "x"
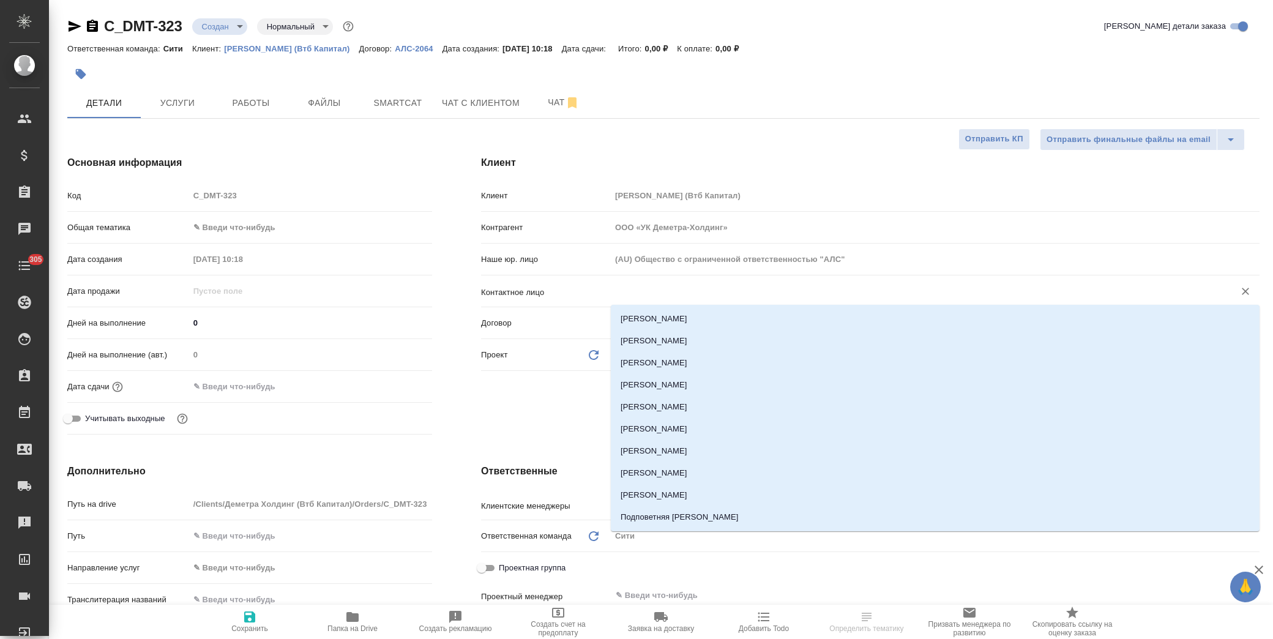
click at [650, 297] on input "text" at bounding box center [914, 291] width 600 height 15
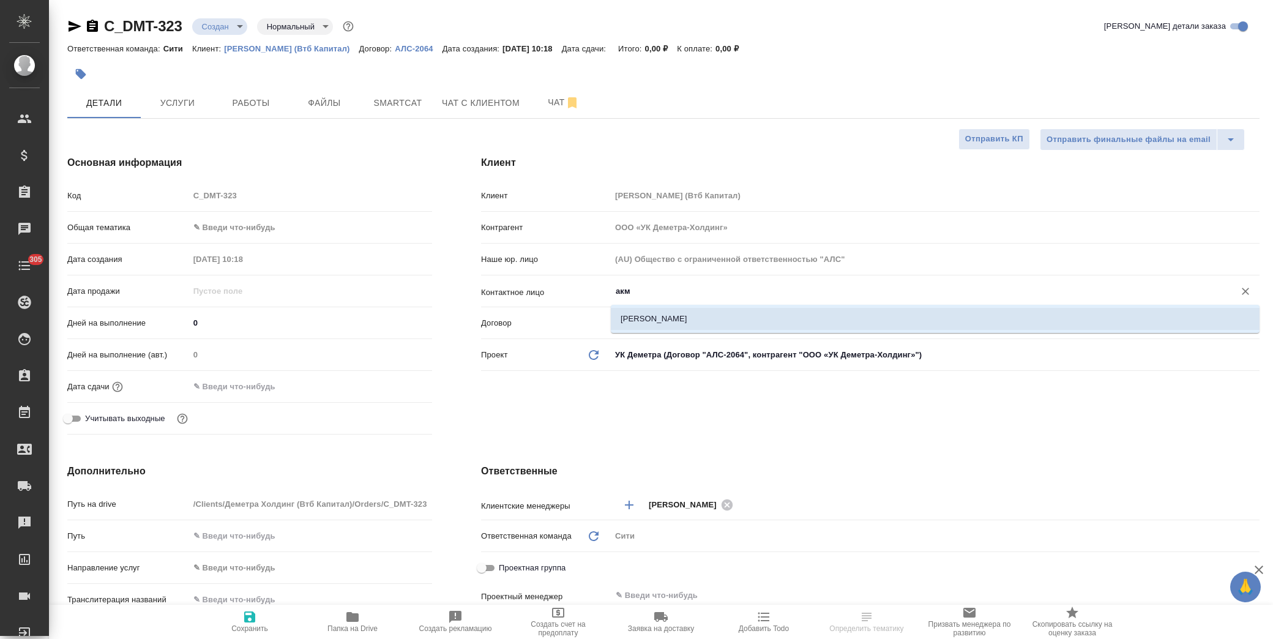
drag, startPoint x: 665, startPoint y: 321, endPoint x: 663, endPoint y: 315, distance: 6.4
click at [665, 320] on li "Акмеева Ольга" at bounding box center [935, 319] width 649 height 22
type input "Акмеева Ольга"
type textarea "x"
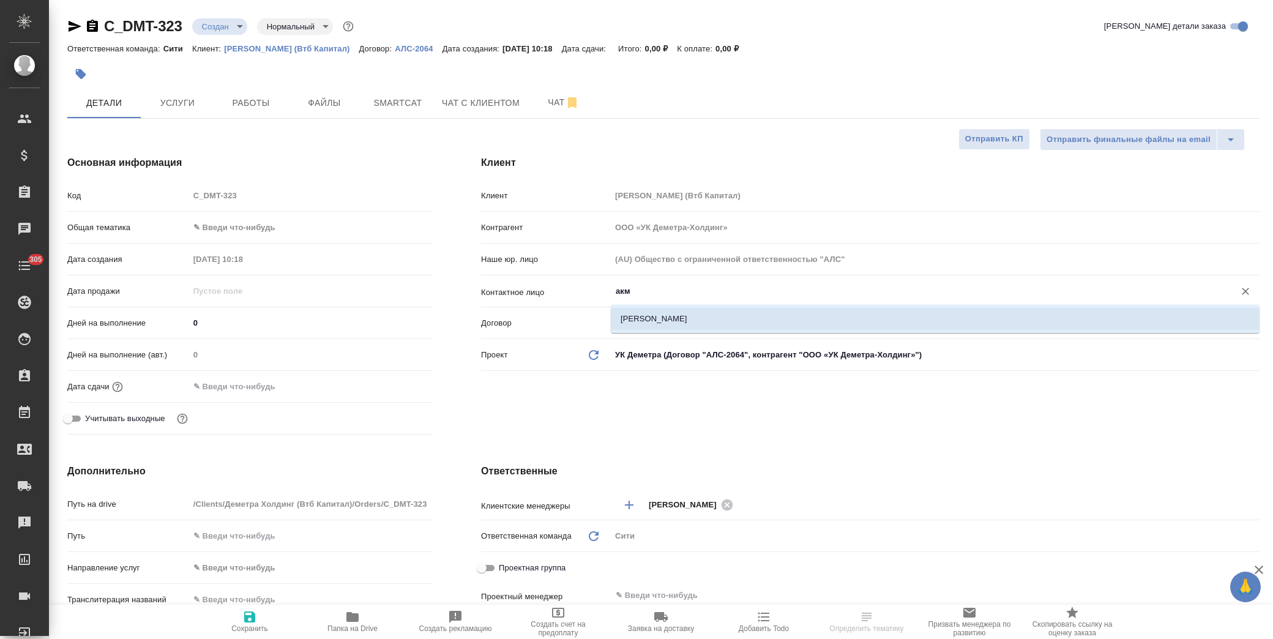
type textarea "x"
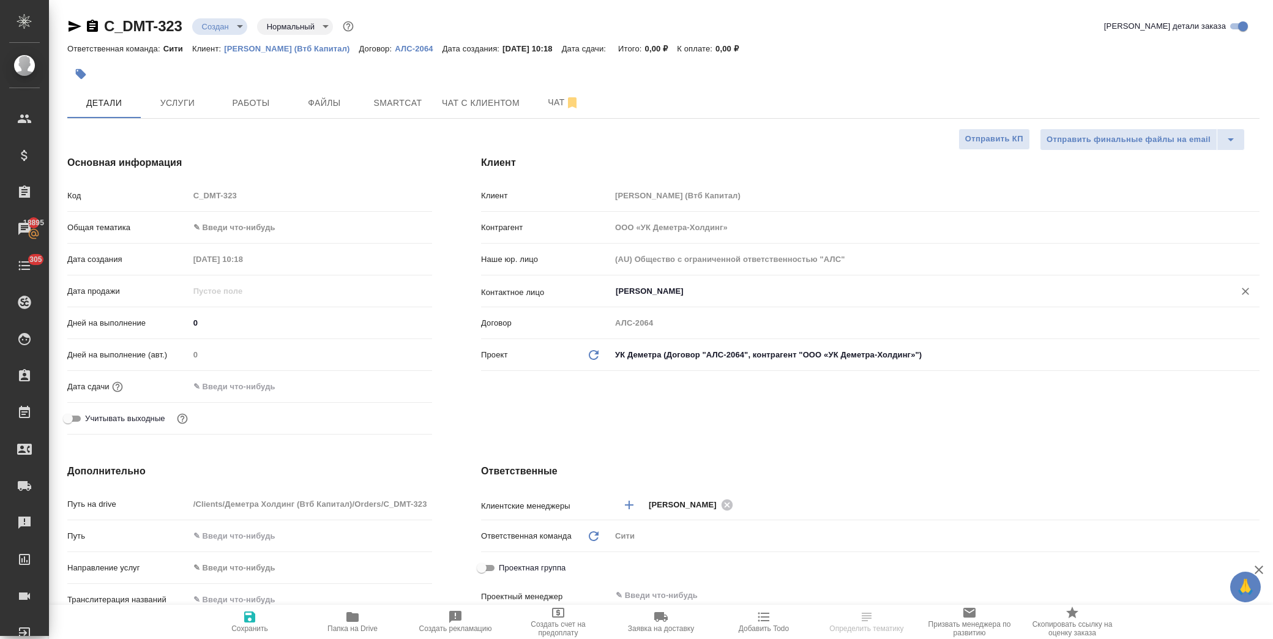
type input "Акмеева Ольга"
click at [258, 622] on span "Сохранить" at bounding box center [250, 621] width 88 height 23
type textarea "x"
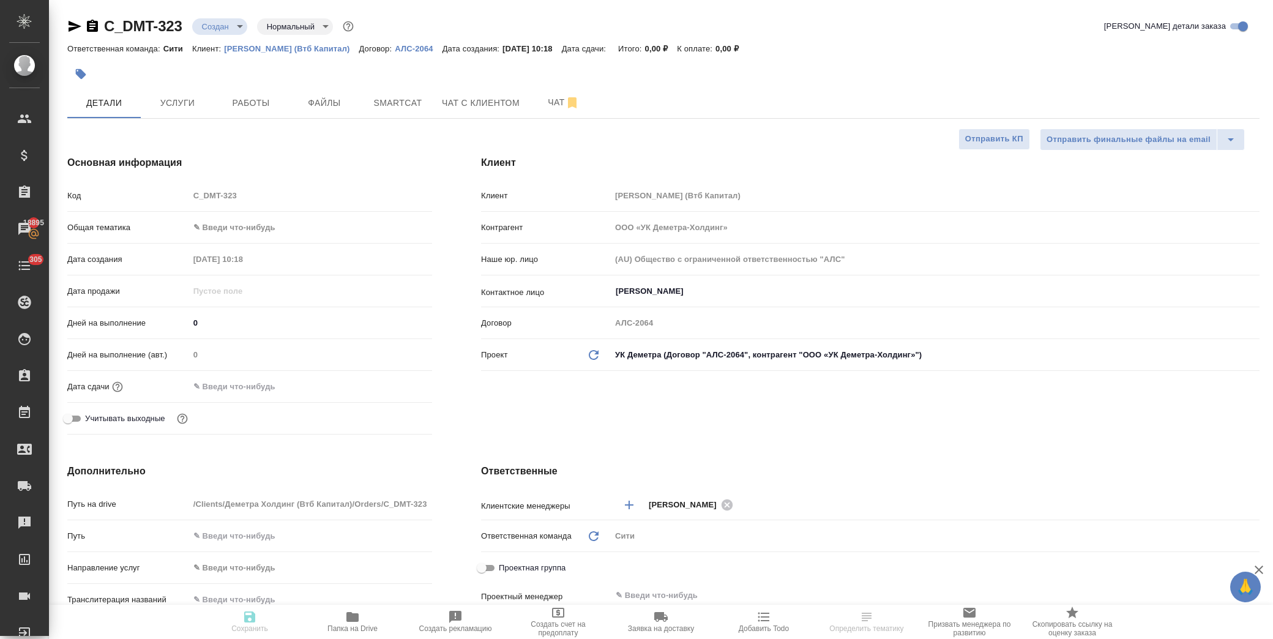
type textarea "x"
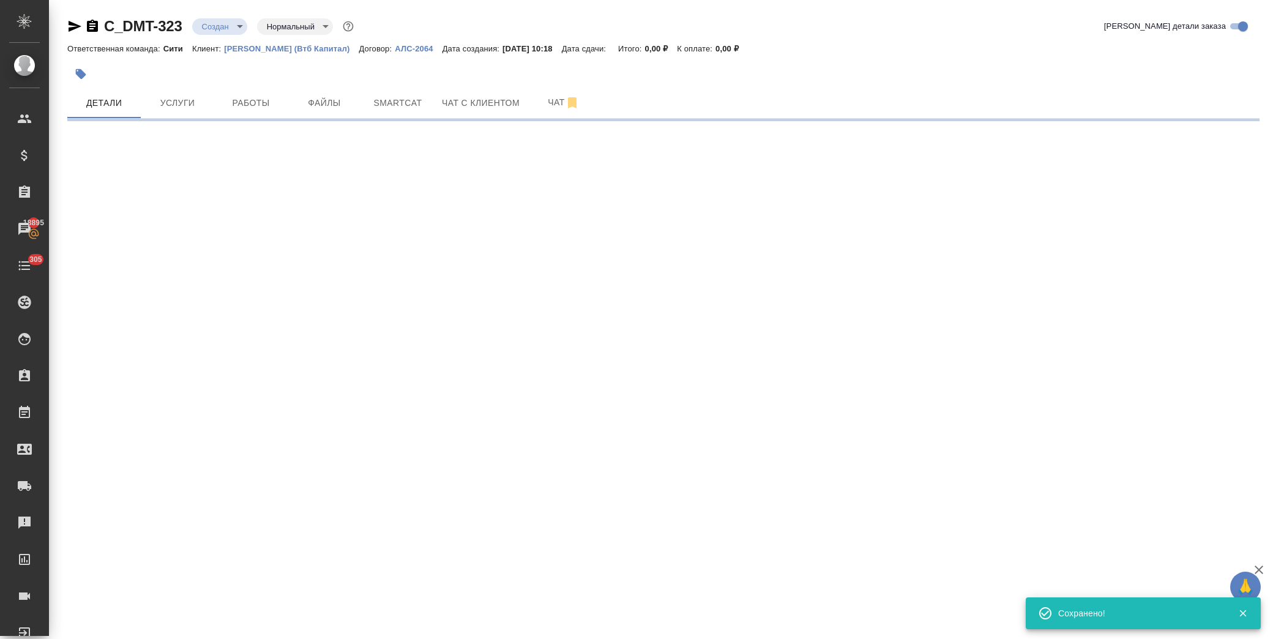
select select "RU"
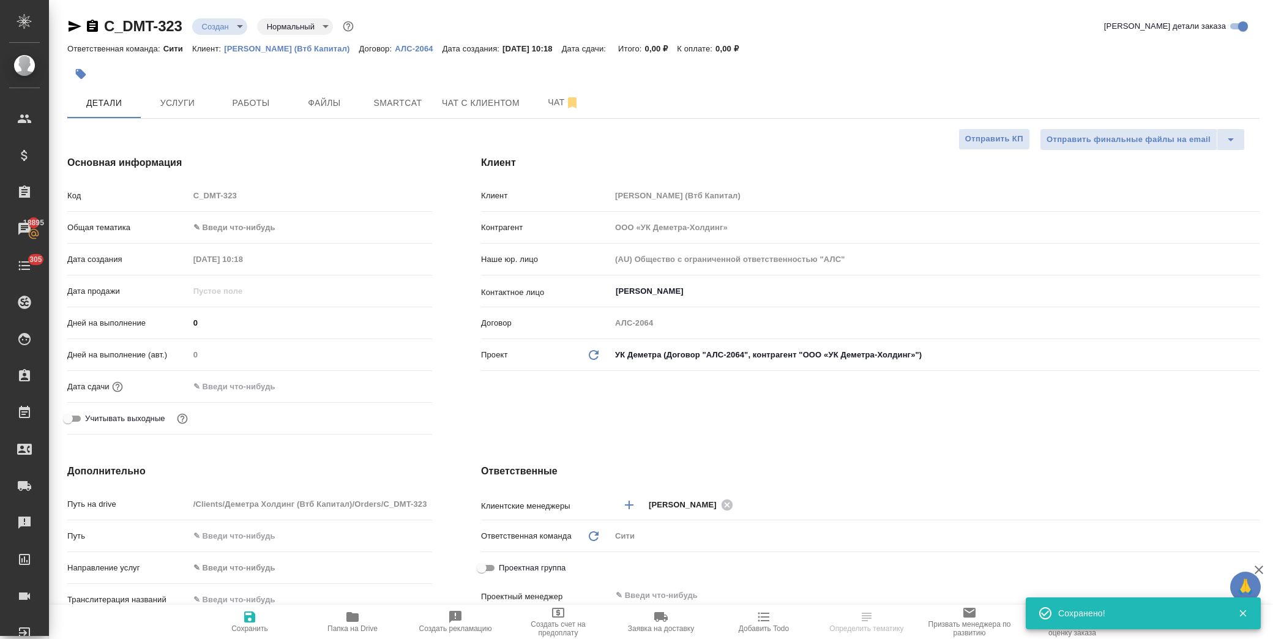
type textarea "x"
select select "RU"
type textarea "x"
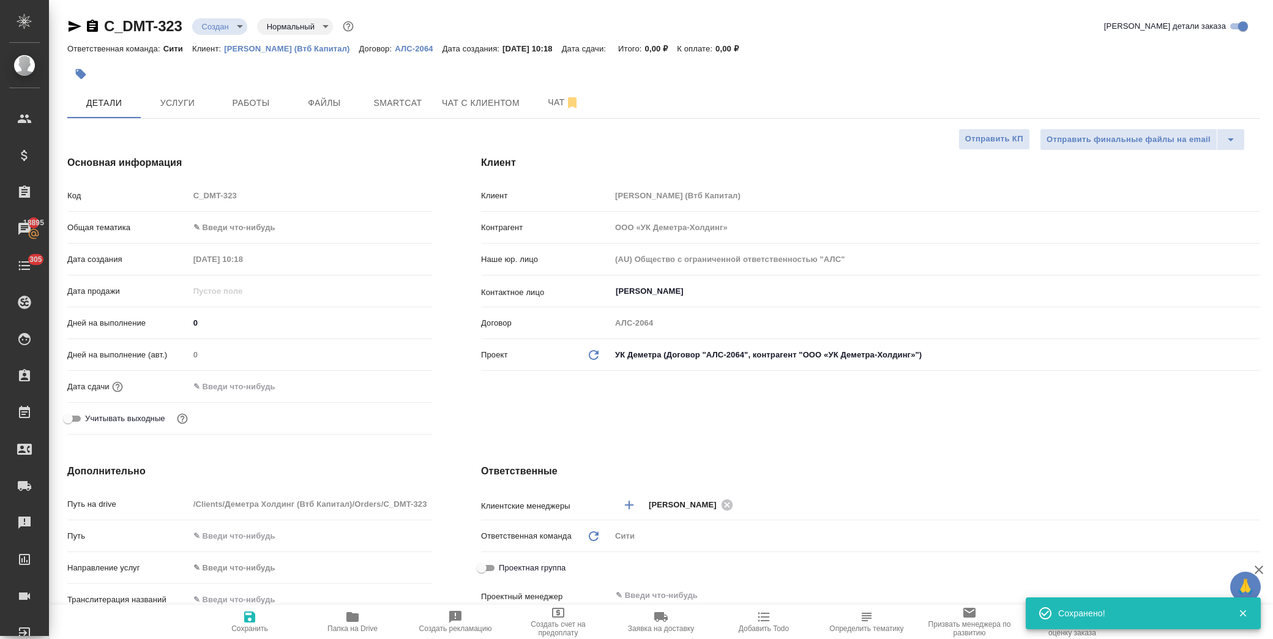
type textarea "x"
click at [335, 92] on button "Файлы" at bounding box center [324, 103] width 73 height 31
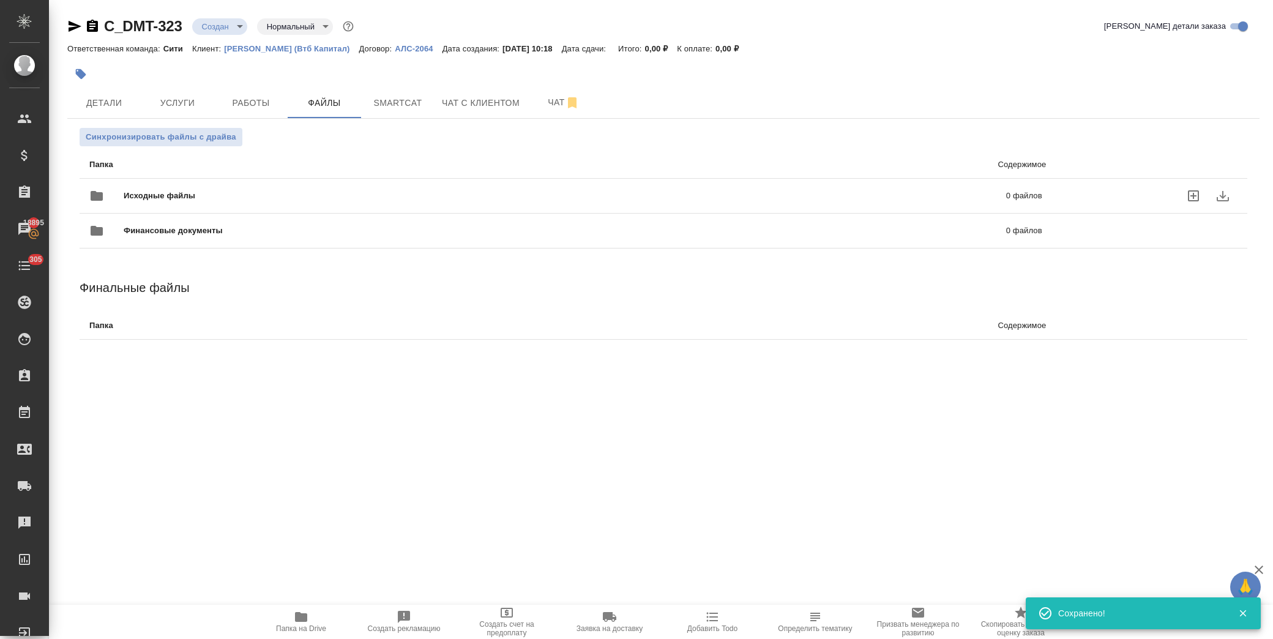
click at [138, 194] on span "Исходные файлы" at bounding box center [362, 196] width 477 height 12
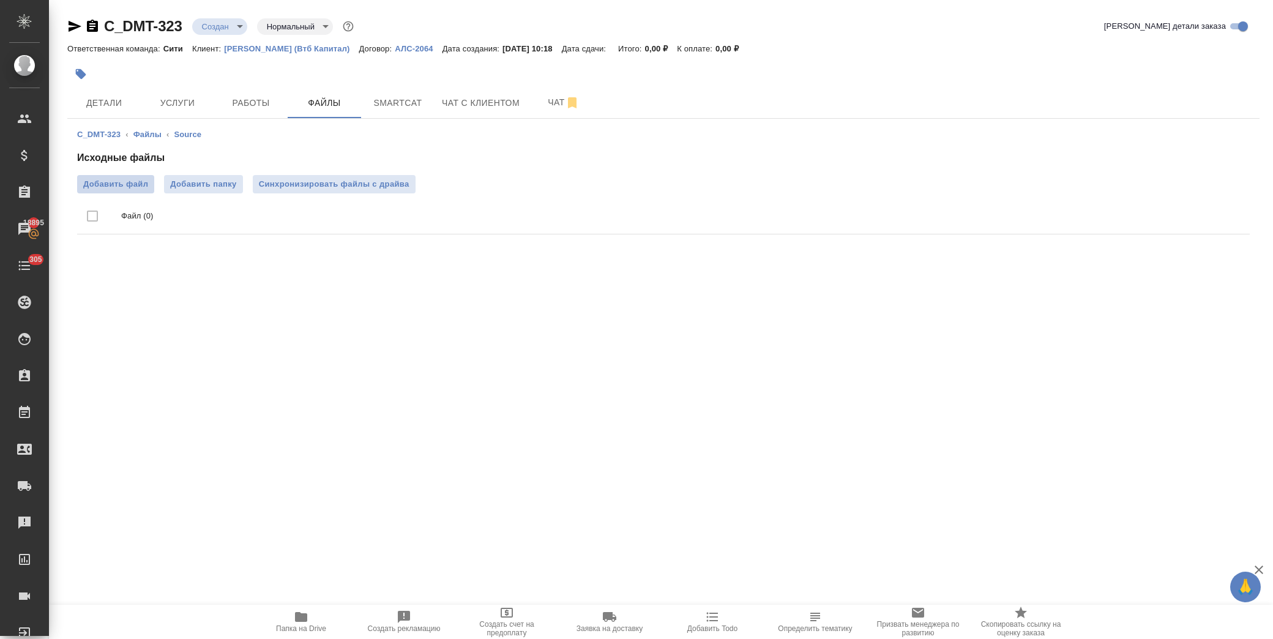
click at [127, 184] on span "Добавить файл" at bounding box center [115, 184] width 65 height 12
click at [0, 0] on input "Добавить файл" at bounding box center [0, 0] width 0 height 0
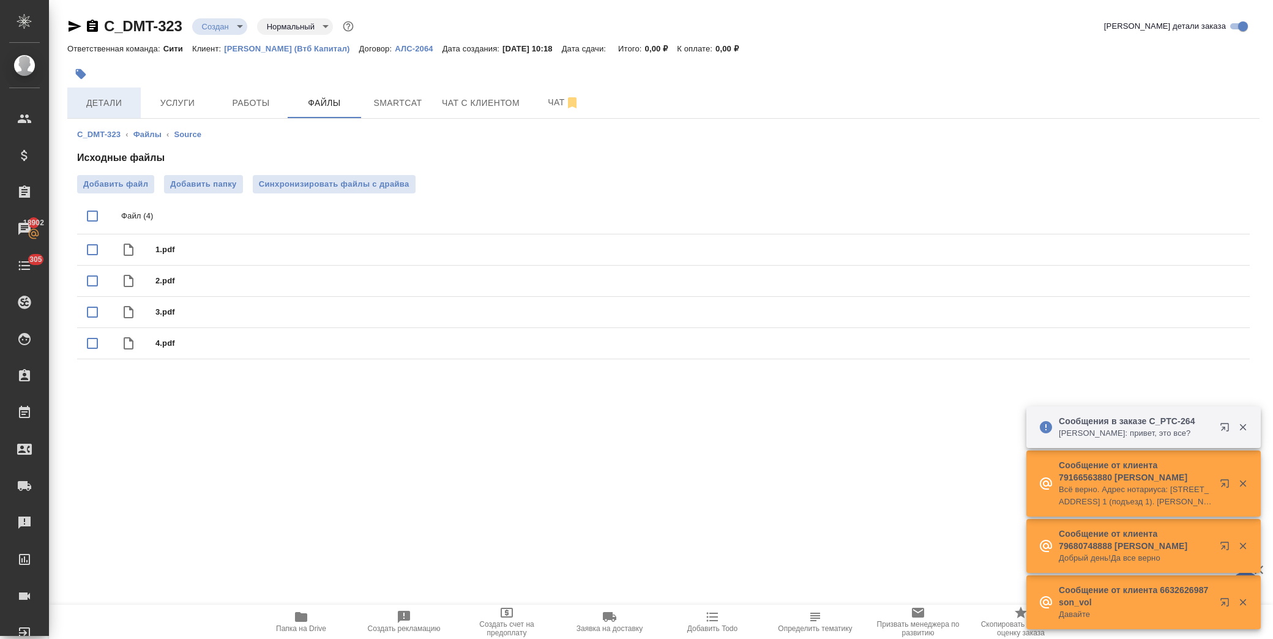
click at [121, 98] on span "Детали" at bounding box center [104, 102] width 59 height 15
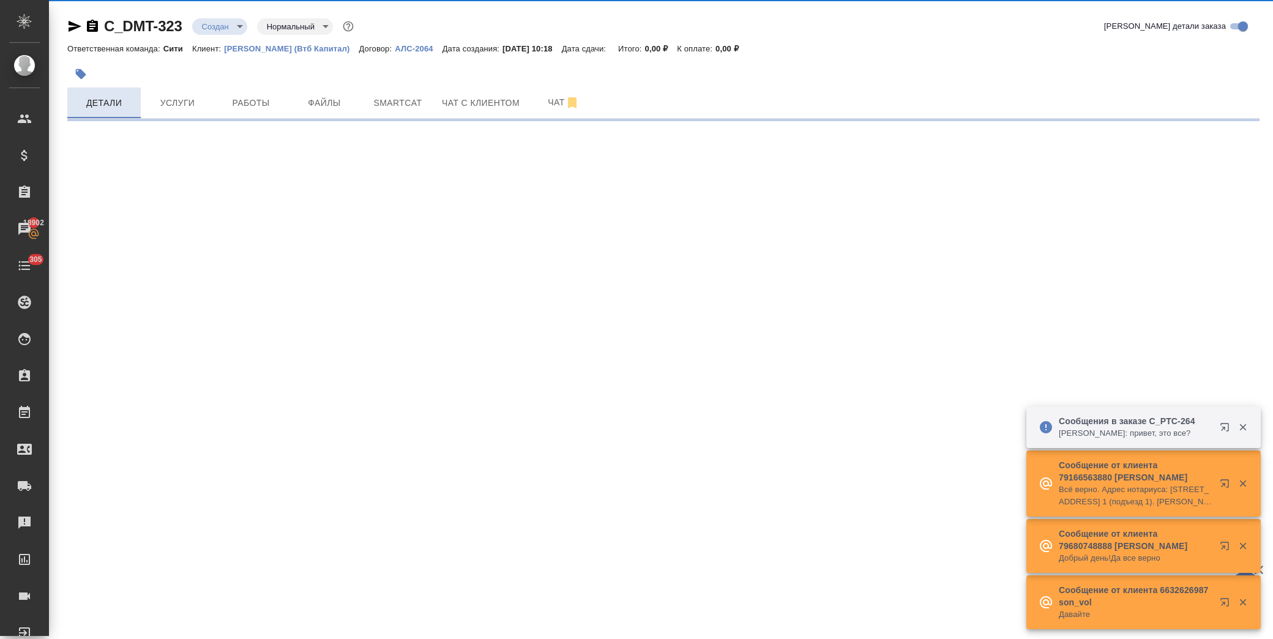
select select "RU"
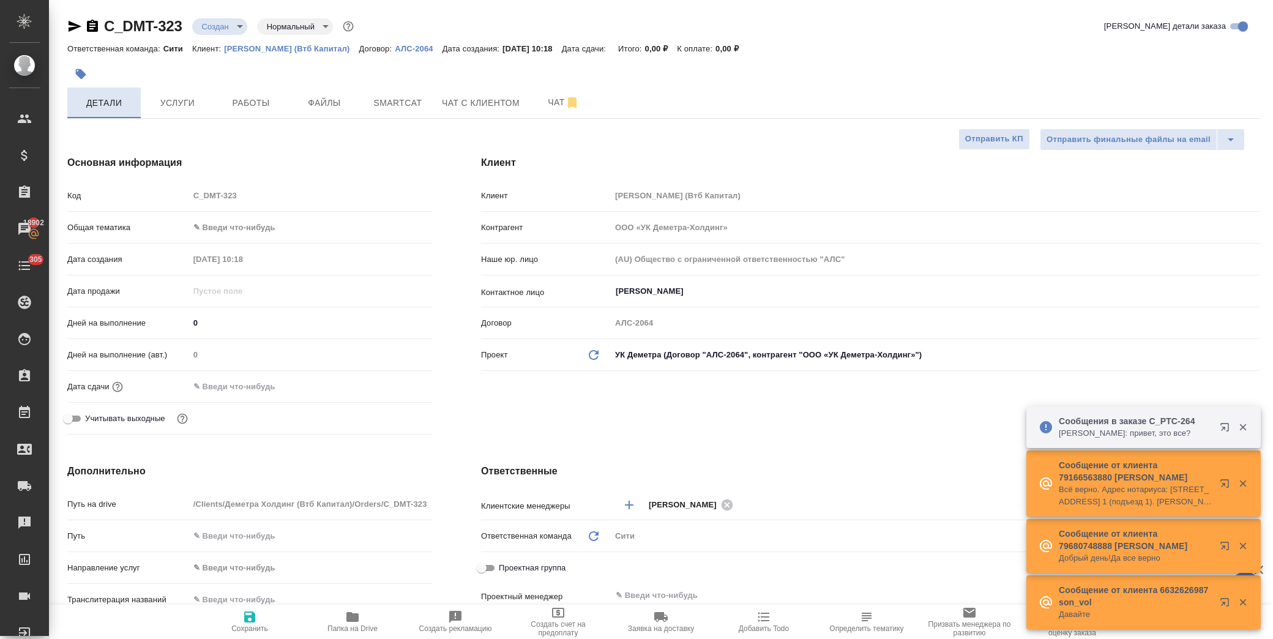
type textarea "x"
click at [297, 388] on input "text" at bounding box center [243, 387] width 107 height 18
click at [392, 389] on icon "button" at bounding box center [396, 386] width 15 height 15
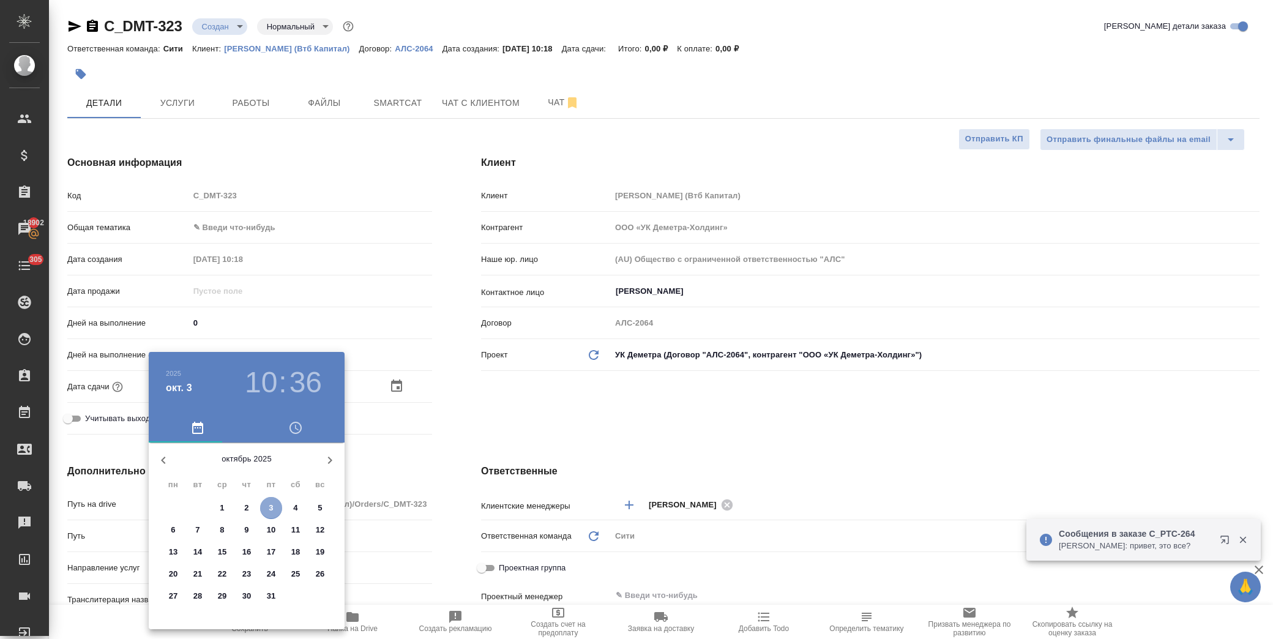
click at [275, 510] on span "3" at bounding box center [271, 508] width 22 height 12
type input "03.10.2025 10:36"
type textarea "x"
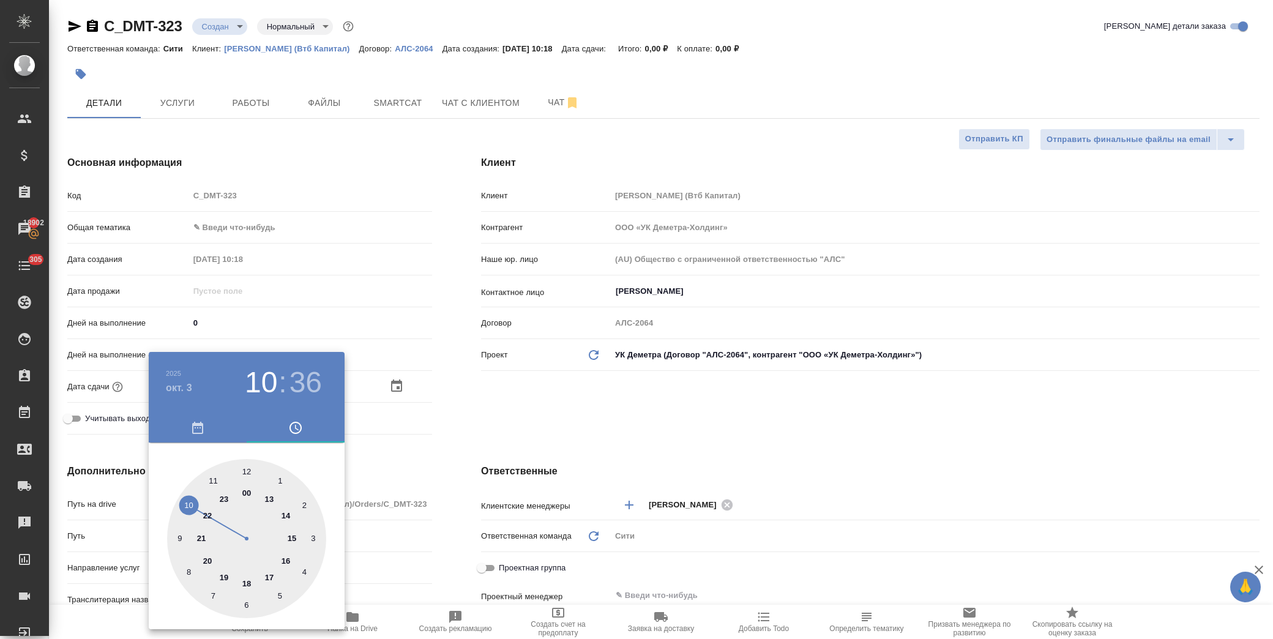
click at [188, 507] on div at bounding box center [246, 538] width 159 height 159
type textarea "x"
click at [191, 504] on div at bounding box center [246, 538] width 159 height 159
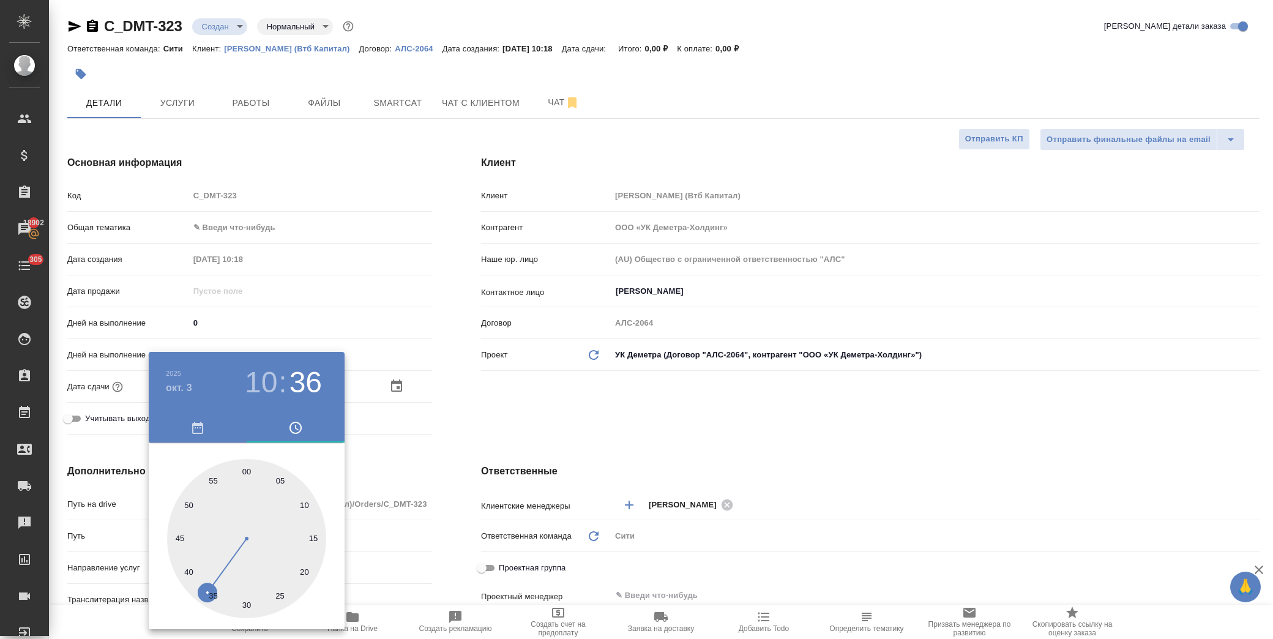
type input "03.10.2025 10:50"
type textarea "x"
click at [547, 424] on div at bounding box center [636, 319] width 1273 height 639
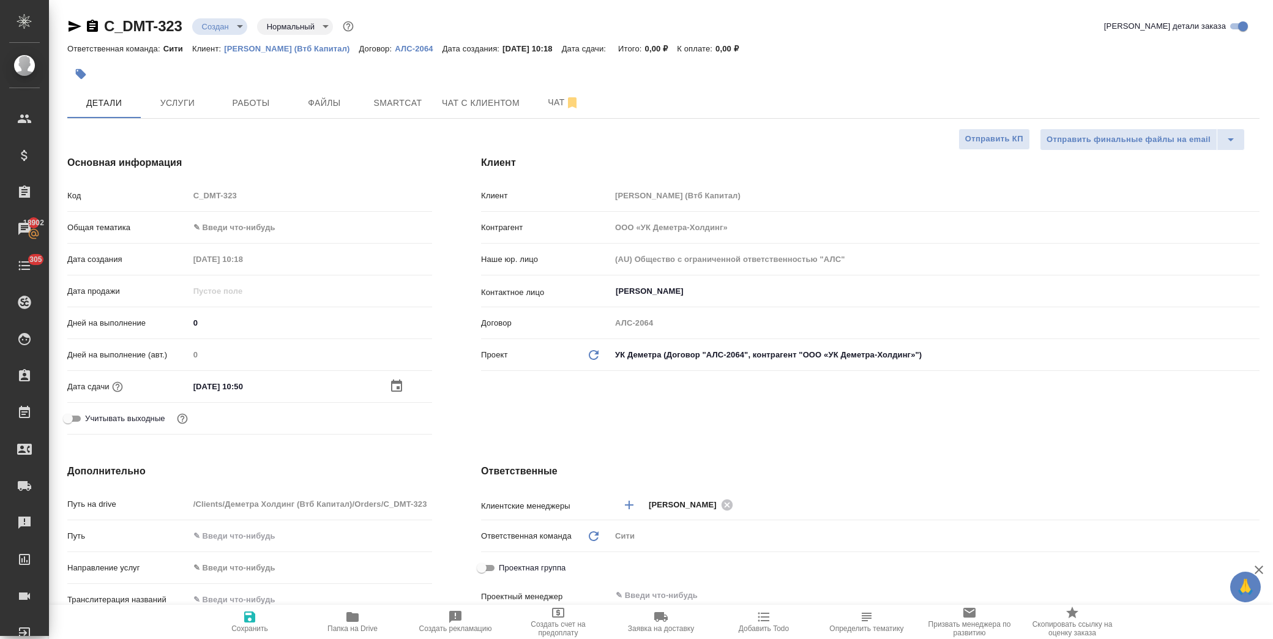
click at [244, 626] on span "Сохранить" at bounding box center [249, 628] width 37 height 9
type textarea "x"
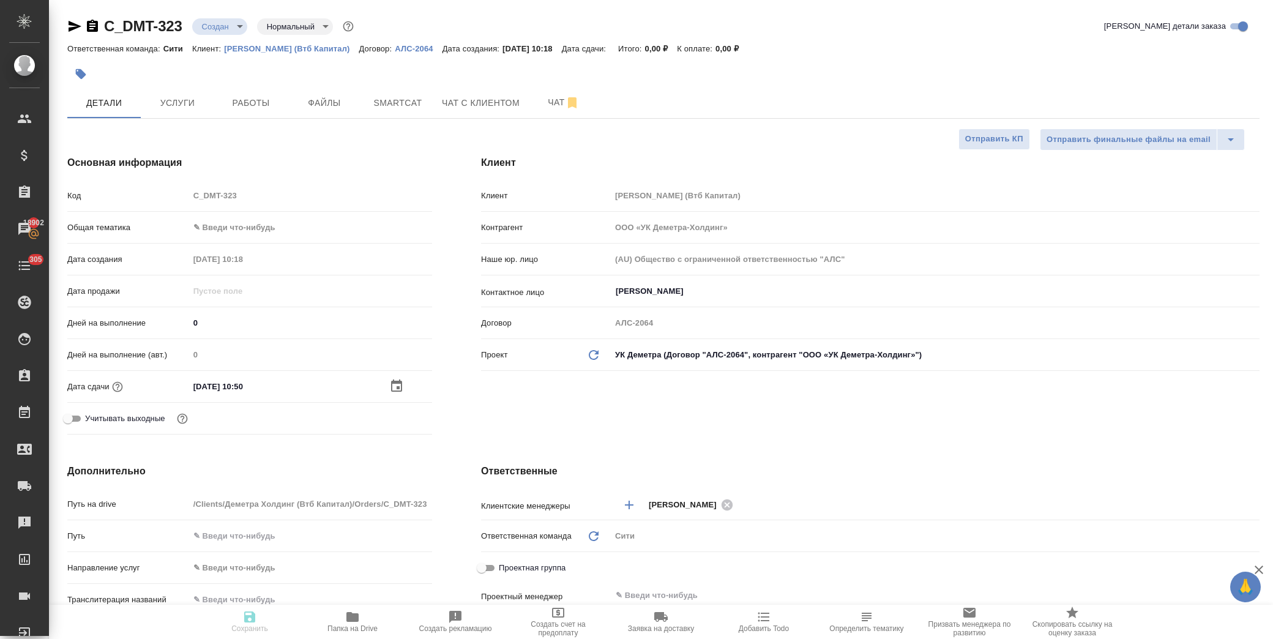
type textarea "x"
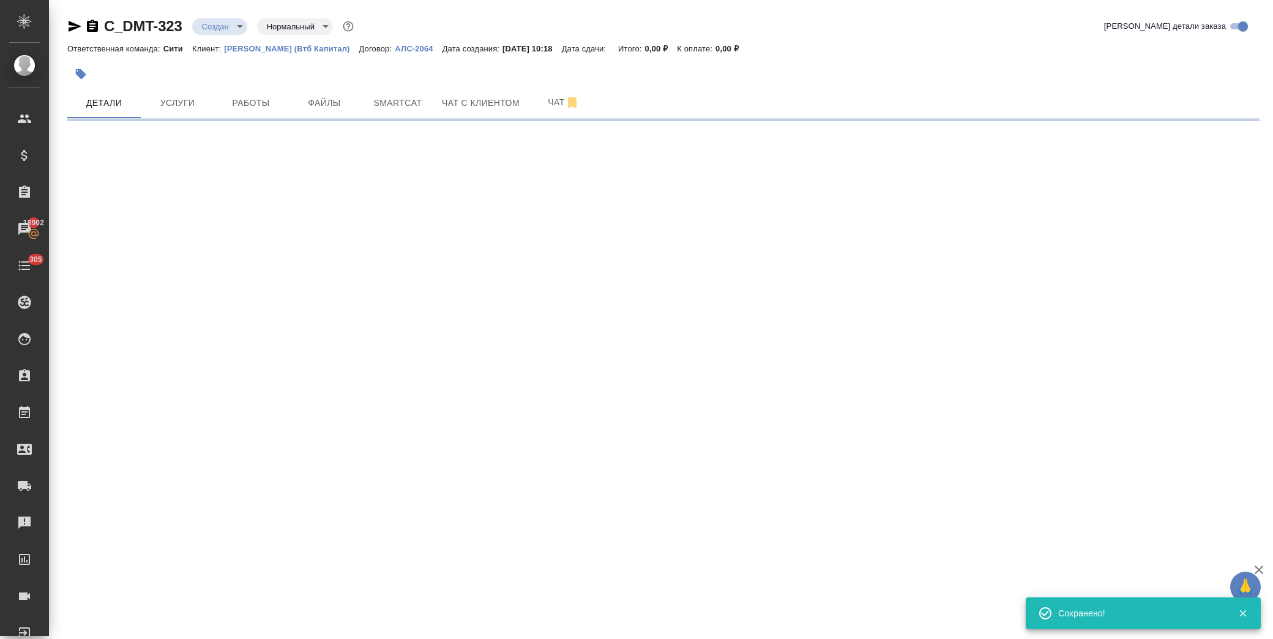
select select "RU"
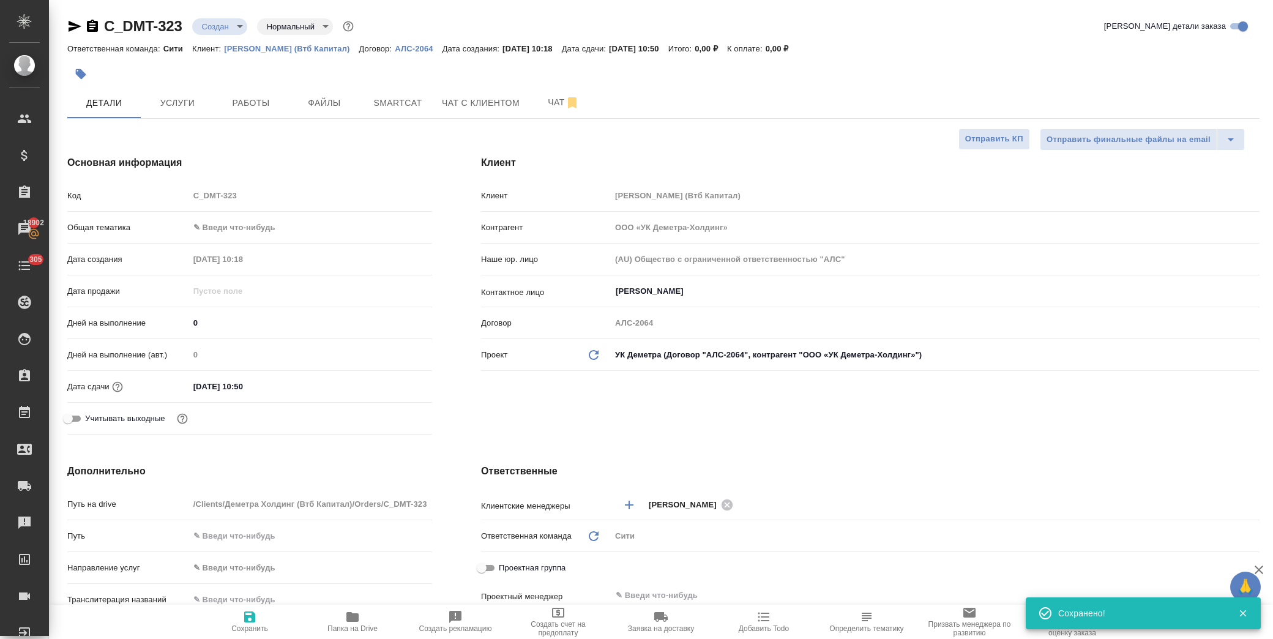
type textarea "x"
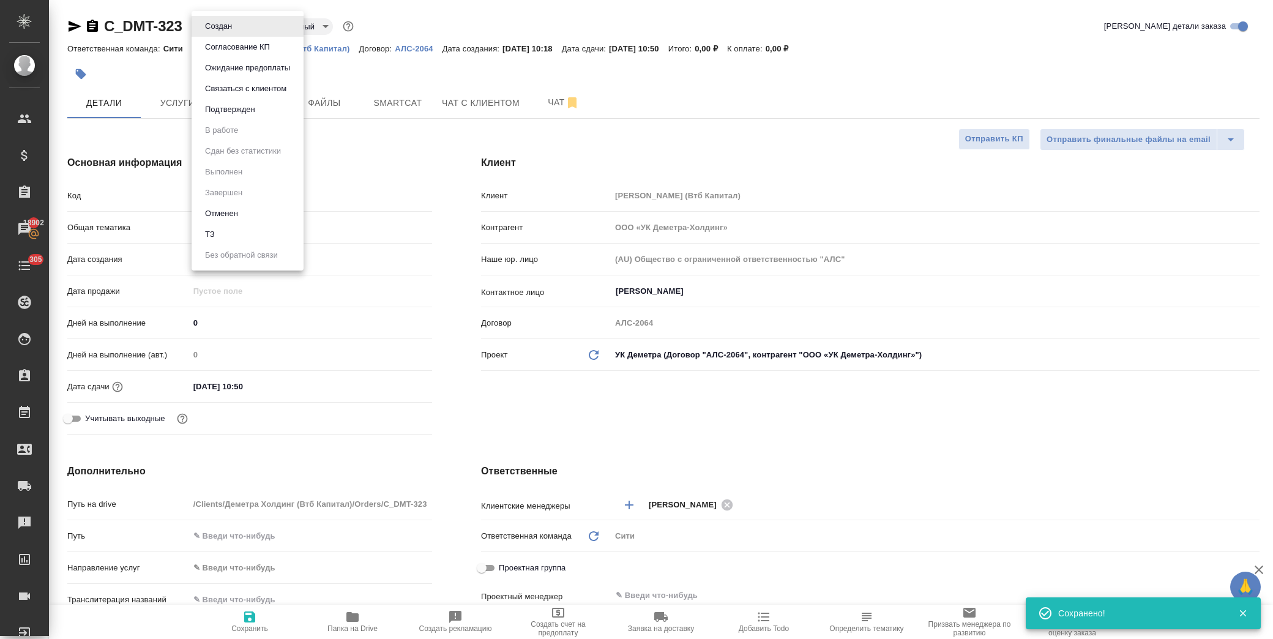
click at [210, 23] on body "🙏 .cls-1 fill:#fff; AWATERA Лофицкая Юлия Владимировна Клиенты Спецификации Зак…" at bounding box center [636, 319] width 1273 height 639
click at [215, 240] on button "ТЗ" at bounding box center [209, 234] width 17 height 13
type textarea "x"
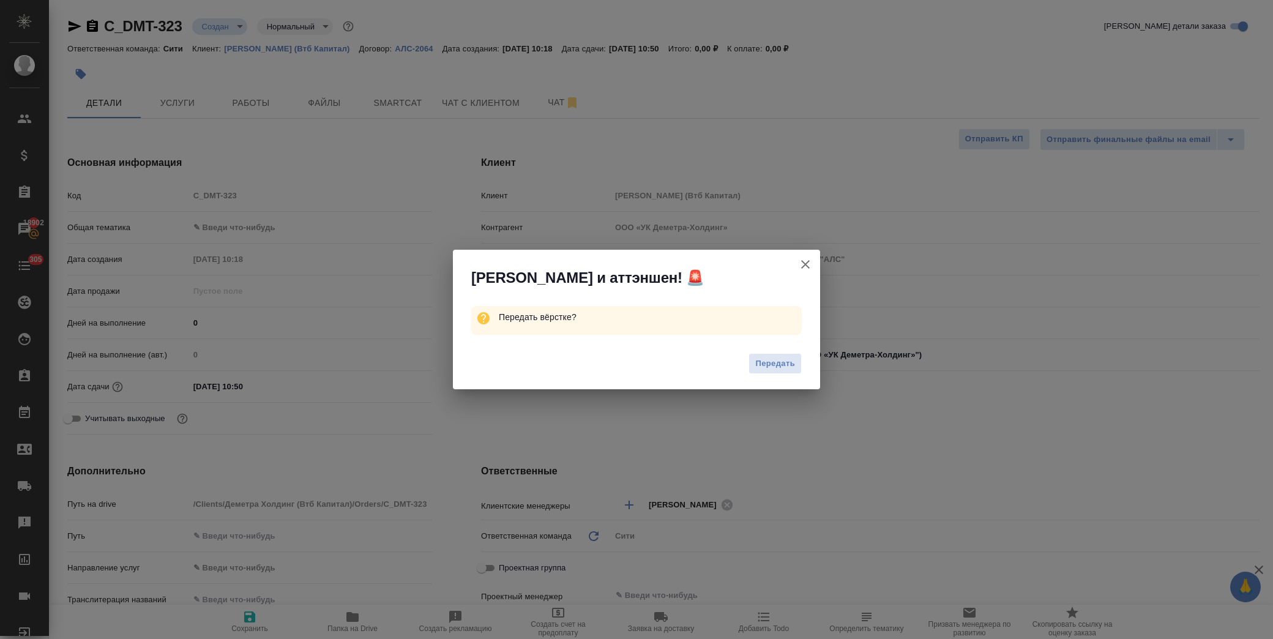
click at [772, 364] on span "Передать" at bounding box center [775, 364] width 40 height 14
type textarea "x"
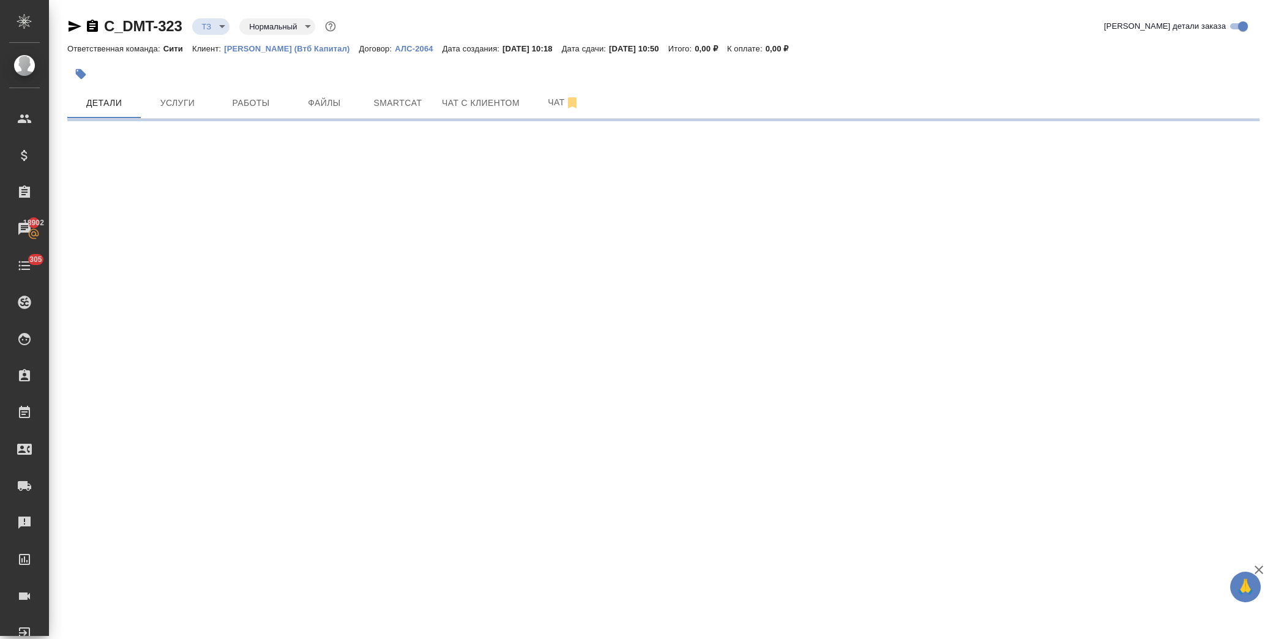
select select "RU"
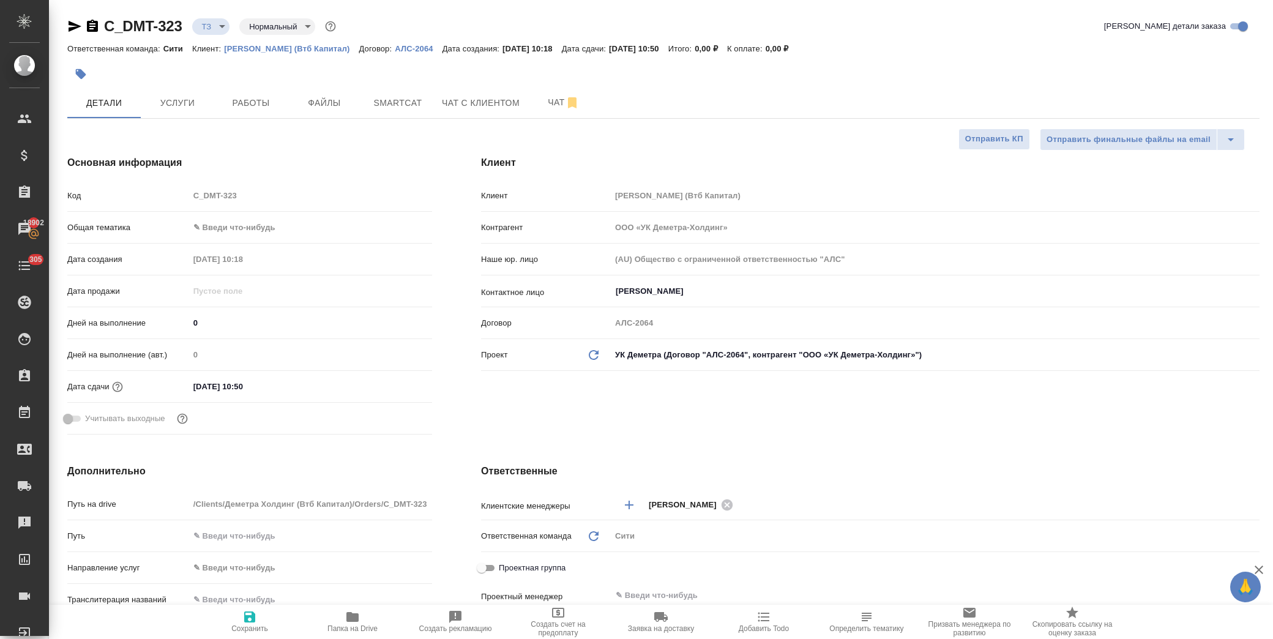
type textarea "x"
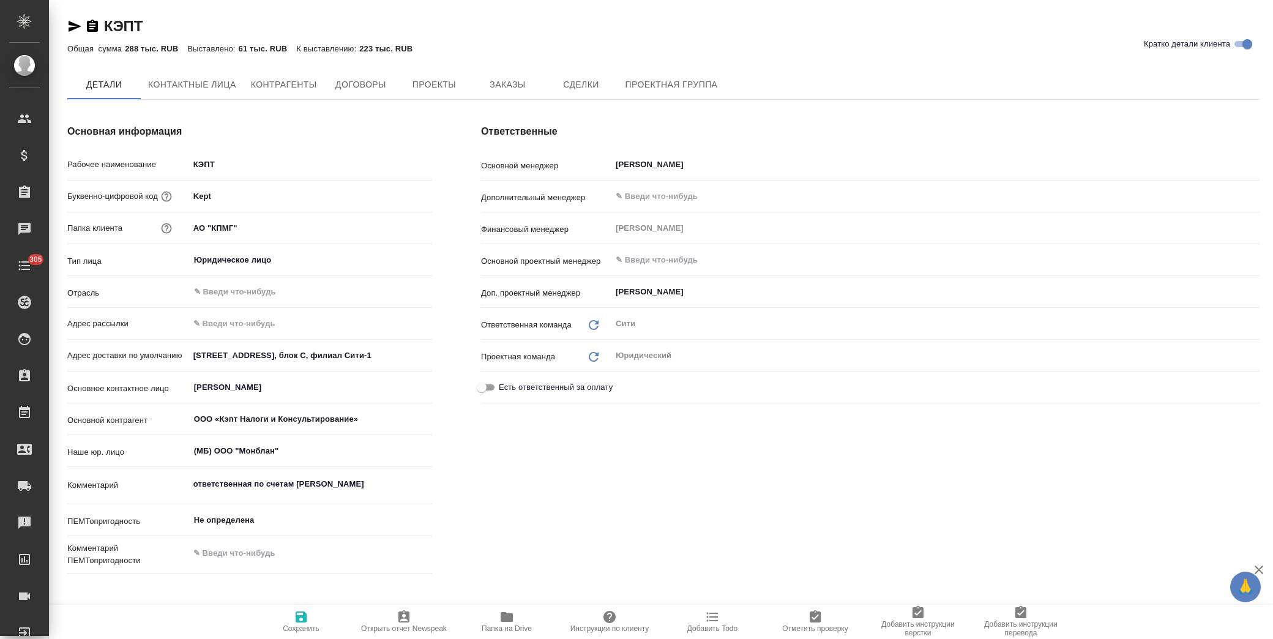
type textarea "x"
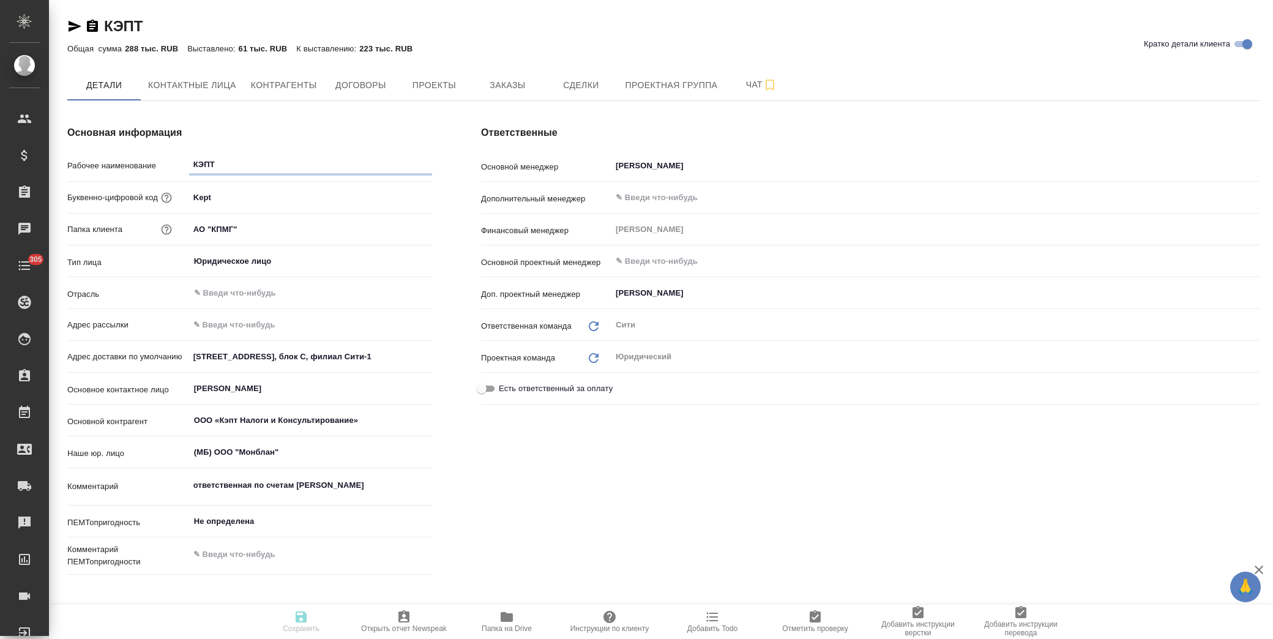
type textarea "x"
click at [512, 83] on span "Заказы" at bounding box center [507, 85] width 59 height 15
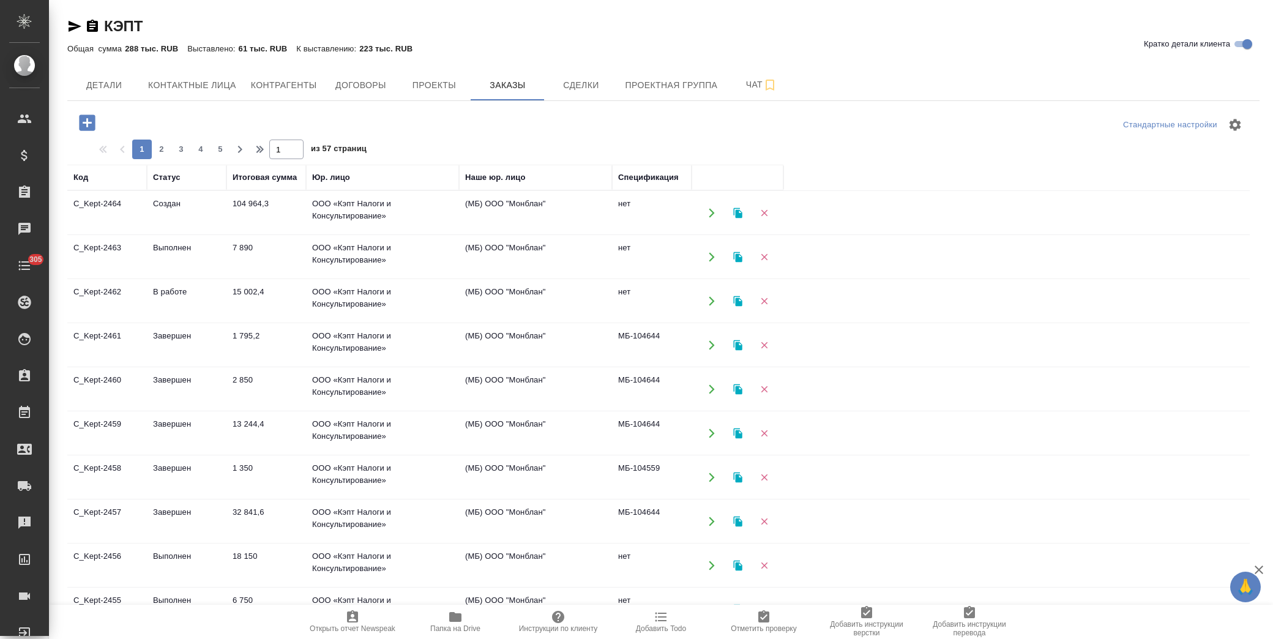
drag, startPoint x: 86, startPoint y: 160, endPoint x: 86, endPoint y: 131, distance: 28.8
click at [86, 131] on icon "button" at bounding box center [87, 122] width 21 height 21
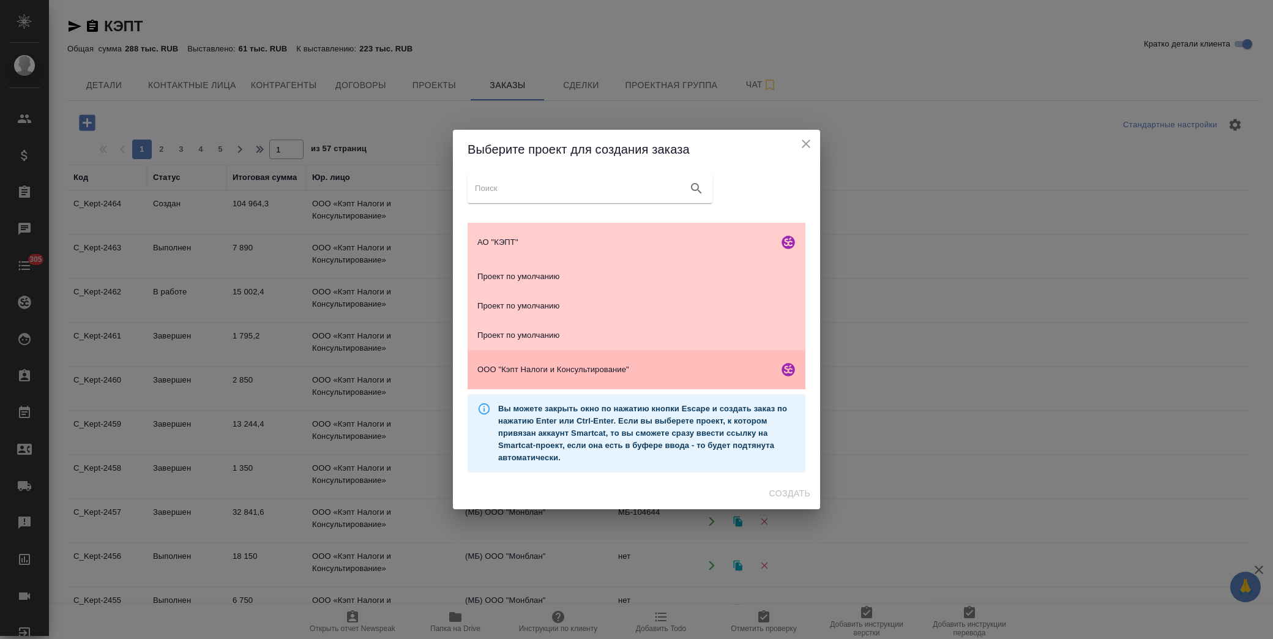
click at [601, 364] on span "ООО "Кэпт Налоги и Консультирование"" at bounding box center [625, 370] width 296 height 12
click at [601, 364] on div "ООО "Кэпт Налоги и Консультирование"" at bounding box center [637, 369] width 338 height 39
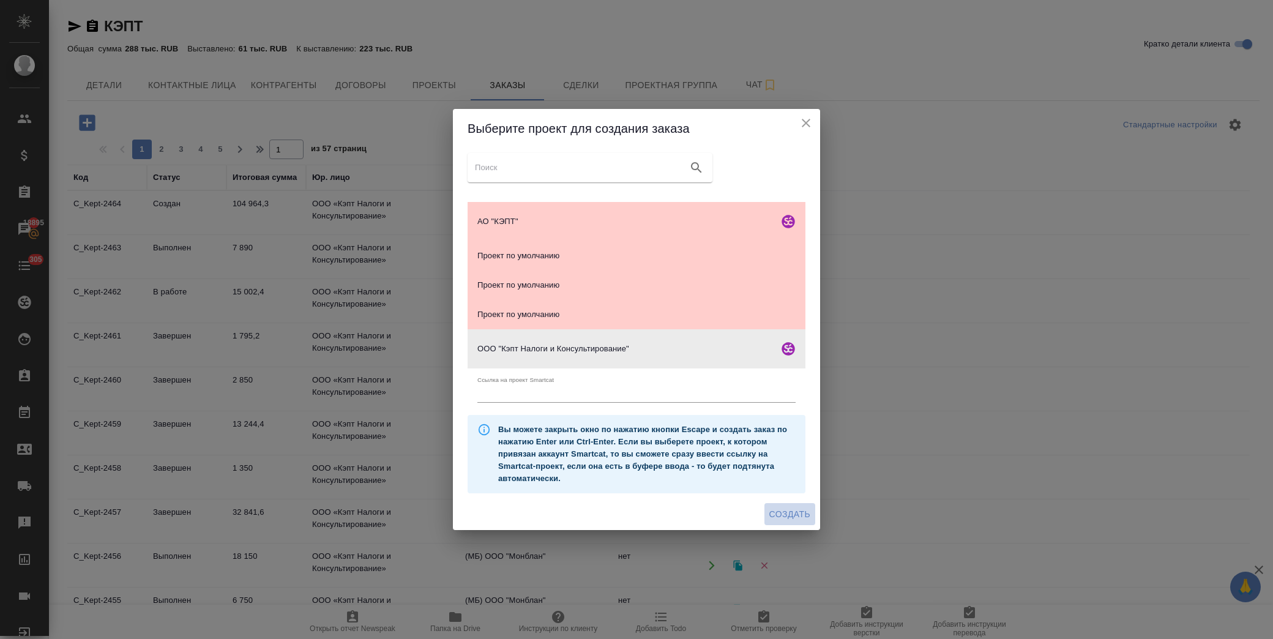
click at [787, 514] on span "Создать" at bounding box center [789, 514] width 41 height 15
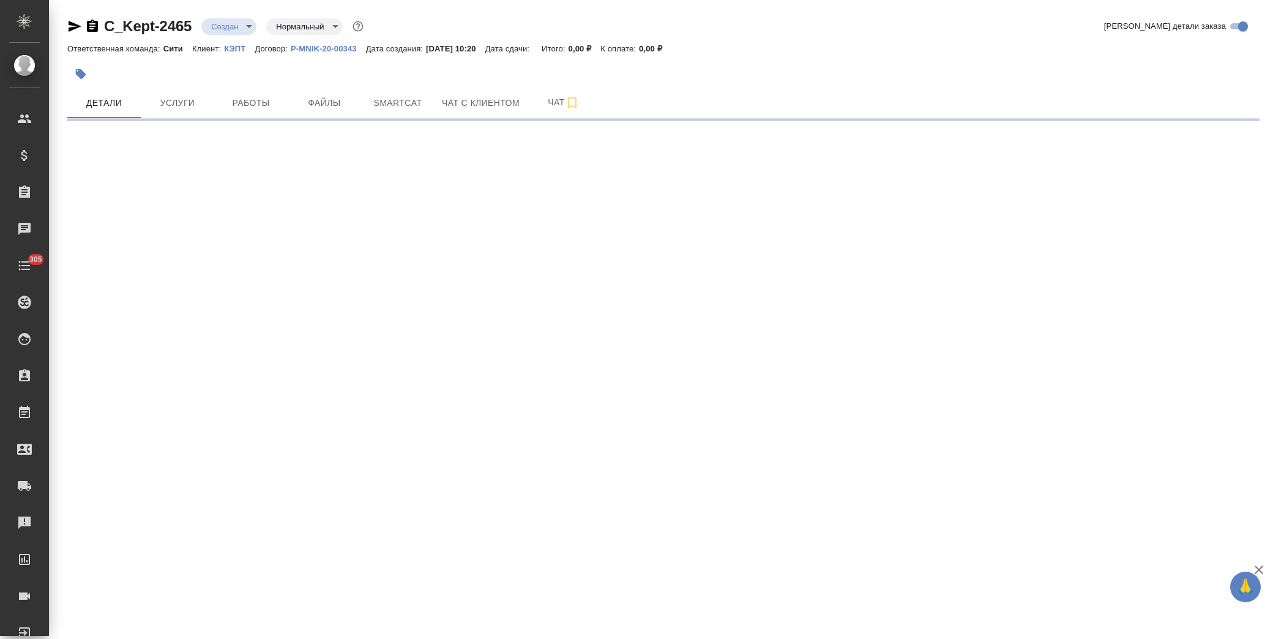
select select "RU"
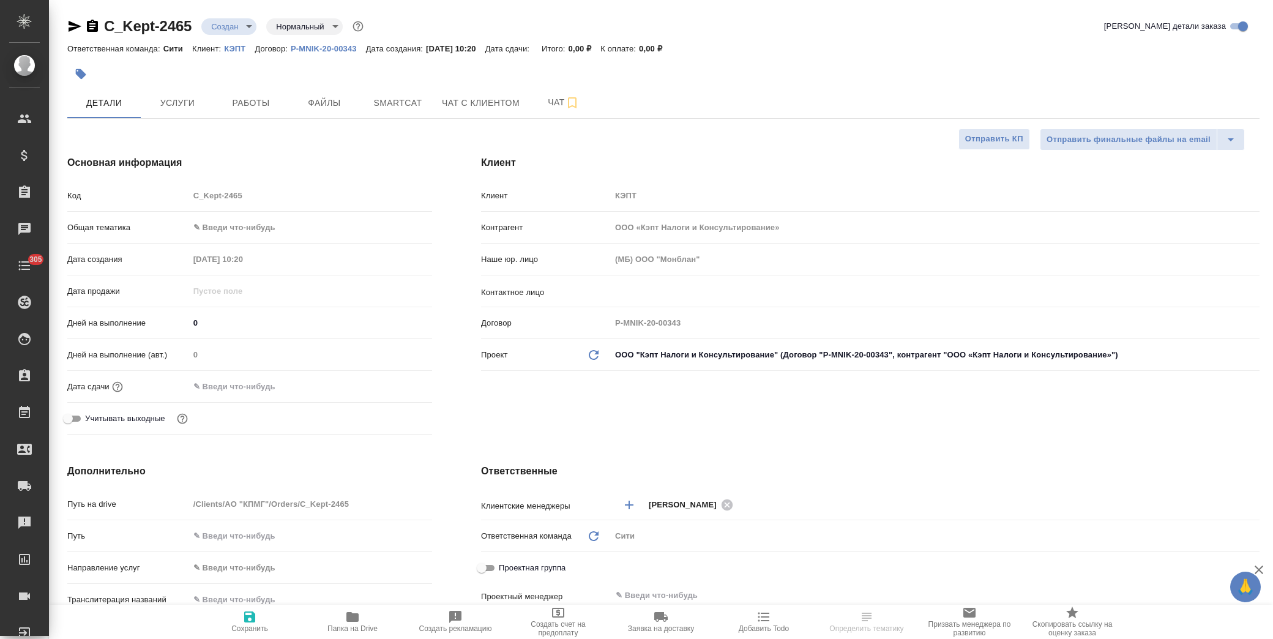
type textarea "x"
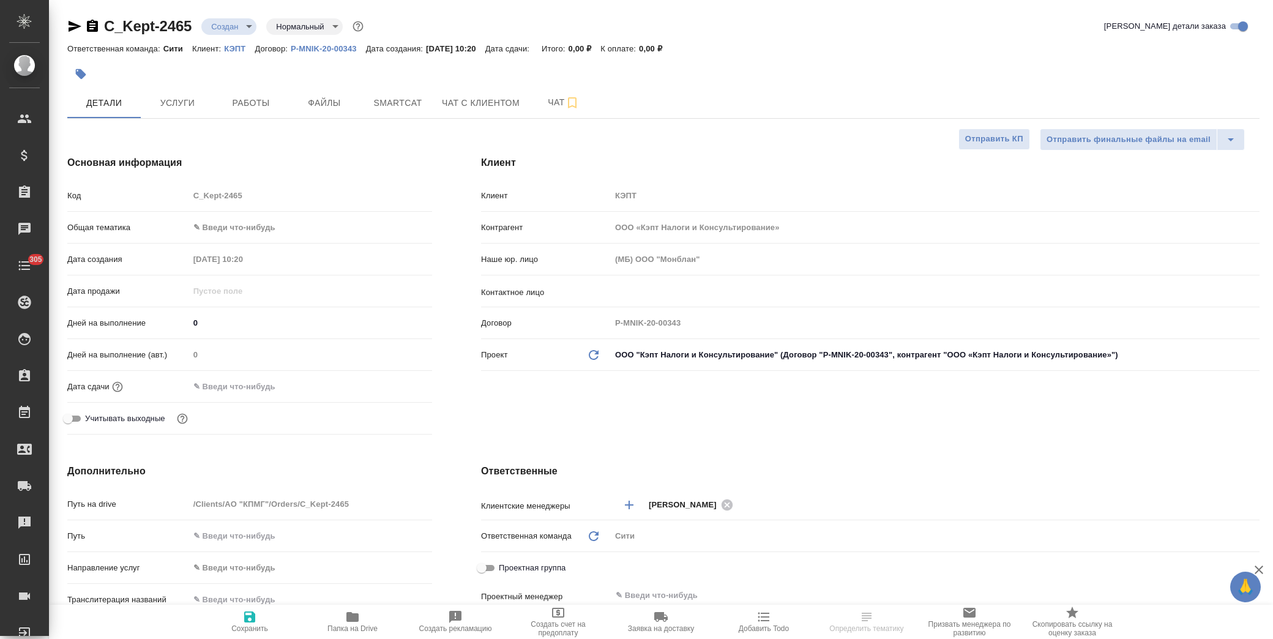
type textarea "x"
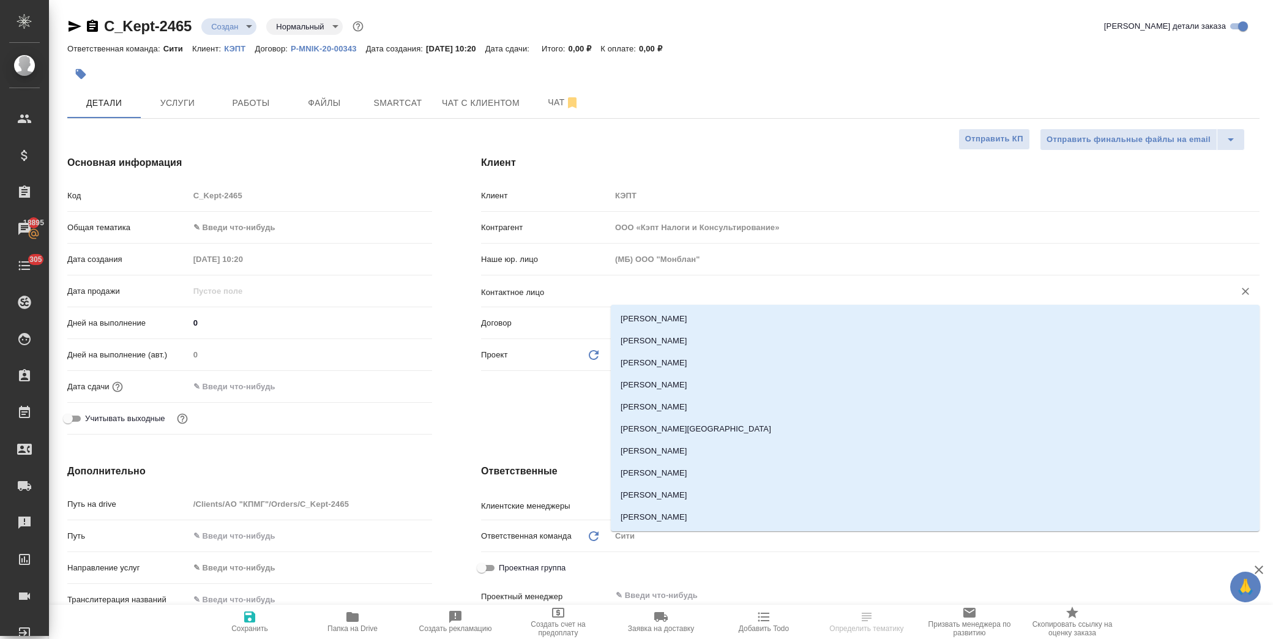
click at [694, 298] on input "text" at bounding box center [914, 291] width 600 height 15
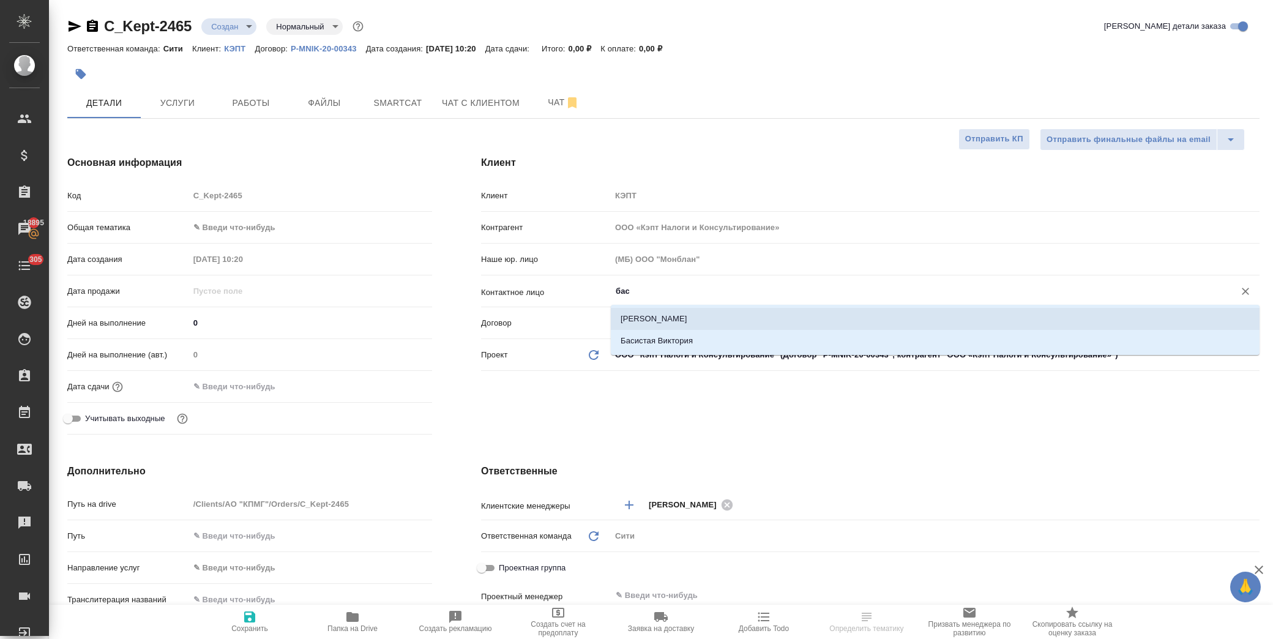
click at [687, 318] on li "[PERSON_NAME]" at bounding box center [935, 319] width 649 height 22
type input "[PERSON_NAME]"
type textarea "x"
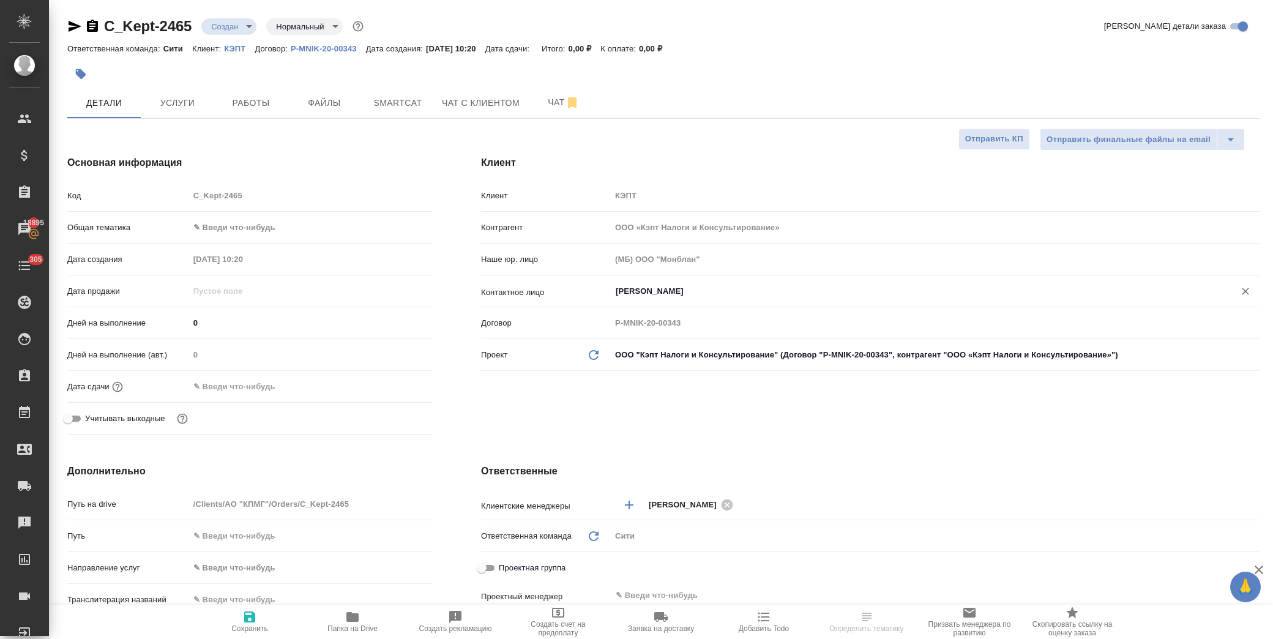
click at [247, 621] on div ".cls-1 fill:#fff; AWATERA [PERSON_NAME] Спецификации Заказы 18895 Чаты 305 Todo…" at bounding box center [636, 319] width 1273 height 639
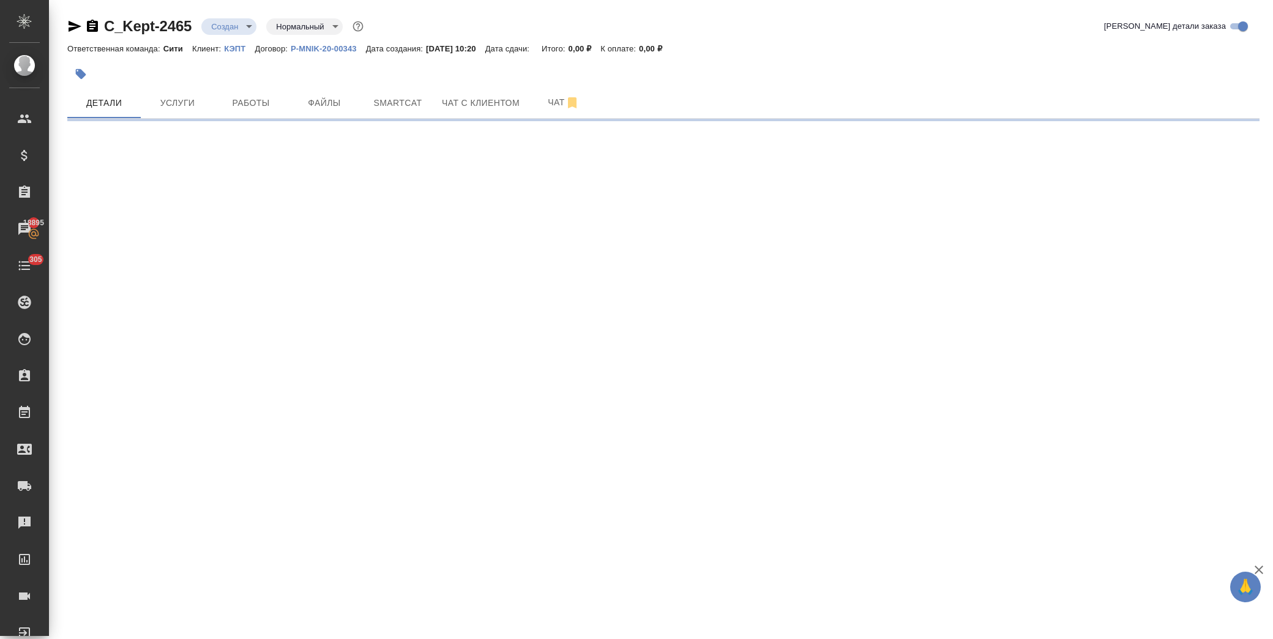
select select "RU"
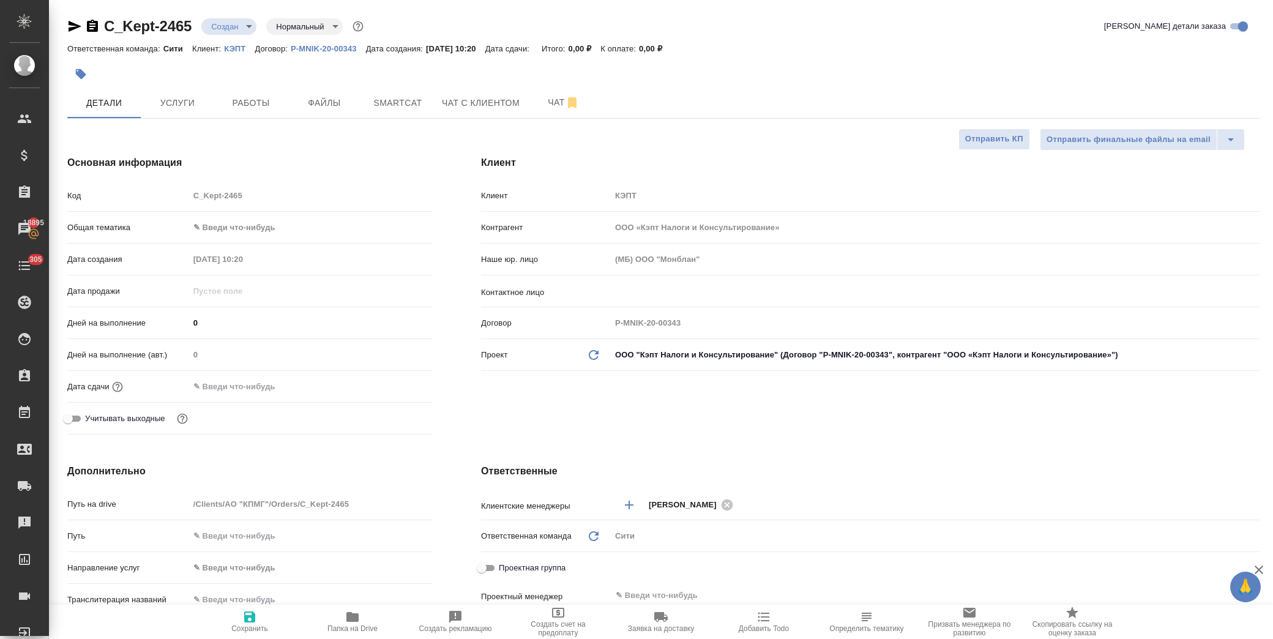
type textarea "x"
click at [655, 292] on input "text" at bounding box center [914, 291] width 600 height 15
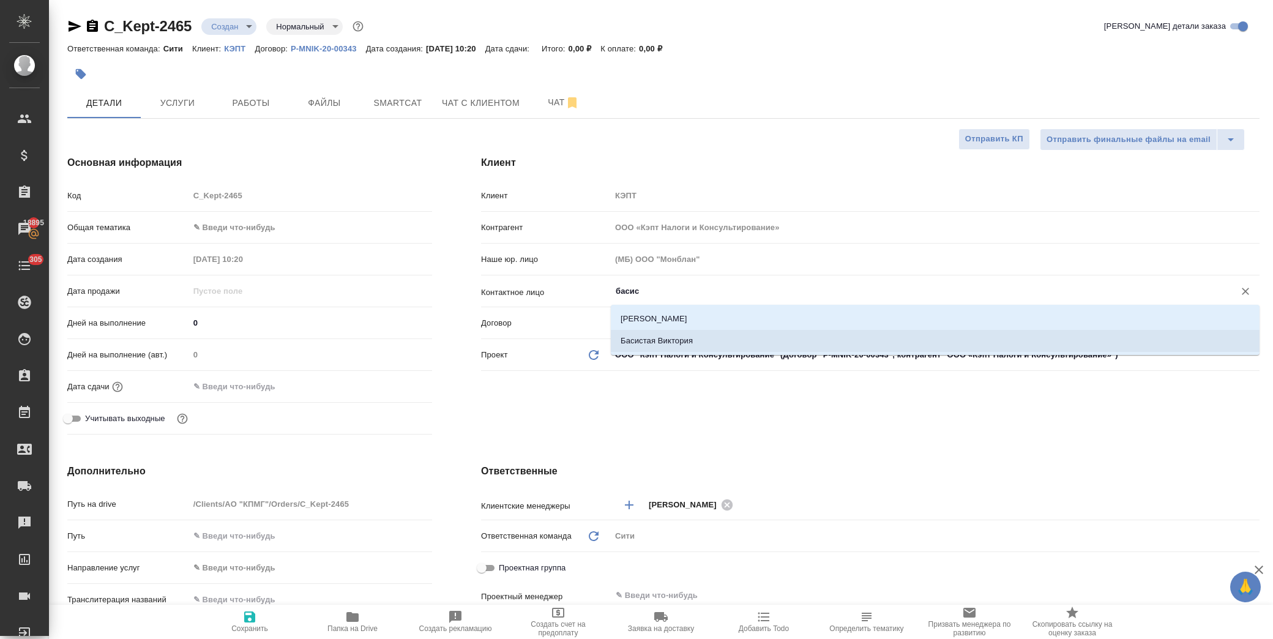
click at [674, 339] on li "Басистая Виктория" at bounding box center [935, 341] width 649 height 22
type input "Басистая Виктория"
type textarea "x"
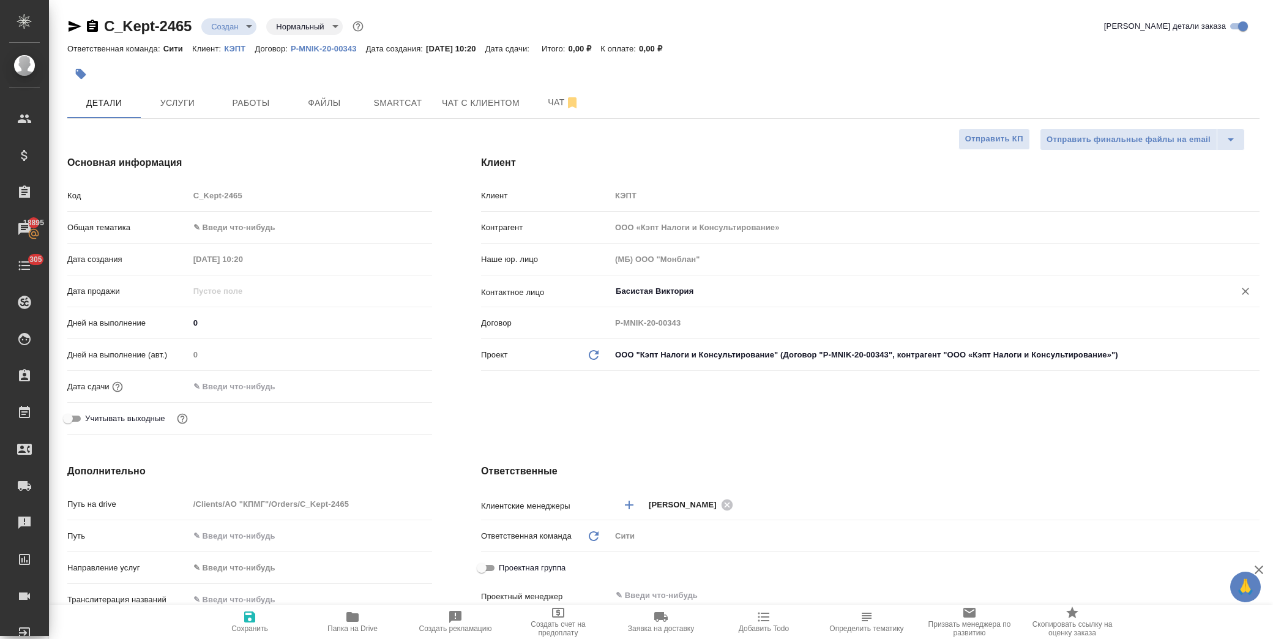
type input "Басистая Виктория"
click at [255, 614] on icon "button" at bounding box center [249, 617] width 15 height 15
type textarea "x"
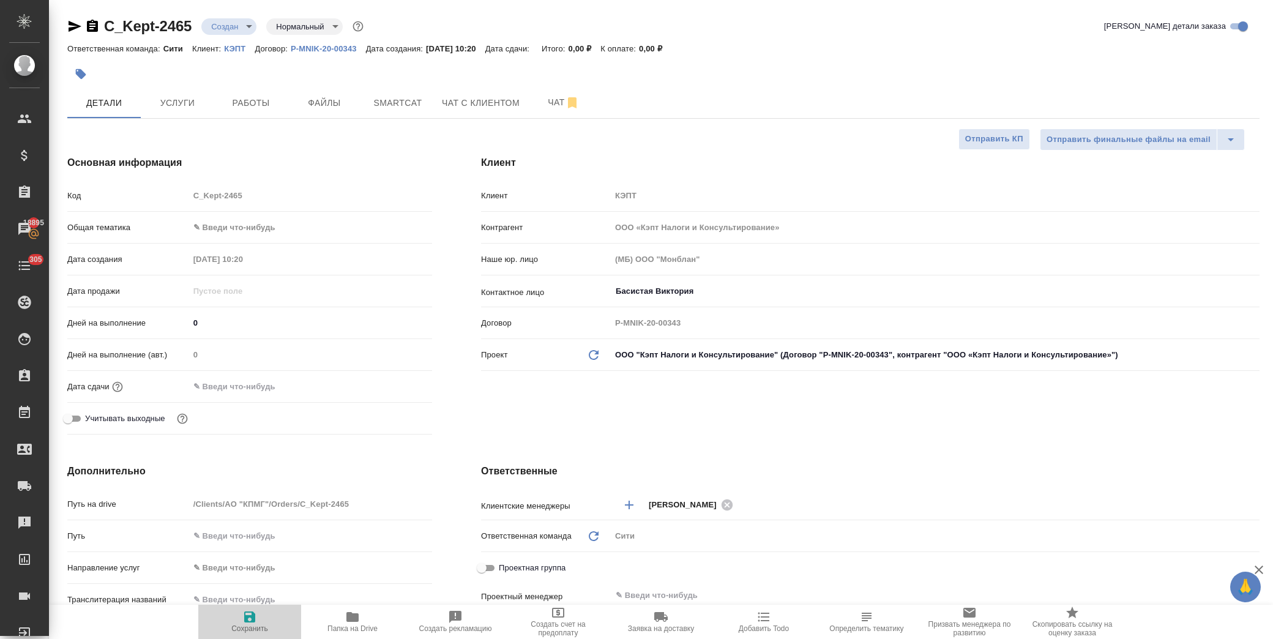
type textarea "x"
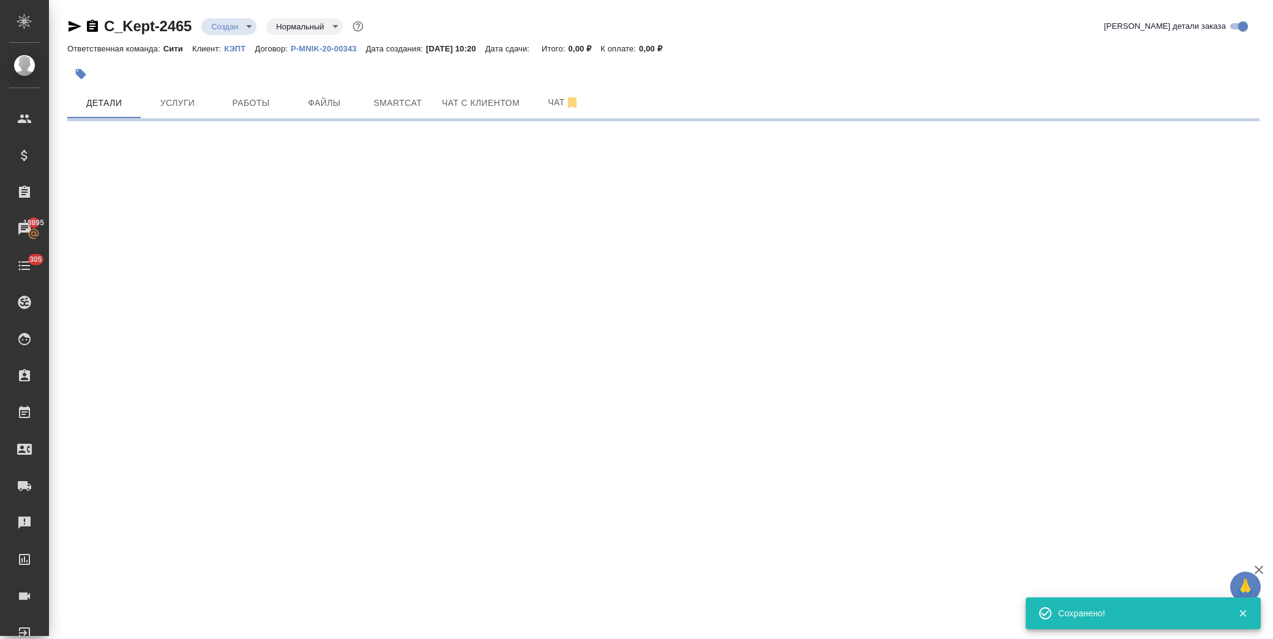
select select "RU"
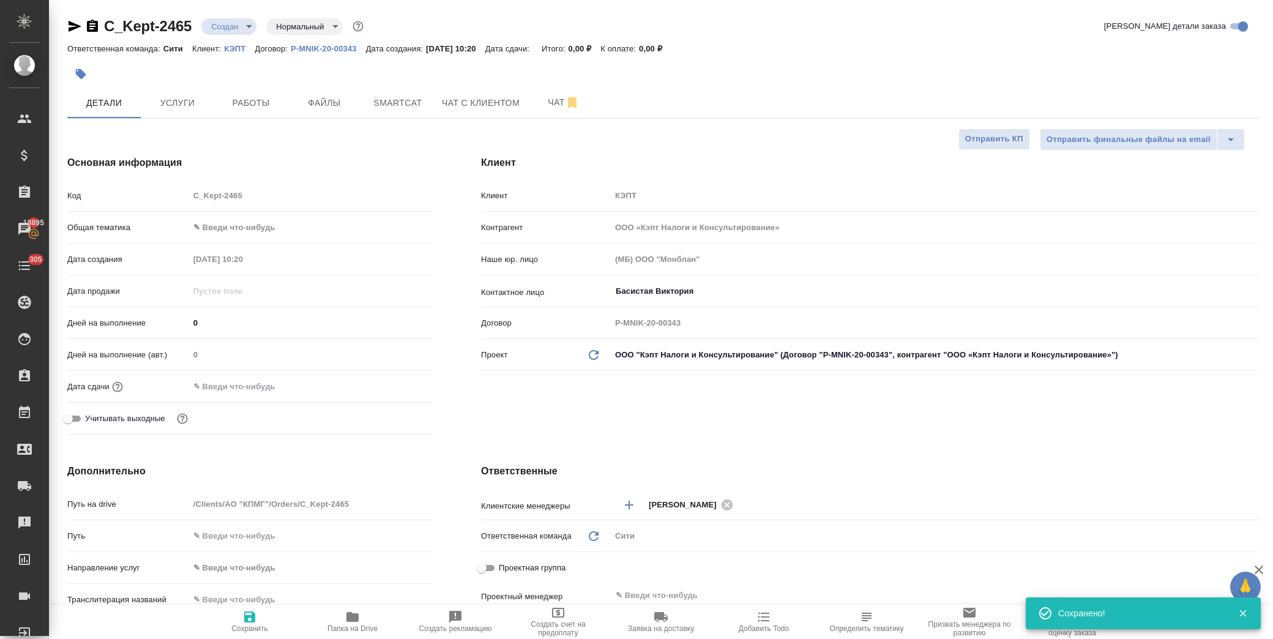
type textarea "x"
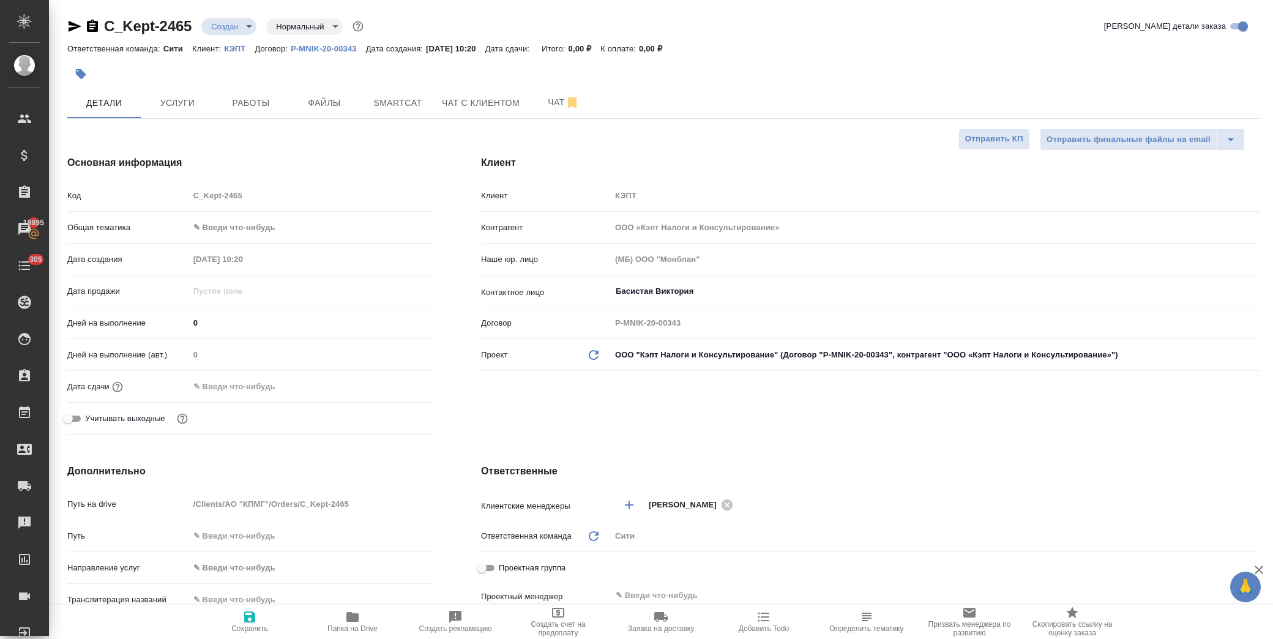
click at [252, 229] on body "🙏 .cls-1 fill:#fff; AWATERA [PERSON_NAME] Спецификации Заказы 18895 Чаты 305 To…" at bounding box center [636, 319] width 1273 height 639
click at [274, 340] on li "Юридическая/Финансовая" at bounding box center [310, 345] width 243 height 20
type input "yr-fn"
type textarea "x"
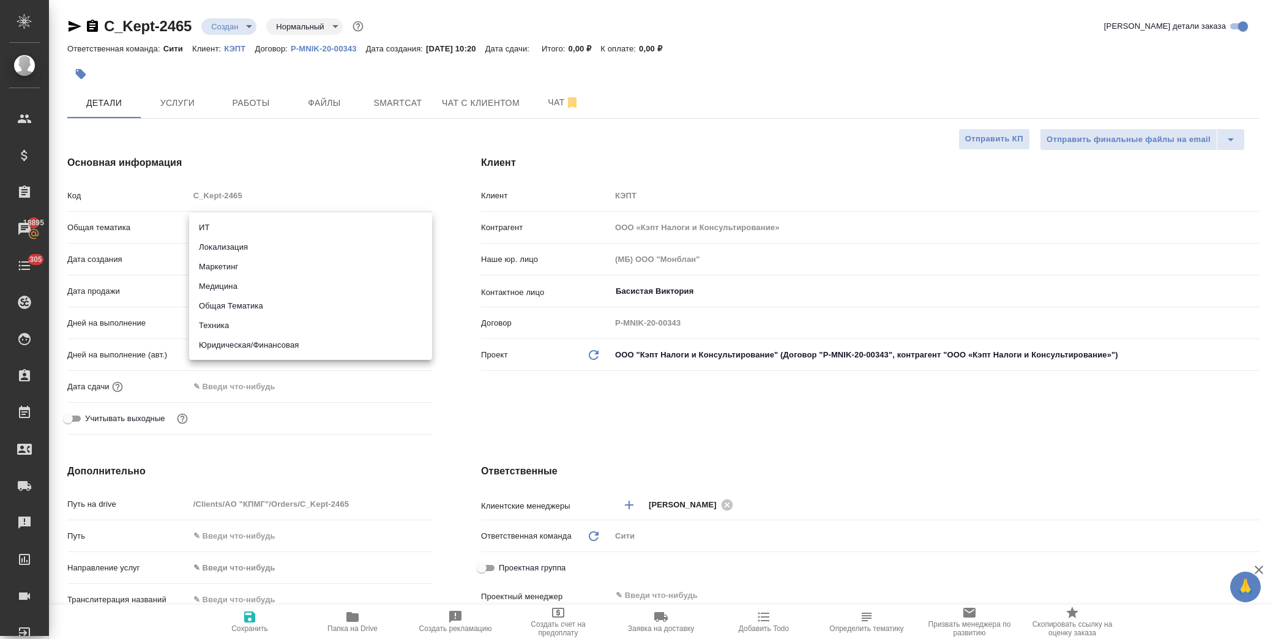
type textarea "x"
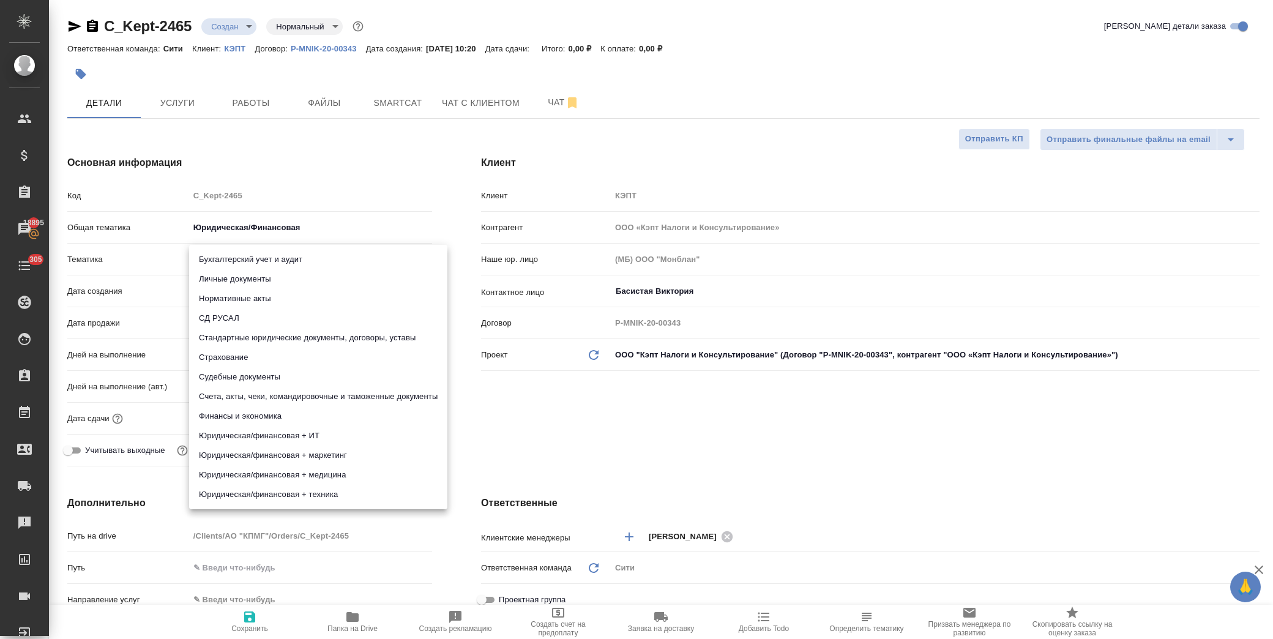
click at [265, 263] on body "🙏 .cls-1 fill:#fff; AWATERA [PERSON_NAME] Спецификации Заказы 18895 Чаты 305 To…" at bounding box center [636, 319] width 1273 height 639
click at [273, 283] on li "Личные документы" at bounding box center [318, 279] width 258 height 20
type textarea "x"
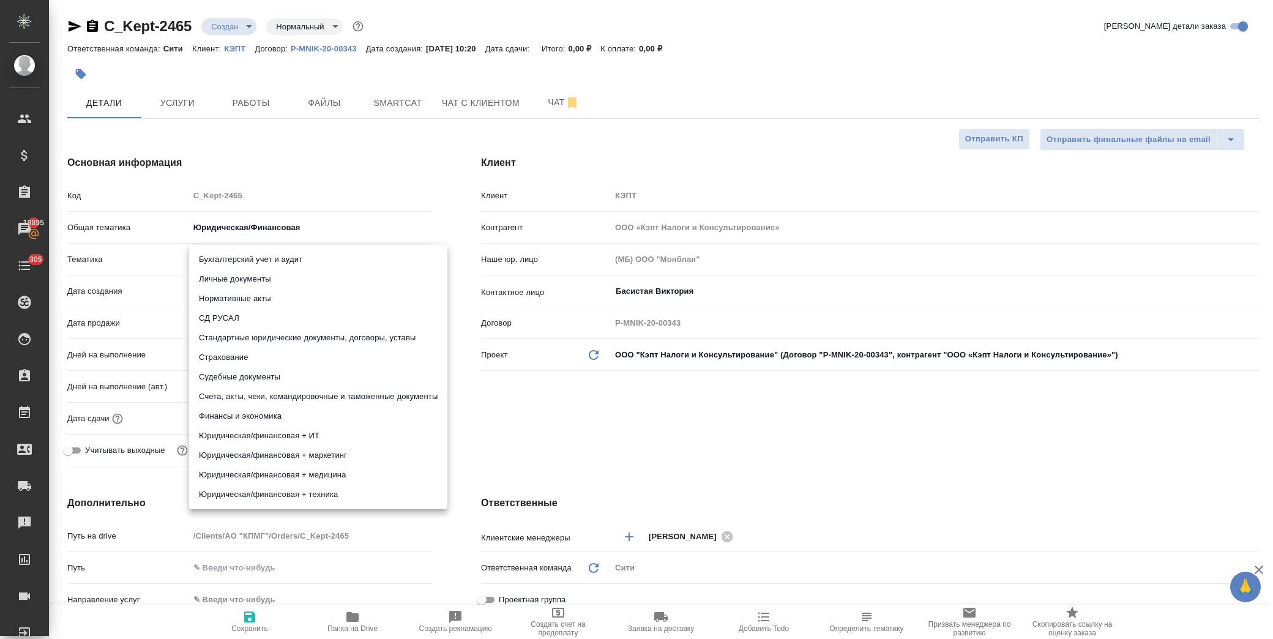
type input "5a8b8b956a9677013d343cfe"
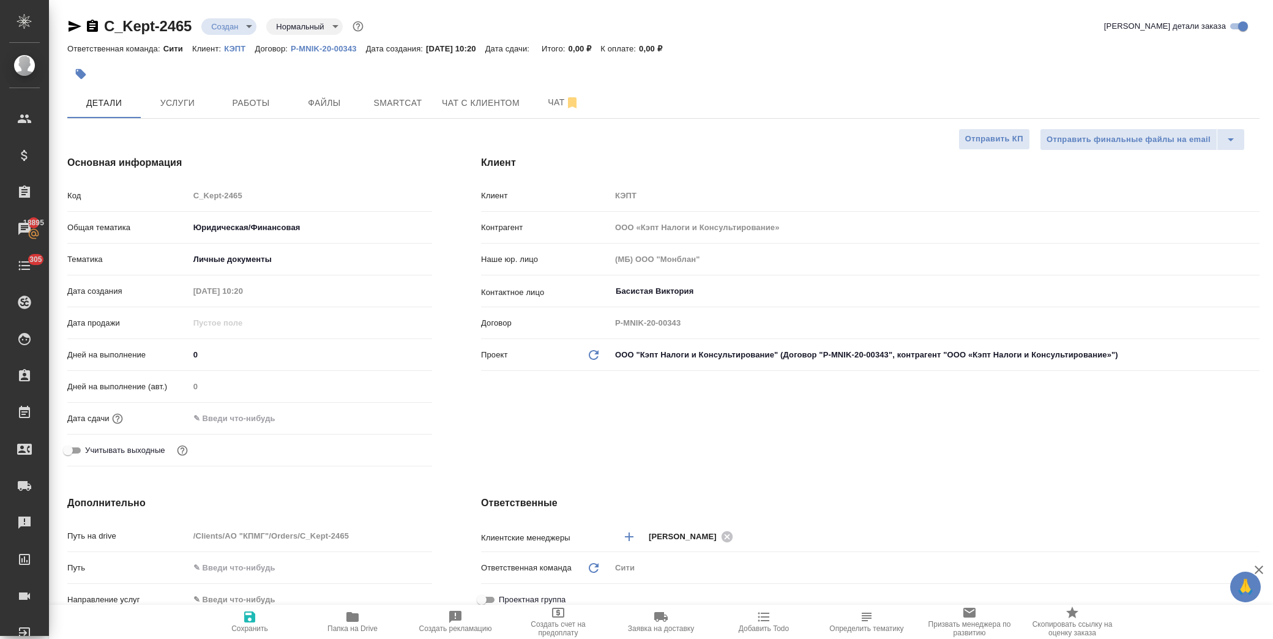
click at [242, 420] on input "text" at bounding box center [242, 418] width 107 height 18
click at [400, 415] on icon "button" at bounding box center [396, 418] width 15 height 15
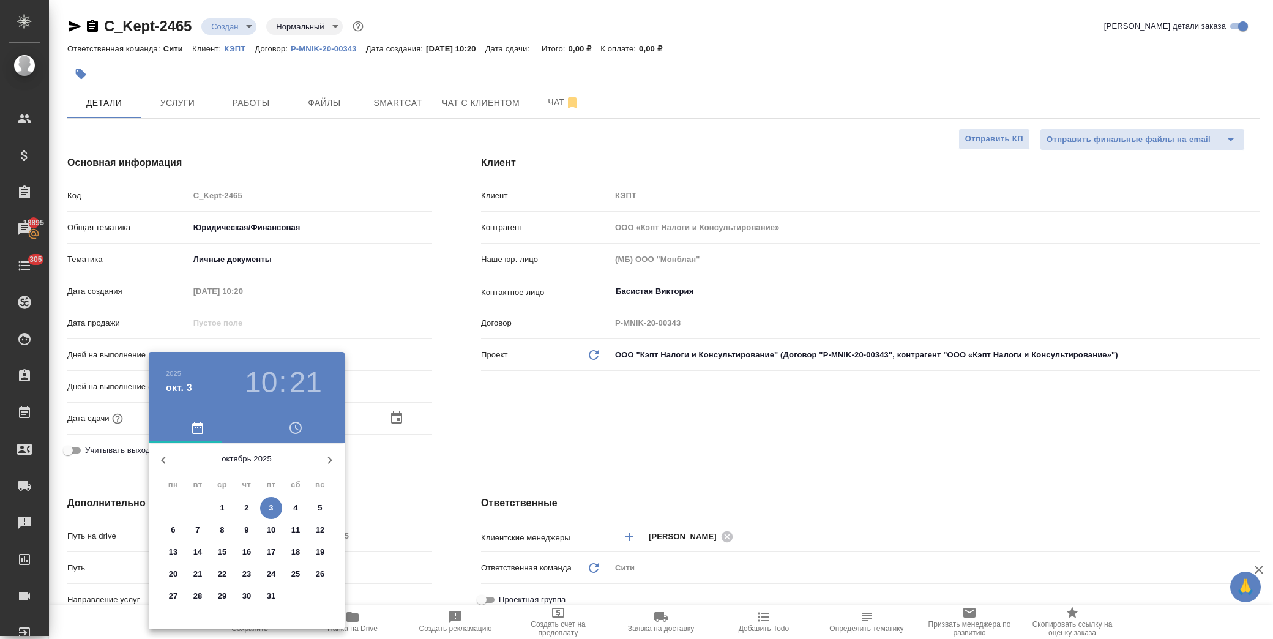
click at [272, 506] on p "3" at bounding box center [271, 508] width 4 height 12
type input "[DATE] 10:21"
type textarea "x"
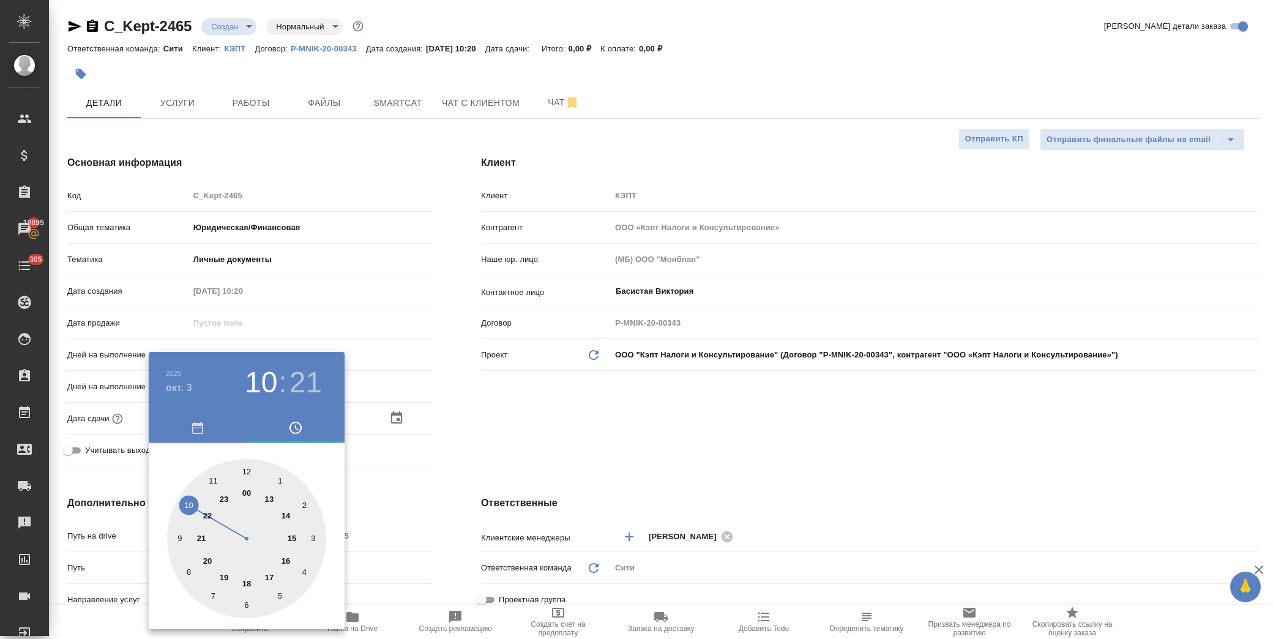
click at [249, 584] on div at bounding box center [246, 538] width 159 height 159
type input "[DATE] 18:21"
type textarea "x"
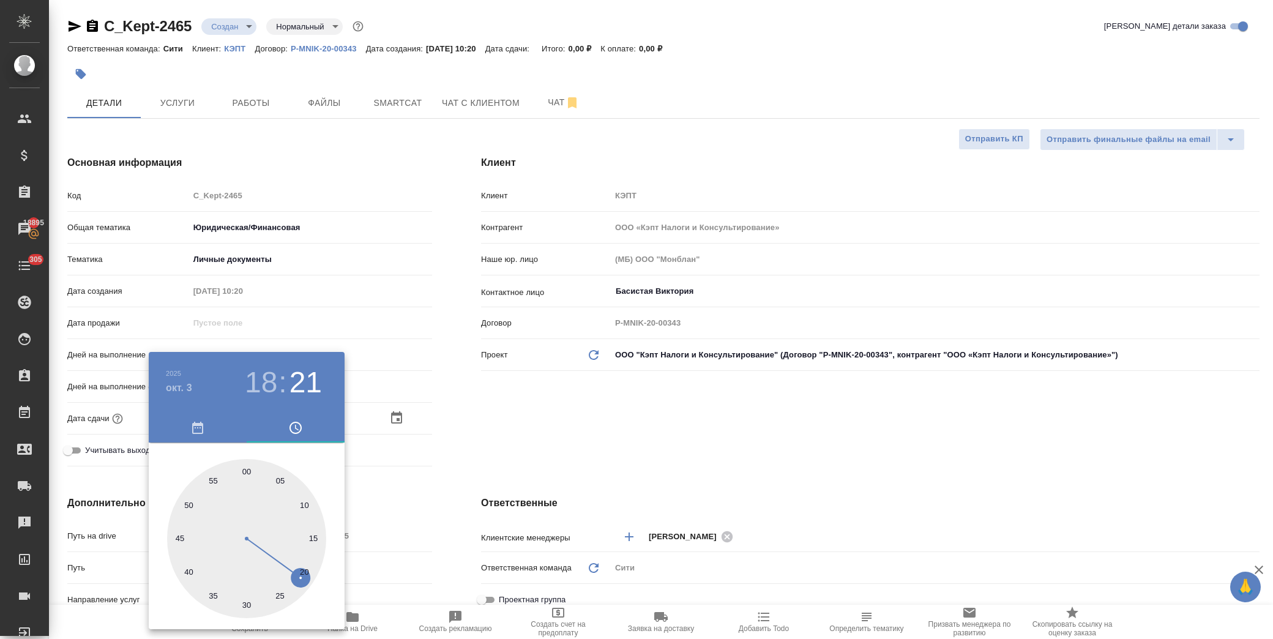
click at [248, 475] on div at bounding box center [246, 538] width 159 height 159
type input "[DATE] 18:00"
type textarea "x"
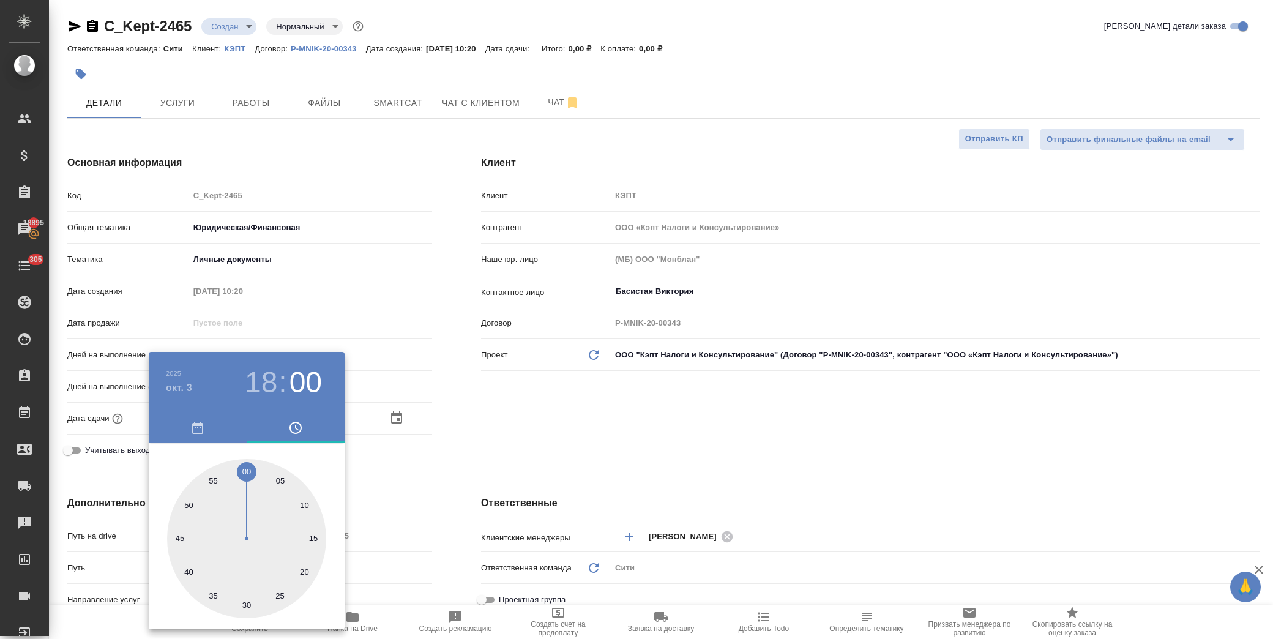
click at [528, 461] on div at bounding box center [636, 319] width 1273 height 639
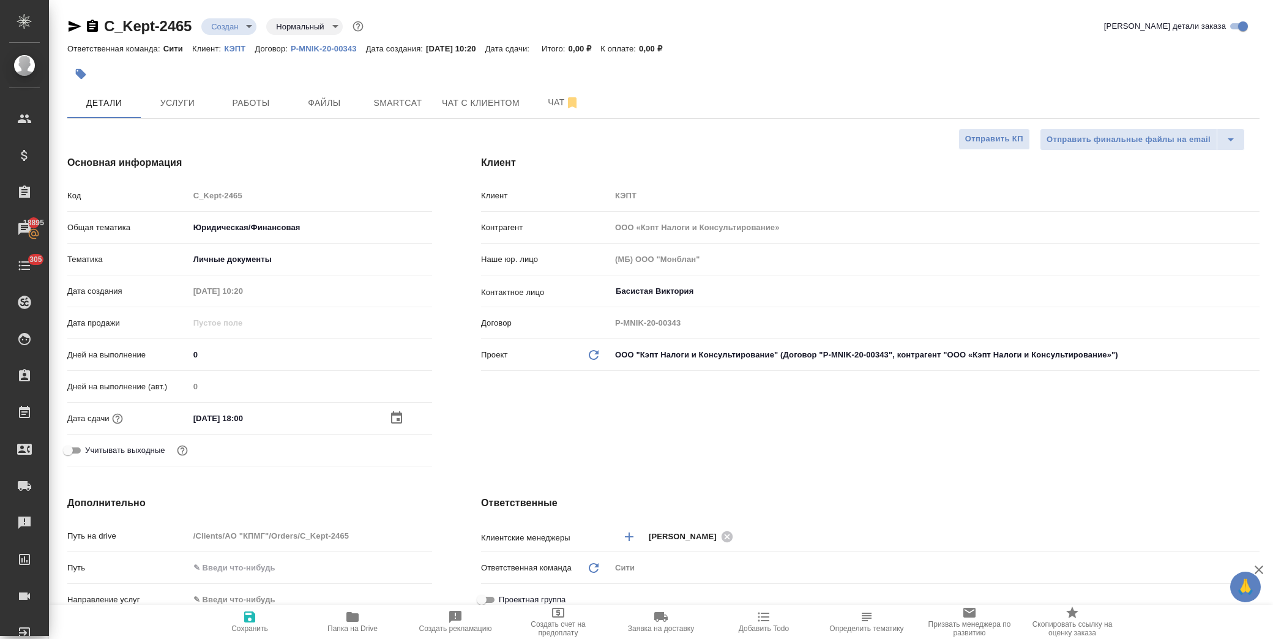
click at [247, 618] on icon "button" at bounding box center [249, 616] width 11 height 11
type textarea "x"
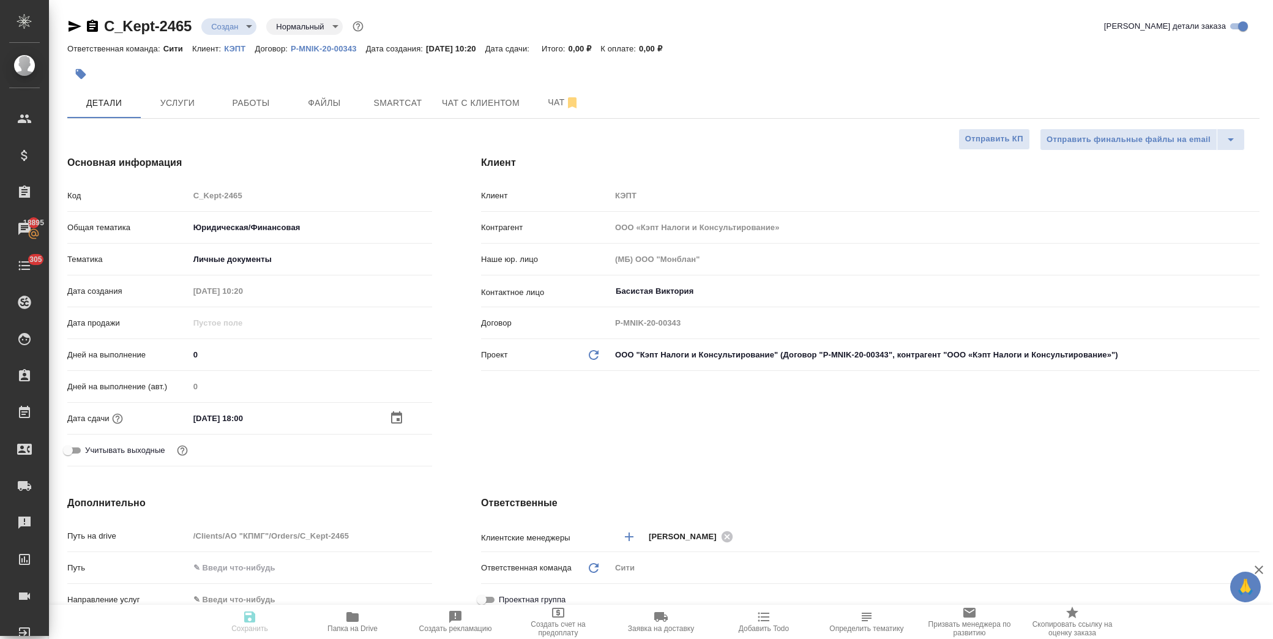
type textarea "x"
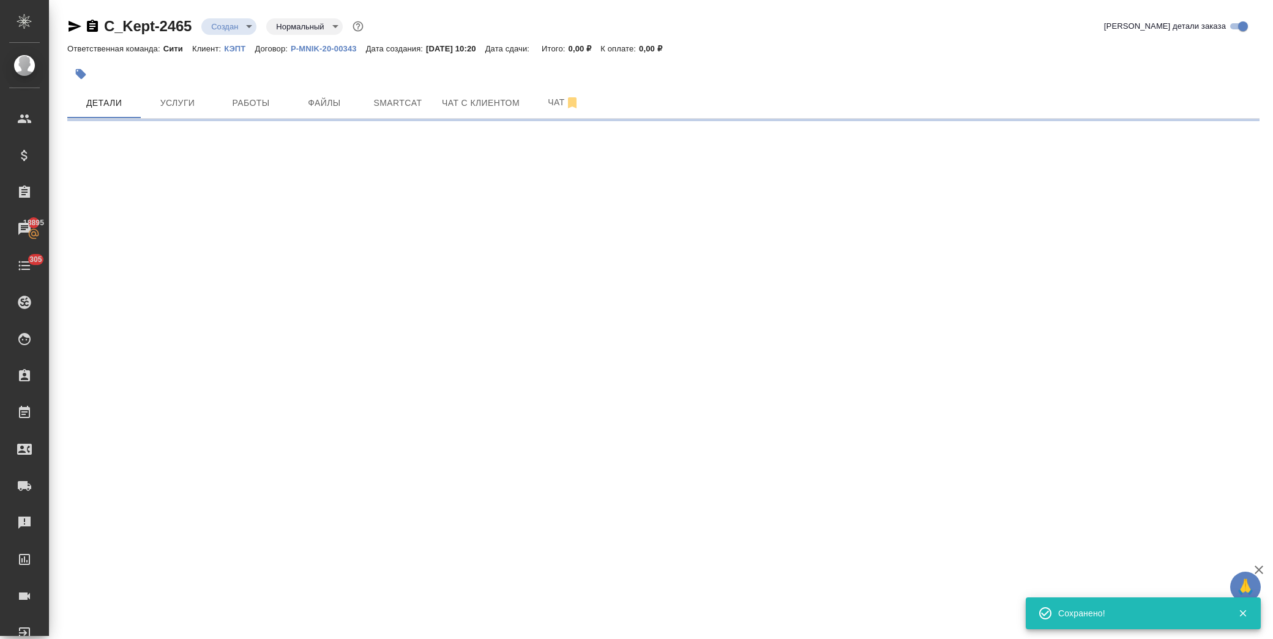
select select "RU"
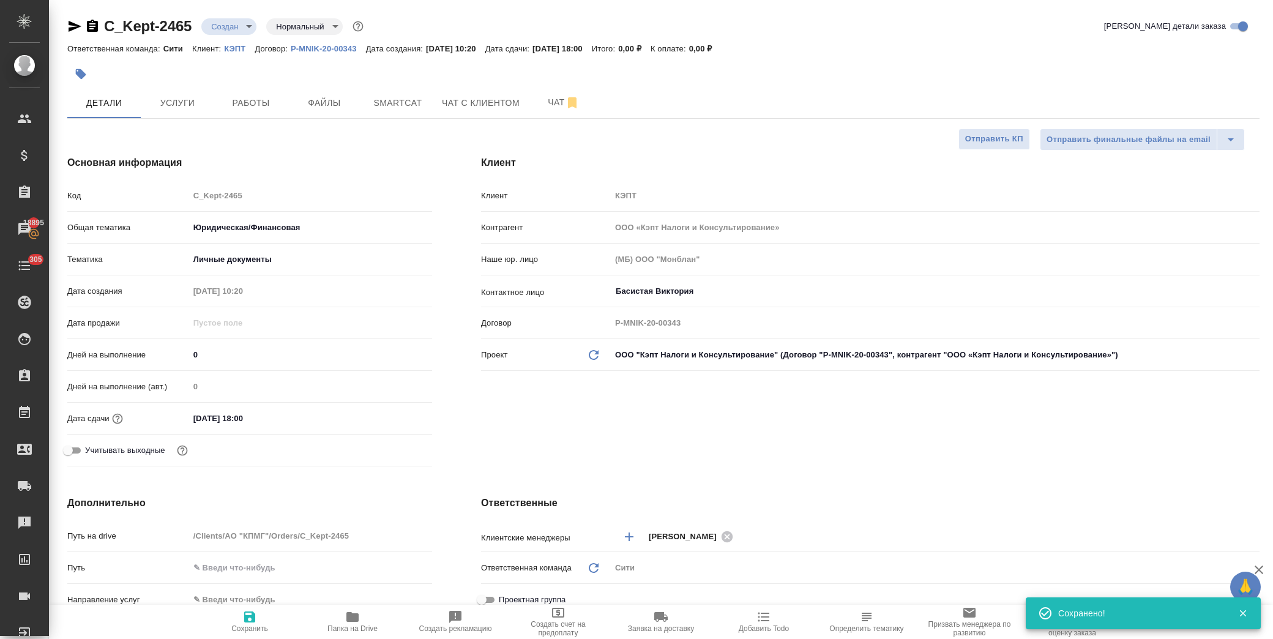
type textarea "x"
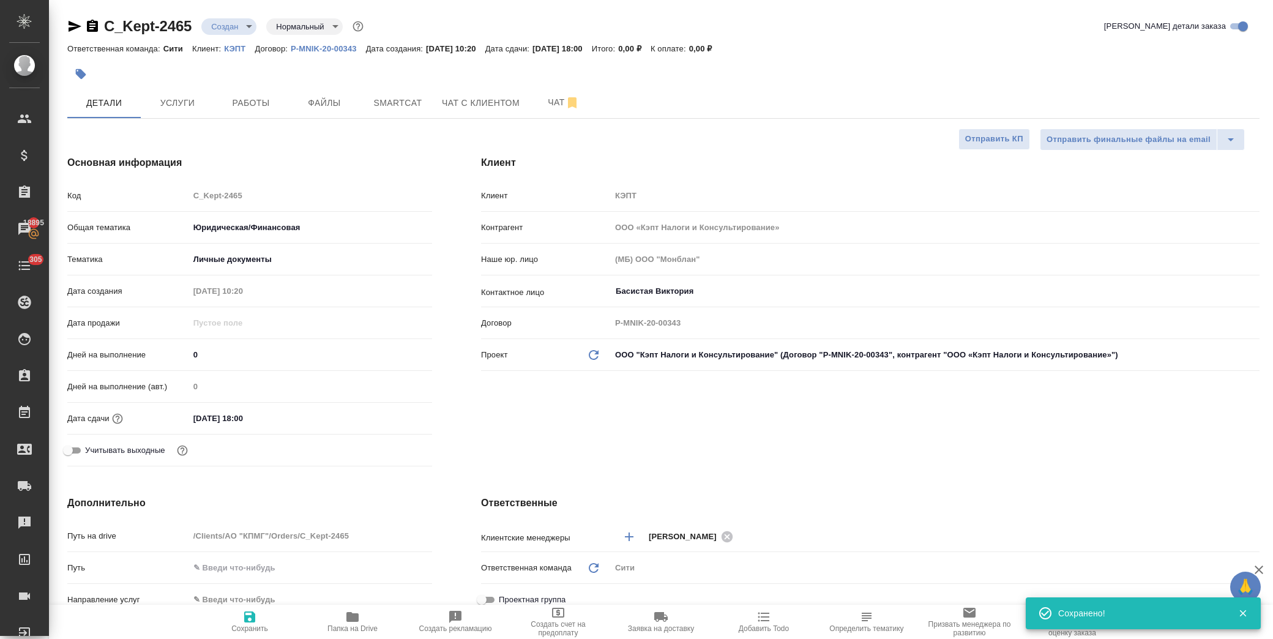
type textarea "x"
click at [353, 625] on span "Папка на Drive" at bounding box center [352, 628] width 50 height 9
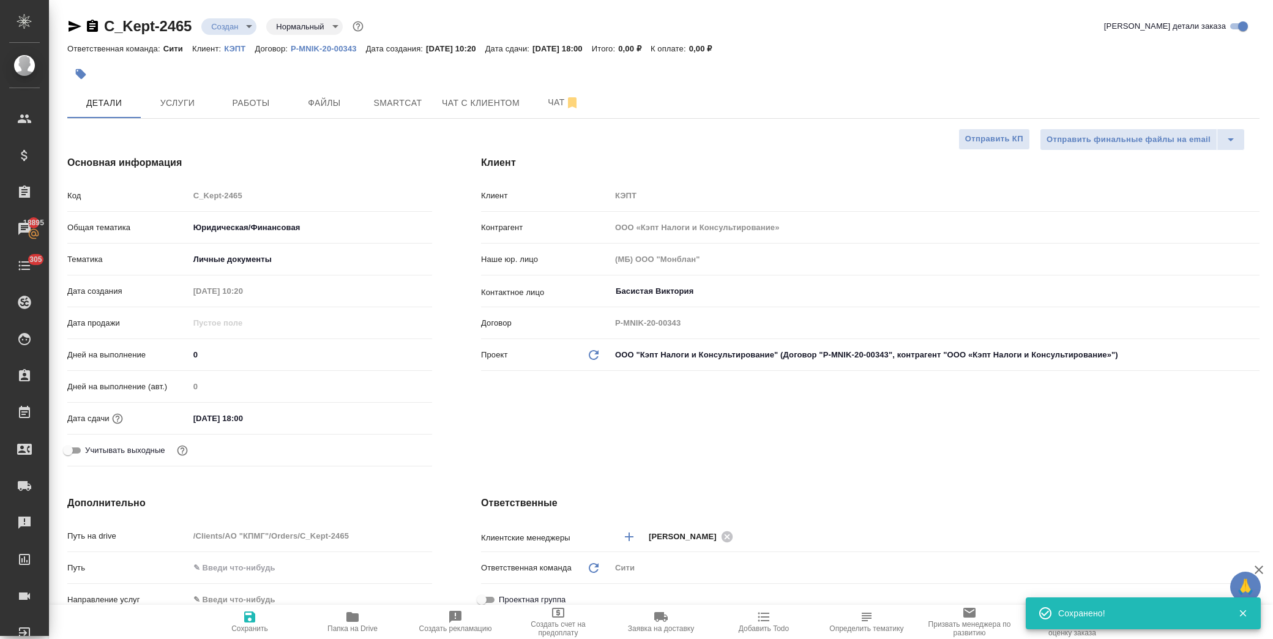
type textarea "x"
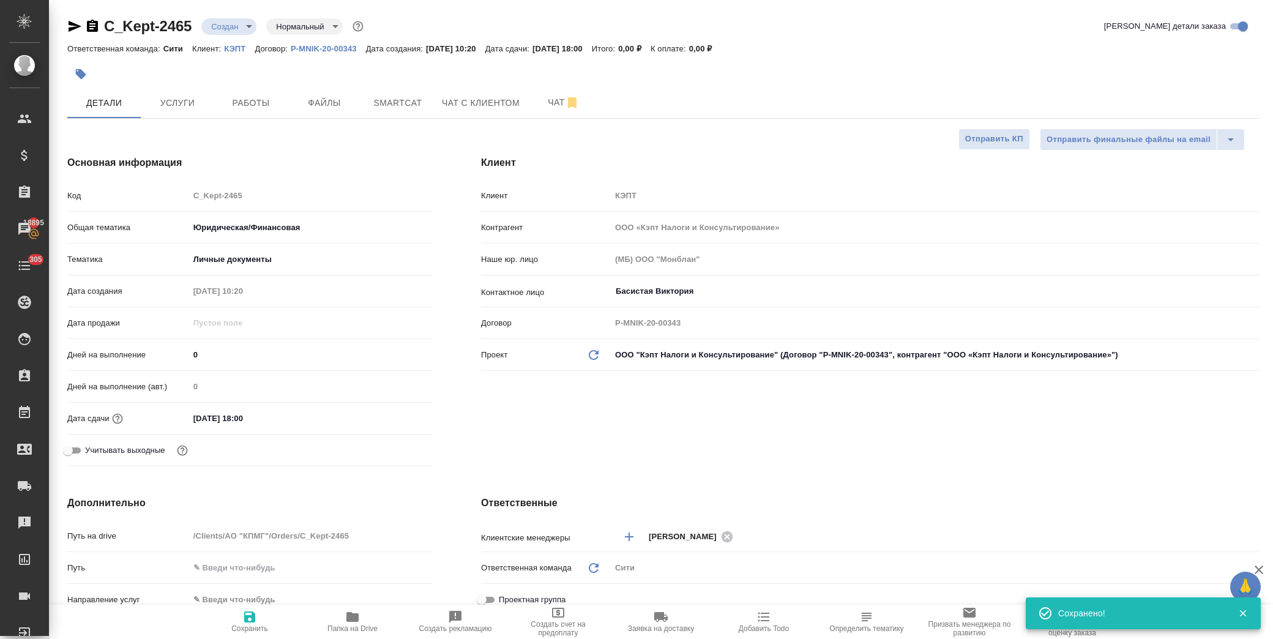
type textarea "x"
drag, startPoint x: 191, startPoint y: 28, endPoint x: 106, endPoint y: 34, distance: 85.3
click at [106, 34] on div "C_Kept-2465 Создан new Нормальный normal" at bounding box center [216, 27] width 299 height 20
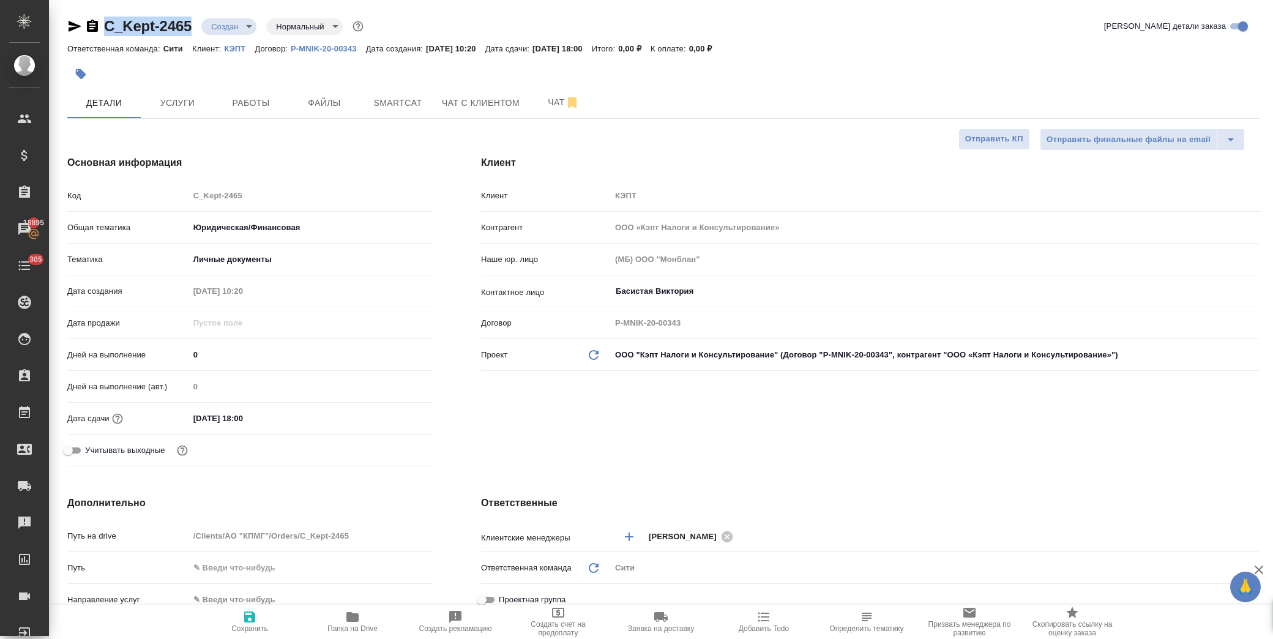
copy link "C_Kept-2465"
type textarea "x"
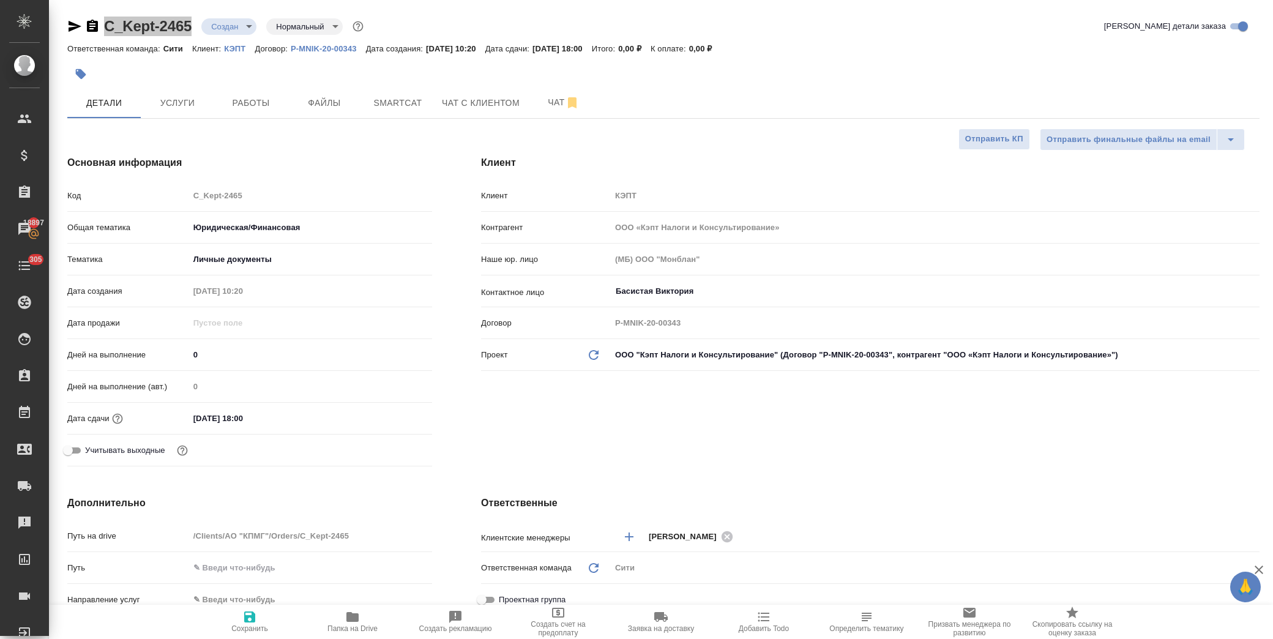
type textarea "x"
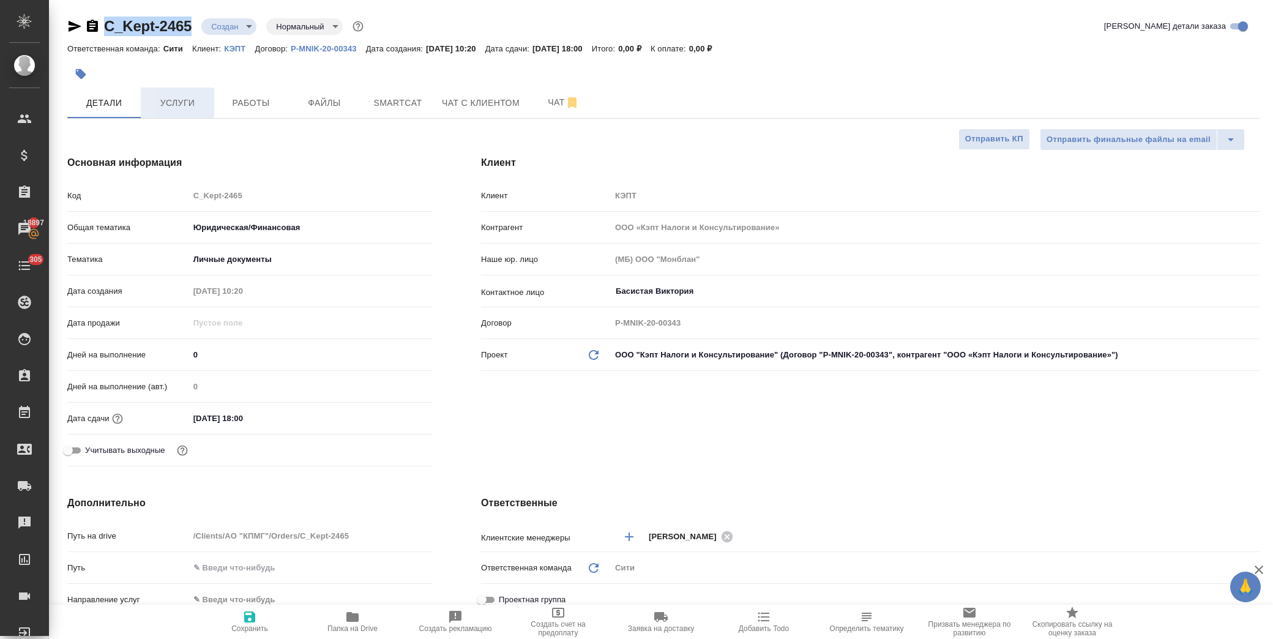
click at [175, 101] on span "Услуги" at bounding box center [177, 102] width 59 height 15
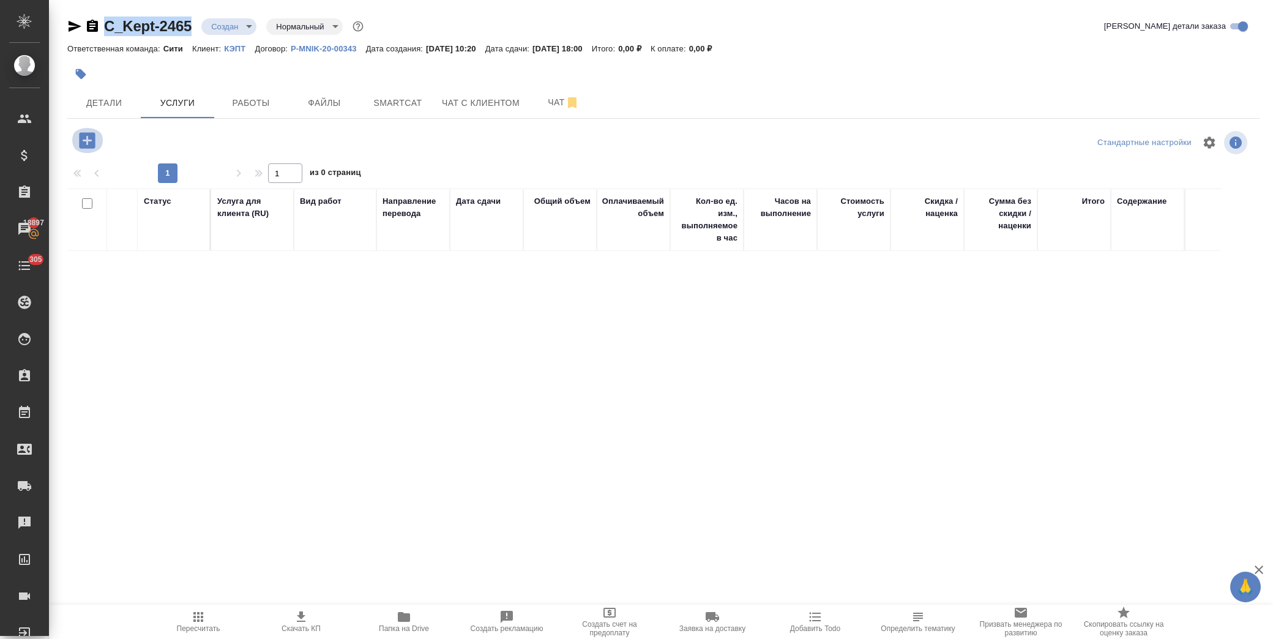
click at [89, 144] on icon "button" at bounding box center [87, 140] width 16 height 16
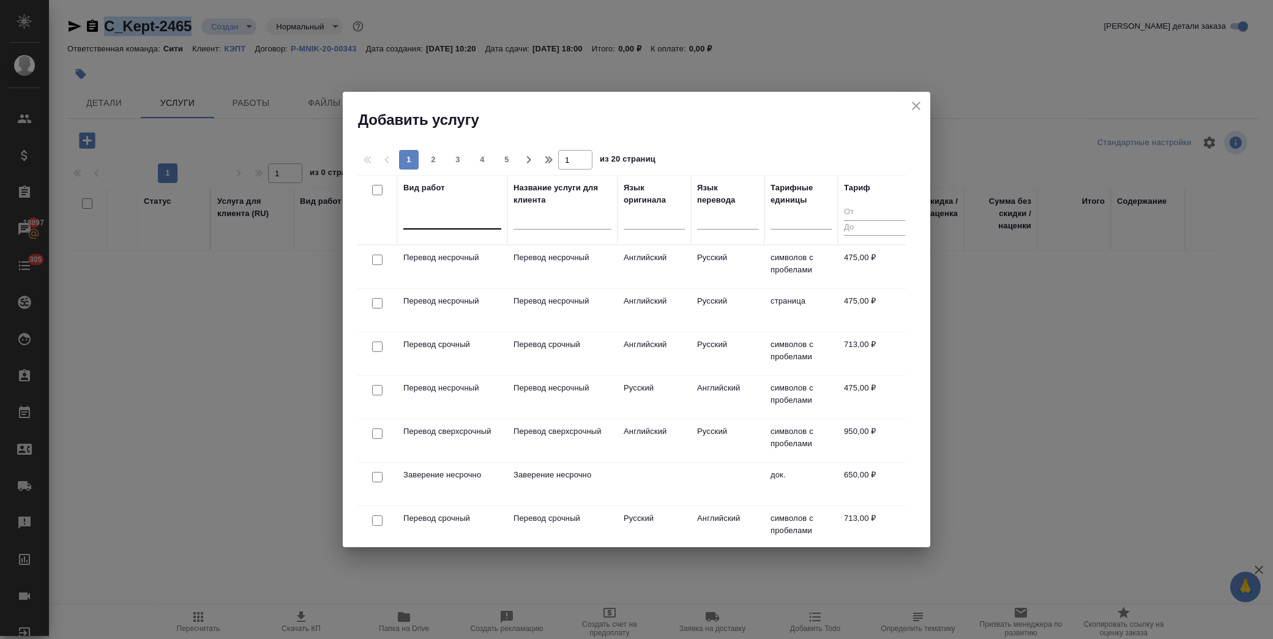
click at [441, 216] on div at bounding box center [452, 217] width 98 height 18
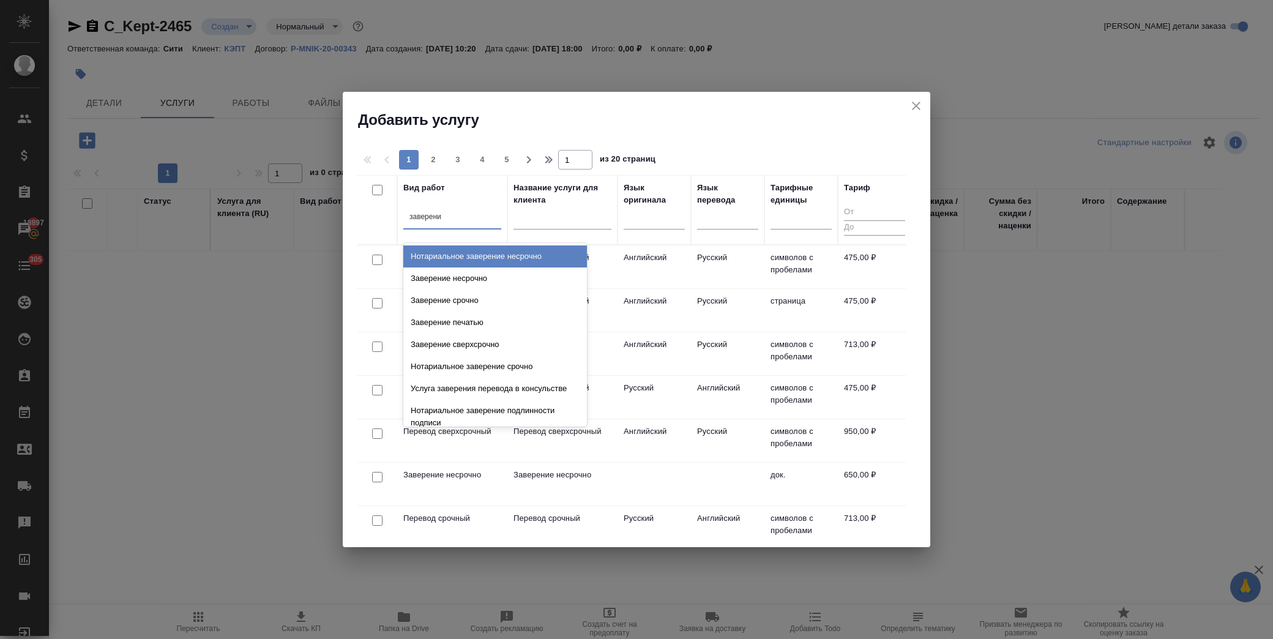
type input "заверение"
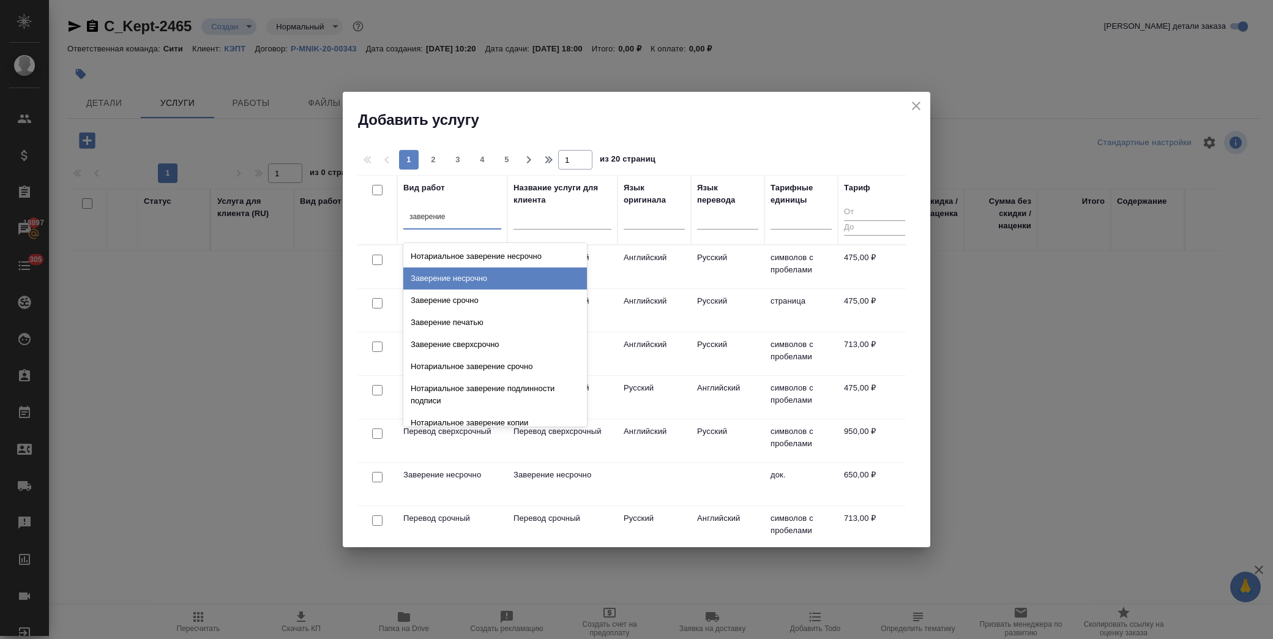
click at [487, 282] on div "Заверение несрочно" at bounding box center [495, 278] width 184 height 22
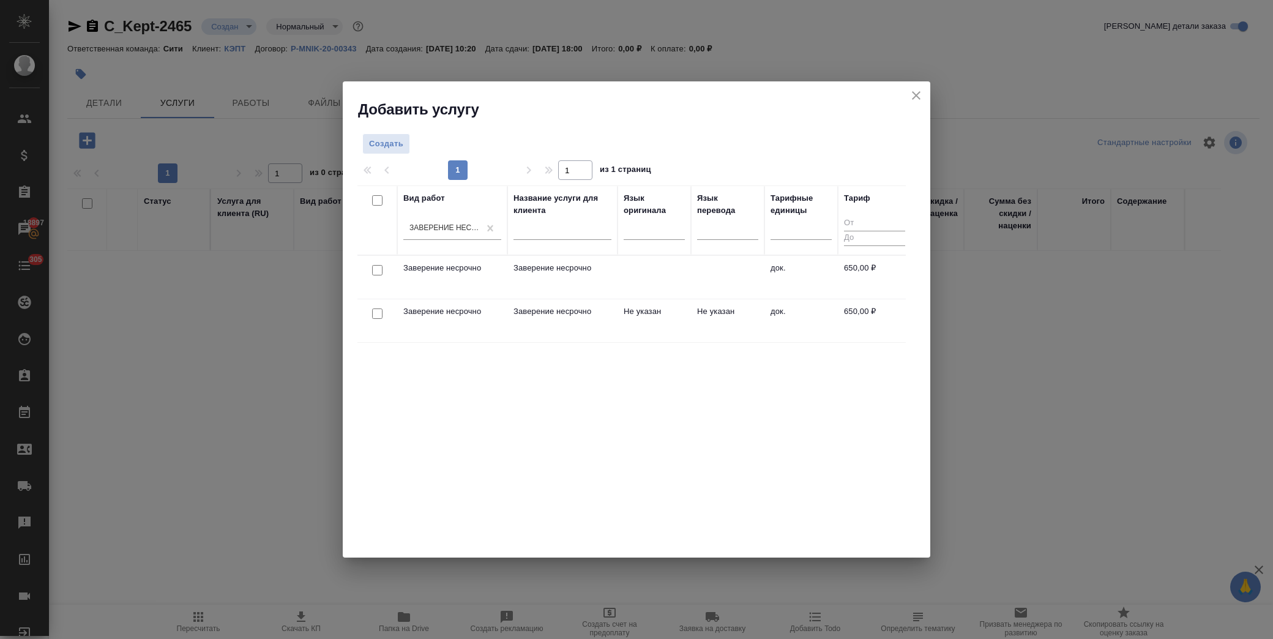
drag, startPoint x: 374, startPoint y: 316, endPoint x: 412, endPoint y: 297, distance: 42.7
click at [374, 316] on input "checkbox" at bounding box center [377, 313] width 10 height 10
checkbox input "true"
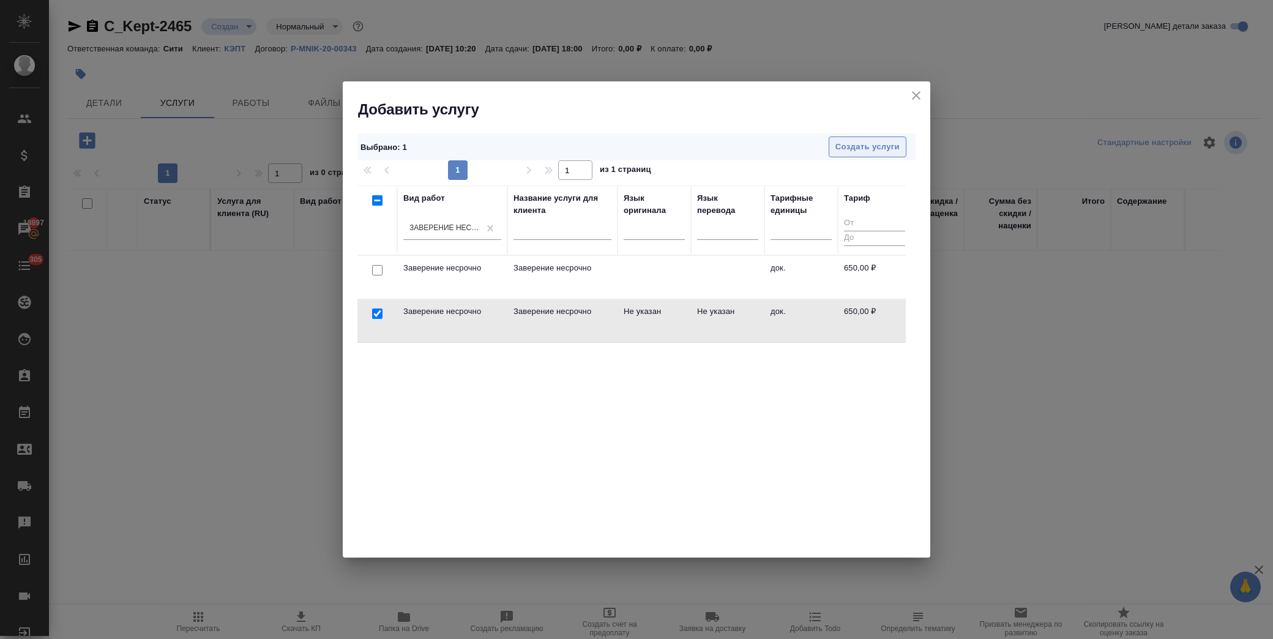
click at [866, 144] on span "Создать услуги" at bounding box center [867, 147] width 64 height 14
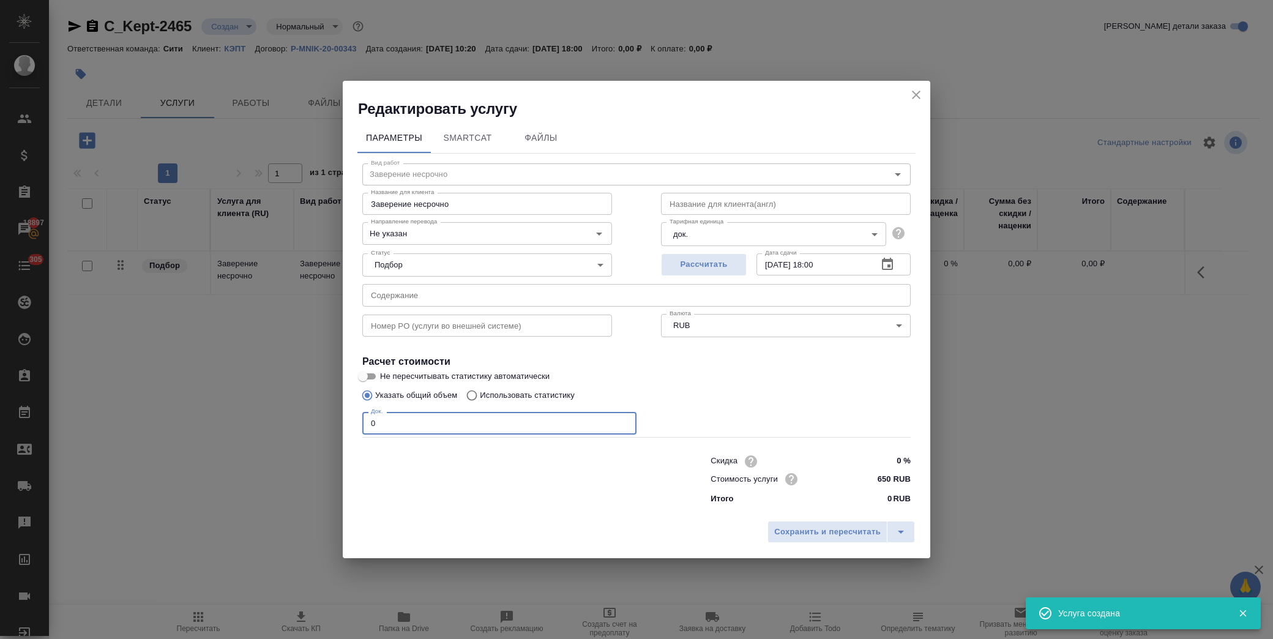
drag, startPoint x: 397, startPoint y: 420, endPoint x: 315, endPoint y: 436, distance: 83.5
click at [315, 436] on div "Редактировать услугу Параметры SmartCat Файлы Вид работ Заверение несрочно Вид …" at bounding box center [636, 319] width 1273 height 639
type input "12"
click at [818, 539] on span "Сохранить и пересчитать" at bounding box center [827, 532] width 106 height 14
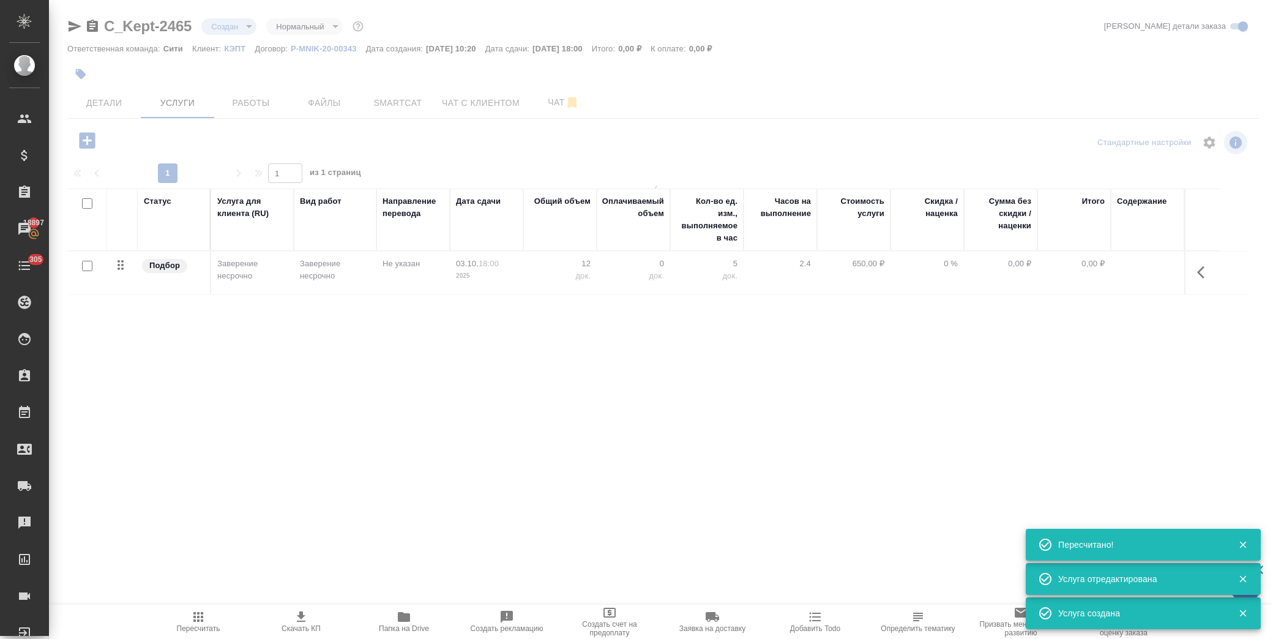
type input "urgent"
